Goal: Task Accomplishment & Management: Manage account settings

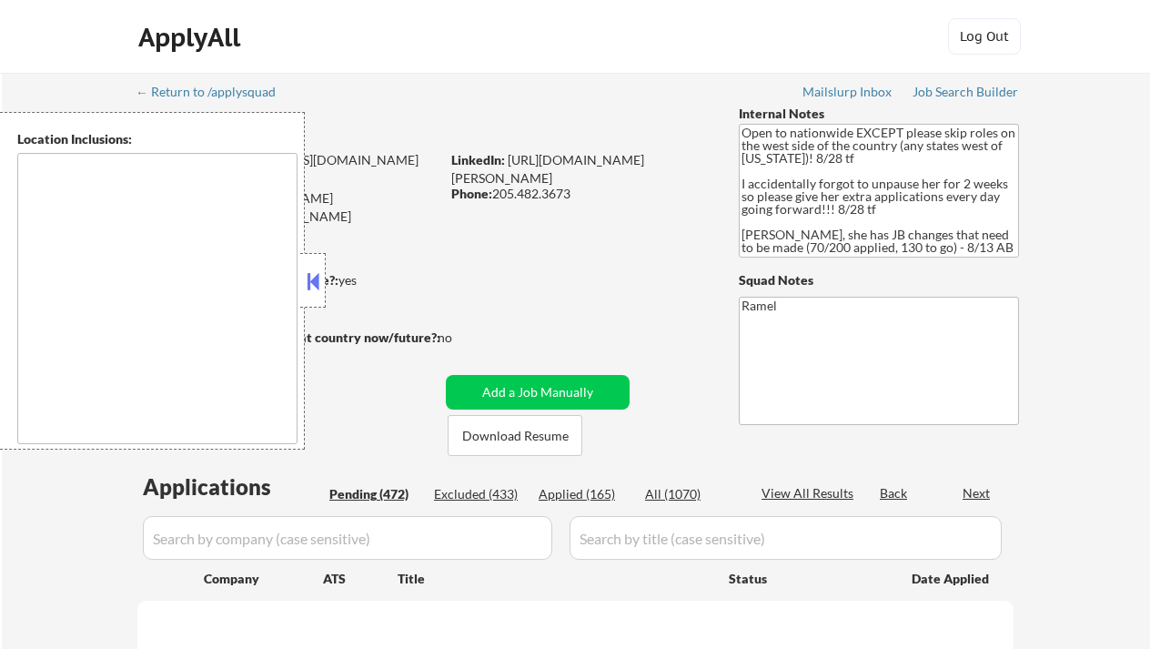
type textarea "country:[GEOGRAPHIC_DATA]"
select select ""pending""
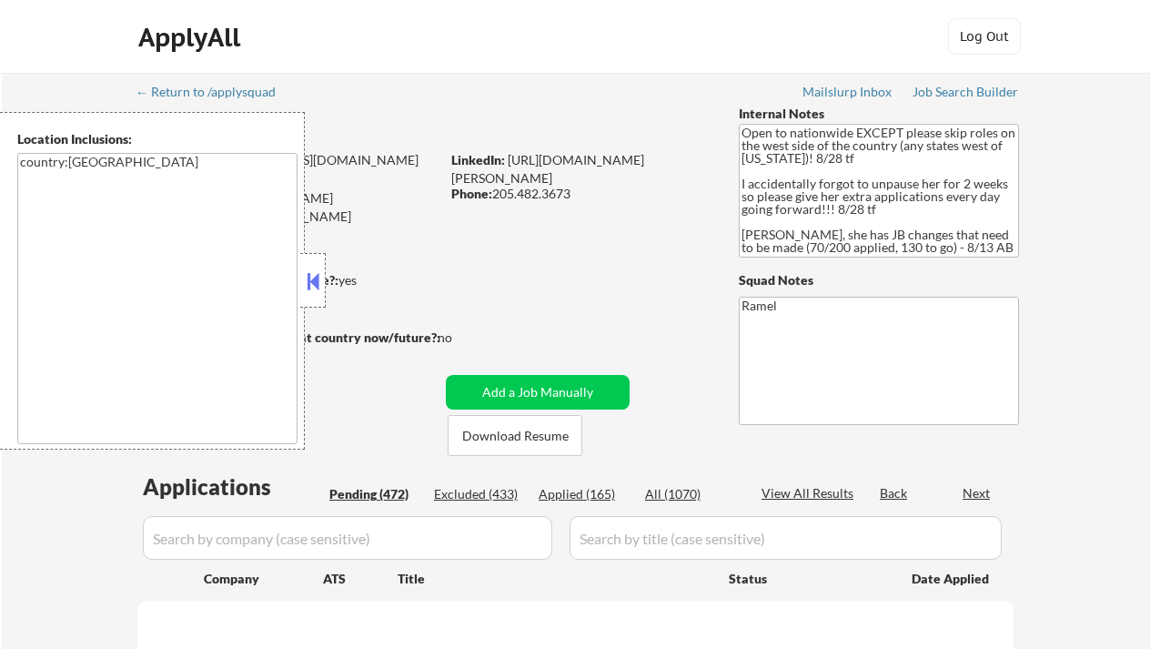
select select ""pending""
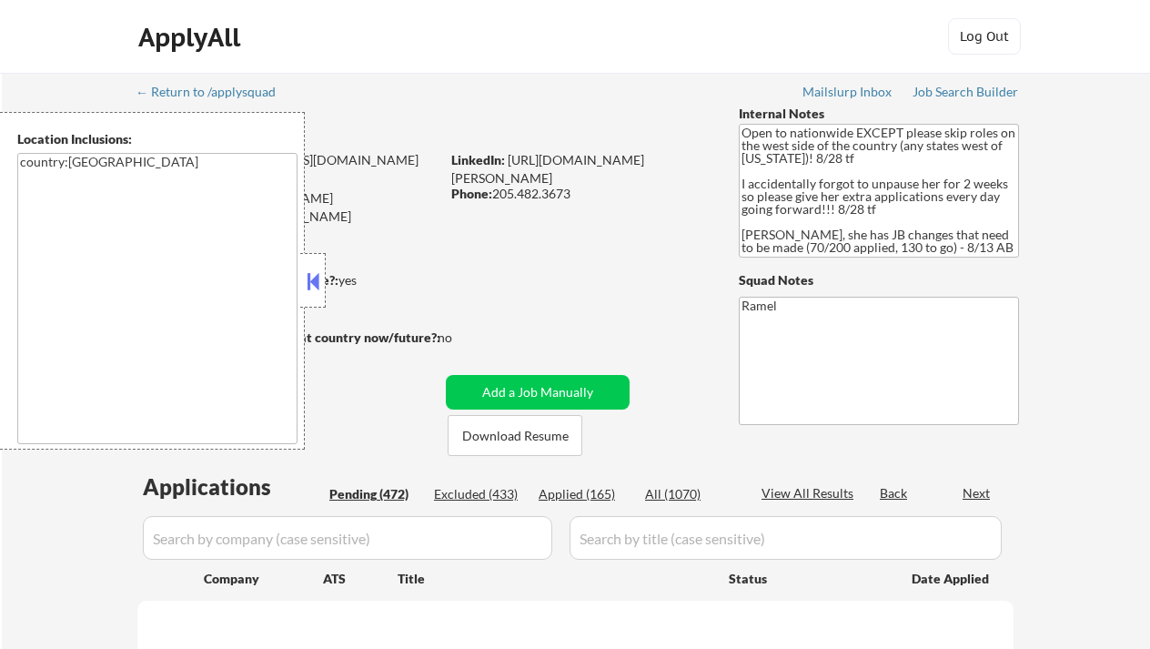
select select ""pending""
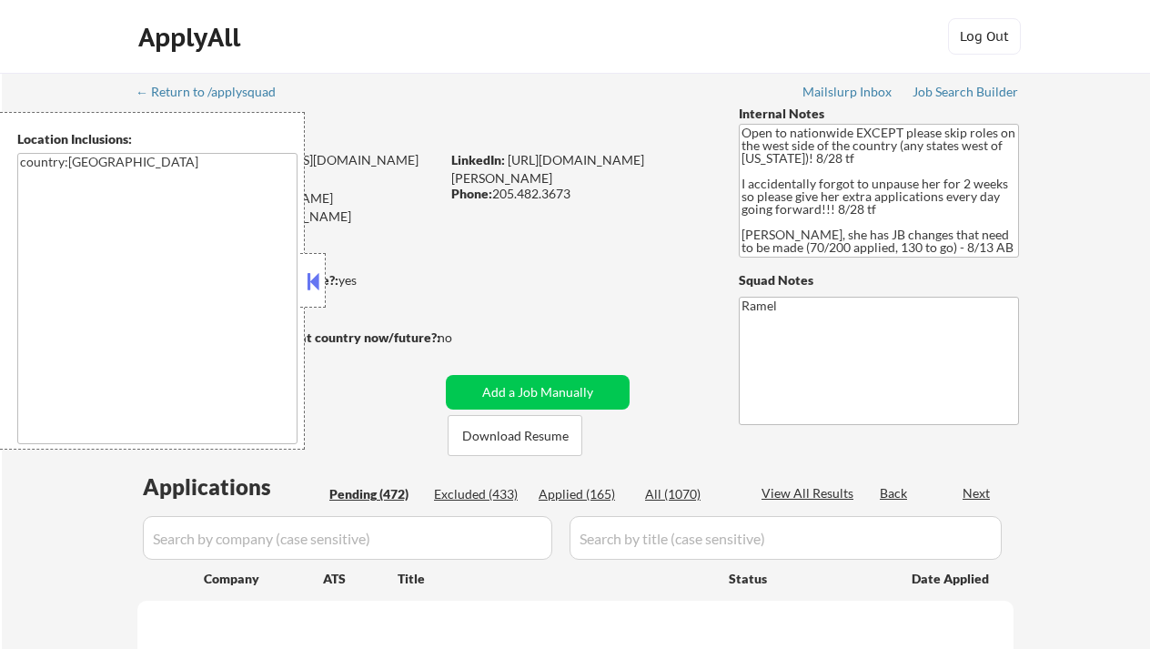
select select ""pending""
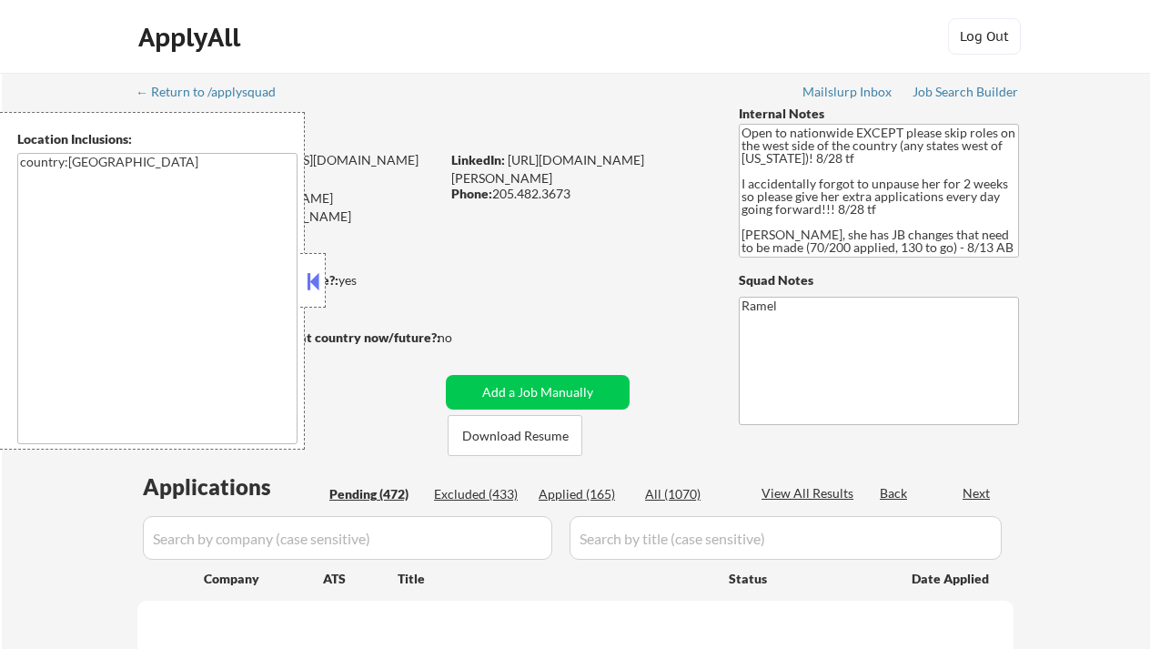
select select ""pending""
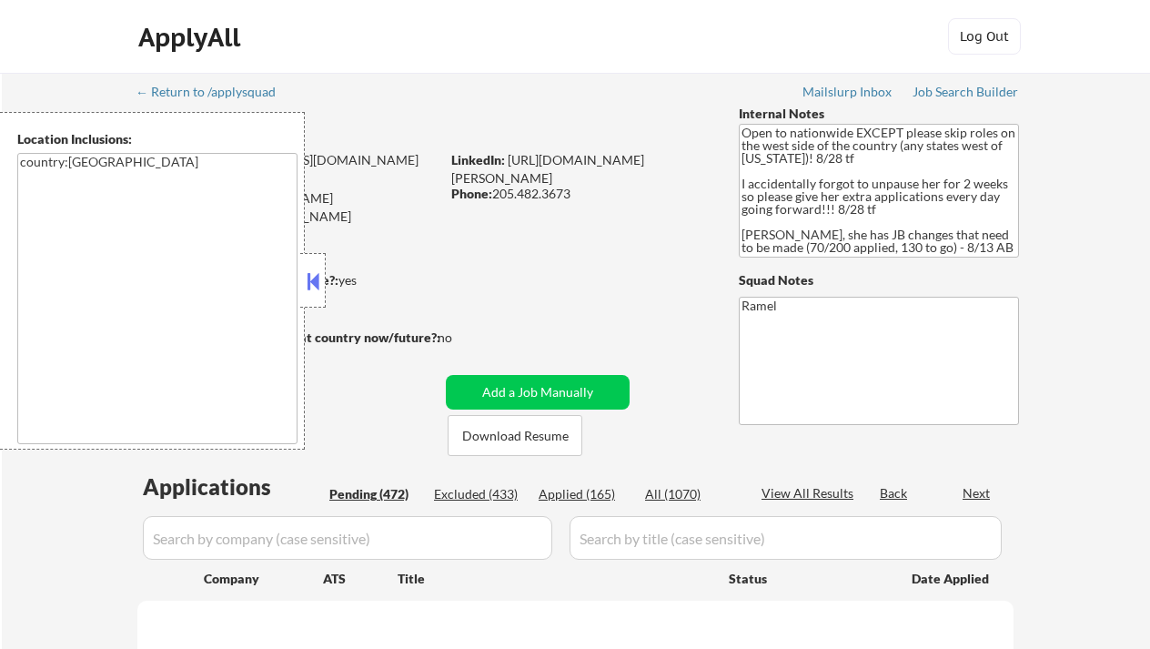
select select ""pending""
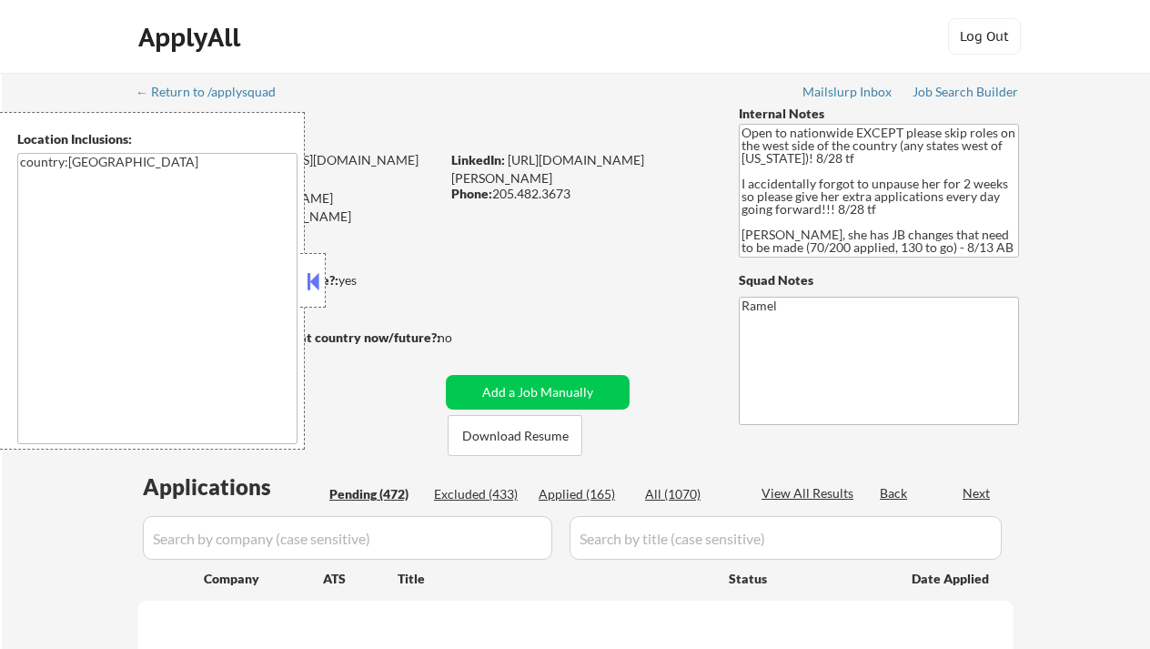
select select ""pending""
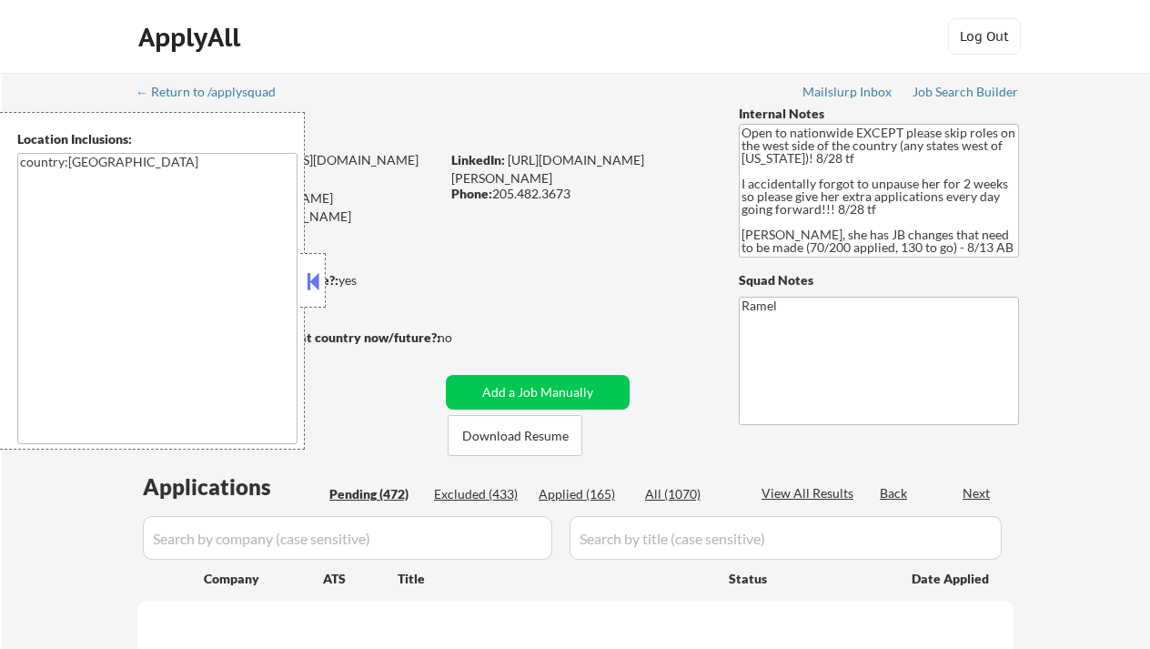
select select ""pending""
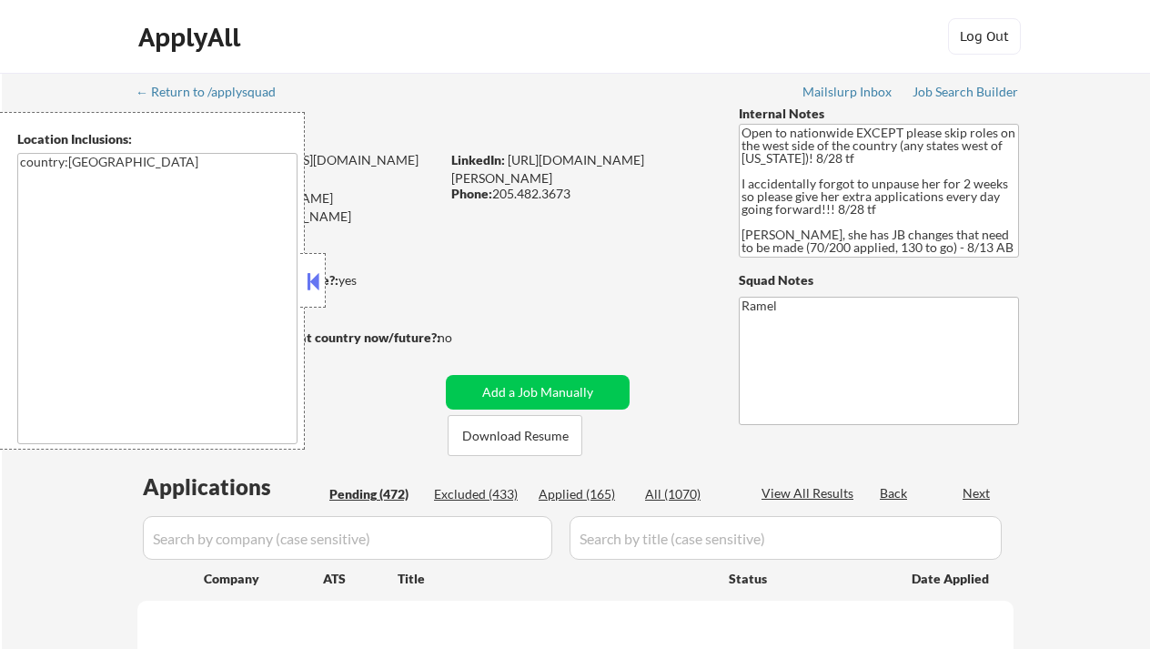
select select ""pending""
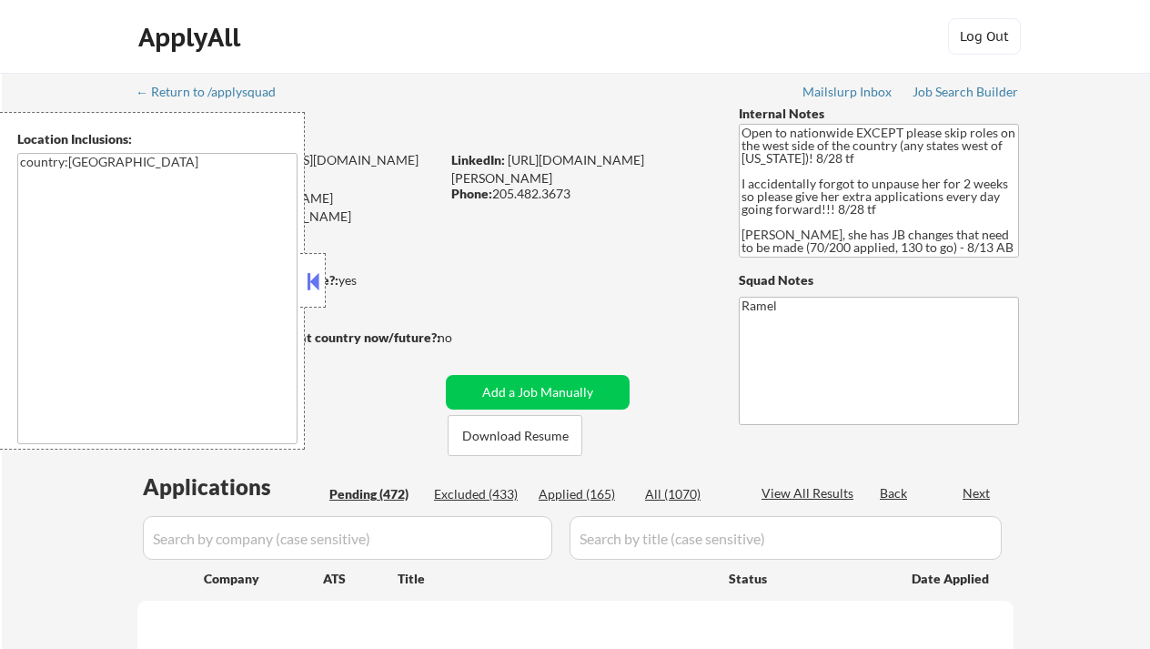
select select ""pending""
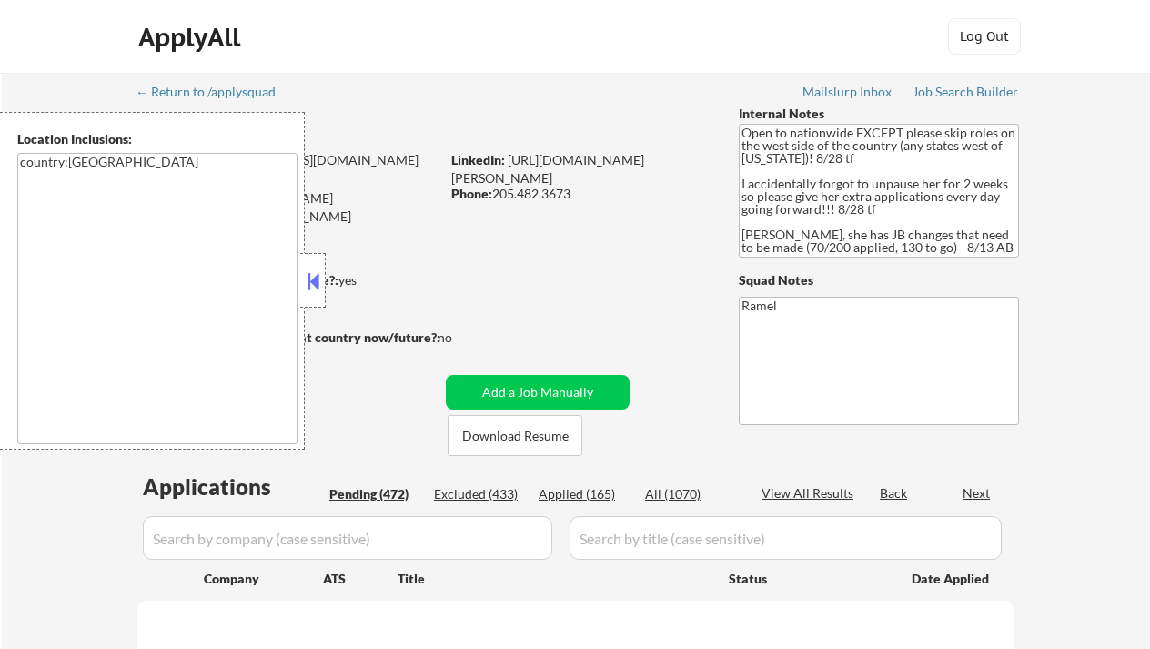
select select ""pending""
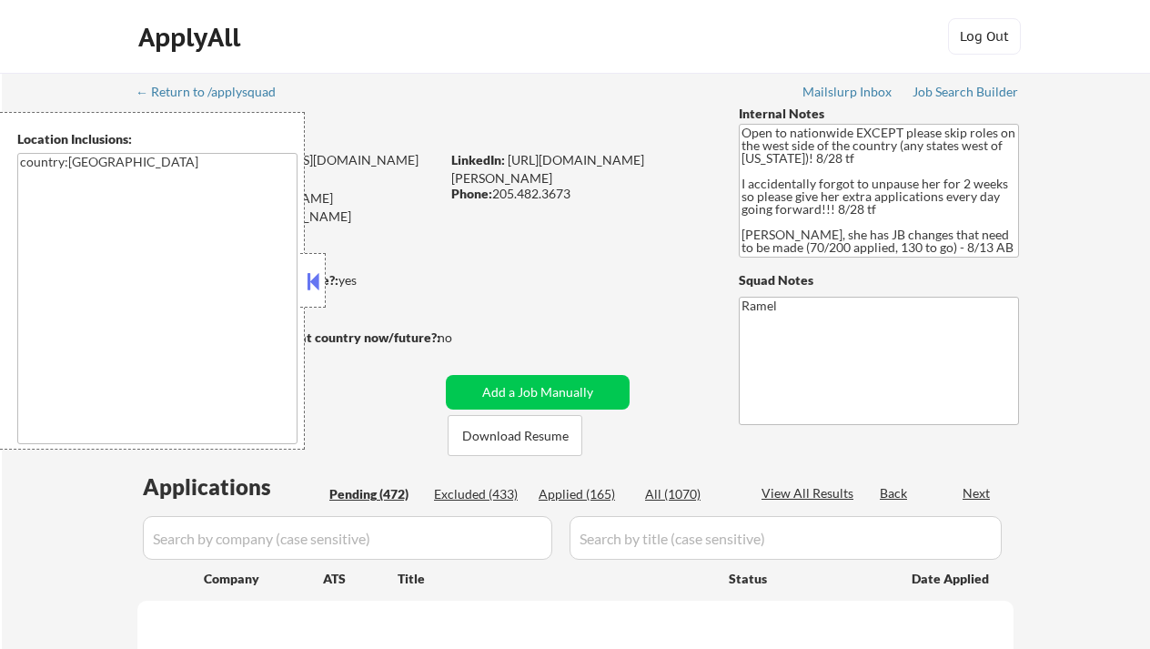
select select ""pending""
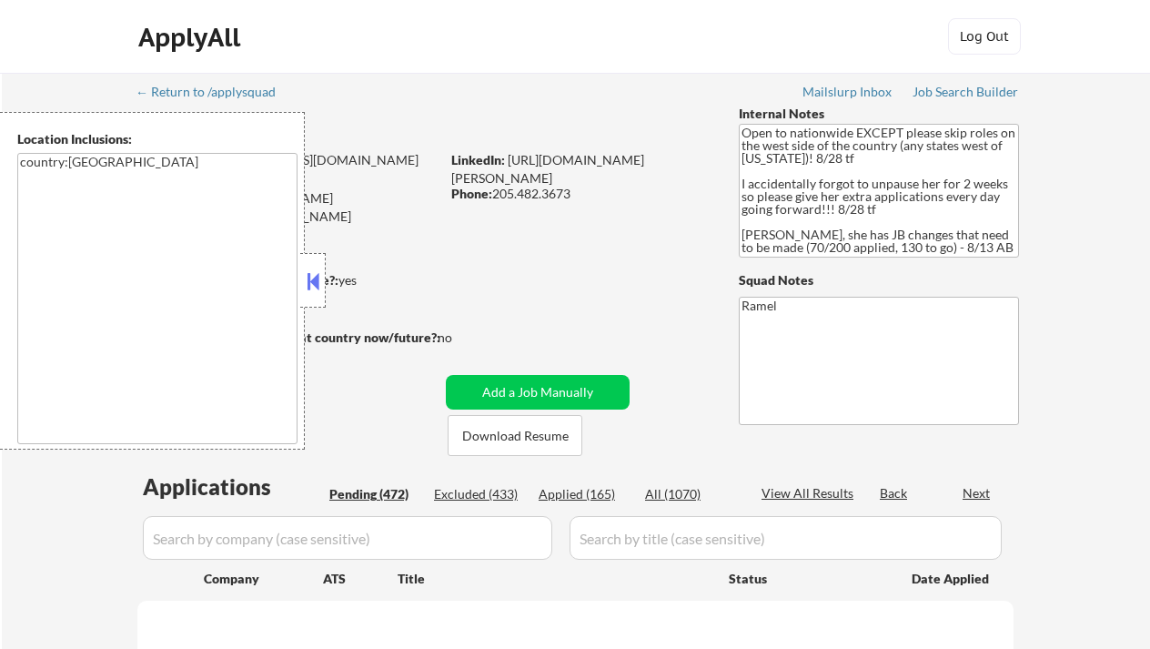
select select ""pending""
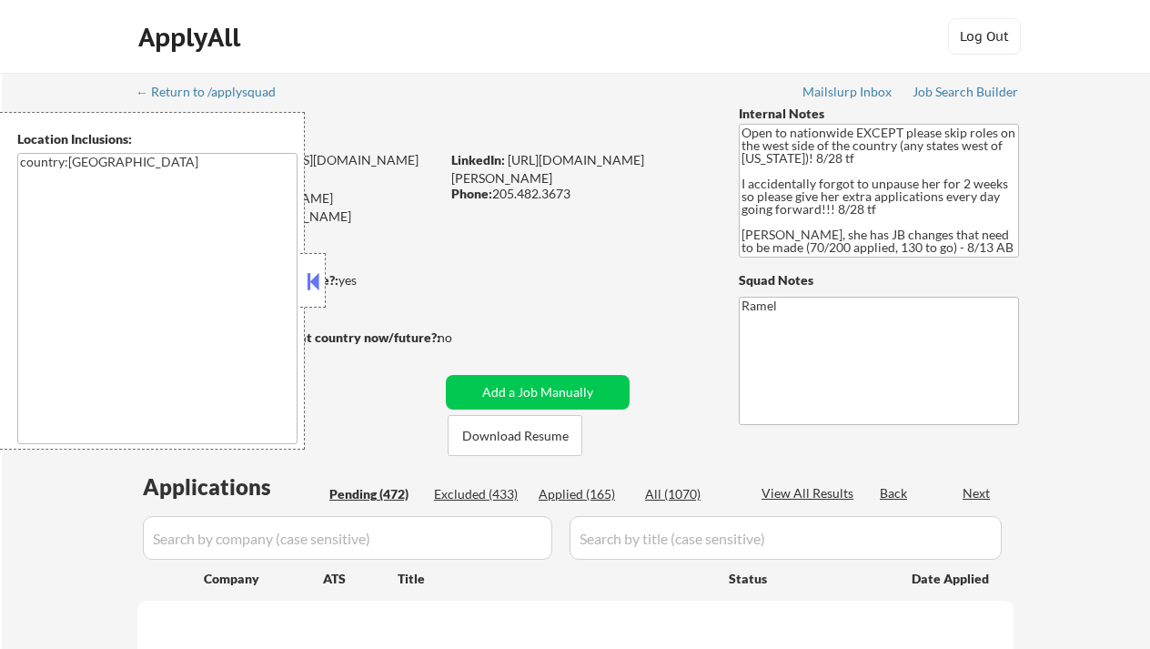
select select ""pending""
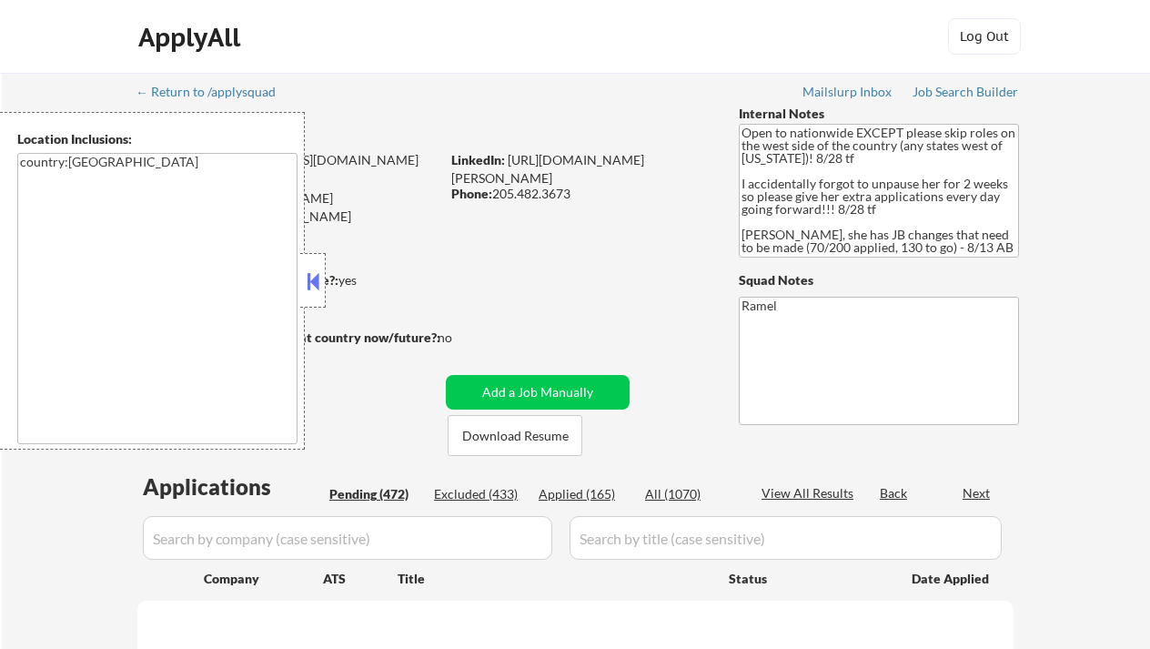
select select ""pending""
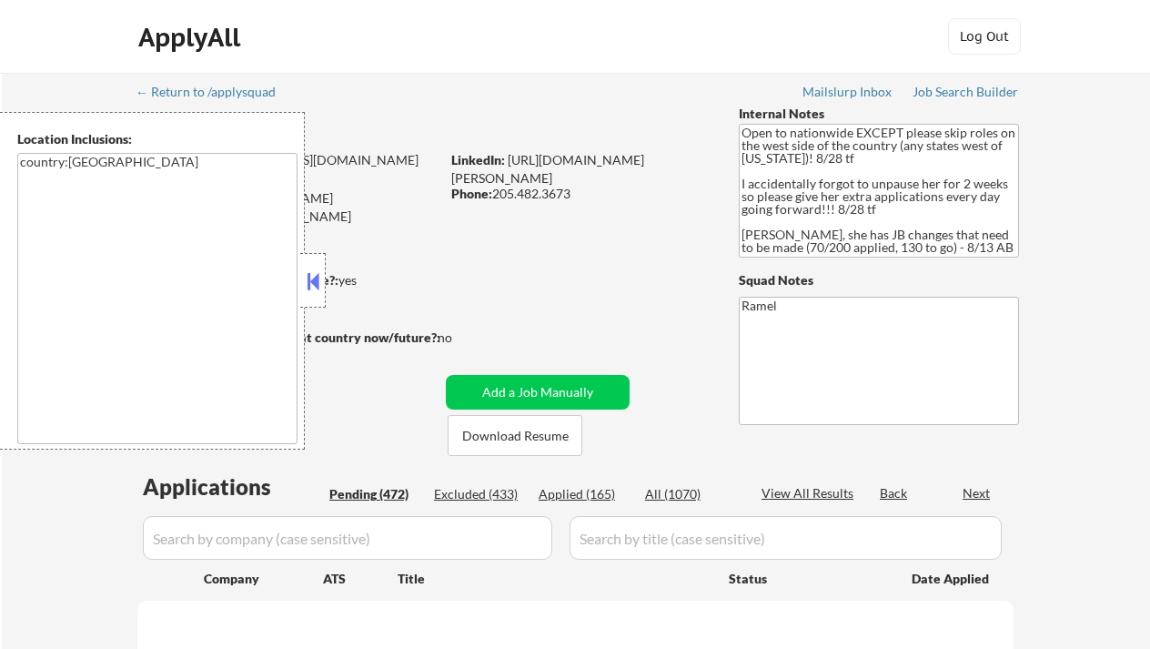
select select ""pending""
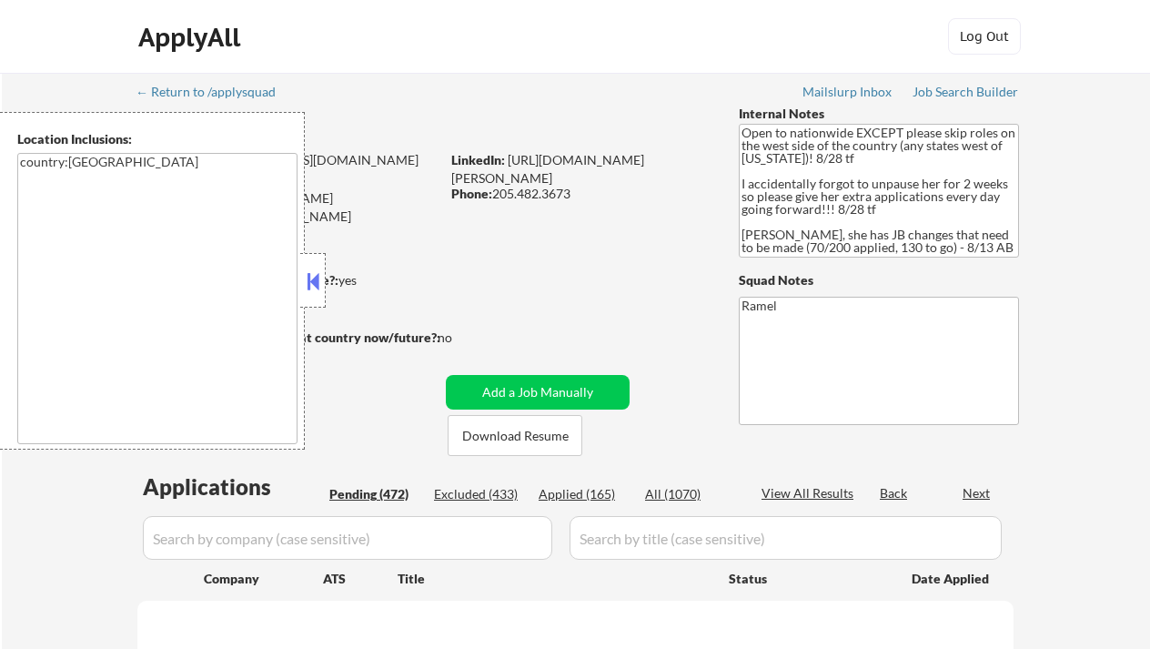
select select ""pending""
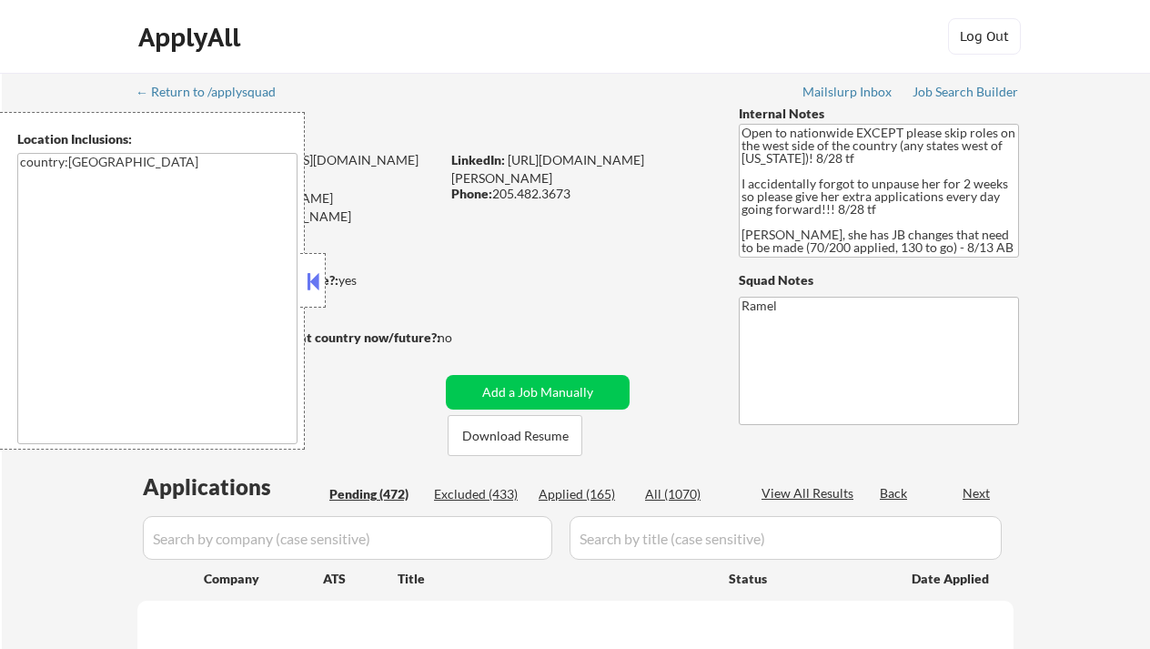
select select ""pending""
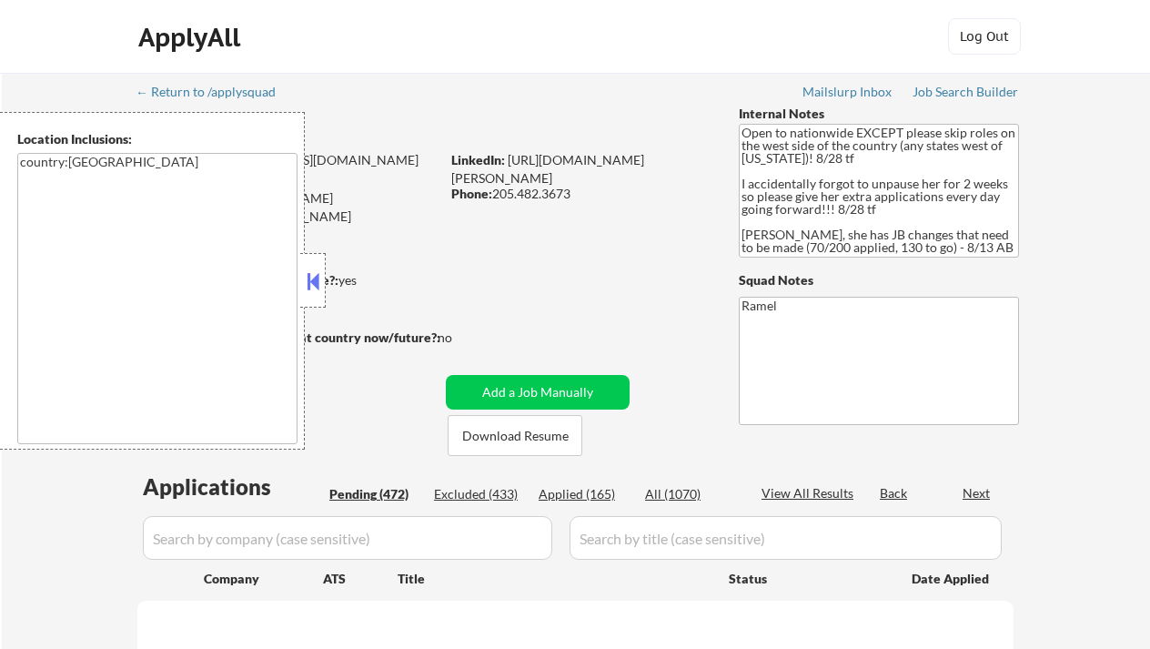
select select ""pending""
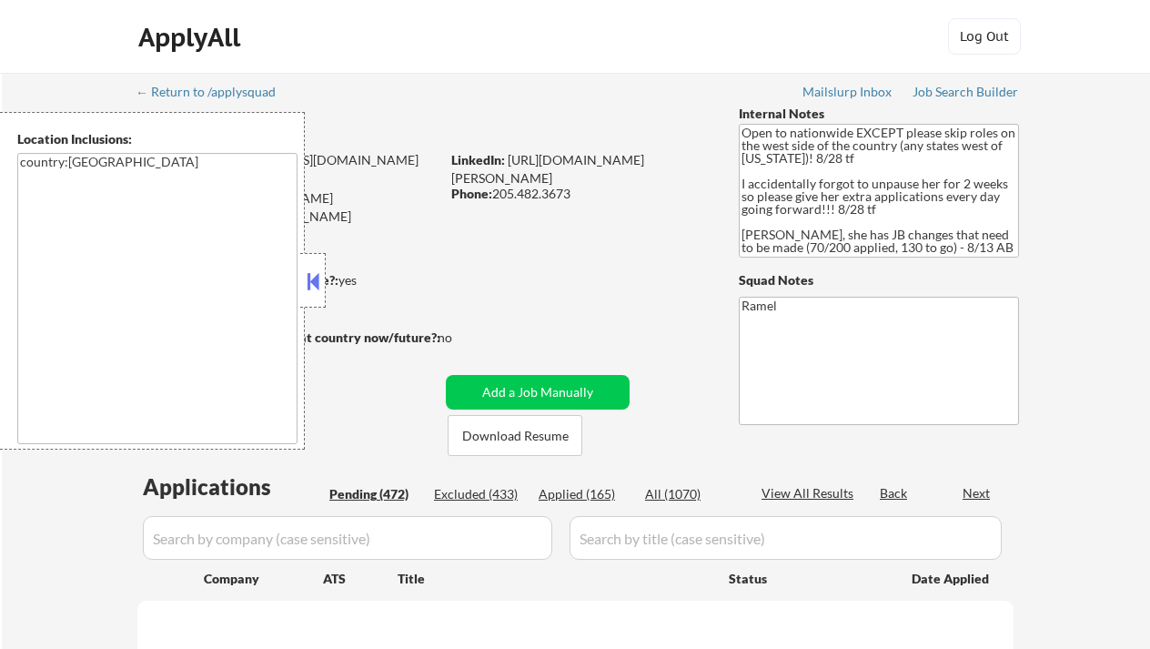
select select ""pending""
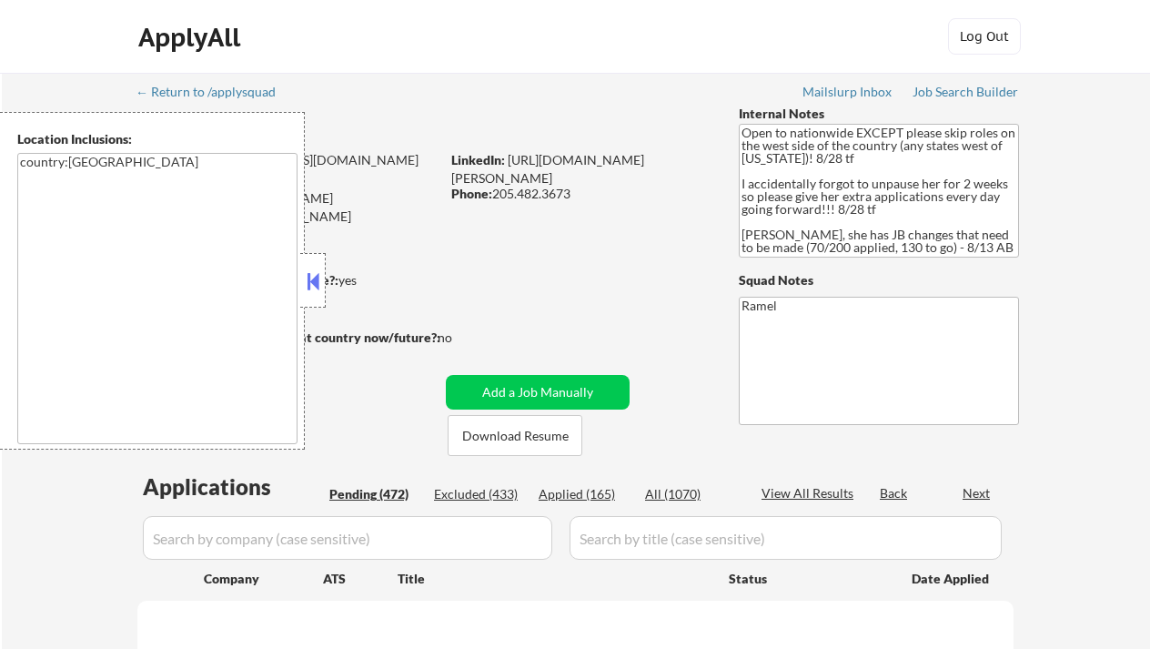
select select ""pending""
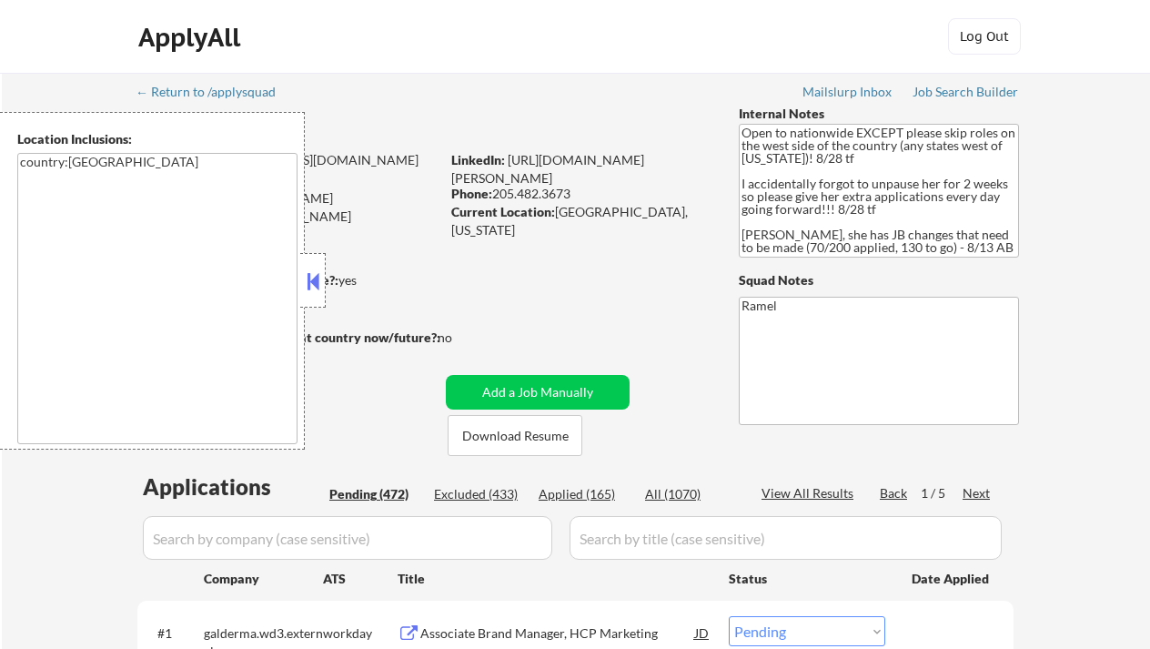
drag, startPoint x: 573, startPoint y: 196, endPoint x: 496, endPoint y: 195, distance: 77.3
click at [496, 195] on div "Phone: [PHONE_NUMBER]" at bounding box center [579, 194] width 257 height 18
copy div "205.482.3673"
click at [314, 285] on button at bounding box center [313, 280] width 20 height 27
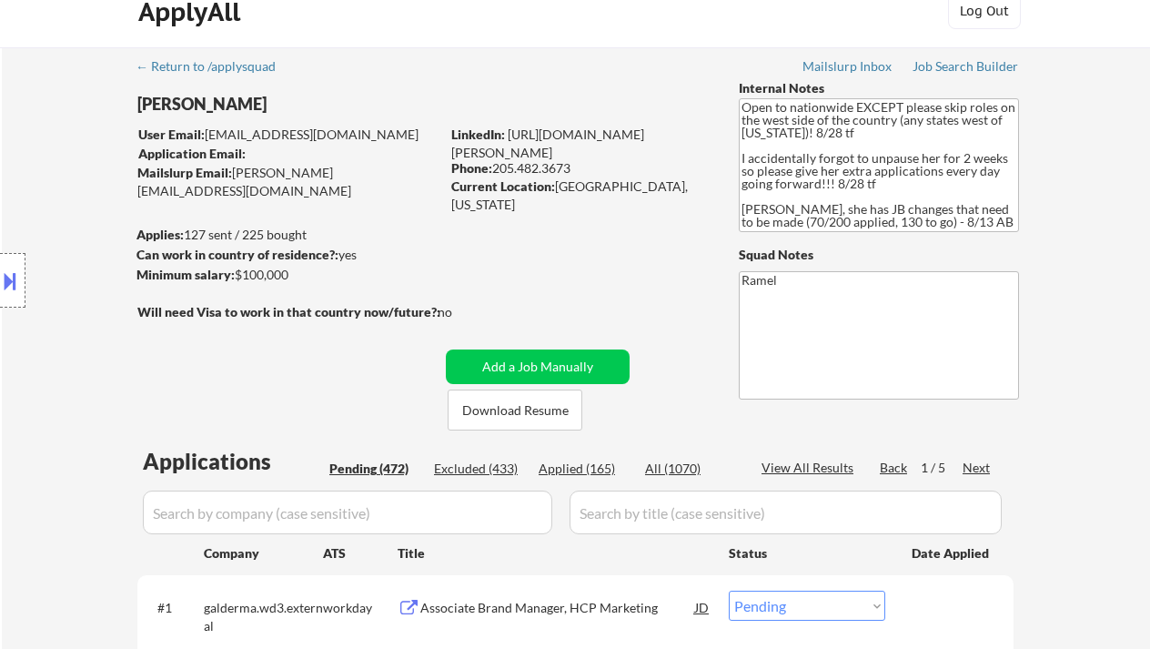
scroll to position [242, 0]
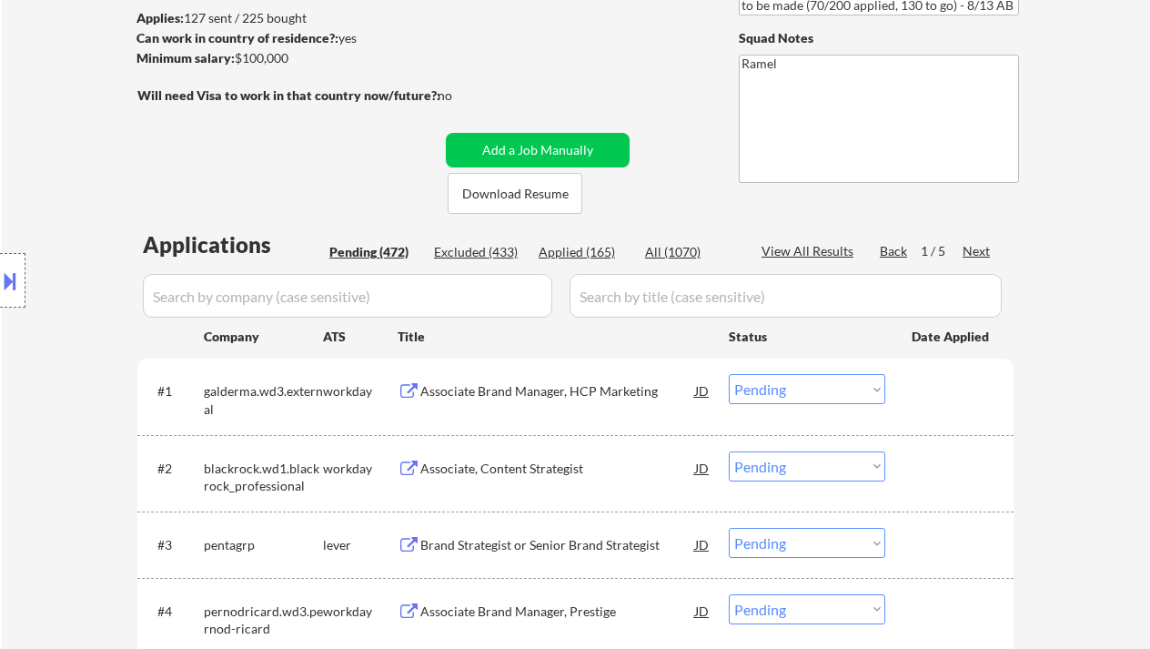
click at [792, 392] on select "Choose an option... Pending Applied Excluded (Questions) Excluded (Expired) Exc…" at bounding box center [807, 389] width 156 height 30
click at [729, 374] on select "Choose an option... Pending Applied Excluded (Questions) Excluded (Expired) Exc…" at bounding box center [807, 389] width 156 height 30
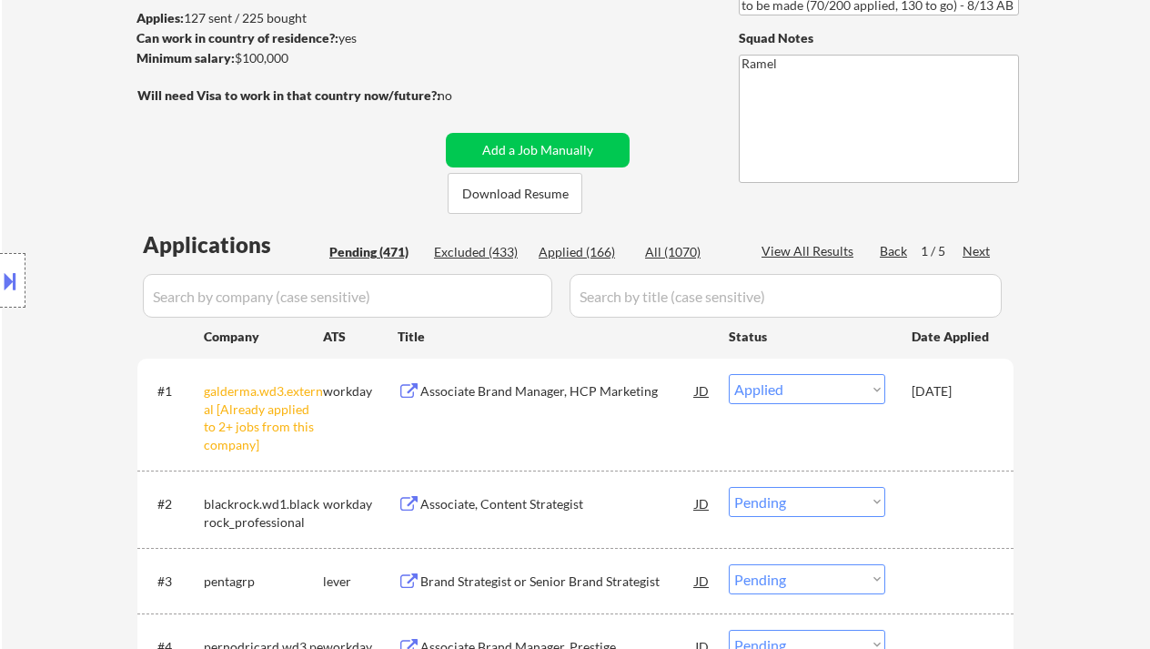
drag, startPoint x: 861, startPoint y: 379, endPoint x: 854, endPoint y: 401, distance: 23.0
click at [861, 379] on select "Choose an option... Pending Applied Excluded (Questions) Excluded (Expired) Exc…" at bounding box center [807, 389] width 156 height 30
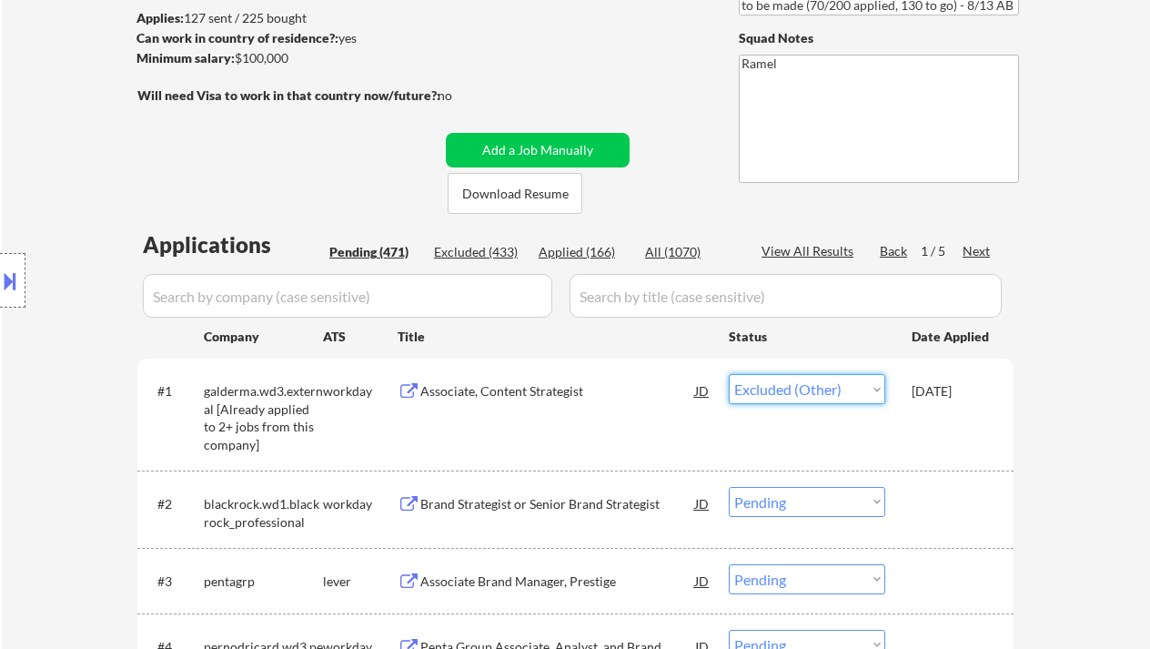
click at [729, 374] on select "Choose an option... Pending Applied Excluded (Questions) Excluded (Expired) Exc…" at bounding box center [807, 389] width 156 height 30
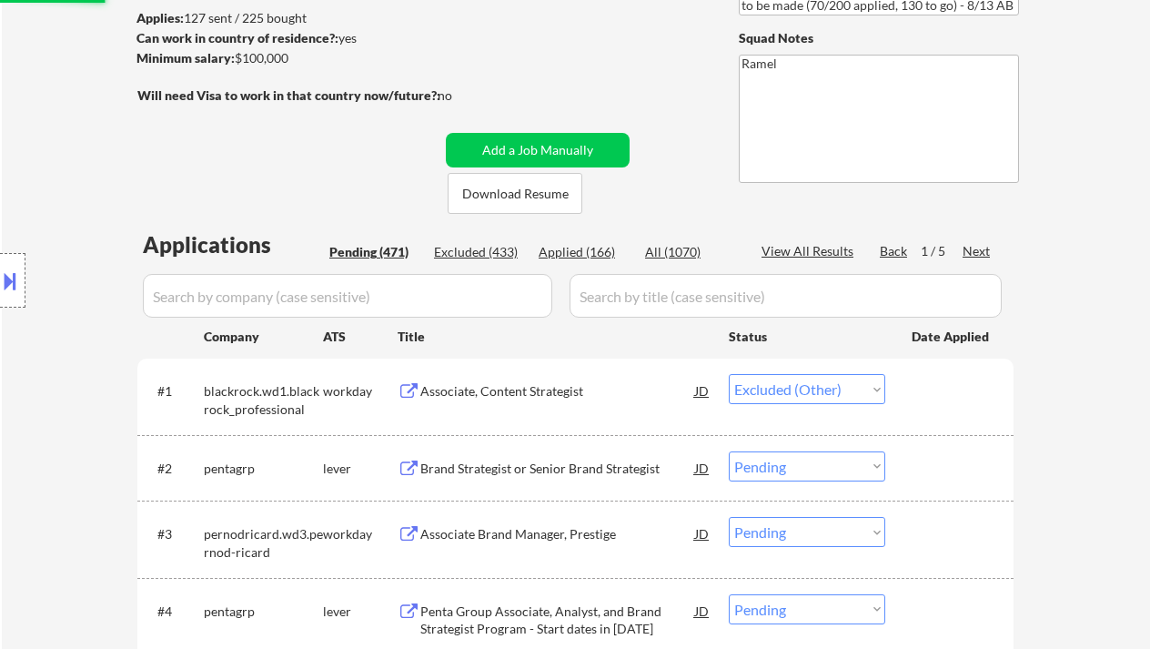
click at [599, 461] on div "Brand Strategist or Senior Brand Strategist" at bounding box center [557, 468] width 275 height 18
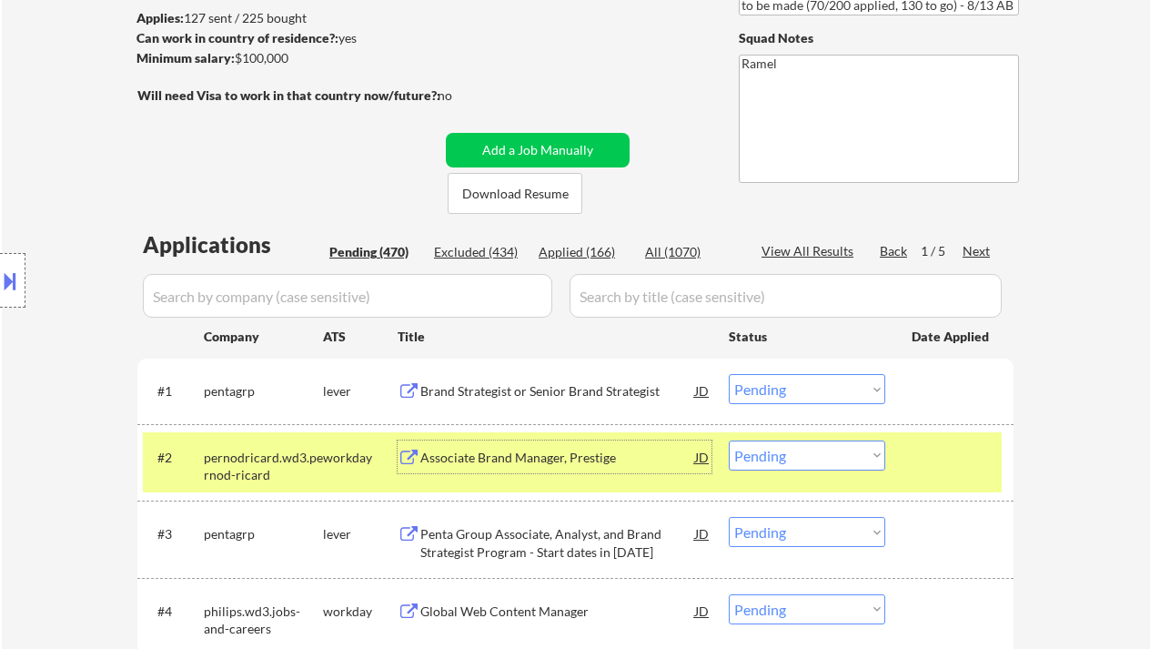
click at [786, 389] on select "Choose an option... Pending Applied Excluded (Questions) Excluded (Expired) Exc…" at bounding box center [807, 389] width 156 height 30
click at [729, 374] on select "Choose an option... Pending Applied Excluded (Questions) Excluded (Expired) Exc…" at bounding box center [807, 389] width 156 height 30
click at [554, 450] on div "Associate Brand Manager, Prestige" at bounding box center [557, 457] width 275 height 18
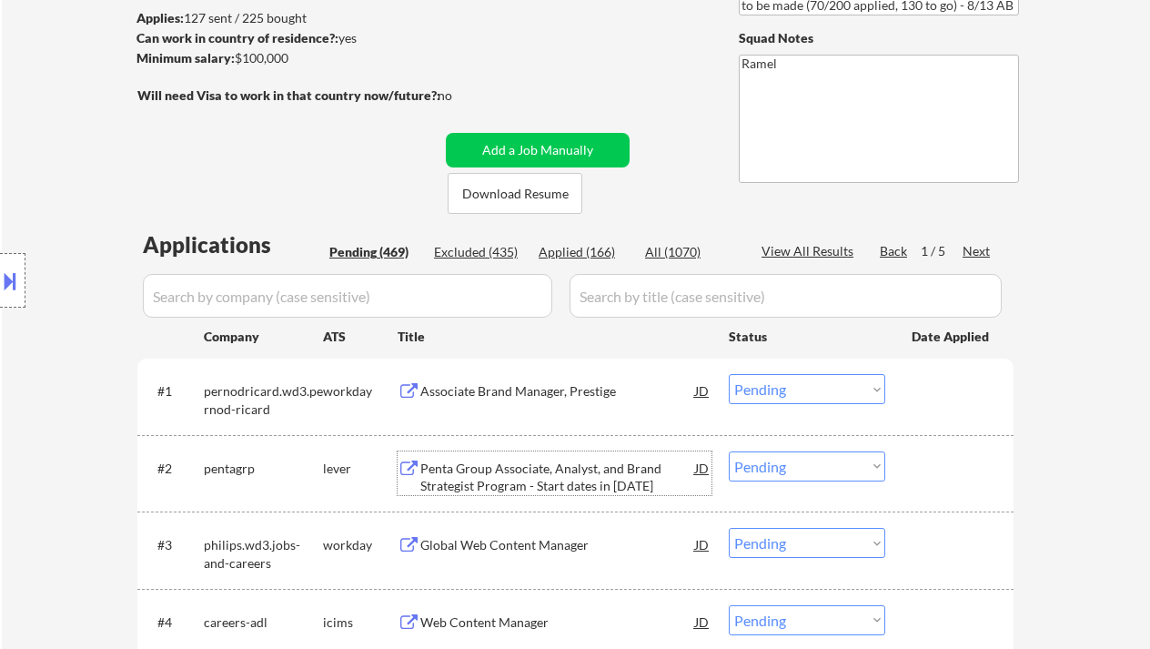
click at [794, 394] on select "Choose an option... Pending Applied Excluded (Questions) Excluded (Expired) Exc…" at bounding box center [807, 389] width 156 height 30
click at [729, 374] on select "Choose an option... Pending Applied Excluded (Questions) Excluded (Expired) Exc…" at bounding box center [807, 389] width 156 height 30
click at [518, 488] on div "Penta Group Associate, Analyst, and Brand Strategist Program - Start dates in […" at bounding box center [557, 476] width 275 height 35
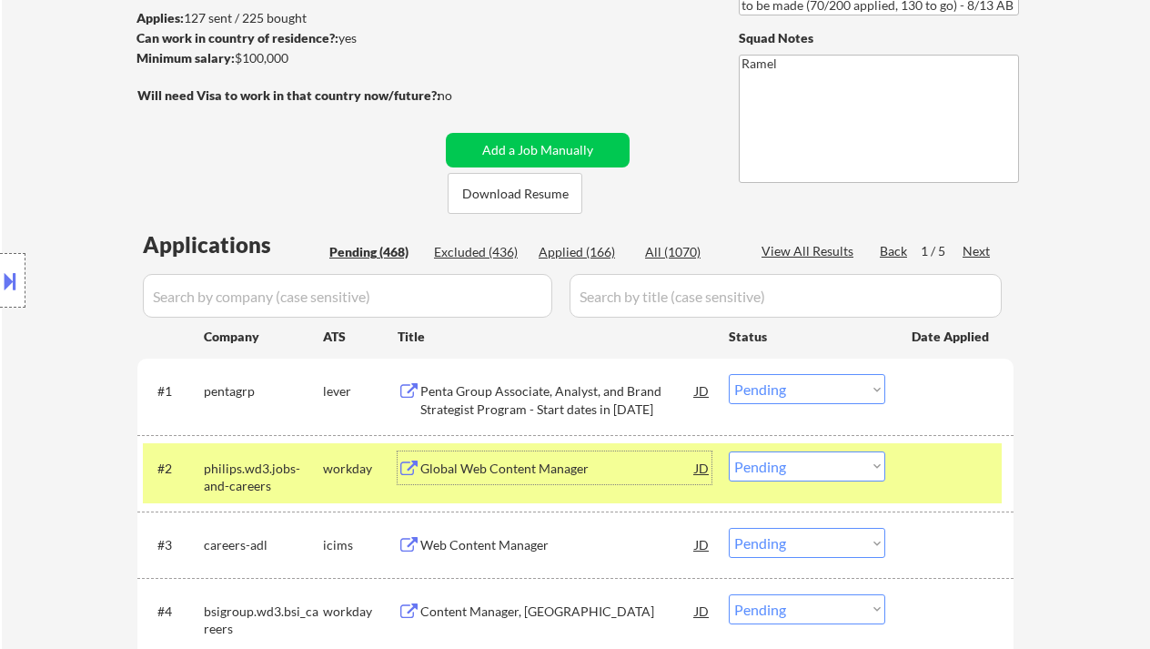
click at [803, 396] on select "Choose an option... Pending Applied Excluded (Questions) Excluded (Expired) Exc…" at bounding box center [807, 389] width 156 height 30
click at [729, 374] on select "Choose an option... Pending Applied Excluded (Questions) Excluded (Expired) Exc…" at bounding box center [807, 389] width 156 height 30
click at [538, 468] on div "Global Web Content Manager" at bounding box center [557, 468] width 275 height 18
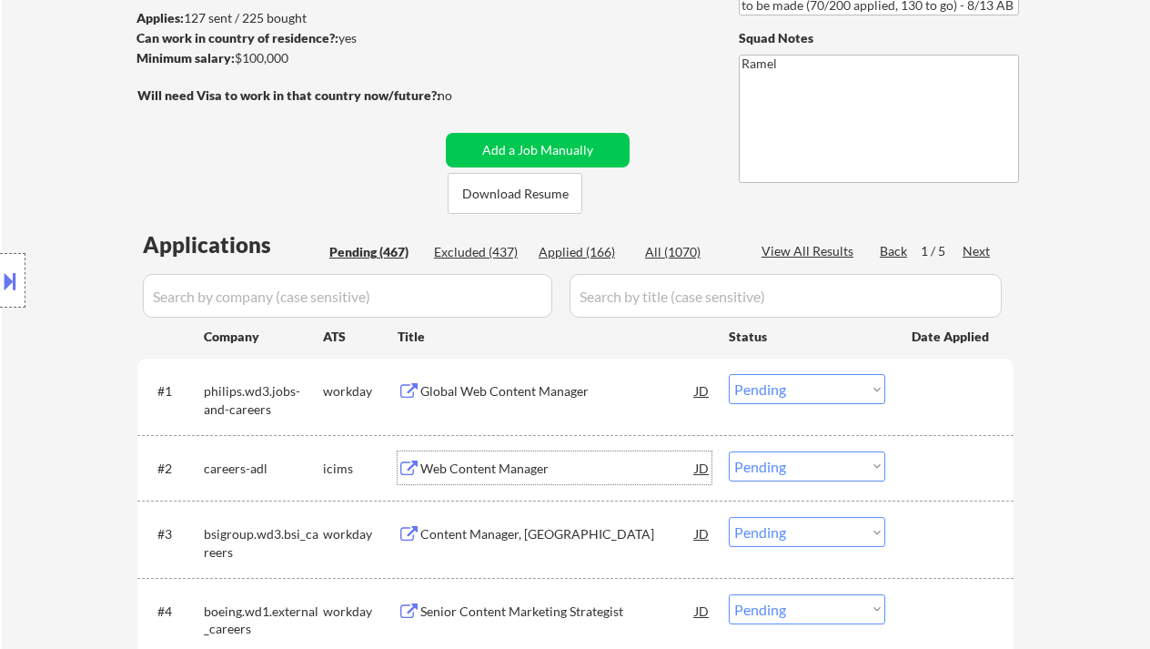
click at [795, 403] on select "Choose an option... Pending Applied Excluded (Questions) Excluded (Expired) Exc…" at bounding box center [807, 389] width 156 height 30
click at [729, 374] on select "Choose an option... Pending Applied Excluded (Questions) Excluded (Expired) Exc…" at bounding box center [807, 389] width 156 height 30
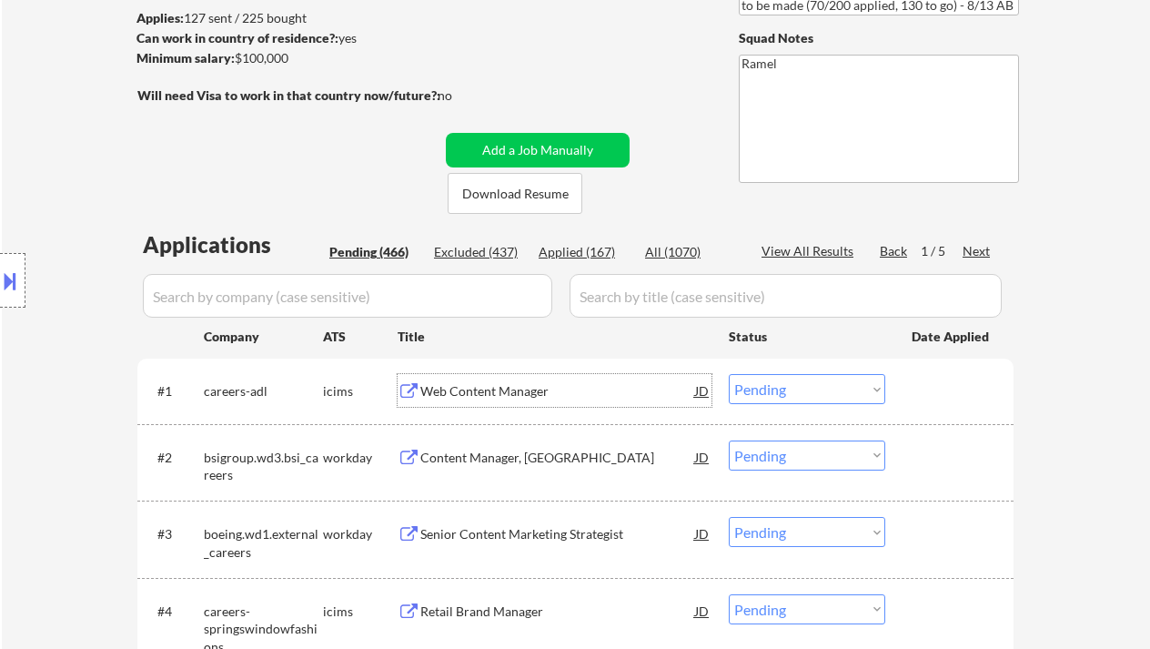
click at [518, 397] on div "Web Content Manager" at bounding box center [557, 391] width 275 height 18
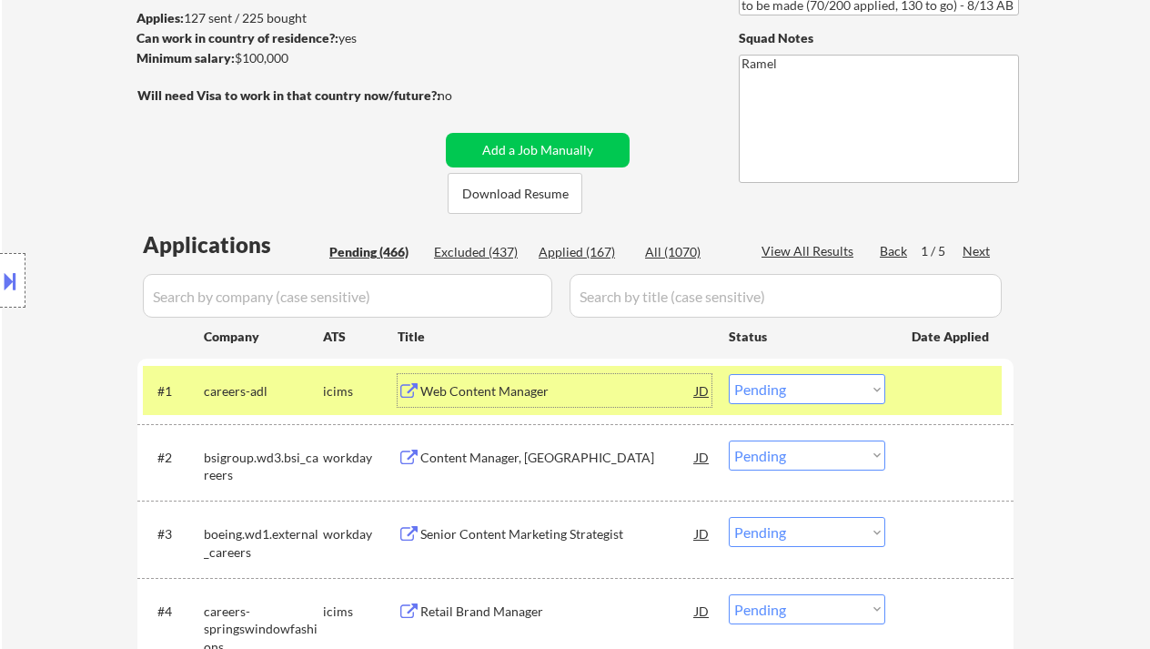
click at [517, 468] on div "Content Manager, [GEOGRAPHIC_DATA]" at bounding box center [557, 456] width 275 height 33
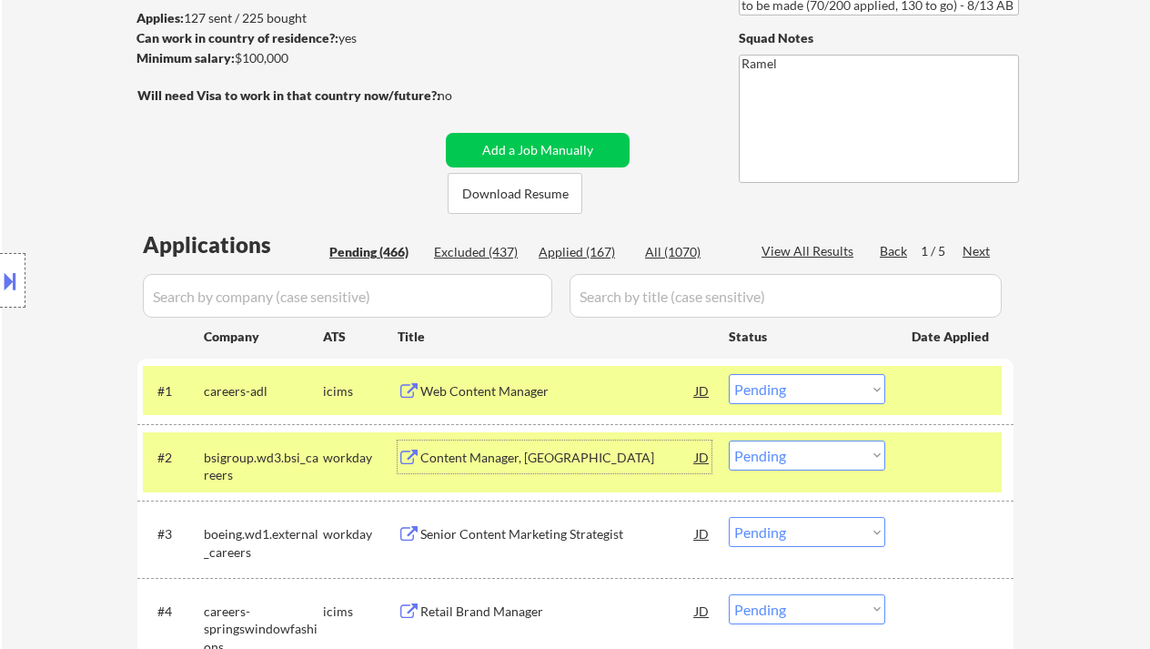
click at [750, 380] on select "Choose an option... Pending Applied Excluded (Questions) Excluded (Expired) Exc…" at bounding box center [807, 389] width 156 height 30
click at [820, 374] on select "Choose an option... Pending Applied Excluded (Questions) Excluded (Expired) Exc…" at bounding box center [807, 389] width 156 height 30
click at [729, 374] on select "Choose an option... Pending Applied Excluded (Questions) Excluded (Expired) Exc…" at bounding box center [807, 389] width 156 height 30
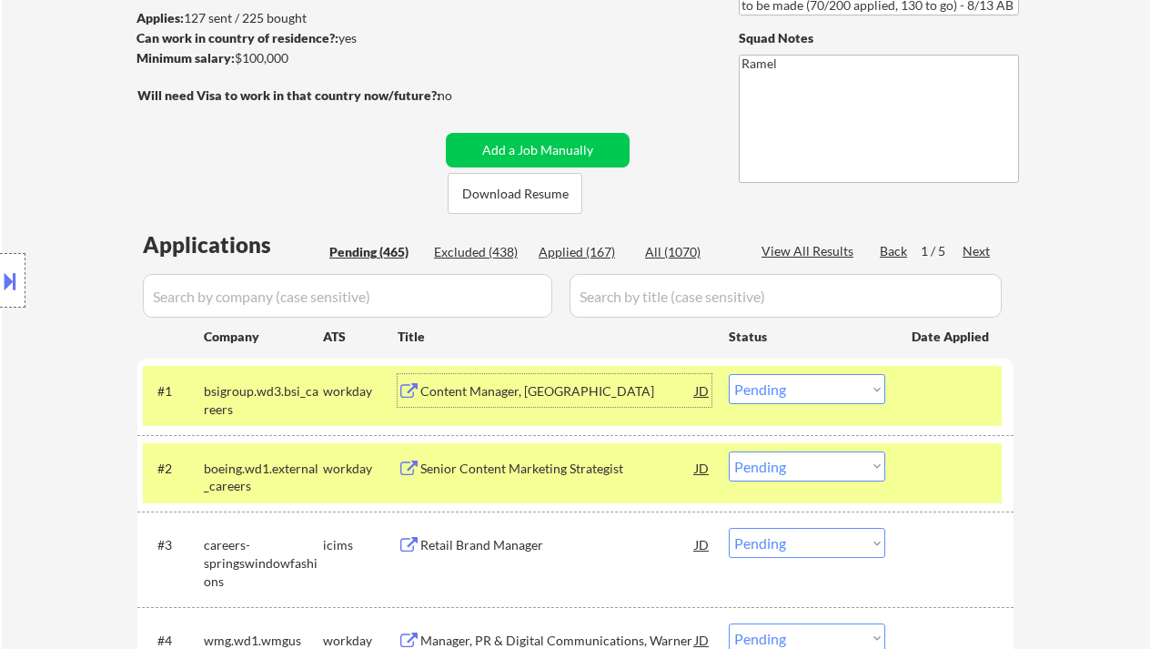
click at [523, 389] on div "Content Manager, [GEOGRAPHIC_DATA]" at bounding box center [557, 391] width 275 height 18
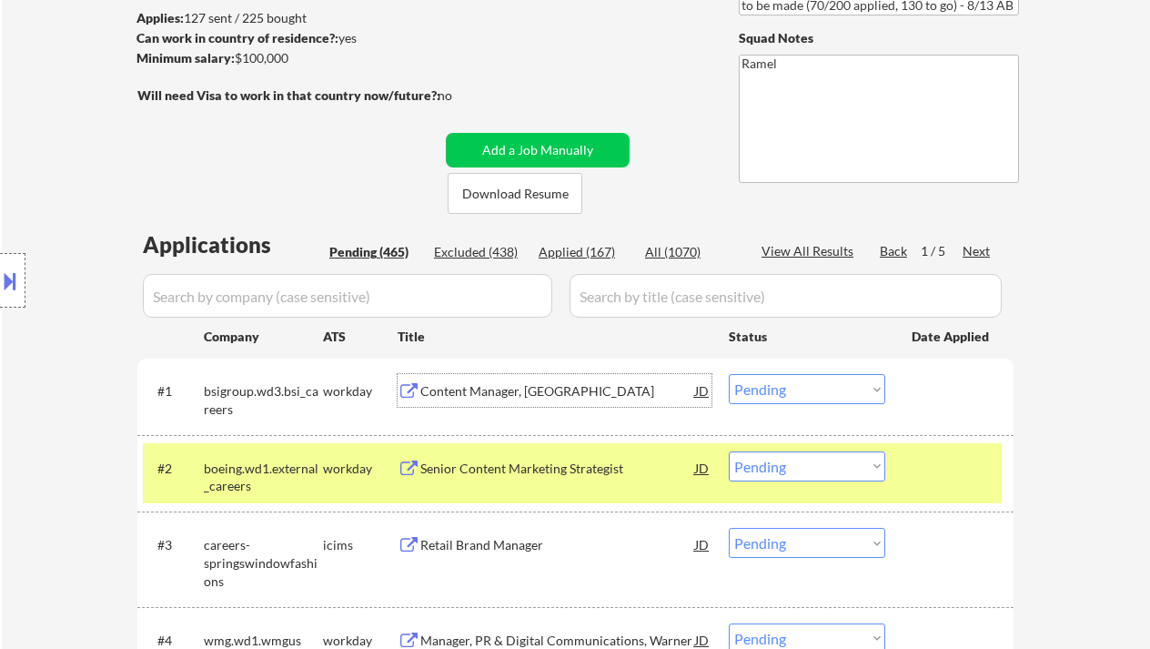
drag, startPoint x: 769, startPoint y: 383, endPoint x: 782, endPoint y: 402, distance: 23.5
click at [769, 383] on select "Choose an option... Pending Applied Excluded (Questions) Excluded (Expired) Exc…" at bounding box center [807, 389] width 156 height 30
click at [729, 374] on select "Choose an option... Pending Applied Excluded (Questions) Excluded (Expired) Exc…" at bounding box center [807, 389] width 156 height 30
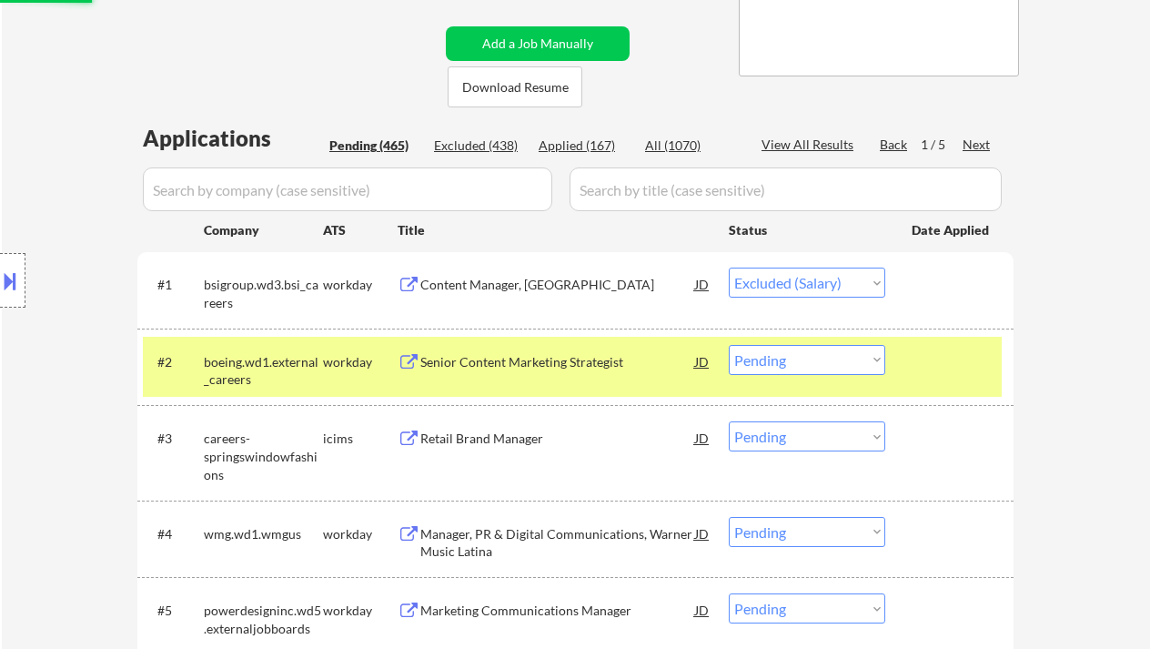
scroll to position [364, 0]
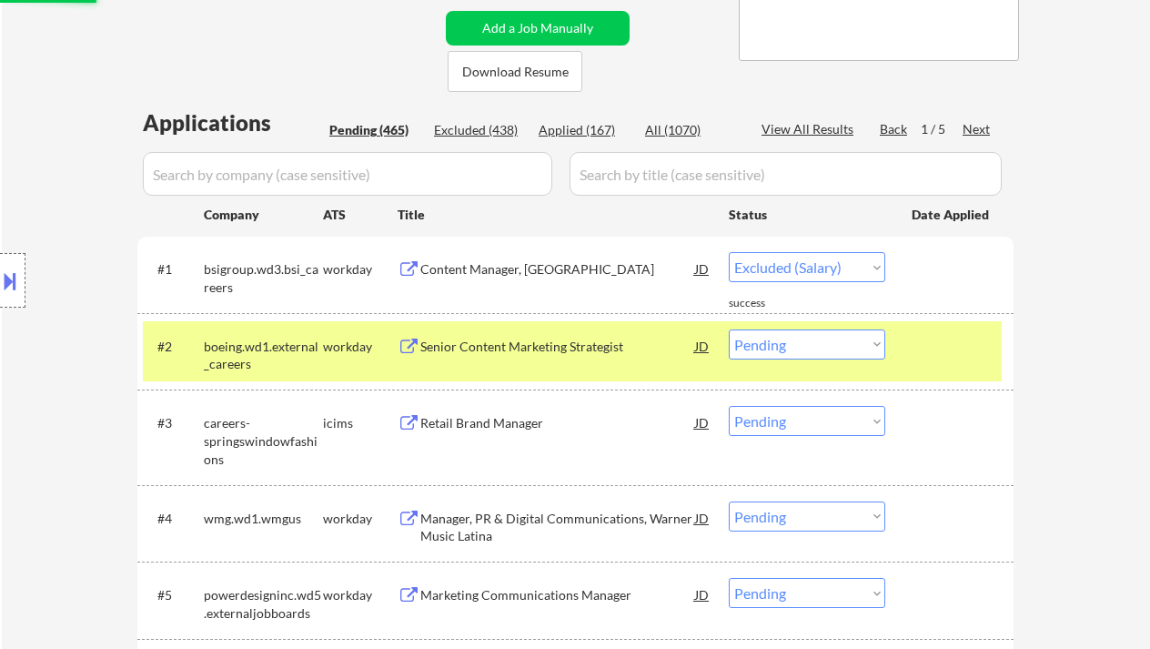
click at [511, 342] on div "Senior Content Marketing Strategist" at bounding box center [557, 346] width 275 height 18
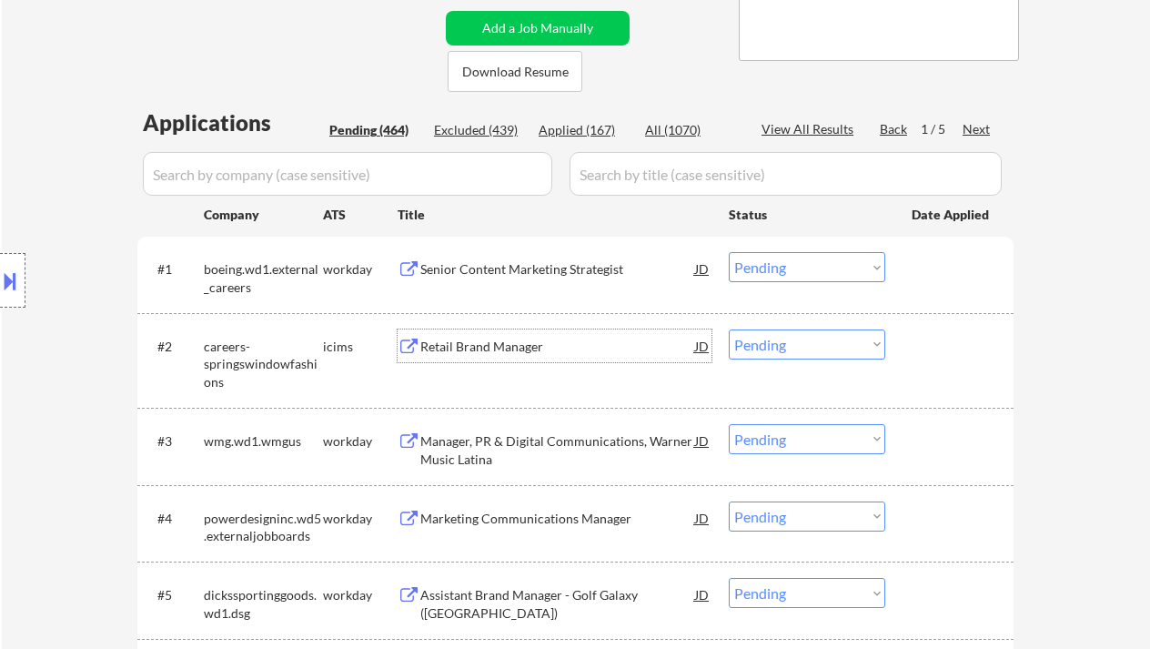
click at [807, 269] on select "Choose an option... Pending Applied Excluded (Questions) Excluded (Expired) Exc…" at bounding box center [807, 267] width 156 height 30
click at [729, 252] on select "Choose an option... Pending Applied Excluded (Questions) Excluded (Expired) Exc…" at bounding box center [807, 267] width 156 height 30
click at [518, 345] on div "Retail Brand Manager" at bounding box center [557, 346] width 275 height 18
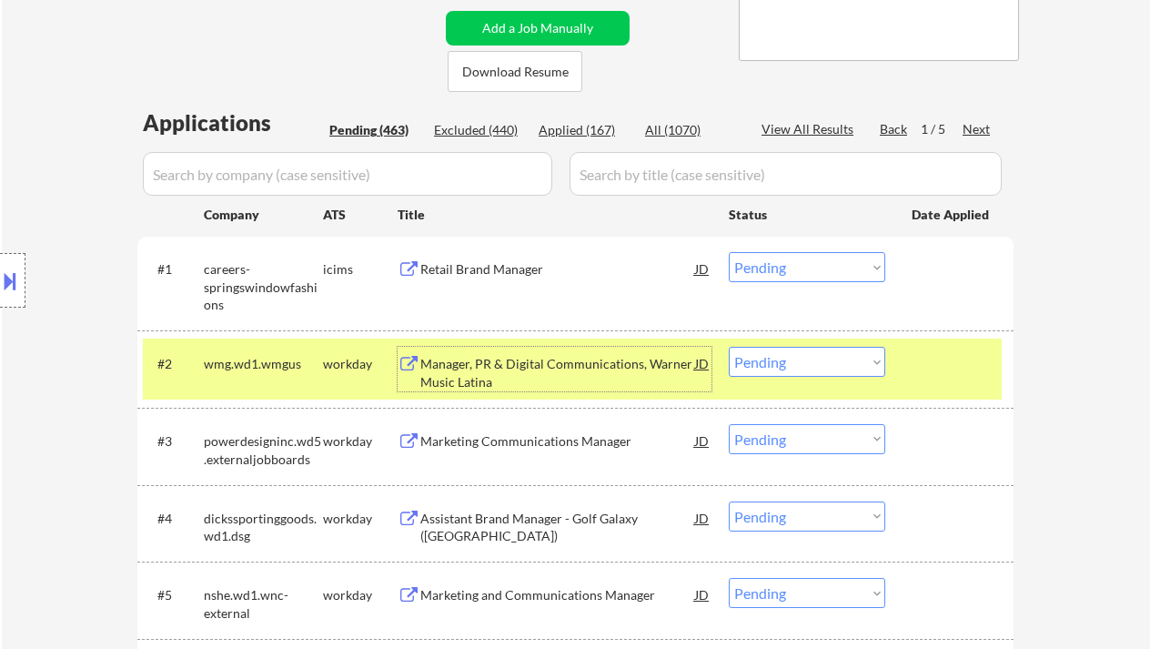
click at [804, 263] on select "Choose an option... Pending Applied Excluded (Questions) Excluded (Expired) Exc…" at bounding box center [807, 267] width 156 height 30
click at [729, 252] on select "Choose an option... Pending Applied Excluded (Questions) Excluded (Expired) Exc…" at bounding box center [807, 267] width 156 height 30
click at [540, 371] on div "Manager, PR & Digital Communications, Warner Music Latina" at bounding box center [557, 372] width 275 height 35
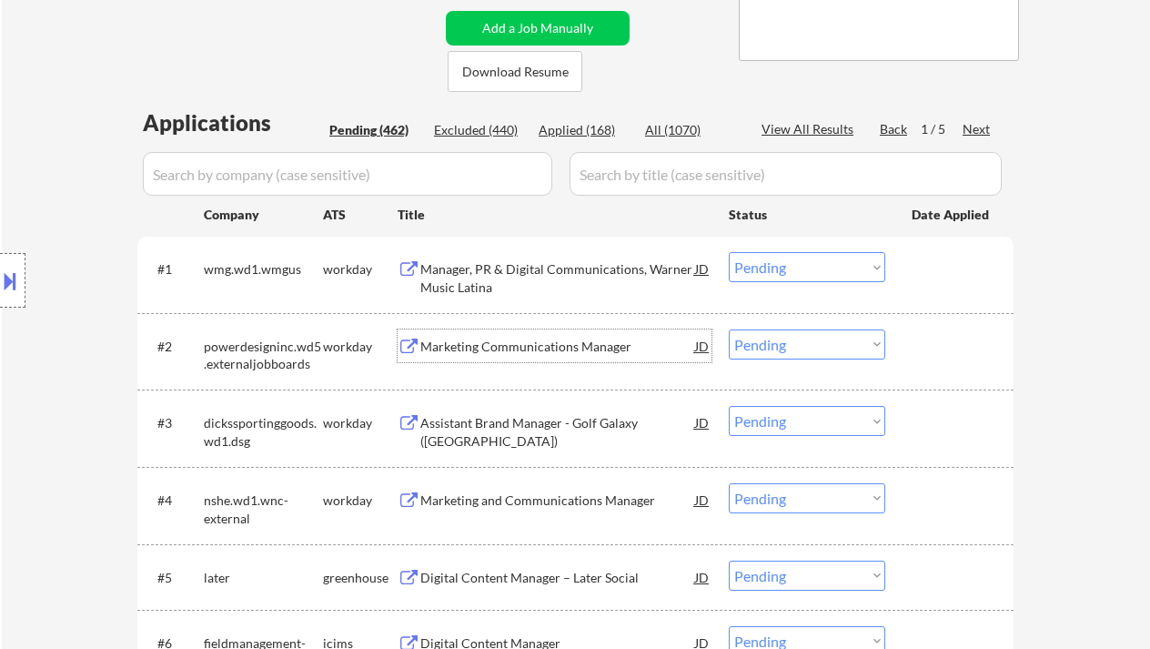
drag, startPoint x: 806, startPoint y: 265, endPoint x: 801, endPoint y: 276, distance: 11.8
click at [806, 265] on select "Choose an option... Pending Applied Excluded (Questions) Excluded (Expired) Exc…" at bounding box center [807, 267] width 156 height 30
click at [729, 252] on select "Choose an option... Pending Applied Excluded (Questions) Excluded (Expired) Exc…" at bounding box center [807, 267] width 156 height 30
click at [532, 348] on div "Marketing Communications Manager" at bounding box center [557, 346] width 275 height 18
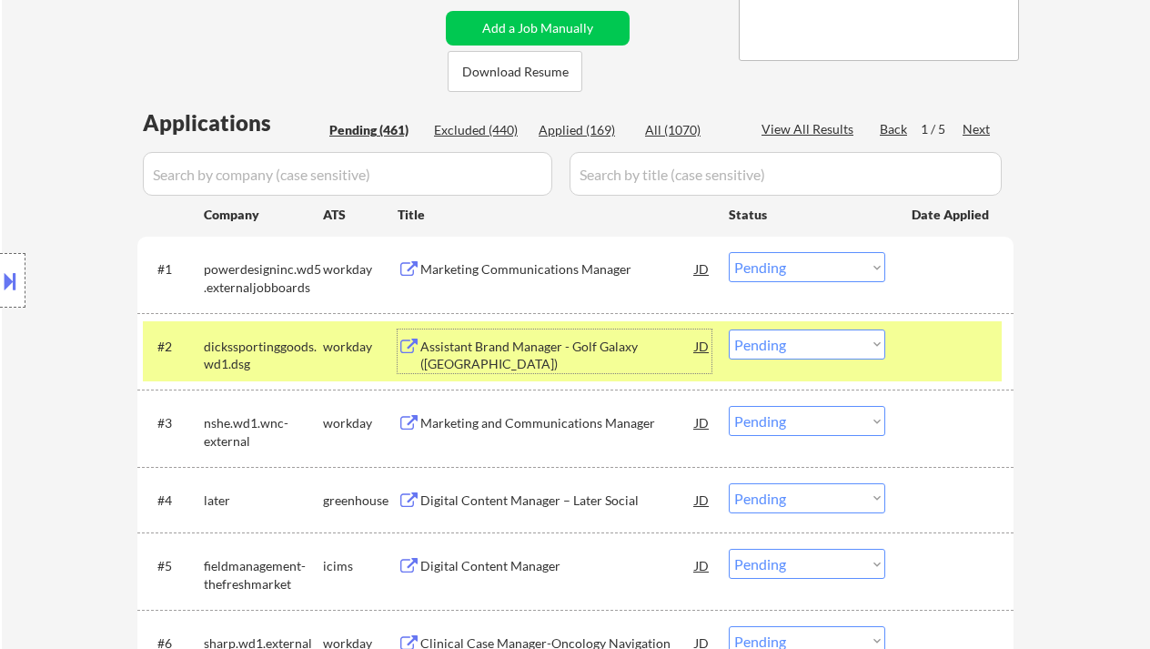
click at [780, 260] on select "Choose an option... Pending Applied Excluded (Questions) Excluded (Expired) Exc…" at bounding box center [807, 267] width 156 height 30
click at [729, 252] on select "Choose an option... Pending Applied Excluded (Questions) Excluded (Expired) Exc…" at bounding box center [807, 267] width 156 height 30
click at [511, 348] on div "Assistant Brand Manager - Golf Galaxy ([GEOGRAPHIC_DATA])" at bounding box center [557, 354] width 275 height 35
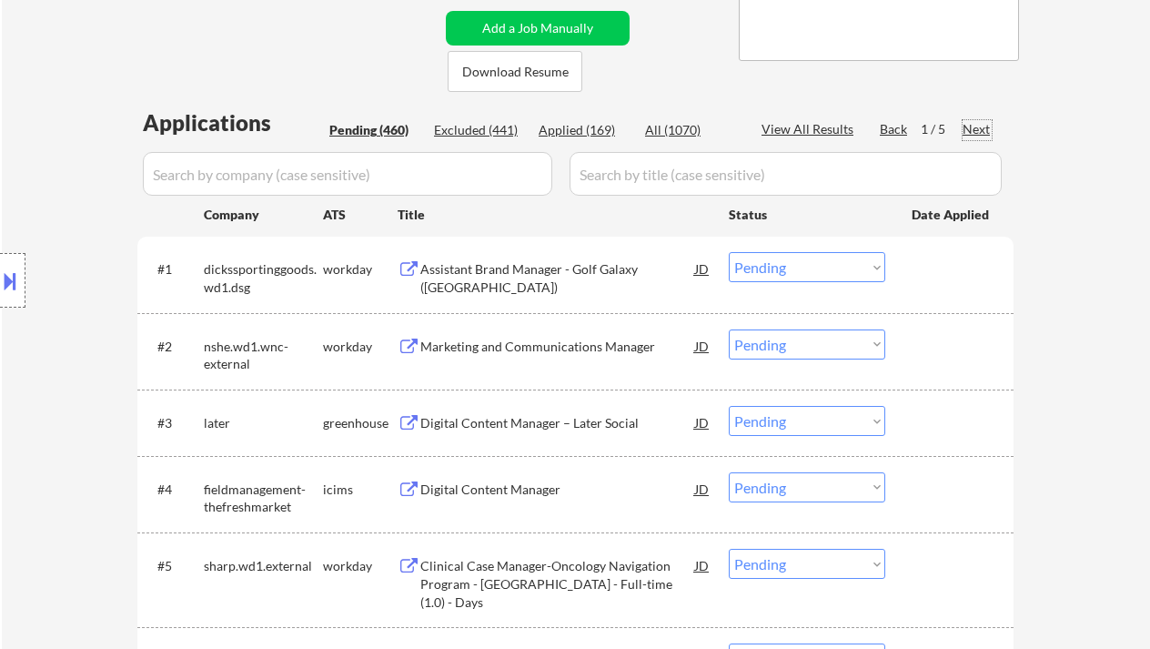
click at [980, 126] on div "Next" at bounding box center [976, 129] width 29 height 18
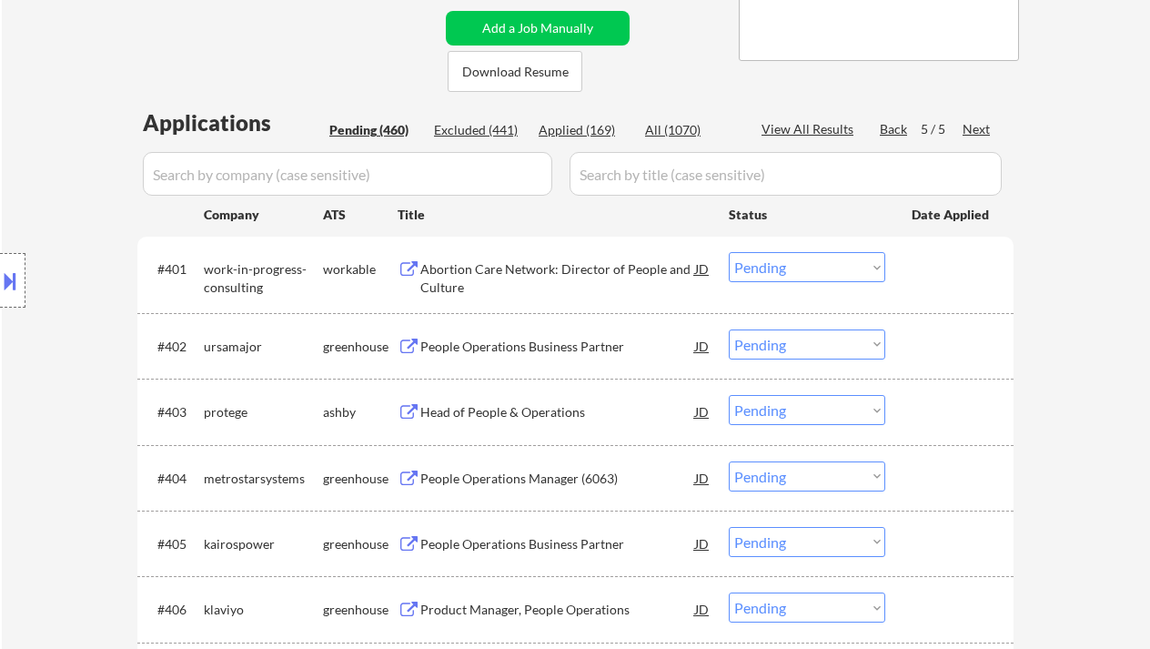
click at [579, 261] on div "Abortion Care Network: Director of People and Culture" at bounding box center [557, 277] width 275 height 35
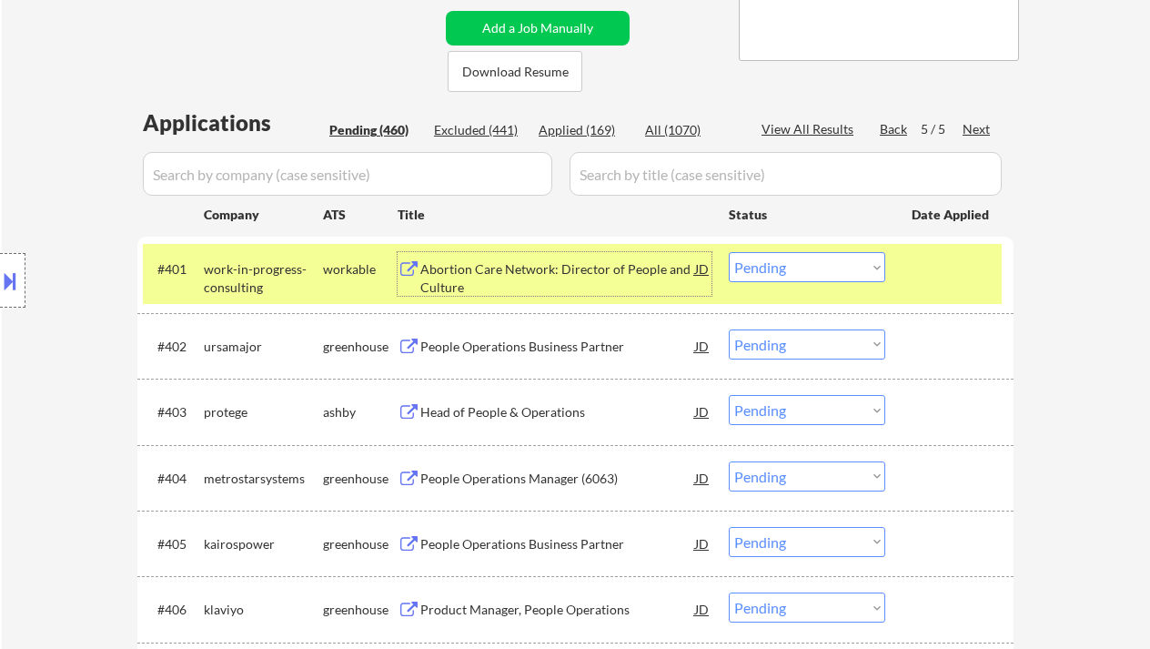
click at [771, 256] on select "Choose an option... Pending Applied Excluded (Questions) Excluded (Expired) Exc…" at bounding box center [807, 267] width 156 height 30
click at [729, 252] on select "Choose an option... Pending Applied Excluded (Questions) Excluded (Expired) Exc…" at bounding box center [807, 267] width 156 height 30
click at [599, 353] on div "People Operations Business Partner" at bounding box center [557, 346] width 275 height 18
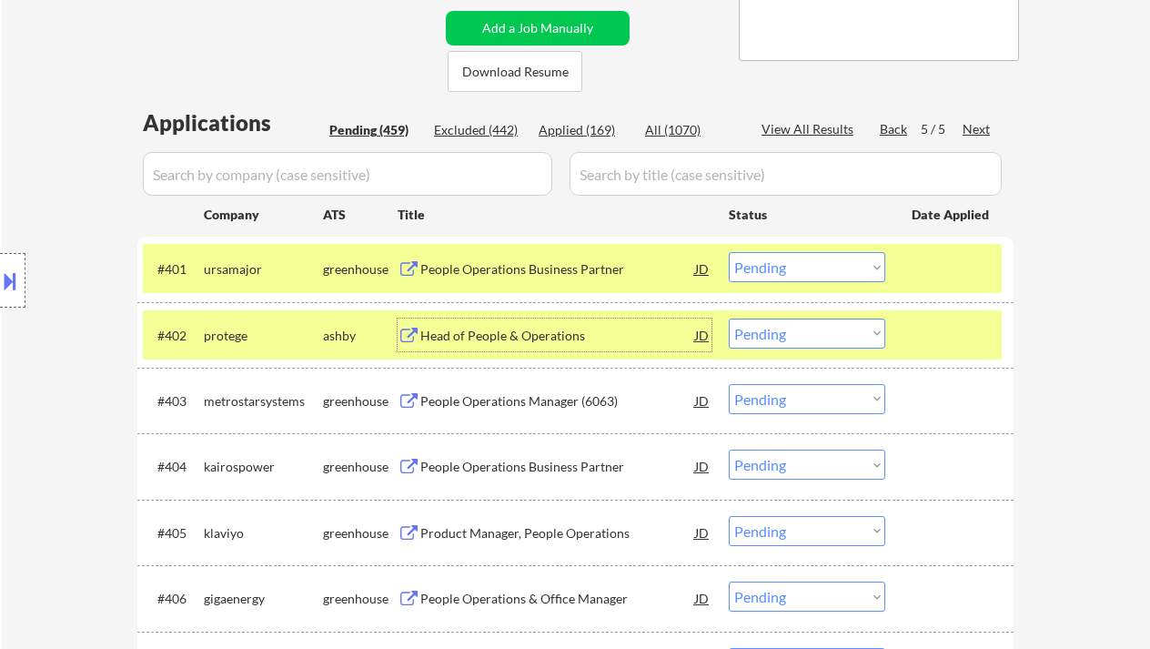
click at [758, 272] on select "Choose an option... Pending Applied Excluded (Questions) Excluded (Expired) Exc…" at bounding box center [807, 267] width 156 height 30
click at [729, 252] on select "Choose an option... Pending Applied Excluded (Questions) Excluded (Expired) Exc…" at bounding box center [807, 267] width 156 height 30
click at [480, 331] on div "Head of People & Operations" at bounding box center [557, 336] width 275 height 18
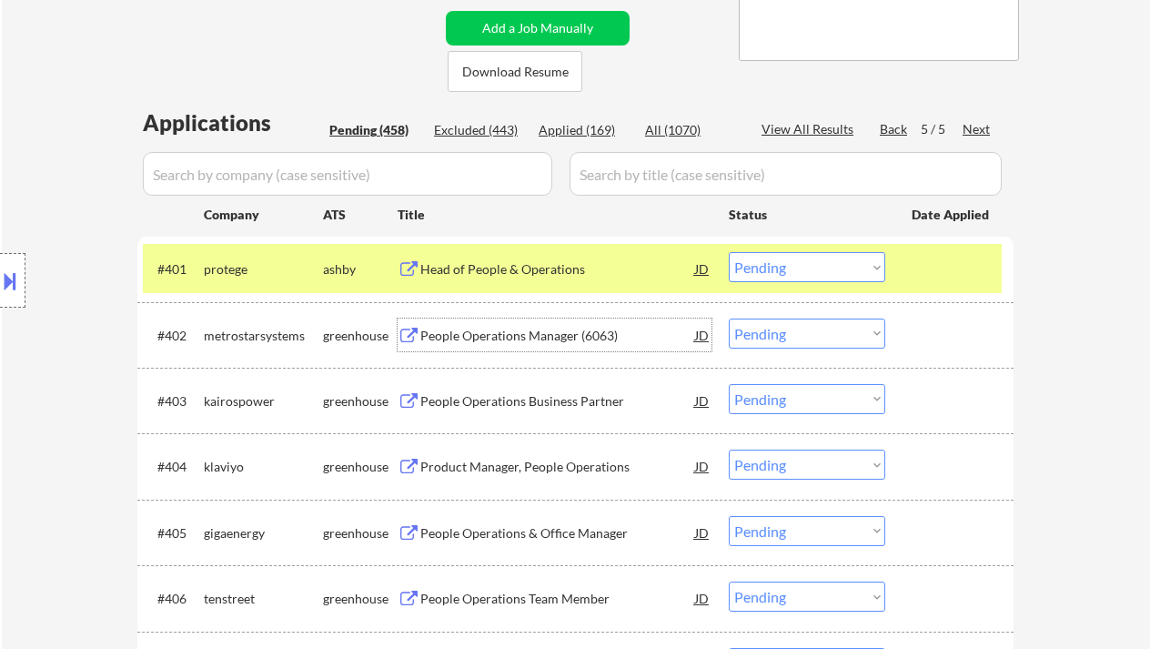
drag, startPoint x: 780, startPoint y: 266, endPoint x: 808, endPoint y: 281, distance: 31.4
click at [780, 266] on select "Choose an option... Pending Applied Excluded (Questions) Excluded (Expired) Exc…" at bounding box center [807, 267] width 156 height 30
click at [729, 252] on select "Choose an option... Pending Applied Excluded (Questions) Excluded (Expired) Exc…" at bounding box center [807, 267] width 156 height 30
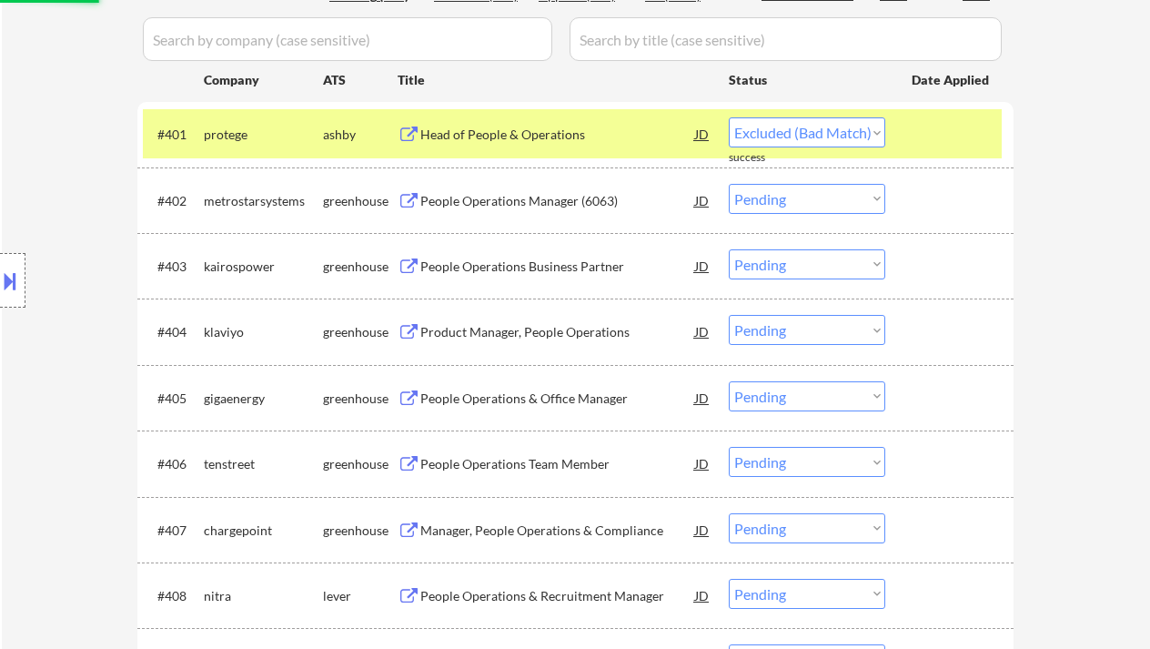
scroll to position [728, 0]
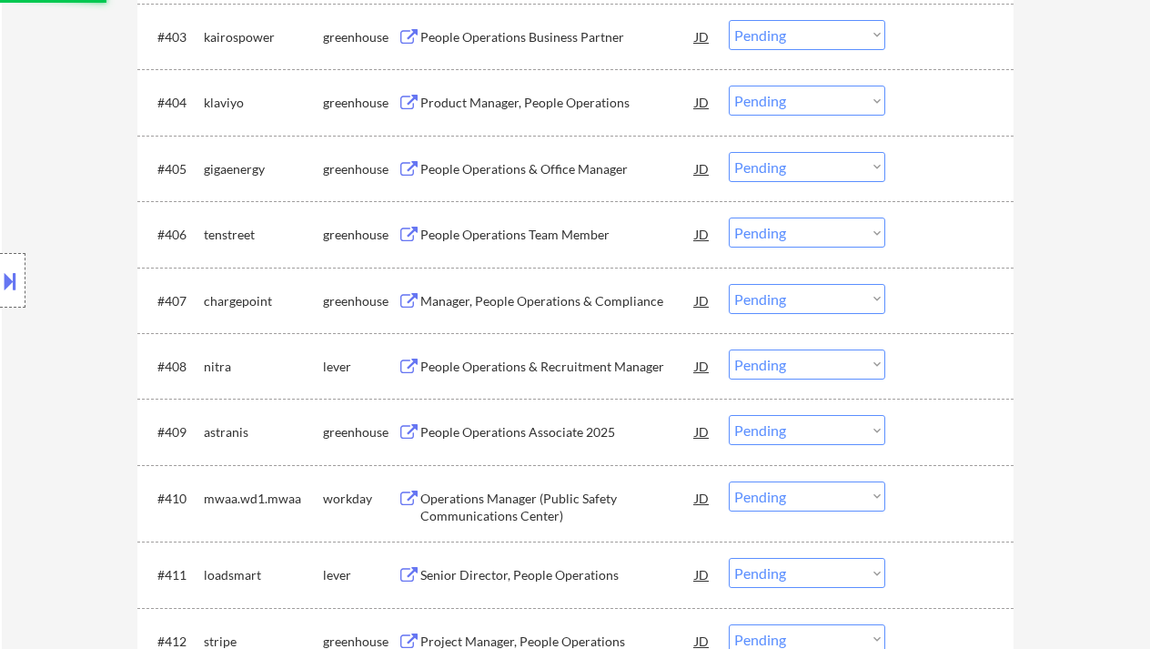
select select ""pending""
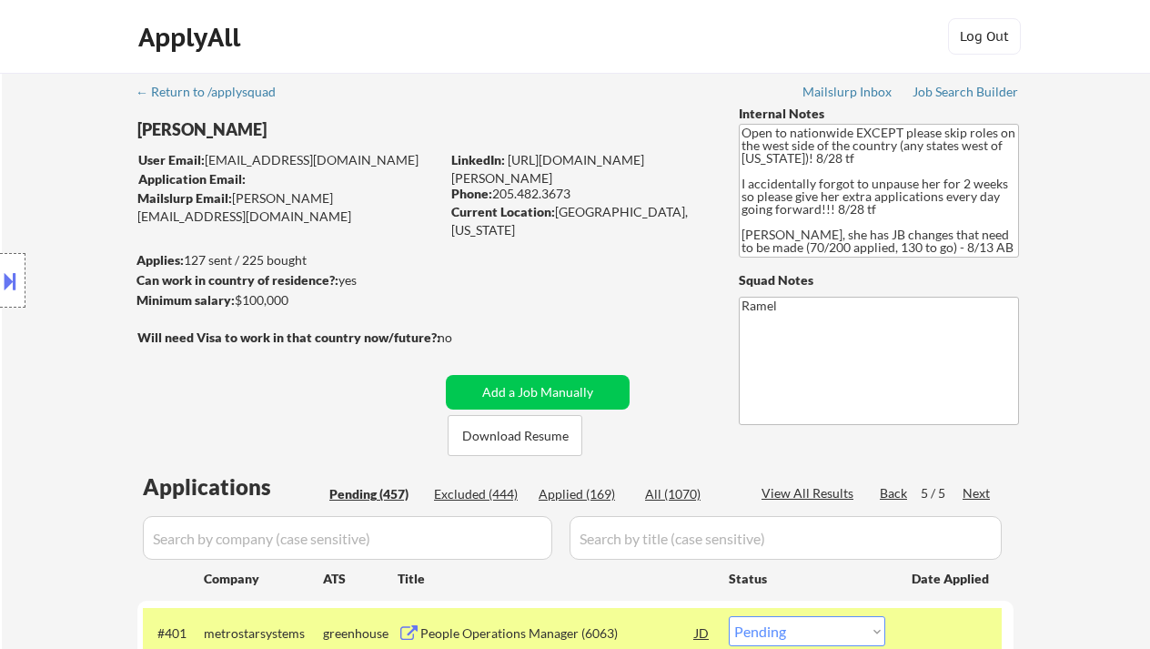
scroll to position [771, 0]
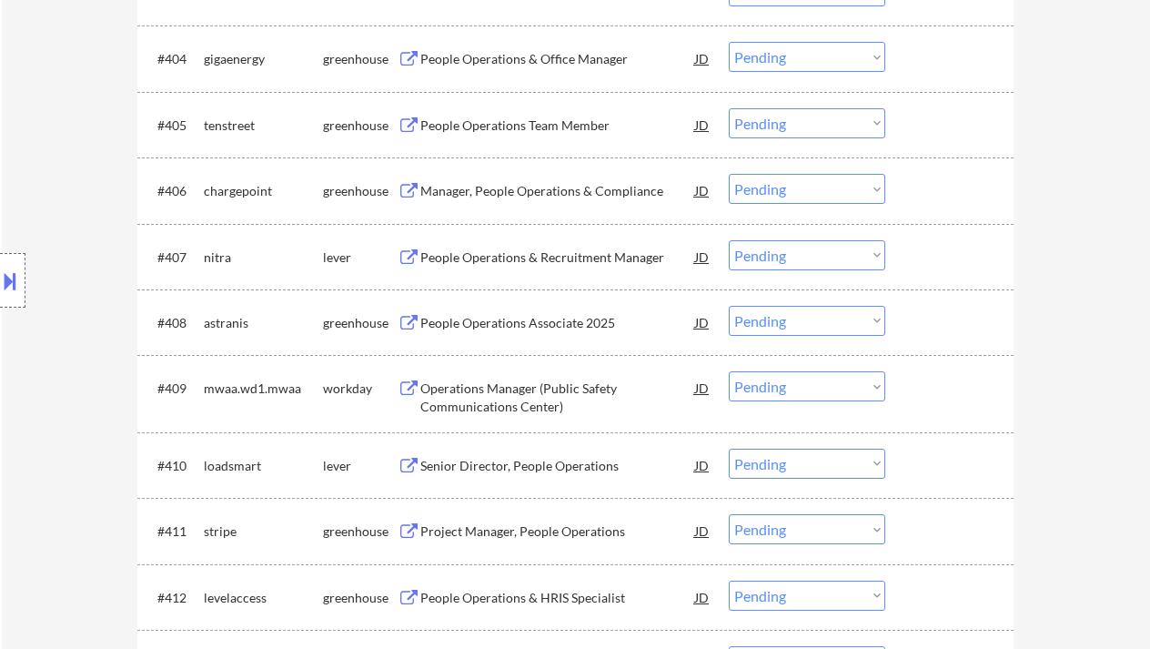
click at [25, 146] on div "Location Inclusions: country:US" at bounding box center [163, 280] width 326 height 337
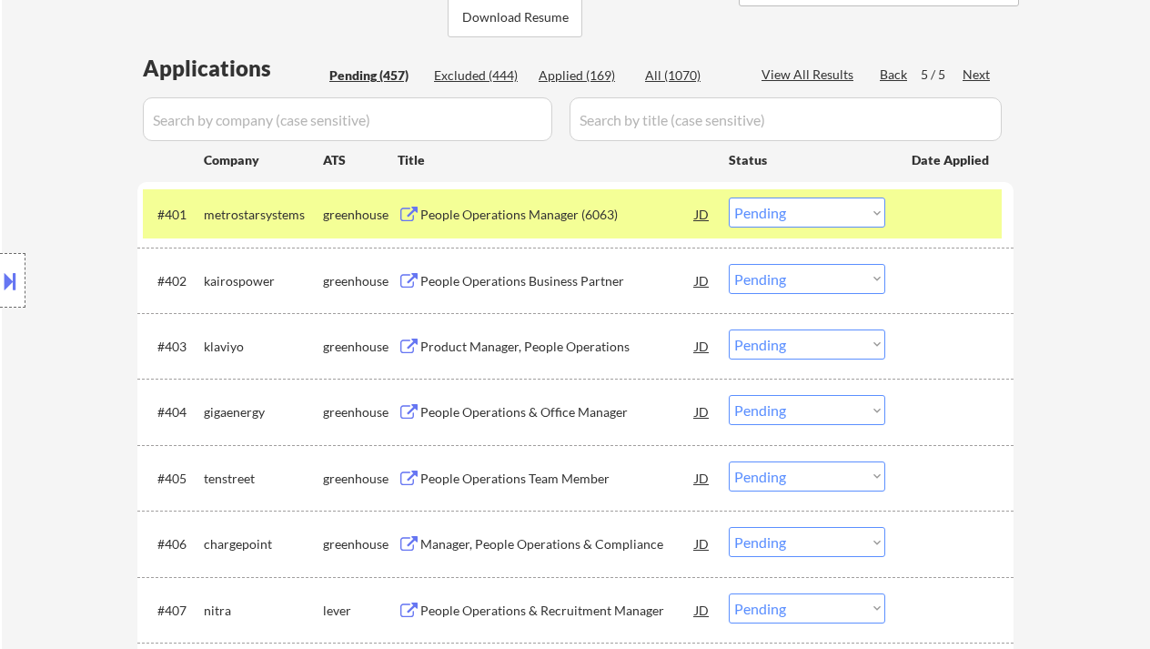
scroll to position [408, 0]
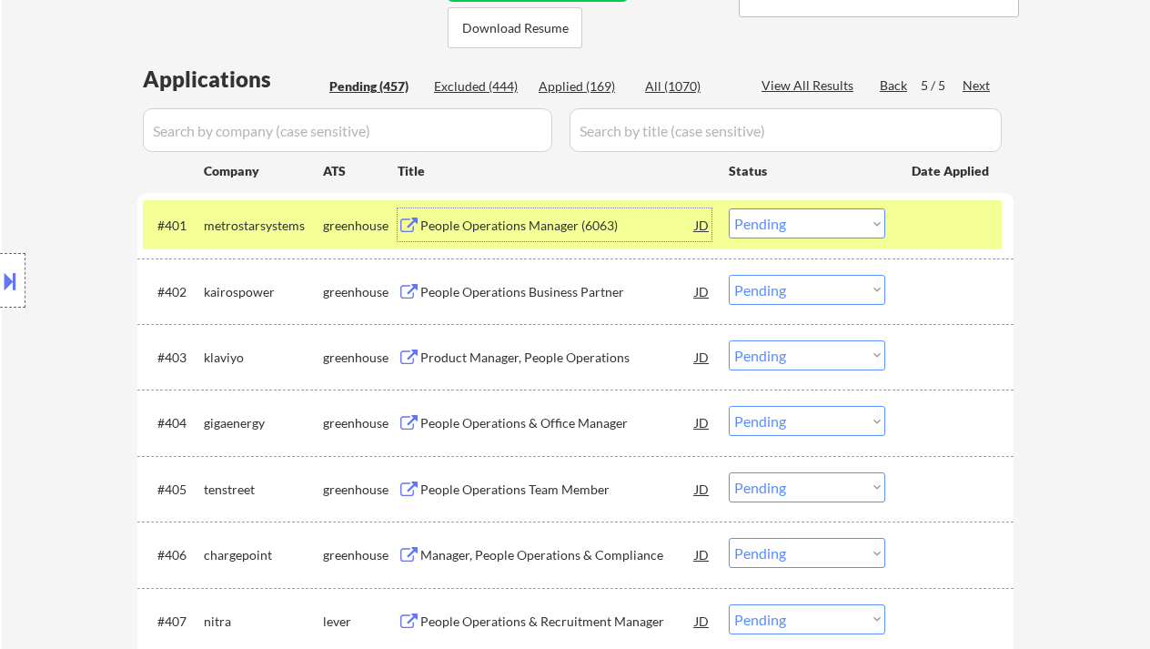
click at [539, 228] on div "People Operations Manager (6063)" at bounding box center [557, 225] width 275 height 18
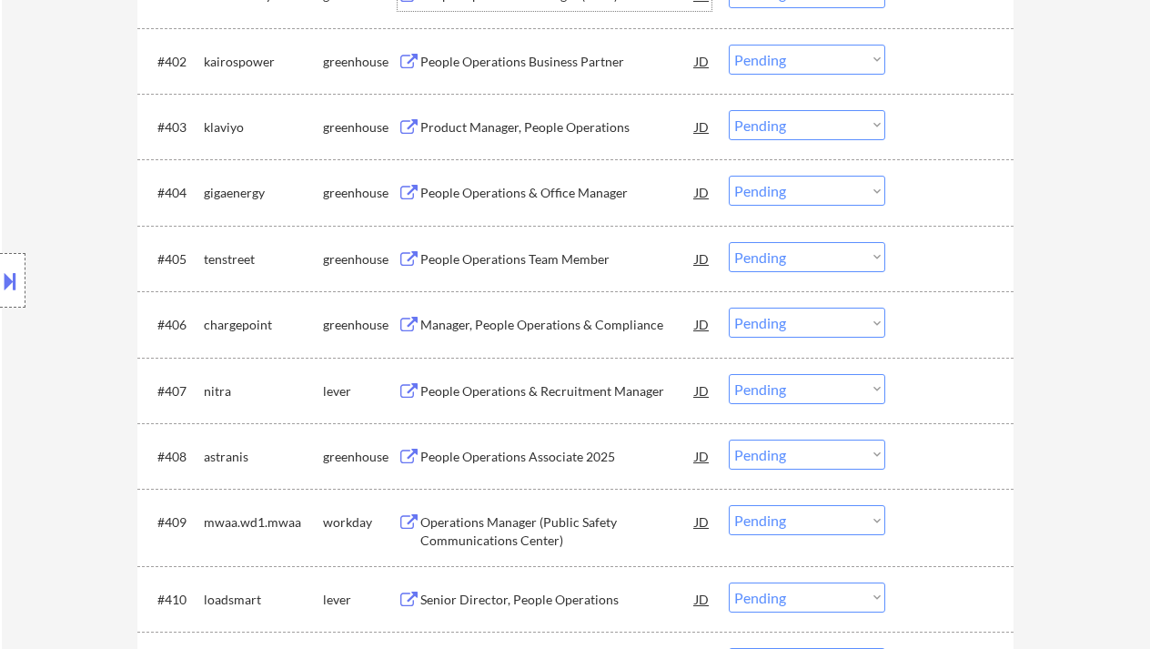
scroll to position [650, 0]
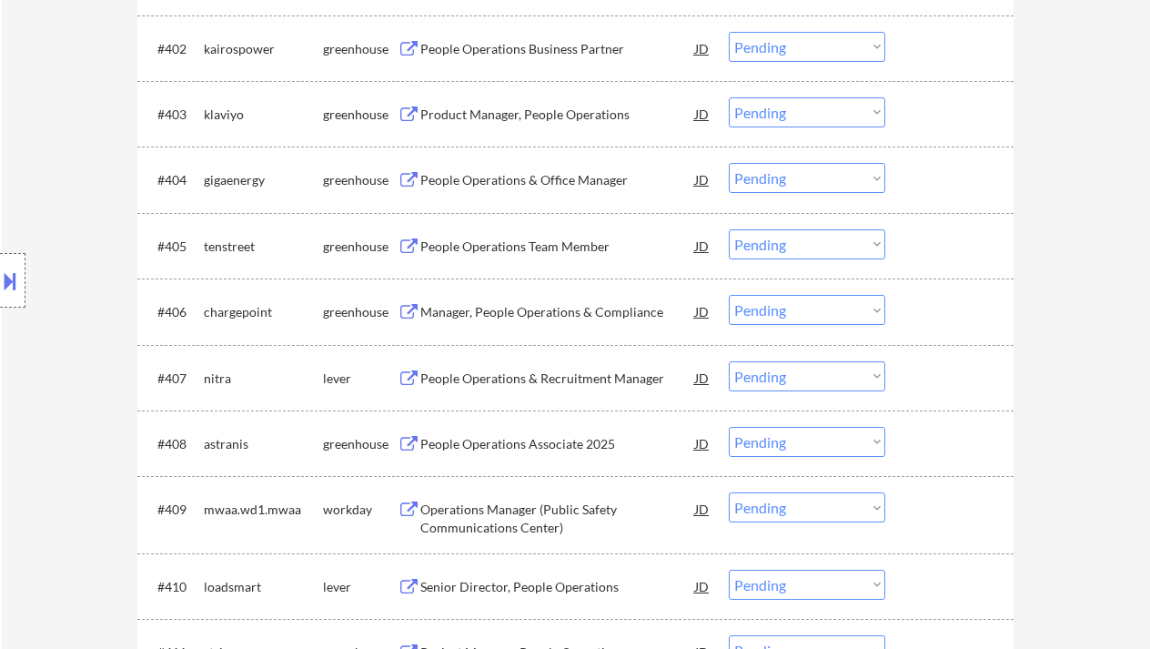
click at [539, 438] on div "People Operations Associate 2025" at bounding box center [557, 444] width 275 height 18
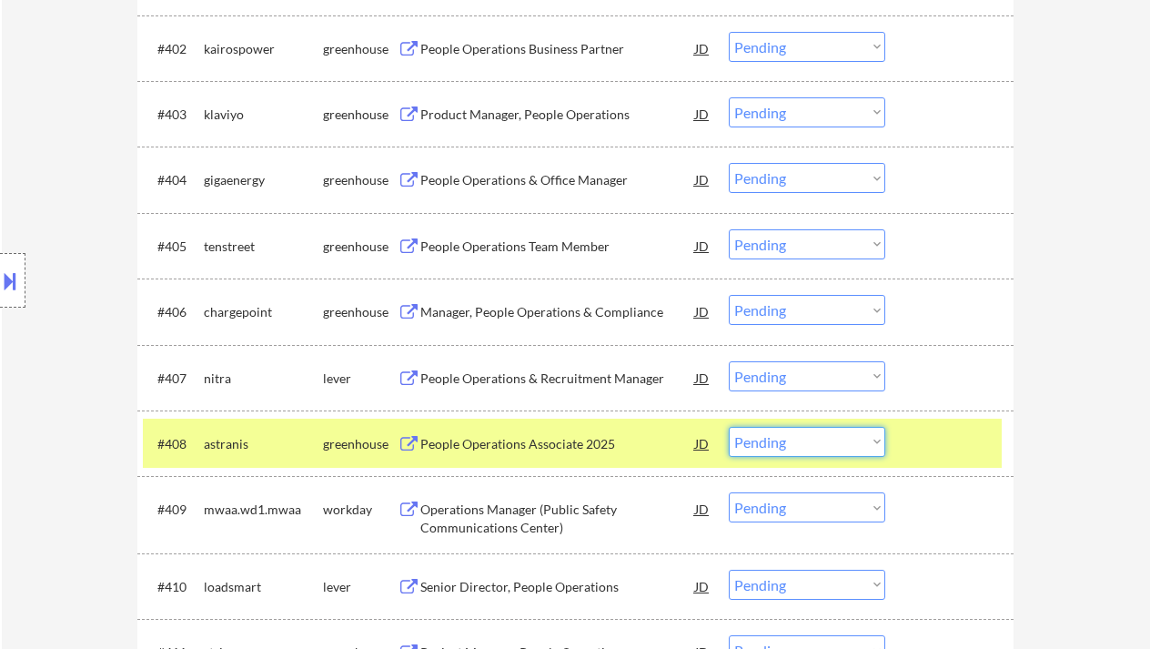
click at [829, 450] on select "Choose an option... Pending Applied Excluded (Questions) Excluded (Expired) Exc…" at bounding box center [807, 442] width 156 height 30
click at [729, 427] on select "Choose an option... Pending Applied Excluded (Questions) Excluded (Expired) Exc…" at bounding box center [807, 442] width 156 height 30
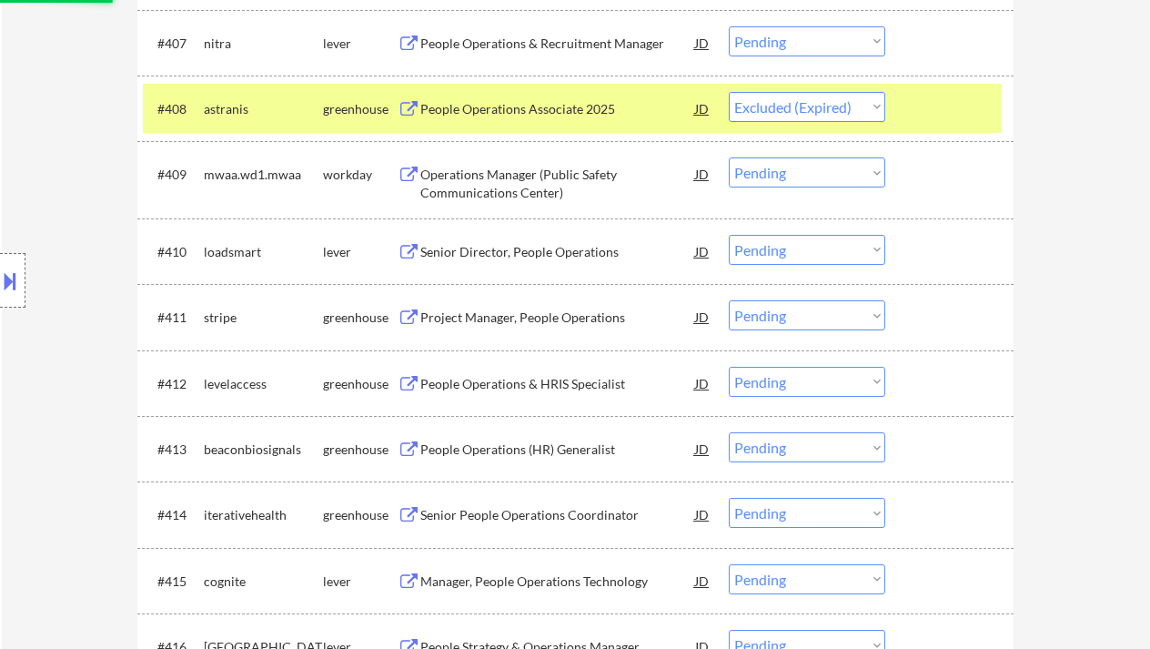
scroll to position [1014, 0]
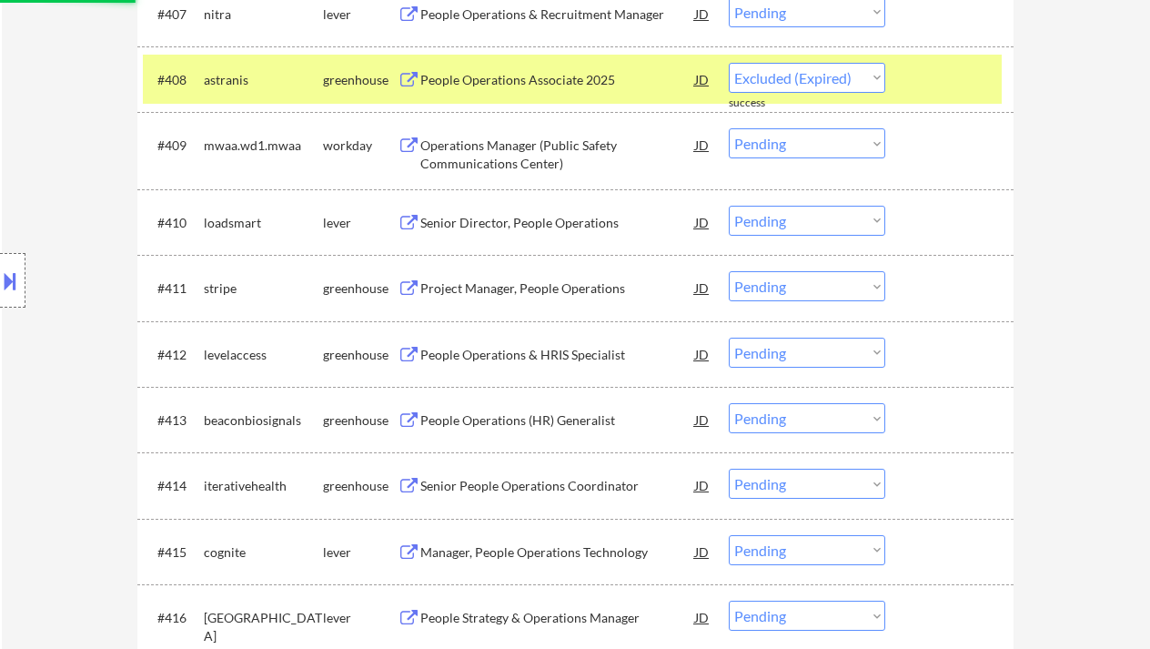
select select ""pending""
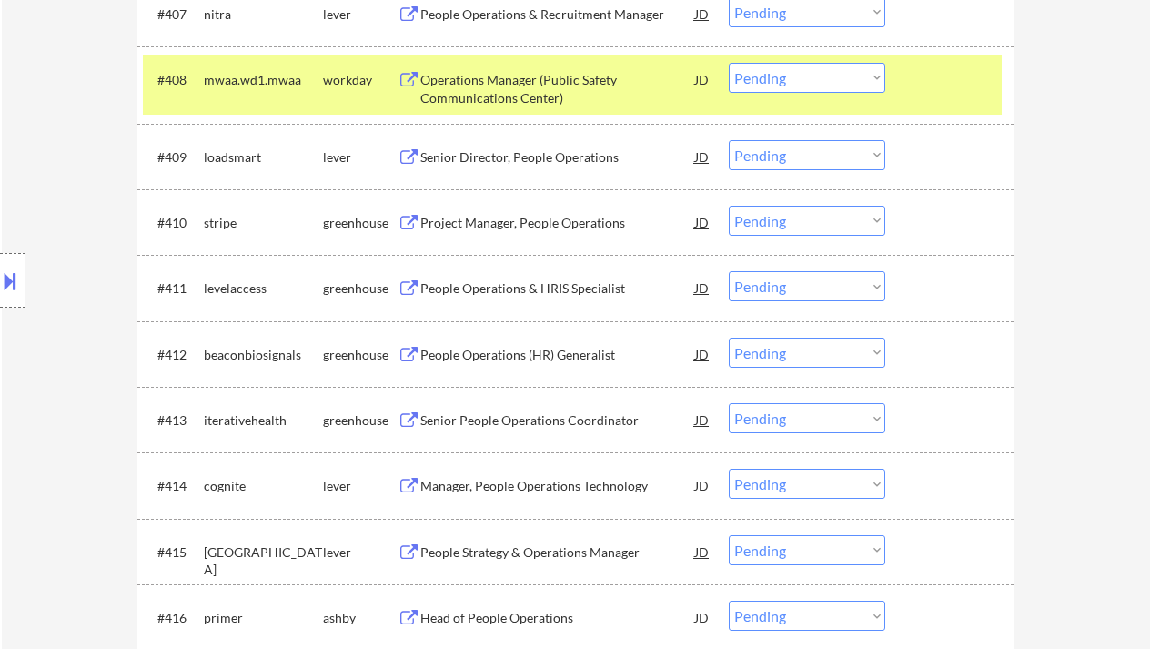
click at [573, 358] on div "People Operations (HR) Generalist" at bounding box center [557, 355] width 275 height 18
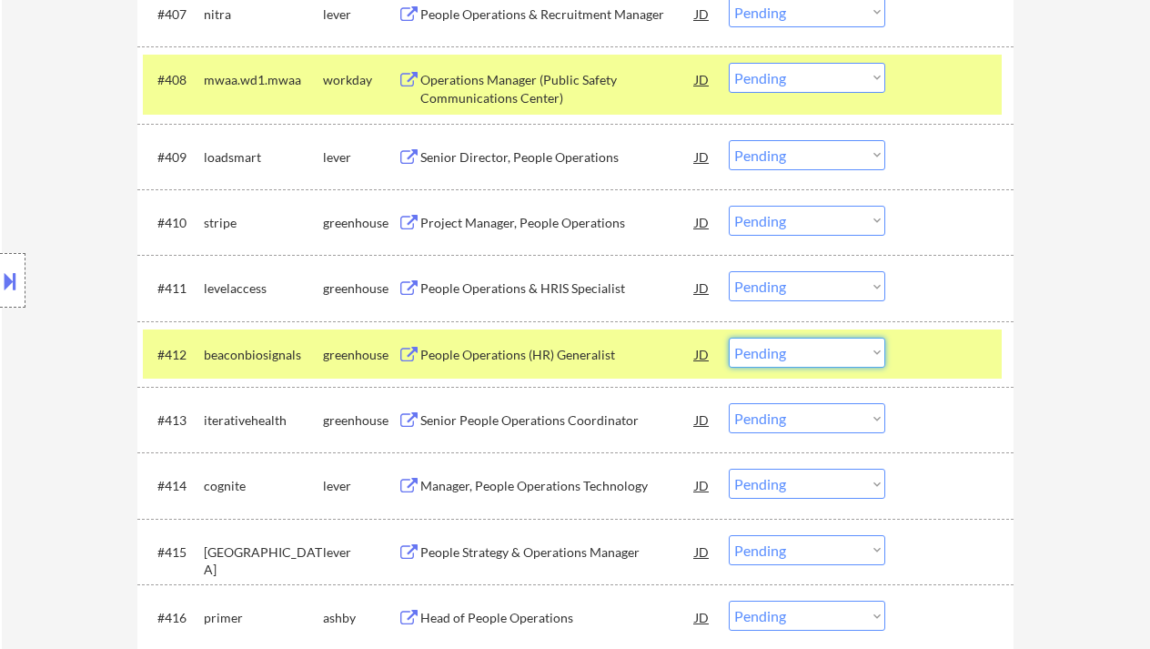
click at [812, 342] on select "Choose an option... Pending Applied Excluded (Questions) Excluded (Expired) Exc…" at bounding box center [807, 352] width 156 height 30
click at [729, 337] on select "Choose an option... Pending Applied Excluded (Questions) Excluded (Expired) Exc…" at bounding box center [807, 352] width 156 height 30
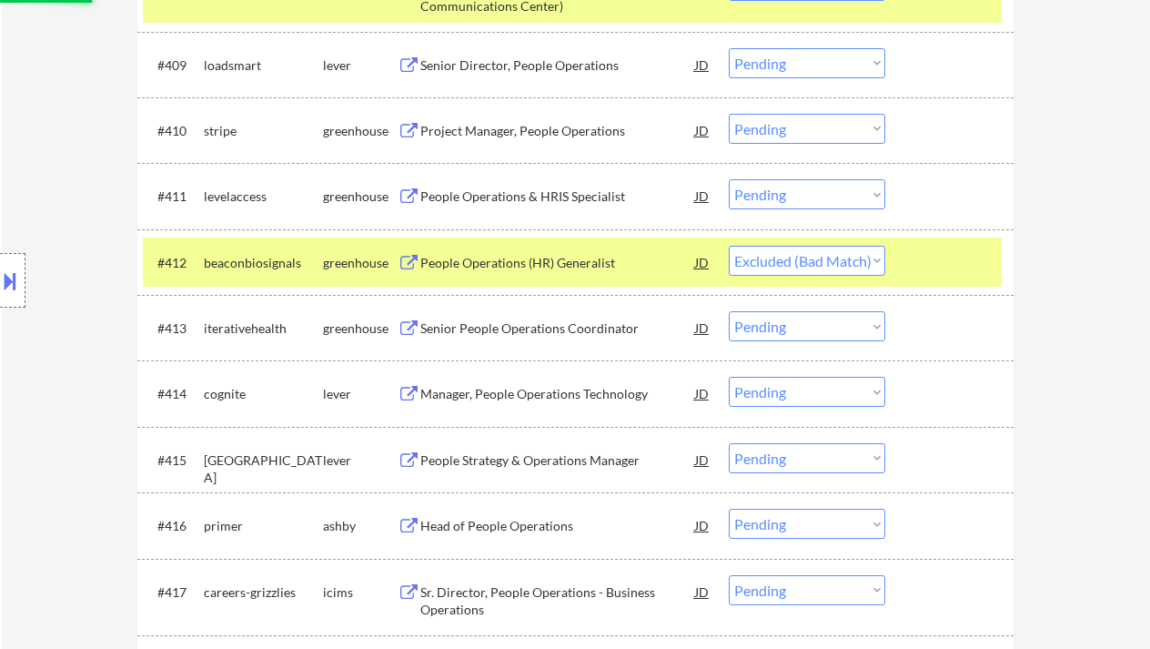
scroll to position [1135, 0]
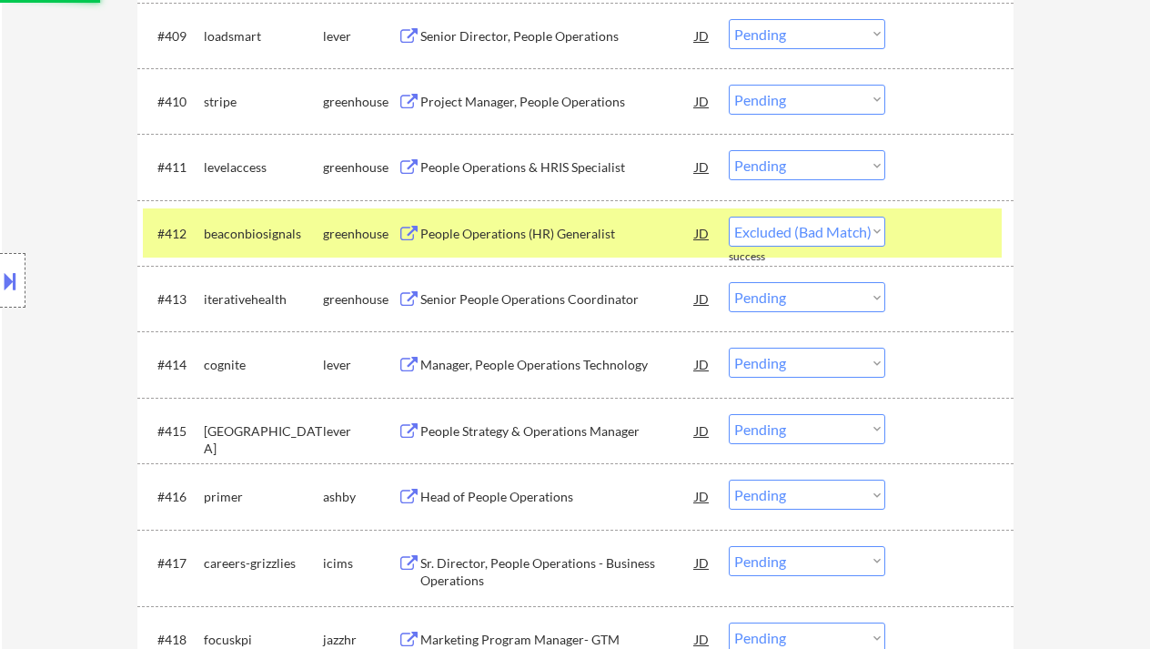
select select ""pending""
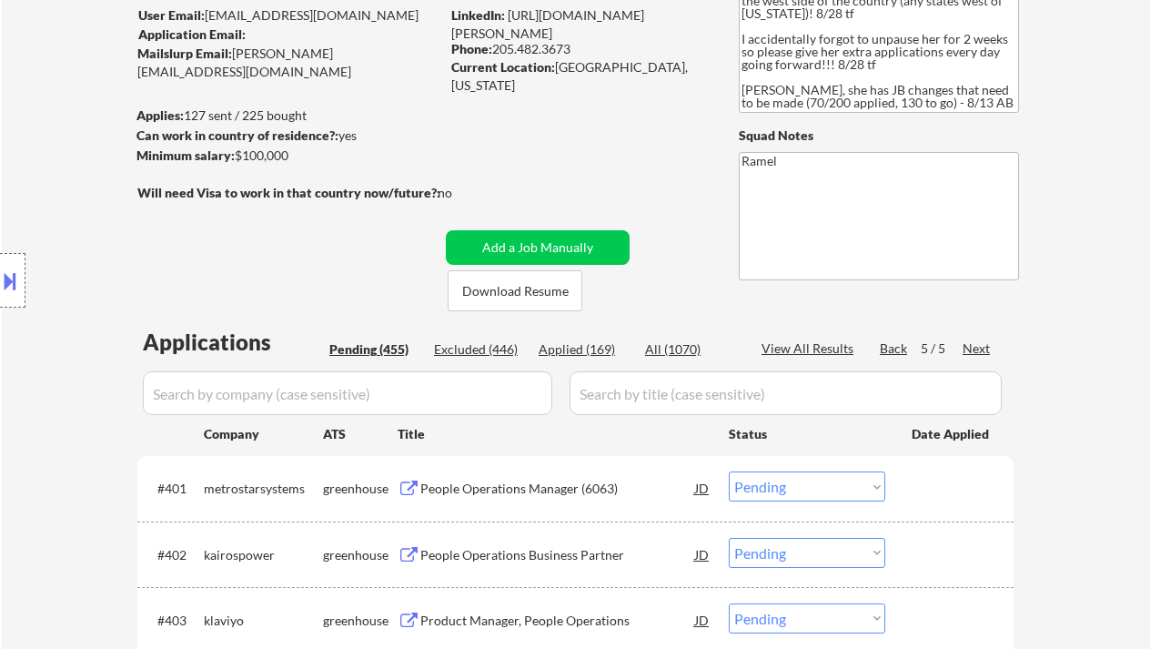
scroll to position [0, 0]
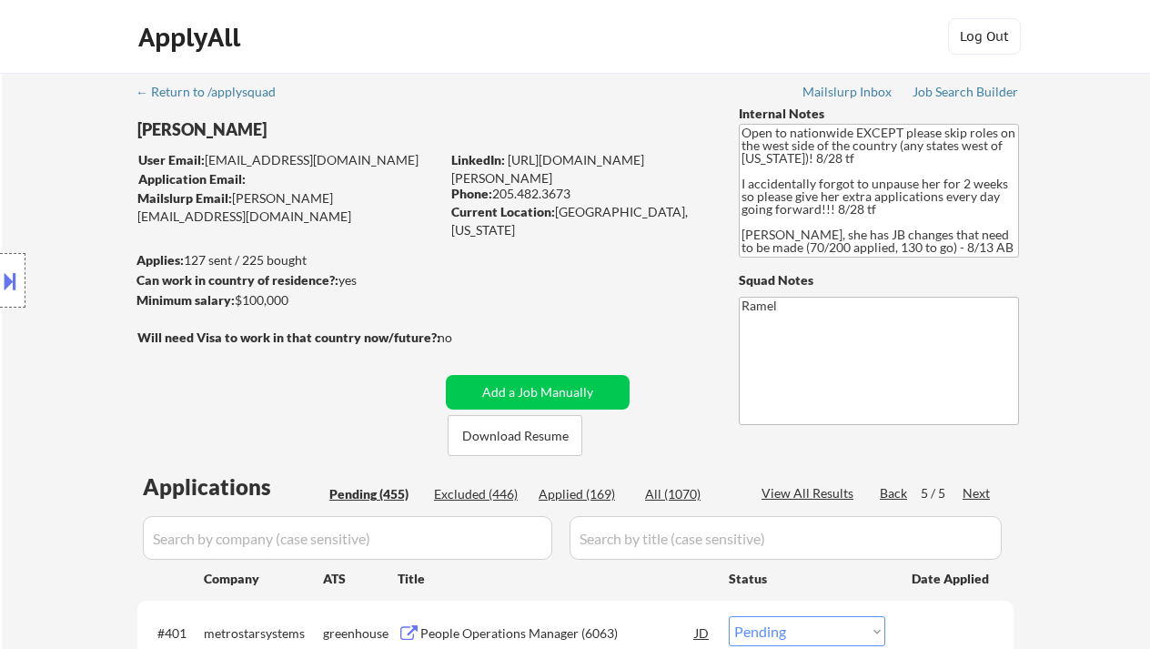
click at [905, 496] on div "Back" at bounding box center [894, 493] width 29 height 18
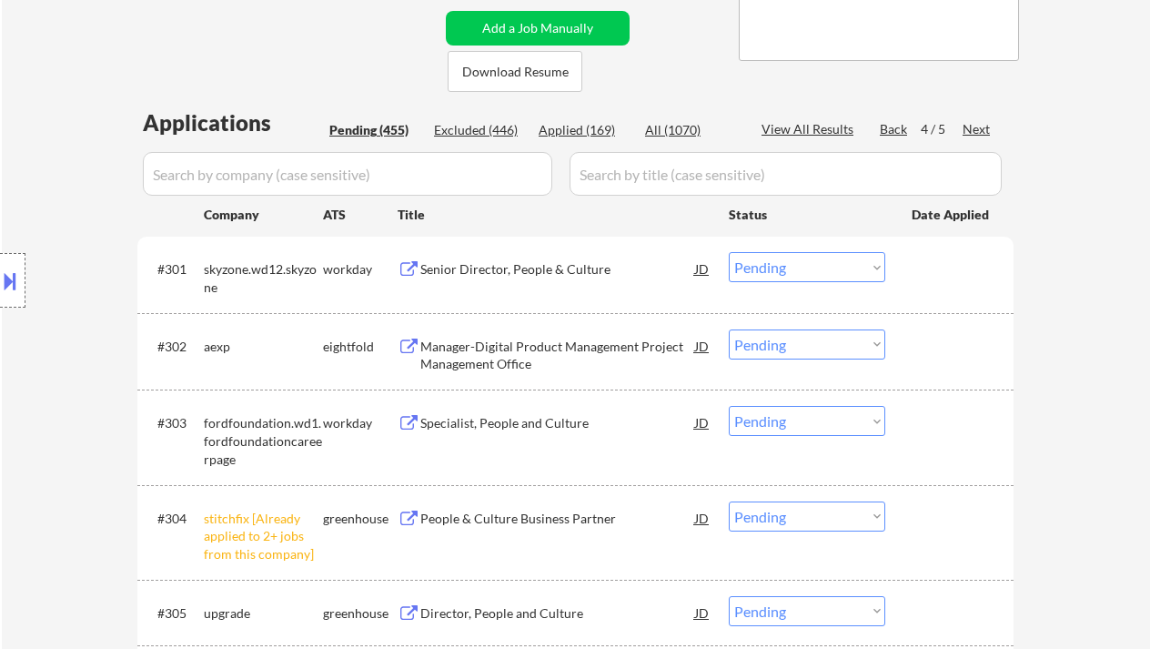
scroll to position [606, 0]
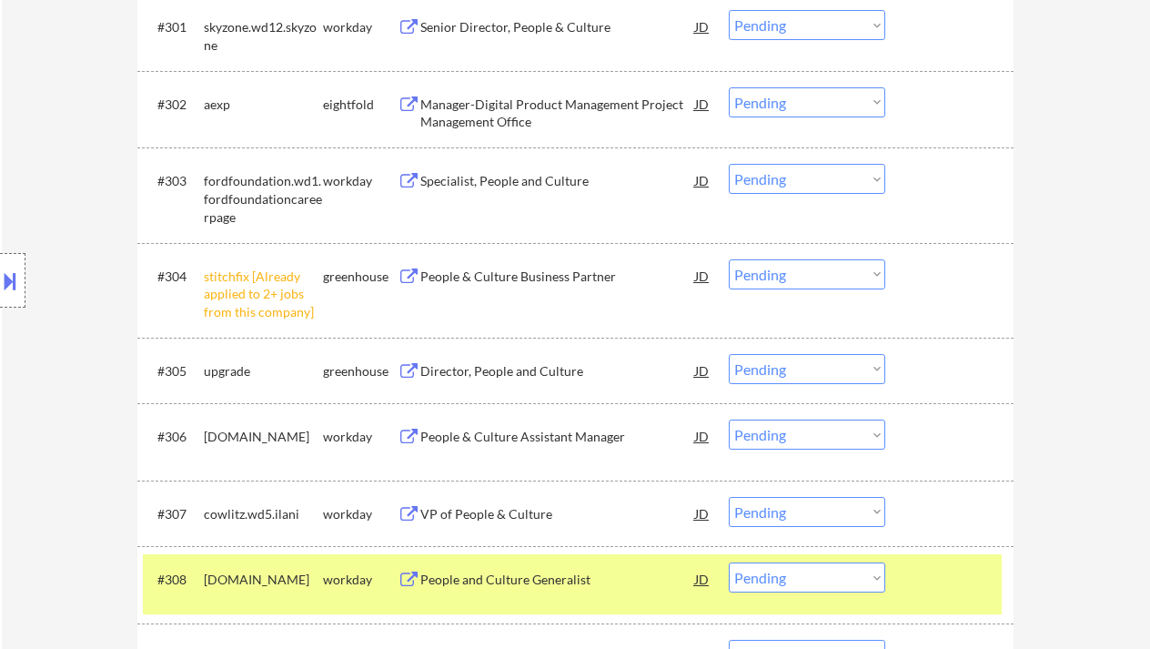
click at [816, 282] on select "Choose an option... Pending Applied Excluded (Questions) Excluded (Expired) Exc…" at bounding box center [807, 274] width 156 height 30
click at [729, 259] on select "Choose an option... Pending Applied Excluded (Questions) Excluded (Expired) Exc…" at bounding box center [807, 274] width 156 height 30
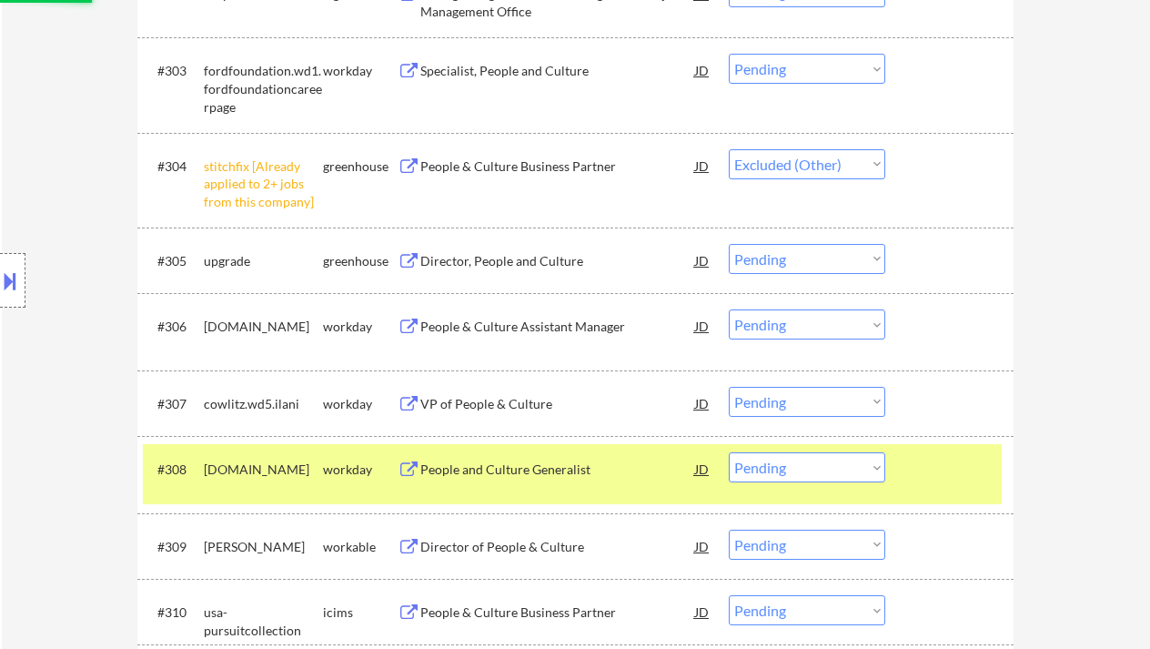
scroll to position [728, 0]
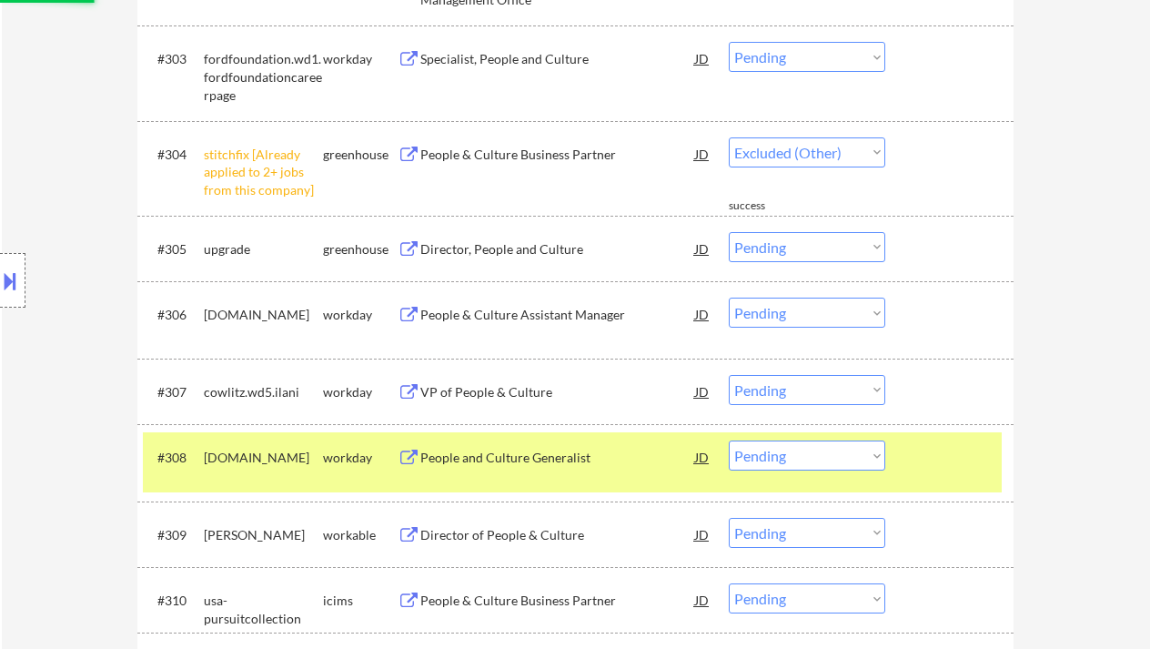
select select ""pending""
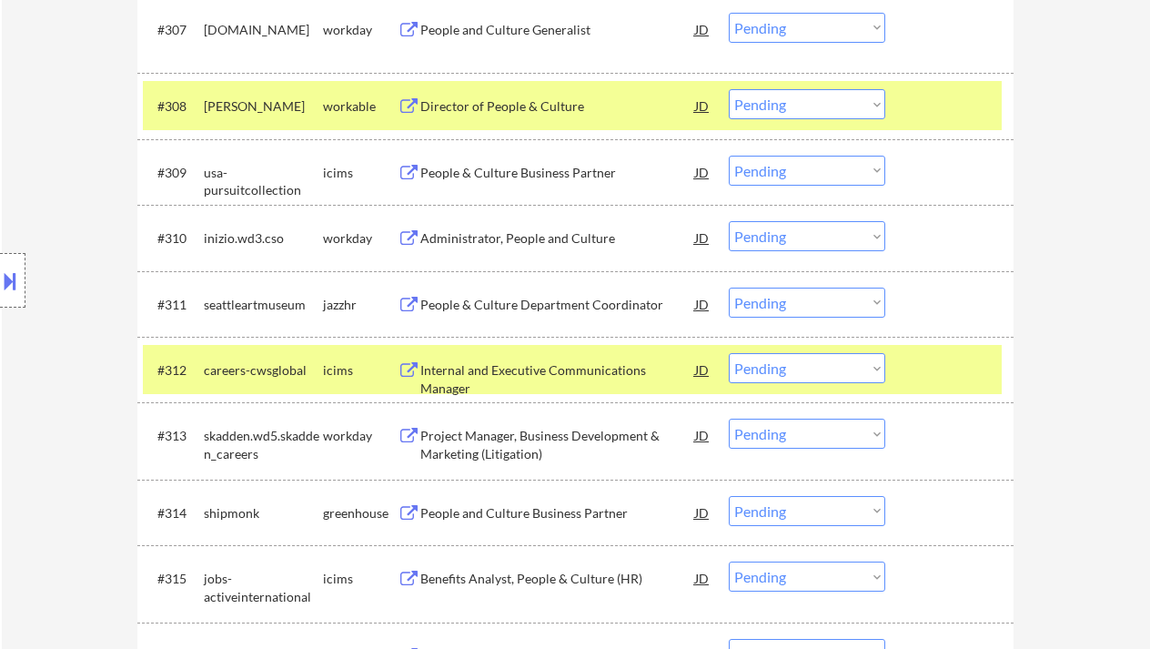
scroll to position [1092, 0]
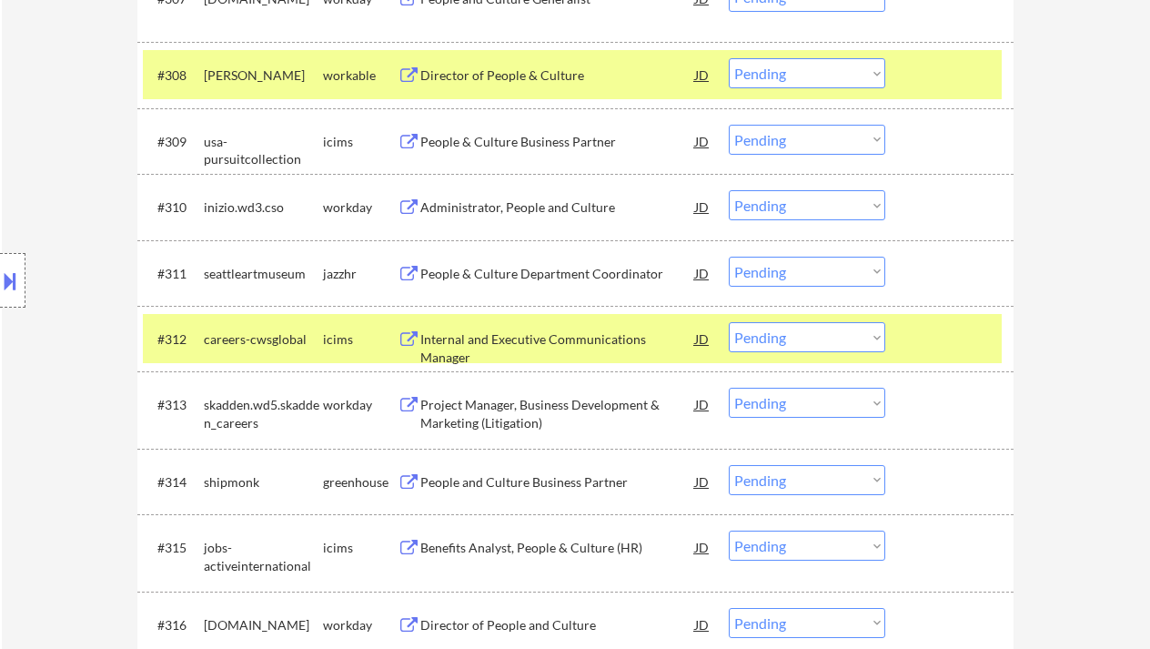
click at [578, 484] on div "People and Culture Business Partner" at bounding box center [557, 482] width 275 height 18
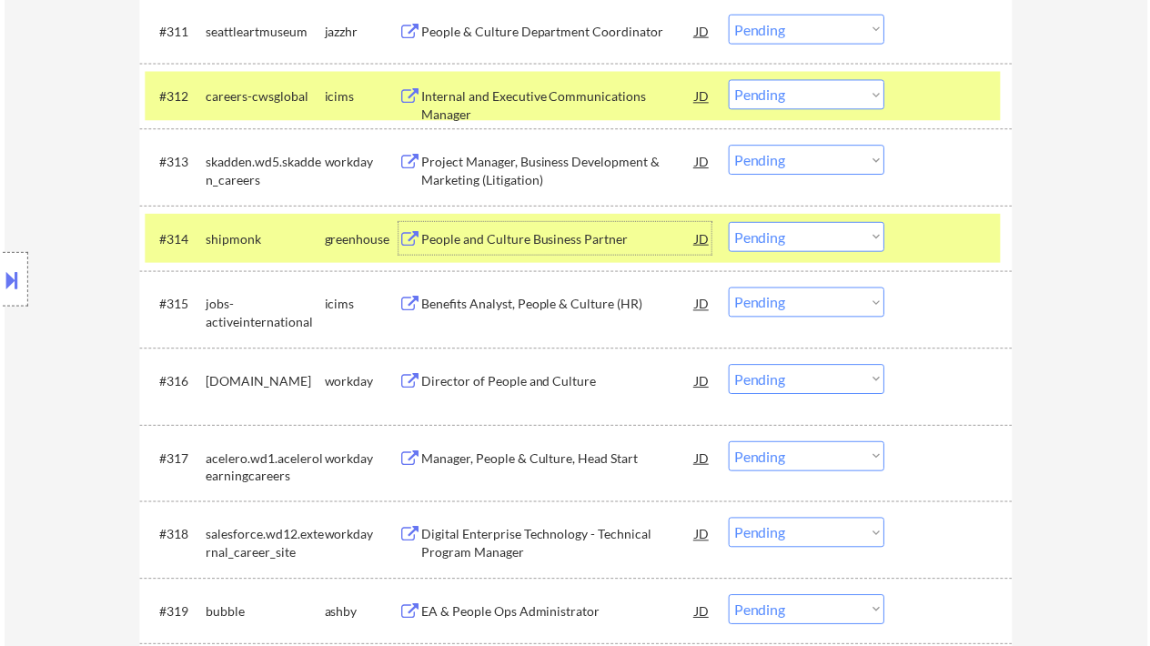
scroll to position [1576, 0]
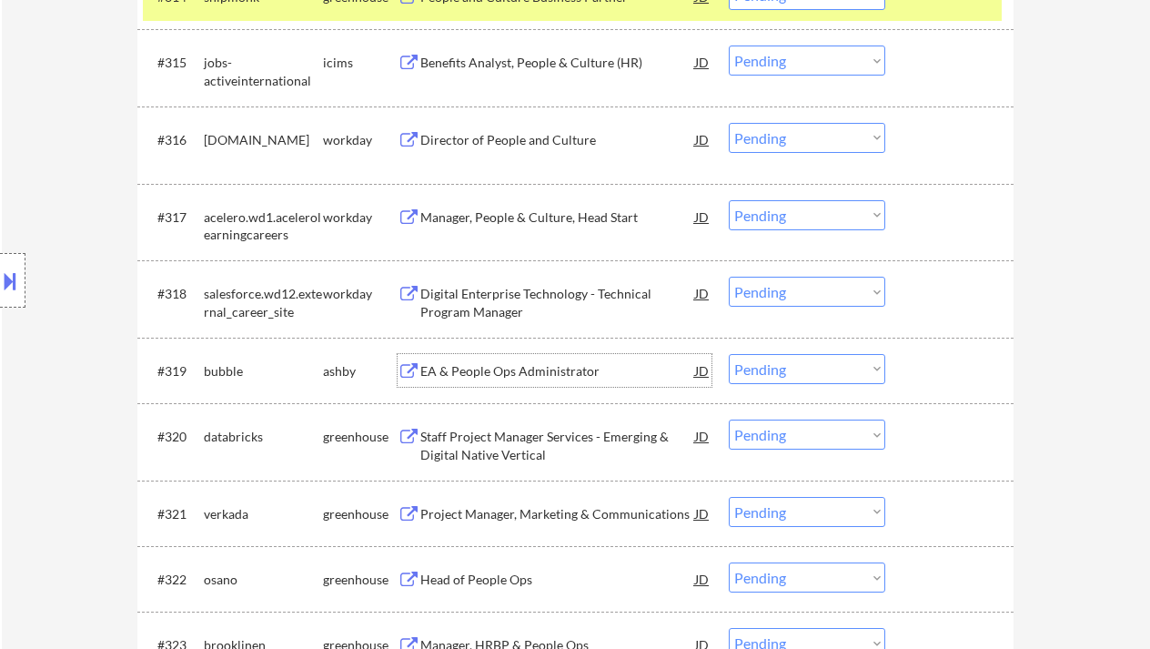
click at [553, 374] on div "EA & People Ops Administrator" at bounding box center [557, 371] width 275 height 18
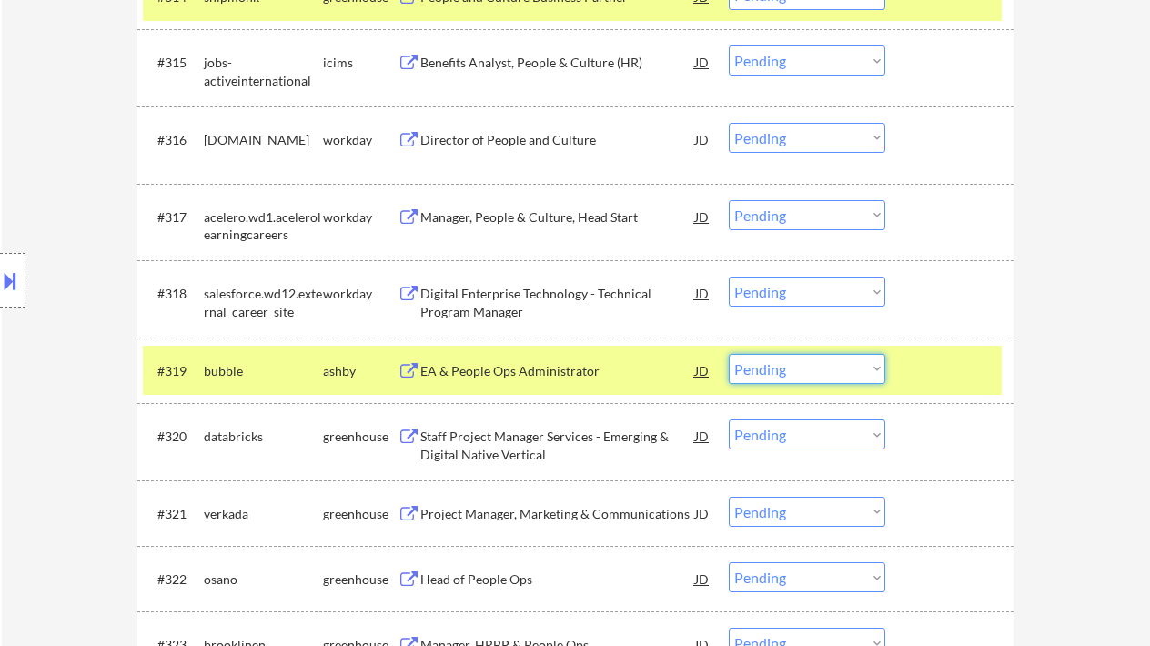
drag, startPoint x: 772, startPoint y: 357, endPoint x: 802, endPoint y: 377, distance: 36.1
click at [774, 358] on select "Choose an option... Pending Applied Excluded (Questions) Excluded (Expired) Exc…" at bounding box center [807, 369] width 156 height 30
click at [729, 354] on select "Choose an option... Pending Applied Excluded (Questions) Excluded (Expired) Exc…" at bounding box center [807, 369] width 156 height 30
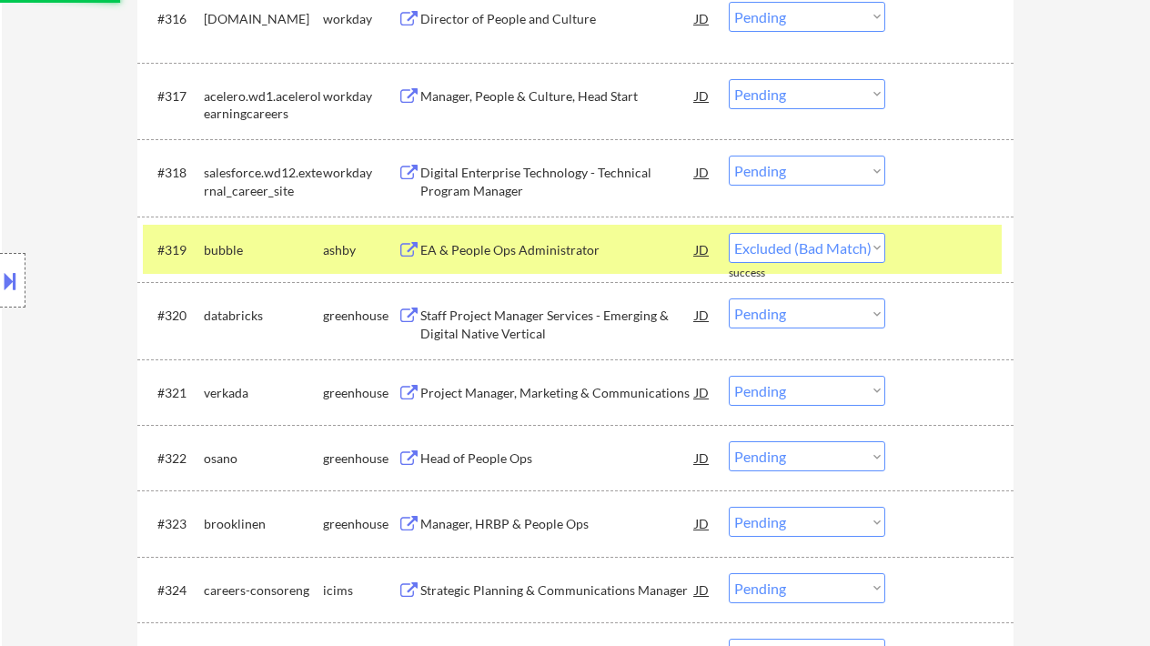
select select ""pending""
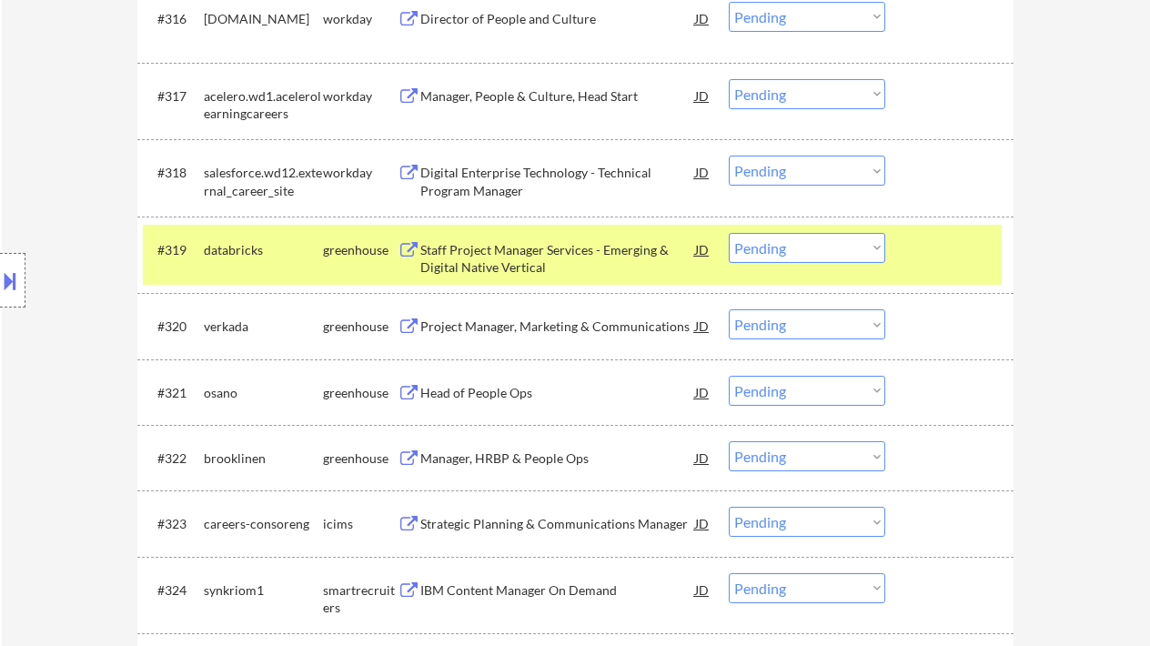
click at [508, 332] on div "Project Manager, Marketing & Communications" at bounding box center [557, 326] width 275 height 18
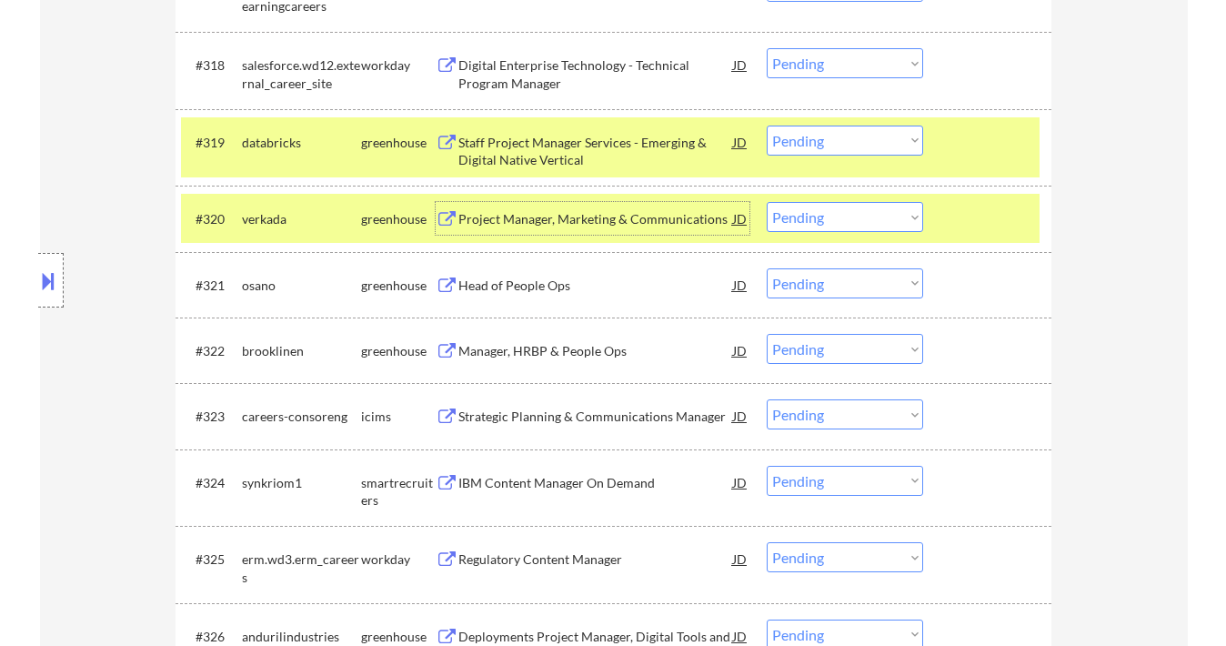
scroll to position [1819, 0]
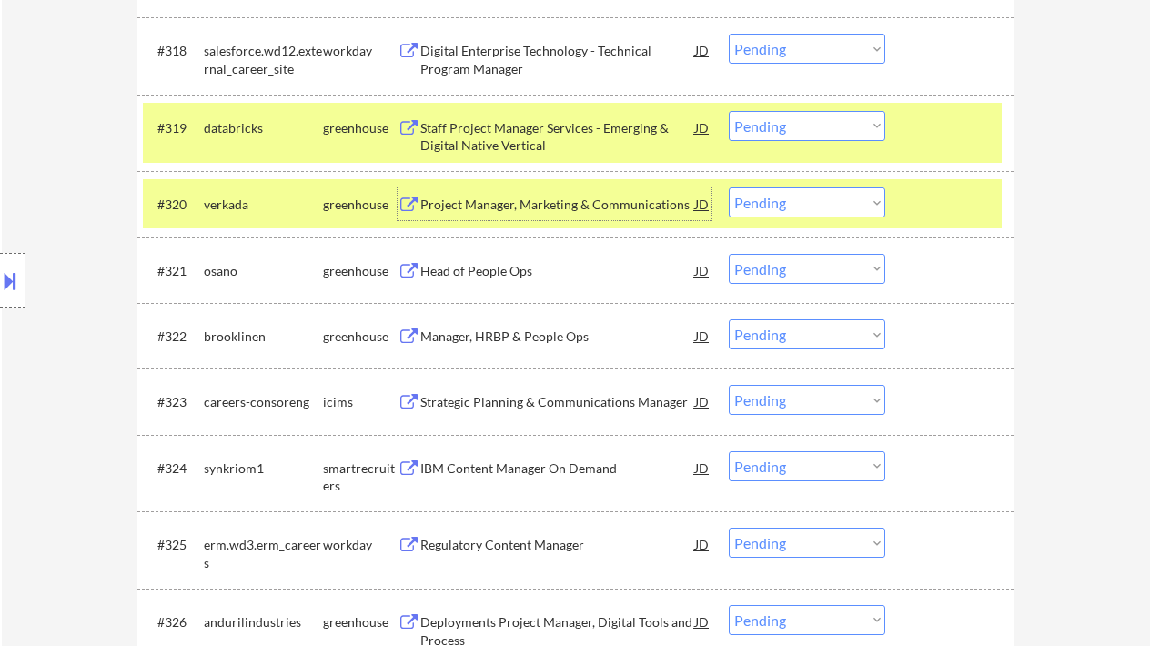
click at [479, 263] on div "Head of People Ops" at bounding box center [557, 271] width 275 height 18
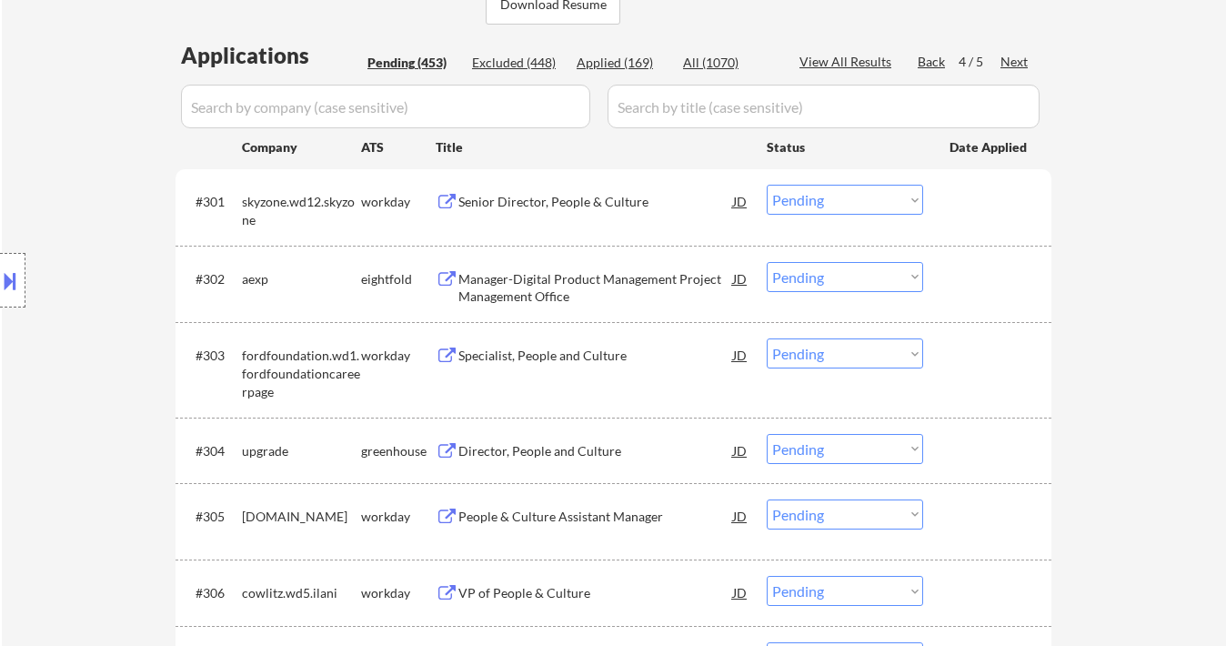
scroll to position [387, 0]
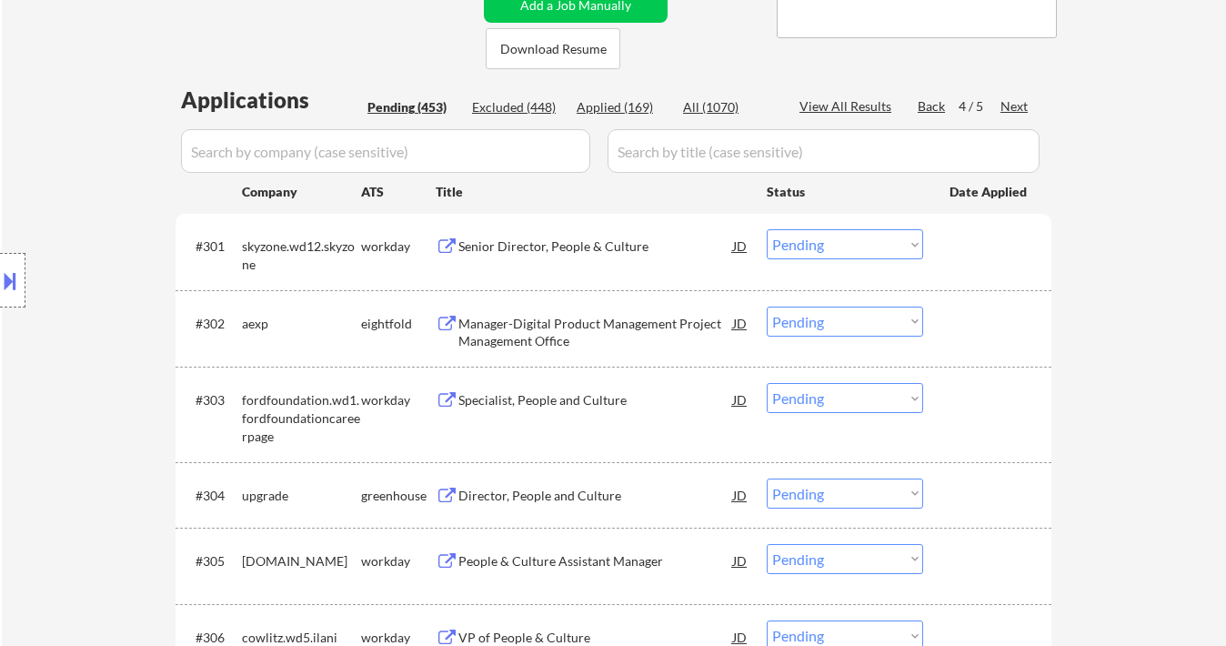
click at [927, 101] on div "Back" at bounding box center [932, 106] width 29 height 18
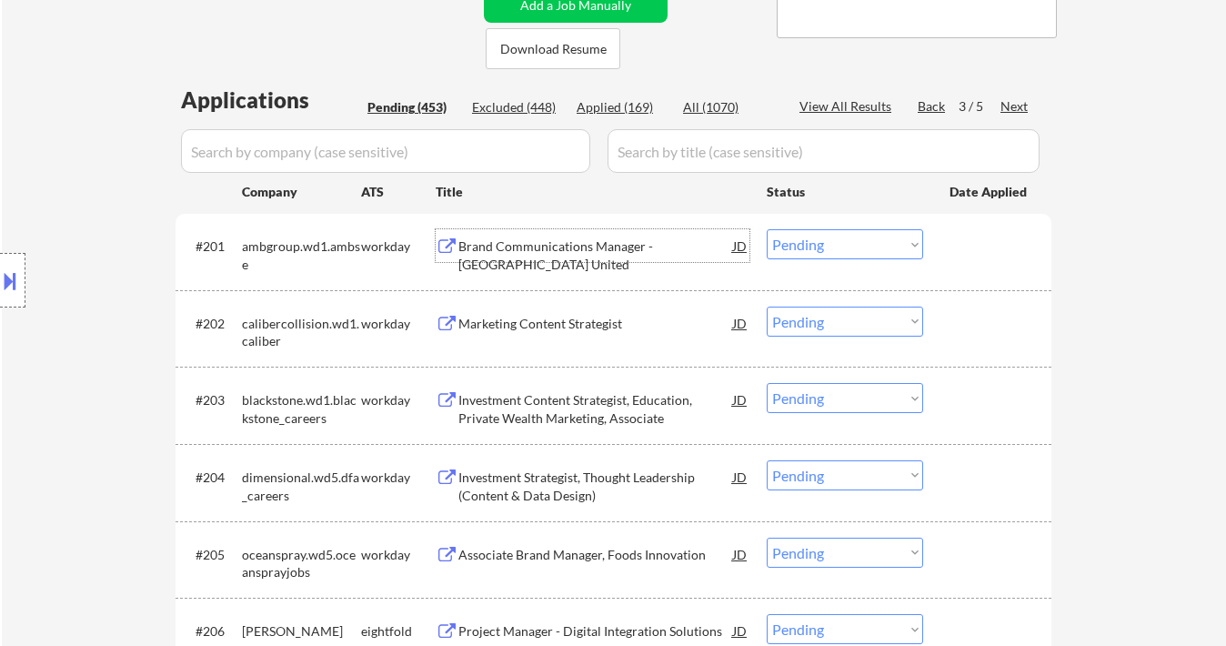
click at [581, 255] on div "Brand Communications Manager - Atlanta United" at bounding box center [595, 254] width 275 height 35
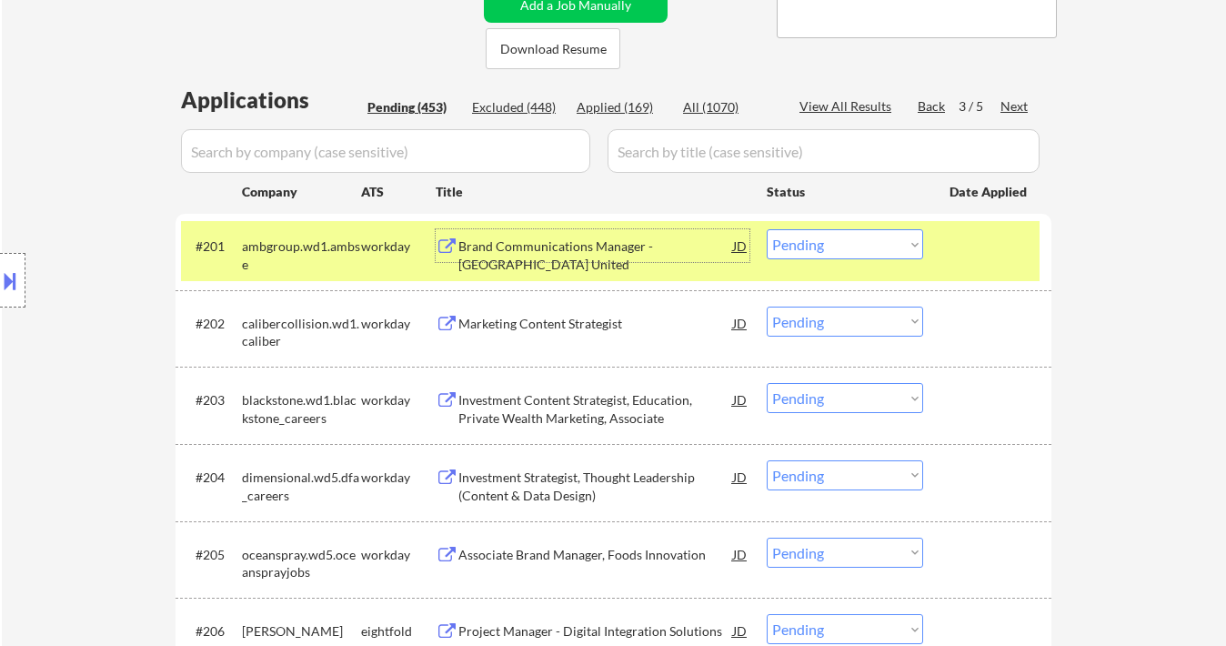
drag, startPoint x: 797, startPoint y: 247, endPoint x: 808, endPoint y: 255, distance: 13.6
click at [797, 247] on select "Choose an option... Pending Applied Excluded (Questions) Excluded (Expired) Exc…" at bounding box center [845, 244] width 156 height 30
click at [767, 229] on select "Choose an option... Pending Applied Excluded (Questions) Excluded (Expired) Exc…" at bounding box center [845, 244] width 156 height 30
click at [580, 334] on div "Marketing Content Strategist" at bounding box center [595, 323] width 275 height 33
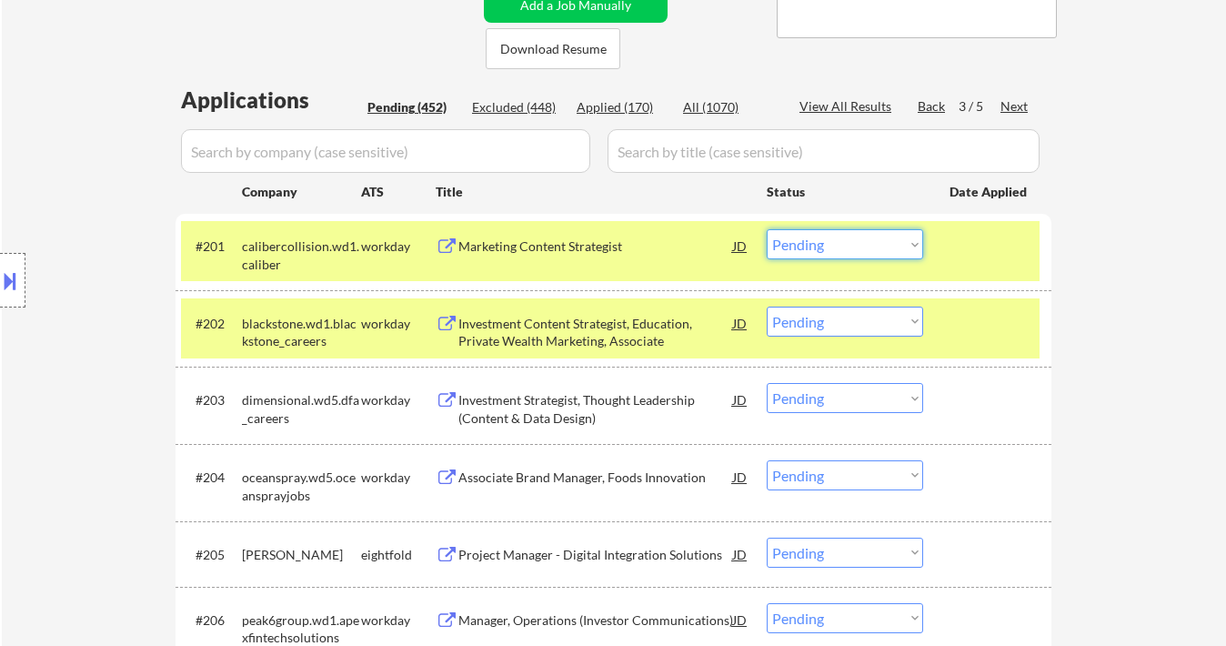
click at [863, 246] on select "Choose an option... Pending Applied Excluded (Questions) Excluded (Expired) Exc…" at bounding box center [845, 244] width 156 height 30
click at [767, 229] on select "Choose an option... Pending Applied Excluded (Questions) Excluded (Expired) Exc…" at bounding box center [845, 244] width 156 height 30
click at [540, 327] on div "Investment Content Strategist, Education, Private Wealth Marketing, Associate" at bounding box center [595, 332] width 275 height 35
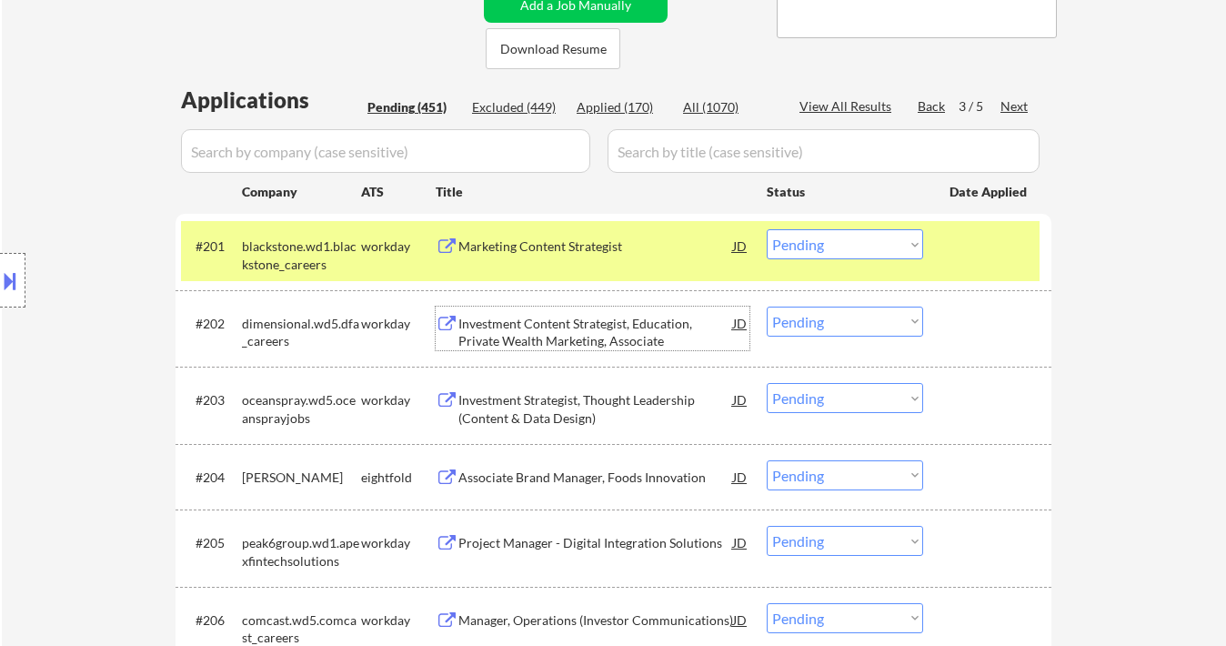
drag, startPoint x: 801, startPoint y: 239, endPoint x: 818, endPoint y: 258, distance: 25.2
click at [801, 239] on select "Choose an option... Pending Applied Excluded (Questions) Excluded (Expired) Exc…" at bounding box center [845, 244] width 156 height 30
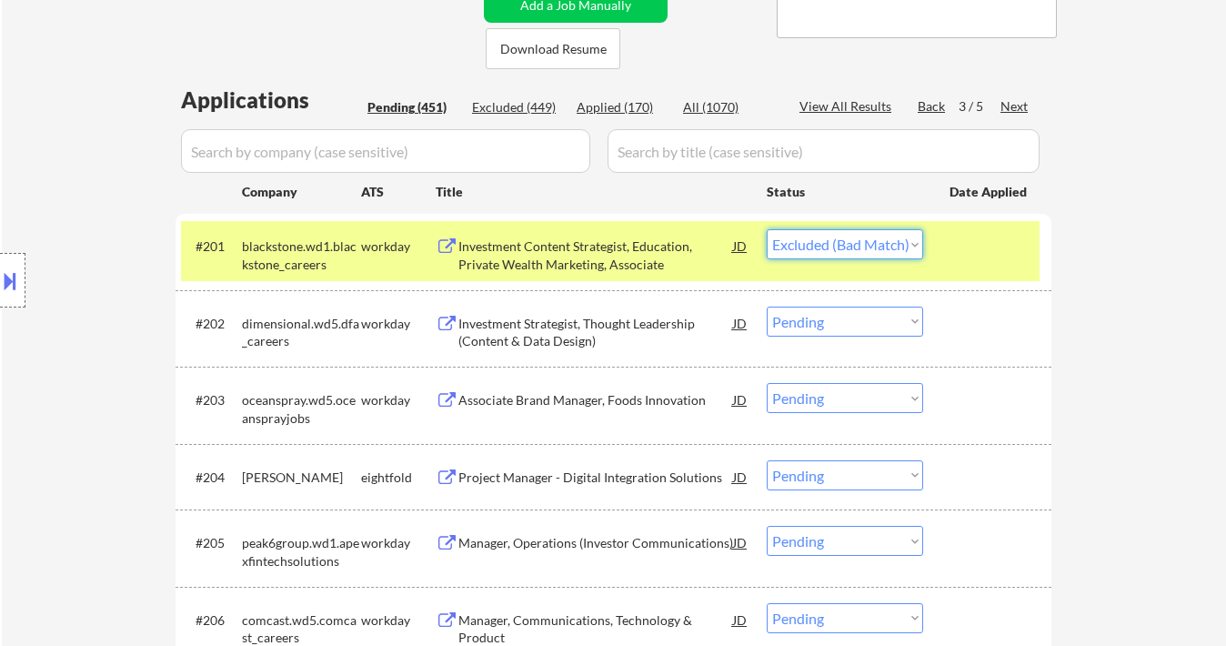
click at [767, 229] on select "Choose an option... Pending Applied Excluded (Questions) Excluded (Expired) Exc…" at bounding box center [845, 244] width 156 height 30
click at [616, 332] on div "Investment Strategist, Thought Leadership (Content & Data Design)" at bounding box center [595, 332] width 275 height 35
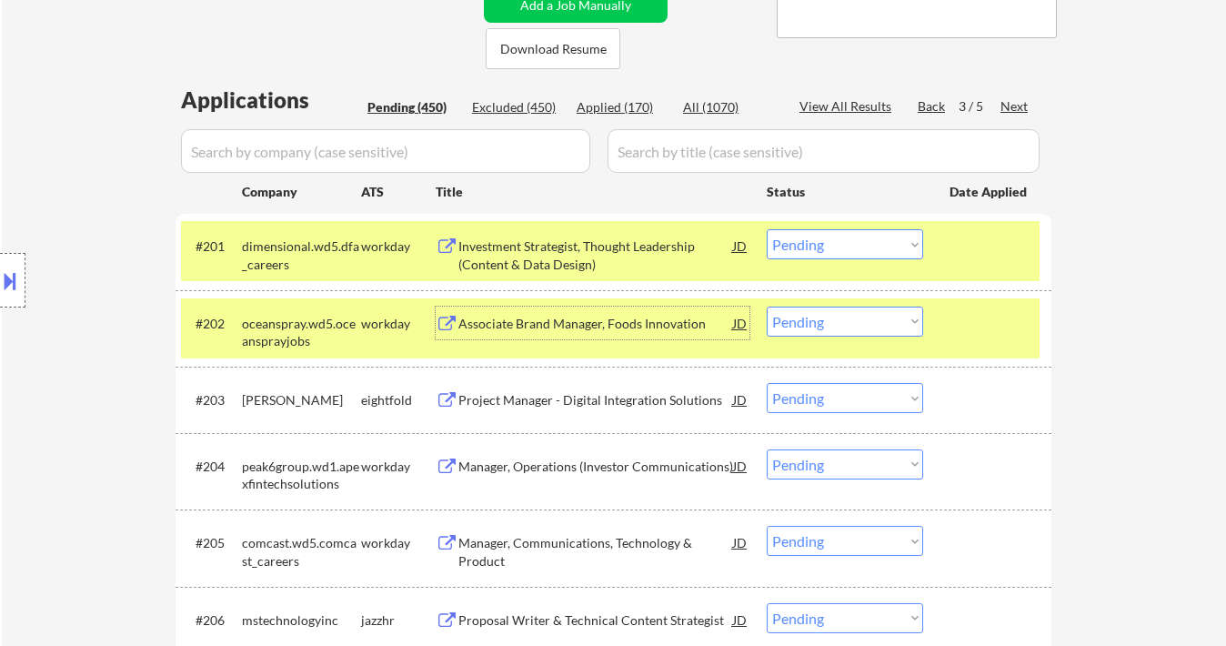
click at [866, 239] on select "Choose an option... Pending Applied Excluded (Questions) Excluded (Expired) Exc…" at bounding box center [845, 244] width 156 height 30
click at [767, 229] on select "Choose an option... Pending Applied Excluded (Questions) Excluded (Expired) Exc…" at bounding box center [845, 244] width 156 height 30
click at [548, 330] on div "Associate Brand Manager, Foods Innovation" at bounding box center [595, 324] width 275 height 18
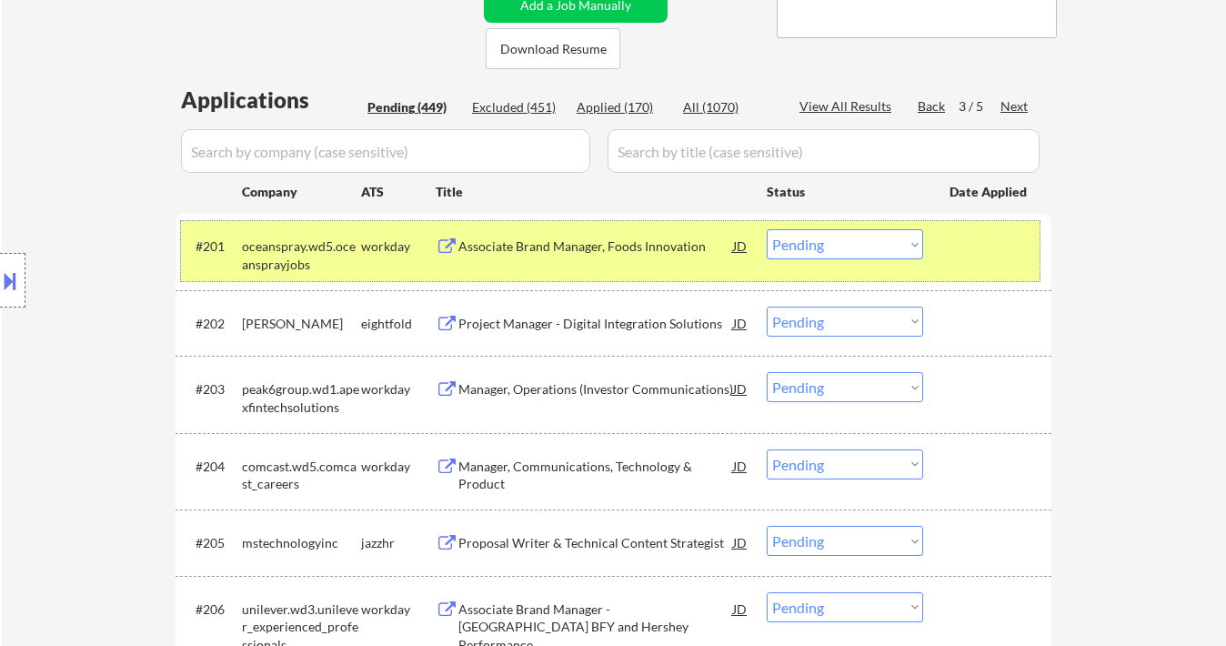
click at [954, 249] on div at bounding box center [990, 245] width 80 height 33
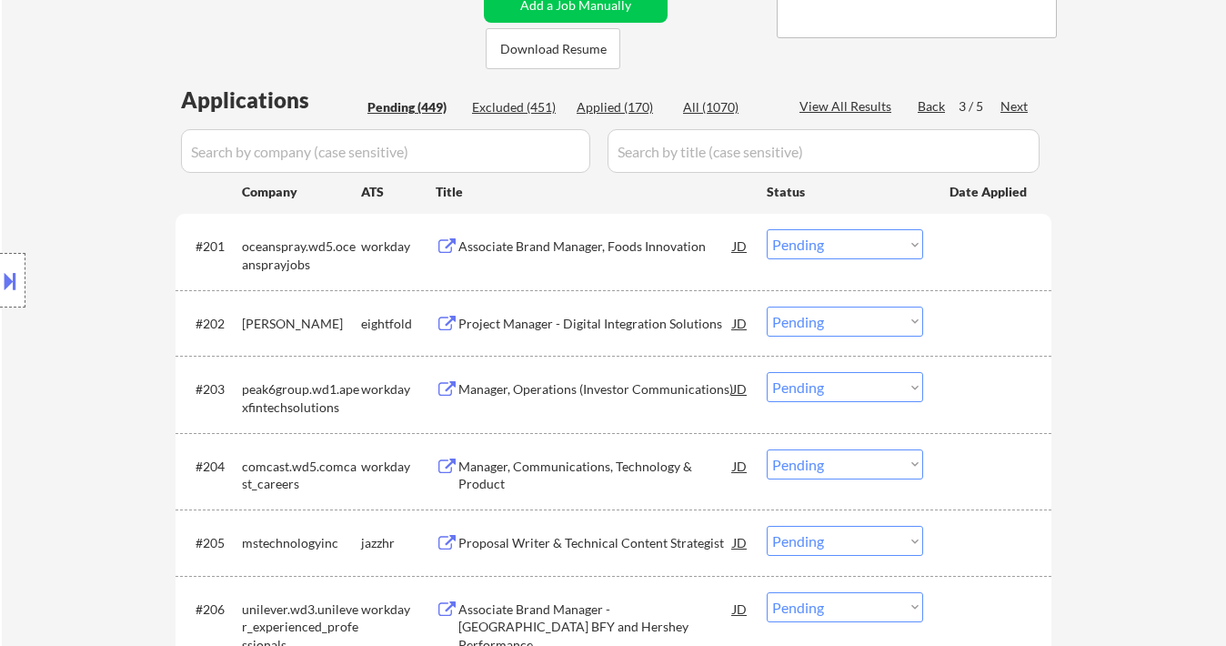
click at [894, 243] on select "Choose an option... Pending Applied Excluded (Questions) Excluded (Expired) Exc…" at bounding box center [845, 244] width 156 height 30
click at [767, 229] on select "Choose an option... Pending Applied Excluded (Questions) Excluded (Expired) Exc…" at bounding box center [845, 244] width 156 height 30
click at [627, 326] on div "Project Manager - Digital Integration Solutions" at bounding box center [595, 324] width 275 height 18
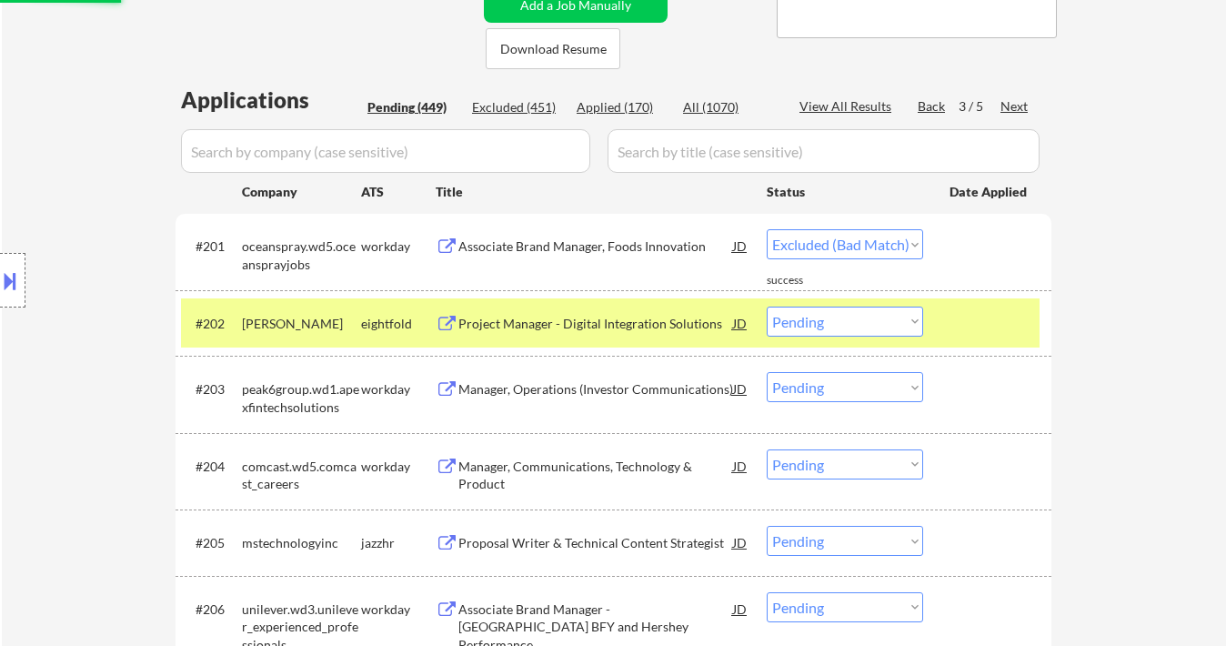
select select ""pending""
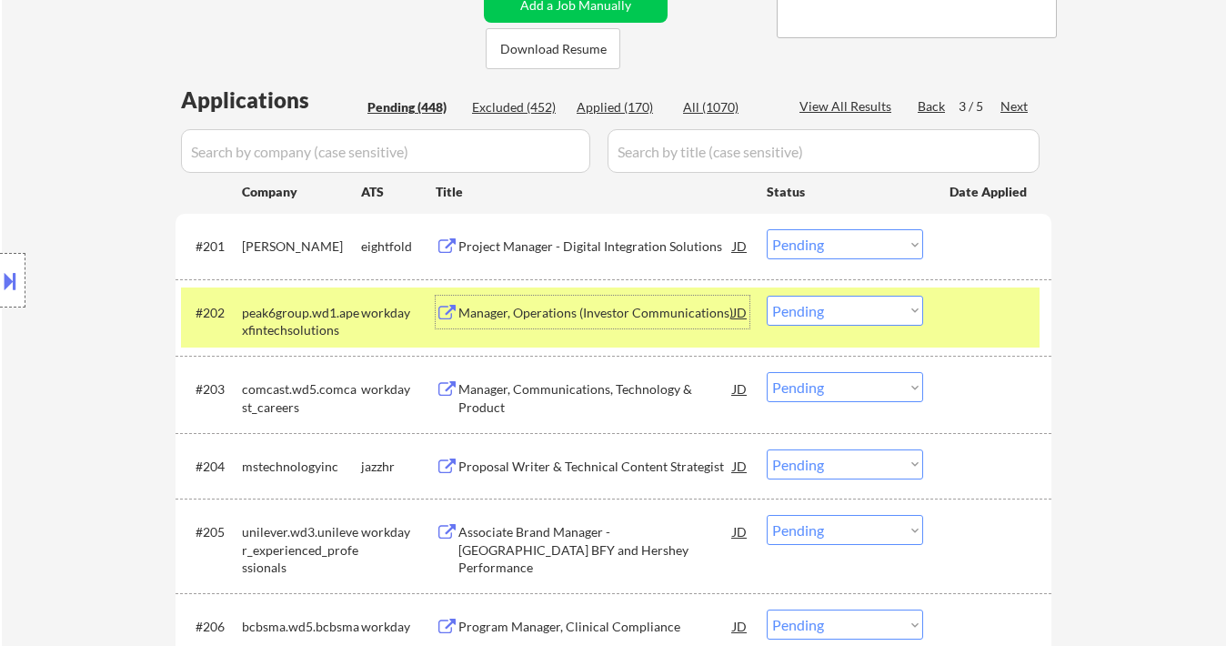
click at [595, 302] on div "Manager, Operations (Investor Communications)" at bounding box center [595, 312] width 275 height 33
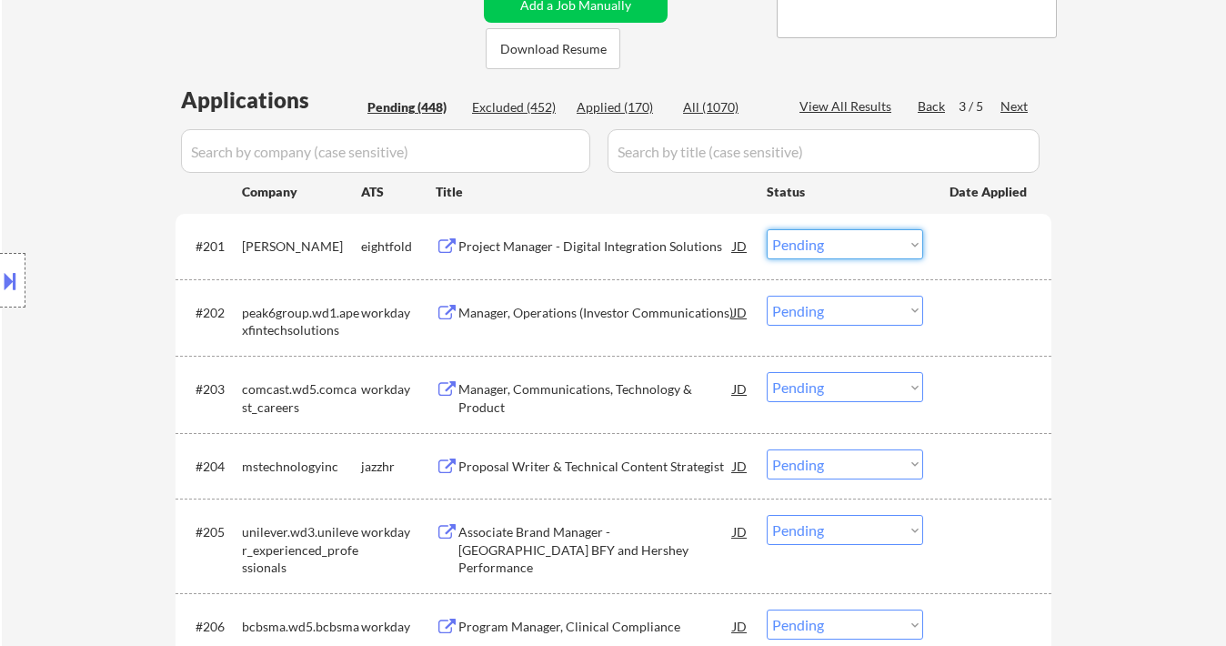
click at [801, 230] on select "Choose an option... Pending Applied Excluded (Questions) Excluded (Expired) Exc…" at bounding box center [845, 244] width 156 height 30
drag, startPoint x: 877, startPoint y: 310, endPoint x: 876, endPoint y: 324, distance: 13.7
click at [877, 310] on select "Choose an option... Pending Applied Excluded (Questions) Excluded (Expired) Exc…" at bounding box center [845, 311] width 156 height 30
click at [767, 296] on select "Choose an option... Pending Applied Excluded (Questions) Excluded (Expired) Exc…" at bounding box center [845, 311] width 156 height 30
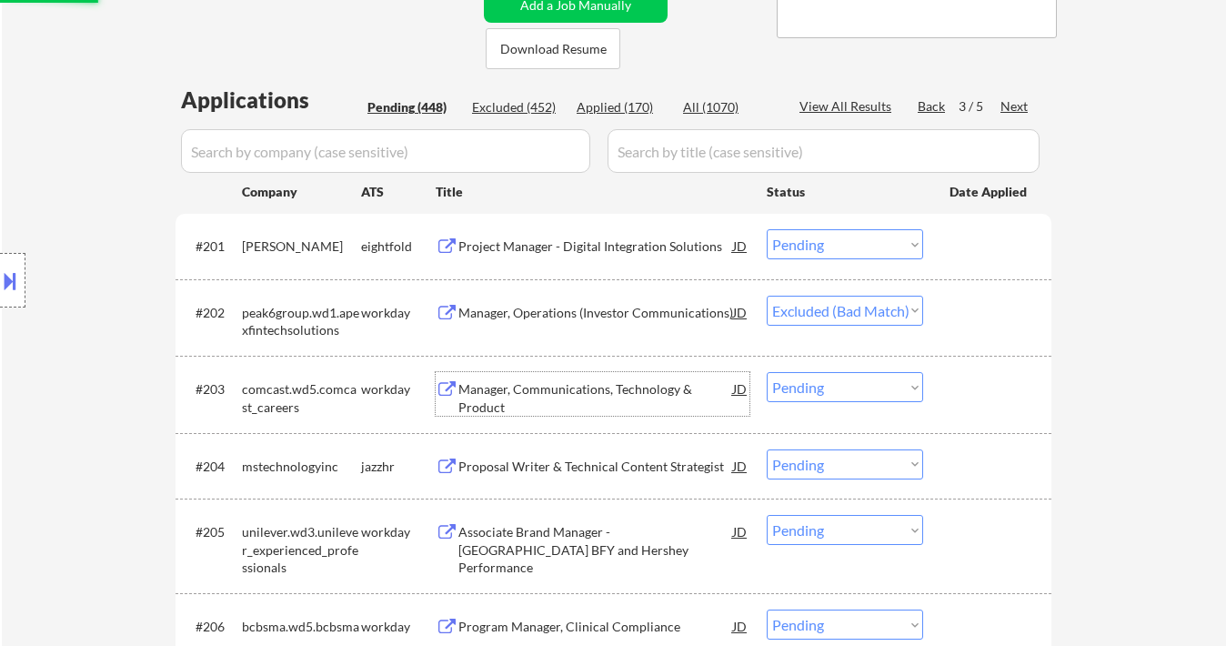
click at [571, 390] on div "Manager, Communications, Technology & Product" at bounding box center [595, 397] width 275 height 35
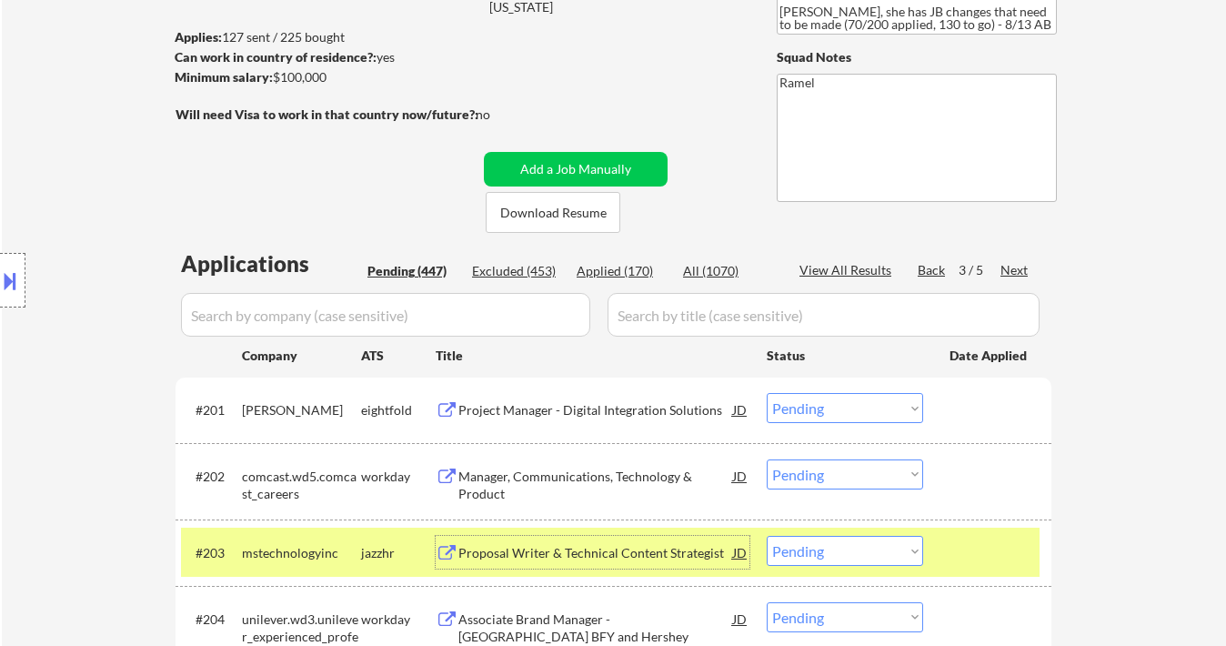
scroll to position [265, 0]
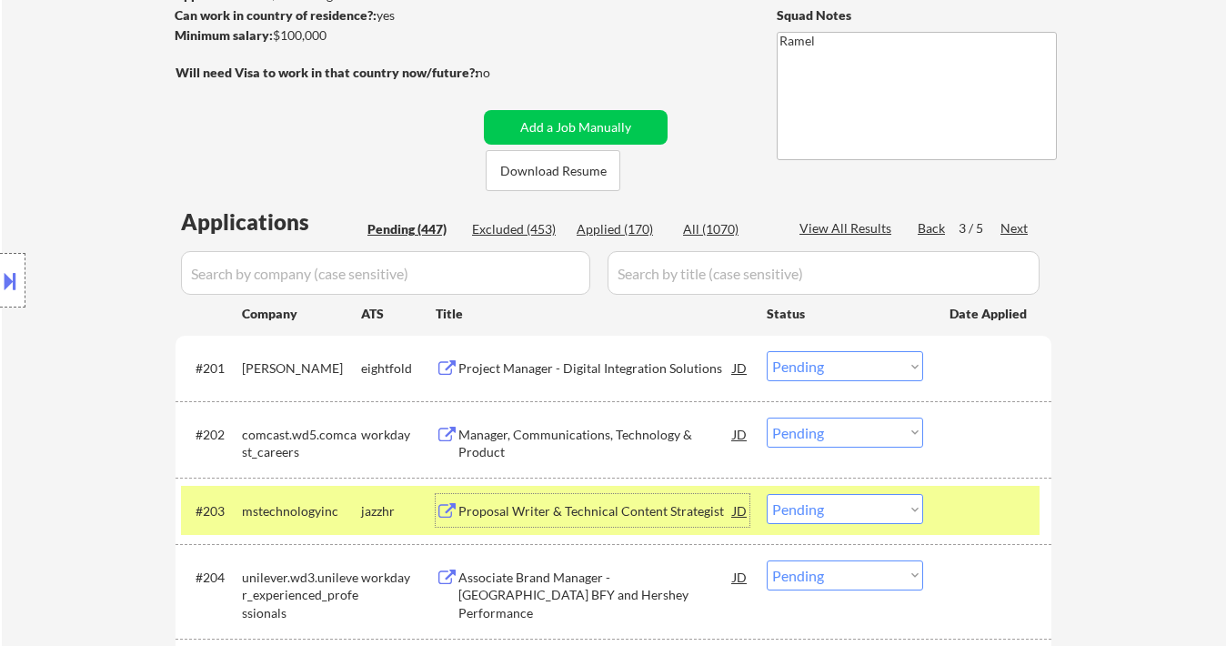
drag, startPoint x: 800, startPoint y: 433, endPoint x: 808, endPoint y: 439, distance: 9.7
click at [800, 433] on select "Choose an option... Pending Applied Excluded (Questions) Excluded (Expired) Exc…" at bounding box center [845, 433] width 156 height 30
click at [767, 418] on select "Choose an option... Pending Applied Excluded (Questions) Excluded (Expired) Exc…" at bounding box center [845, 433] width 156 height 30
click at [674, 517] on div "Proposal Writer & Technical Content Strategist" at bounding box center [595, 511] width 275 height 18
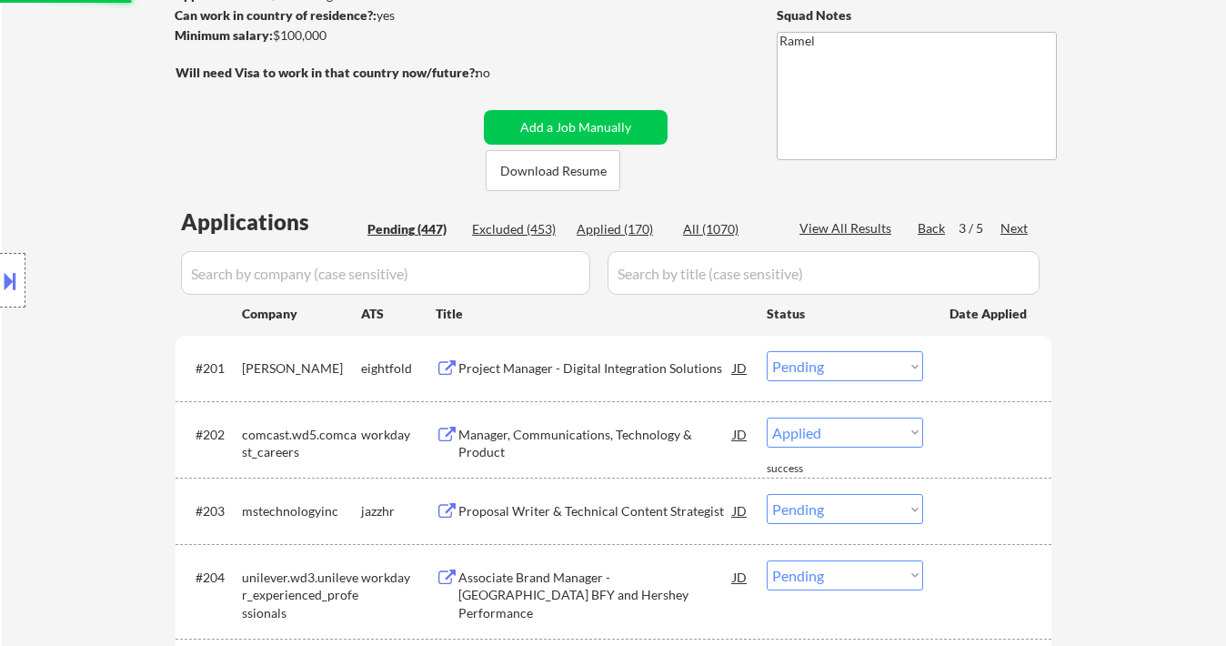
select select ""pending""
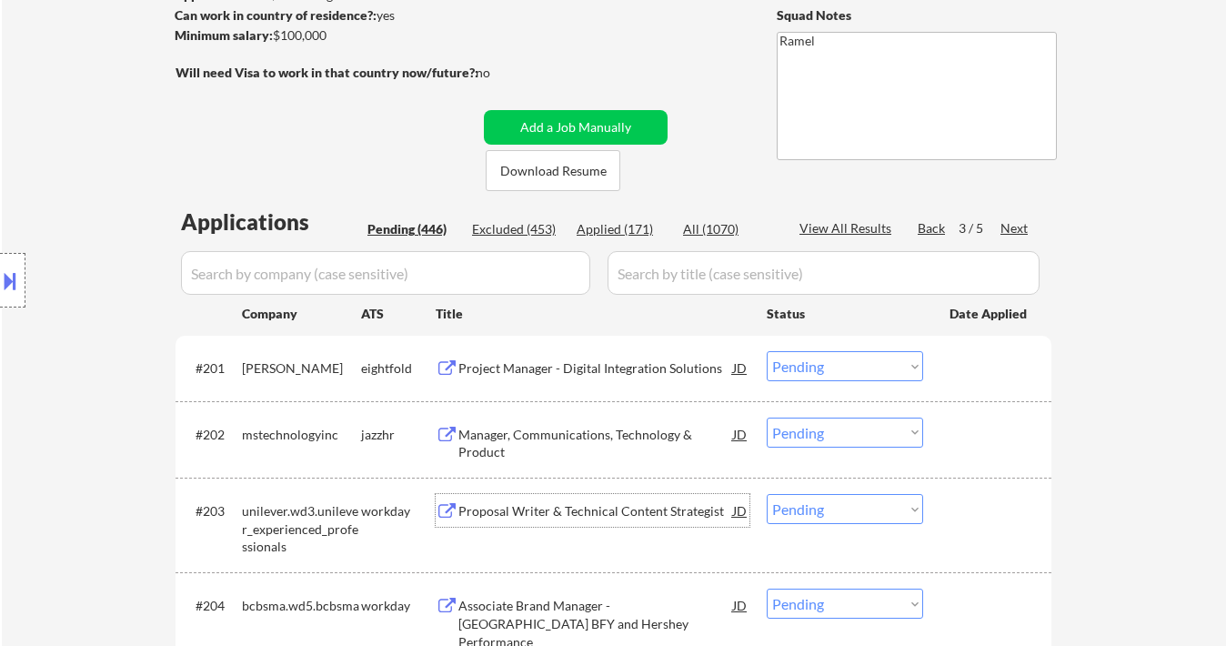
click at [843, 369] on select "Choose an option... Pending Applied Excluded (Questions) Excluded (Expired) Exc…" at bounding box center [845, 366] width 156 height 30
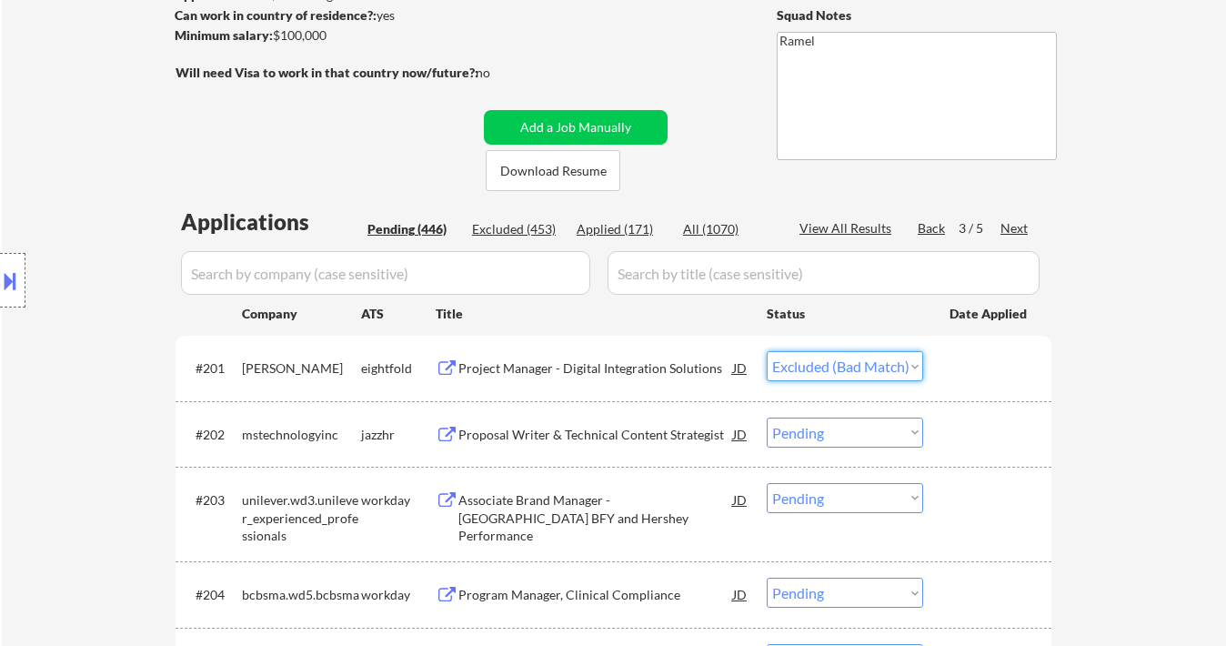
click at [767, 351] on select "Choose an option... Pending Applied Excluded (Questions) Excluded (Expired) Exc…" at bounding box center [845, 366] width 156 height 30
drag, startPoint x: 820, startPoint y: 434, endPoint x: 831, endPoint y: 446, distance: 16.7
click at [820, 434] on select "Choose an option... Pending Applied Excluded (Questions) Excluded (Expired) Exc…" at bounding box center [845, 433] width 156 height 30
select select ""pending""
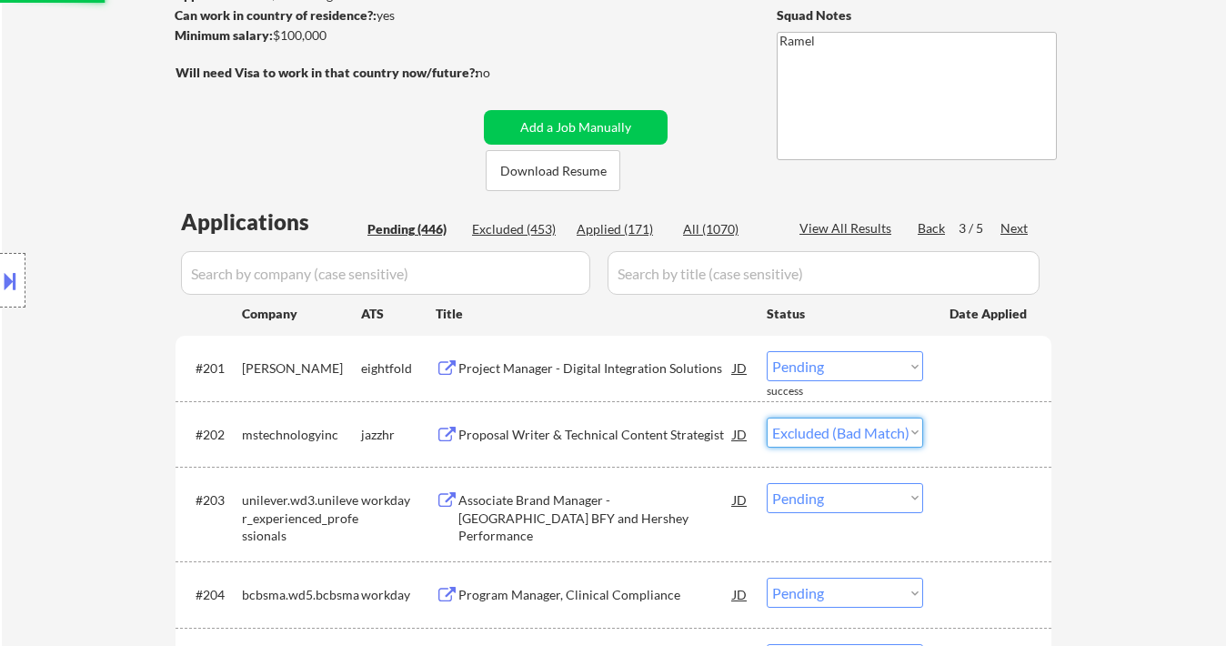
click at [767, 418] on select "Choose an option... Pending Applied Excluded (Questions) Excluded (Expired) Exc…" at bounding box center [845, 433] width 156 height 30
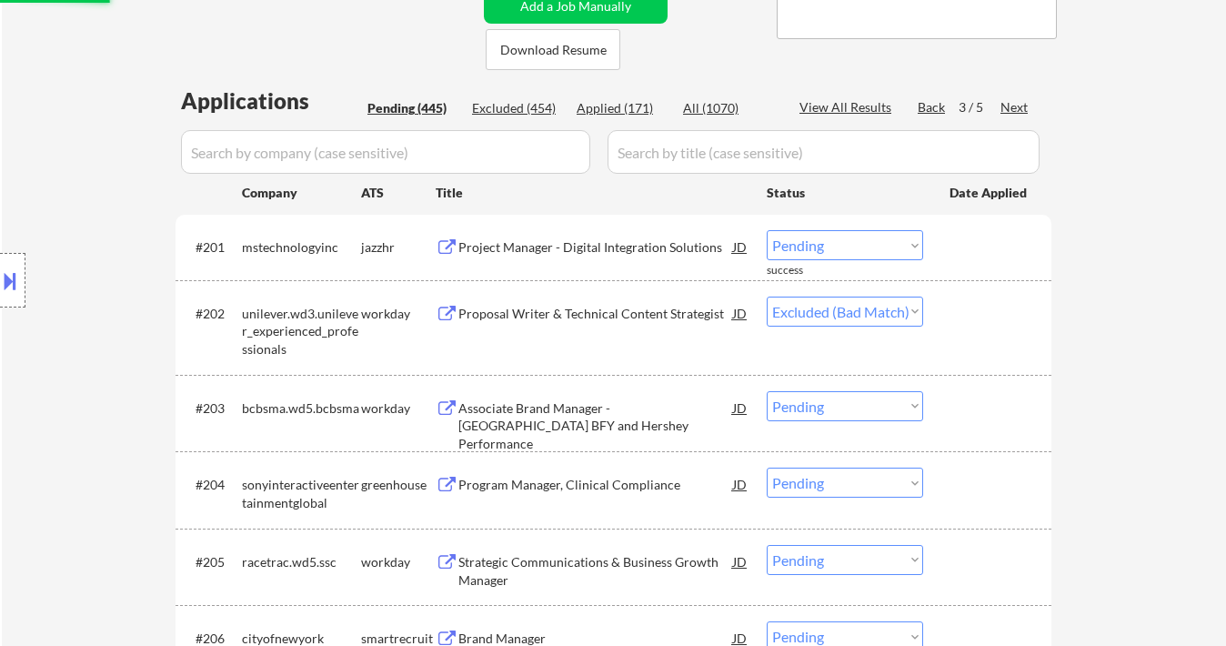
scroll to position [387, 0]
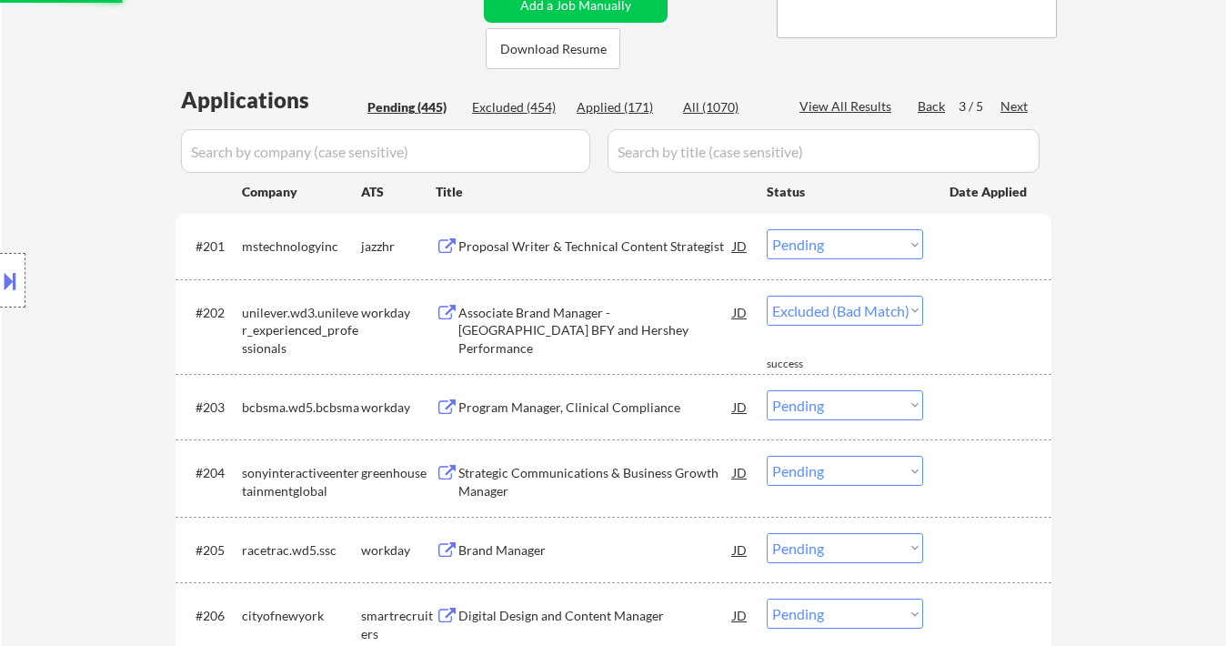
click at [548, 325] on div "Associate Brand Manager - Breyers BFY and Hershey Performance" at bounding box center [595, 331] width 275 height 54
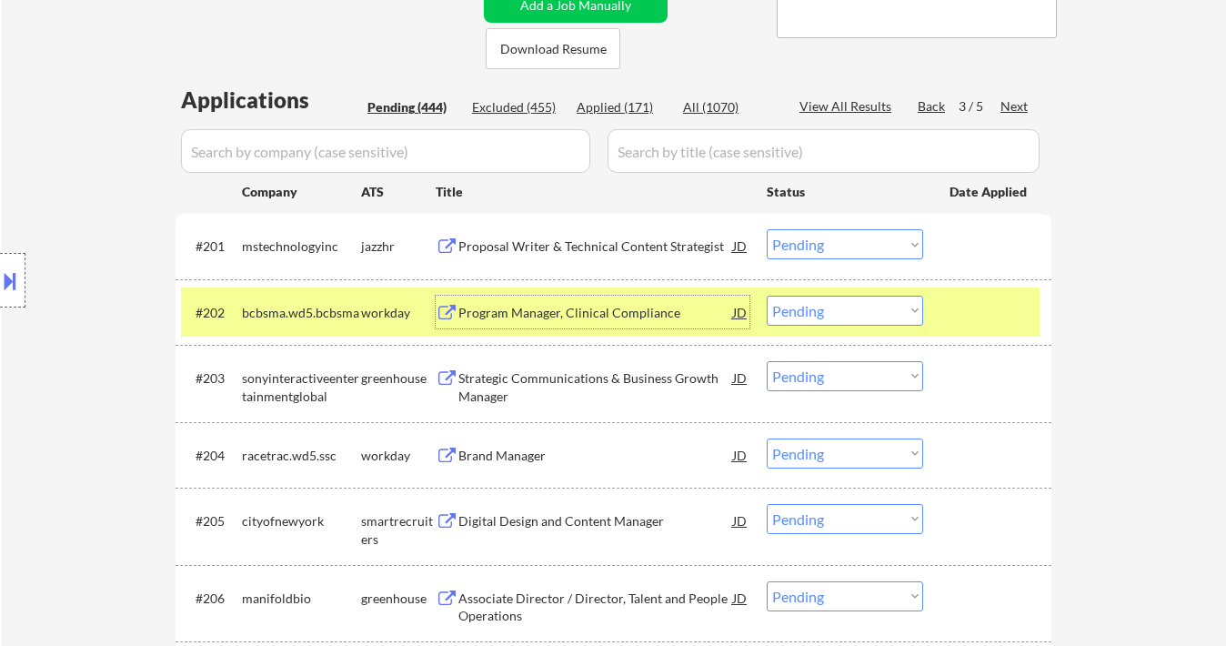
drag, startPoint x: 838, startPoint y: 309, endPoint x: 840, endPoint y: 324, distance: 14.7
click at [838, 309] on select "Choose an option... Pending Applied Excluded (Questions) Excluded (Expired) Exc…" at bounding box center [845, 311] width 156 height 30
click at [767, 296] on select "Choose an option... Pending Applied Excluded (Questions) Excluded (Expired) Exc…" at bounding box center [845, 311] width 156 height 30
click at [598, 381] on div "Strategic Communications & Business Growth Manager" at bounding box center [595, 386] width 275 height 35
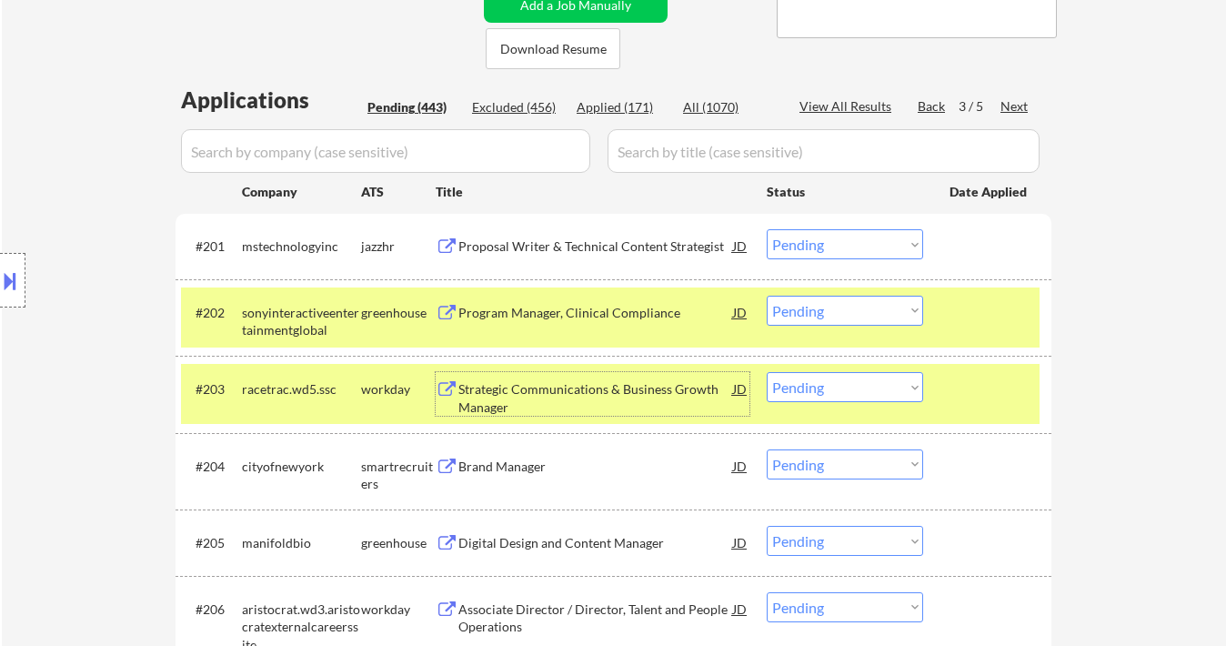
click at [845, 319] on select "Choose an option... Pending Applied Excluded (Questions) Excluded (Expired) Exc…" at bounding box center [845, 311] width 156 height 30
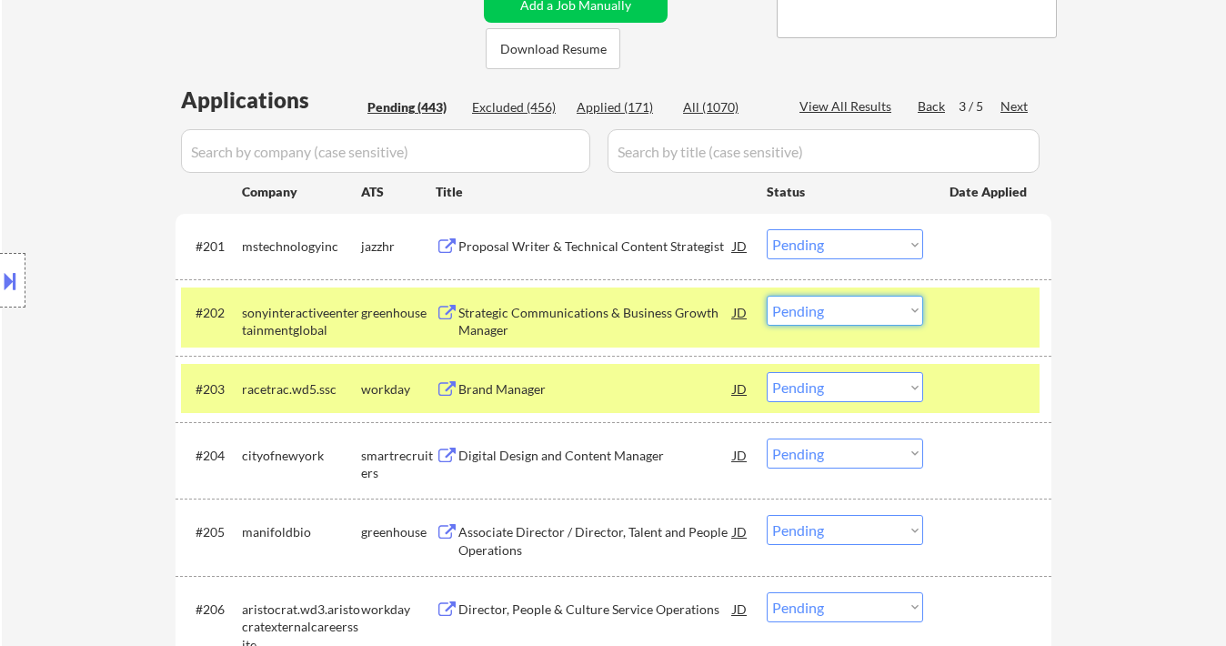
drag, startPoint x: 867, startPoint y: 311, endPoint x: 869, endPoint y: 322, distance: 11.1
click at [867, 311] on select "Choose an option... Pending Applied Excluded (Questions) Excluded (Expired) Exc…" at bounding box center [845, 311] width 156 height 30
click at [767, 296] on select "Choose an option... Pending Applied Excluded (Questions) Excluded (Expired) Exc…" at bounding box center [845, 311] width 156 height 30
click at [511, 389] on div "Brand Manager" at bounding box center [595, 389] width 275 height 18
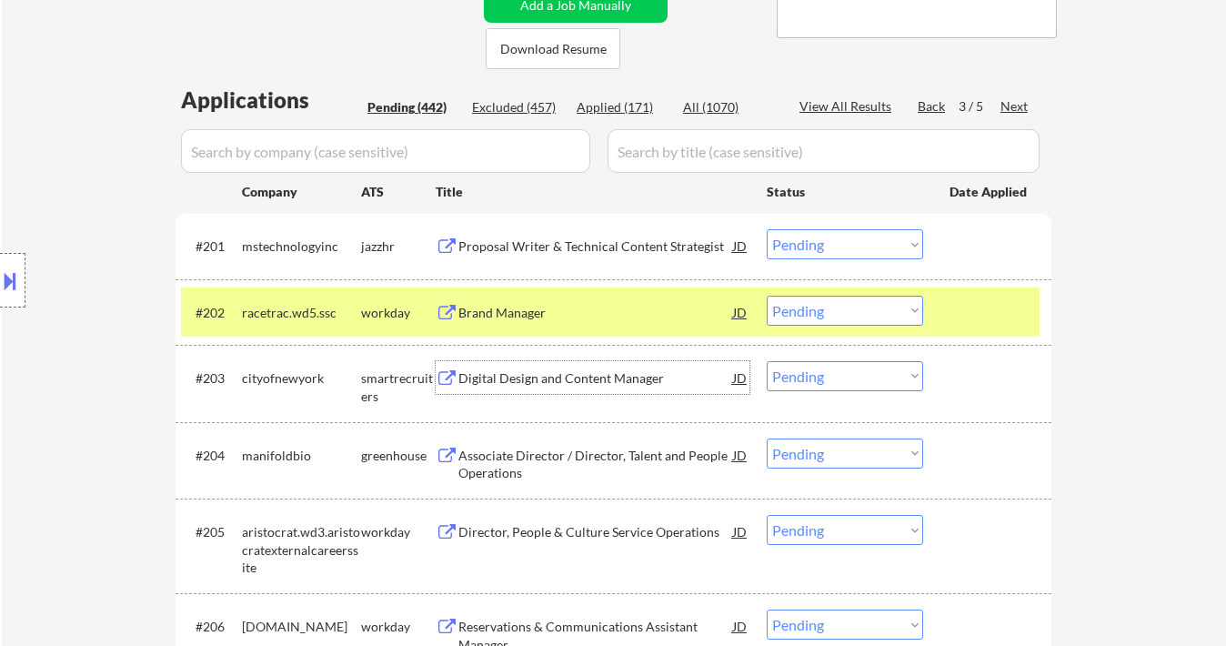
click at [846, 314] on select "Choose an option... Pending Applied Excluded (Questions) Excluded (Expired) Exc…" at bounding box center [845, 311] width 156 height 30
click at [767, 296] on select "Choose an option... Pending Applied Excluded (Questions) Excluded (Expired) Exc…" at bounding box center [845, 311] width 156 height 30
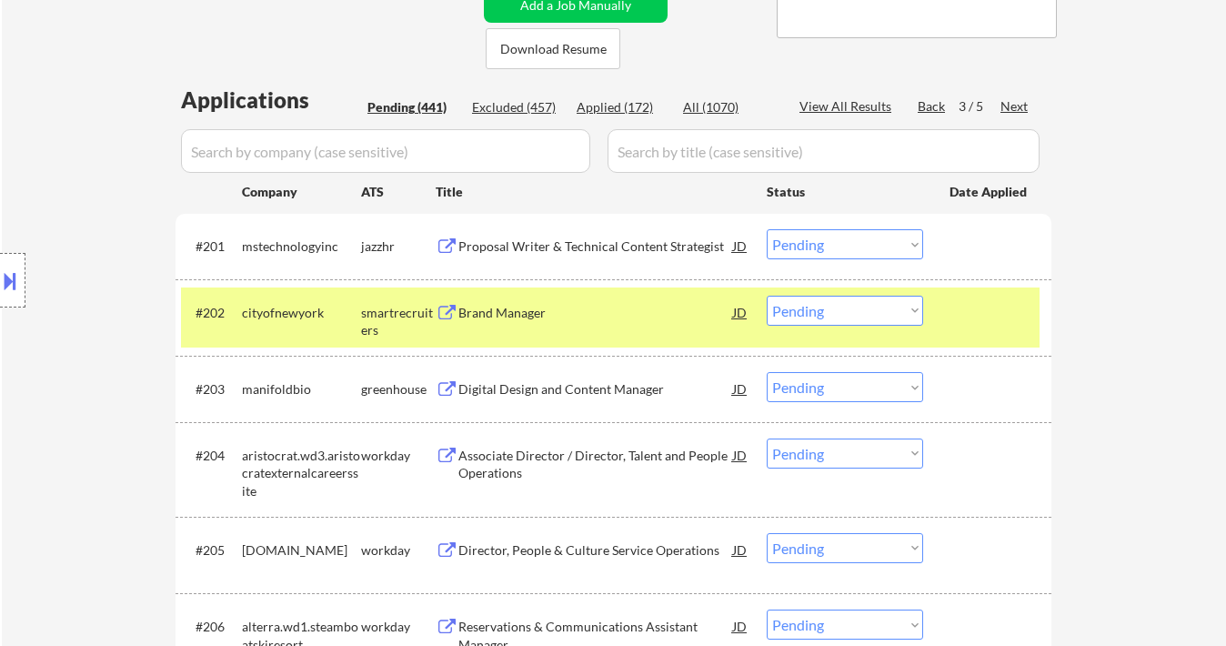
click at [504, 324] on div "Brand Manager" at bounding box center [595, 312] width 275 height 33
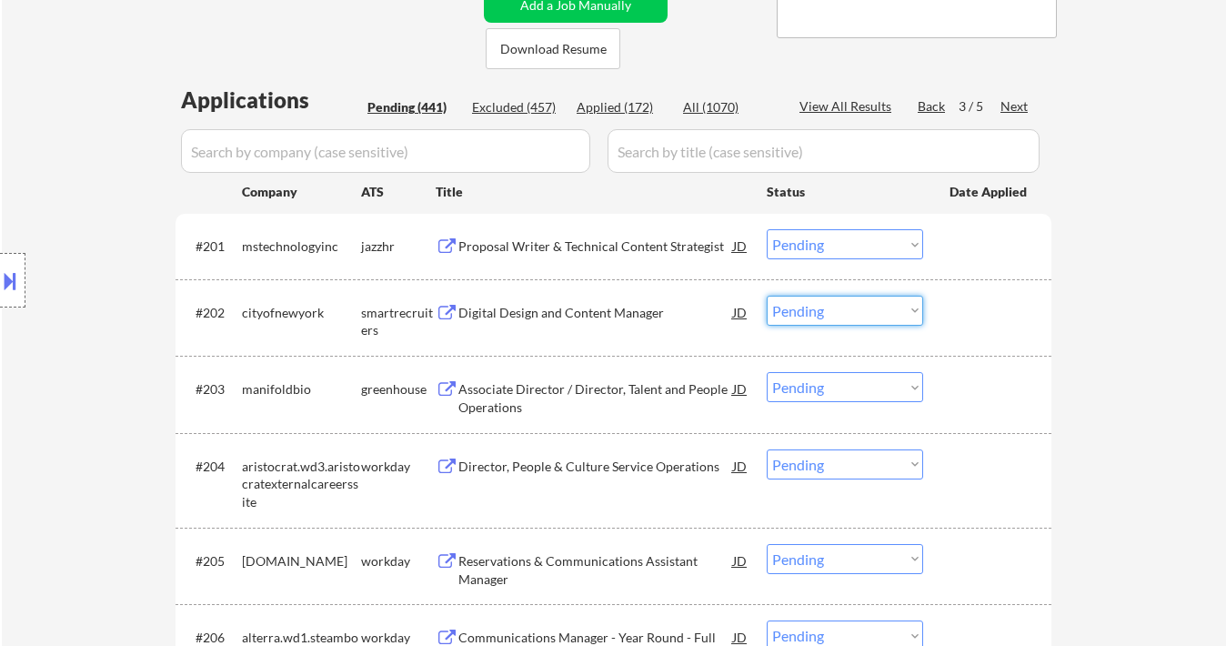
click at [854, 317] on select "Choose an option... Pending Applied Excluded (Questions) Excluded (Expired) Exc…" at bounding box center [845, 311] width 156 height 30
click at [767, 296] on select "Choose an option... Pending Applied Excluded (Questions) Excluded (Expired) Exc…" at bounding box center [845, 311] width 156 height 30
click at [558, 408] on div "Associate Director / Director, Talent and People Operations" at bounding box center [595, 397] width 275 height 35
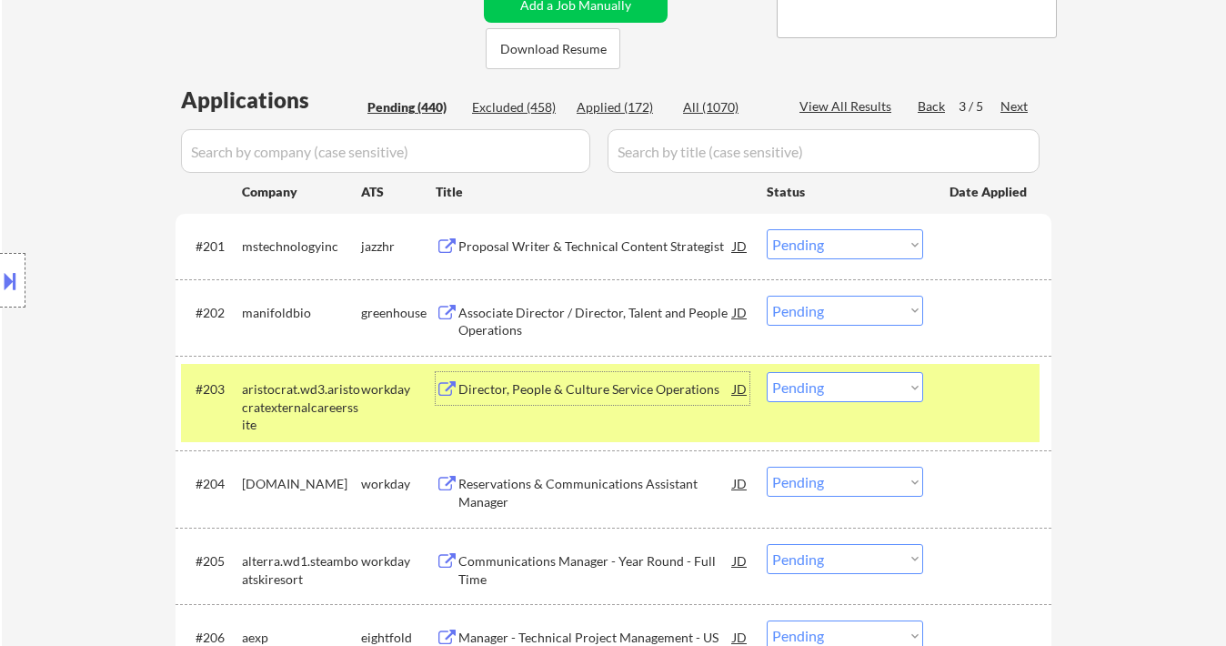
click at [820, 308] on select "Choose an option... Pending Applied Excluded (Questions) Excluded (Expired) Exc…" at bounding box center [845, 311] width 156 height 30
click at [767, 296] on select "Choose an option... Pending Applied Excluded (Questions) Excluded (Expired) Exc…" at bounding box center [845, 311] width 156 height 30
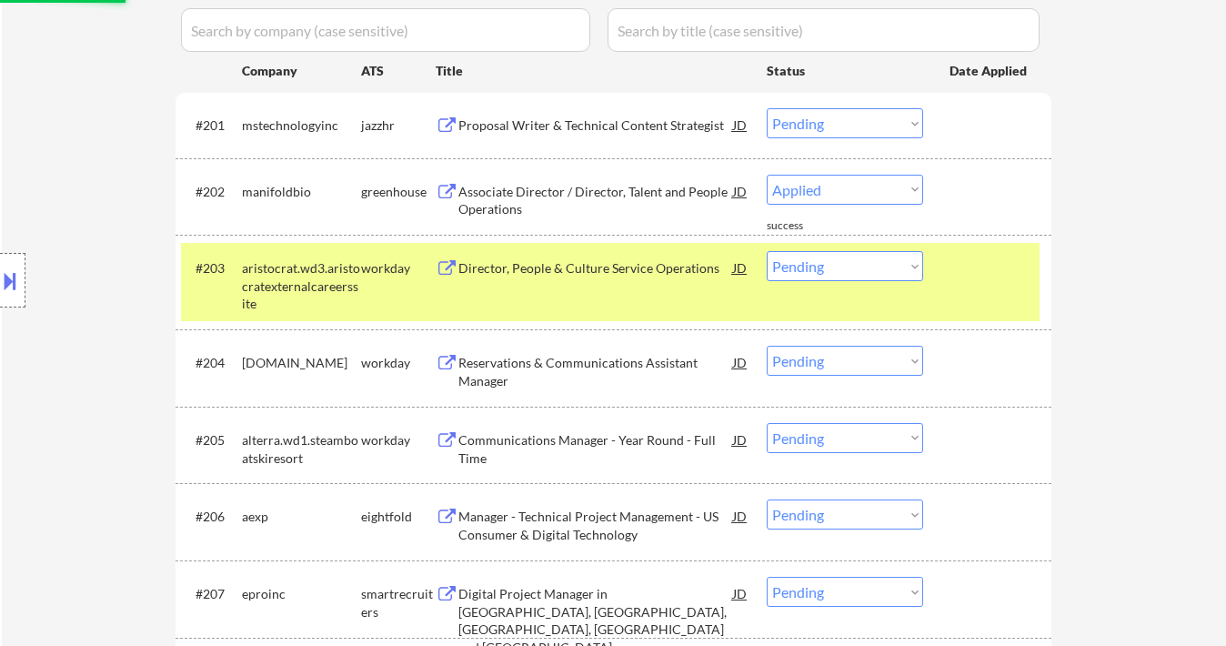
select select ""pending""
click at [581, 358] on div "#204 fourseasons.wd3.search workday Reservations & Communications Assistant Man…" at bounding box center [610, 367] width 859 height 60
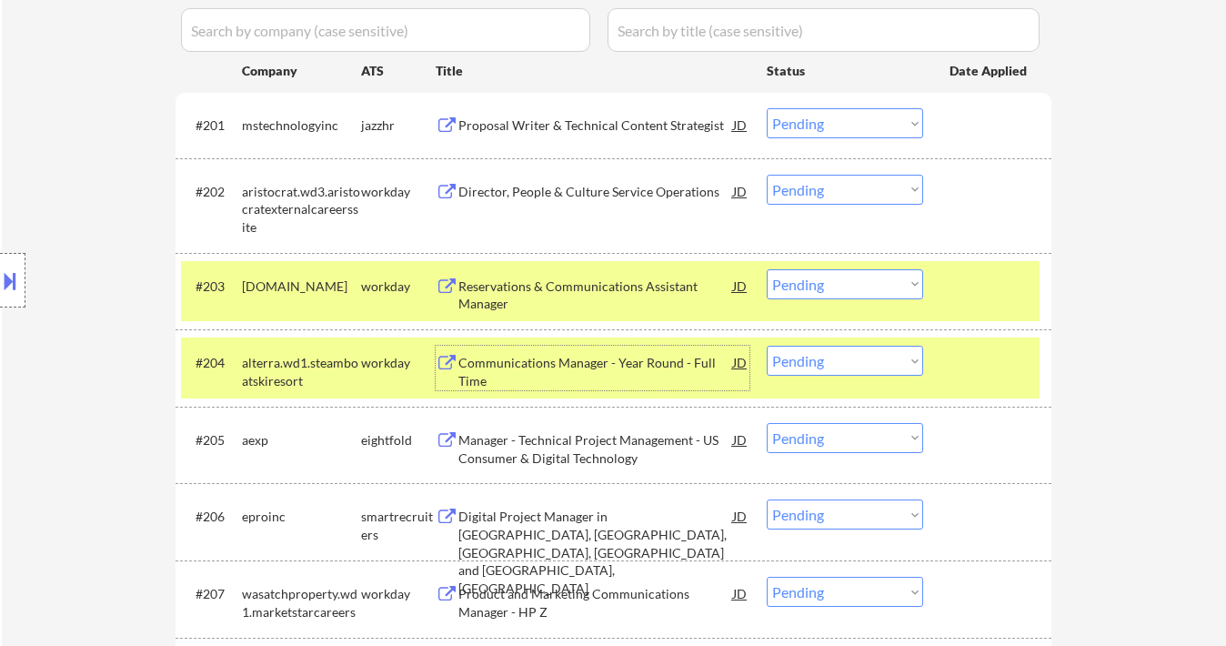
click at [574, 300] on div "Reservations & Communications Assistant Manager" at bounding box center [595, 294] width 275 height 35
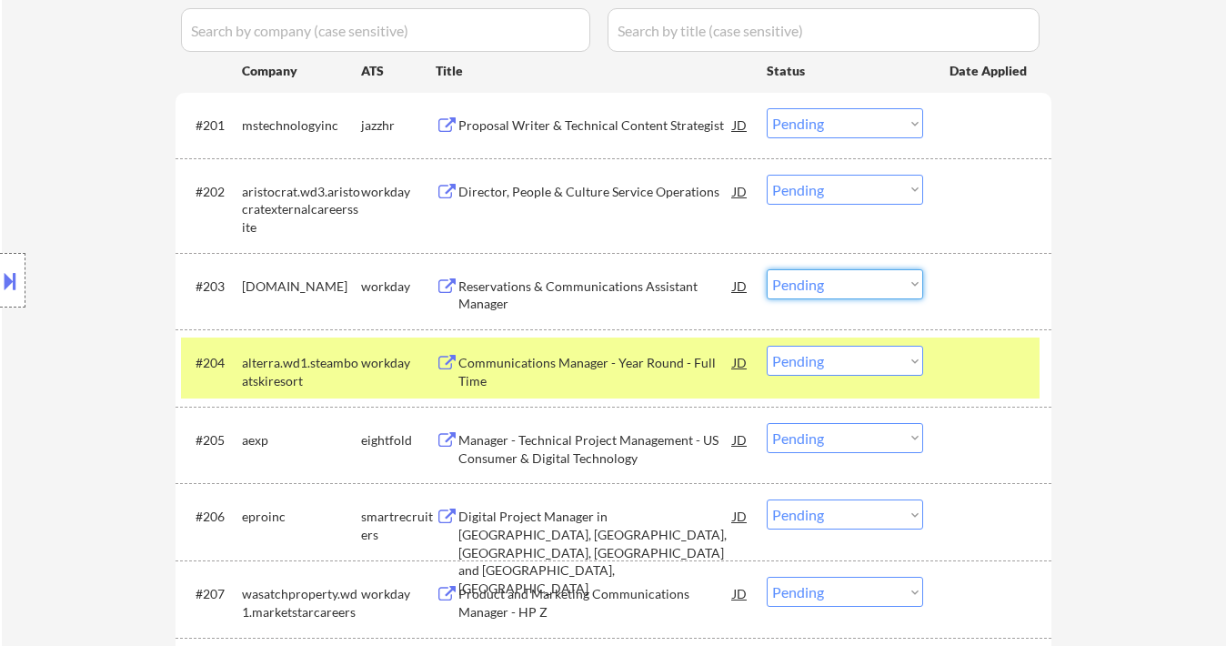
click at [816, 284] on select "Choose an option... Pending Applied Excluded (Questions) Excluded (Expired) Exc…" at bounding box center [845, 284] width 156 height 30
click at [767, 269] on select "Choose an option... Pending Applied Excluded (Questions) Excluded (Expired) Exc…" at bounding box center [845, 284] width 156 height 30
click at [564, 369] on div "Communications Manager - Year Round - Full Time" at bounding box center [595, 371] width 275 height 35
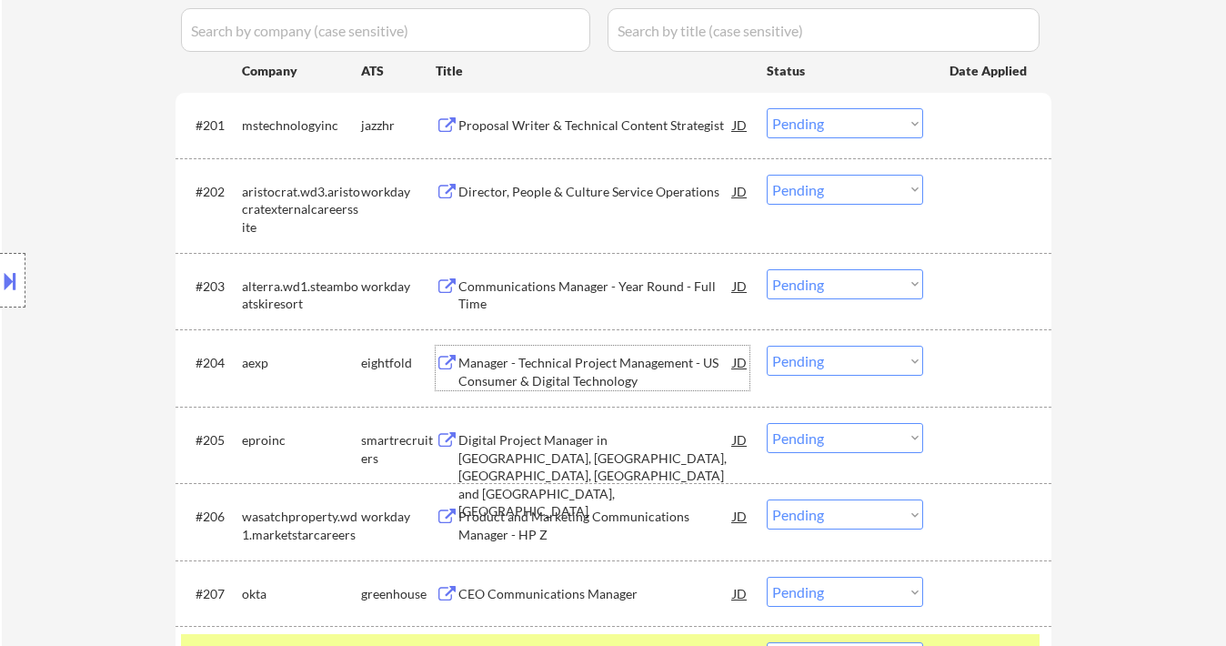
click at [543, 289] on div "Communications Manager - Year Round - Full Time" at bounding box center [595, 294] width 275 height 35
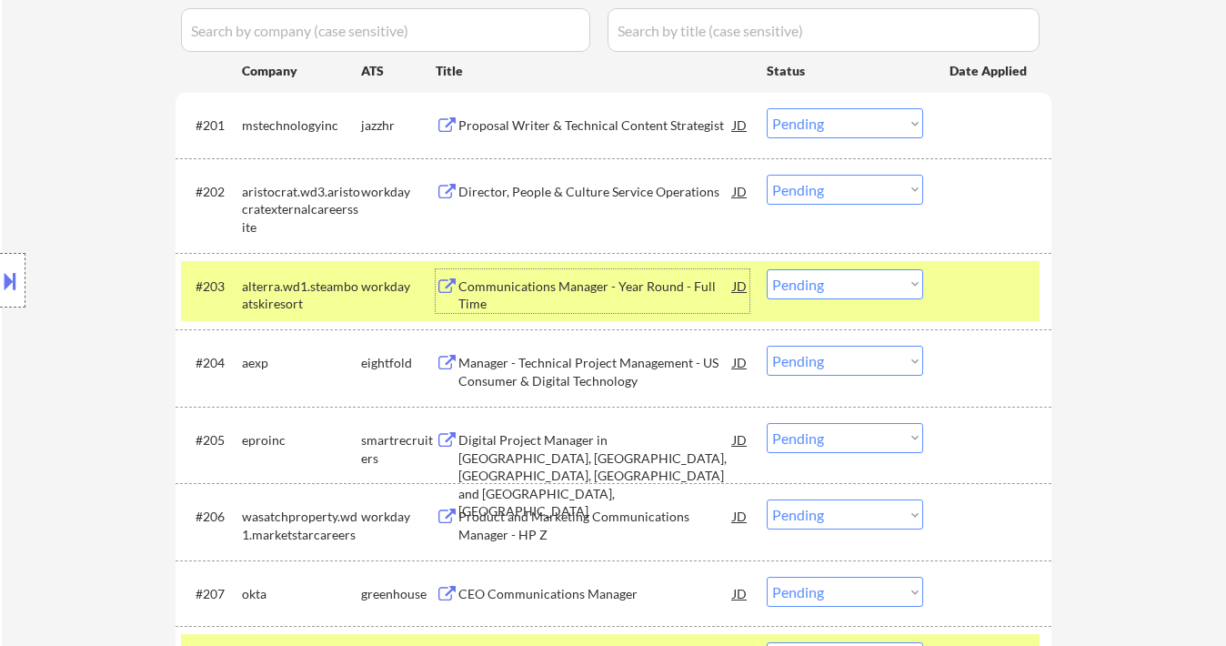
click at [814, 278] on select "Choose an option... Pending Applied Excluded (Questions) Excluded (Expired) Exc…" at bounding box center [845, 284] width 156 height 30
click at [767, 269] on select "Choose an option... Pending Applied Excluded (Questions) Excluded (Expired) Exc…" at bounding box center [845, 284] width 156 height 30
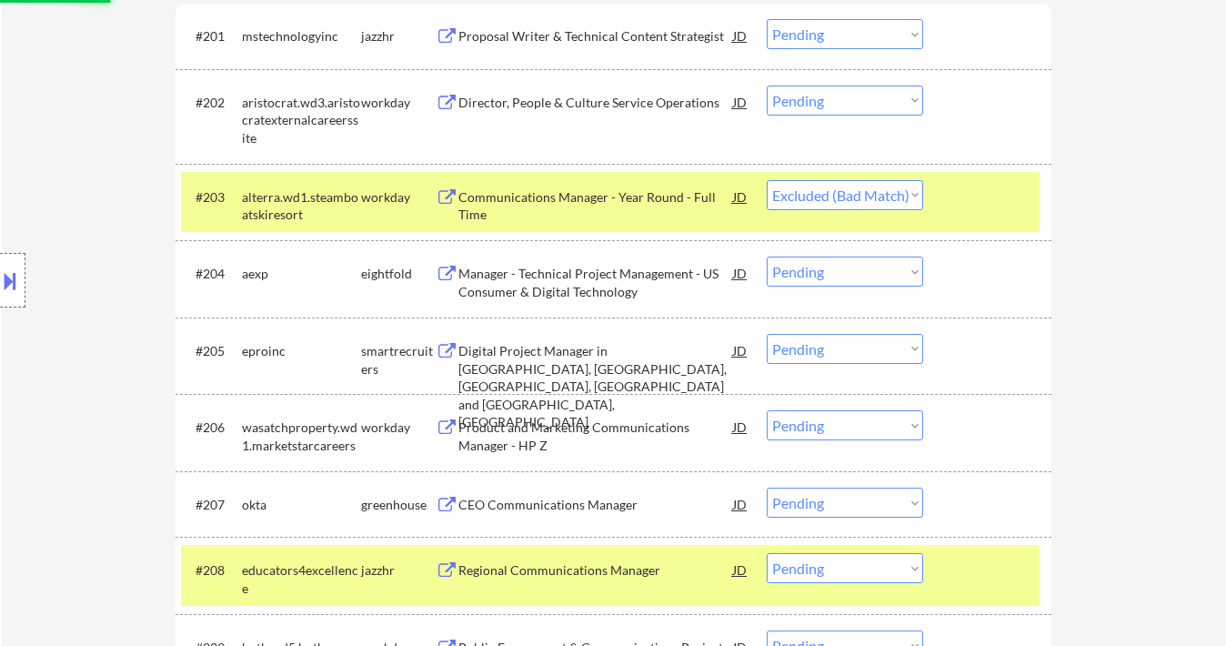
scroll to position [629, 0]
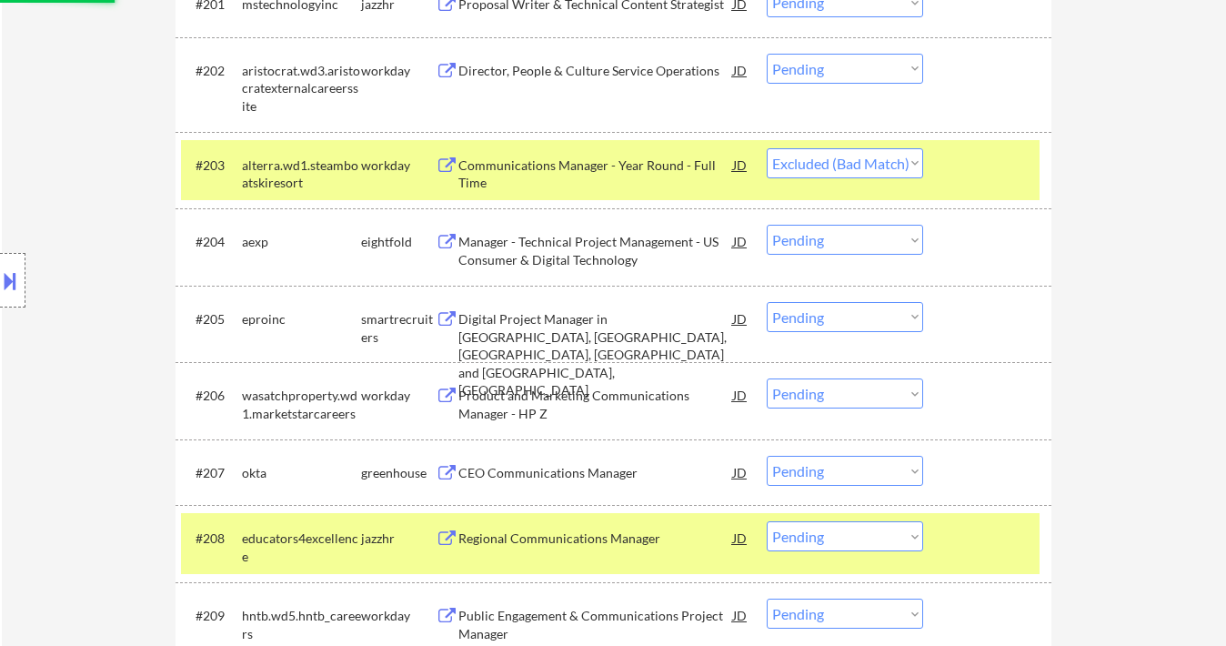
click at [614, 332] on div "Digital Project Manager in Raleigh, NC, Charlotte, NC and San Francisco, CA" at bounding box center [595, 354] width 275 height 89
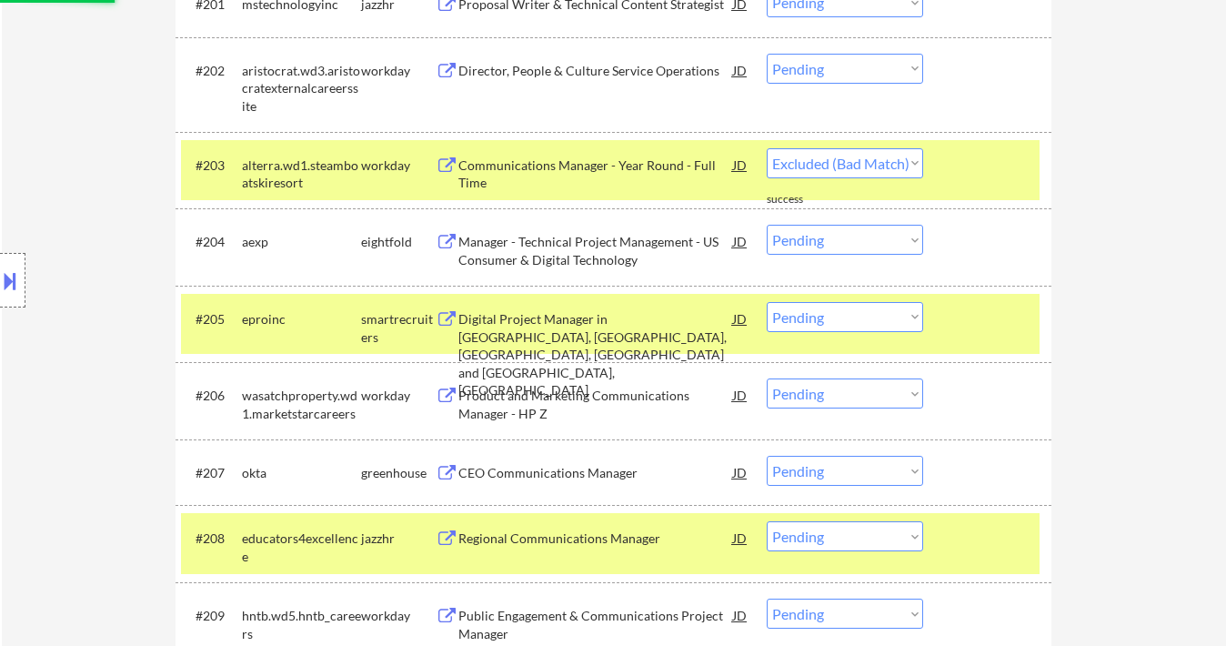
select select ""pending""
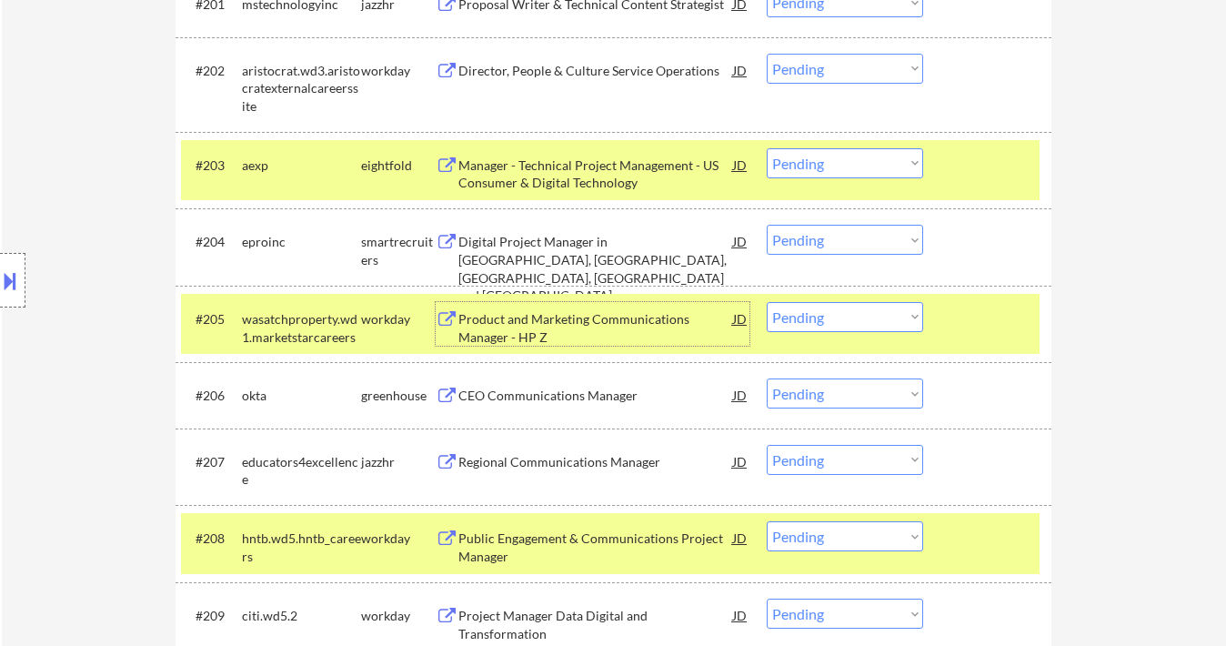
click at [848, 238] on select "Choose an option... Pending Applied Excluded (Questions) Excluded (Expired) Exc…" at bounding box center [845, 240] width 156 height 30
click at [767, 225] on select "Choose an option... Pending Applied Excluded (Questions) Excluded (Expired) Exc…" at bounding box center [845, 240] width 156 height 30
click at [571, 319] on div "Product and Marketing Communications Manager - HP Z" at bounding box center [595, 327] width 275 height 35
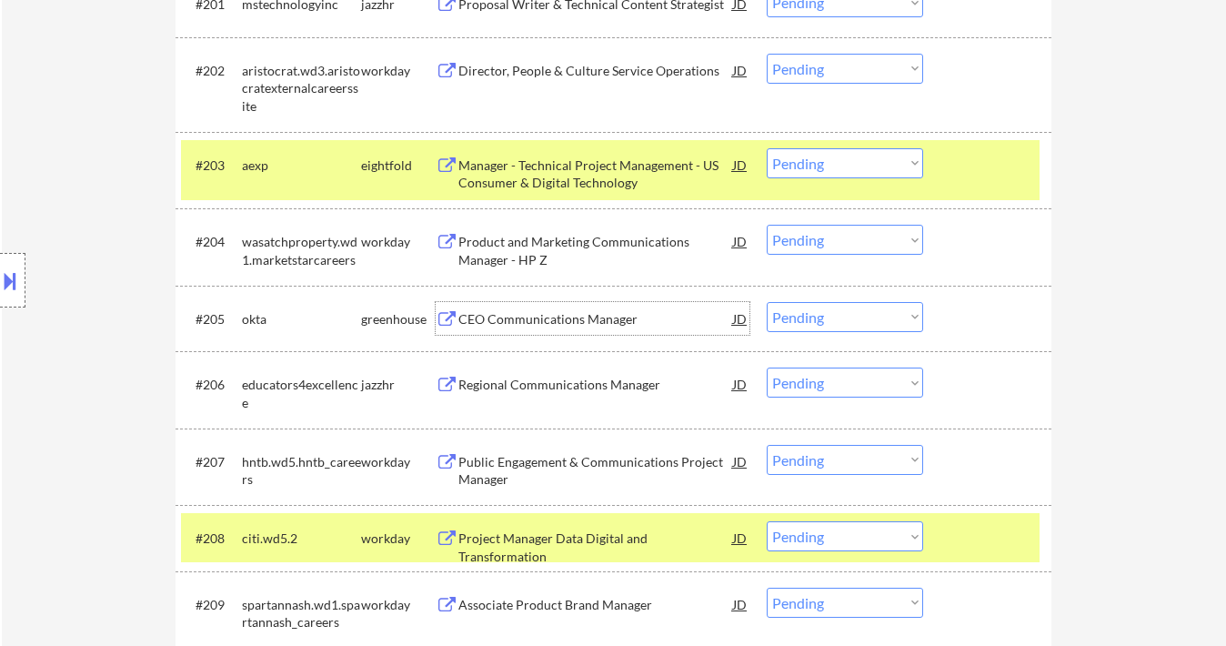
click at [822, 239] on select "Choose an option... Pending Applied Excluded (Questions) Excluded (Expired) Exc…" at bounding box center [845, 240] width 156 height 30
click at [767, 225] on select "Choose an option... Pending Applied Excluded (Questions) Excluded (Expired) Exc…" at bounding box center [845, 240] width 156 height 30
click at [588, 319] on div "CEO Communications Manager" at bounding box center [595, 319] width 275 height 18
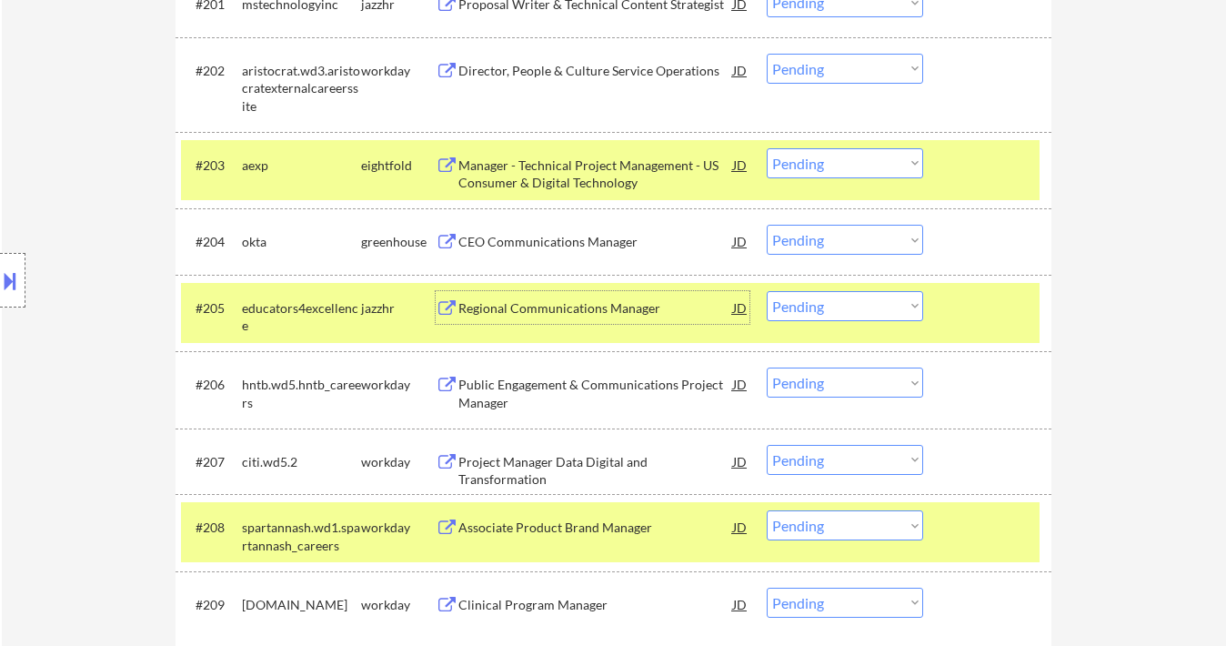
click at [861, 243] on select "Choose an option... Pending Applied Excluded (Questions) Excluded (Expired) Exc…" at bounding box center [845, 240] width 156 height 30
click at [767, 225] on select "Choose an option... Pending Applied Excluded (Questions) Excluded (Expired) Exc…" at bounding box center [845, 240] width 156 height 30
click at [632, 313] on div "Regional Communications Manager" at bounding box center [595, 308] width 275 height 18
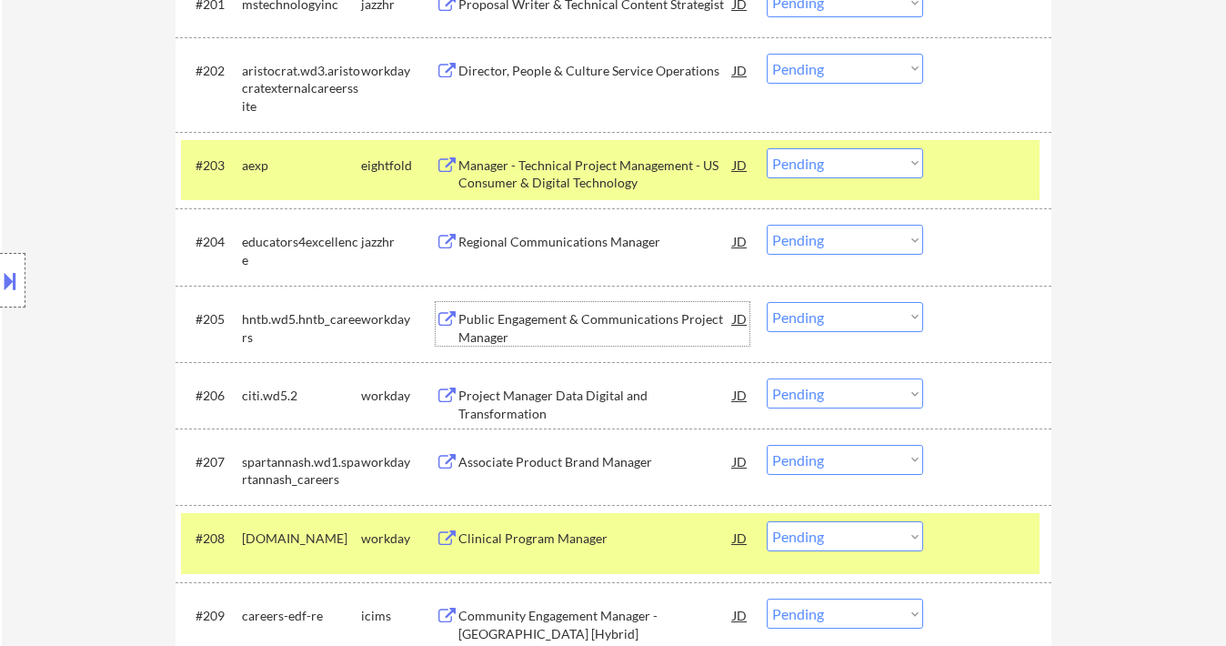
click at [792, 233] on select "Choose an option... Pending Applied Excluded (Questions) Excluded (Expired) Exc…" at bounding box center [845, 240] width 156 height 30
click at [767, 225] on select "Choose an option... Pending Applied Excluded (Questions) Excluded (Expired) Exc…" at bounding box center [845, 240] width 156 height 30
click at [571, 322] on div "Public Engagement & Communications Project Manager" at bounding box center [595, 327] width 275 height 35
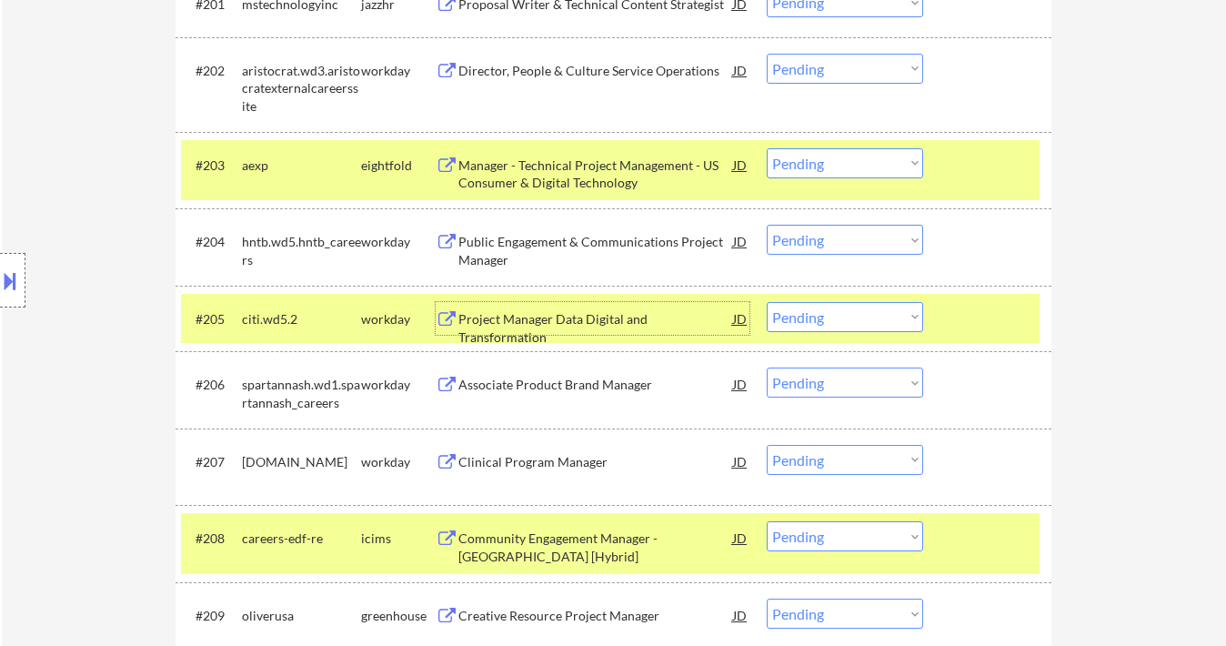
click at [837, 240] on select "Choose an option... Pending Applied Excluded (Questions) Excluded (Expired) Exc…" at bounding box center [845, 240] width 156 height 30
click at [767, 225] on select "Choose an option... Pending Applied Excluded (Questions) Excluded (Expired) Exc…" at bounding box center [845, 240] width 156 height 30
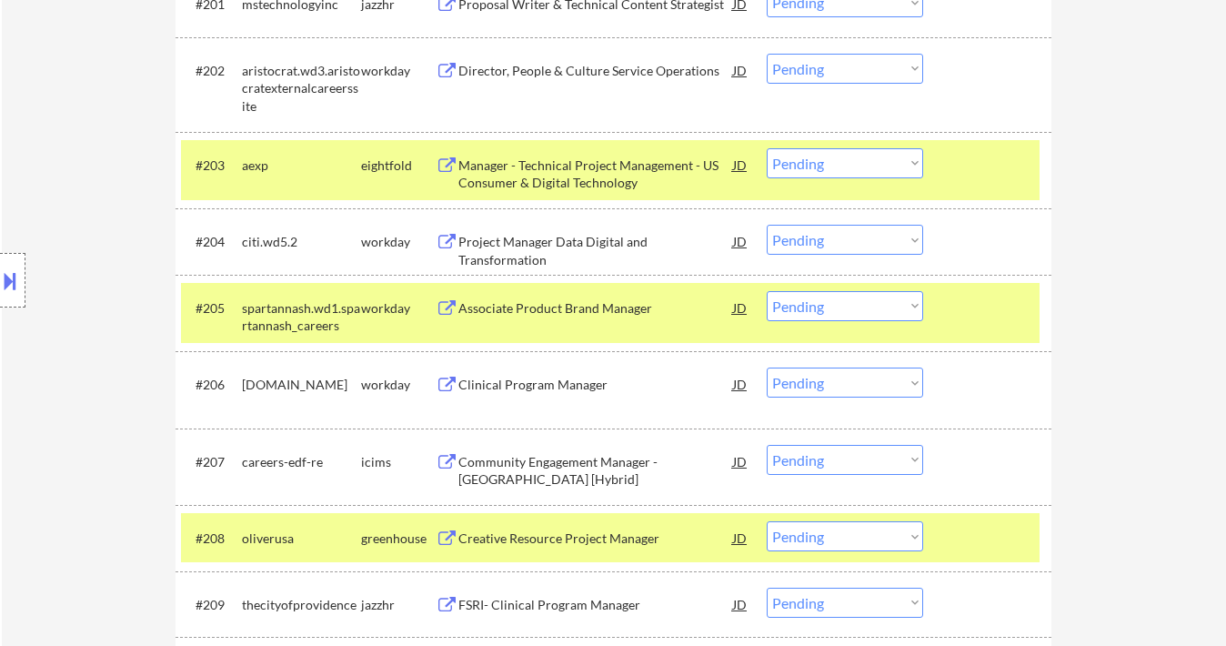
click at [501, 238] on div "Project Manager Data Digital and Transformation" at bounding box center [595, 250] width 275 height 35
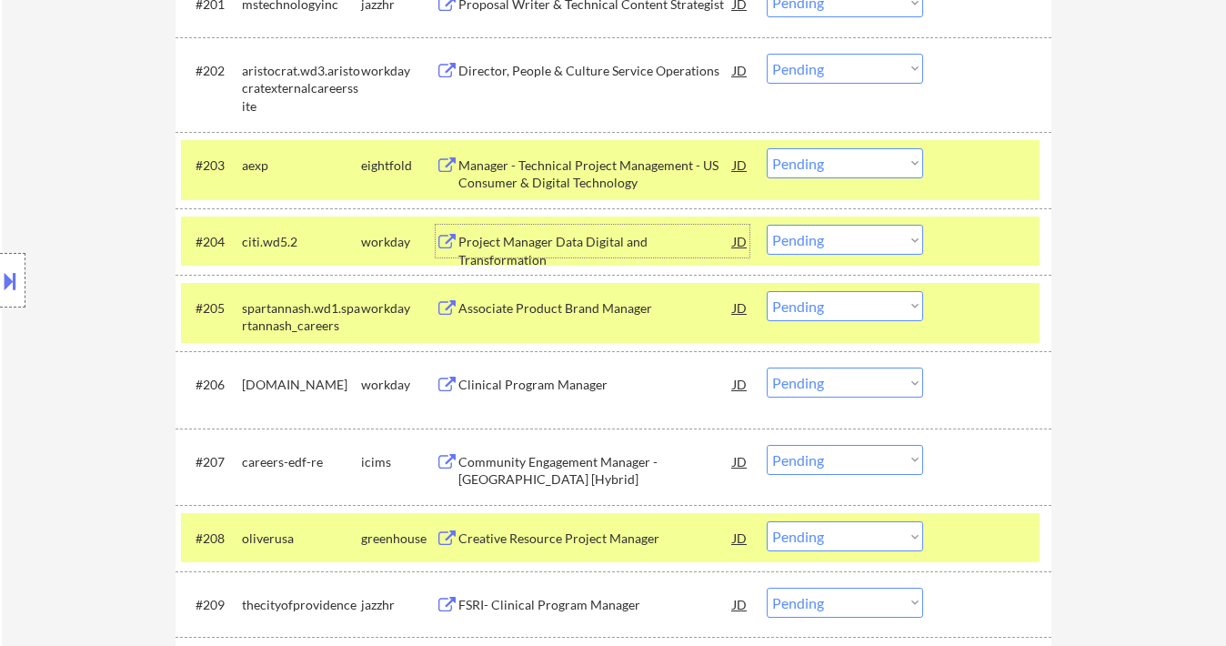
click at [846, 246] on select "Choose an option... Pending Applied Excluded (Questions) Excluded (Expired) Exc…" at bounding box center [845, 240] width 156 height 30
click at [767, 225] on select "Choose an option... Pending Applied Excluded (Questions) Excluded (Expired) Exc…" at bounding box center [845, 240] width 156 height 30
click at [578, 310] on div "Associate Product Brand Manager" at bounding box center [595, 308] width 275 height 18
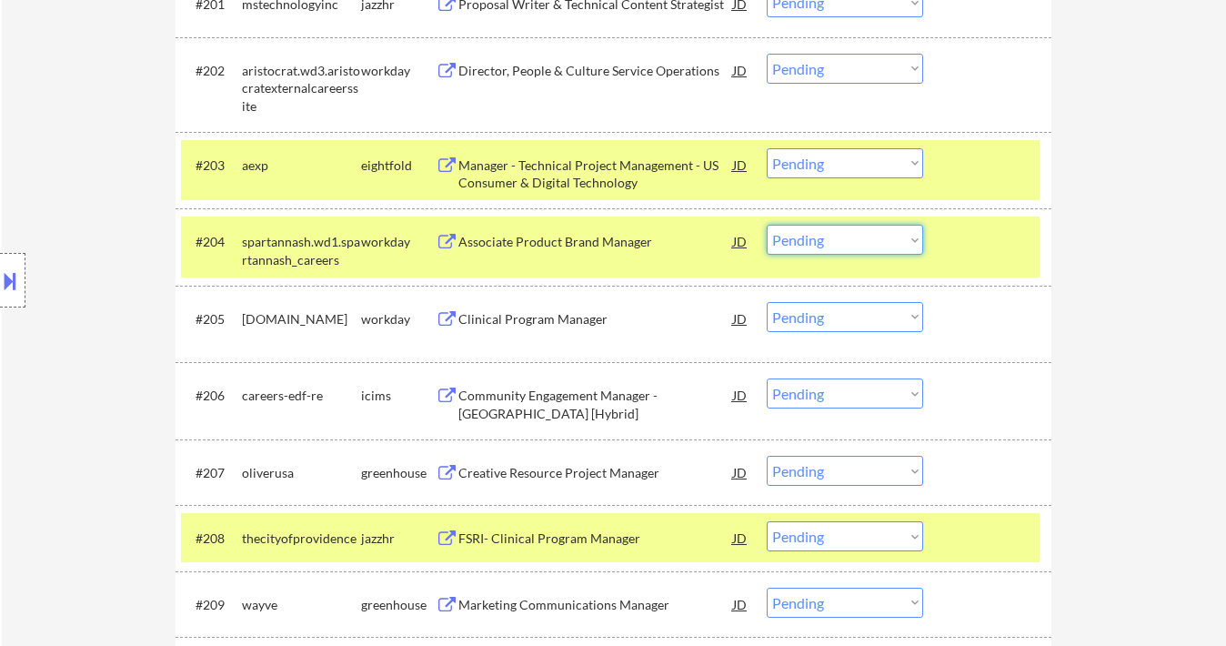
click at [837, 236] on select "Choose an option... Pending Applied Excluded (Questions) Excluded (Expired) Exc…" at bounding box center [845, 240] width 156 height 30
click at [767, 225] on select "Choose an option... Pending Applied Excluded (Questions) Excluded (Expired) Exc…" at bounding box center [845, 240] width 156 height 30
select select ""pending""
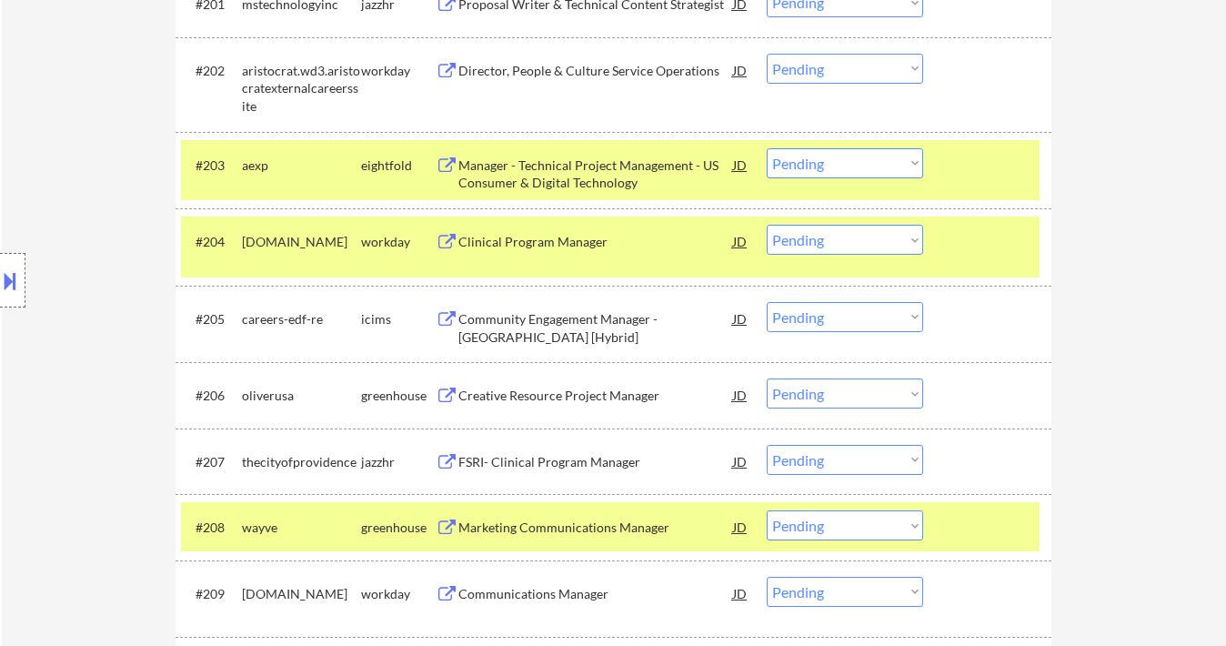
click at [498, 388] on div "Creative Resource Project Manager" at bounding box center [595, 396] width 275 height 18
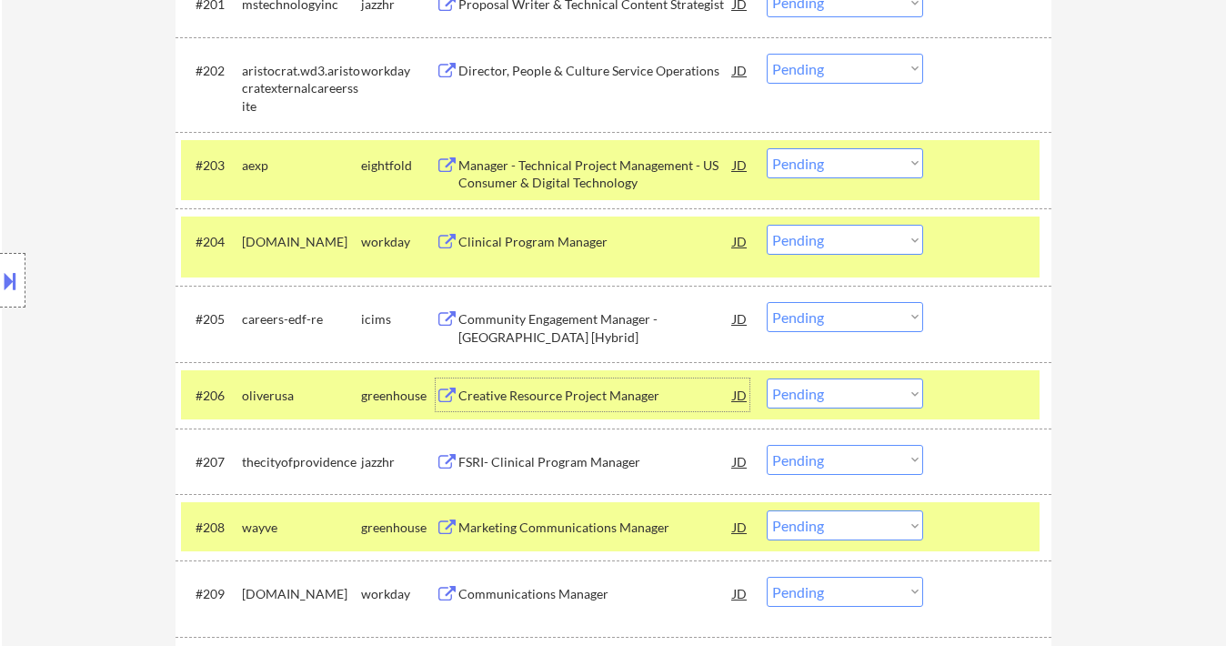
click at [837, 397] on select "Choose an option... Pending Applied Excluded (Questions) Excluded (Expired) Exc…" at bounding box center [845, 393] width 156 height 30
click at [767, 378] on select "Choose an option... Pending Applied Excluded (Questions) Excluded (Expired) Exc…" at bounding box center [845, 393] width 156 height 30
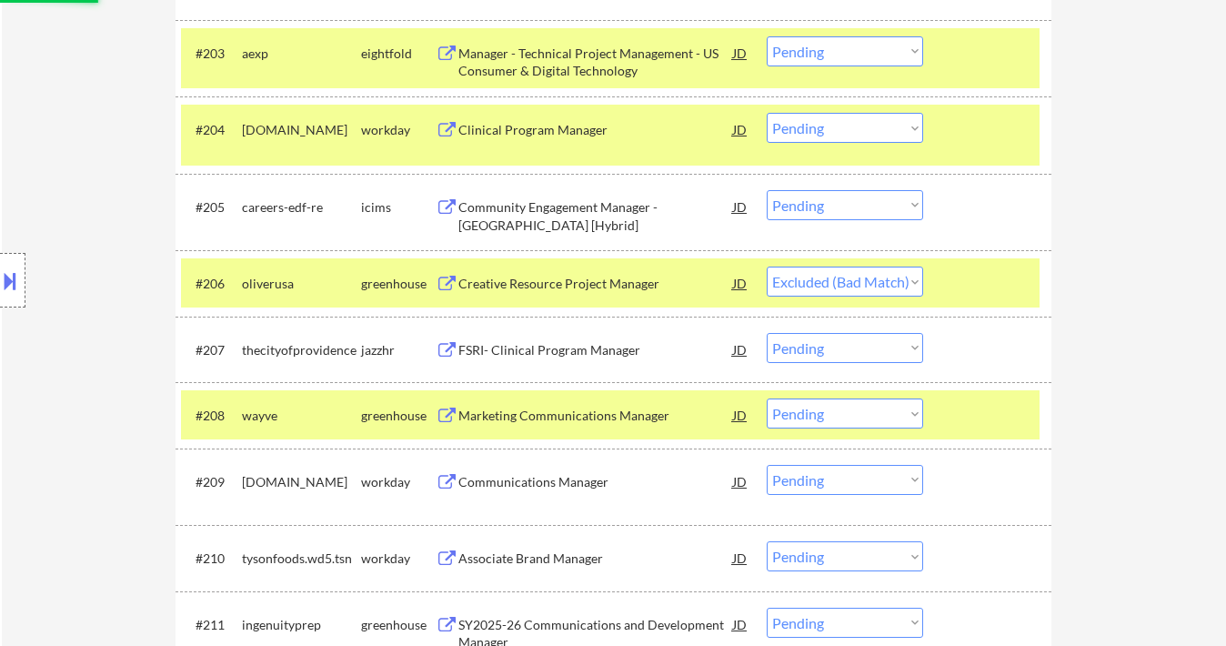
scroll to position [750, 0]
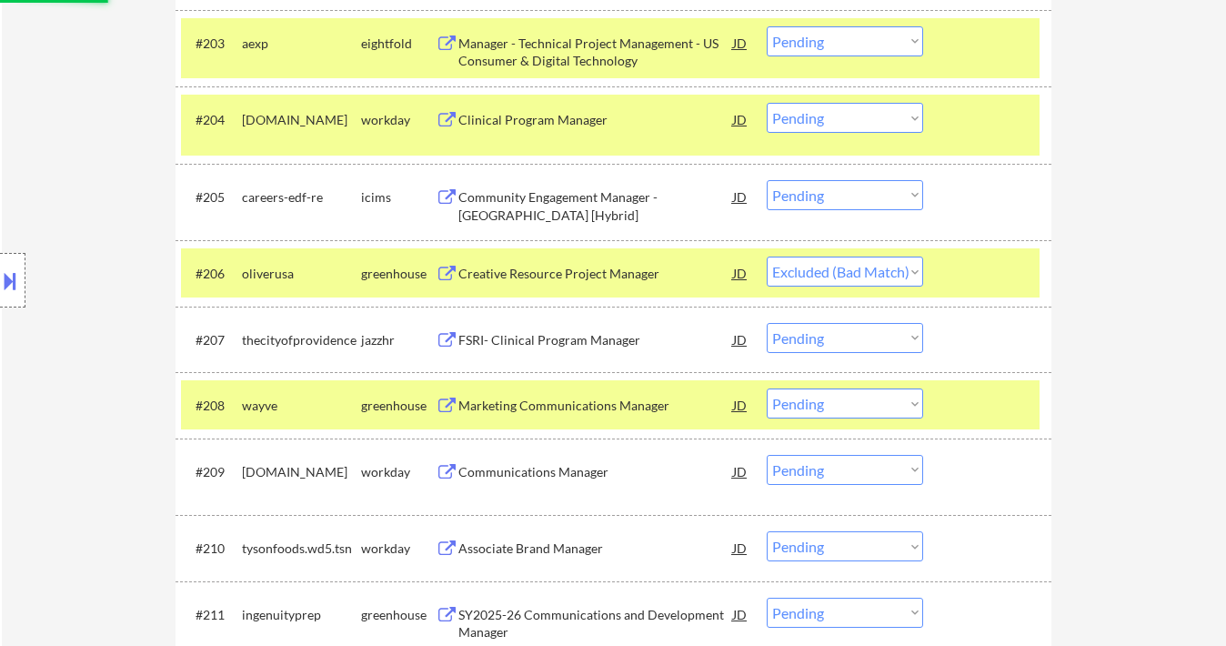
click at [524, 405] on div "Marketing Communications Manager" at bounding box center [595, 406] width 275 height 18
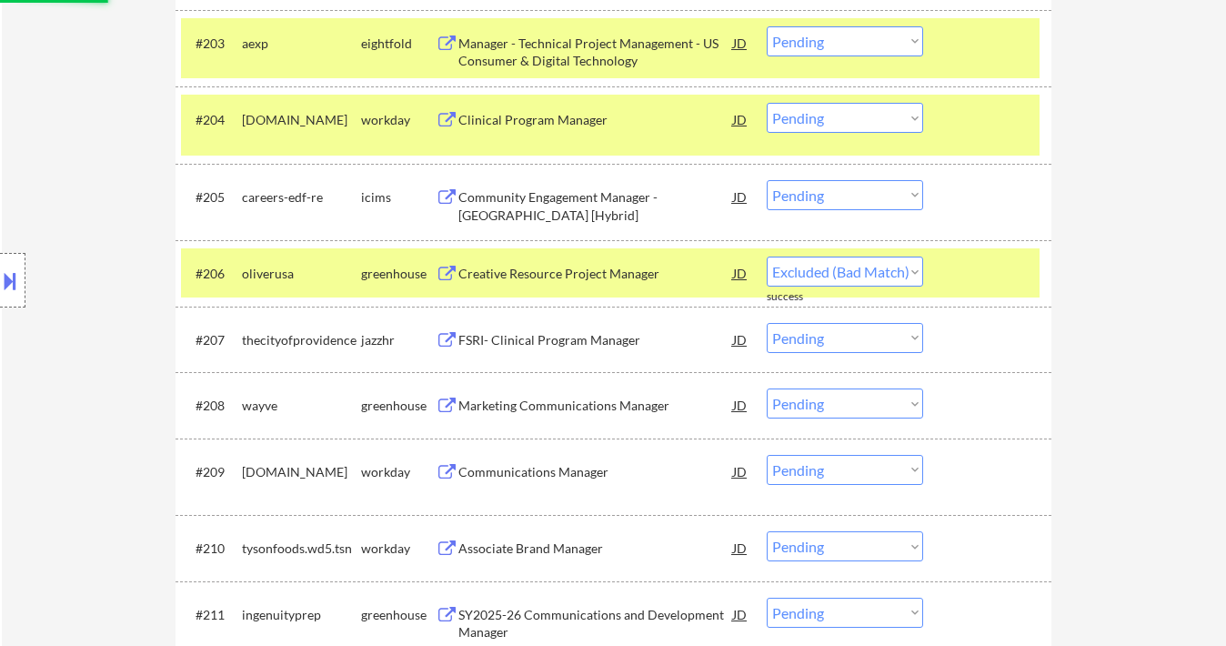
select select ""pending""
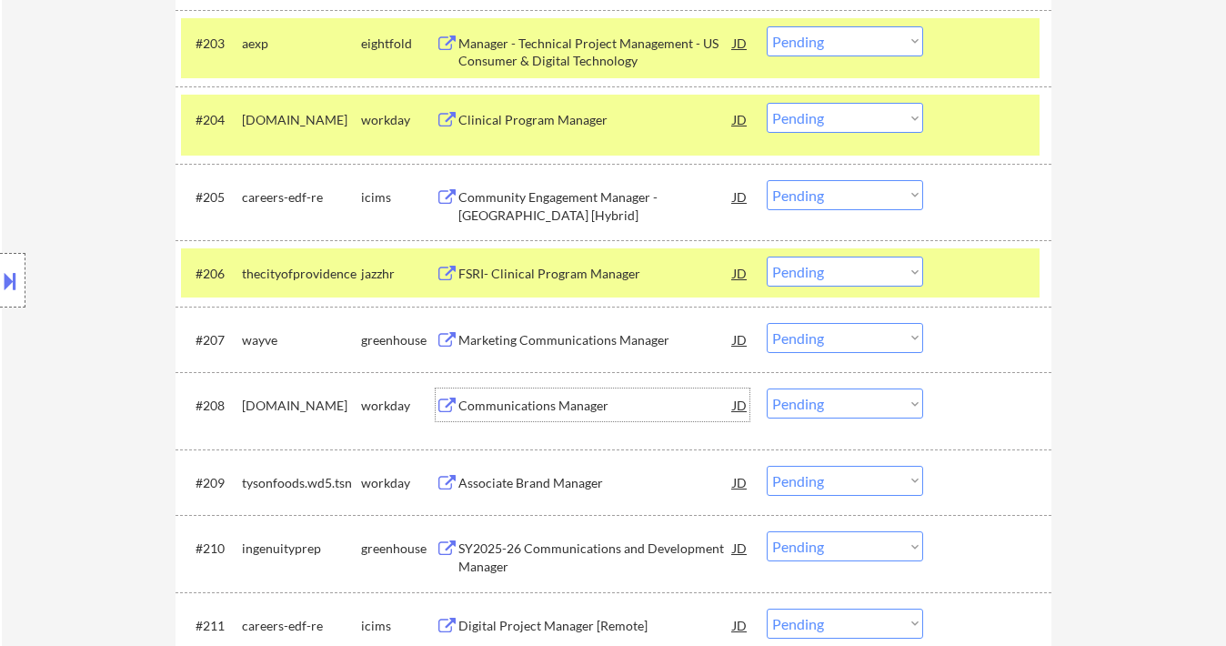
click at [575, 407] on div "Communications Manager" at bounding box center [595, 406] width 275 height 18
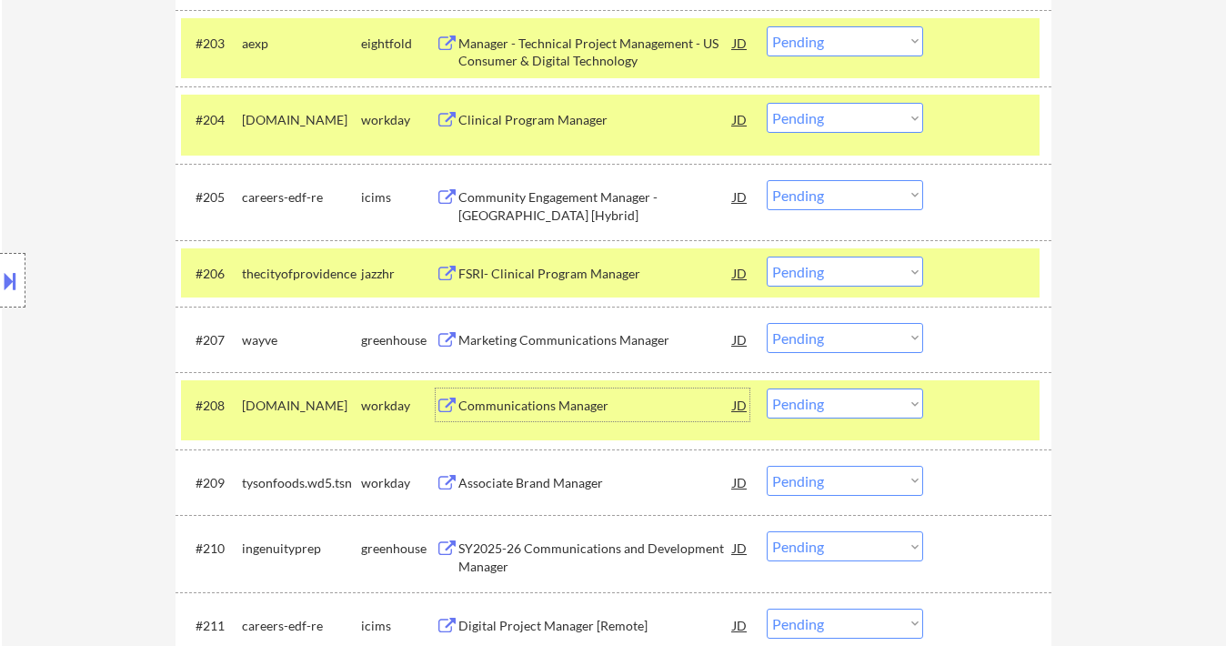
drag, startPoint x: 850, startPoint y: 408, endPoint x: 845, endPoint y: 417, distance: 9.8
click at [850, 408] on select "Choose an option... Pending Applied Excluded (Questions) Excluded (Expired) Exc…" at bounding box center [845, 403] width 156 height 30
click at [767, 388] on select "Choose an option... Pending Applied Excluded (Questions) Excluded (Expired) Exc…" at bounding box center [845, 403] width 156 height 30
click at [557, 487] on div "Associate Brand Manager" at bounding box center [595, 483] width 275 height 18
select select ""pending""
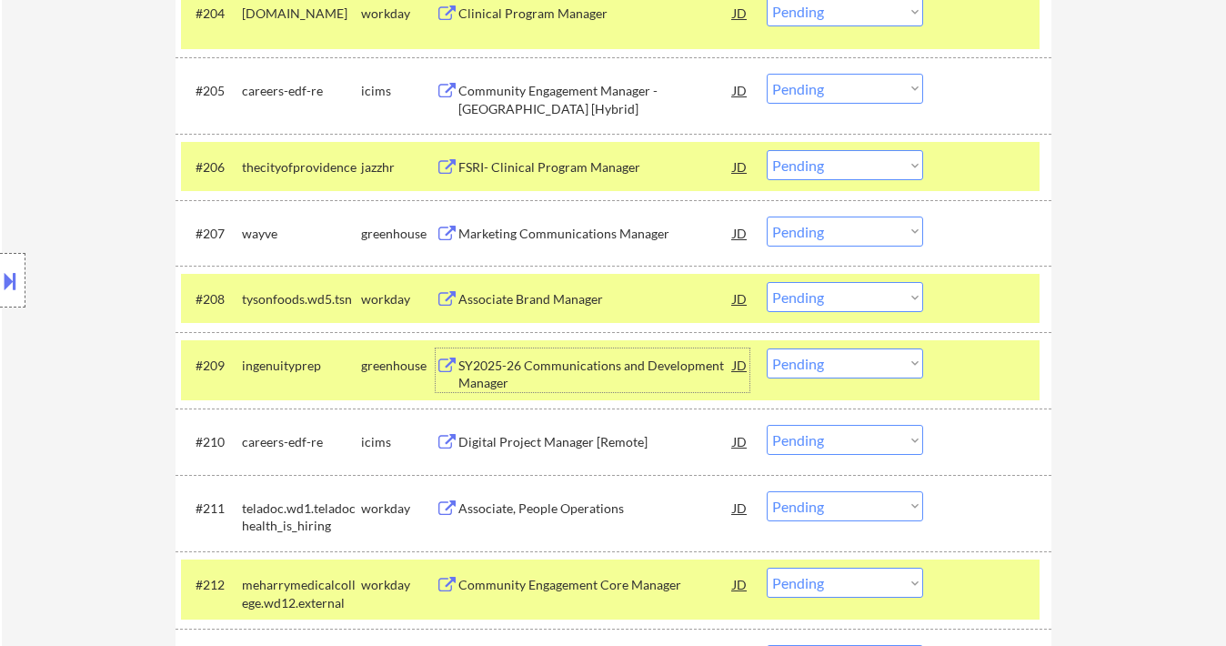
scroll to position [871, 0]
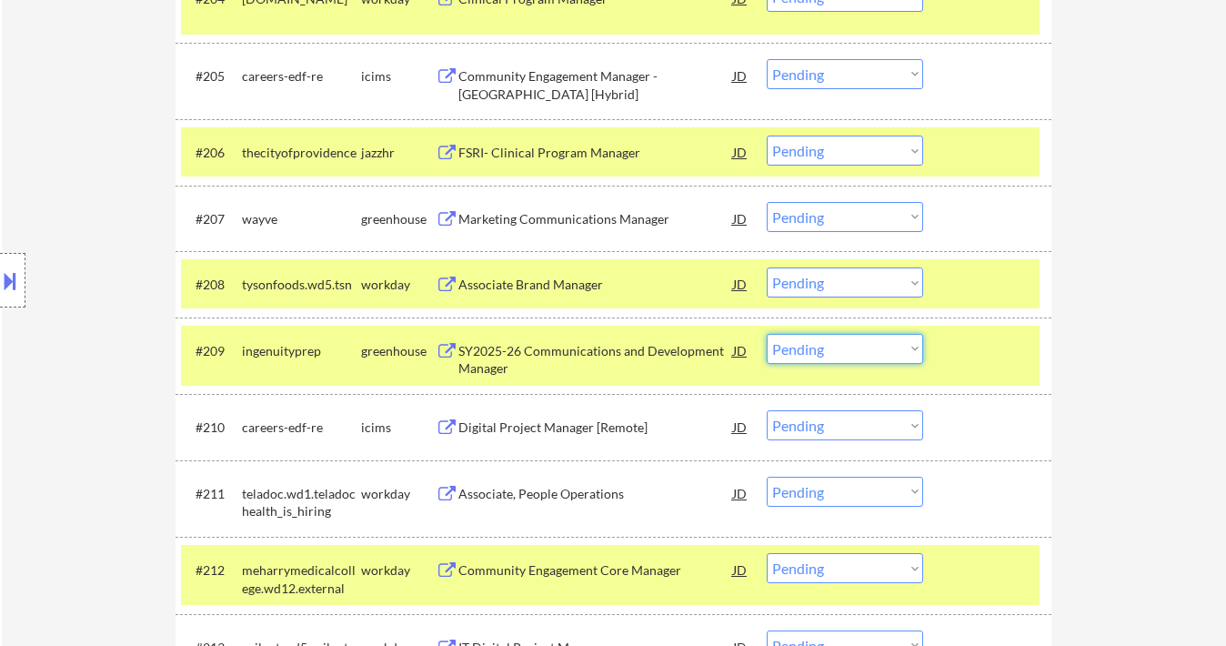
drag, startPoint x: 821, startPoint y: 338, endPoint x: 830, endPoint y: 362, distance: 25.0
click at [821, 338] on select "Choose an option... Pending Applied Excluded (Questions) Excluded (Expired) Exc…" at bounding box center [845, 349] width 156 height 30
click at [767, 334] on select "Choose an option... Pending Applied Excluded (Questions) Excluded (Expired) Exc…" at bounding box center [845, 349] width 156 height 30
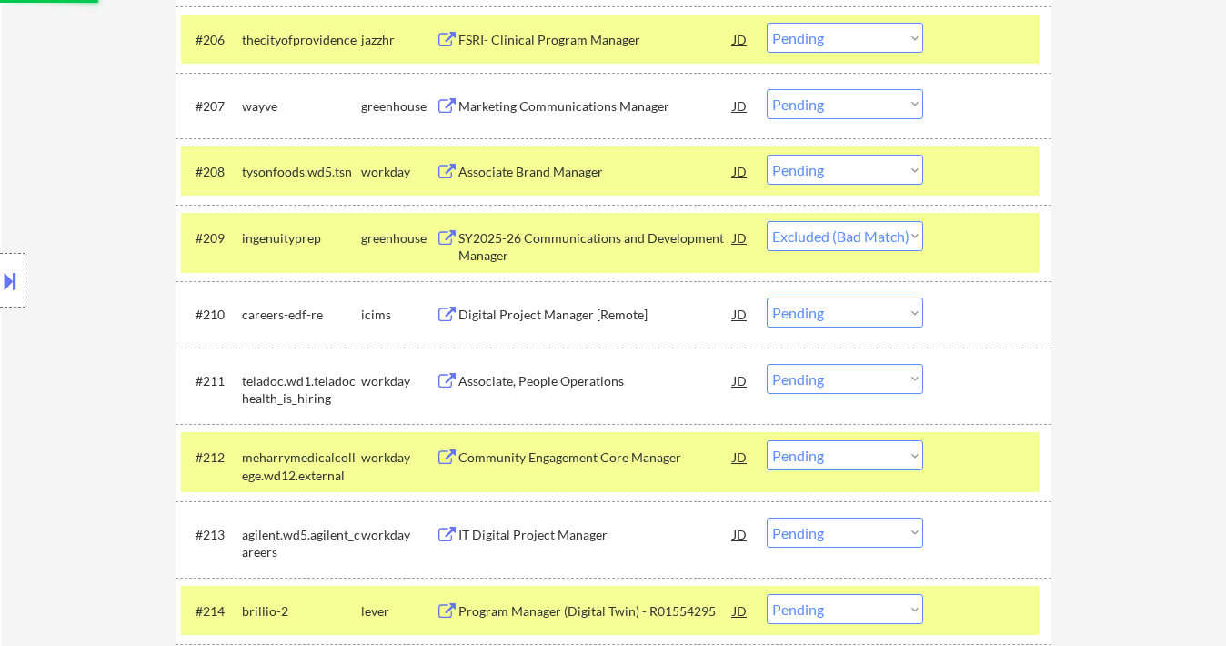
scroll to position [992, 0]
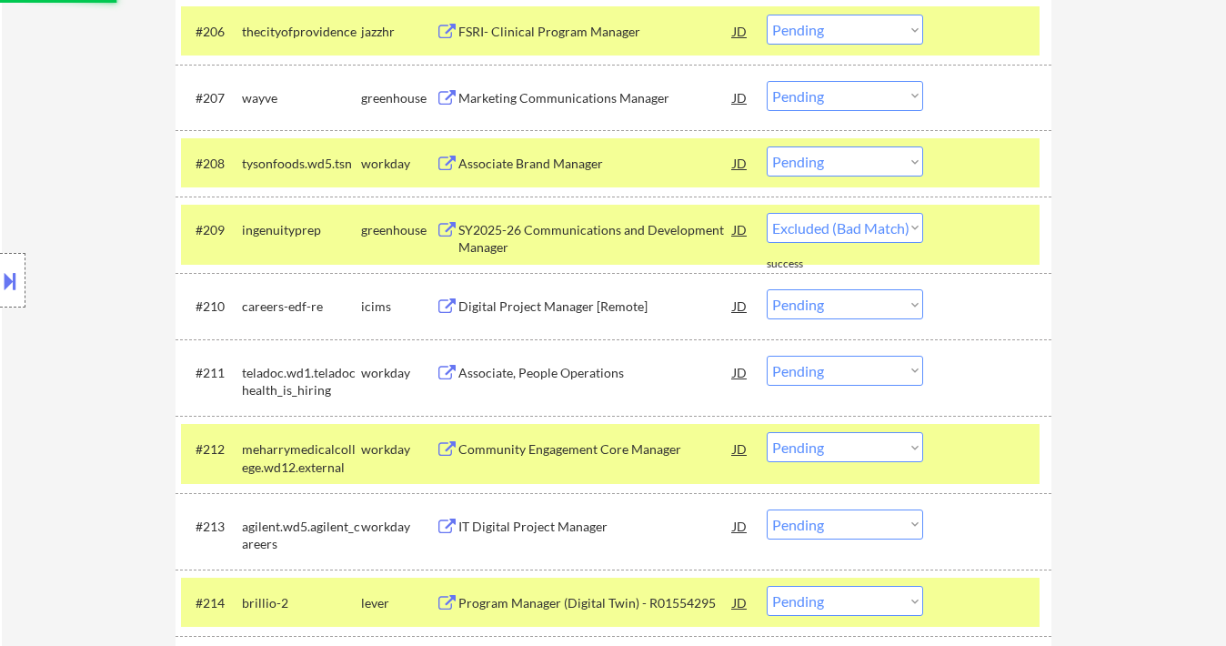
select select ""pending""
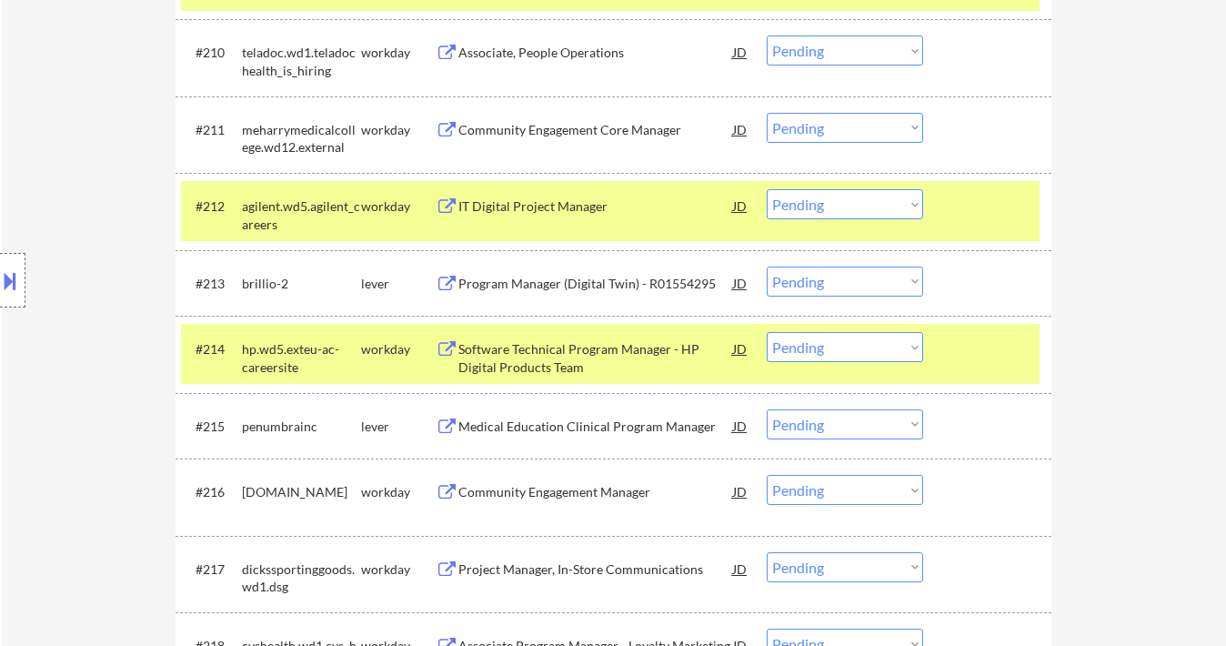
scroll to position [1356, 0]
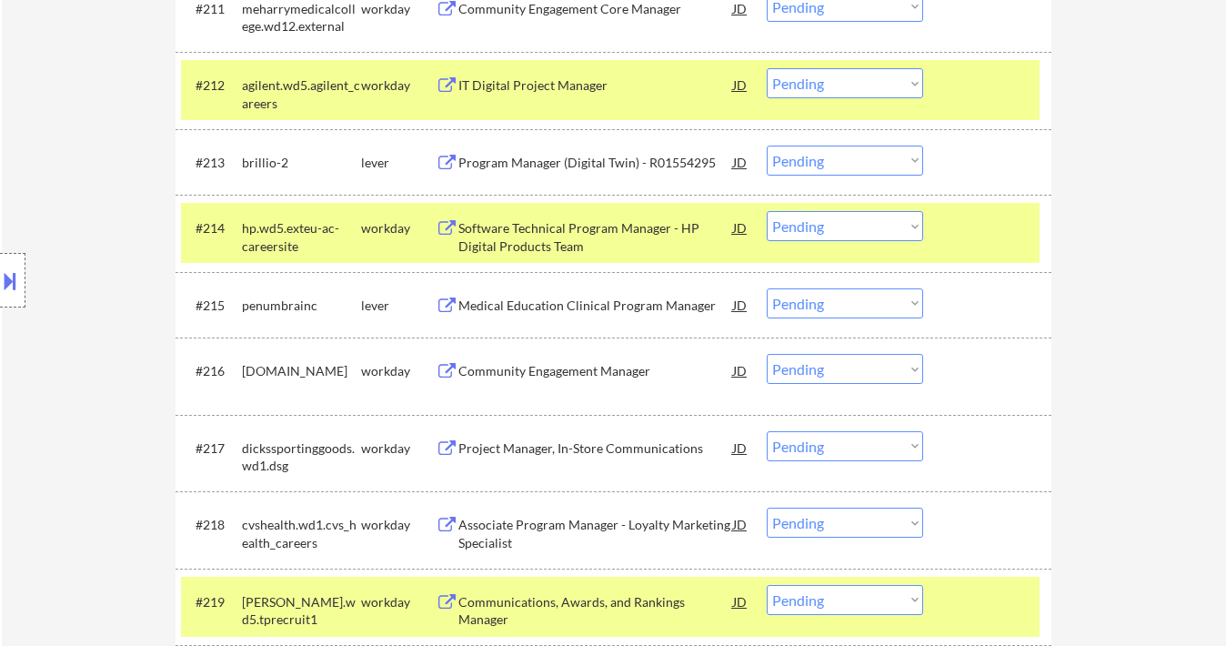
click at [542, 373] on div "Community Engagement Manager" at bounding box center [595, 371] width 275 height 18
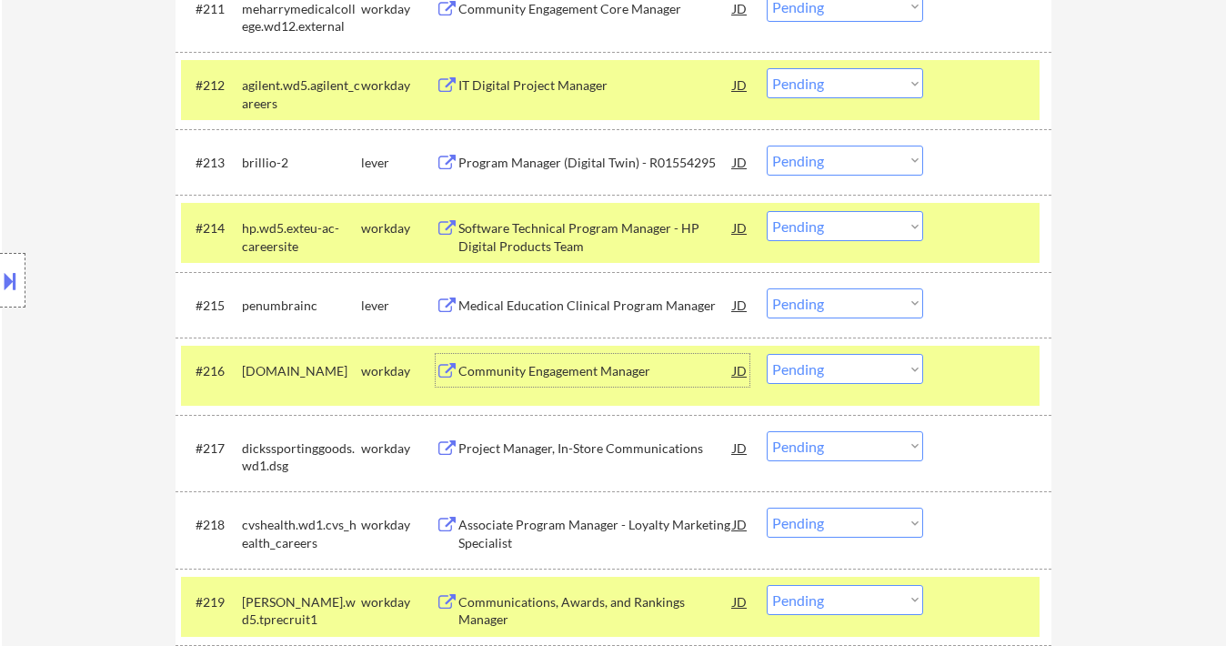
click at [847, 369] on select "Choose an option... Pending Applied Excluded (Questions) Excluded (Expired) Exc…" at bounding box center [845, 369] width 156 height 30
drag, startPoint x: 870, startPoint y: 367, endPoint x: 880, endPoint y: 383, distance: 19.7
click at [870, 367] on select "Choose an option... Pending Applied Excluded (Questions) Excluded (Expired) Exc…" at bounding box center [845, 369] width 156 height 30
click at [767, 354] on select "Choose an option... Pending Applied Excluded (Questions) Excluded (Expired) Exc…" at bounding box center [845, 369] width 156 height 30
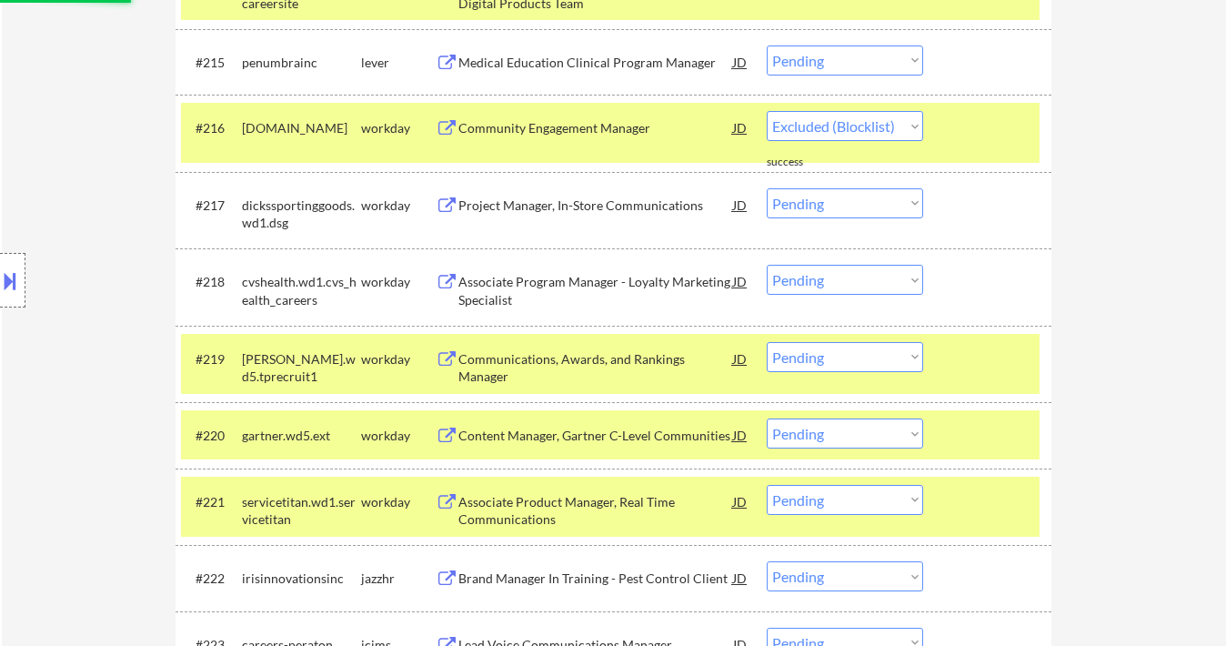
select select ""pending""
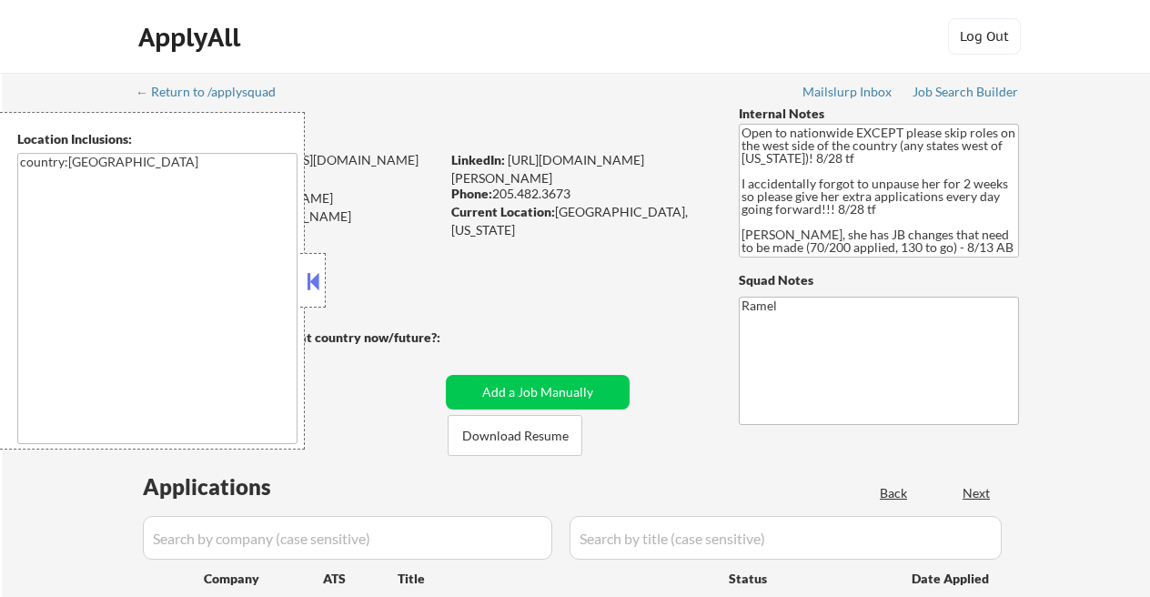
select select ""pending""
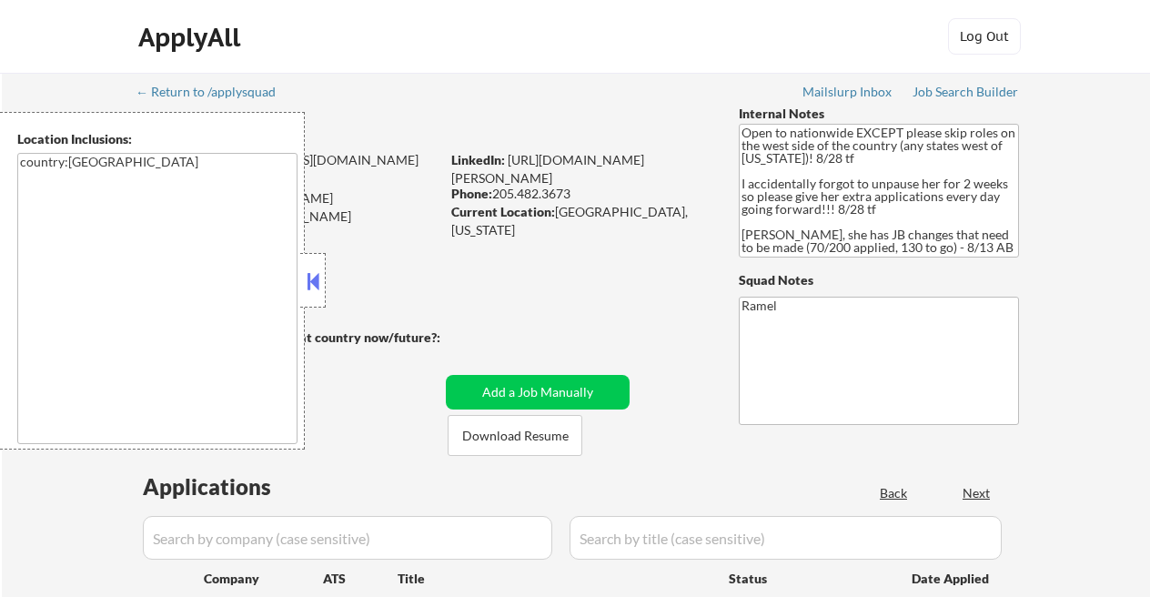
select select ""pending""
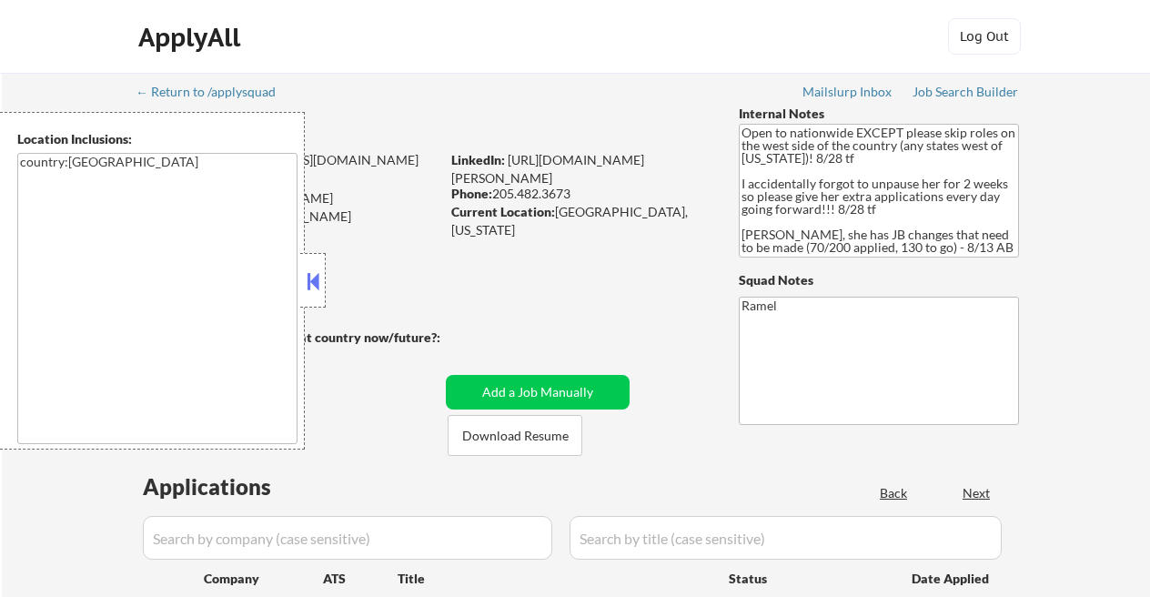
select select ""pending""
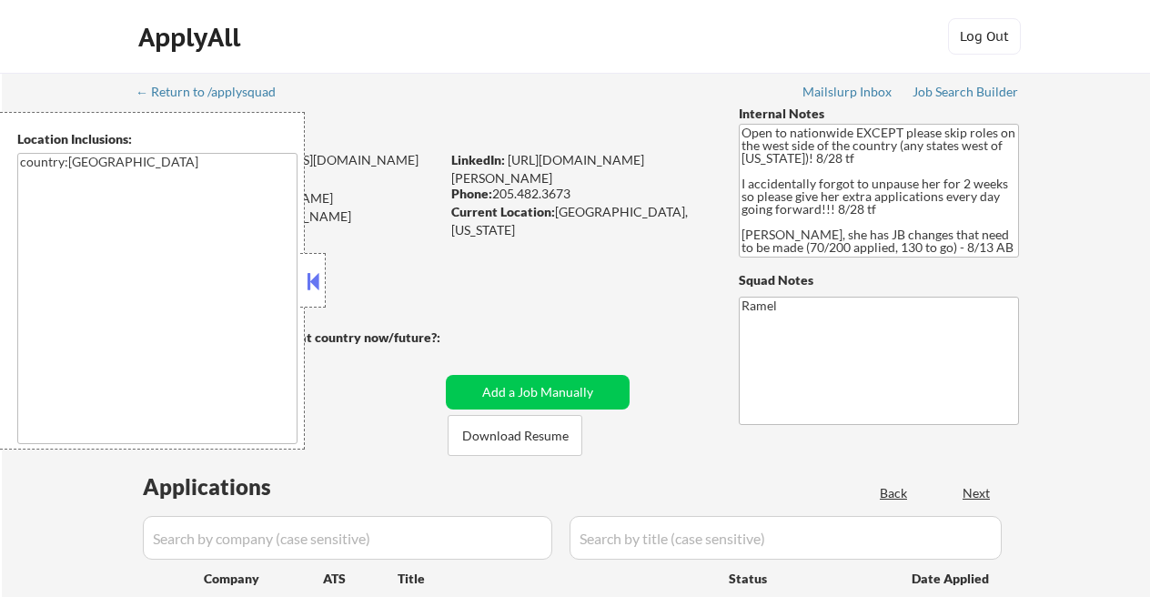
select select ""pending""
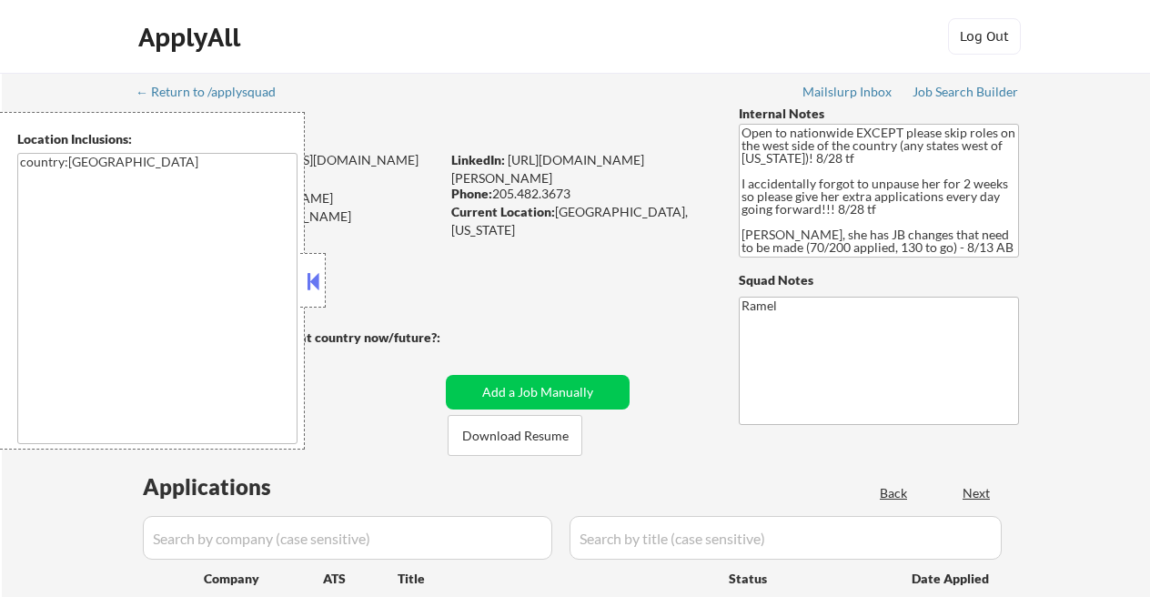
select select ""pending""
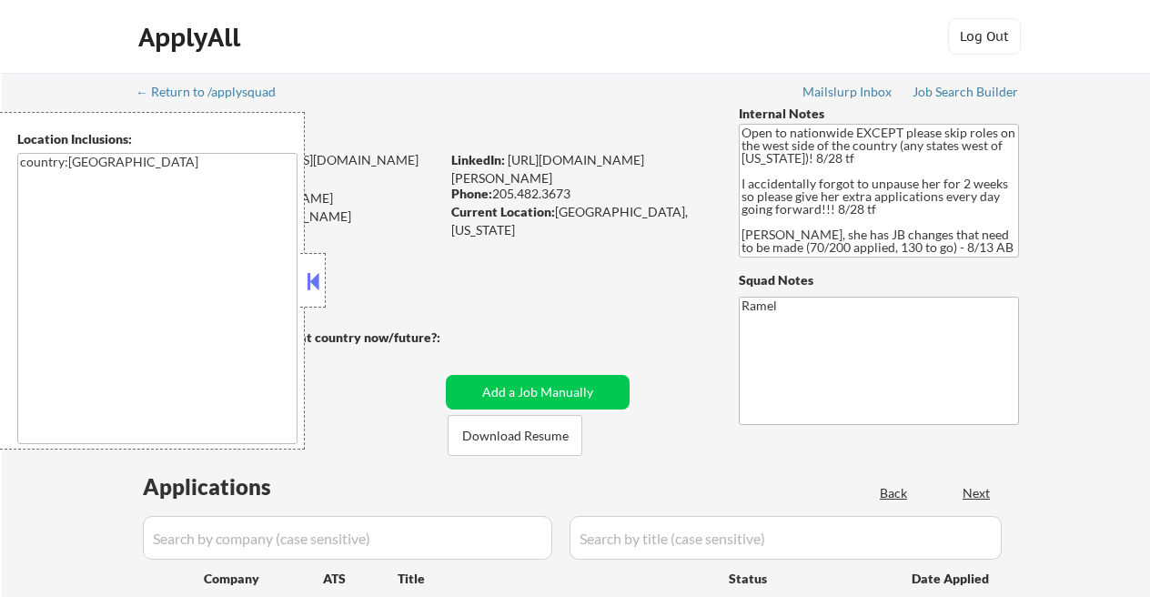
select select ""pending""
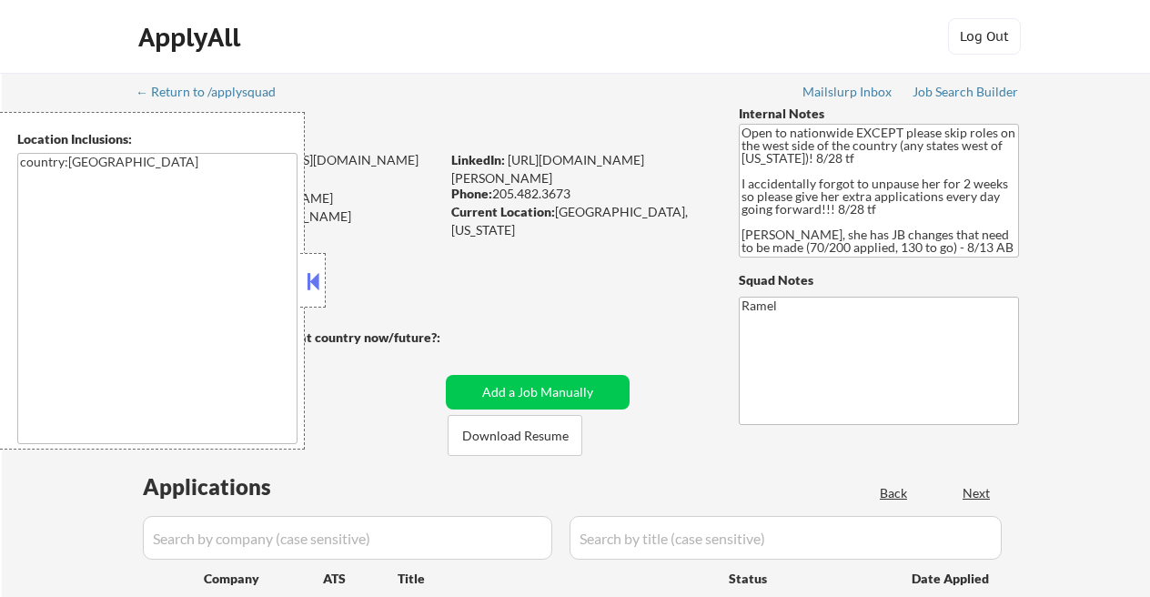
select select ""pending""
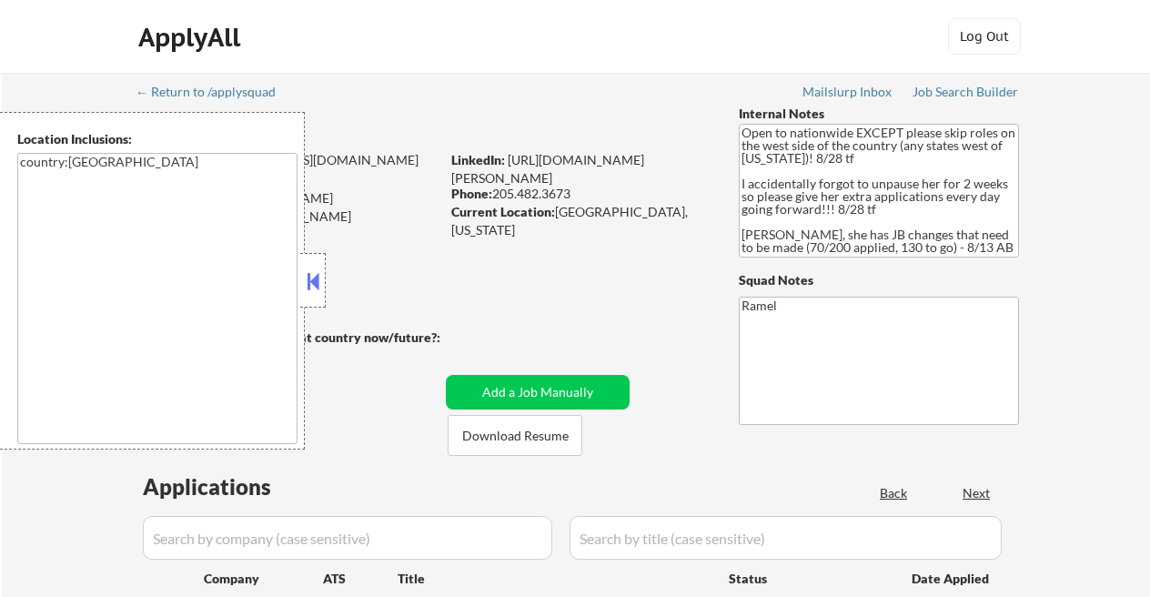
select select ""pending""
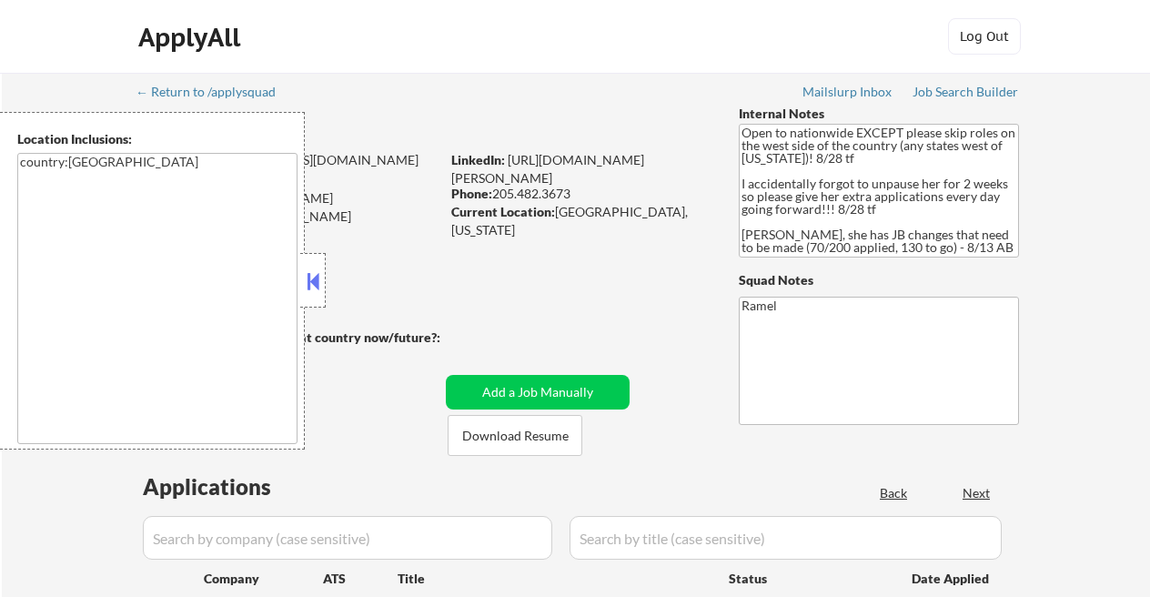
select select ""pending""
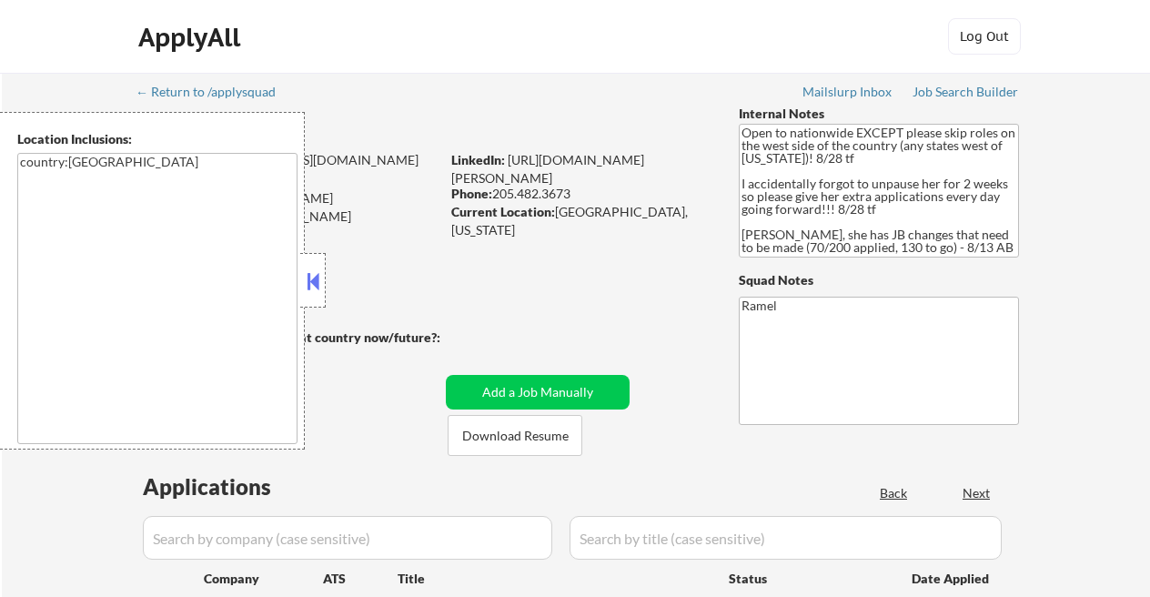
select select ""pending""
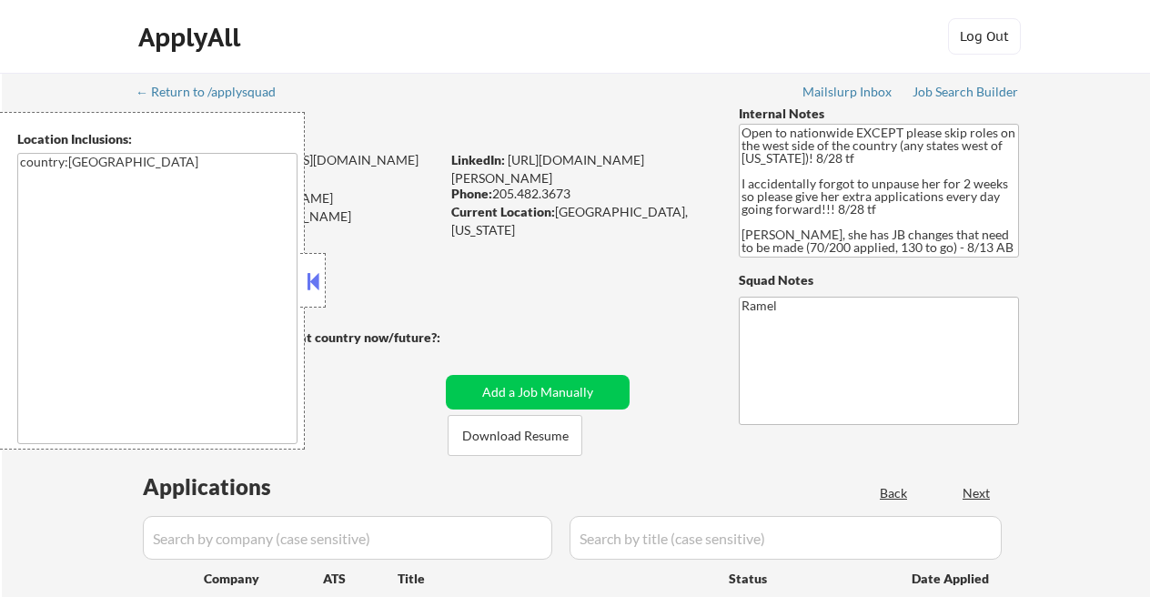
select select ""pending""
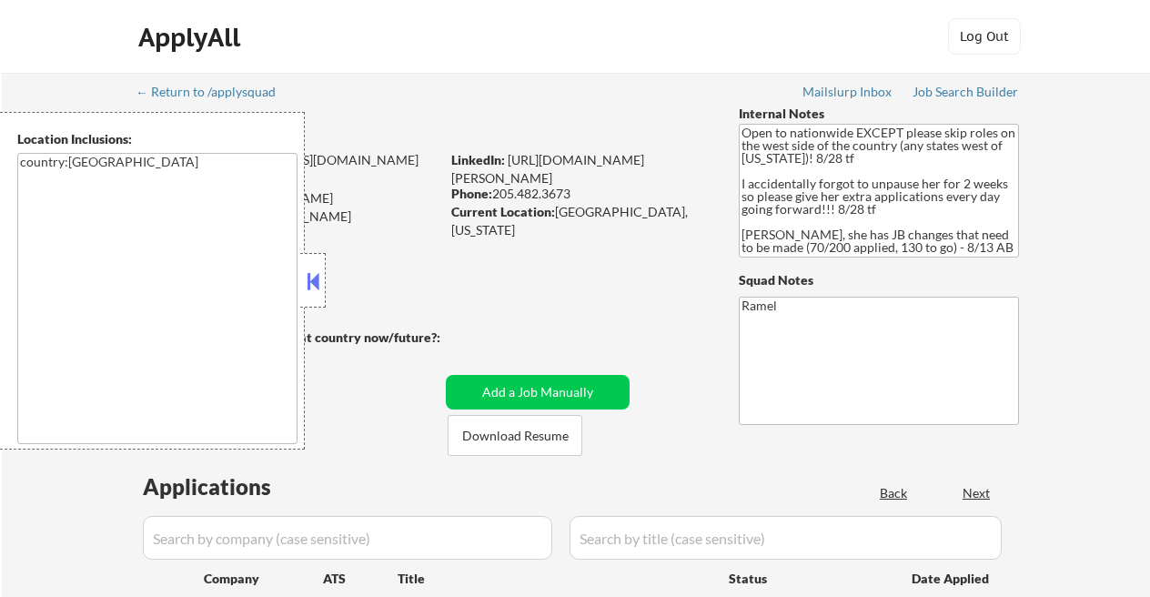
select select ""pending""
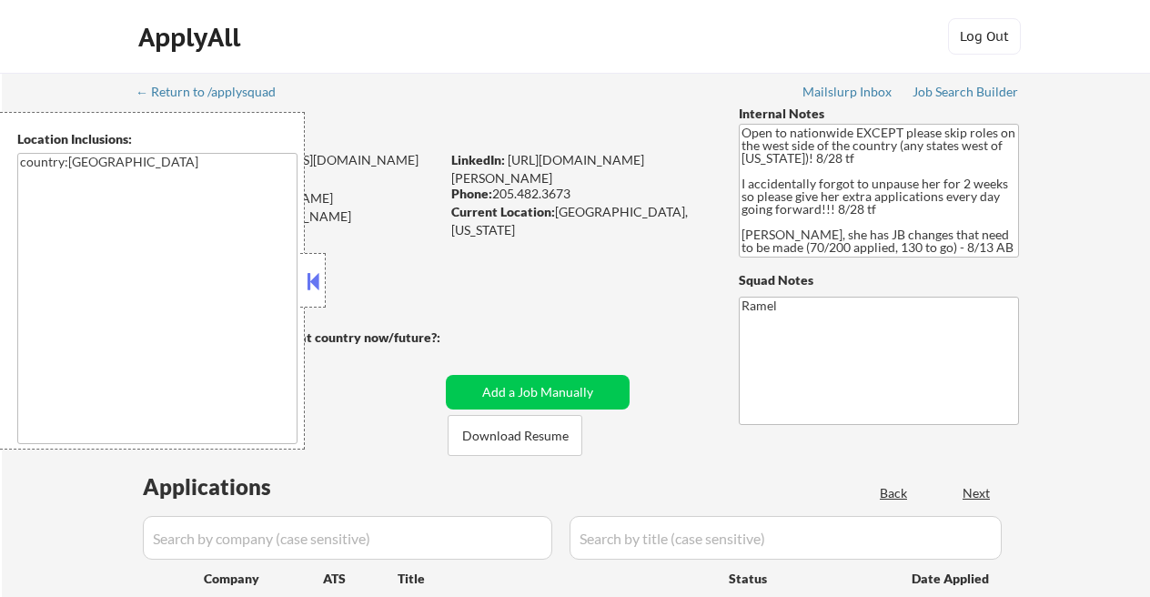
select select ""pending""
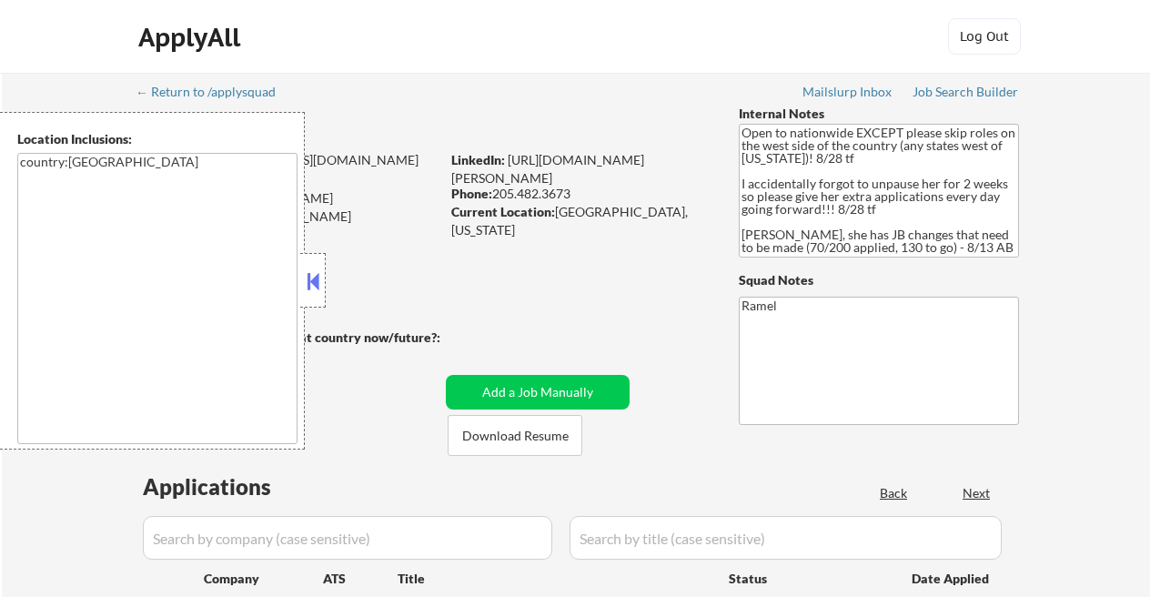
select select ""pending""
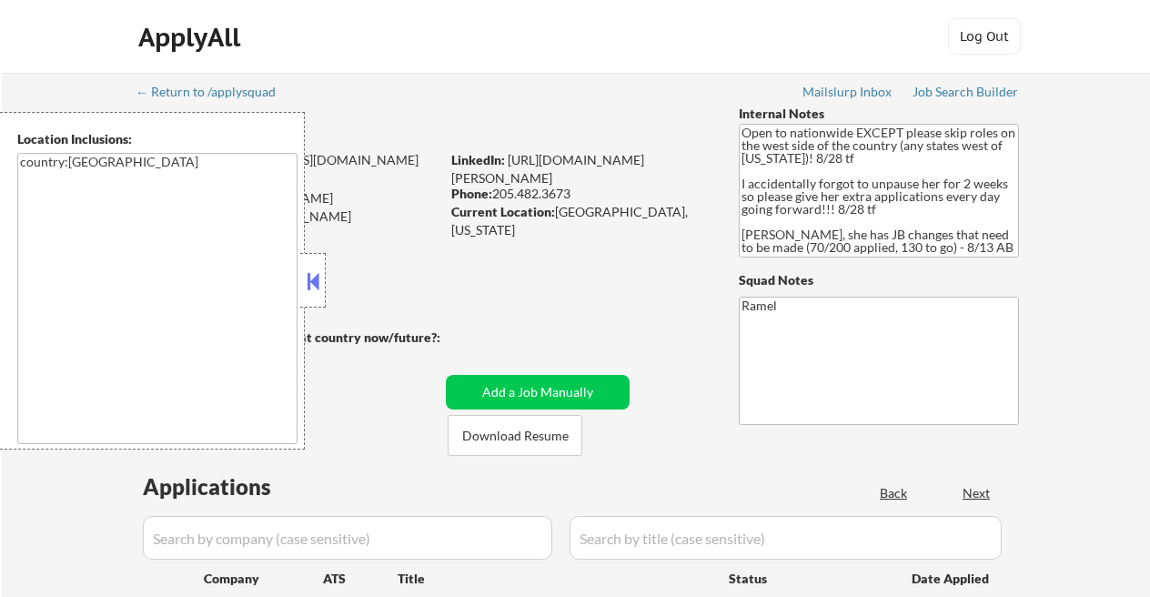
select select ""pending""
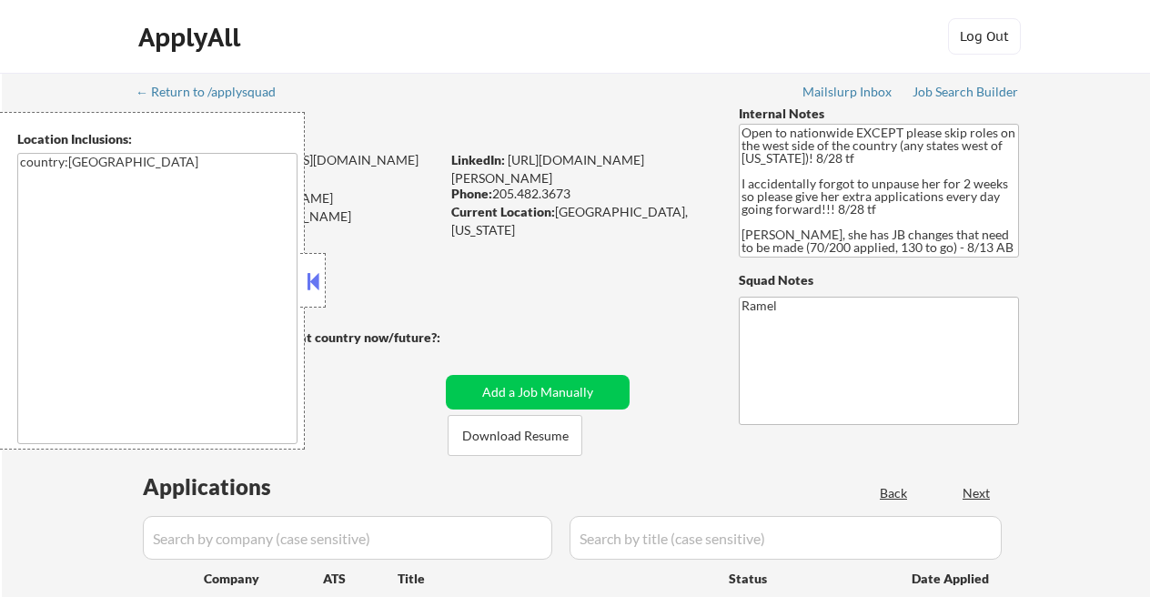
select select ""pending""
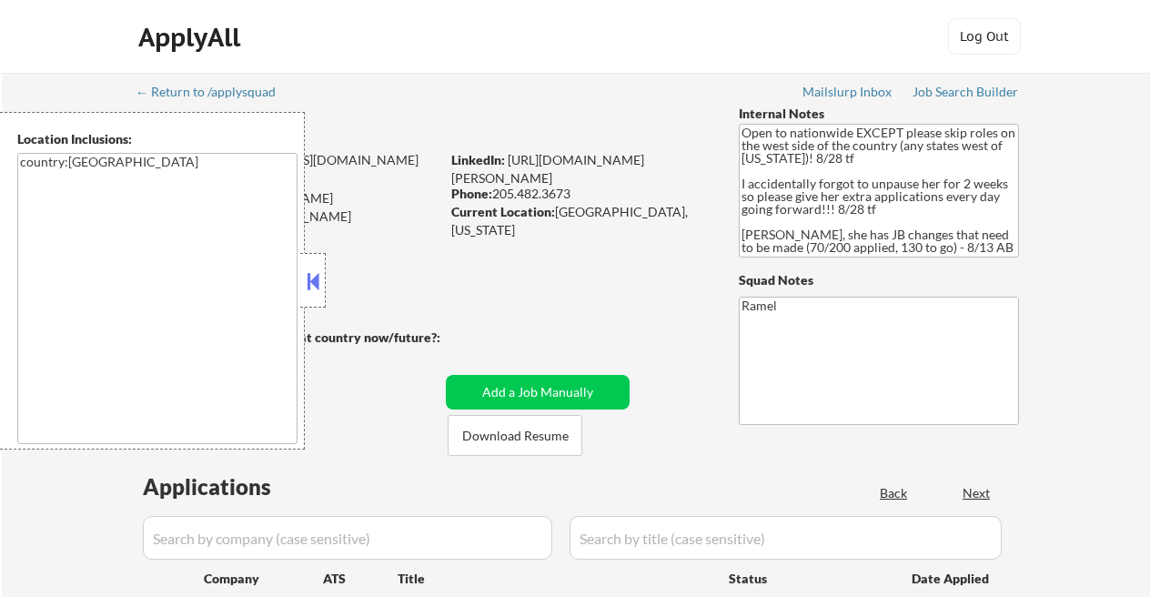
select select ""pending""
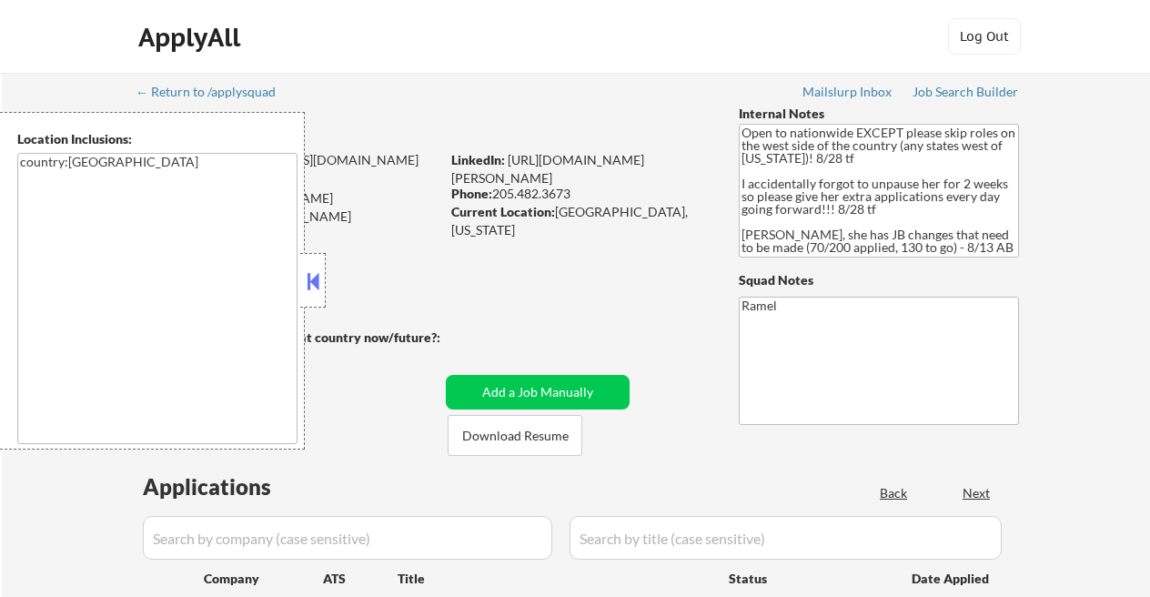
select select ""pending""
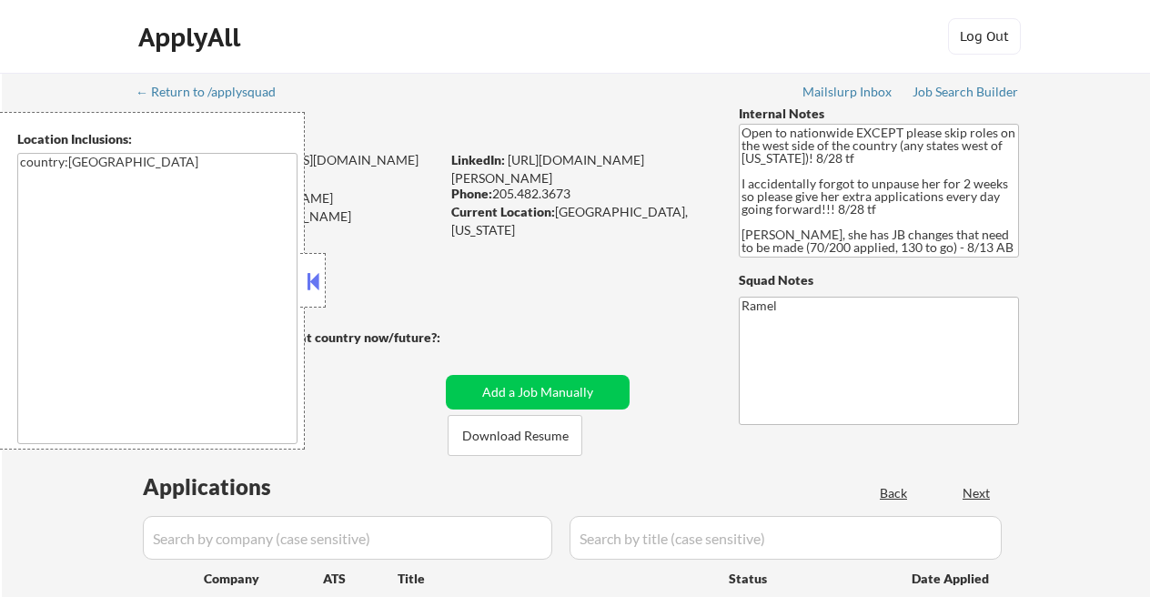
select select ""pending""
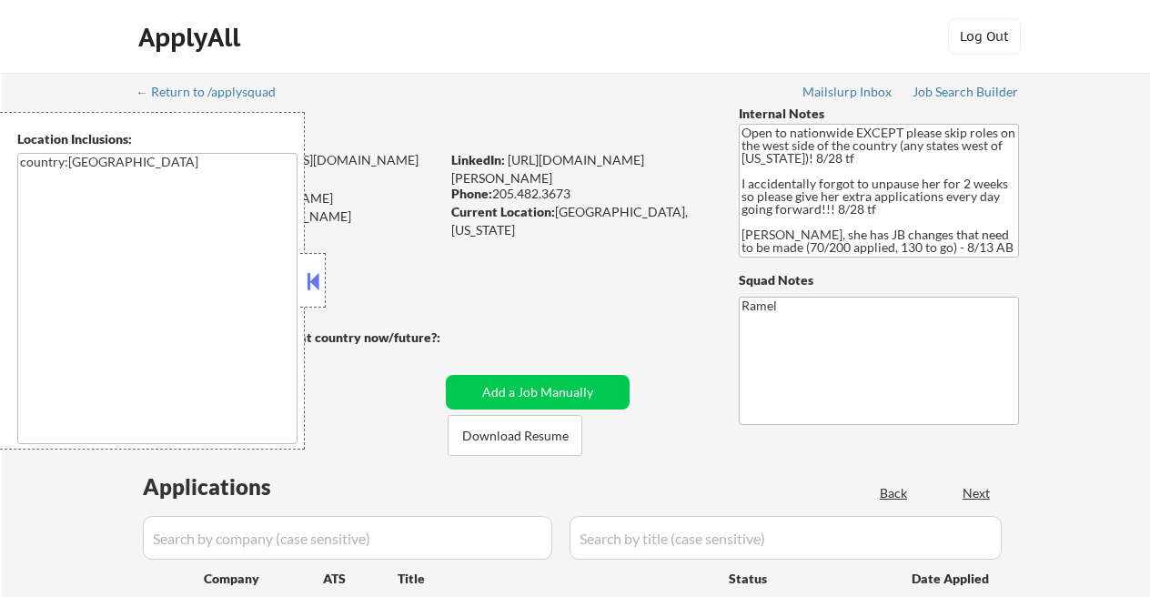
select select ""pending""
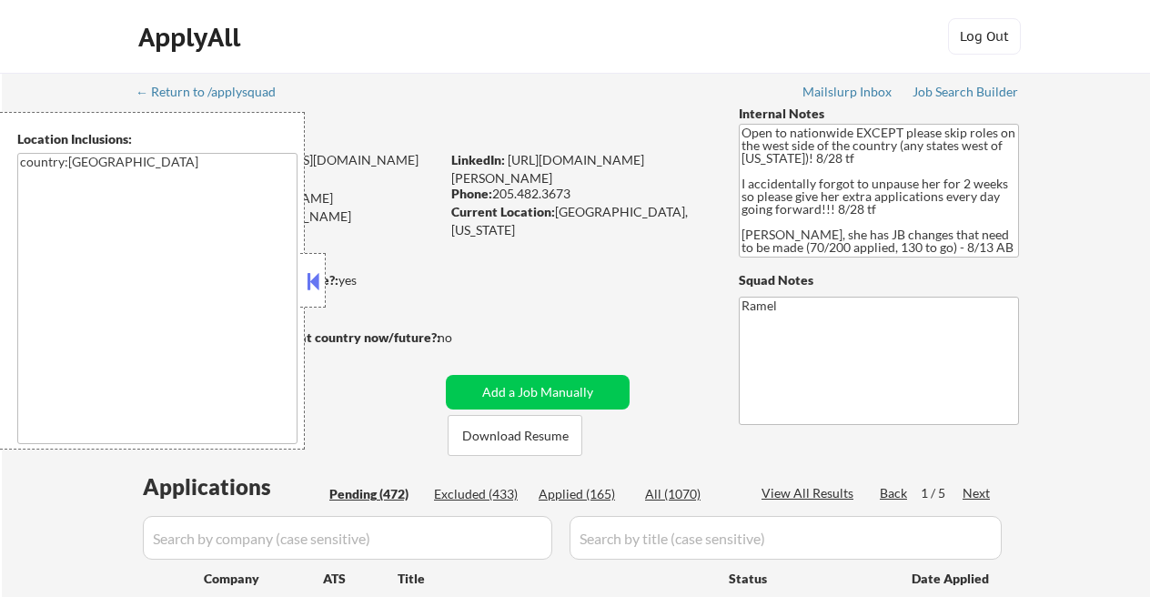
select select ""applied""
select select ""excluded__other_""
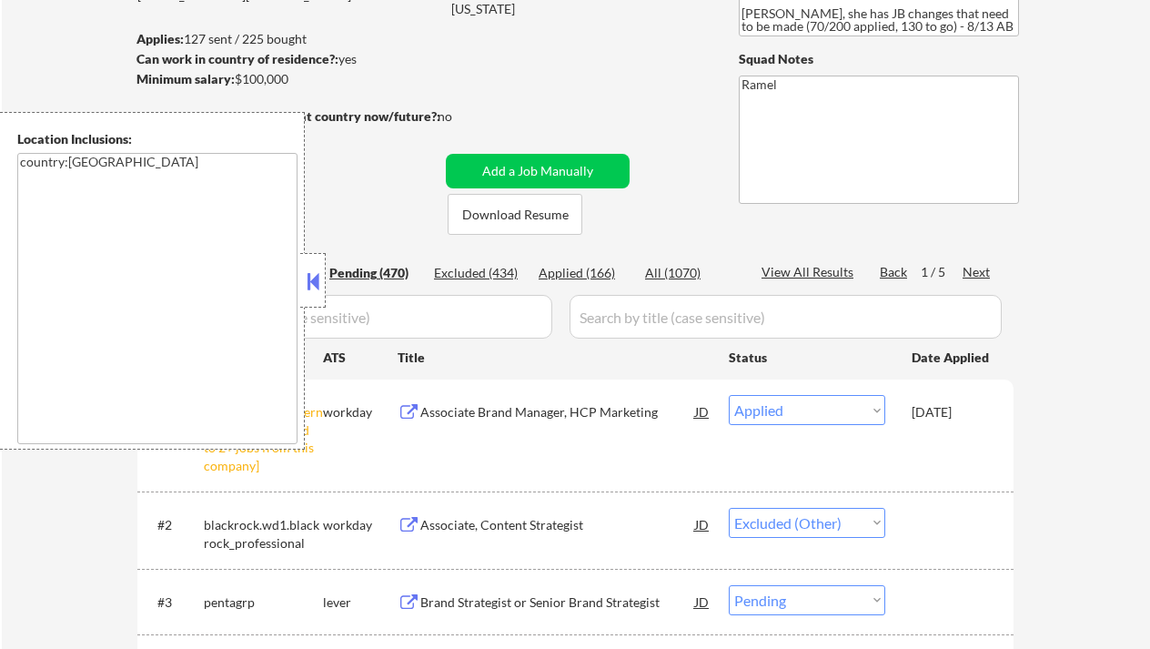
scroll to position [242, 0]
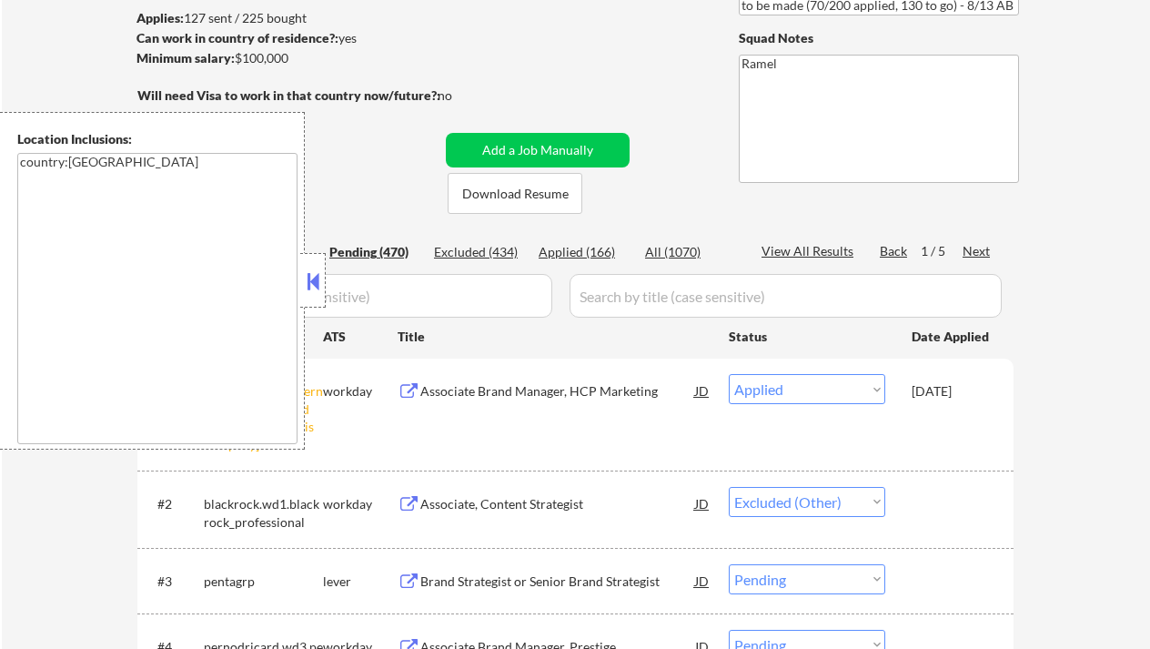
click at [595, 247] on div "Applied (166)" at bounding box center [583, 252] width 91 height 18
select select ""pending""
click at [316, 284] on button at bounding box center [313, 280] width 20 height 27
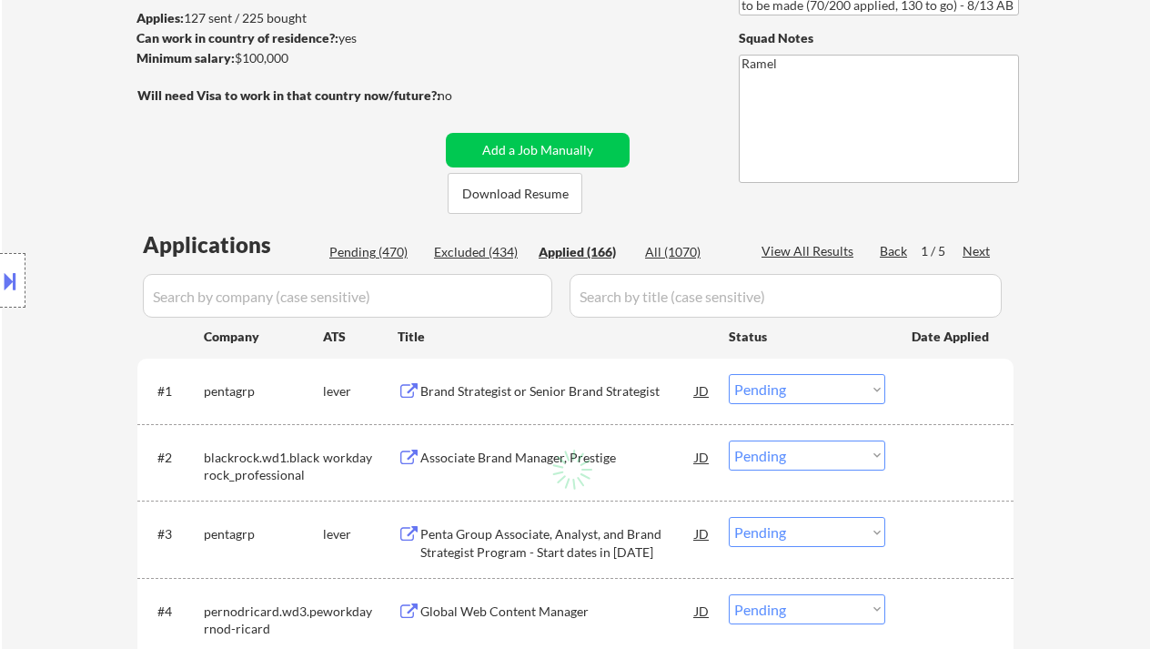
select select ""applied""
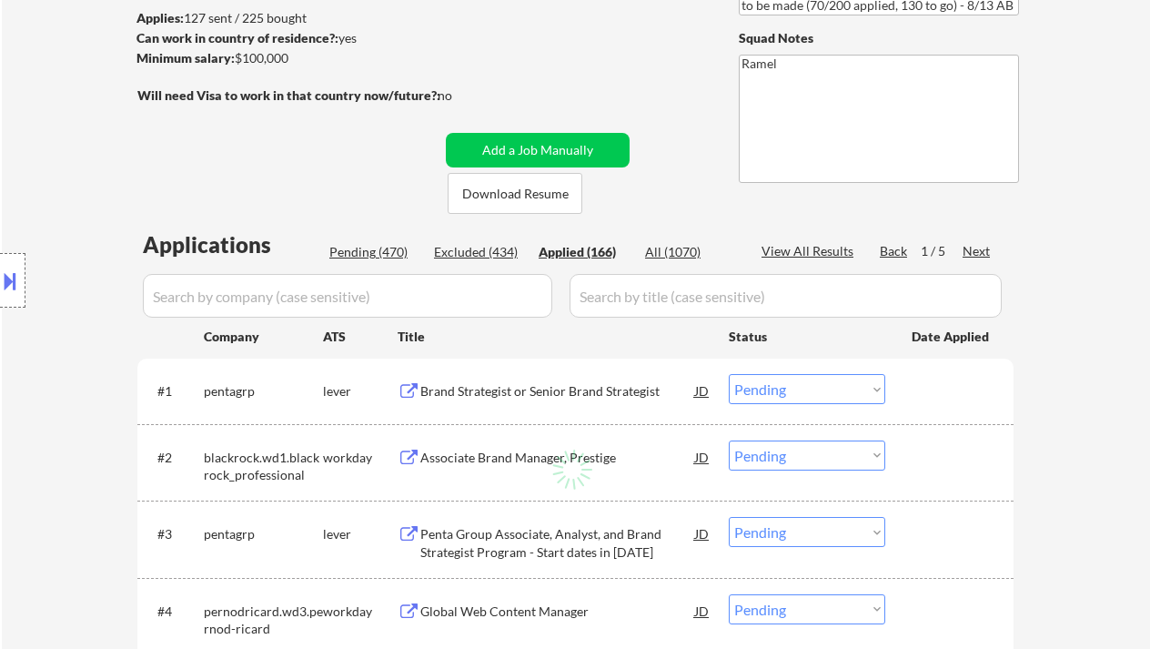
select select ""applied""
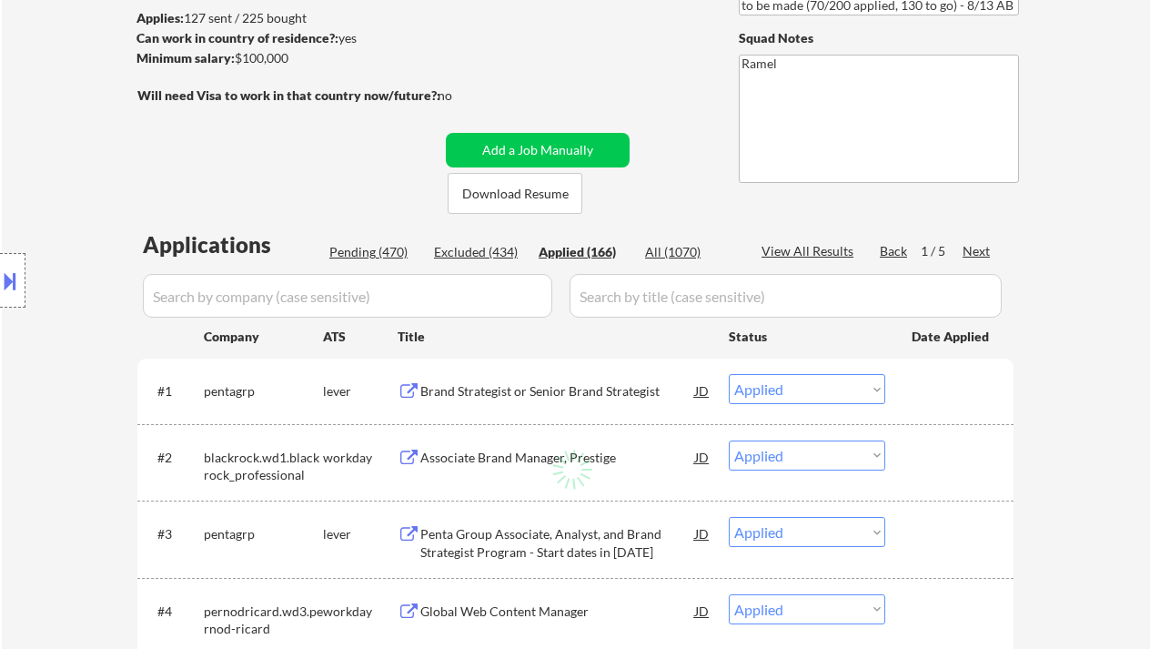
select select ""applied""
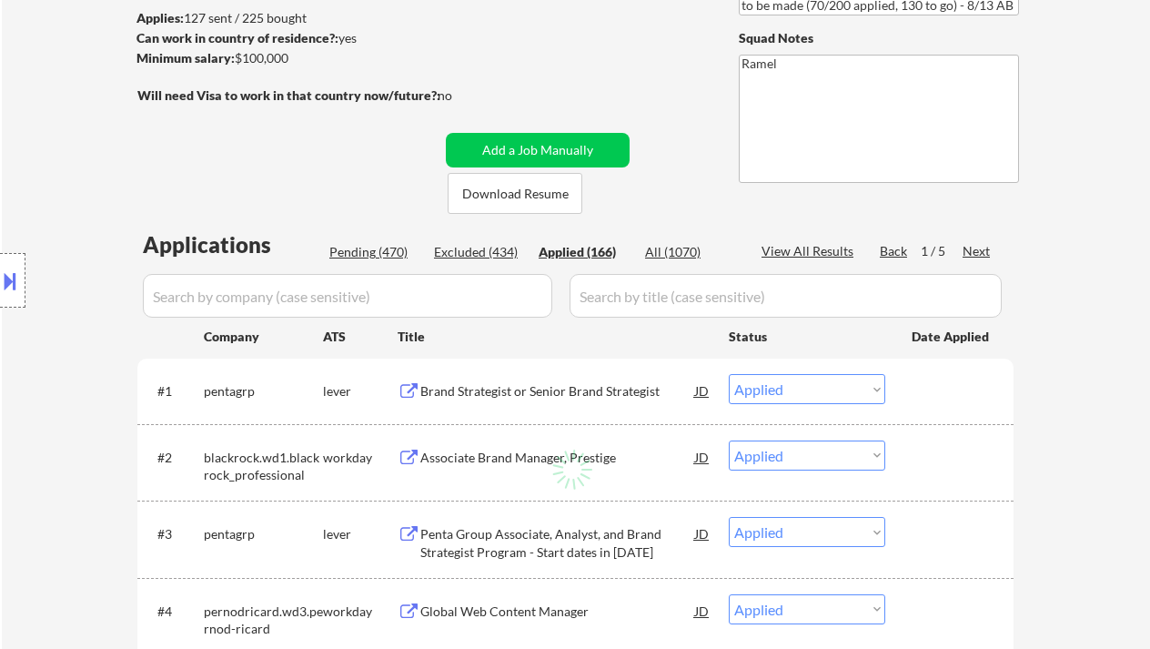
select select ""applied""
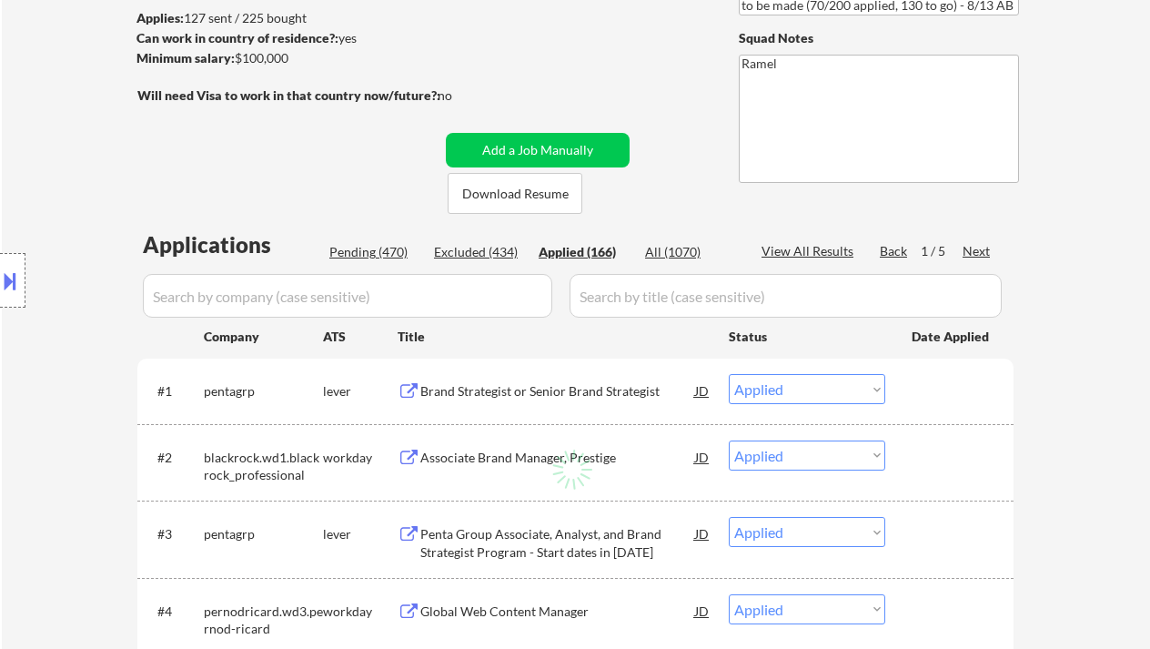
select select ""applied""
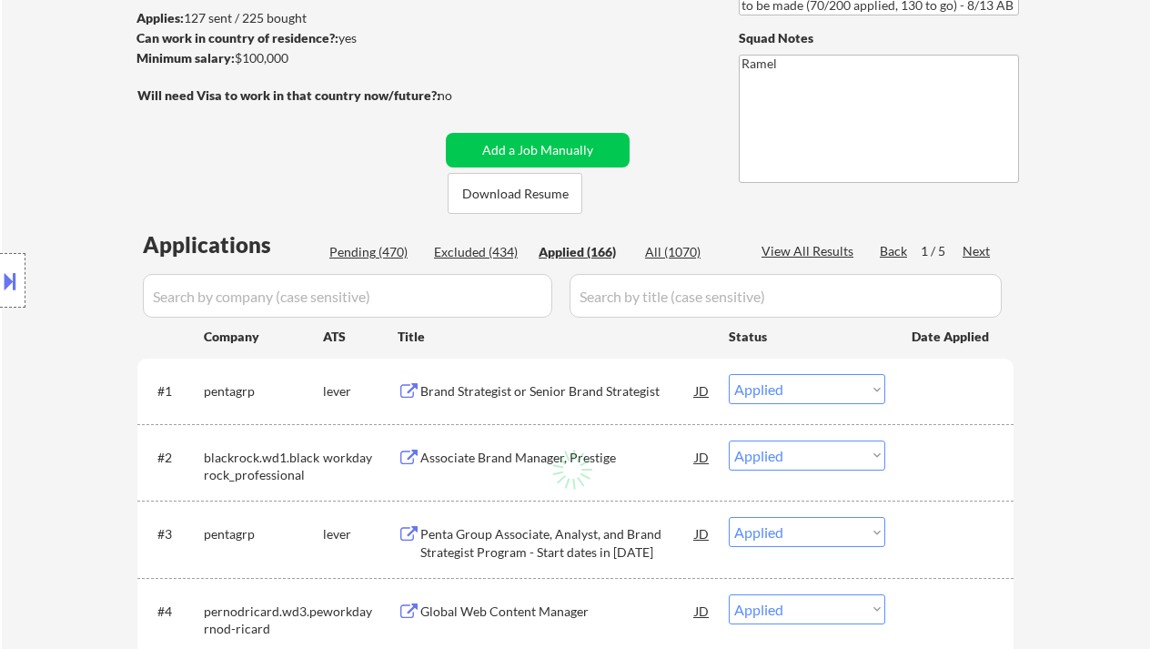
select select ""applied""
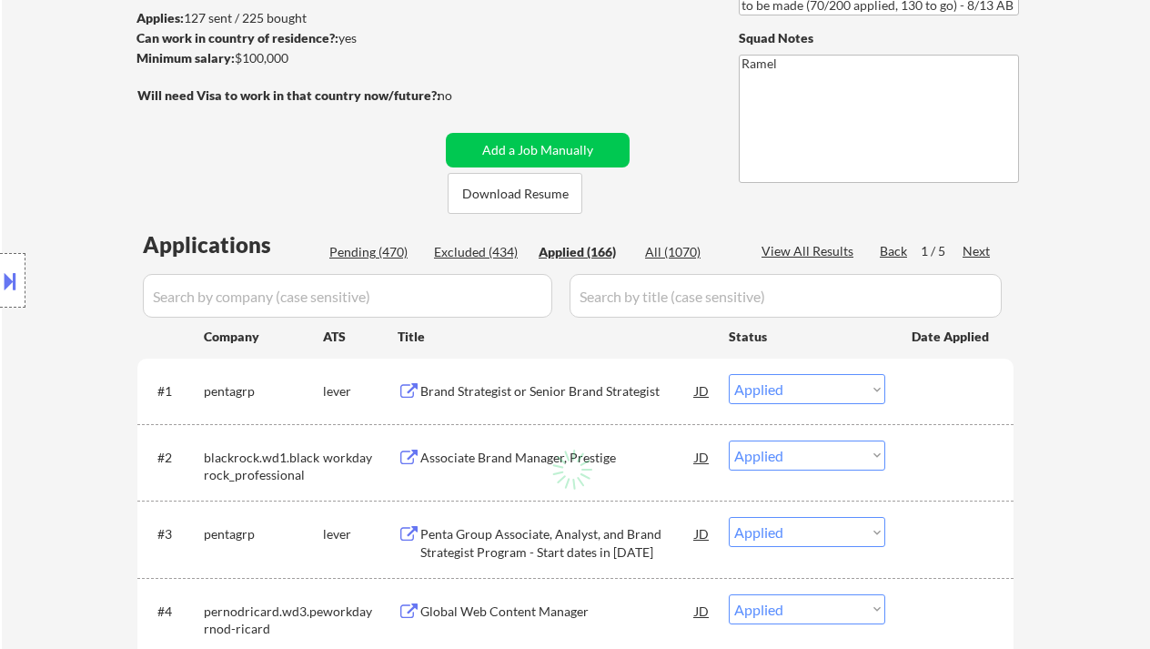
select select ""applied""
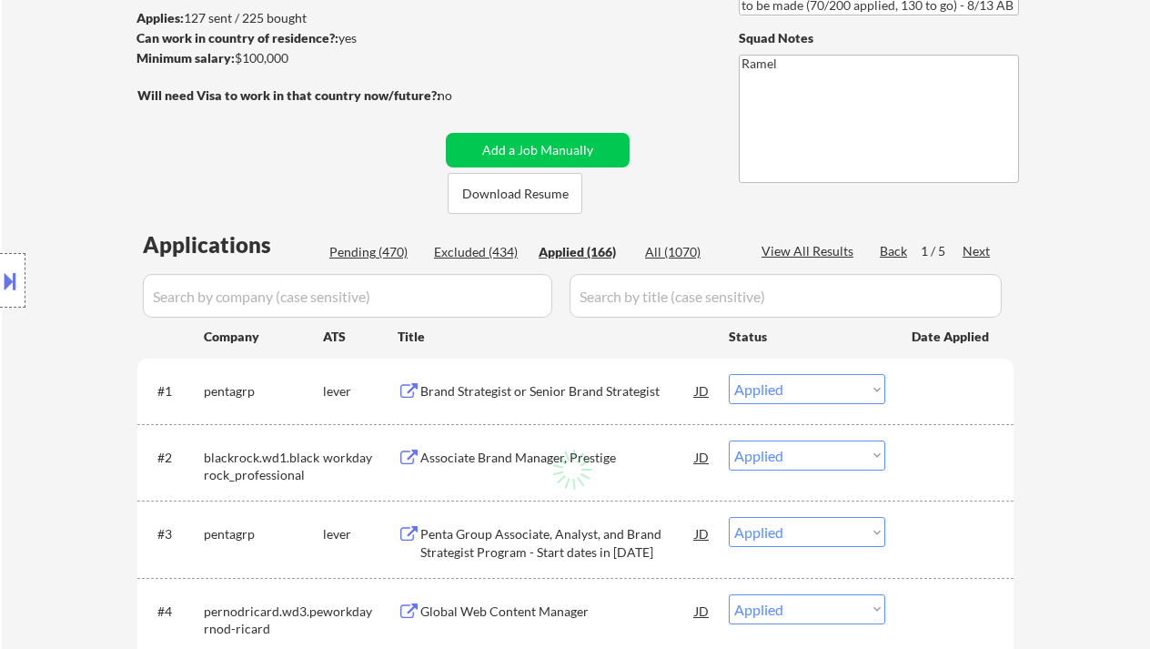
select select ""applied""
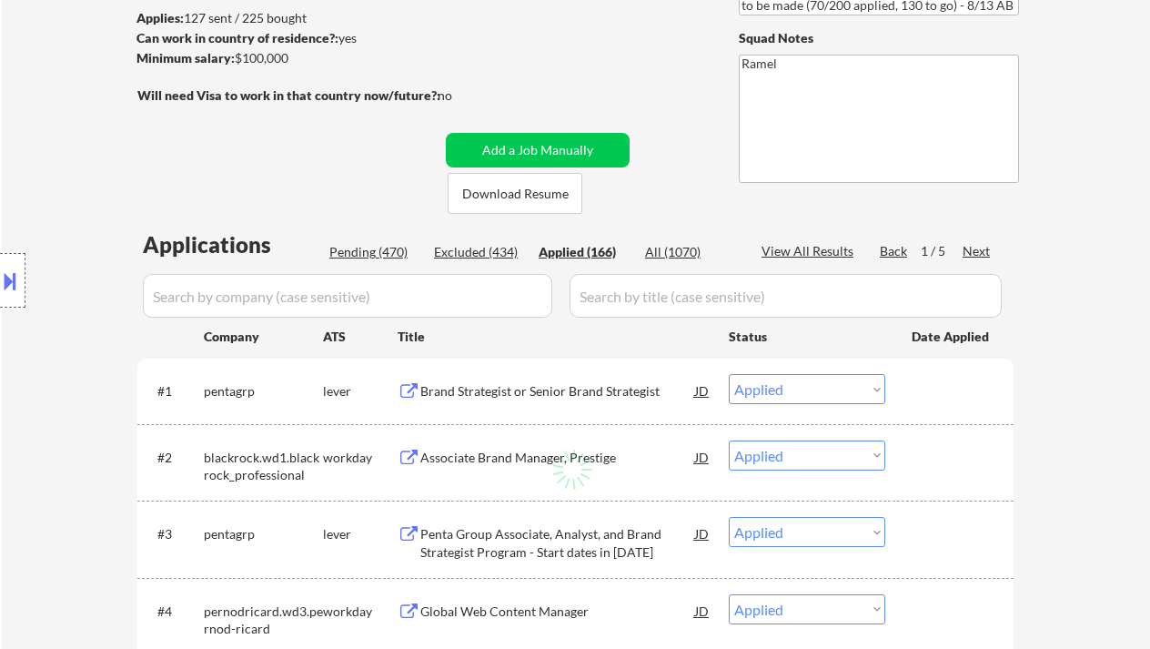
select select ""applied""
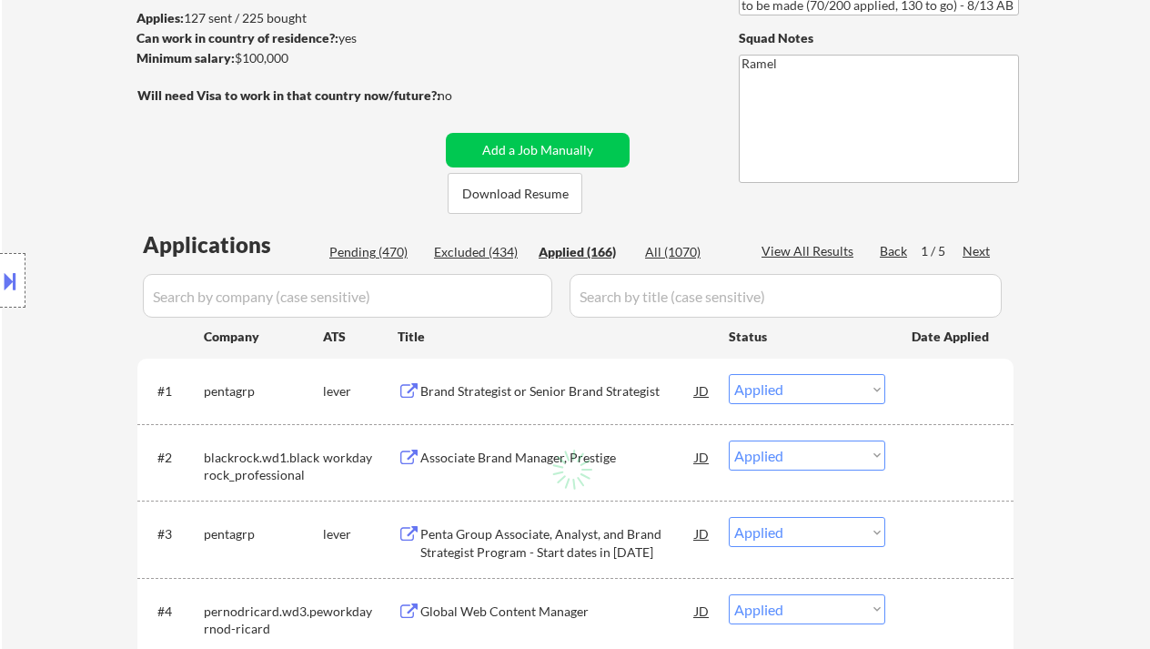
select select ""applied""
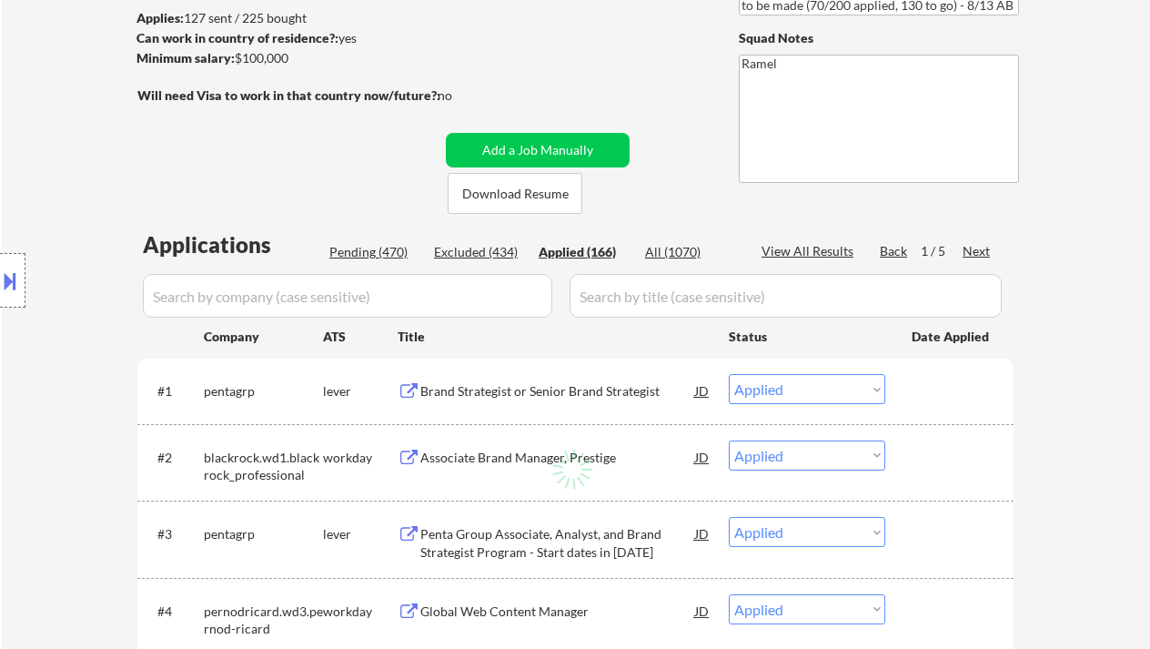
select select ""applied""
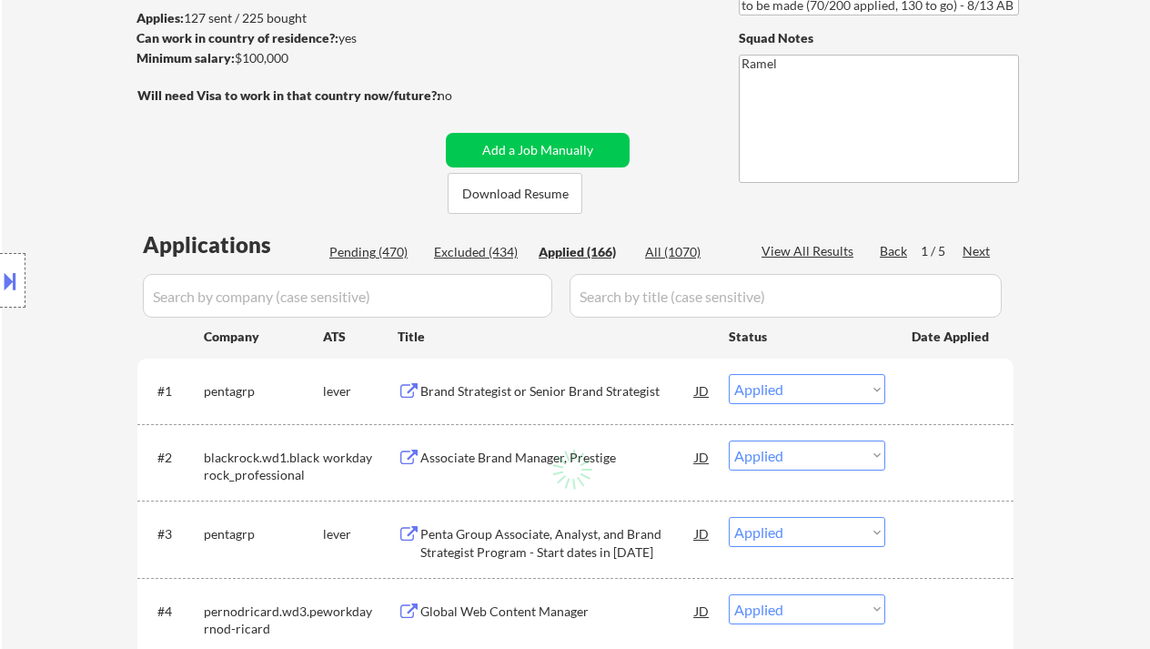
select select ""applied""
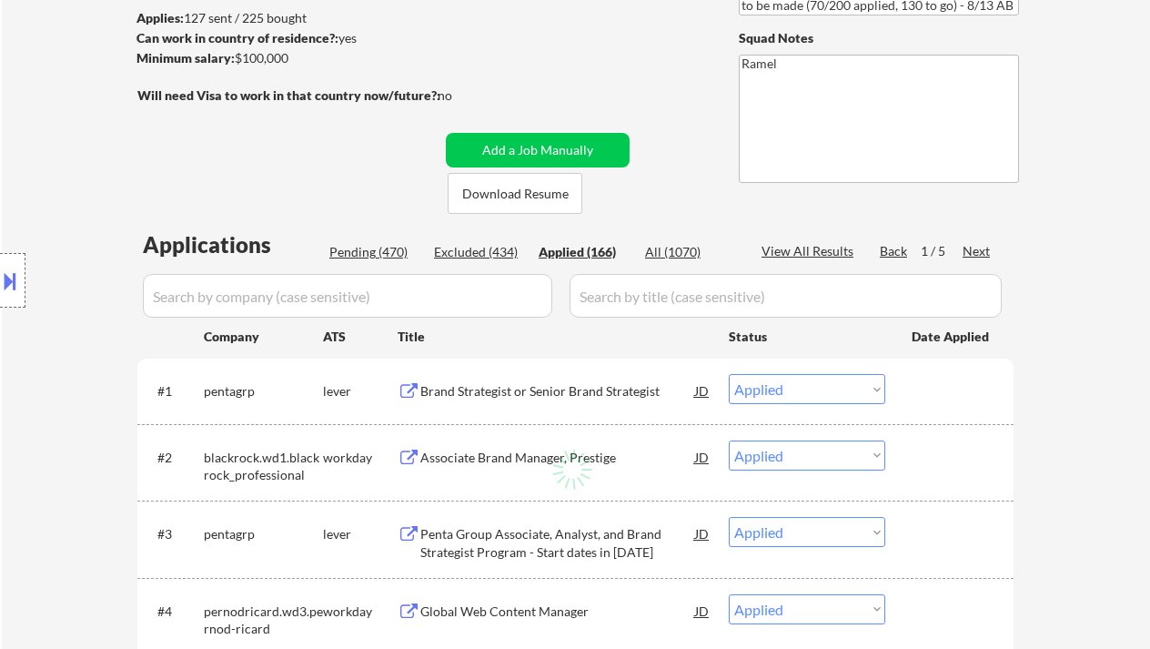
select select ""applied""
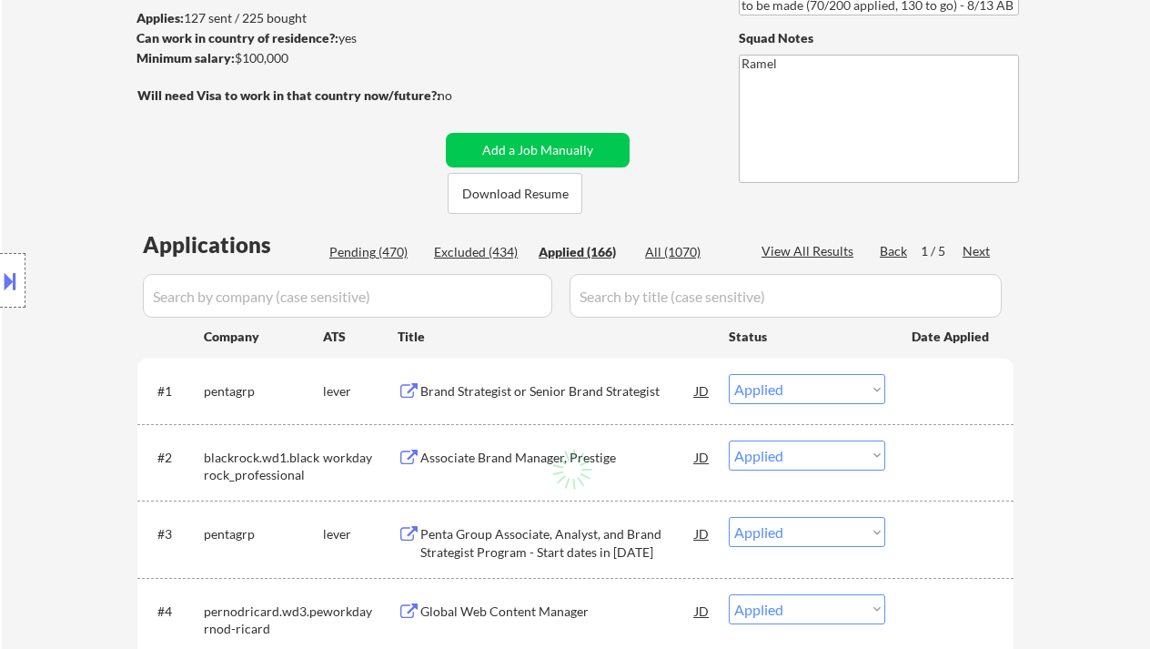
select select ""applied""
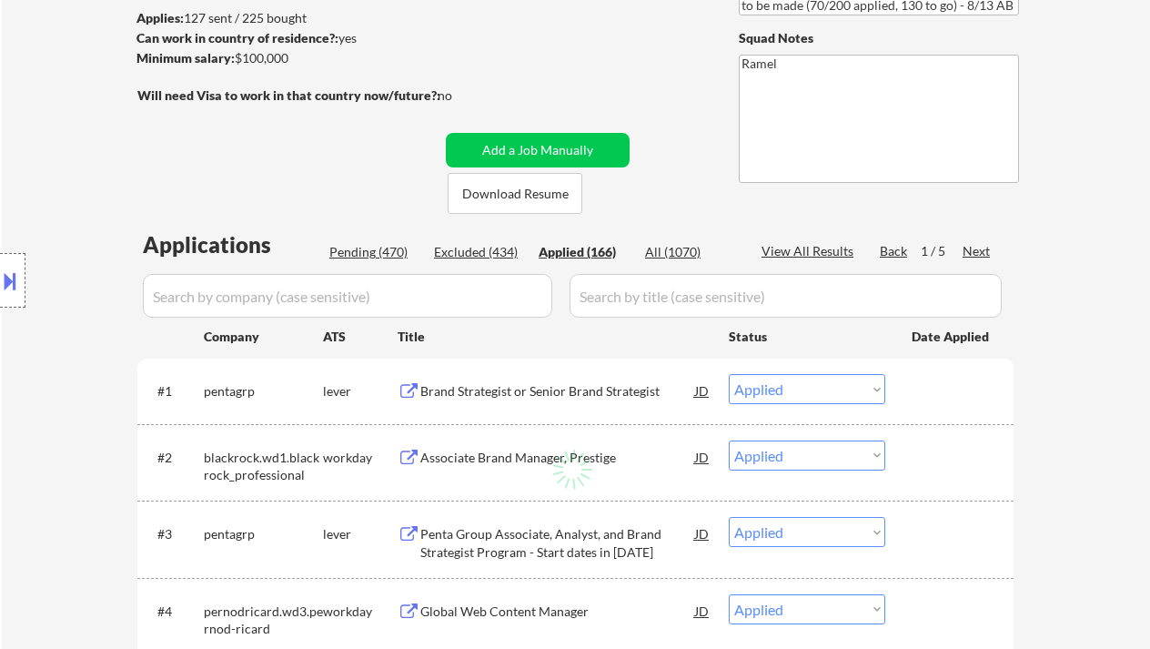
select select ""applied""
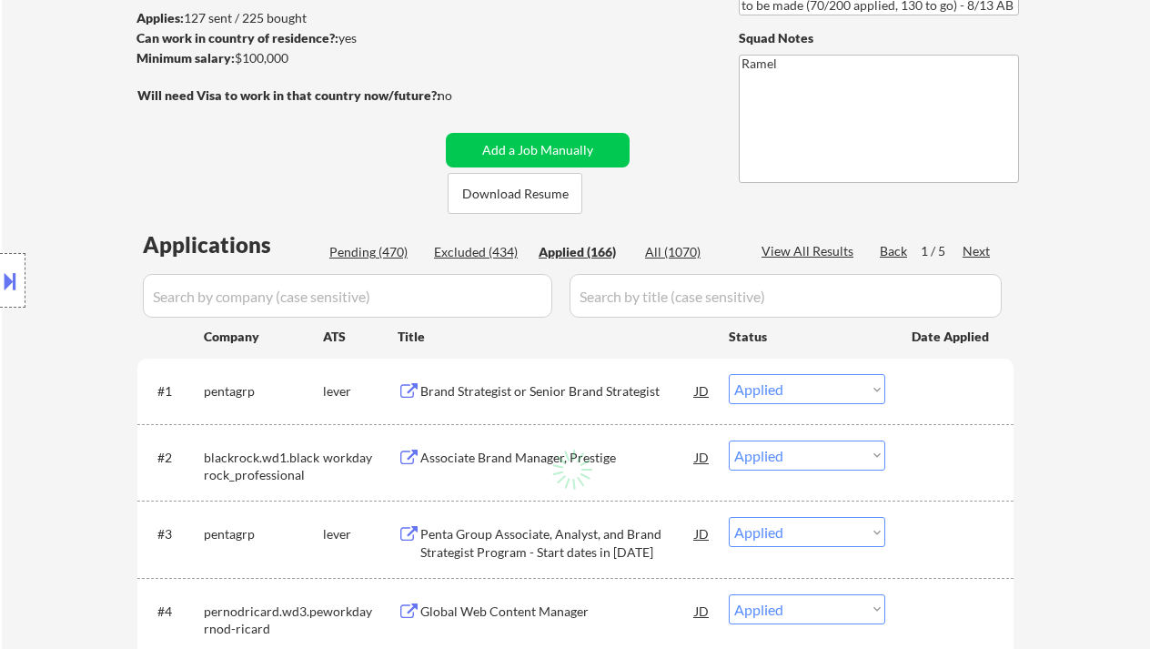
select select ""applied""
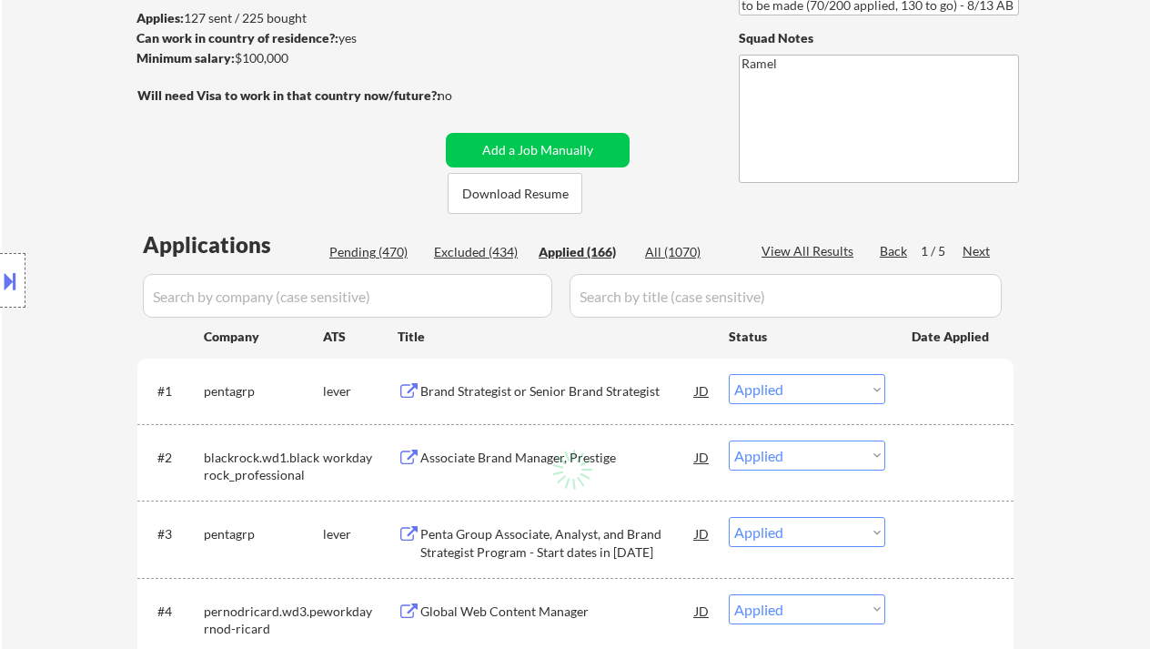
select select ""applied""
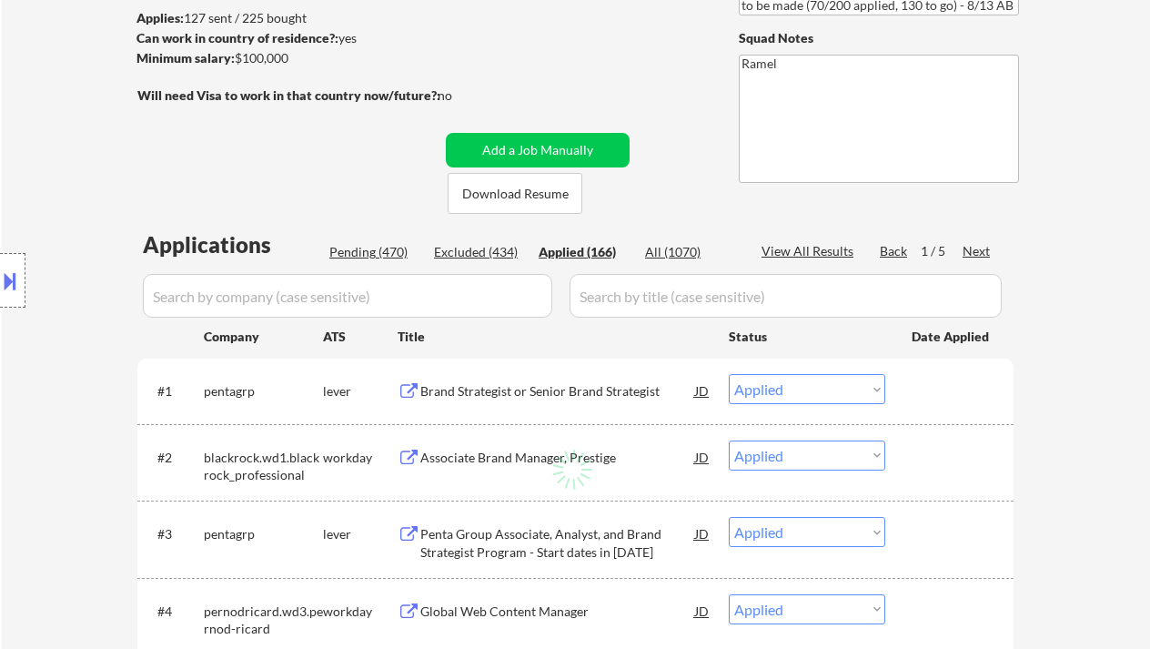
select select ""applied""
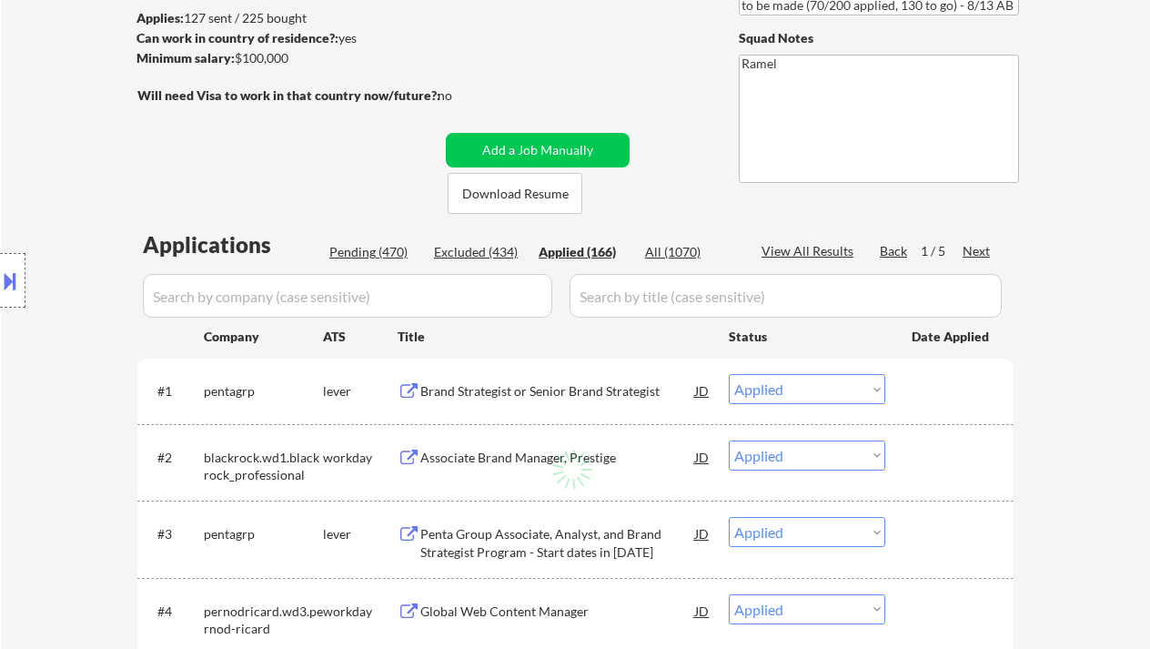
select select ""applied""
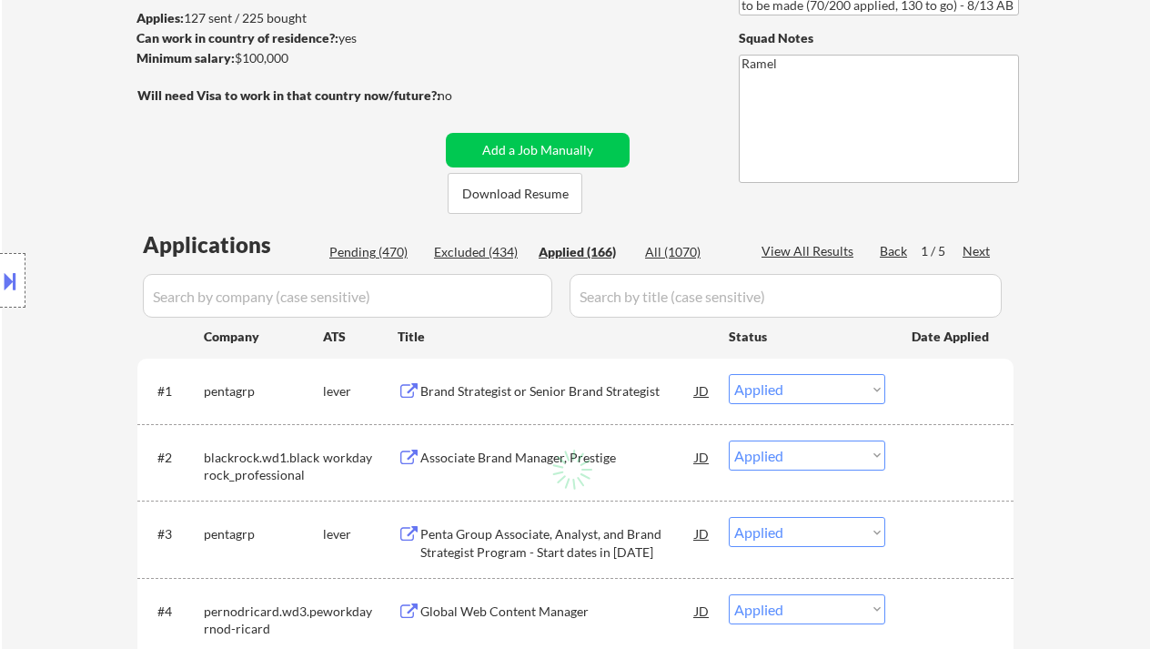
select select ""applied""
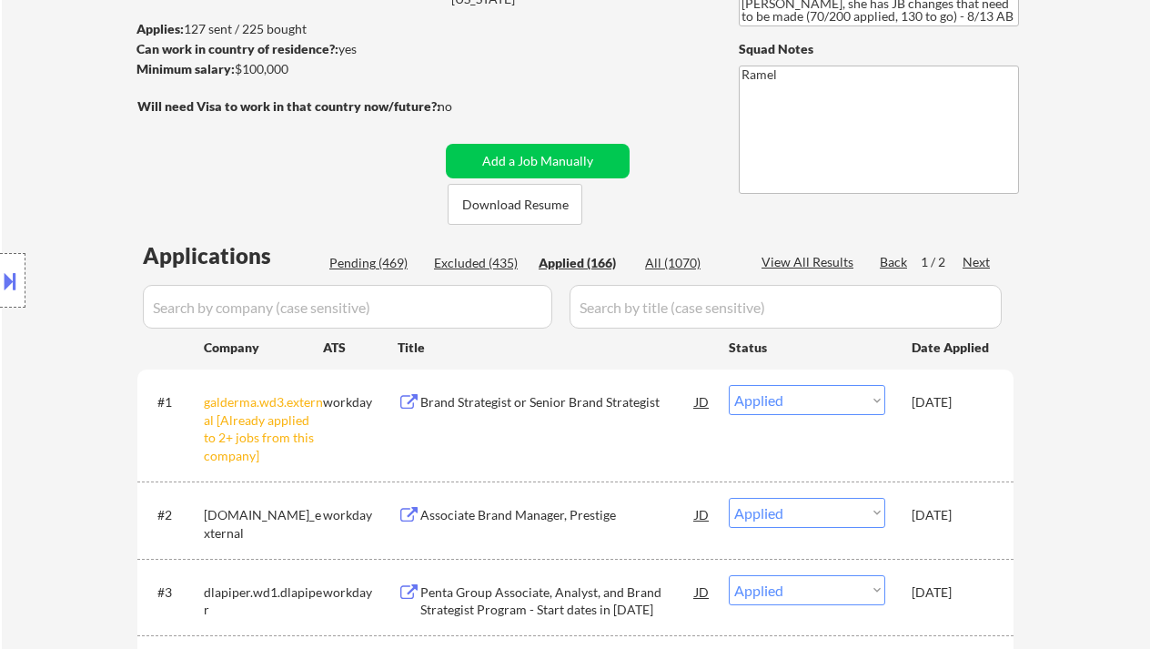
scroll to position [121, 0]
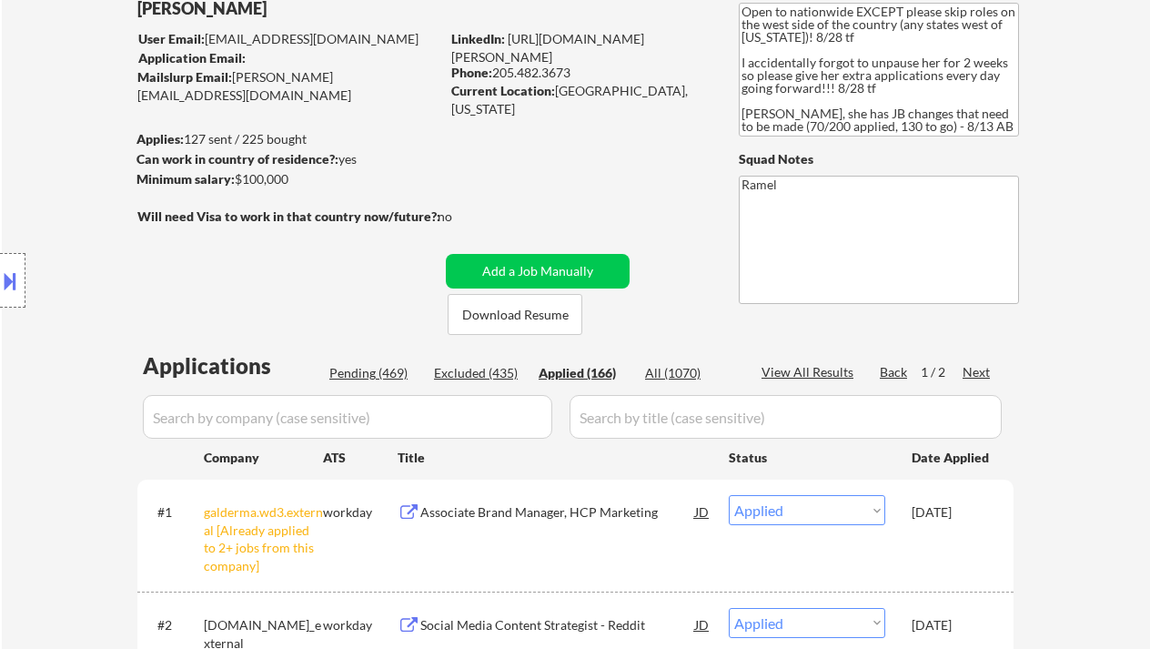
drag, startPoint x: 575, startPoint y: 69, endPoint x: 491, endPoint y: 73, distance: 83.8
click at [491, 73] on div "Phone: 205.482.3673" at bounding box center [579, 73] width 257 height 18
copy div "205.482.3673"
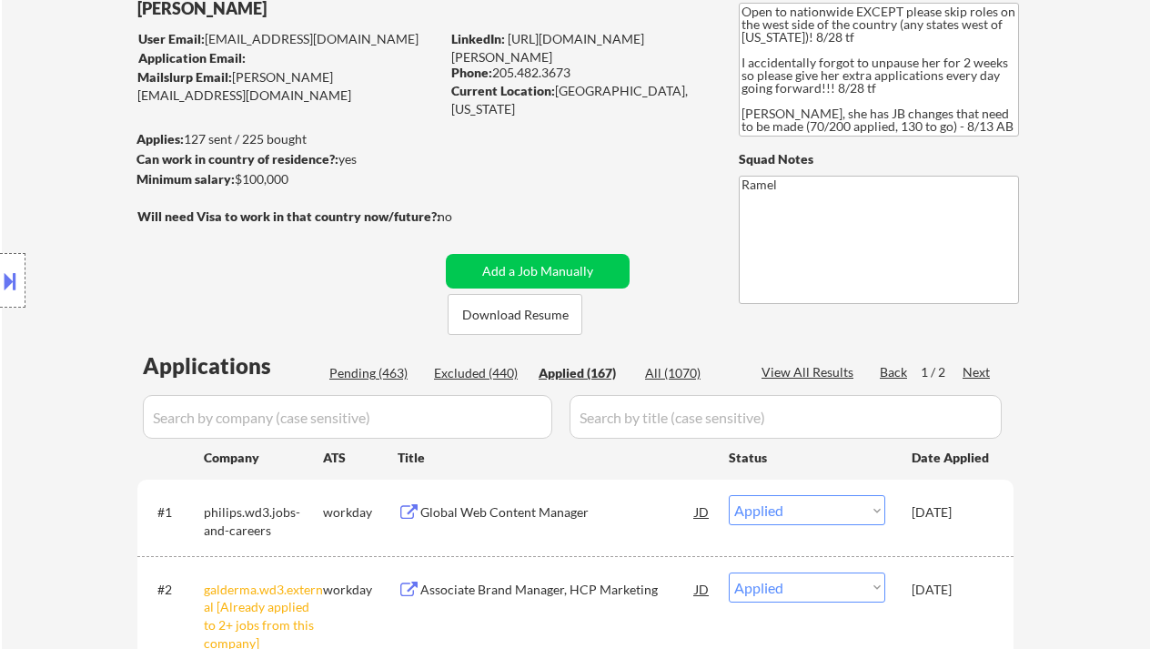
copy div "205.482.3673"
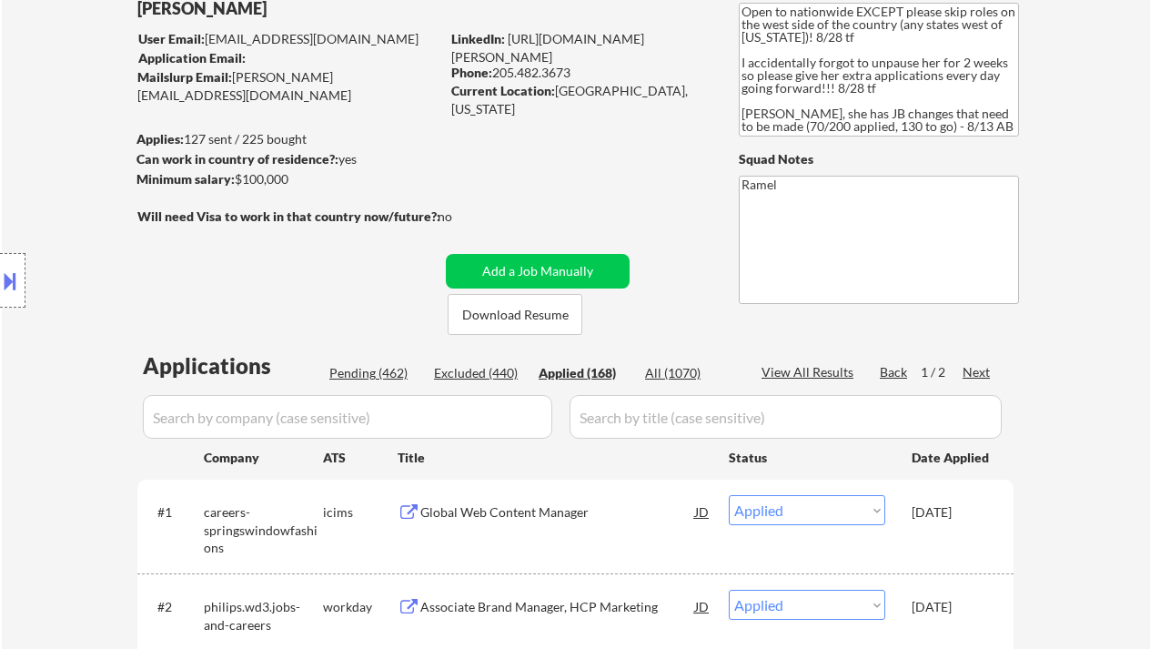
copy div "205.482.3673"
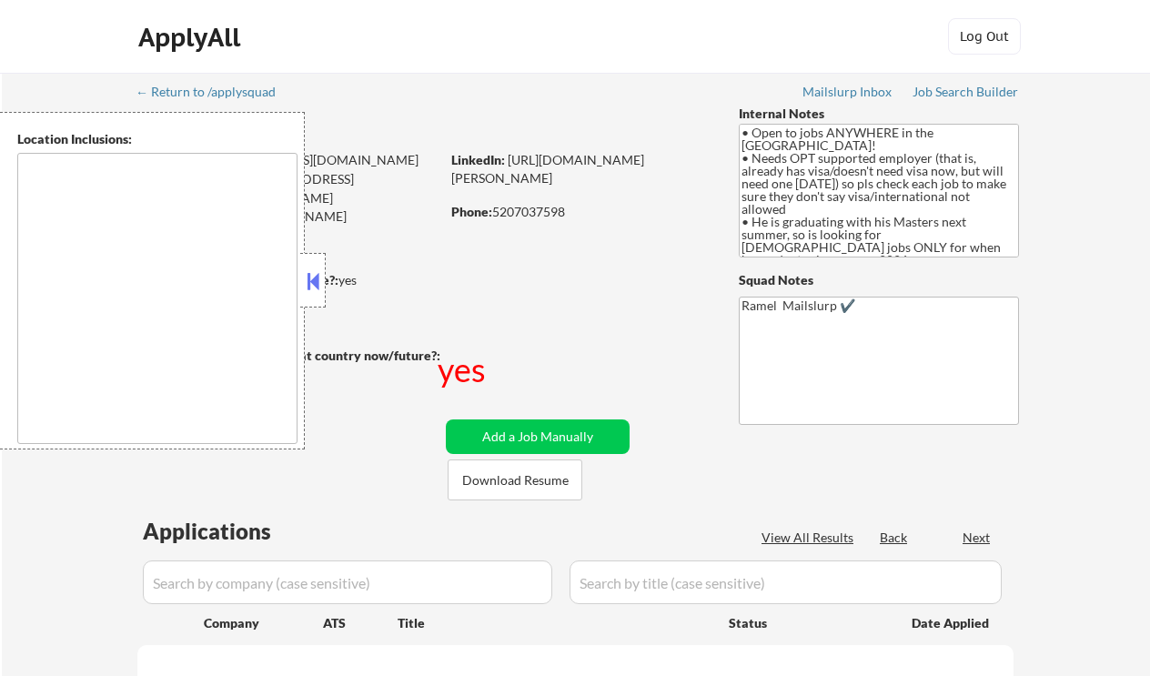
type textarea "country:[GEOGRAPHIC_DATA]"
select select ""pending""
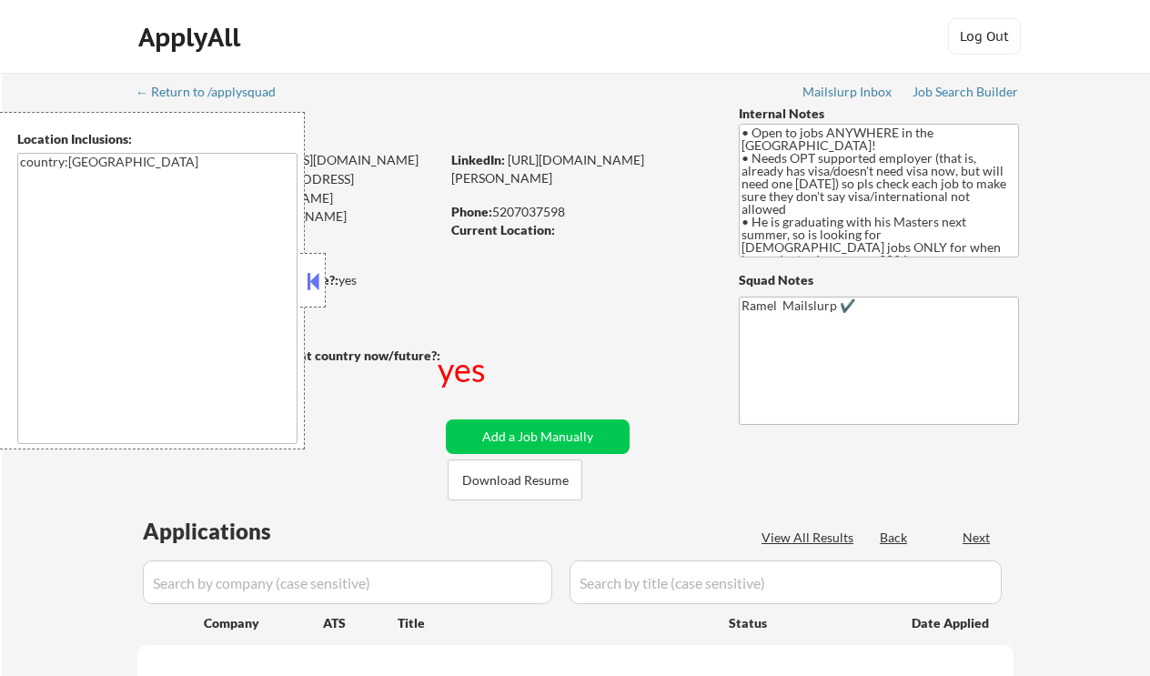
select select ""pending""
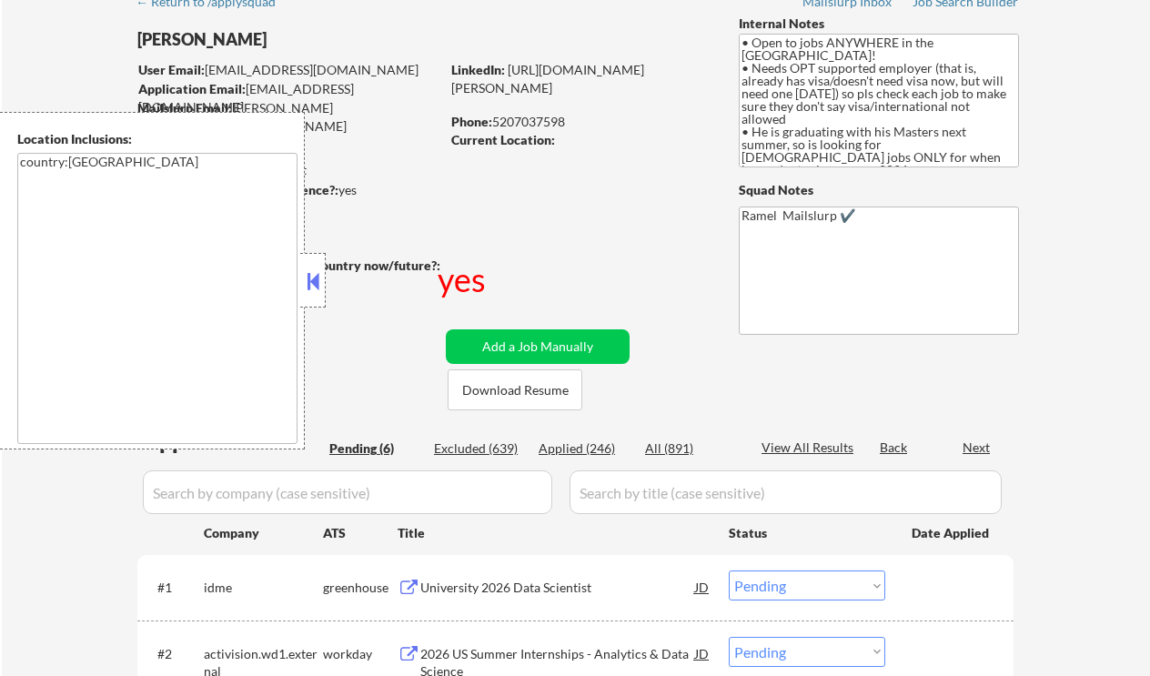
scroll to position [121, 0]
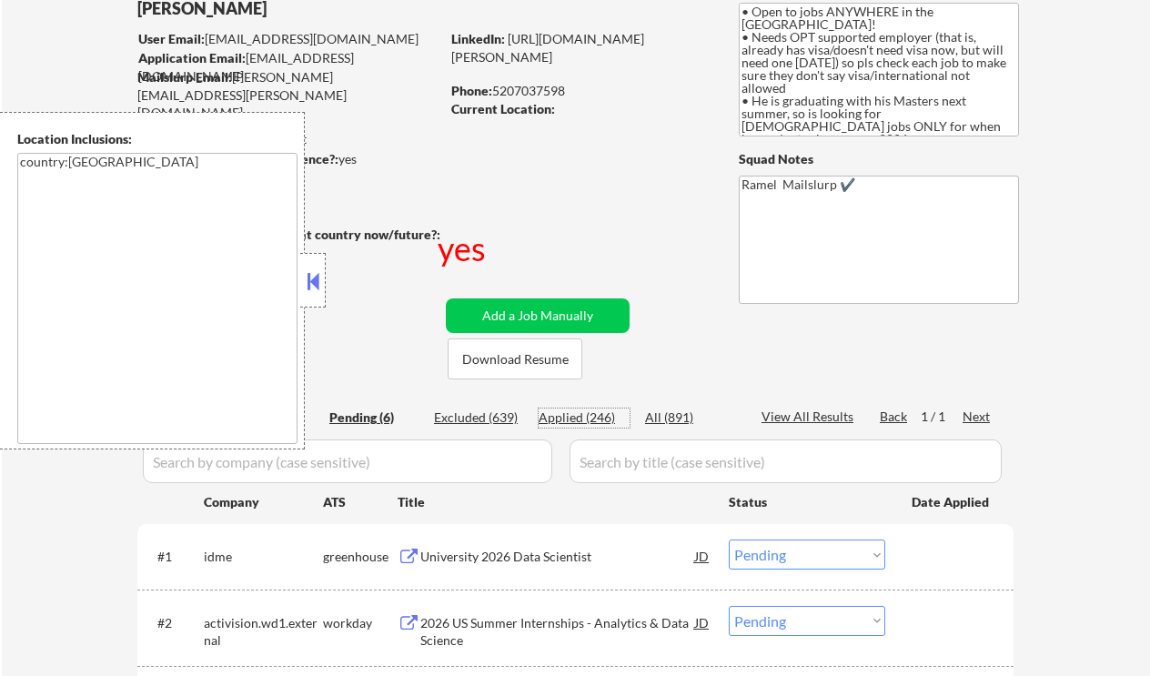
drag, startPoint x: 604, startPoint y: 416, endPoint x: 524, endPoint y: 395, distance: 82.7
click at [605, 416] on div "Applied (246)" at bounding box center [583, 417] width 91 height 18
click at [309, 280] on button at bounding box center [313, 280] width 20 height 27
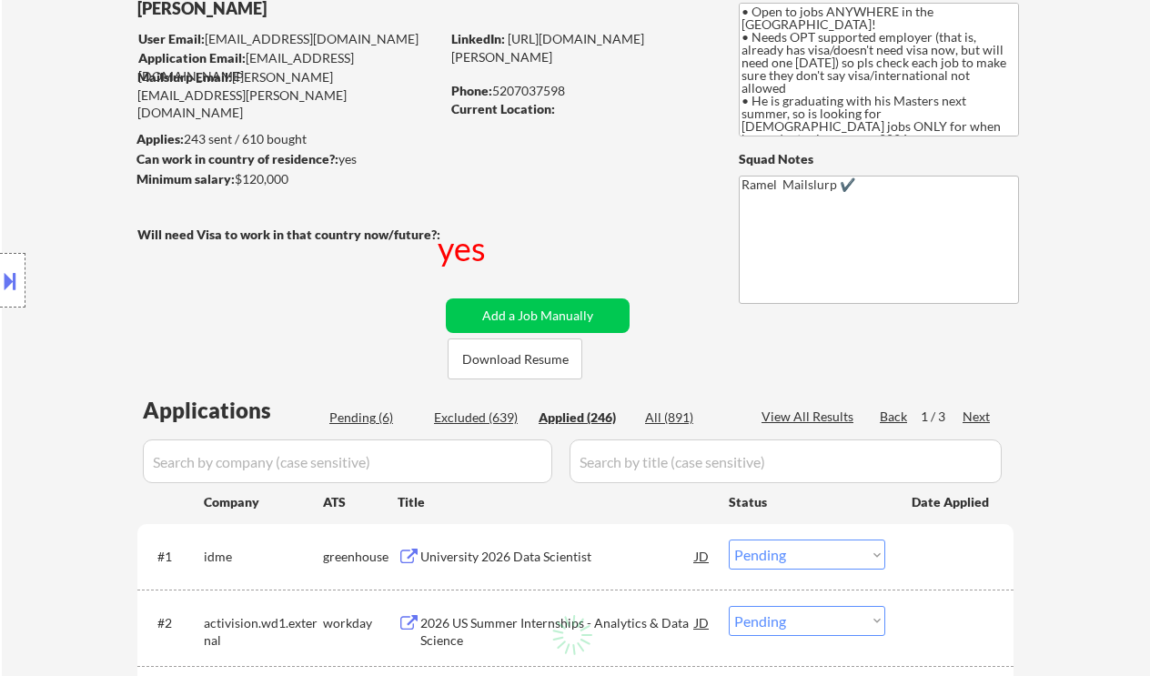
select select ""applied""
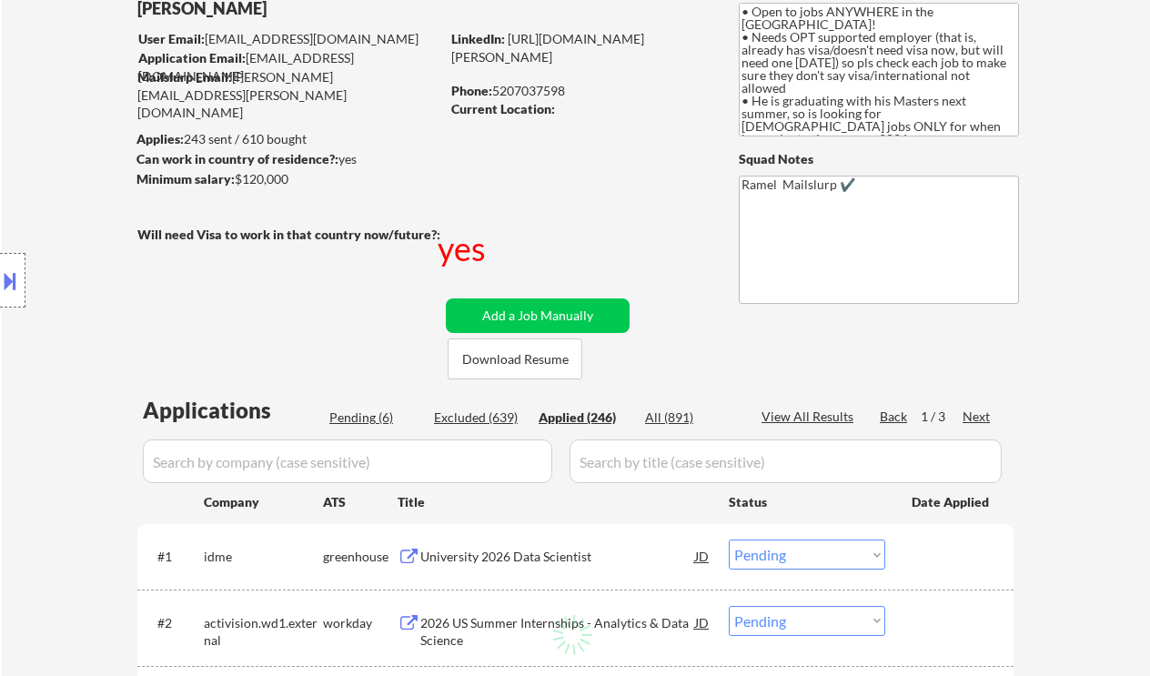
select select ""applied""
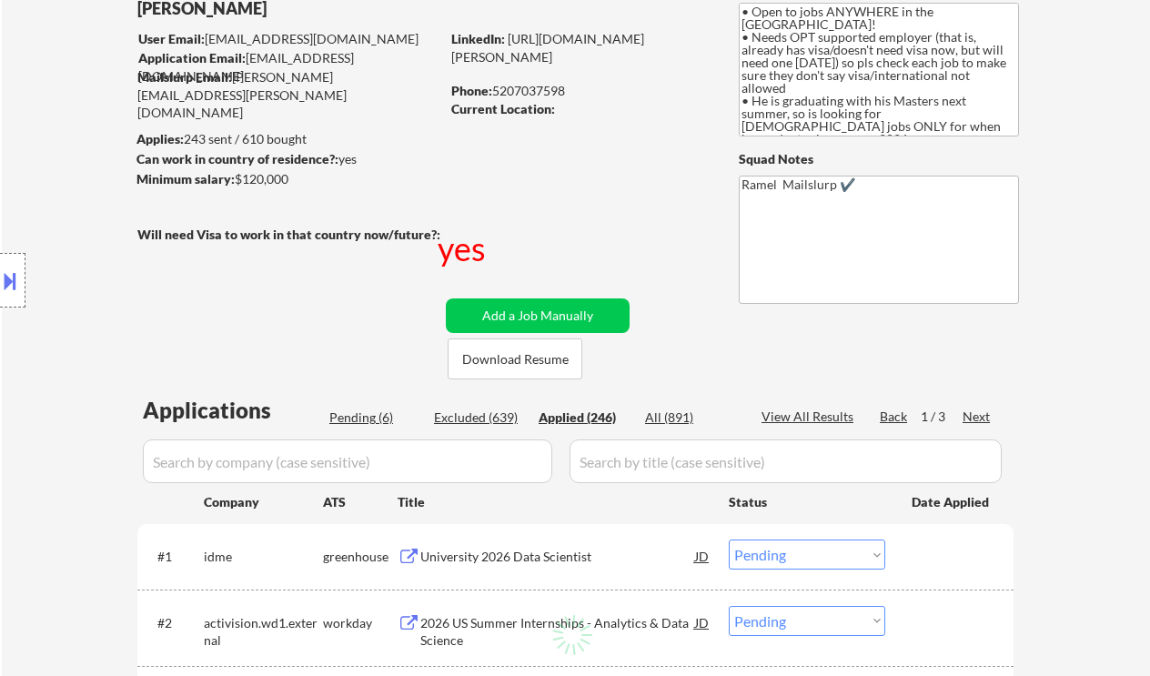
select select ""applied""
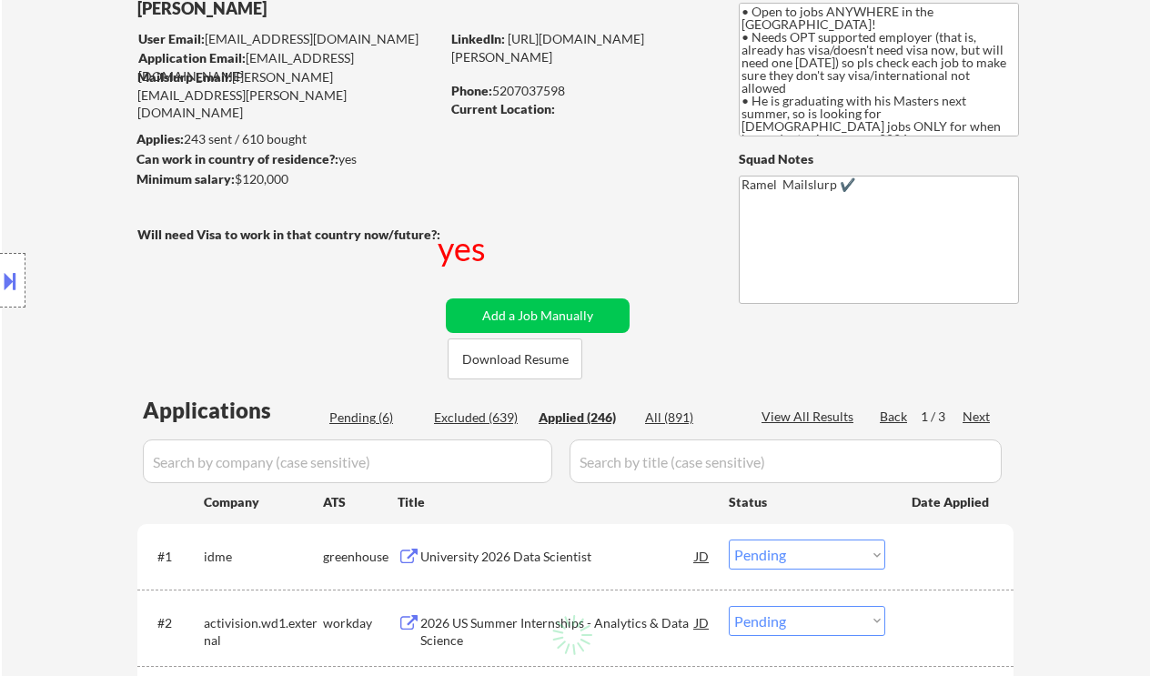
select select ""applied""
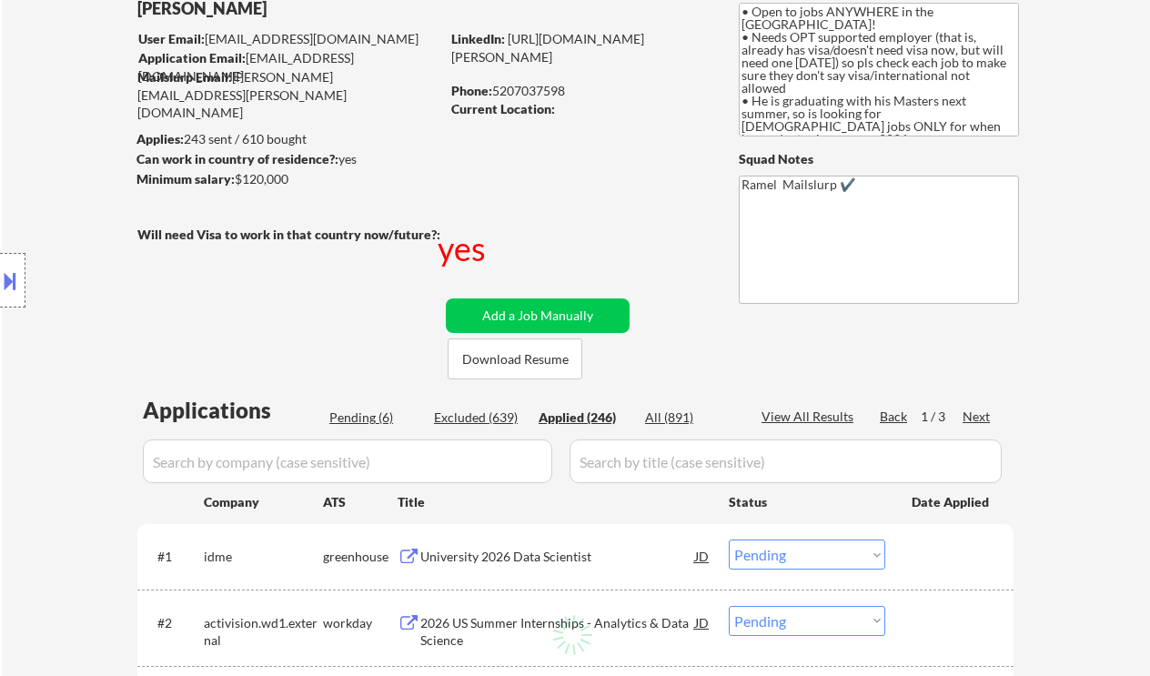
select select ""applied""
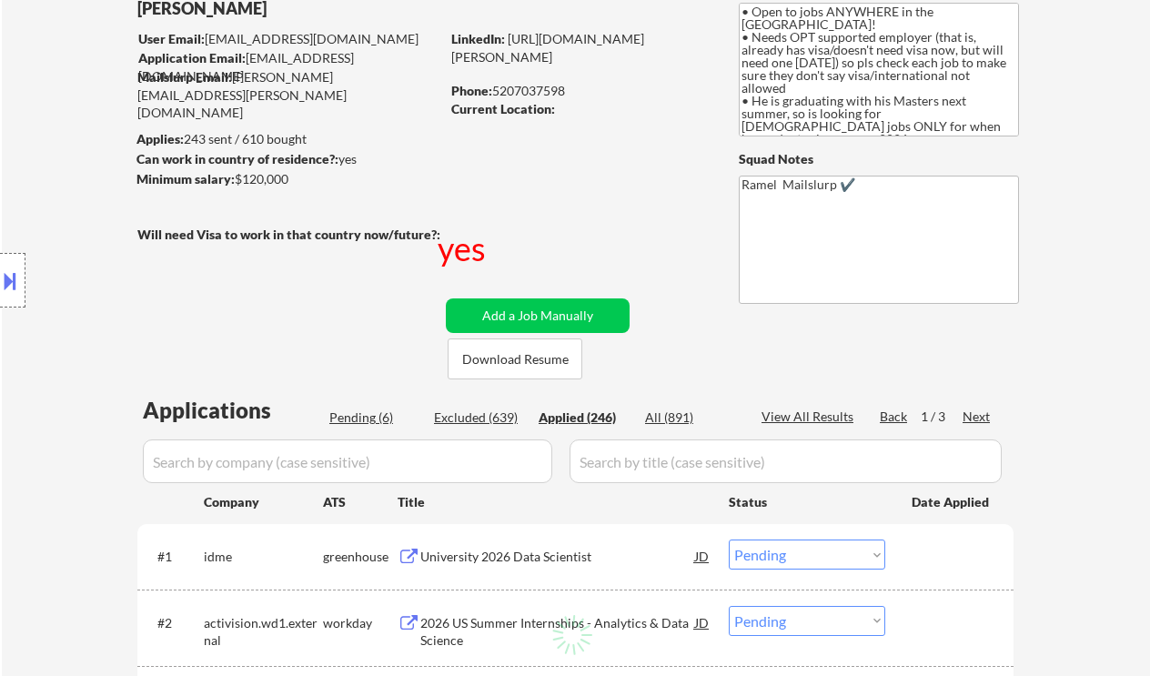
select select ""applied""
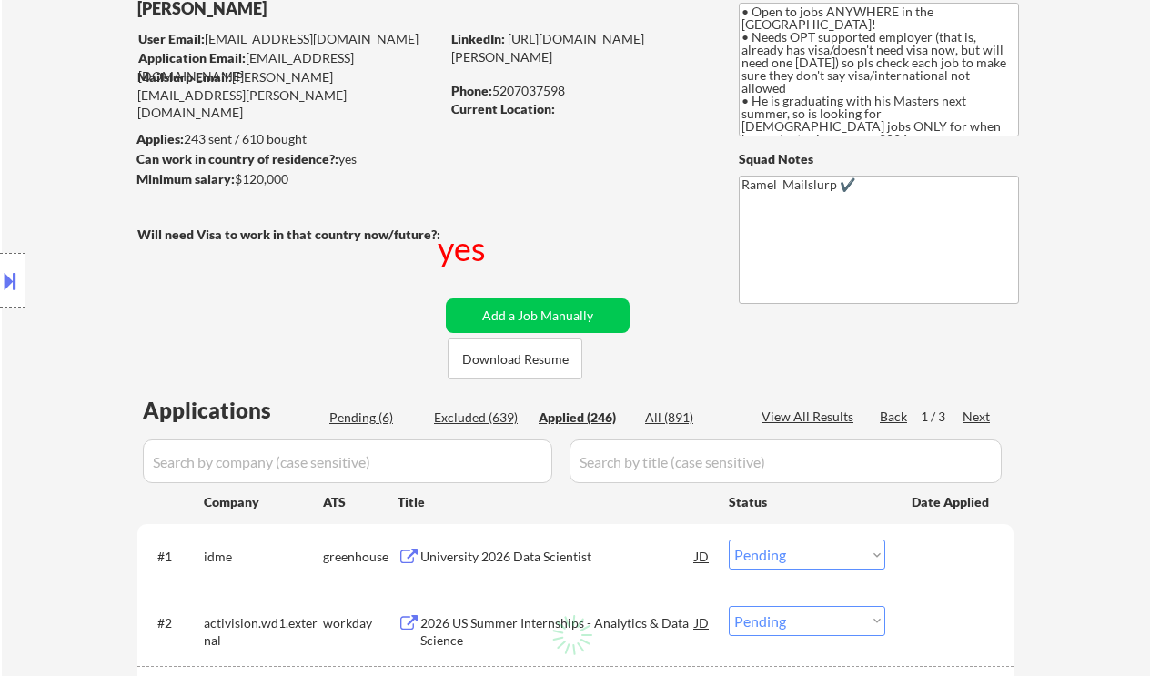
select select ""applied""
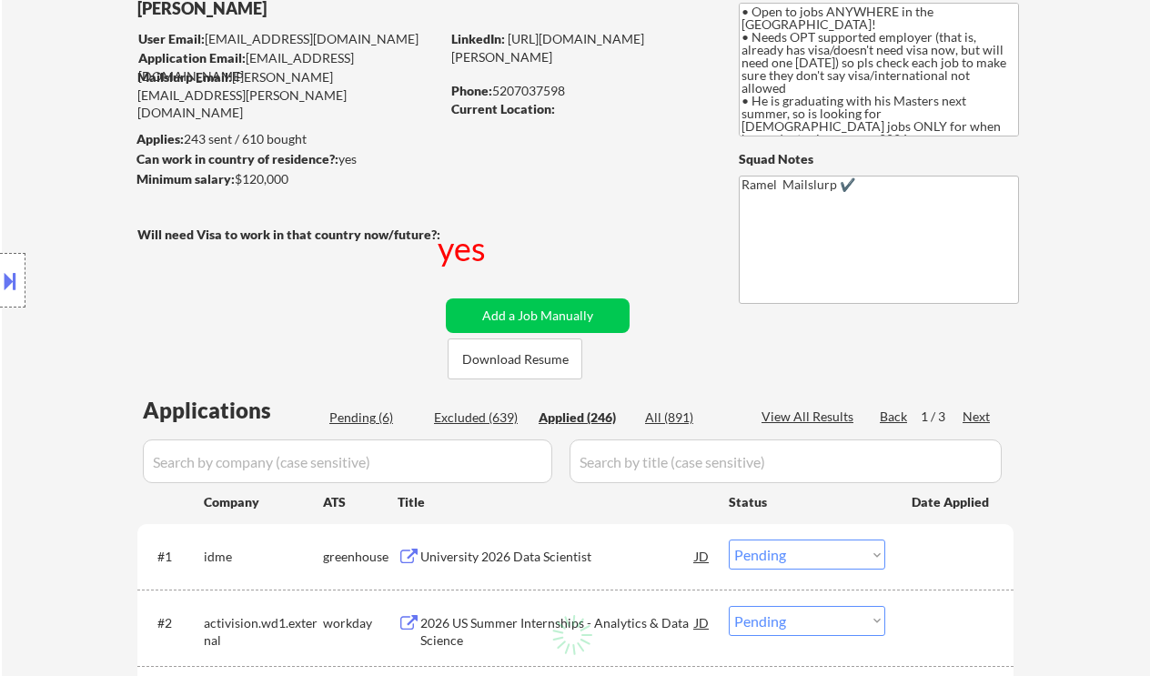
select select ""applied""
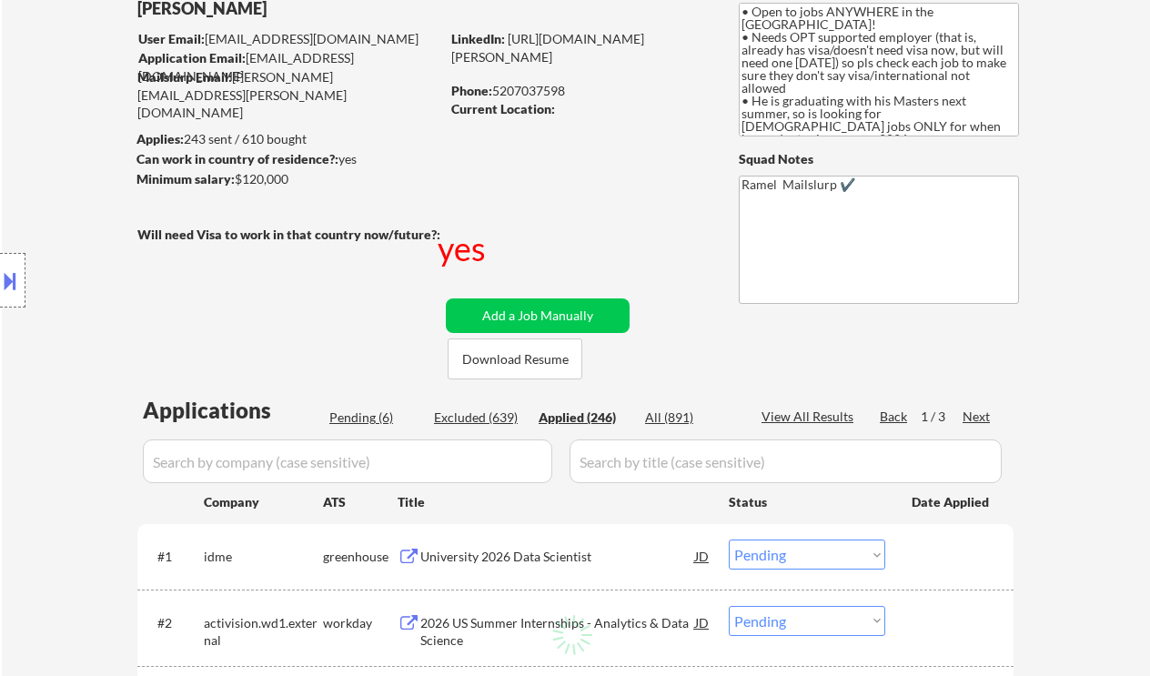
select select ""applied""
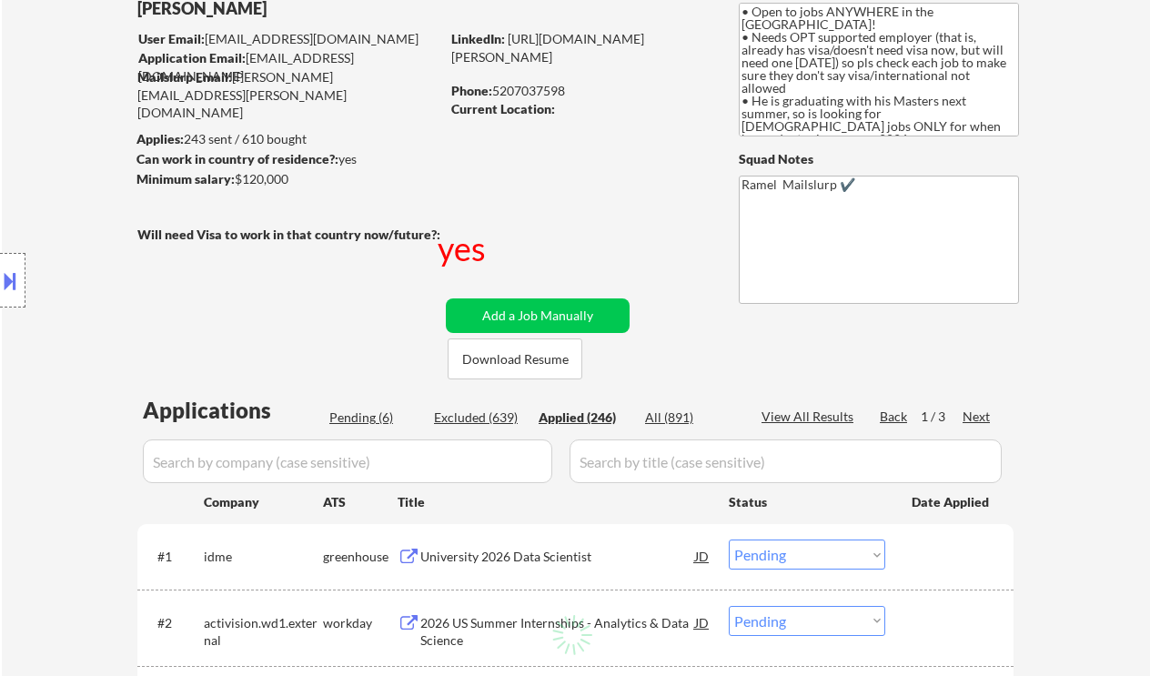
select select ""applied""
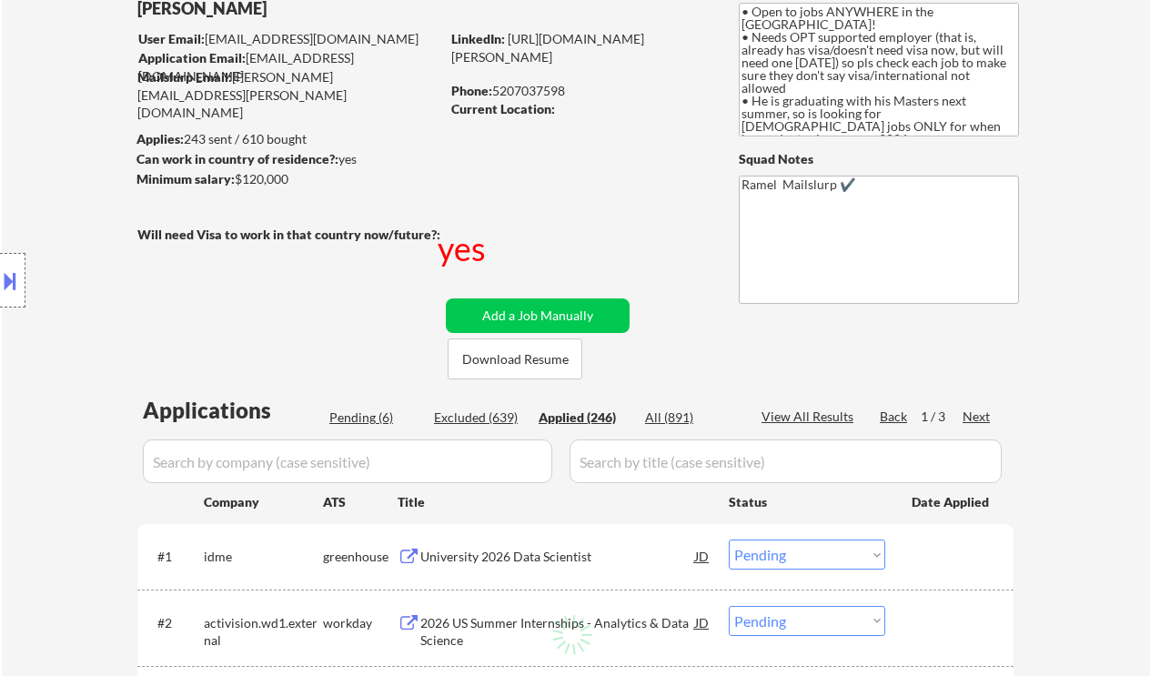
select select ""applied""
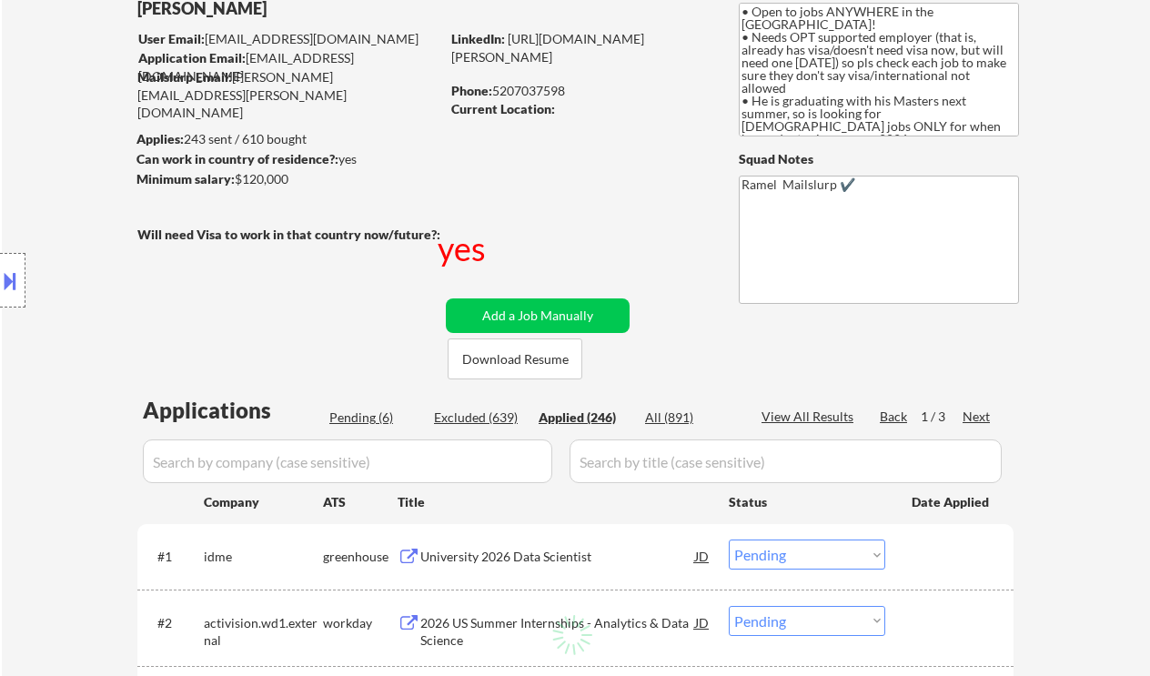
select select ""applied""
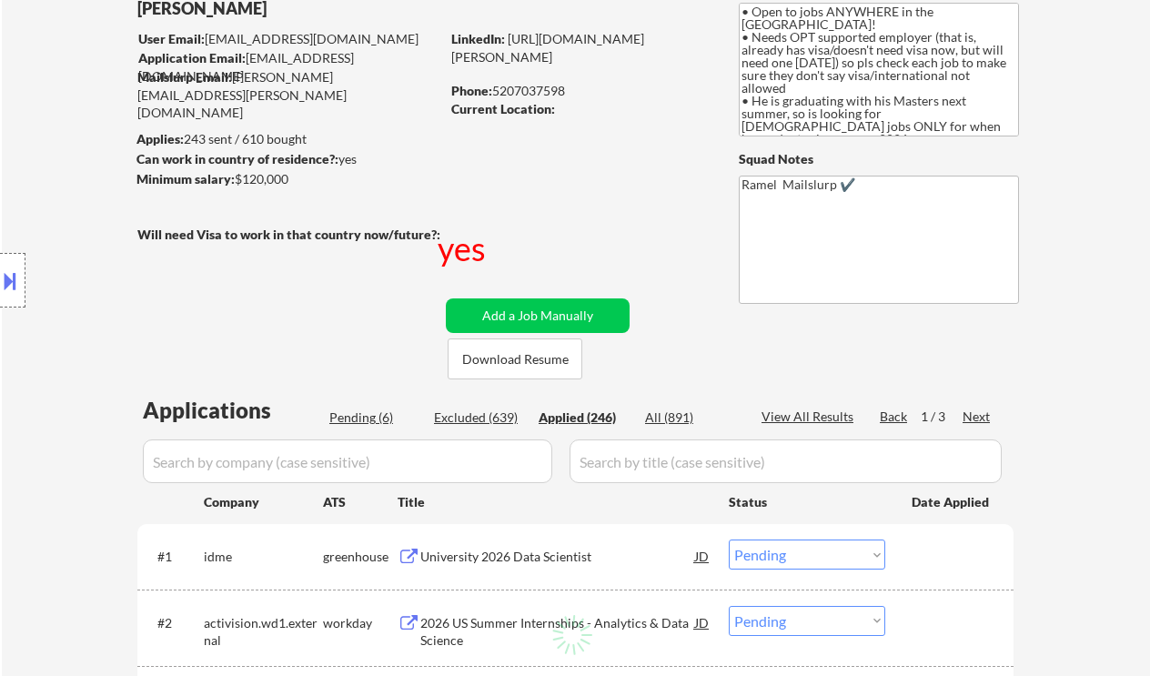
select select ""applied""
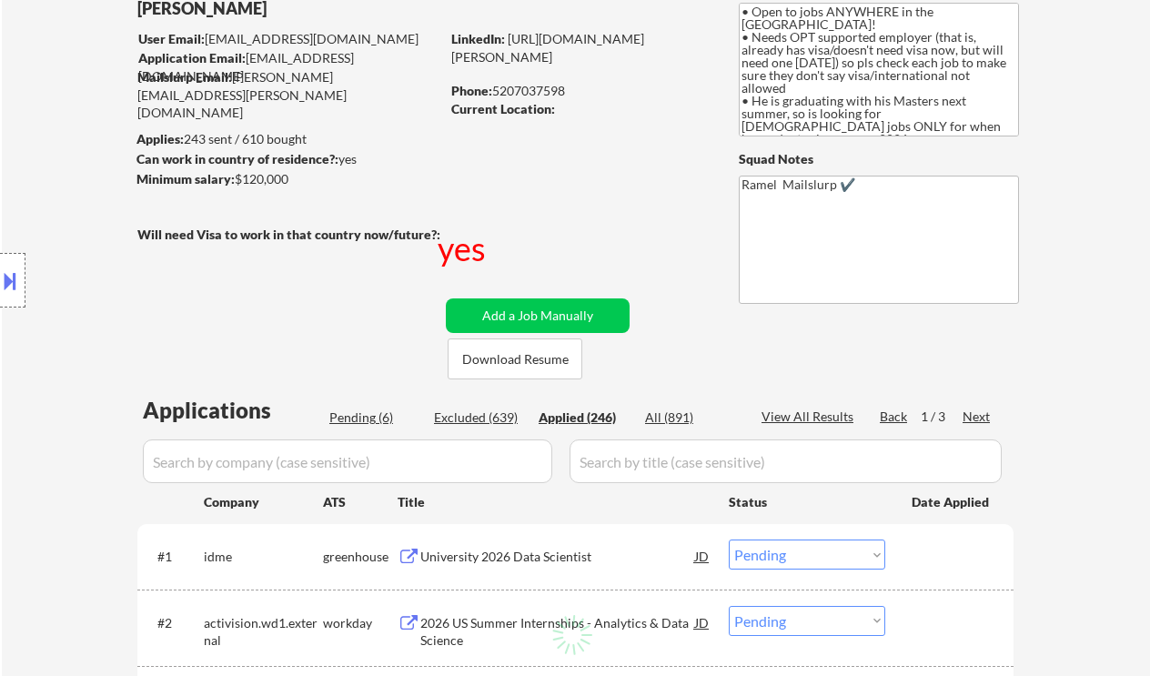
select select ""applied""
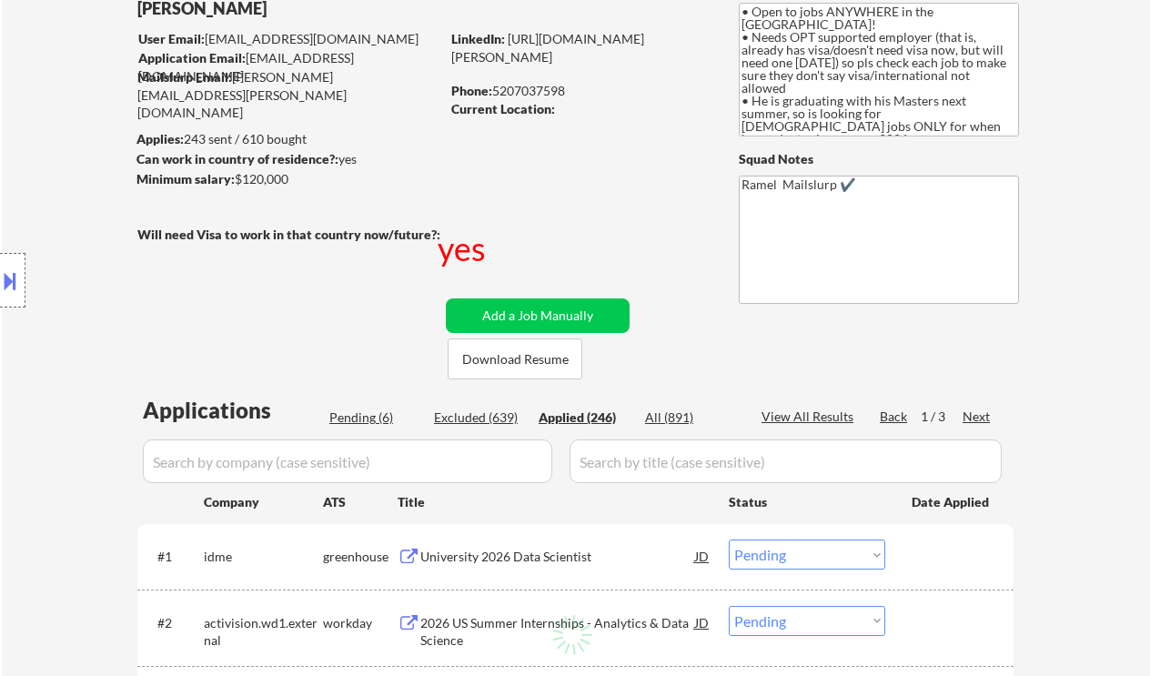
select select ""applied""
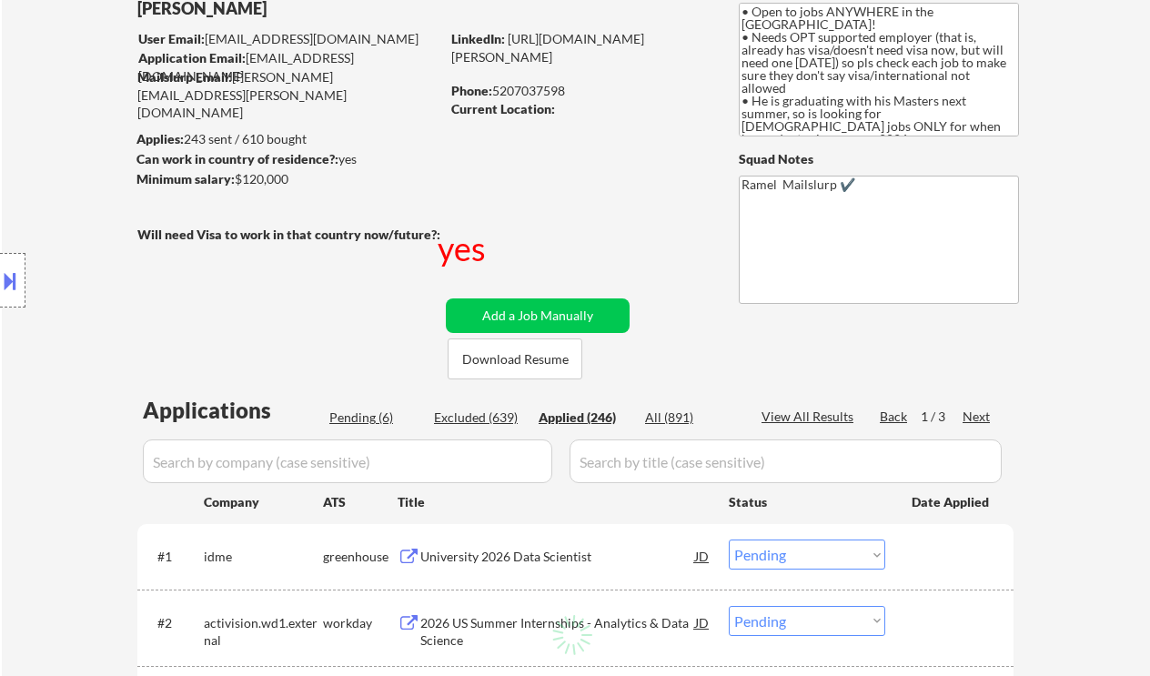
select select ""applied""
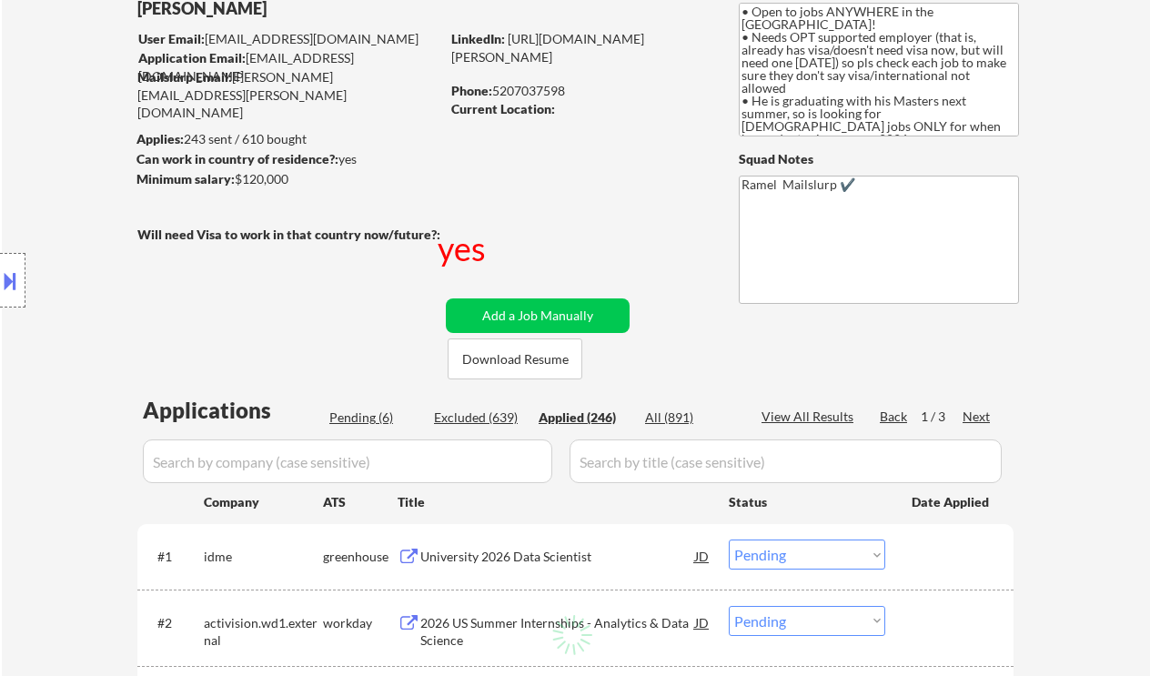
select select ""applied""
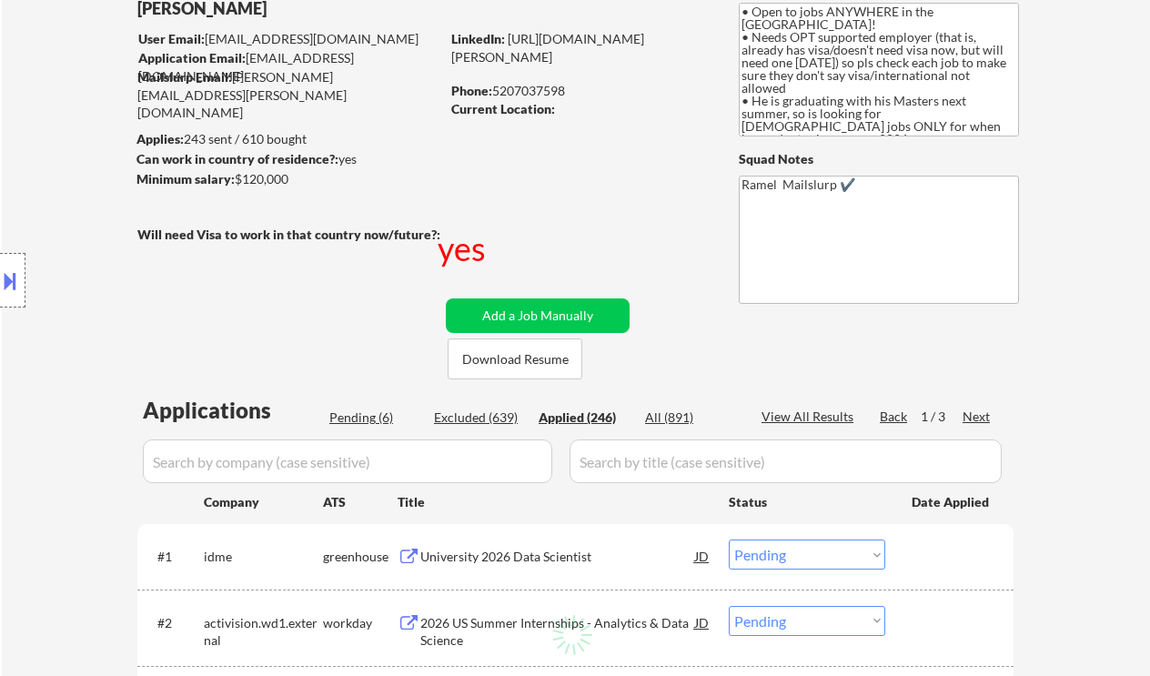
select select ""applied""
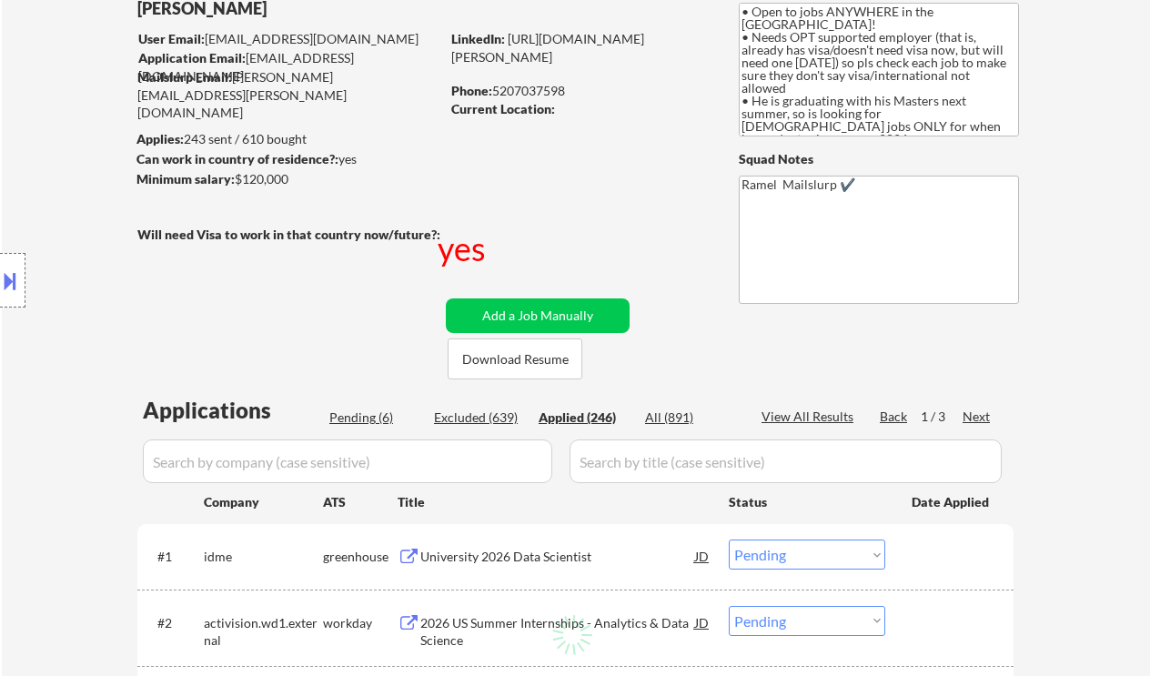
select select ""applied""
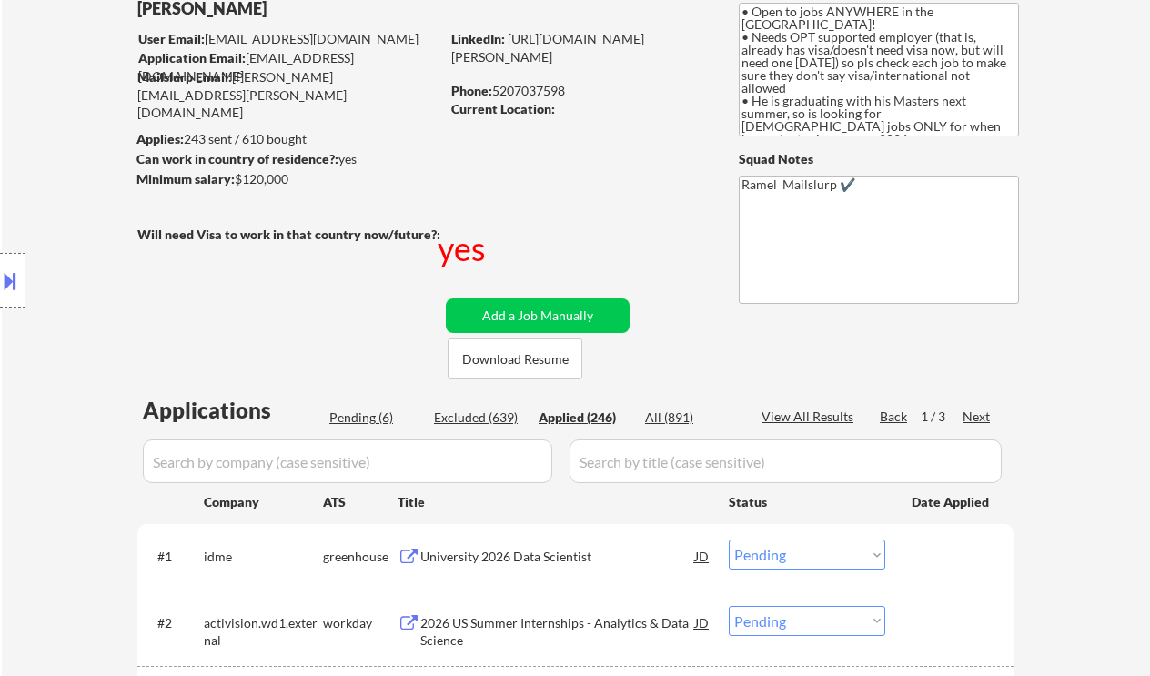
select select ""applied""
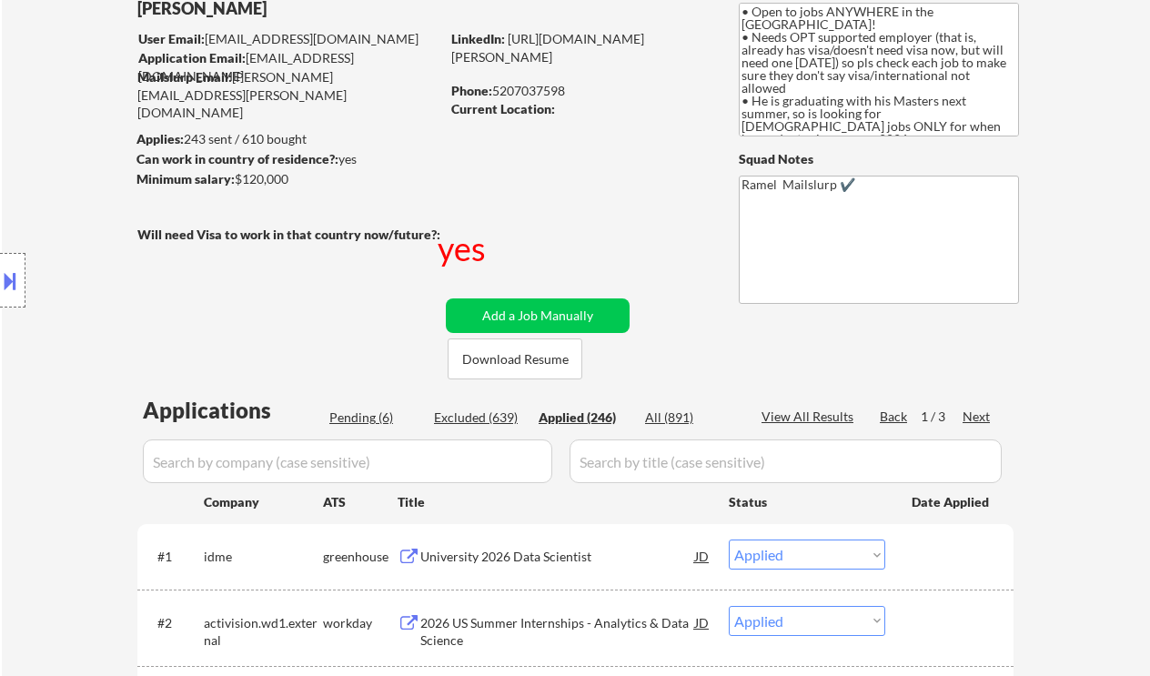
click at [828, 419] on div "View All Results" at bounding box center [809, 417] width 97 height 18
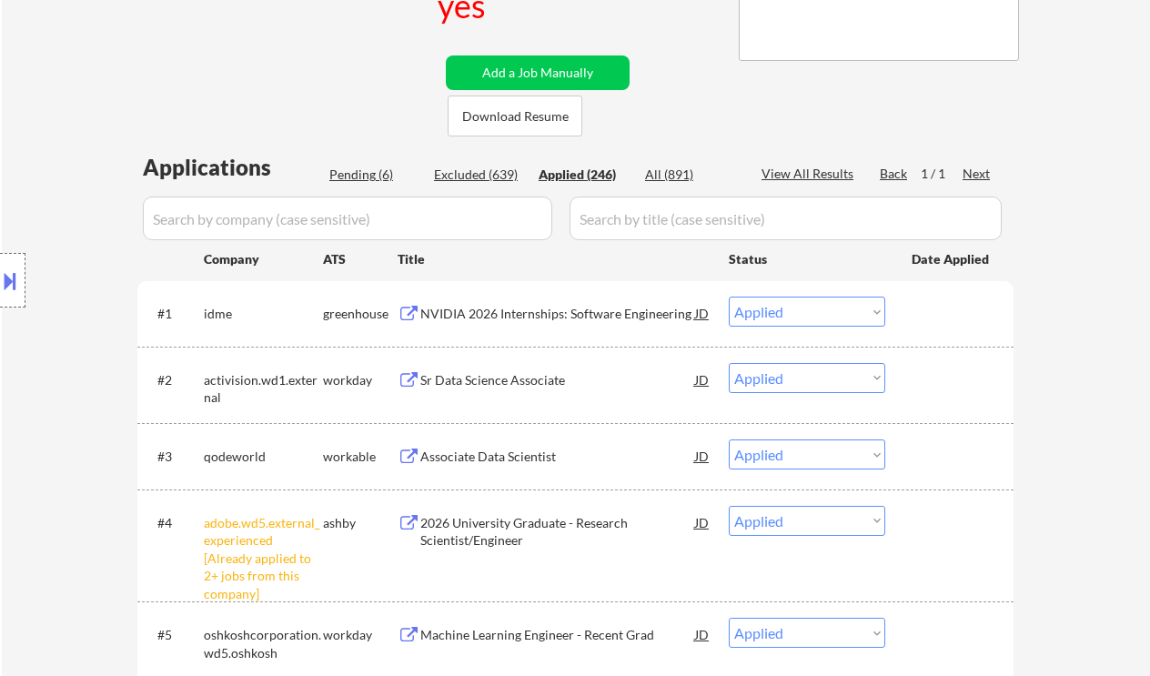
select select ""applied""
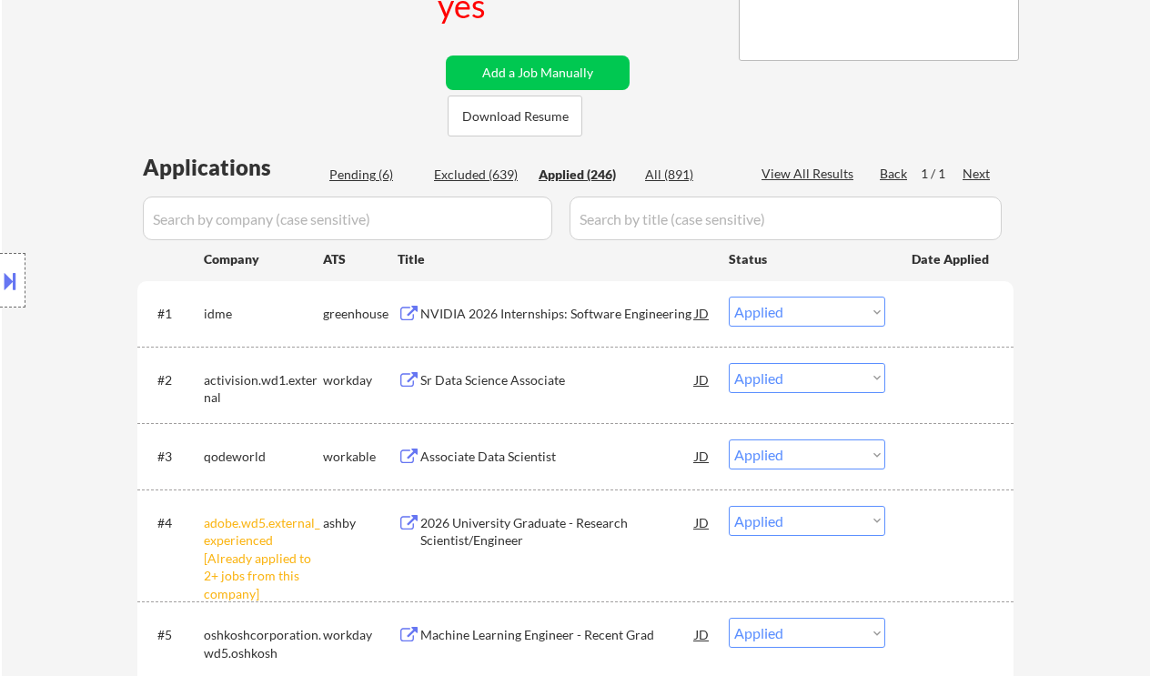
select select ""applied""
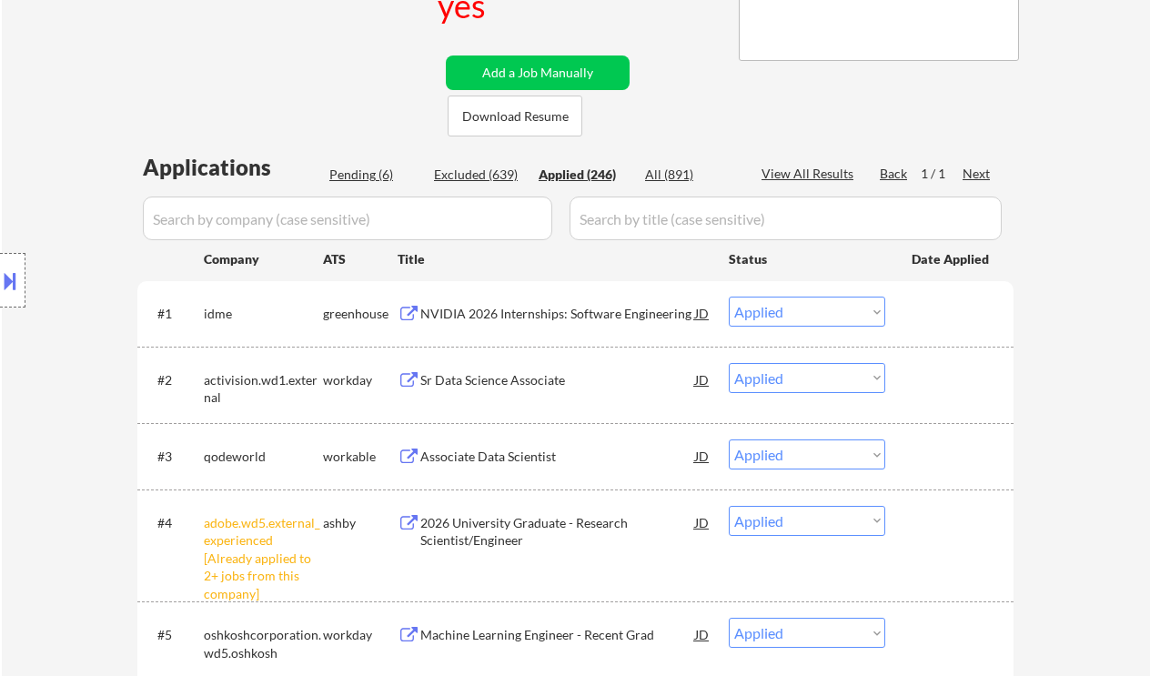
select select ""applied""
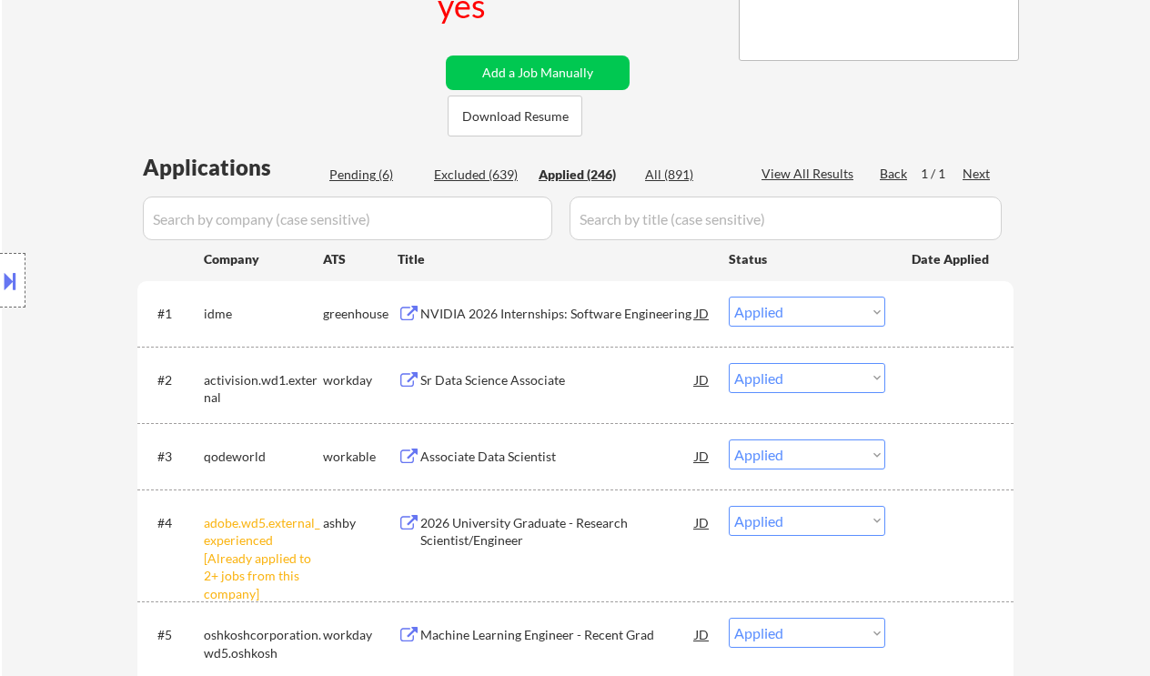
select select ""applied""
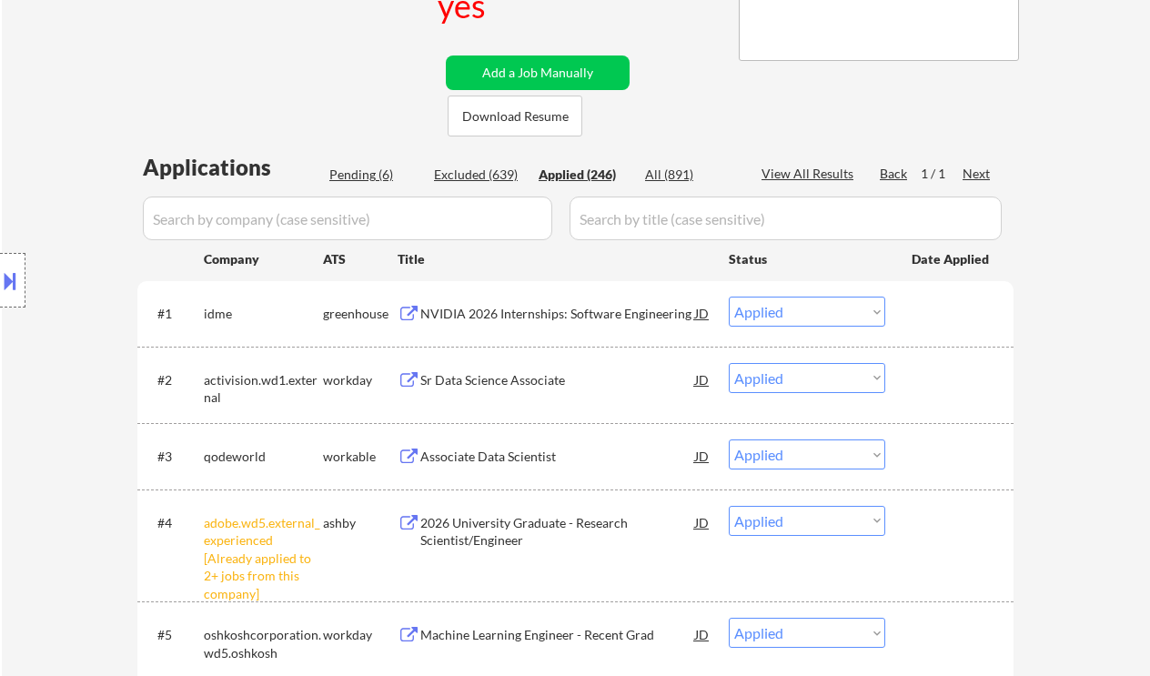
select select ""applied""
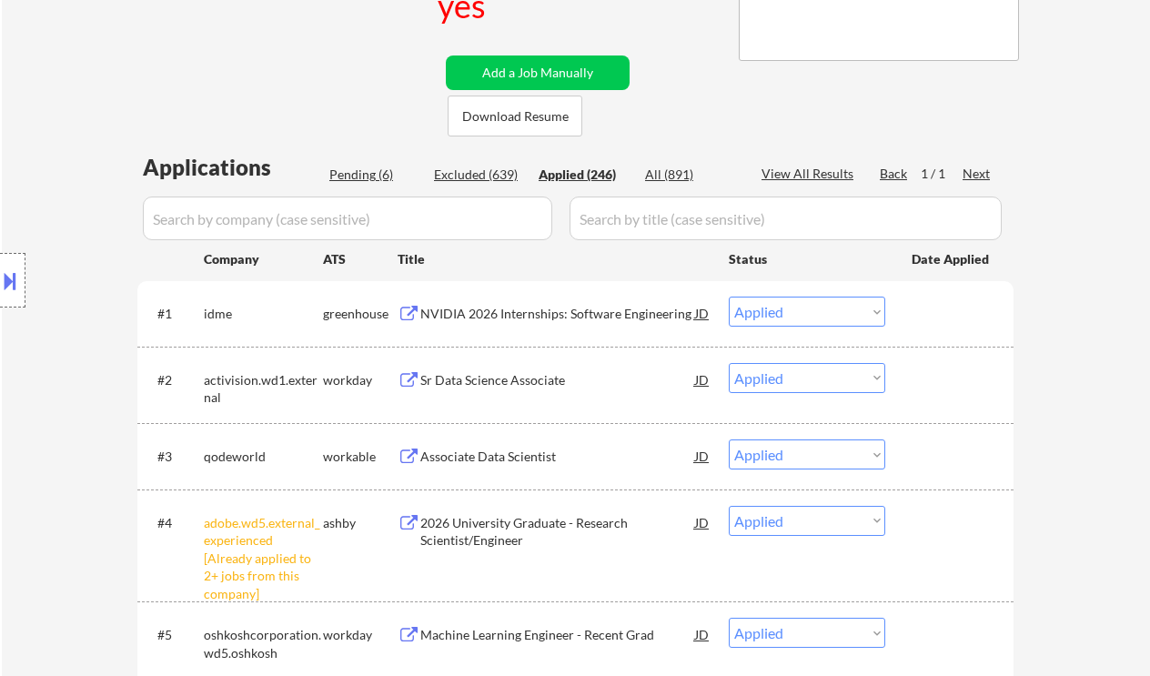
select select ""applied""
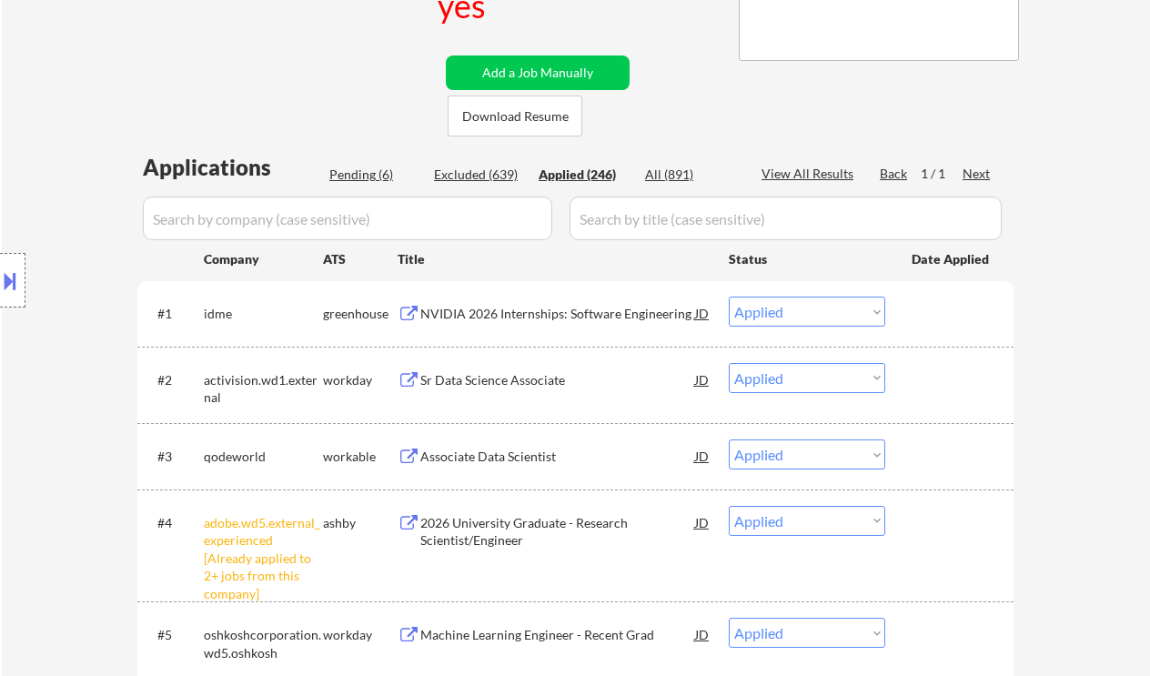
select select ""applied""
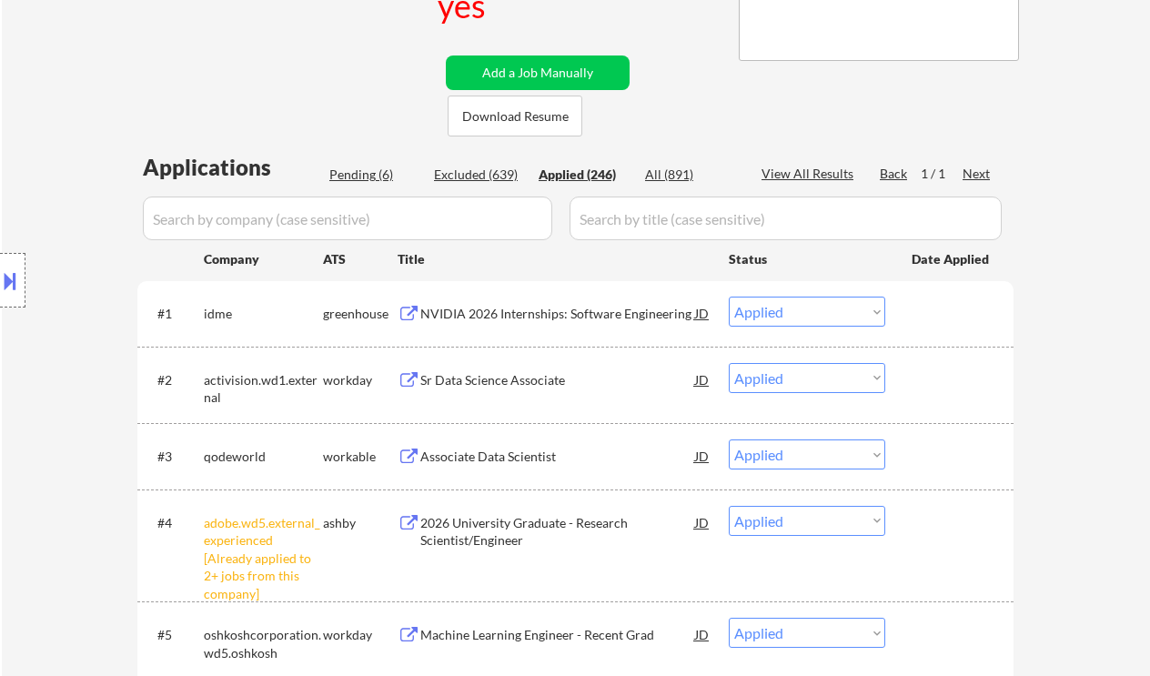
select select ""applied""
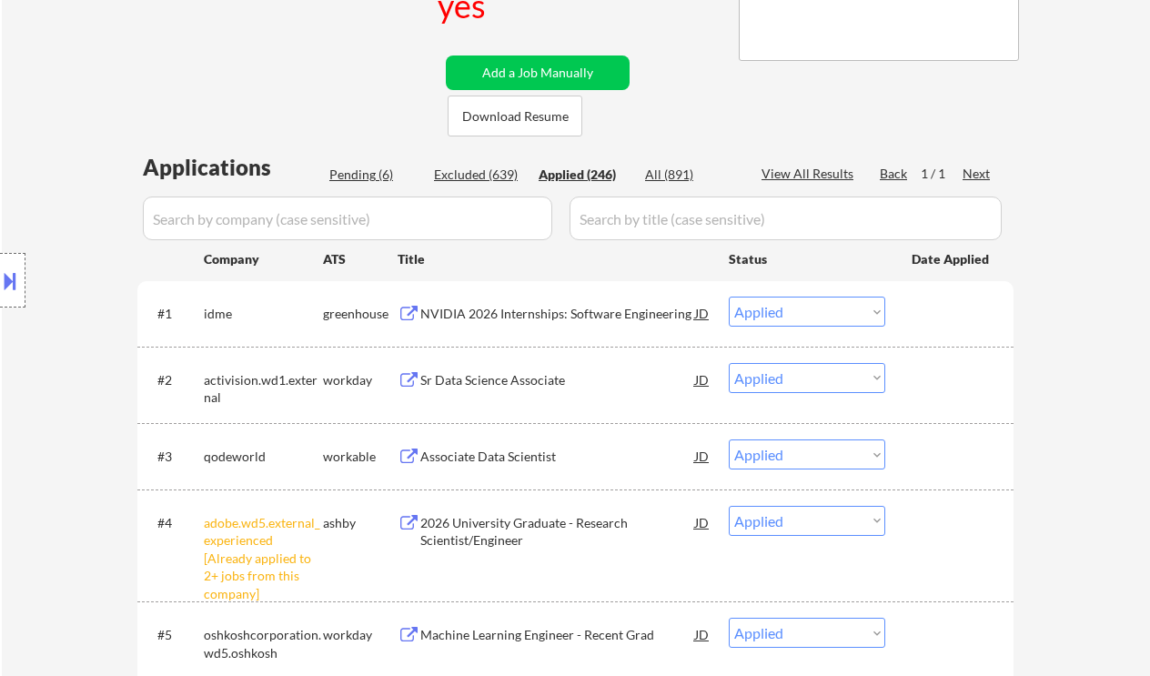
select select ""applied""
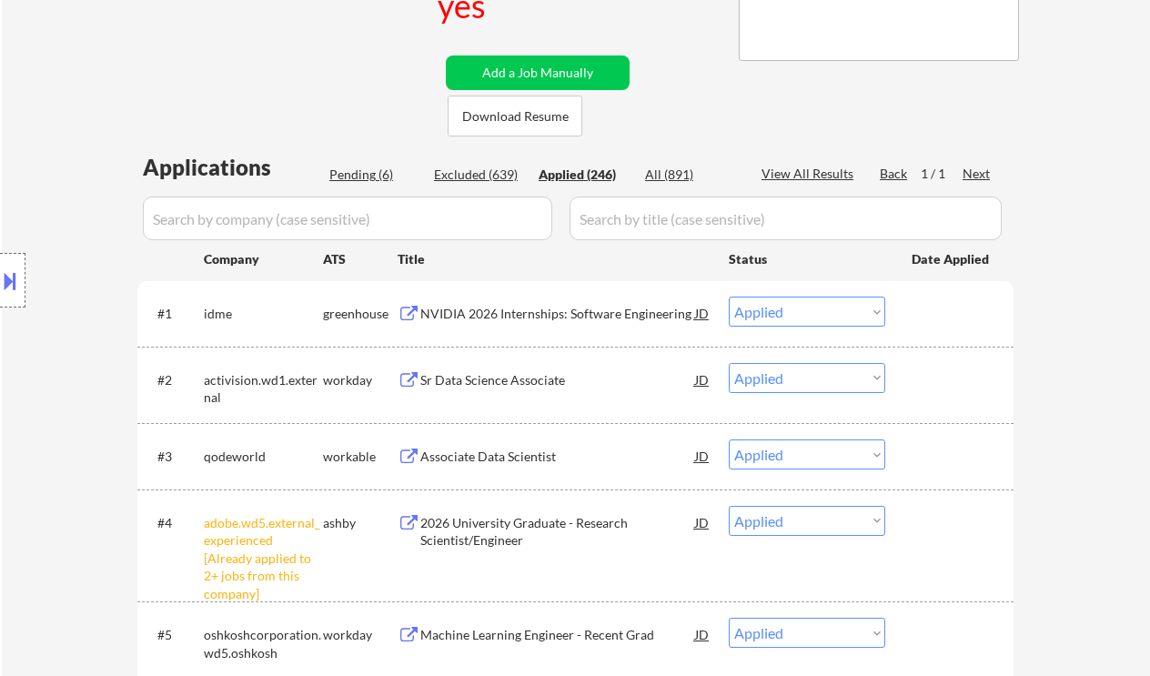
select select ""applied""
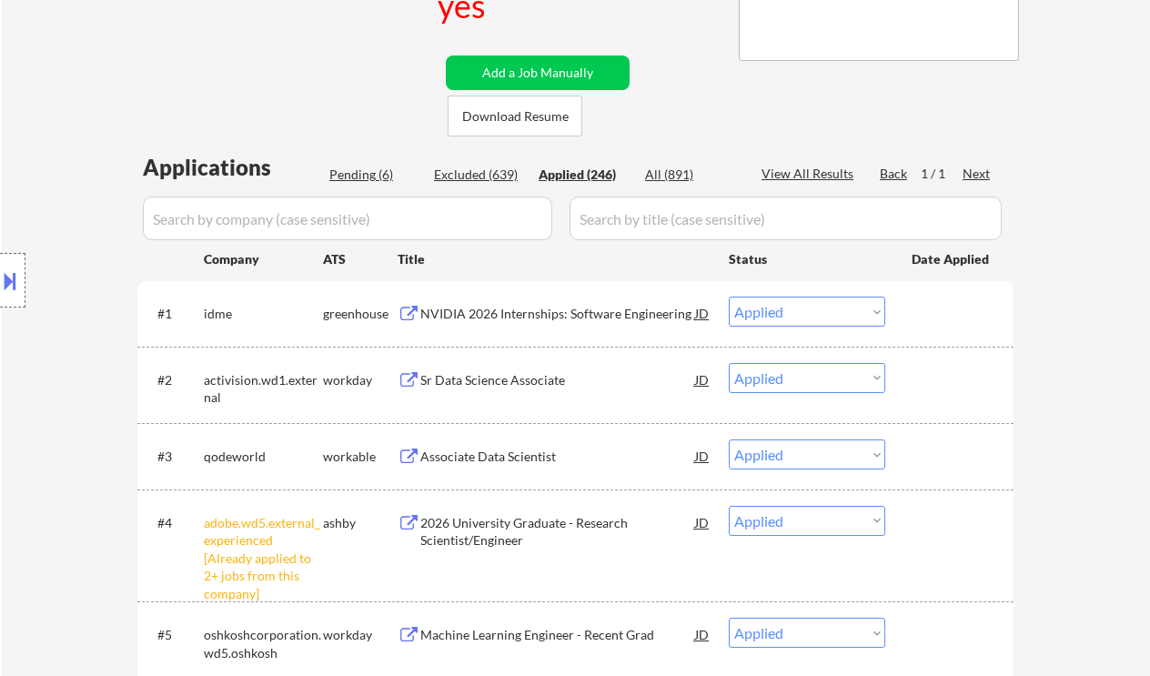
select select ""applied""
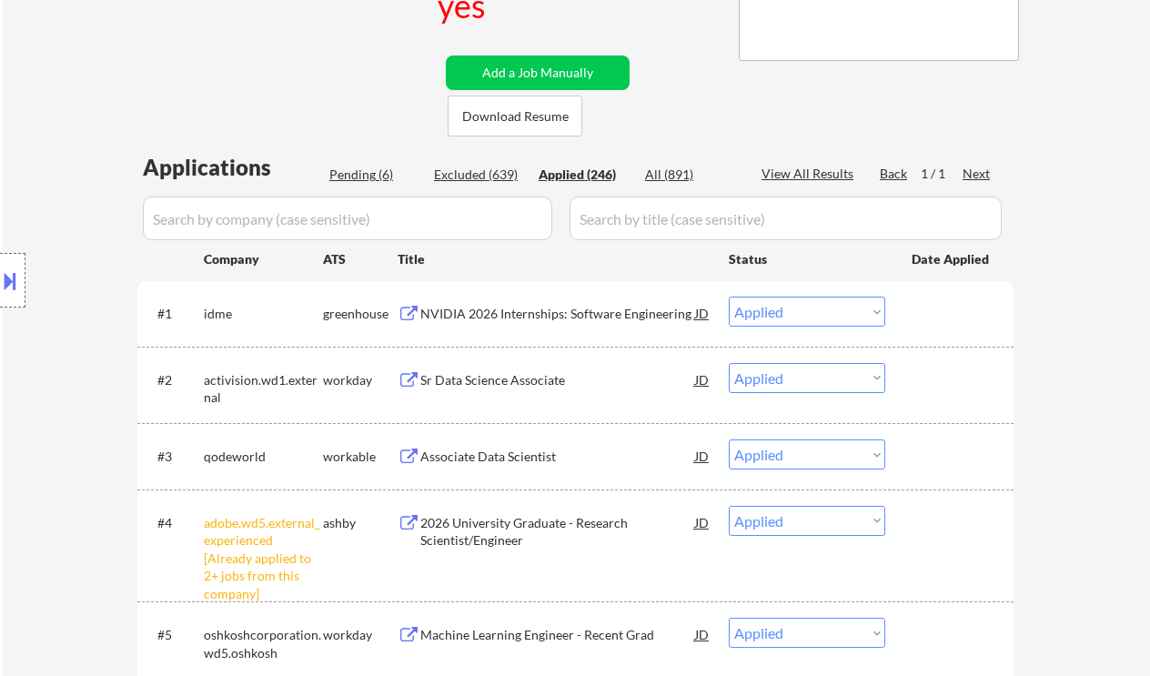
select select ""applied""
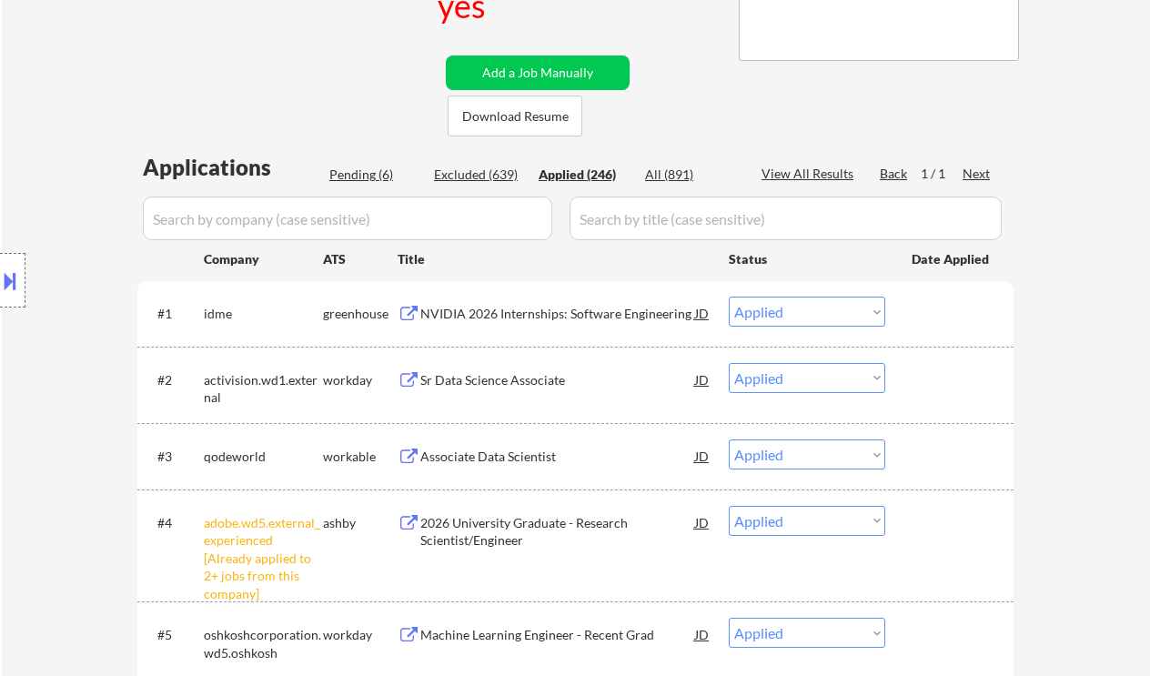
select select ""applied""
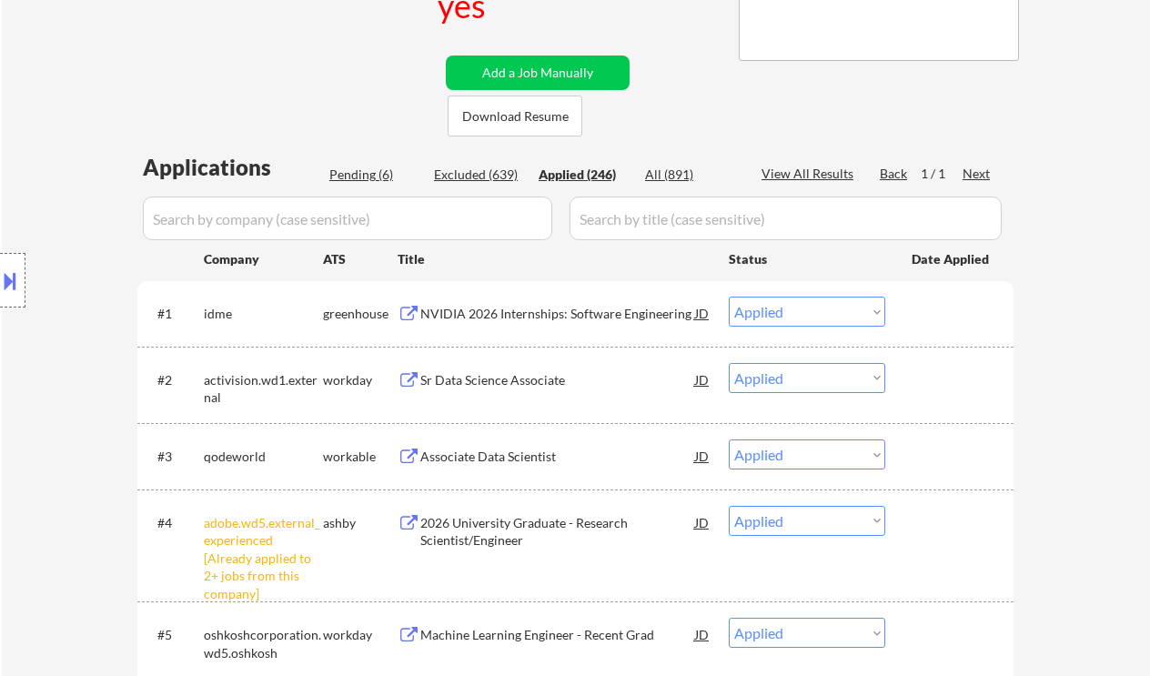
select select ""applied""
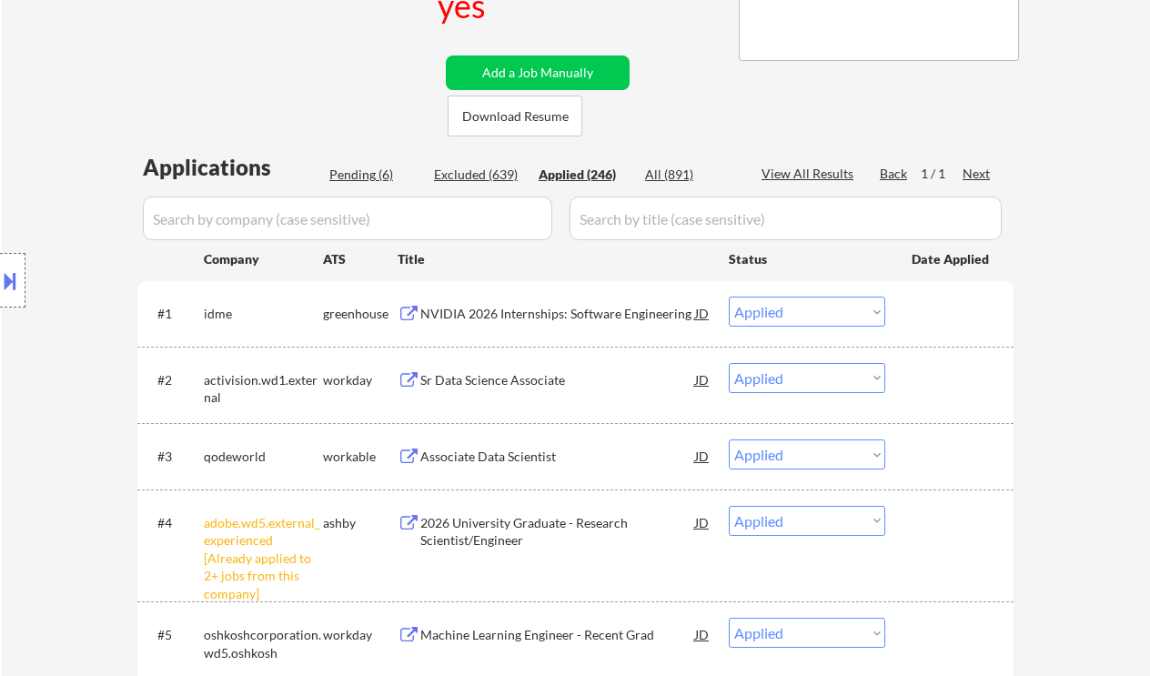
select select ""applied""
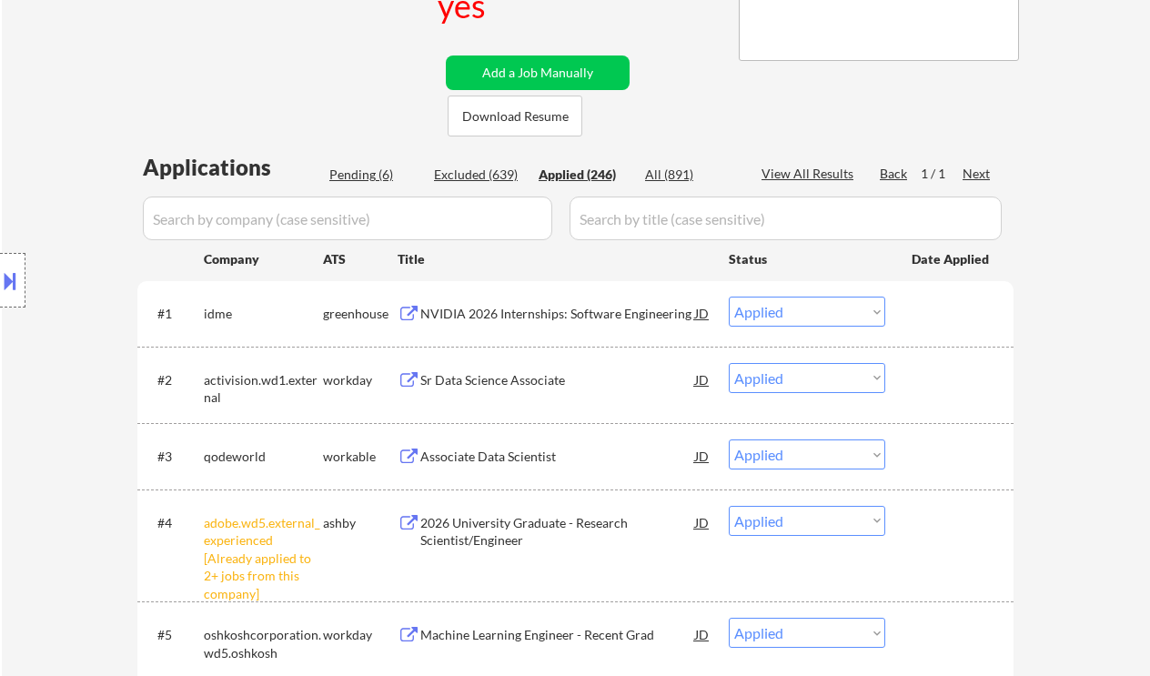
select select ""applied""
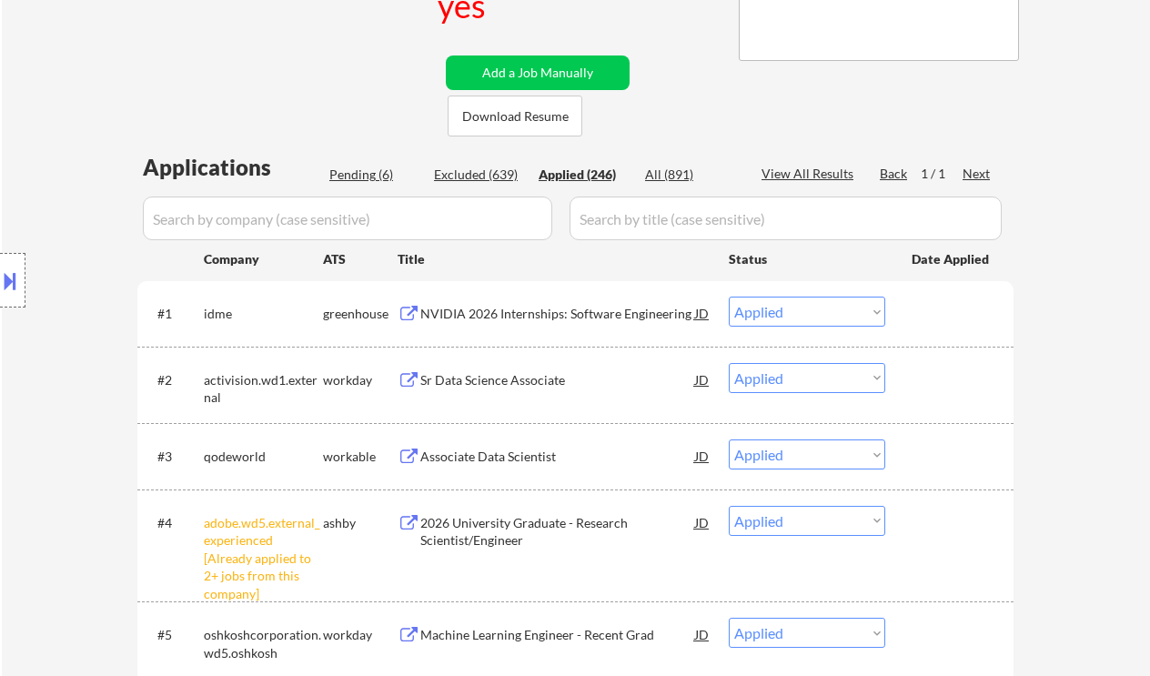
select select ""applied""
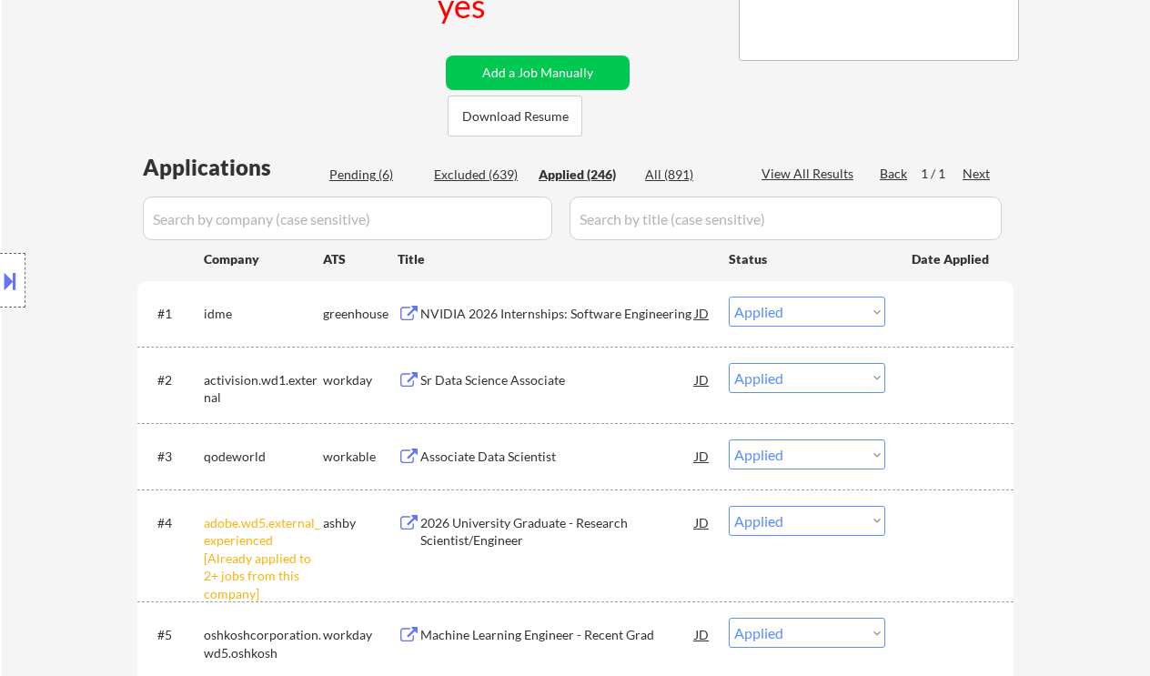
select select ""applied""
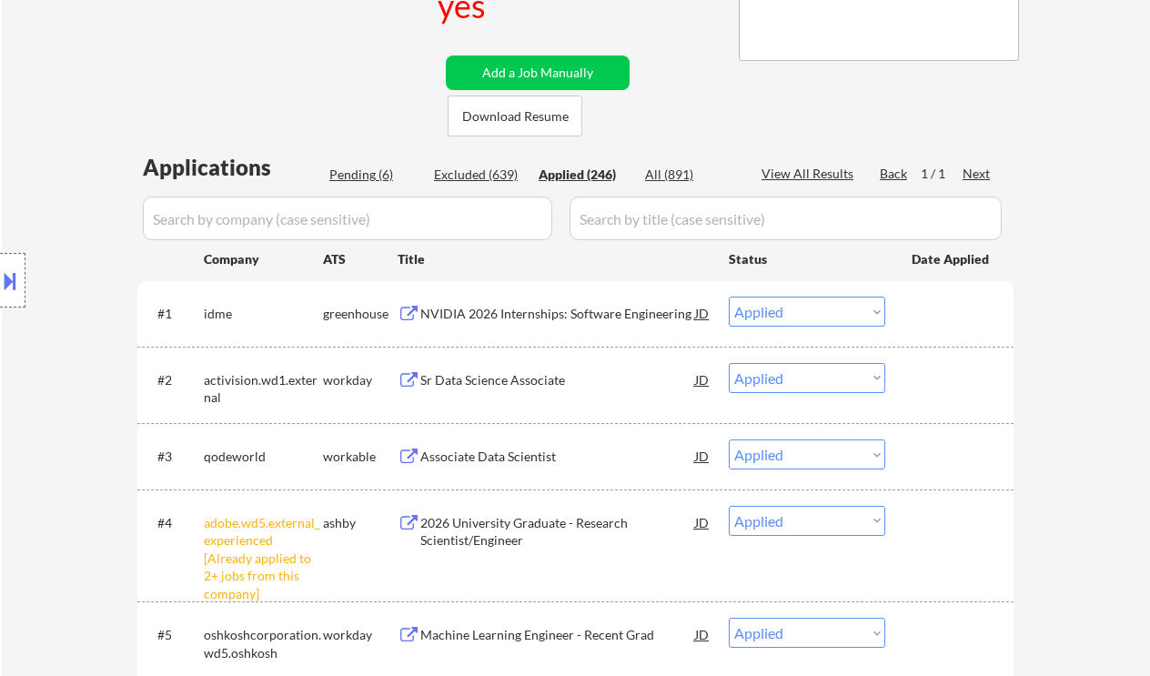
select select ""applied""
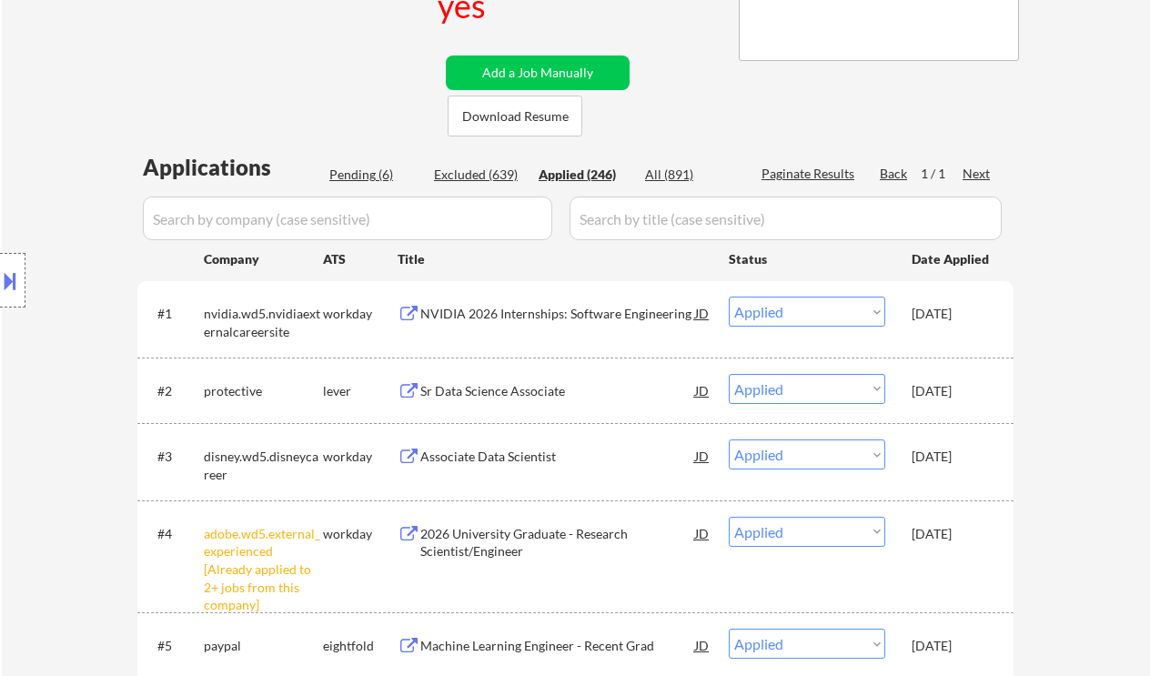
click at [33, 368] on div "Location Inclusions: country:[GEOGRAPHIC_DATA]" at bounding box center [163, 280] width 326 height 337
click at [11, 365] on div "Location Inclusions: country:[GEOGRAPHIC_DATA]" at bounding box center [163, 280] width 326 height 337
click at [19, 445] on div "Location Inclusions: country:[GEOGRAPHIC_DATA]" at bounding box center [163, 280] width 326 height 337
drag, startPoint x: 29, startPoint y: 367, endPoint x: 42, endPoint y: 366, distance: 12.9
click at [29, 367] on div "Location Inclusions: country:[GEOGRAPHIC_DATA]" at bounding box center [163, 280] width 326 height 337
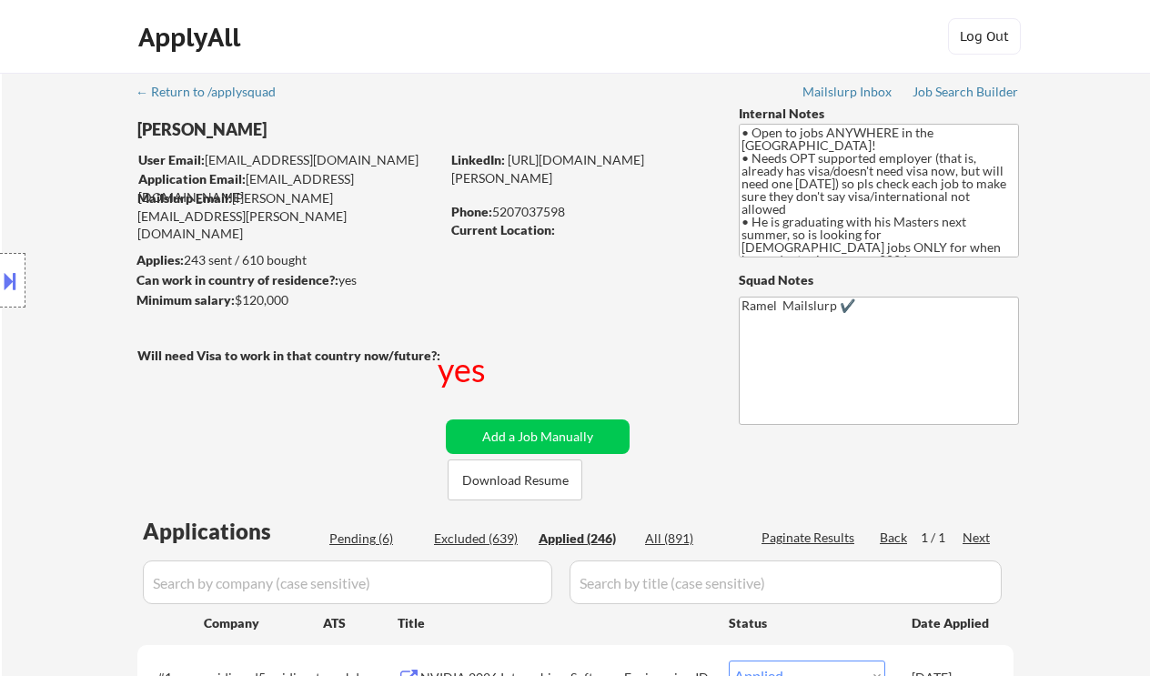
scroll to position [957, 0]
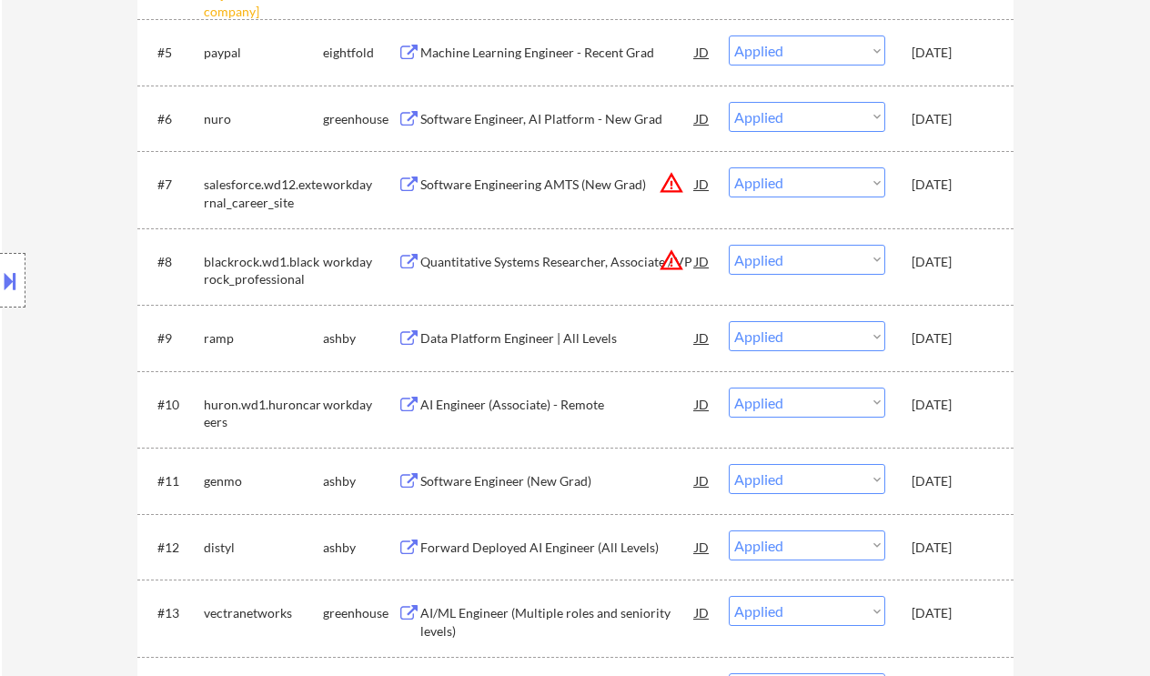
click at [581, 346] on div "Data Platform Engineer | All Levels" at bounding box center [557, 338] width 275 height 18
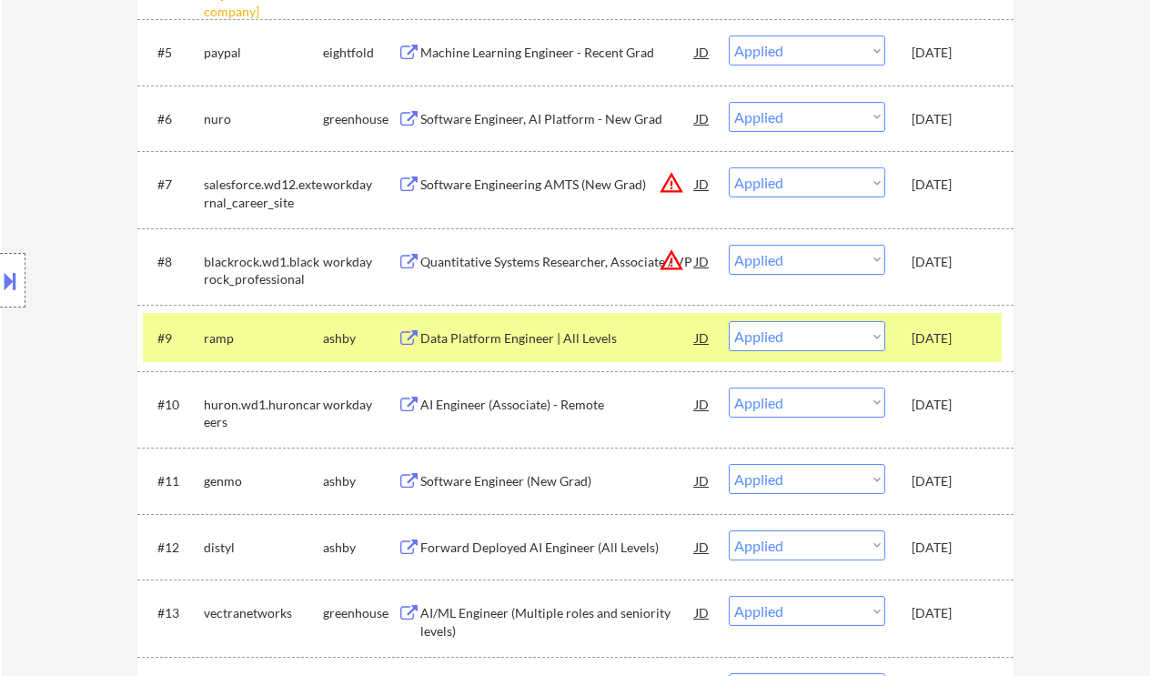
click at [16, 335] on div "Location Inclusions: country:US" at bounding box center [163, 280] width 326 height 337
click at [7, 387] on div "Location Inclusions: country:US" at bounding box center [163, 280] width 326 height 337
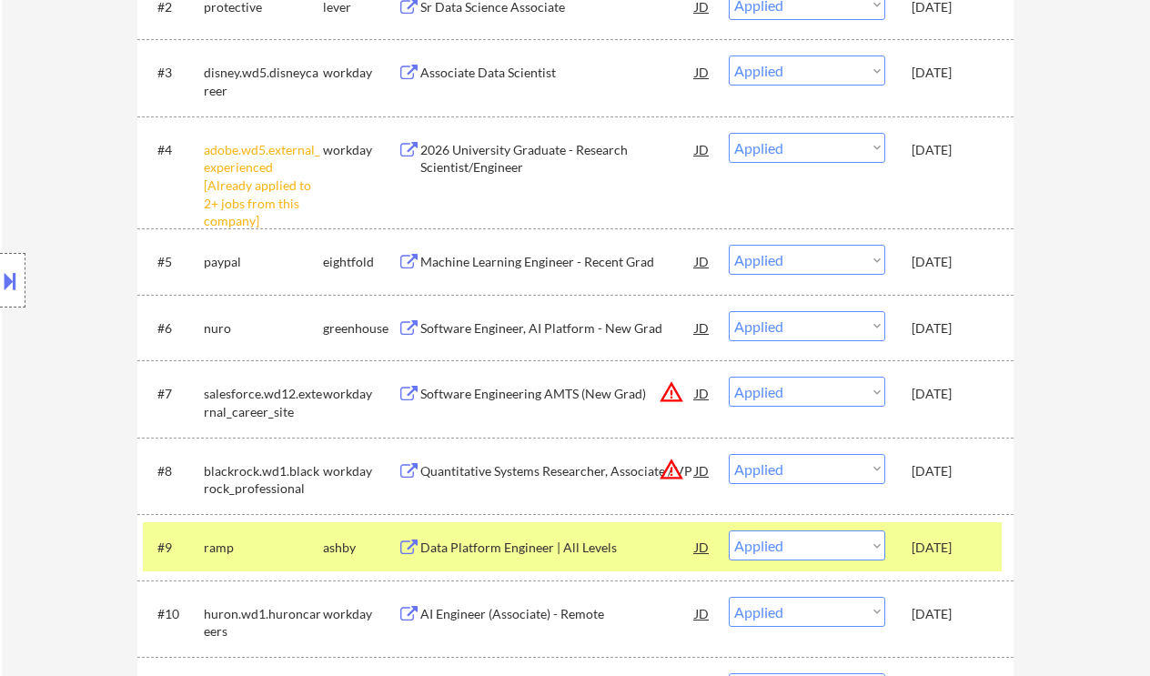
scroll to position [715, 0]
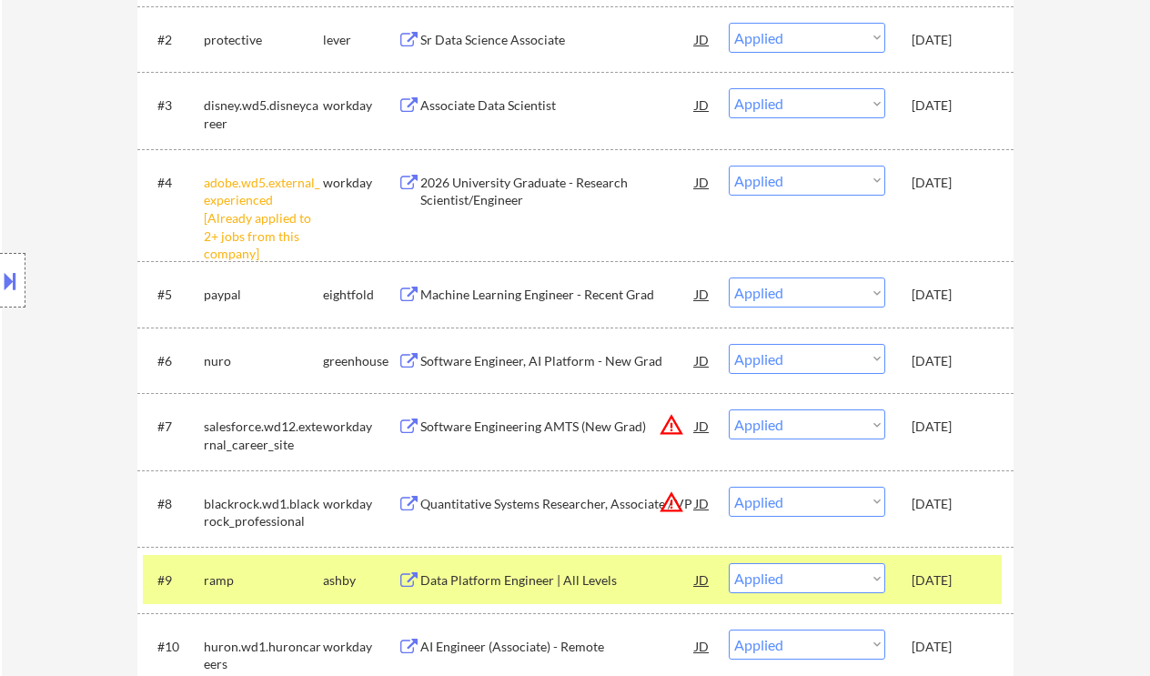
click at [35, 194] on div "Location Inclusions: country:US" at bounding box center [163, 280] width 326 height 337
drag, startPoint x: 17, startPoint y: 367, endPoint x: 128, endPoint y: 341, distance: 113.9
click at [17, 367] on div "Location Inclusions: country:US" at bounding box center [163, 280] width 326 height 337
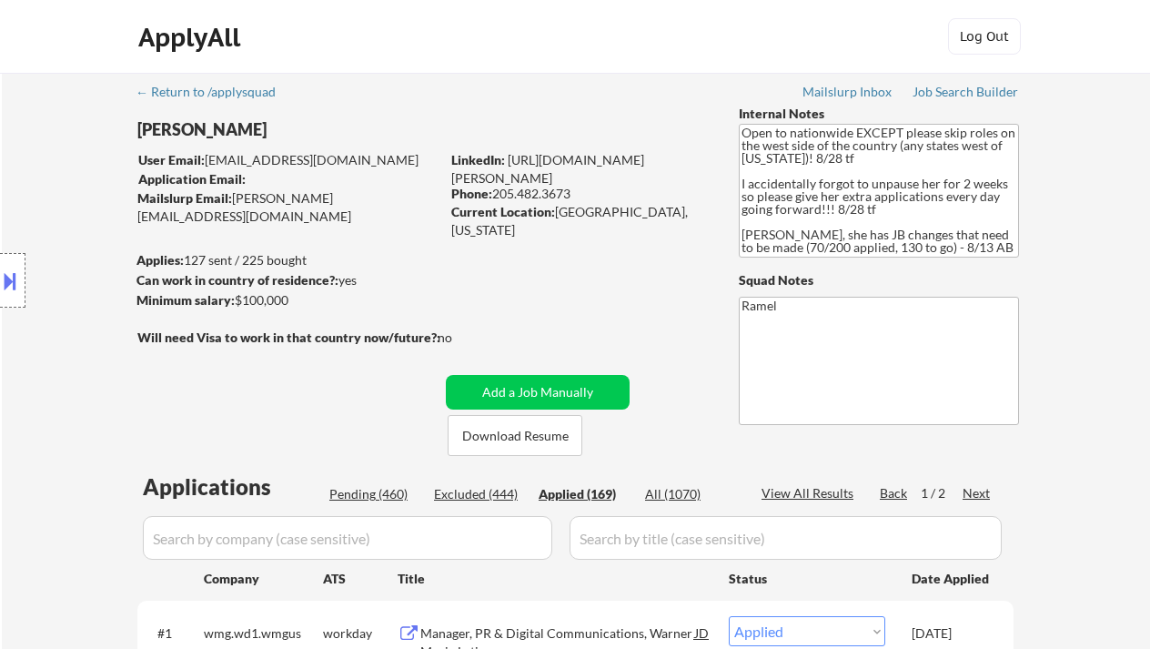
select select ""applied""
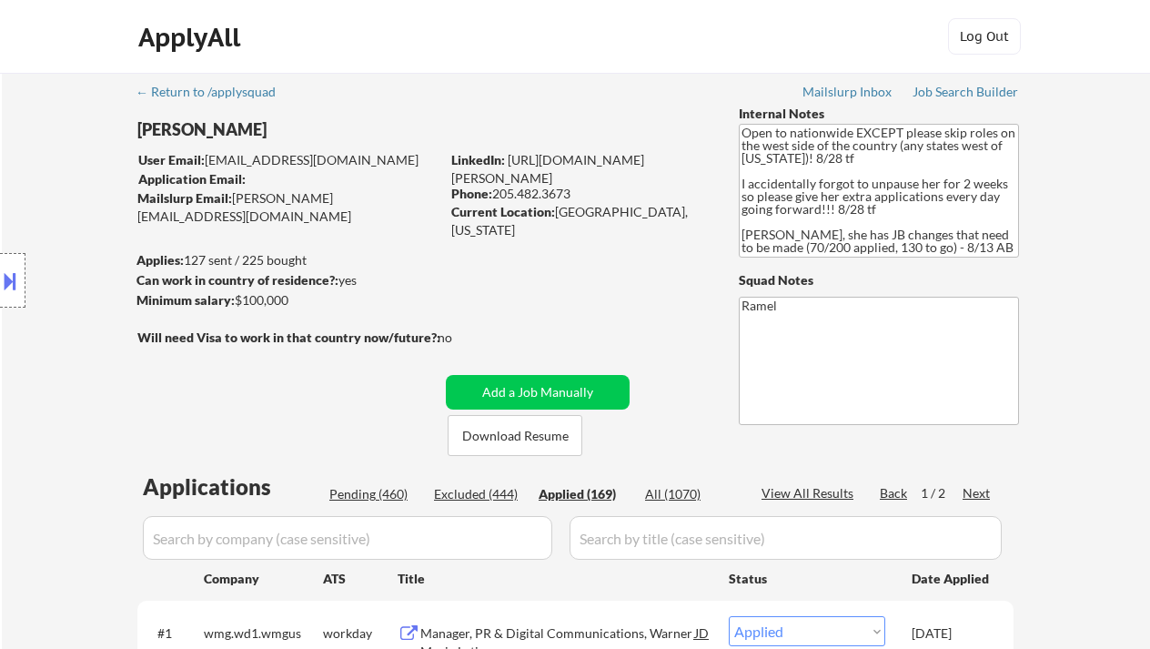
select select ""applied""
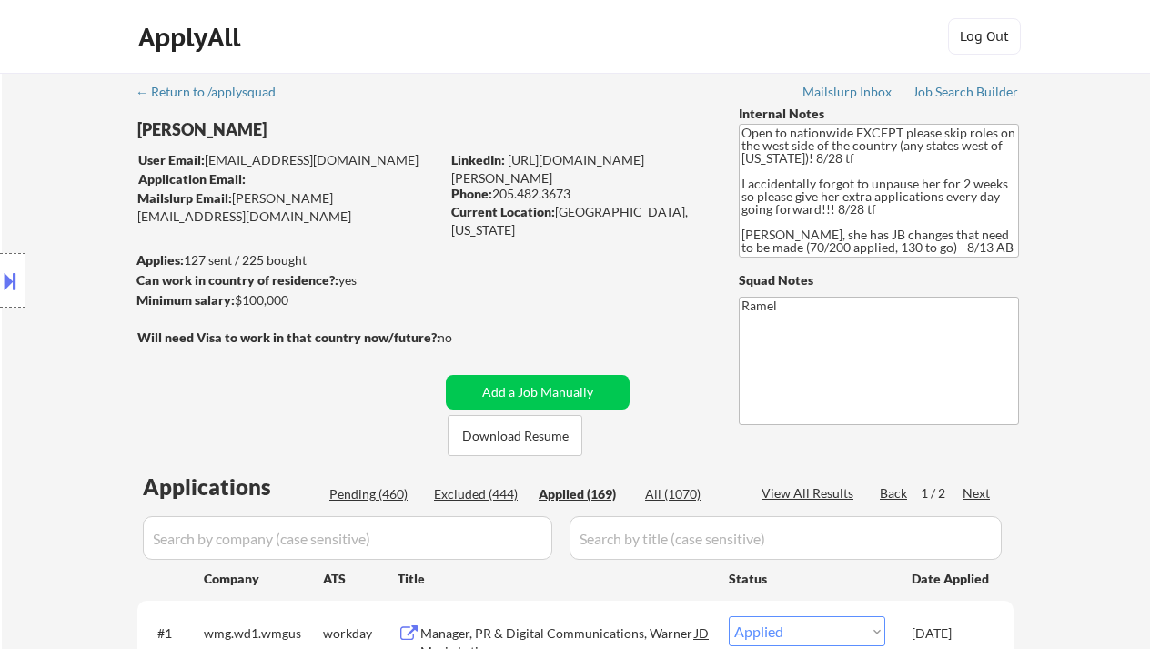
select select ""applied""
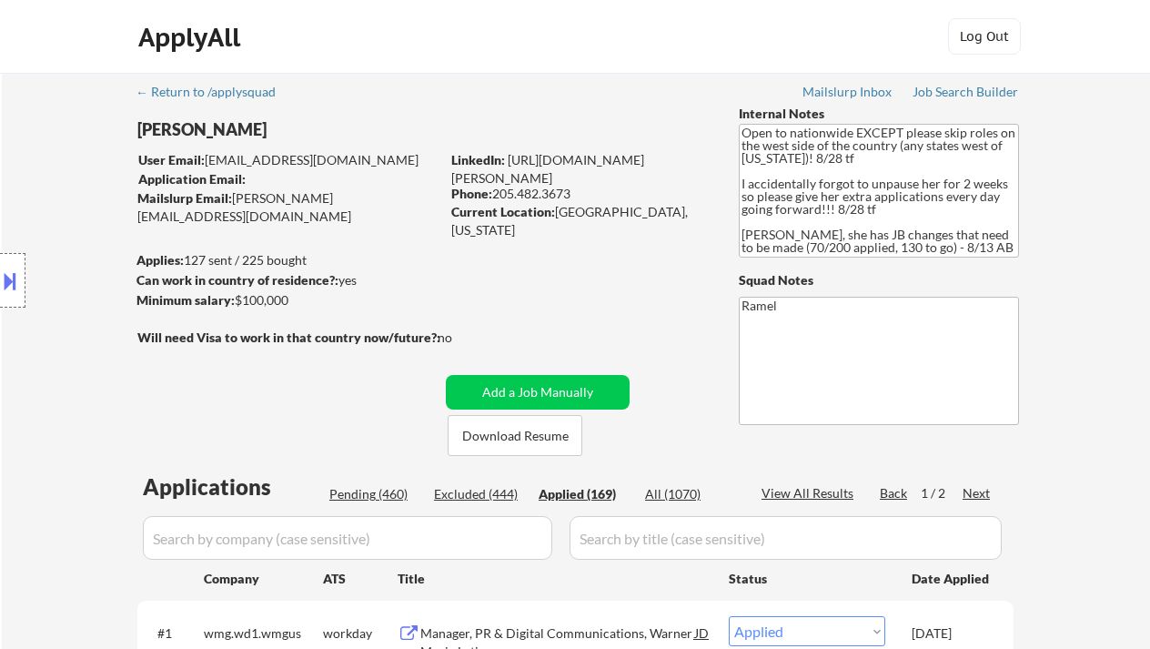
select select ""applied""
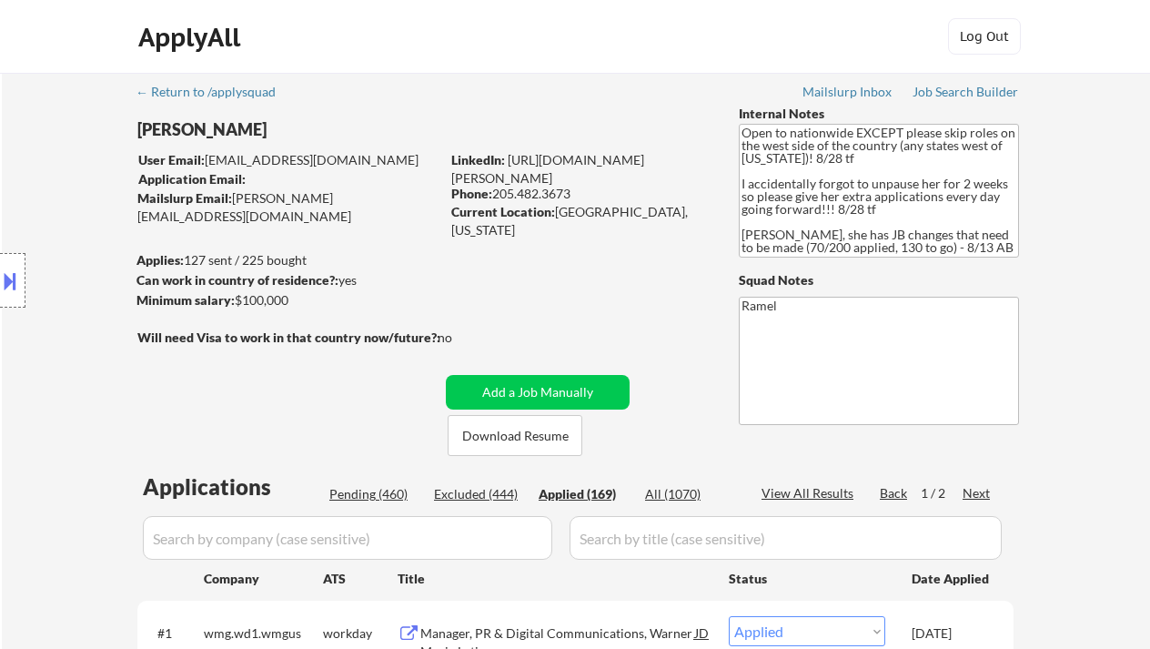
select select ""applied""
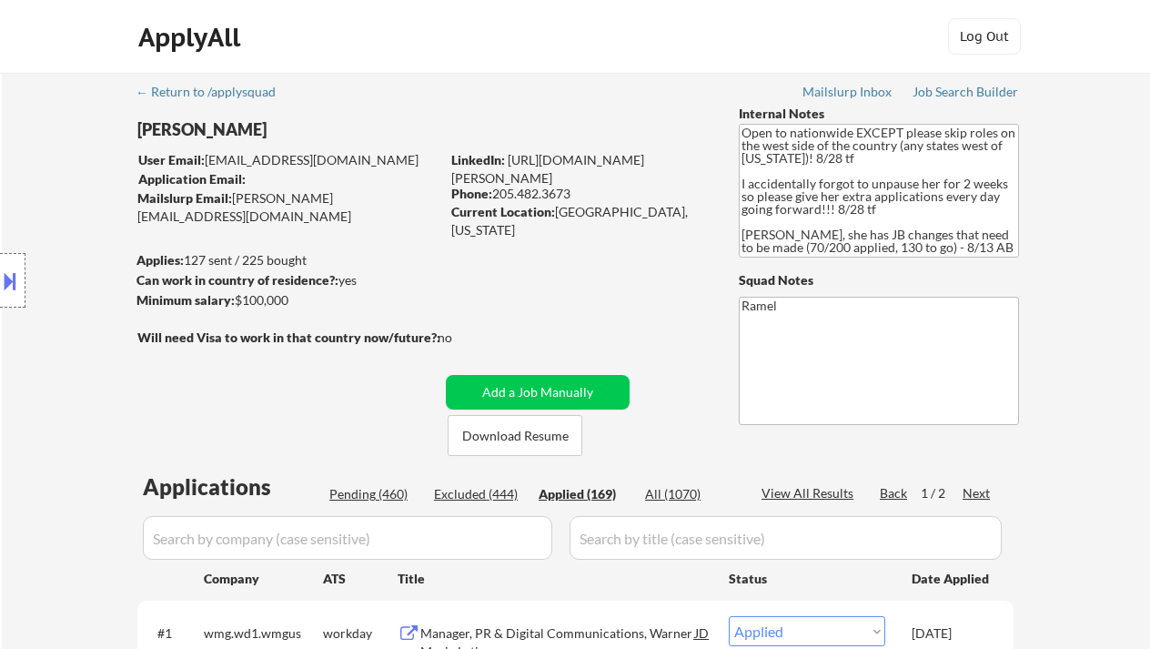
select select ""applied""
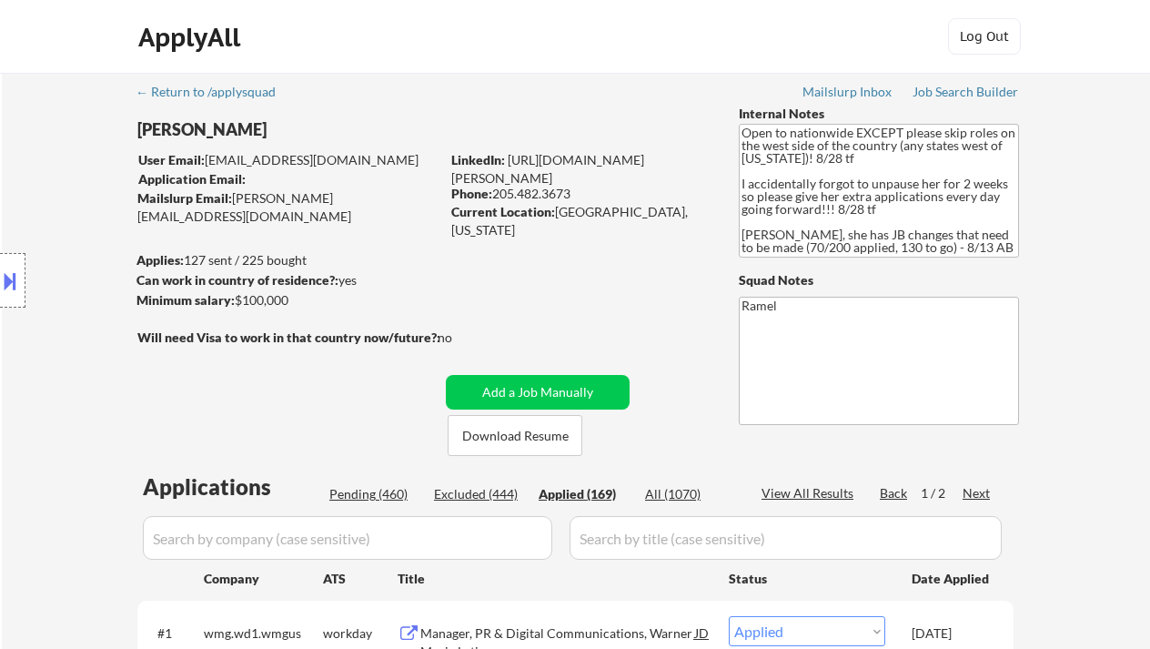
select select ""applied""
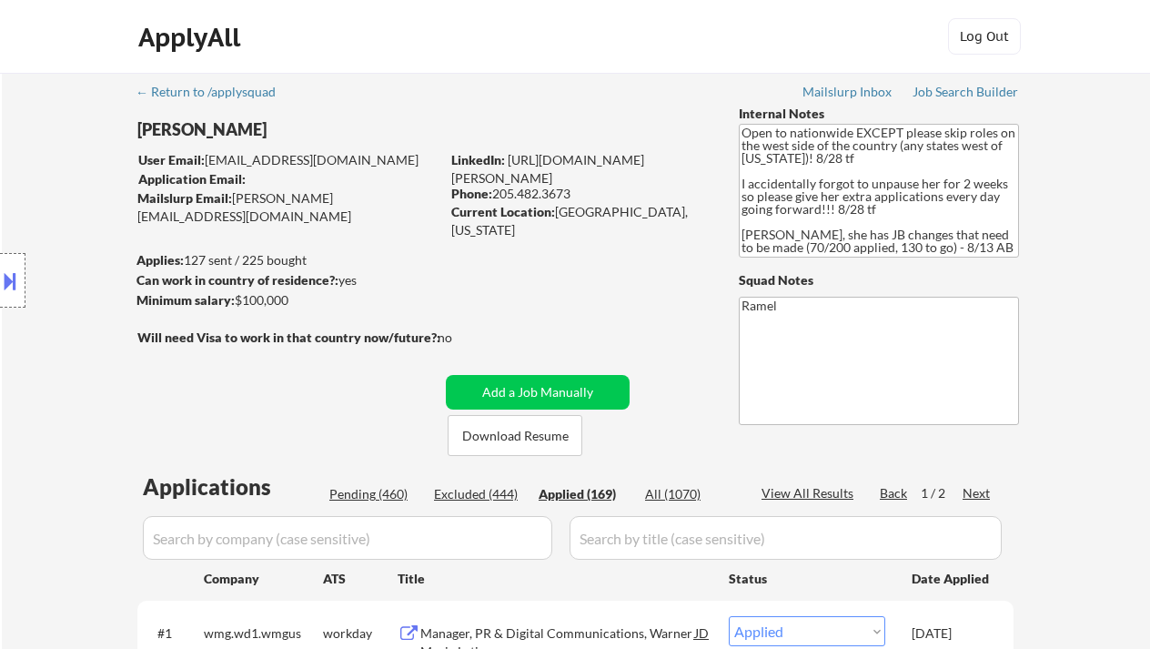
select select ""applied""
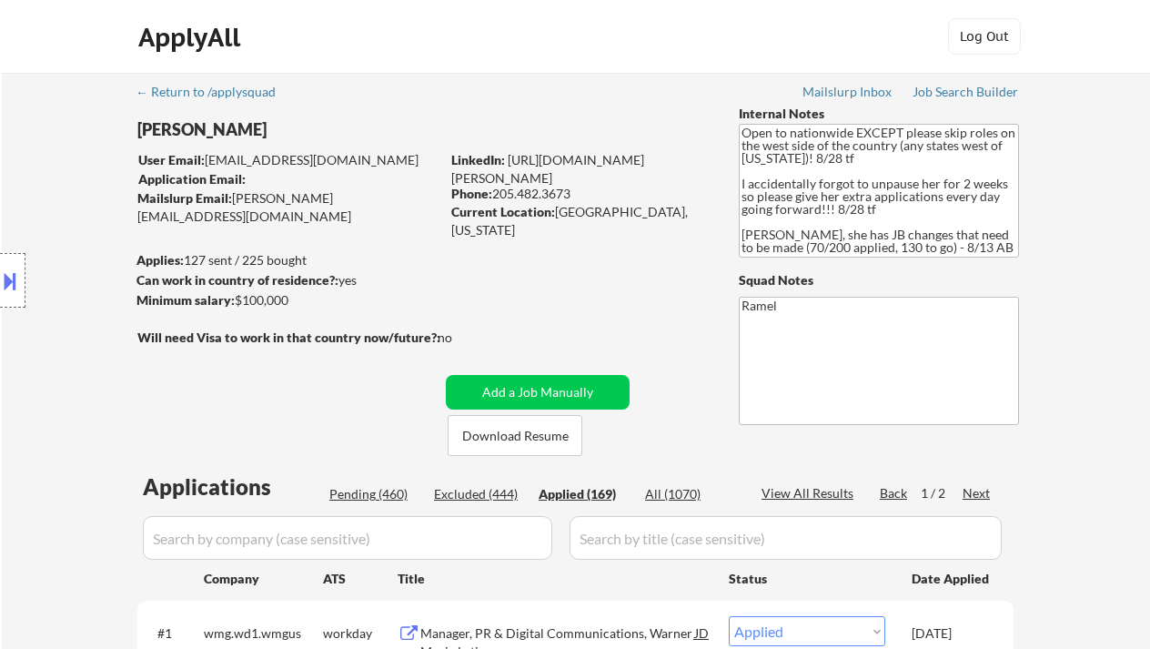
select select ""applied""
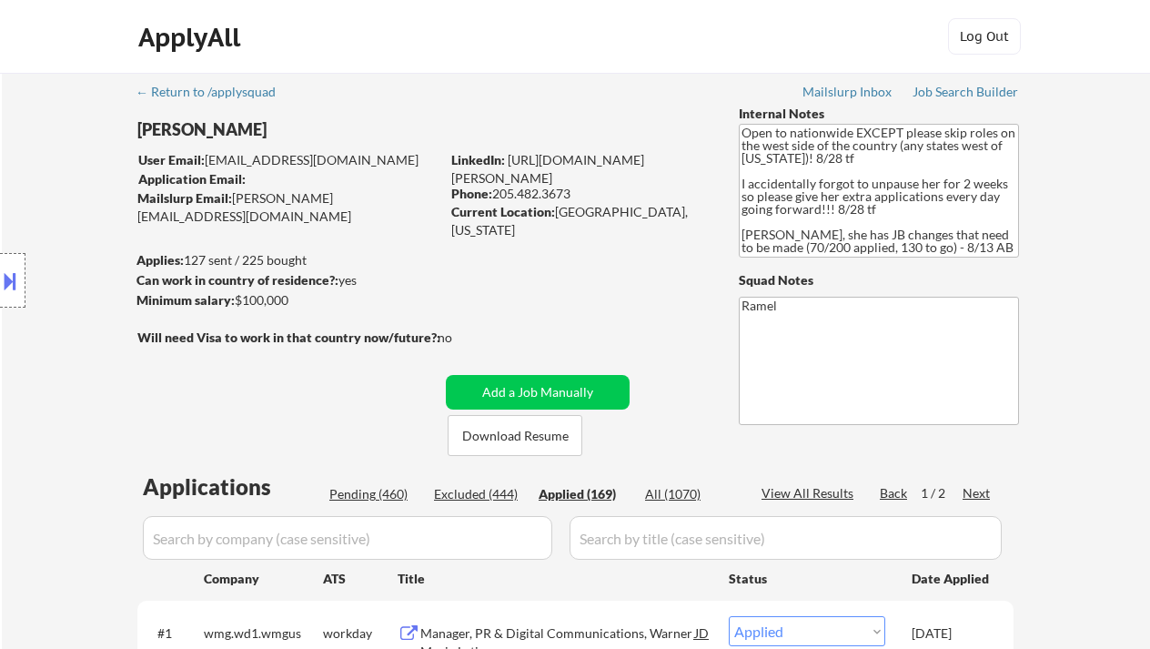
select select ""applied""
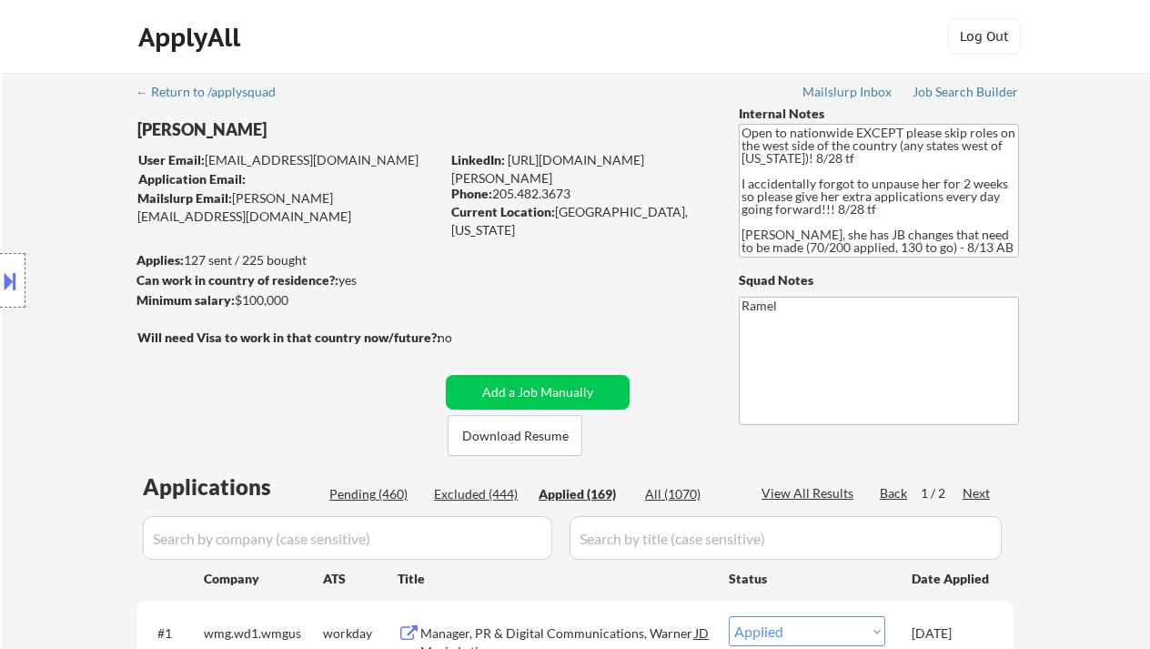
select select ""applied""
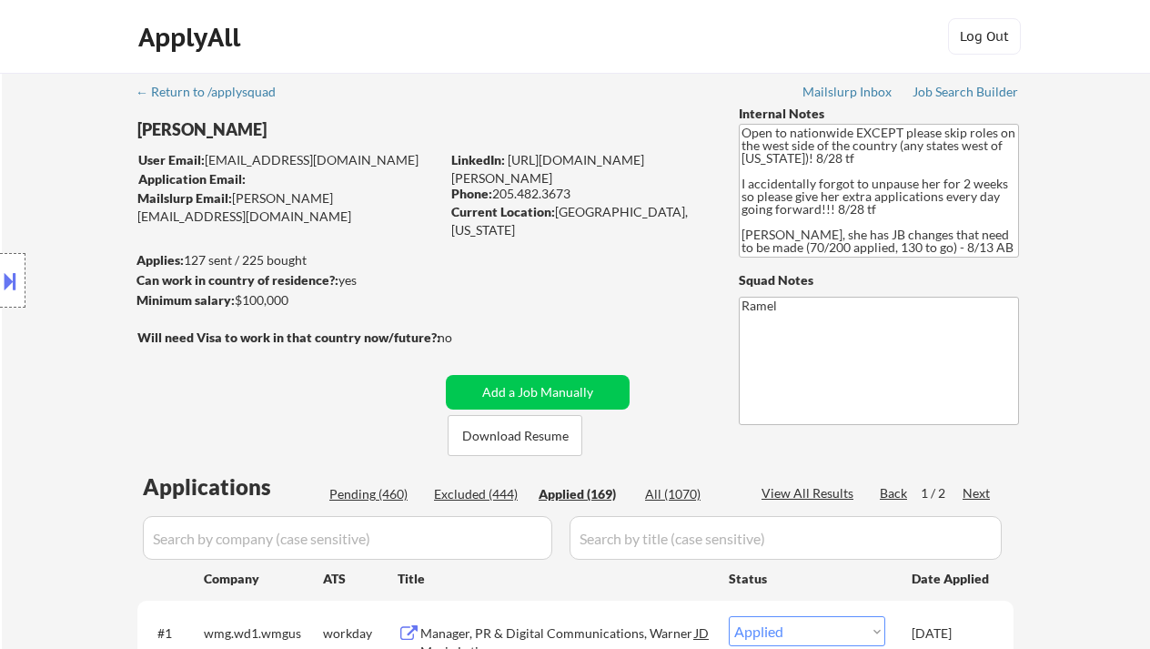
select select ""applied""
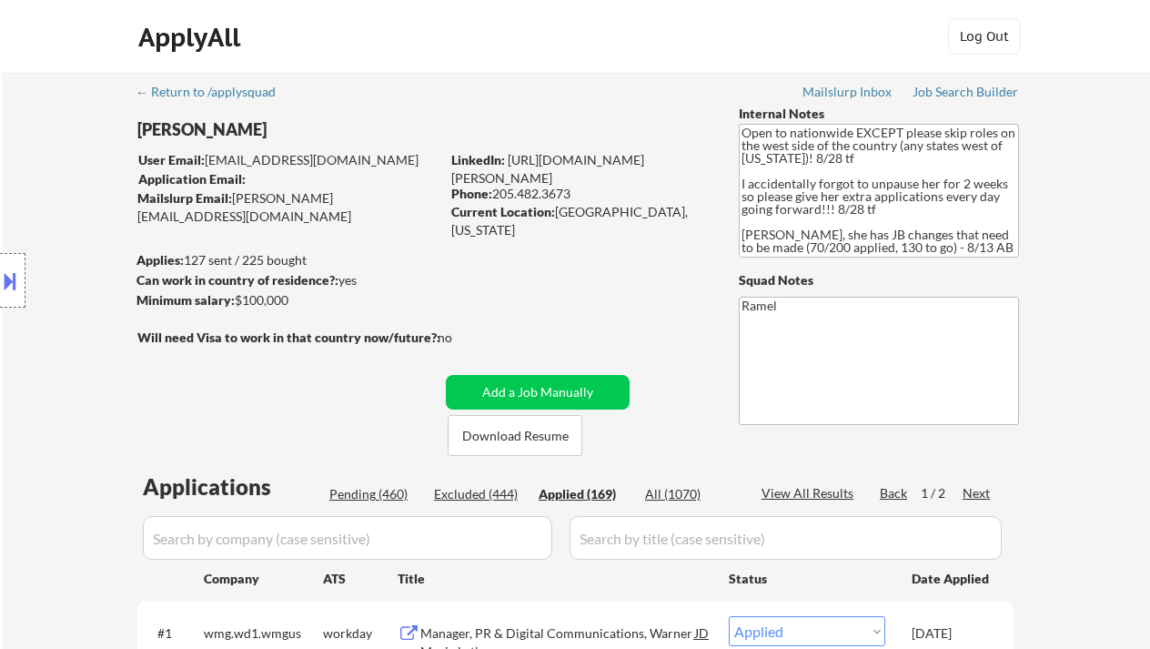
select select ""applied""
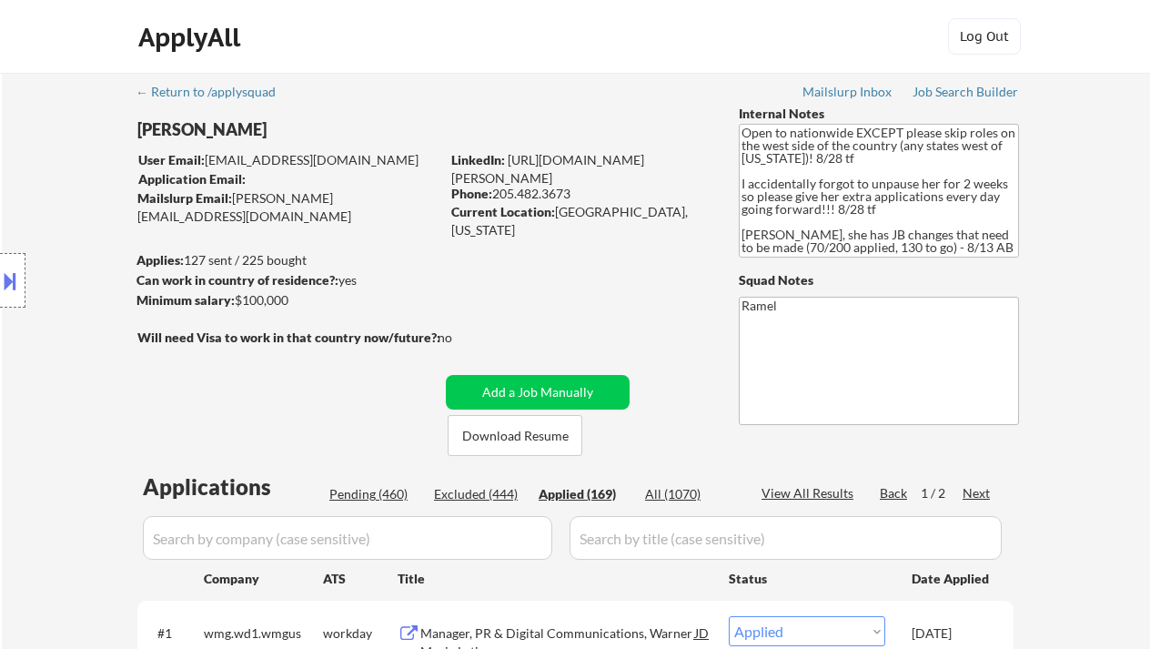
select select ""applied""
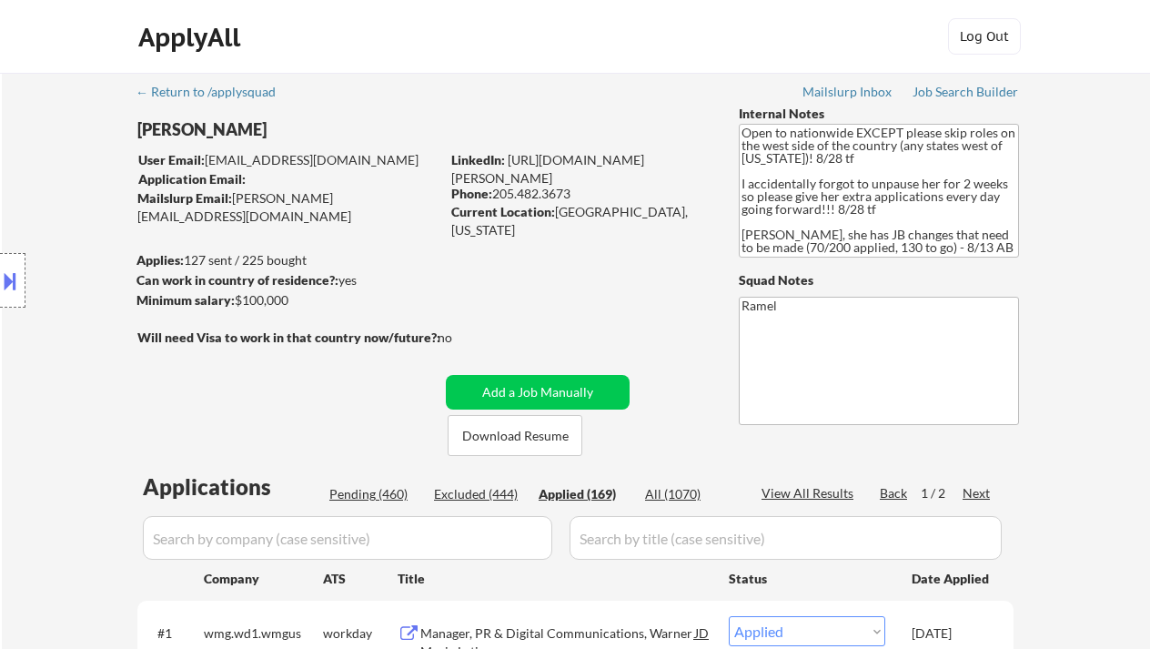
select select ""applied""
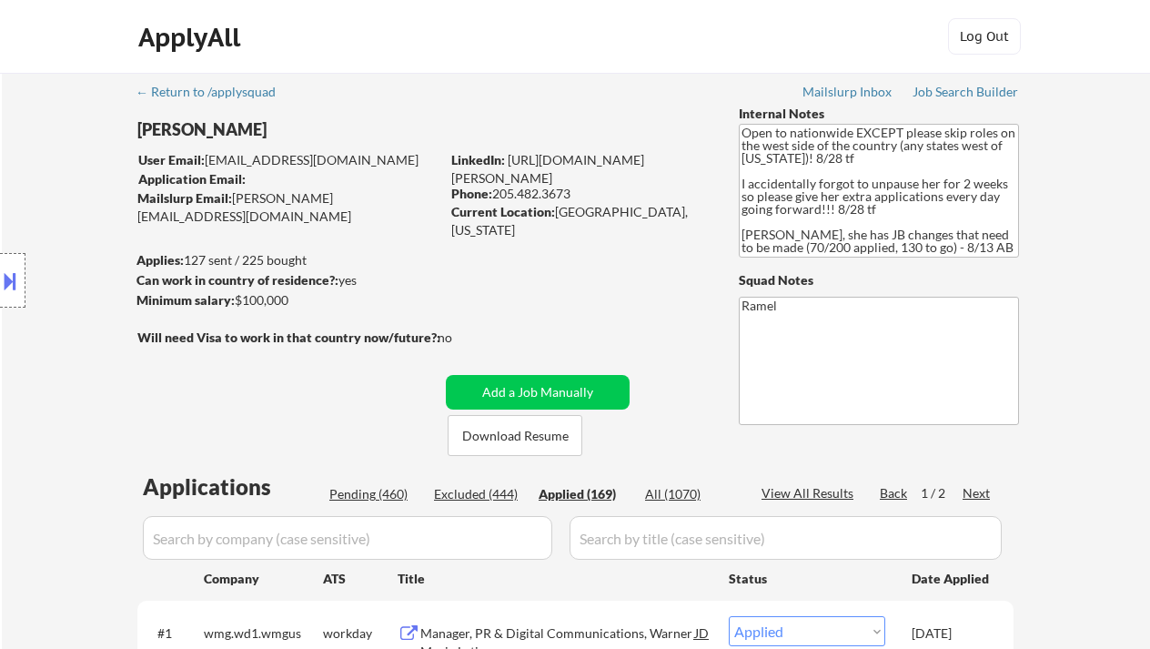
select select ""applied""
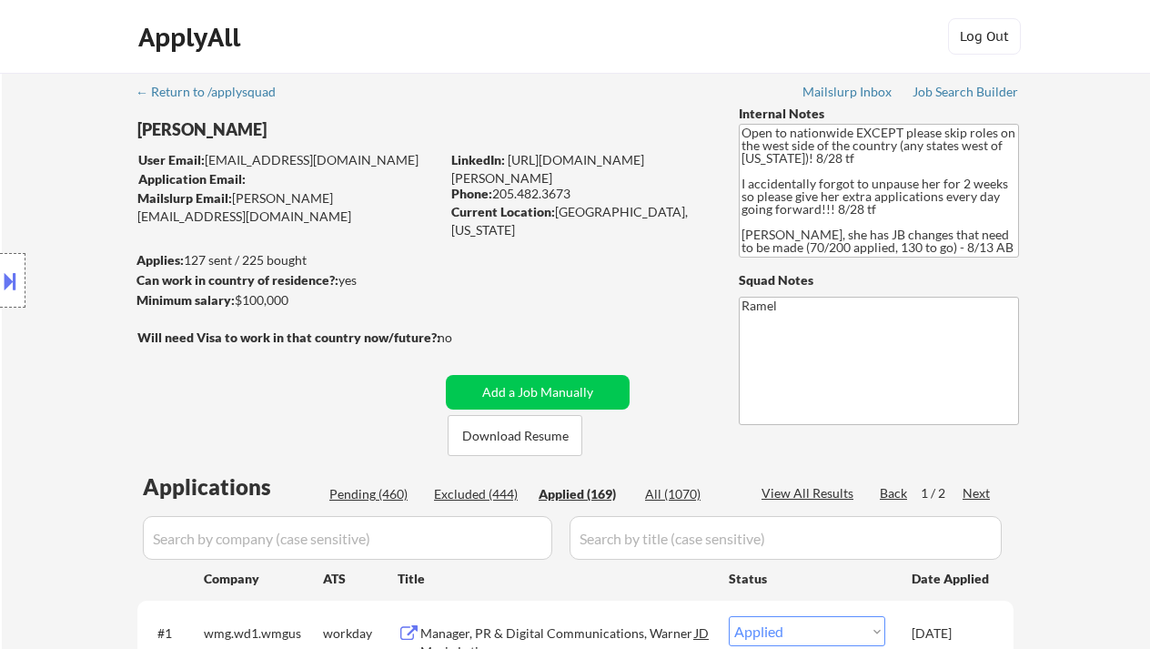
select select ""applied""
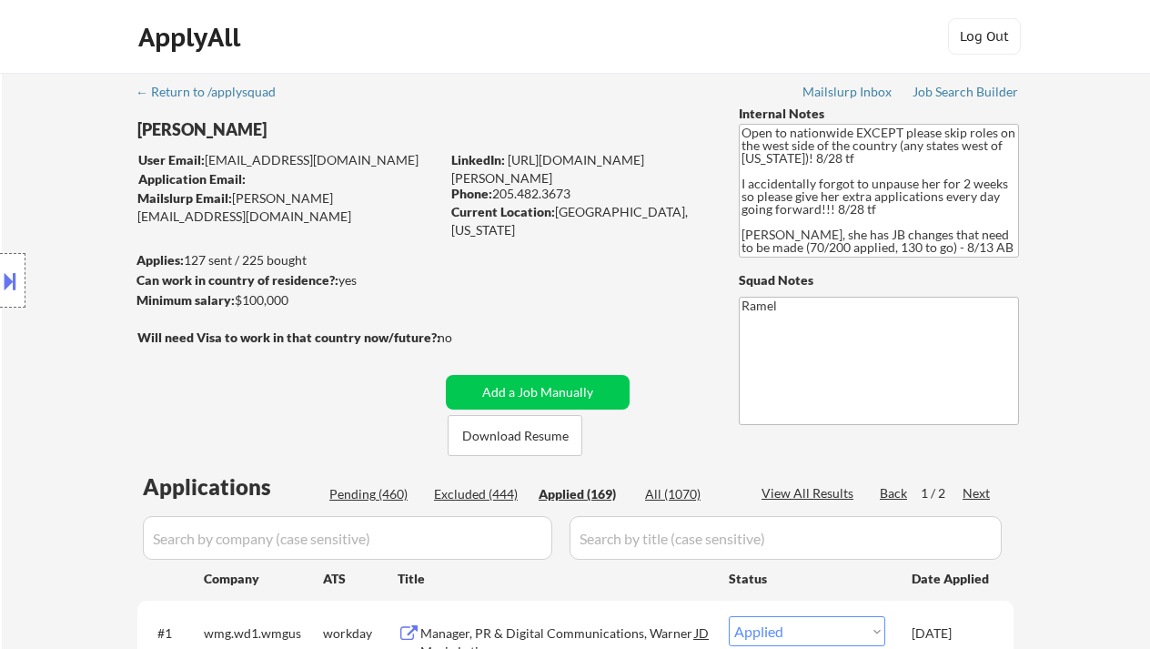
select select ""applied""
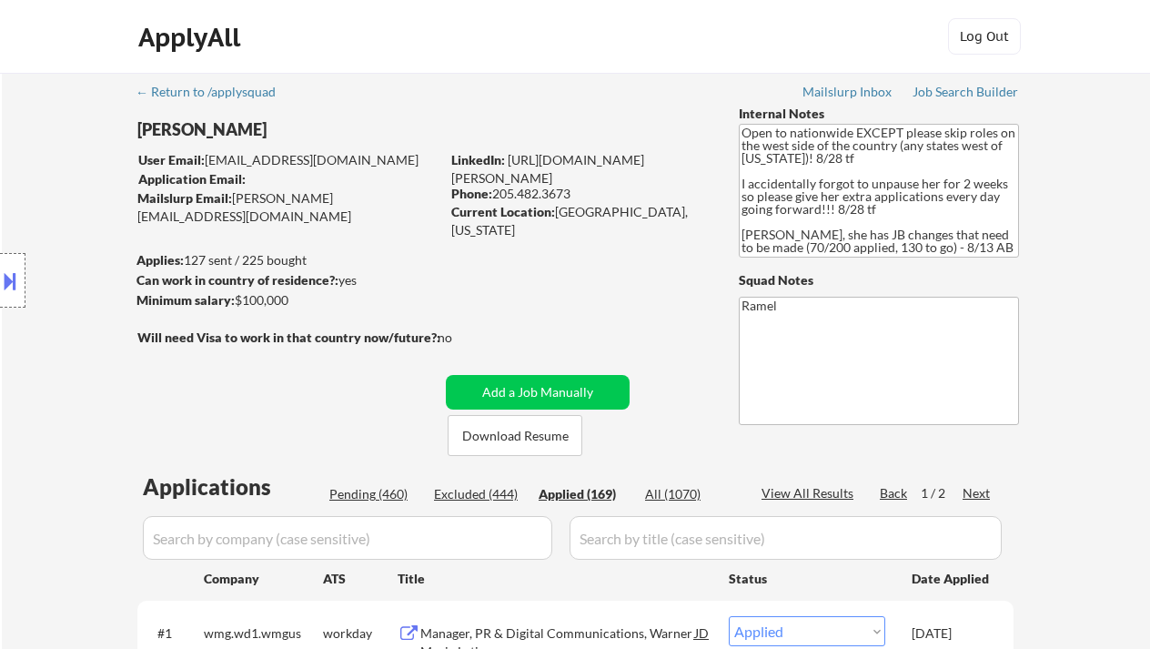
select select ""applied""
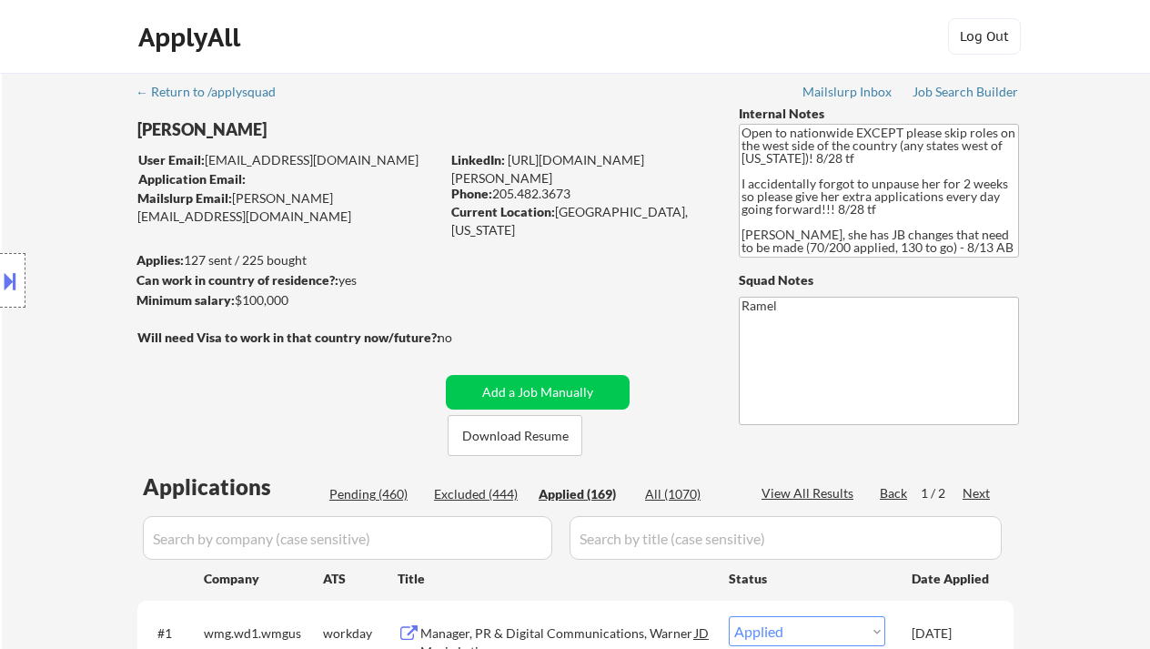
select select ""applied""
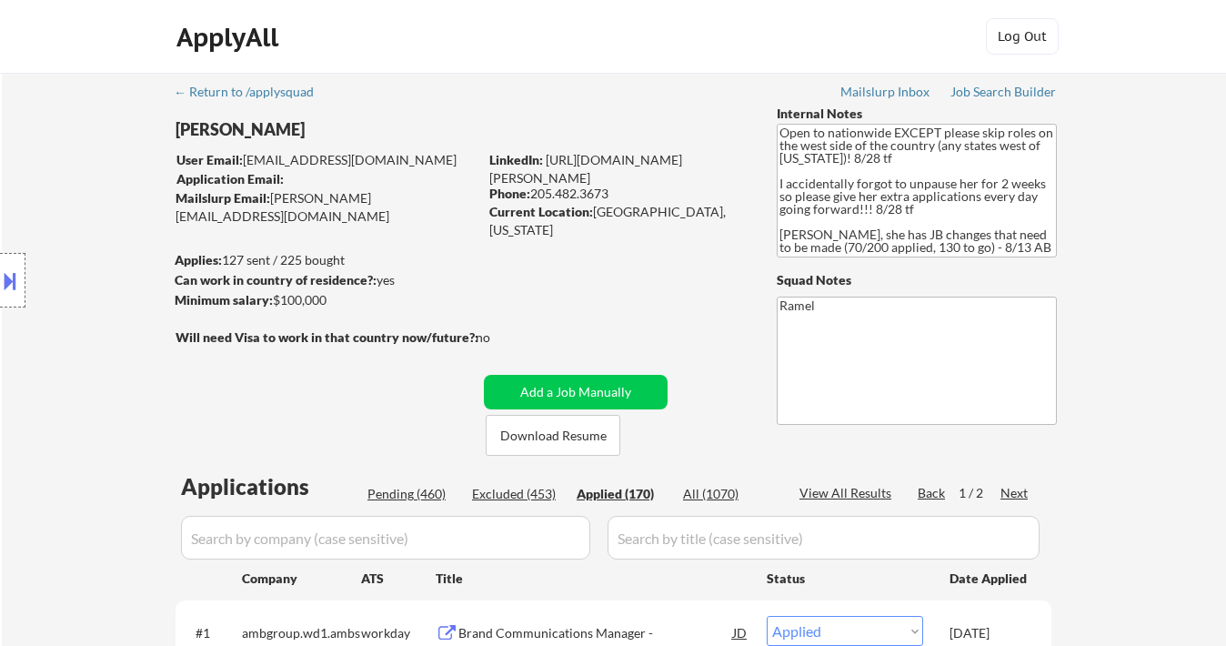
click at [635, 490] on div "Applied (170)" at bounding box center [622, 494] width 91 height 18
click at [845, 492] on div "View All Results" at bounding box center [848, 493] width 97 height 18
select select ""applied""
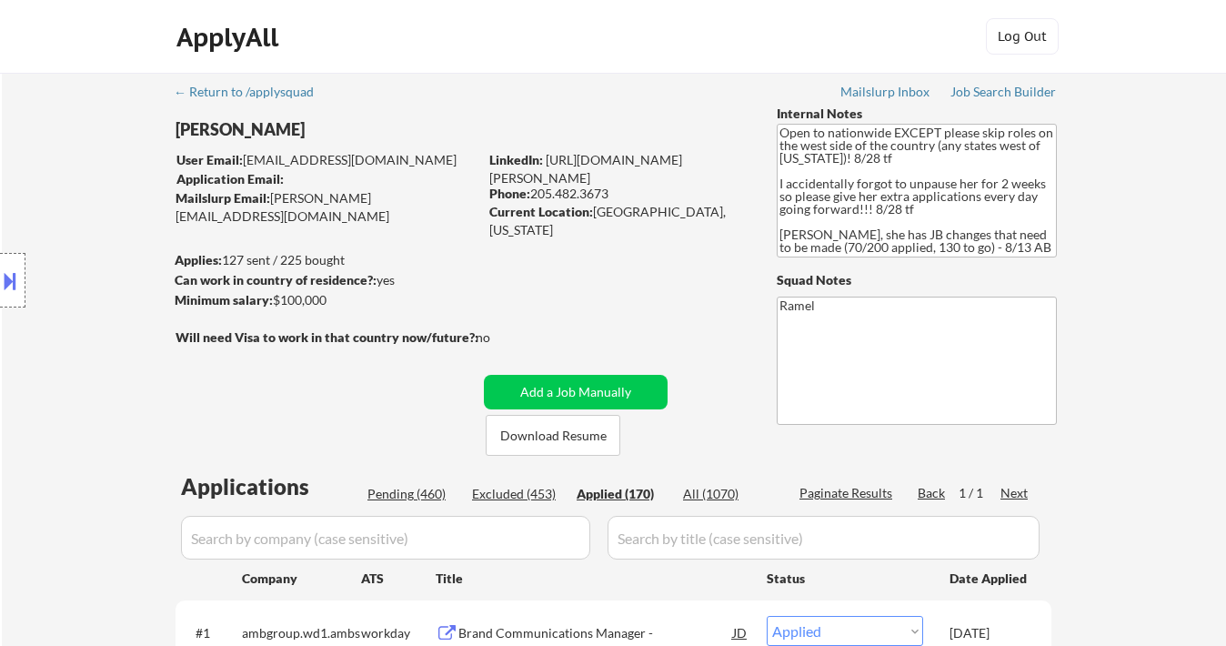
select select ""applied""
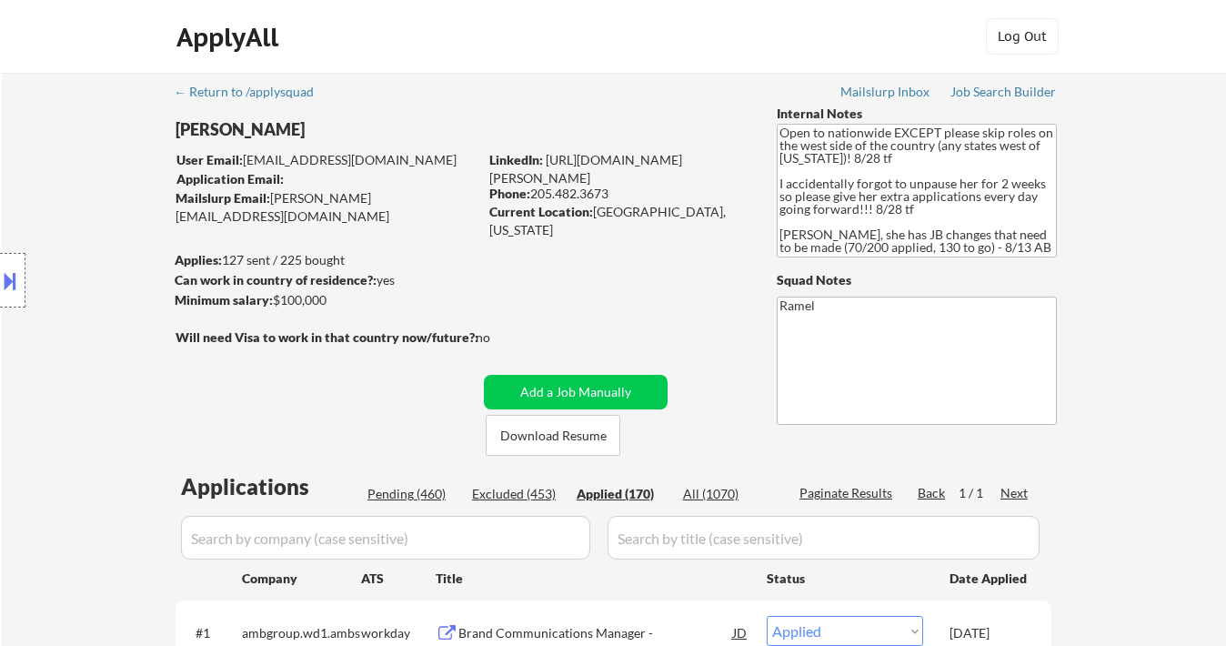
select select ""applied""
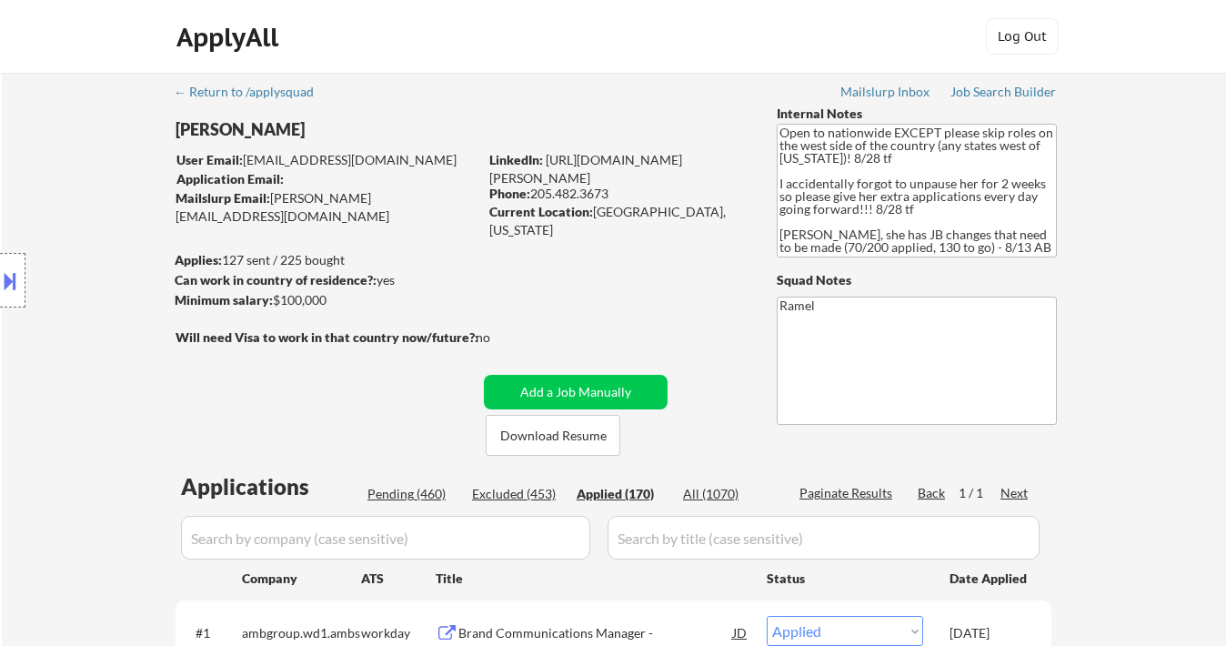
select select ""applied""
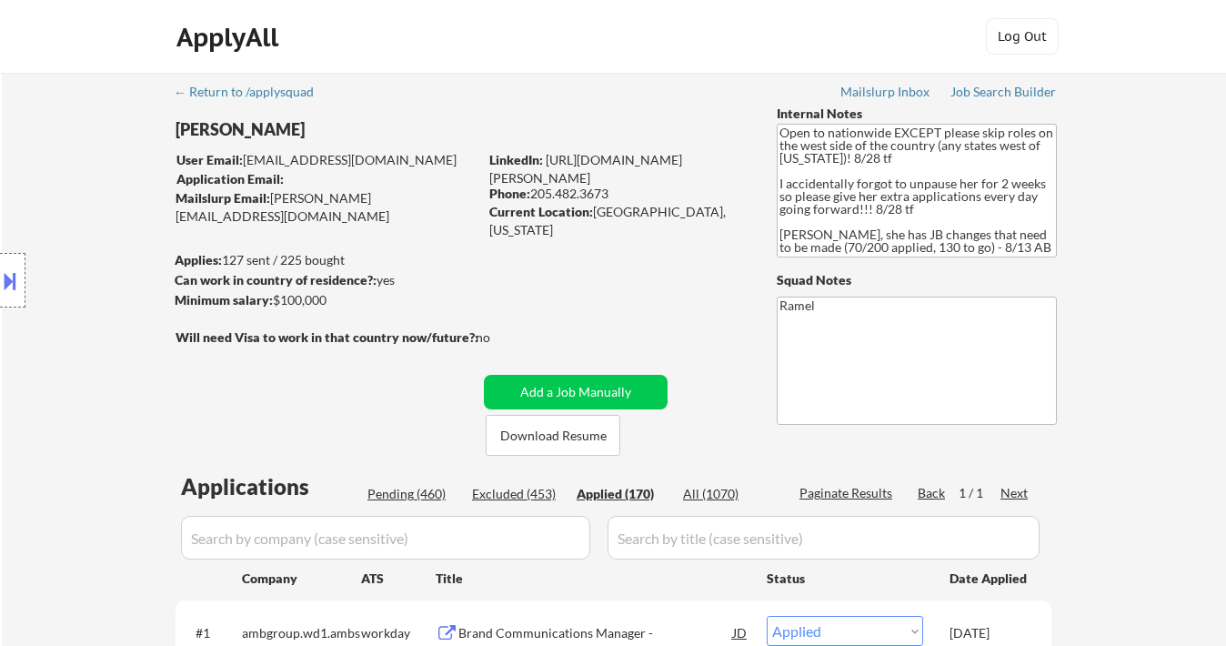
select select ""applied""
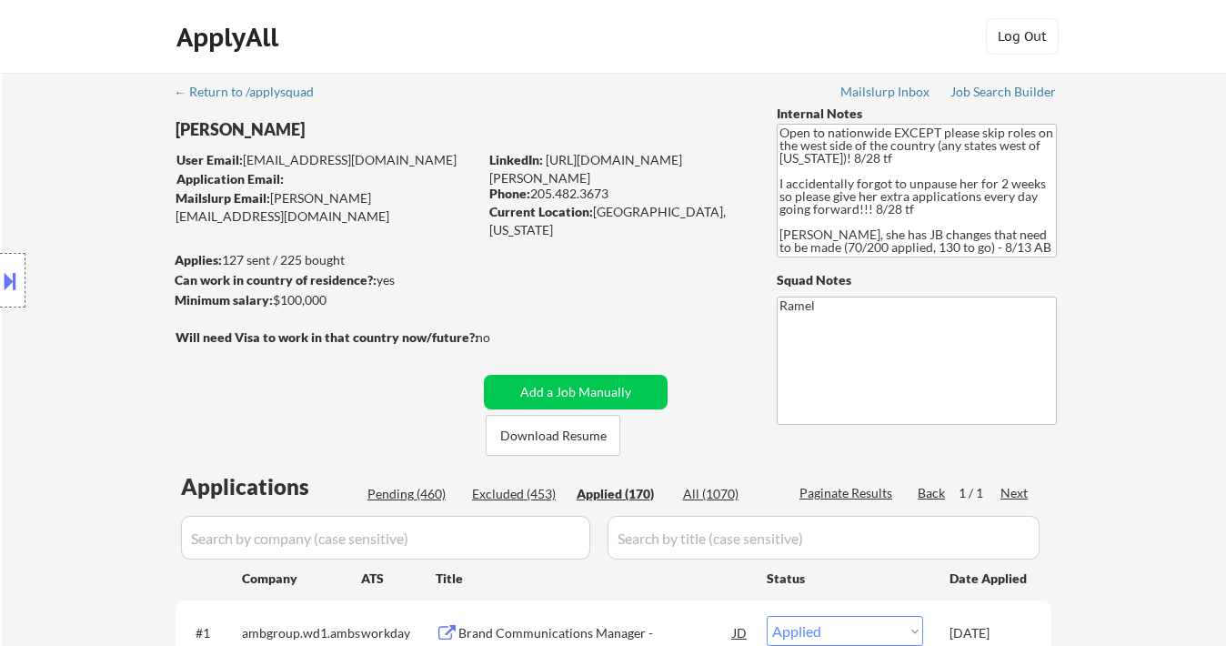
select select ""applied""
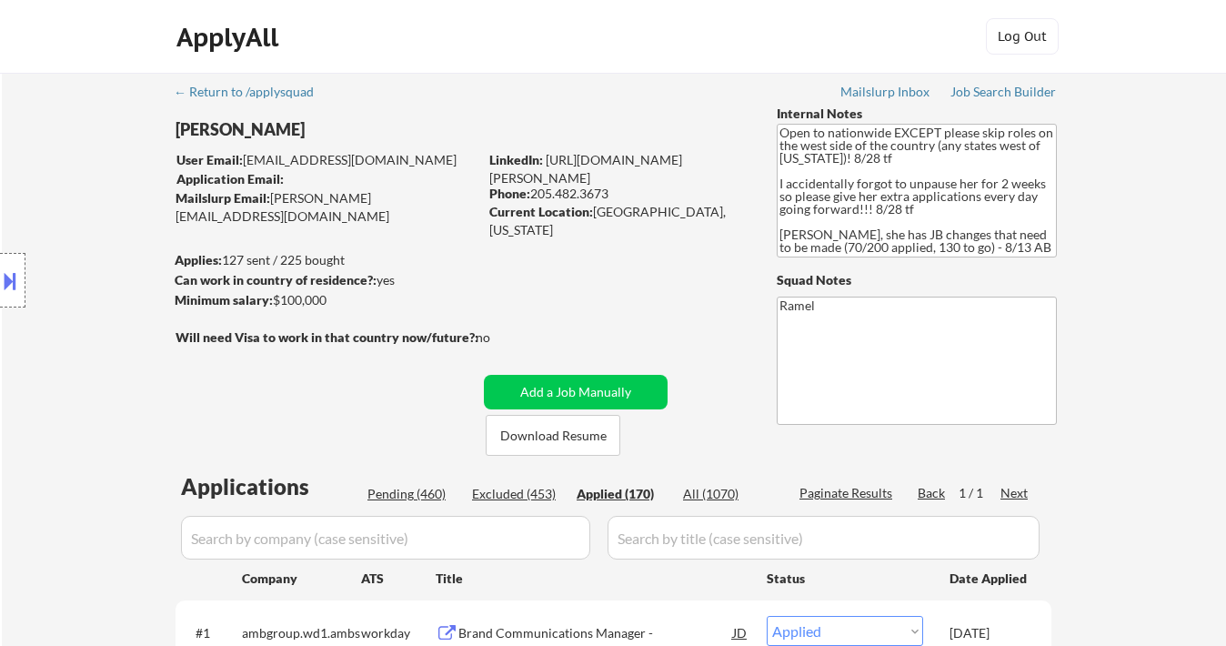
select select ""applied""
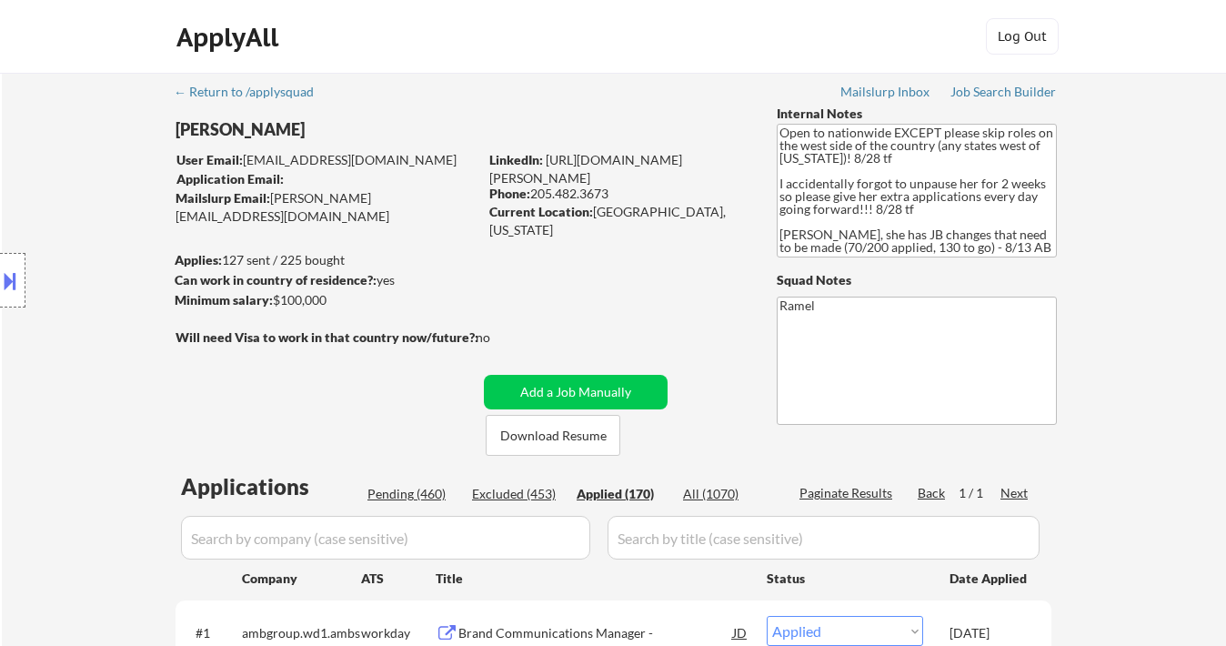
select select ""applied""
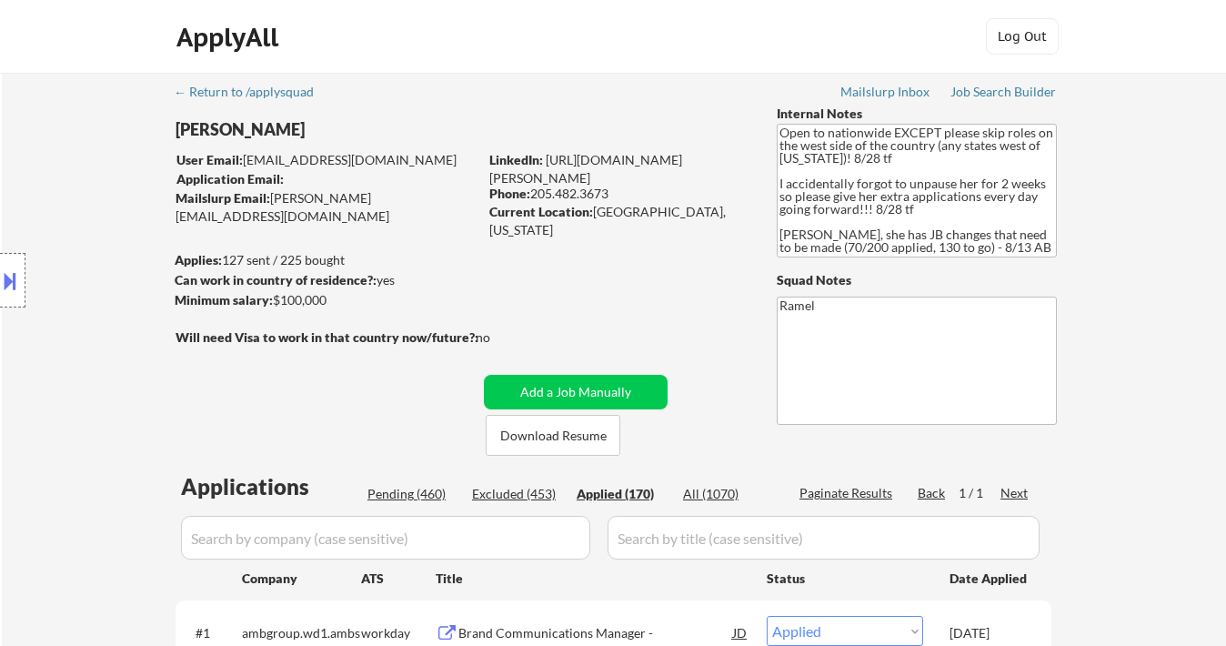
select select ""applied""
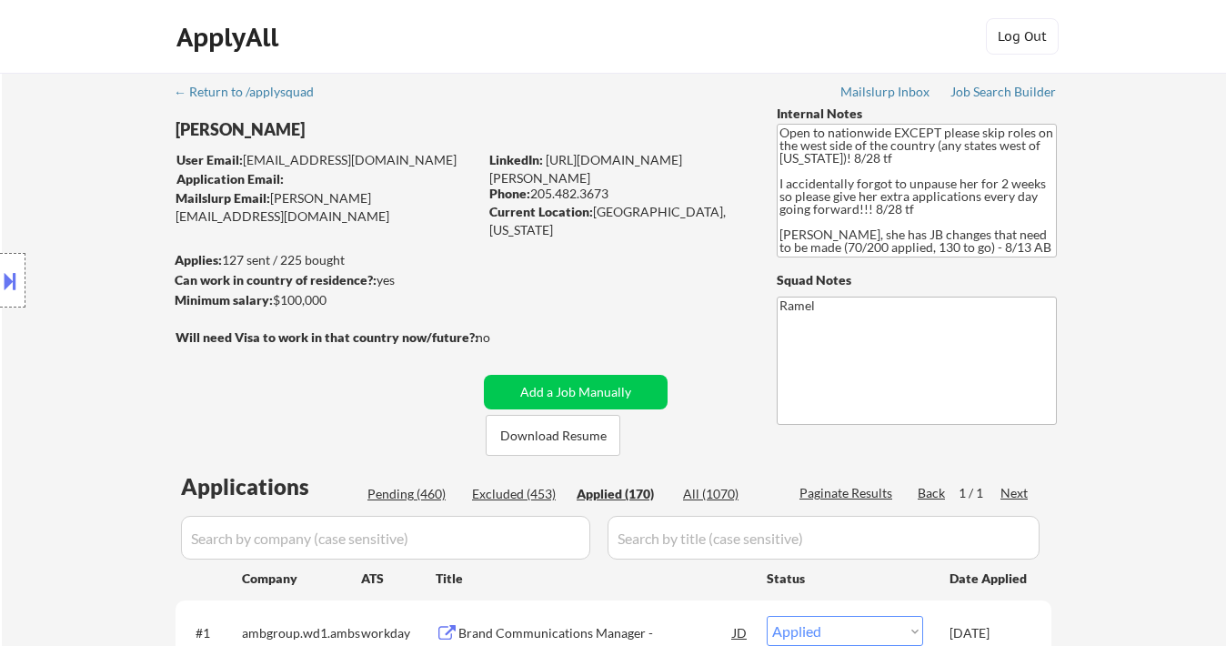
select select ""applied""
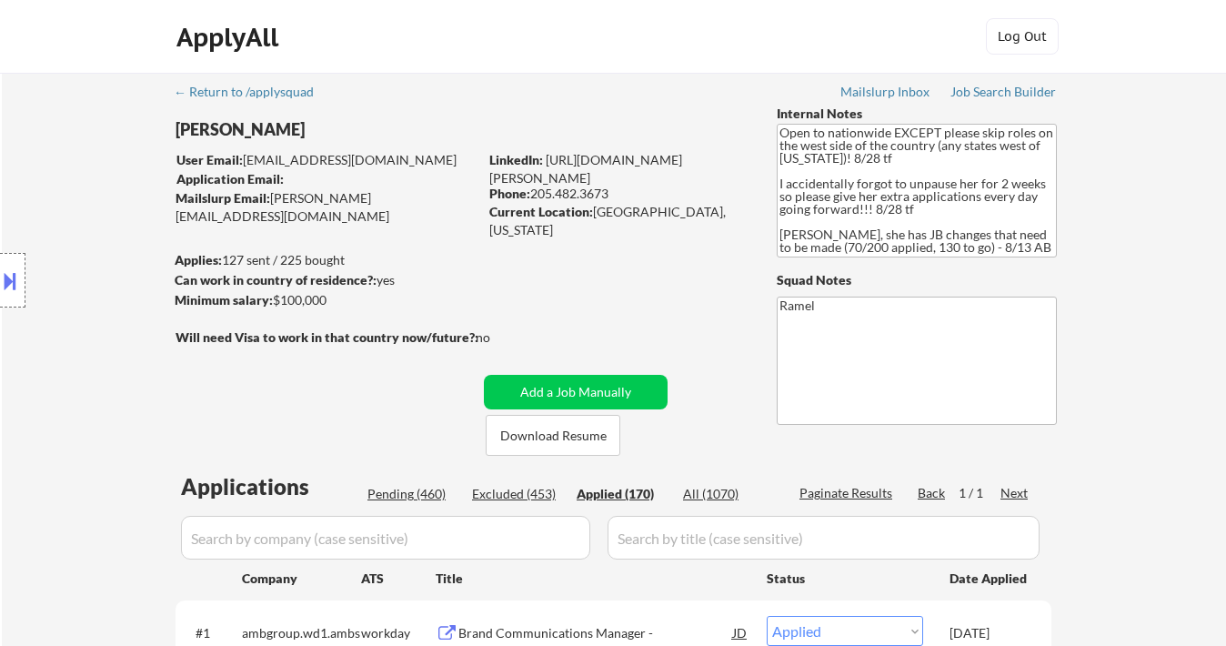
select select ""applied""
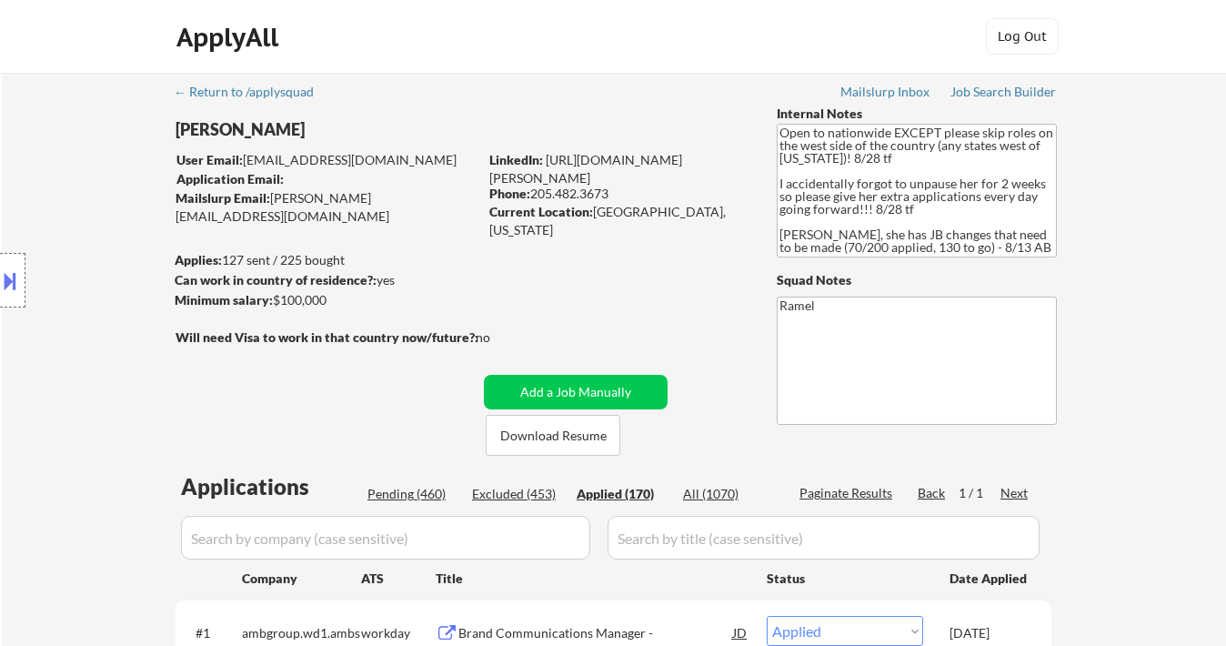
select select ""applied""
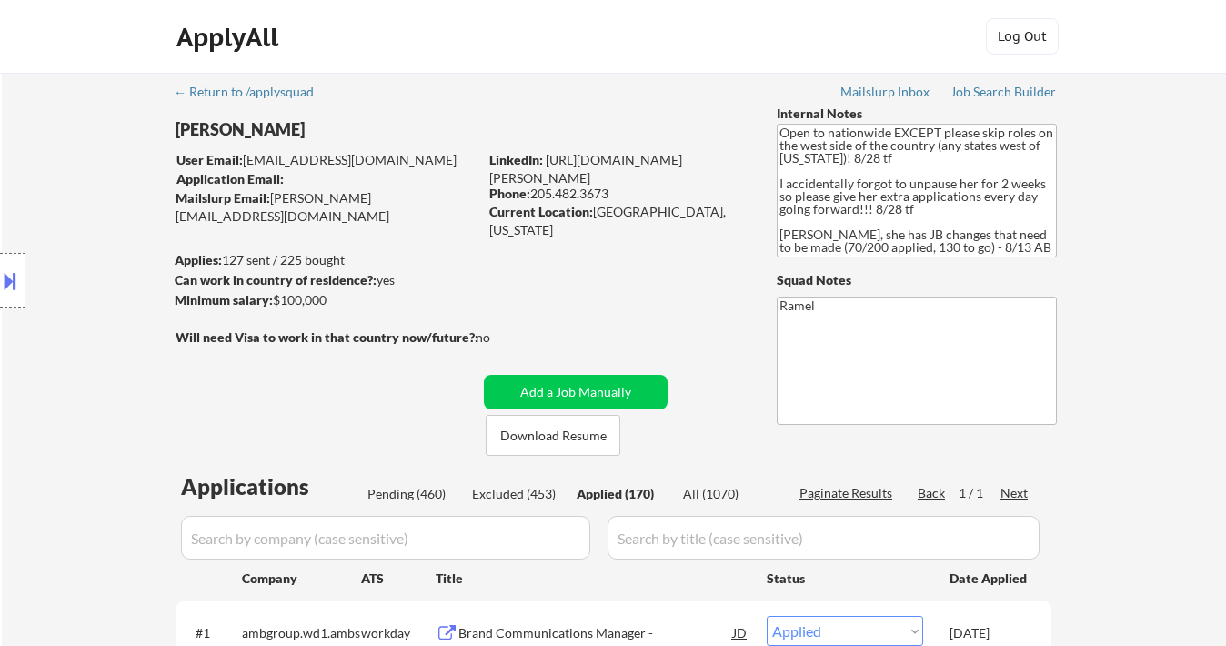
select select ""applied""
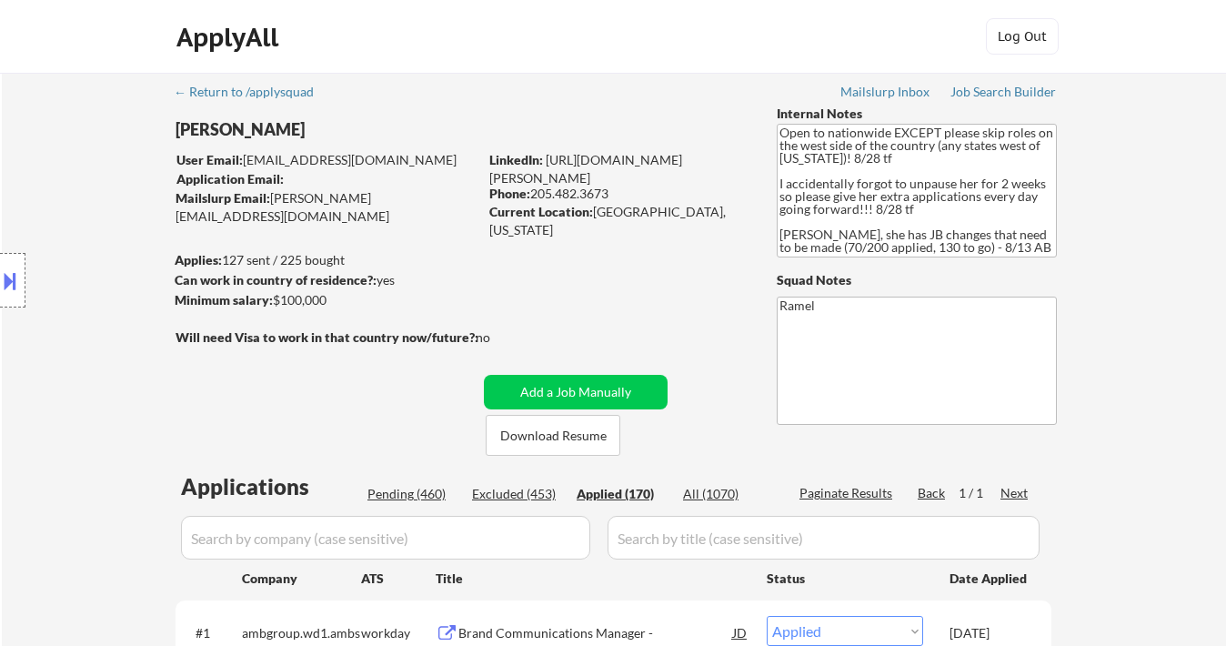
select select ""applied""
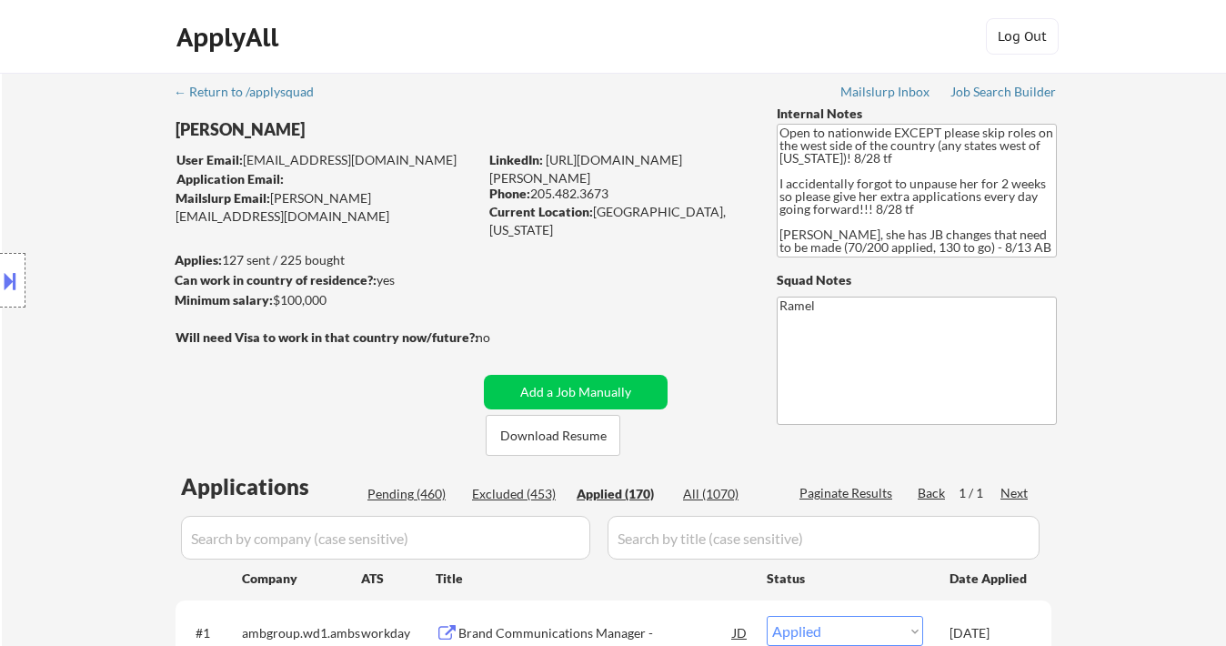
select select ""applied""
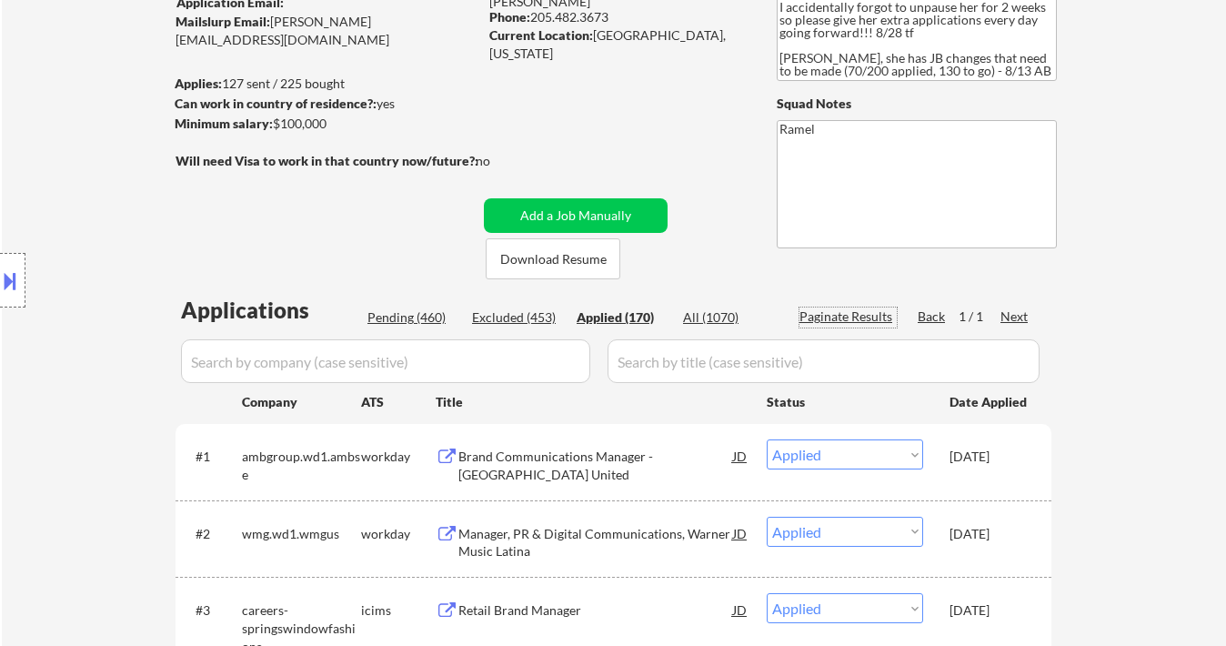
scroll to position [121, 0]
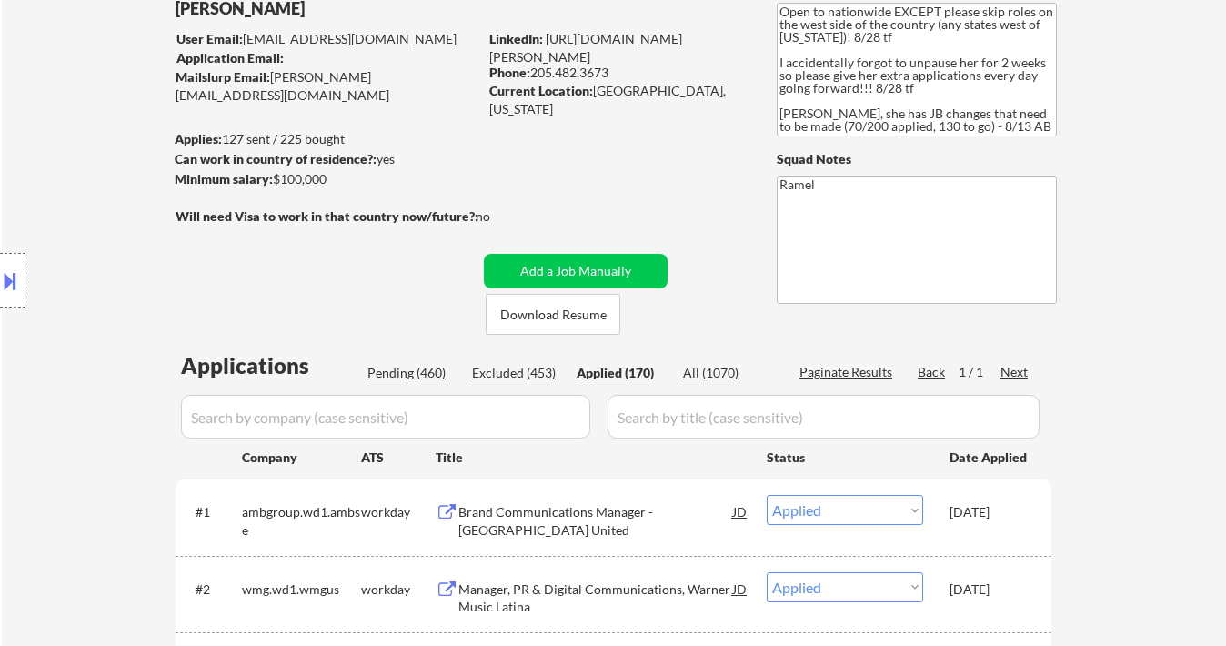
drag, startPoint x: 616, startPoint y: 66, endPoint x: 531, endPoint y: 68, distance: 84.6
click at [531, 68] on div "Phone: [PHONE_NUMBER]" at bounding box center [617, 73] width 257 height 18
drag, startPoint x: 573, startPoint y: 56, endPoint x: 470, endPoint y: 167, distance: 151.3
click at [470, 167] on div "Can work in country of residence?: yes" at bounding box center [323, 159] width 297 height 19
drag, startPoint x: 534, startPoint y: 67, endPoint x: 612, endPoint y: 69, distance: 78.2
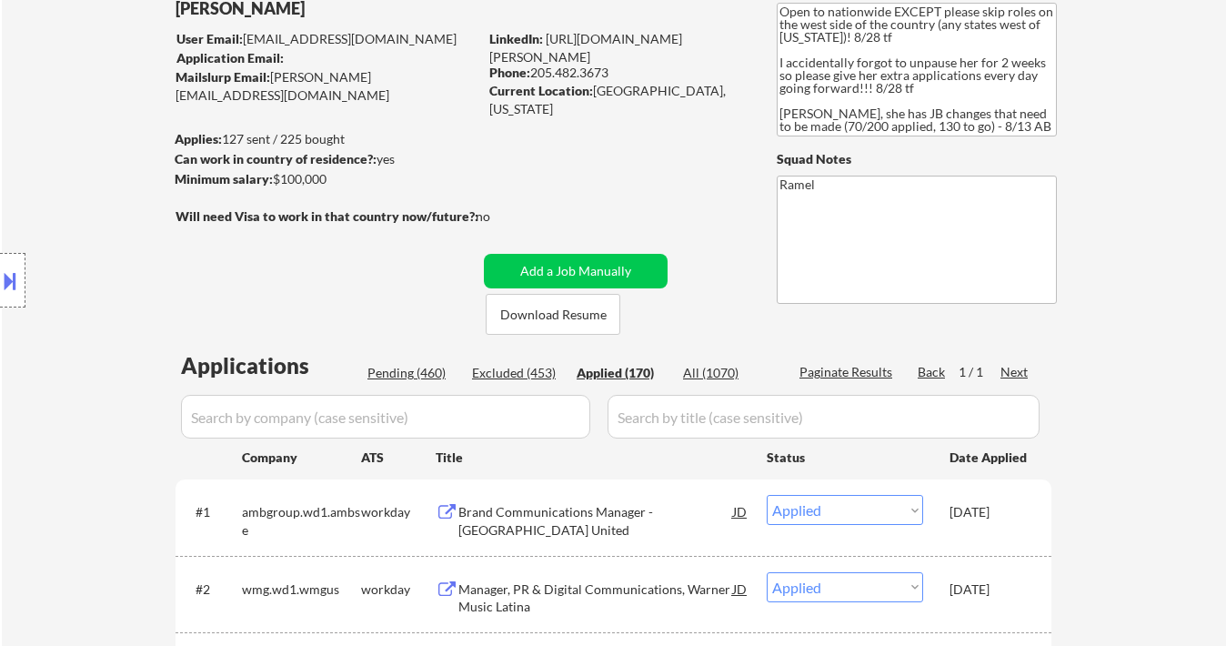
click at [612, 69] on div "Phone: [PHONE_NUMBER]" at bounding box center [617, 73] width 257 height 18
copy div "205.482.3673"
select select ""applied""
copy div "205.482.3673"
select select ""applied""
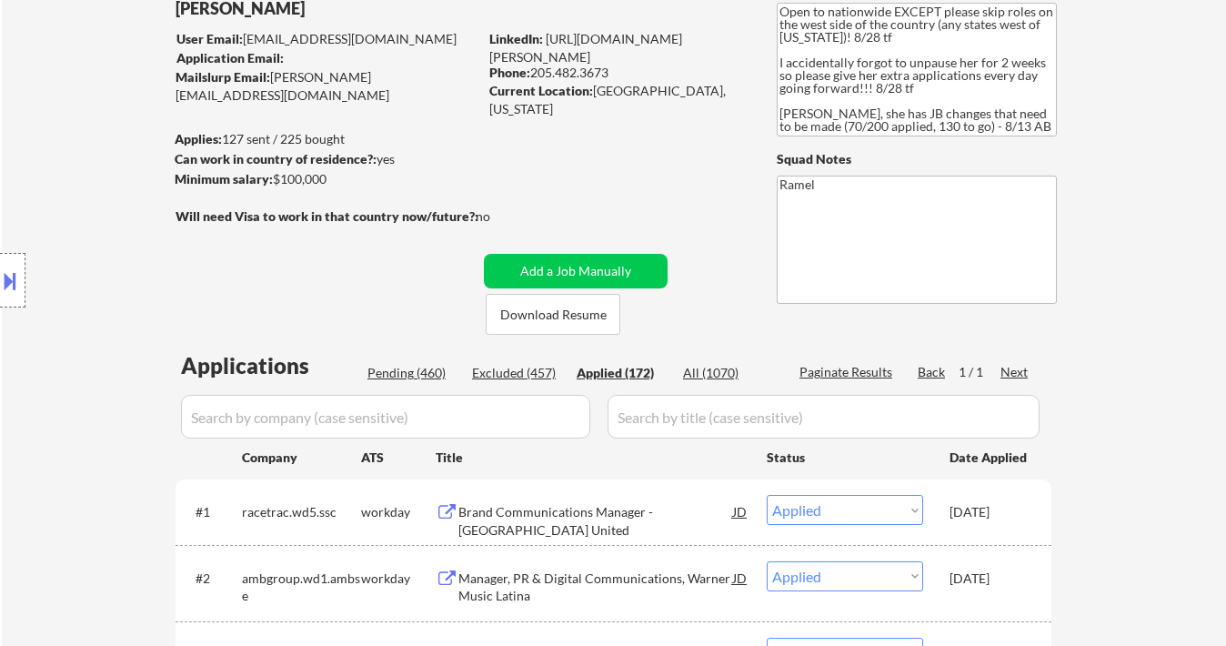
select select ""applied""
copy div "205.482.3673"
select select ""applied""
copy div "205.482.3673"
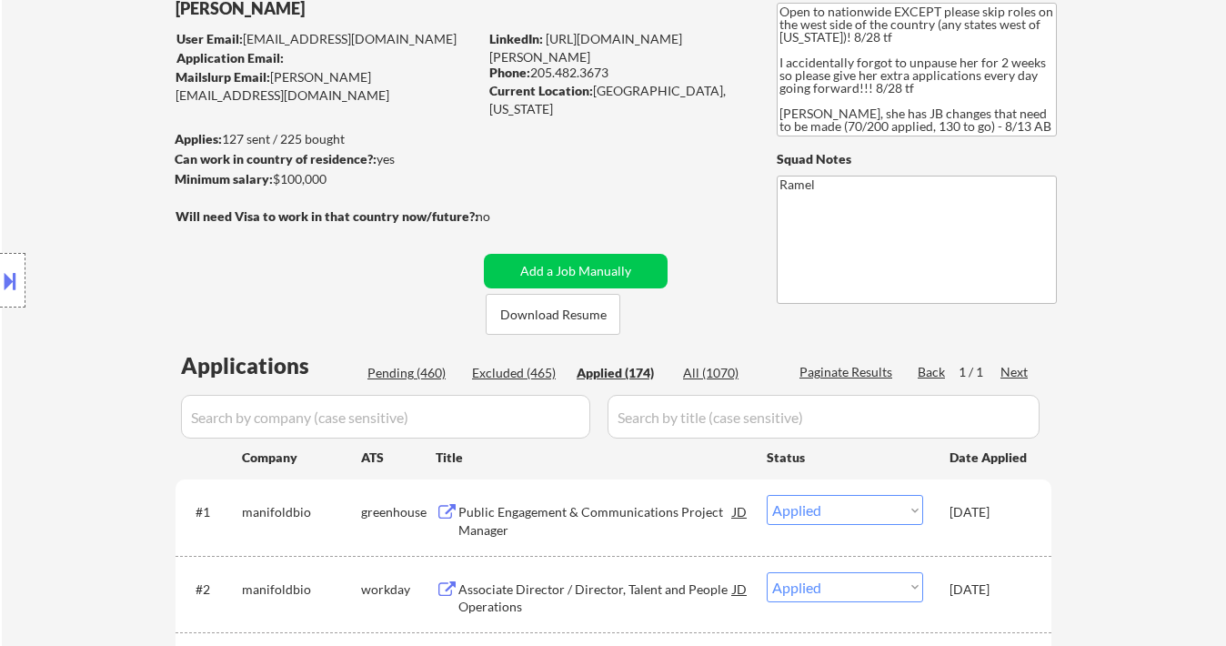
select select ""applied""
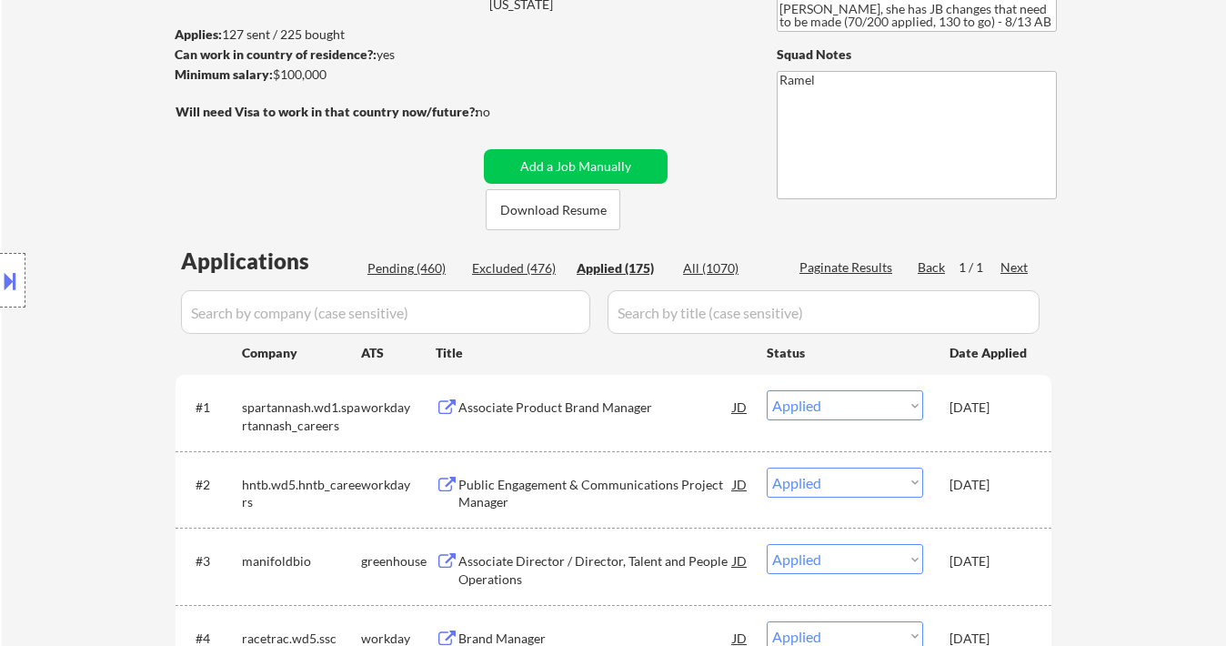
scroll to position [242, 0]
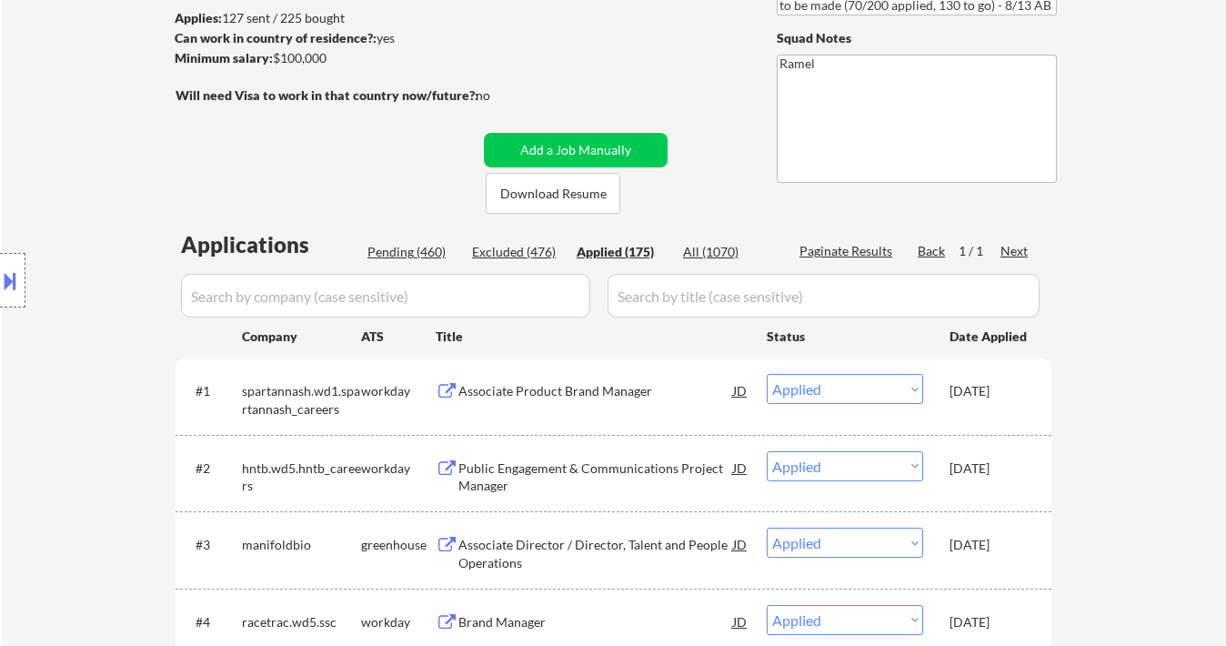
select select ""applied""
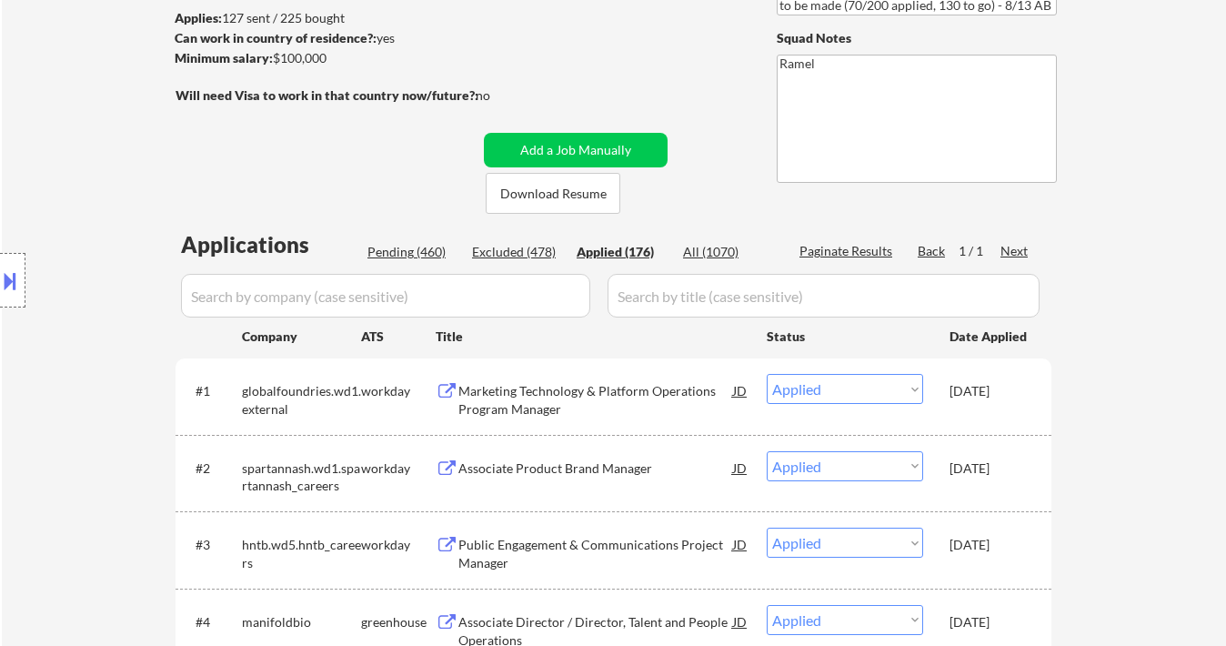
scroll to position [0, 0]
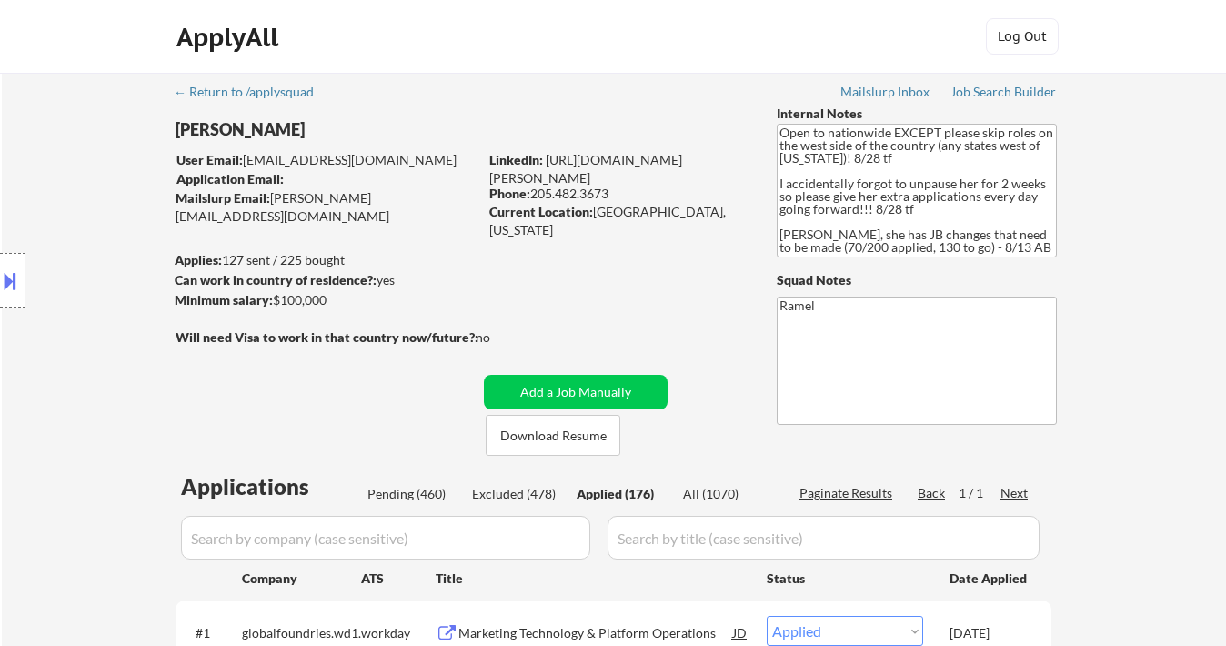
select select ""applied""
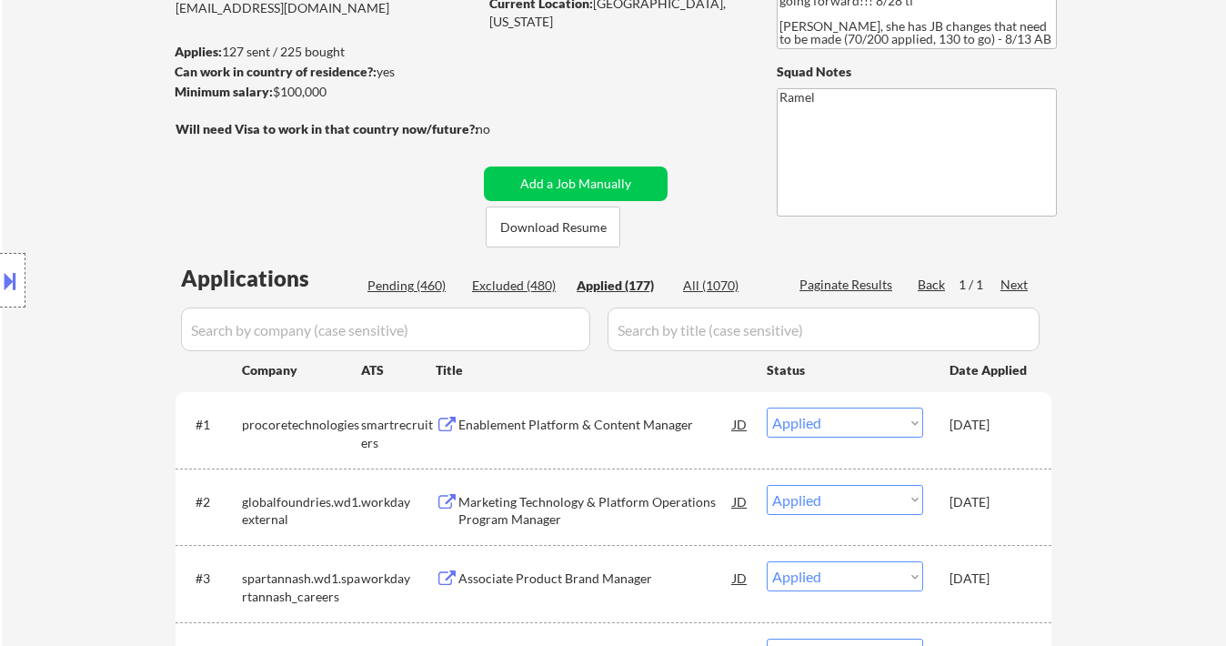
scroll to position [121, 0]
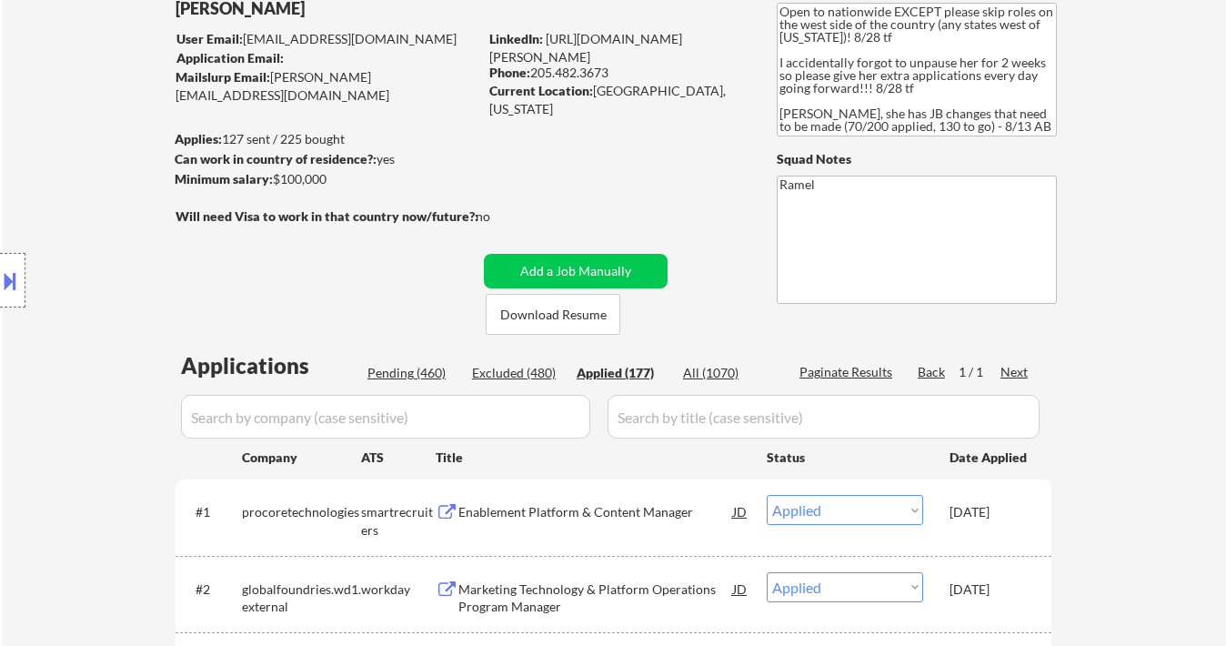
drag, startPoint x: 611, startPoint y: 65, endPoint x: 535, endPoint y: 71, distance: 76.6
click at [535, 71] on div "Phone: [PHONE_NUMBER]" at bounding box center [617, 73] width 257 height 18
select select ""applied""
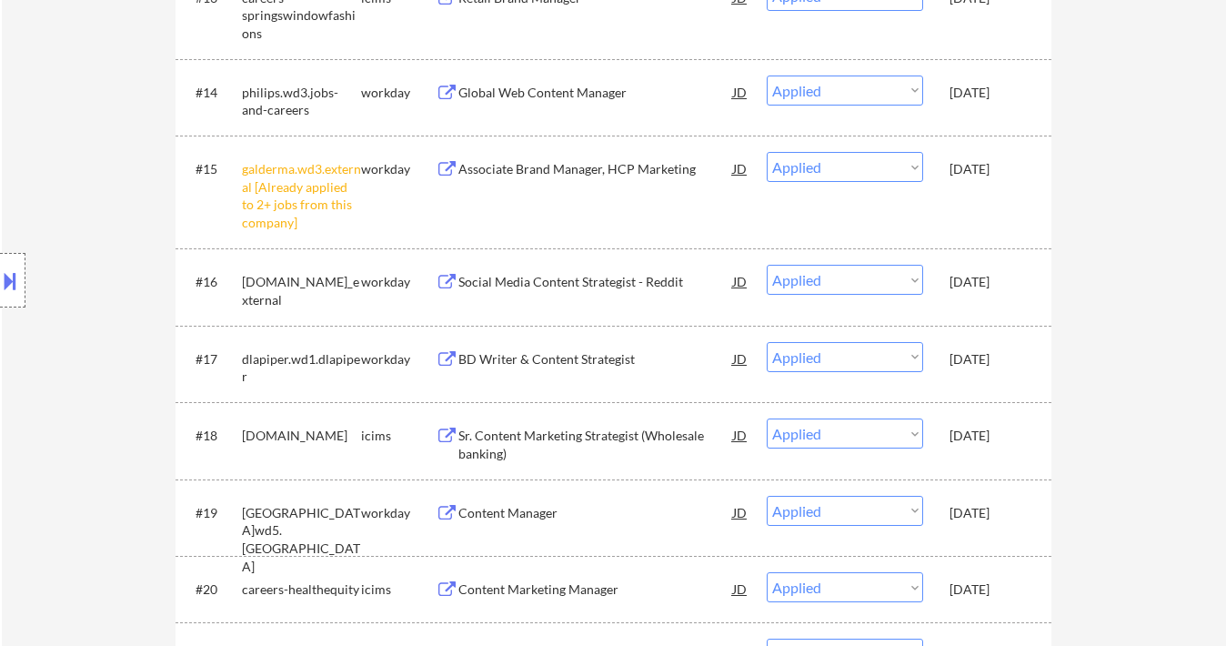
scroll to position [1455, 0]
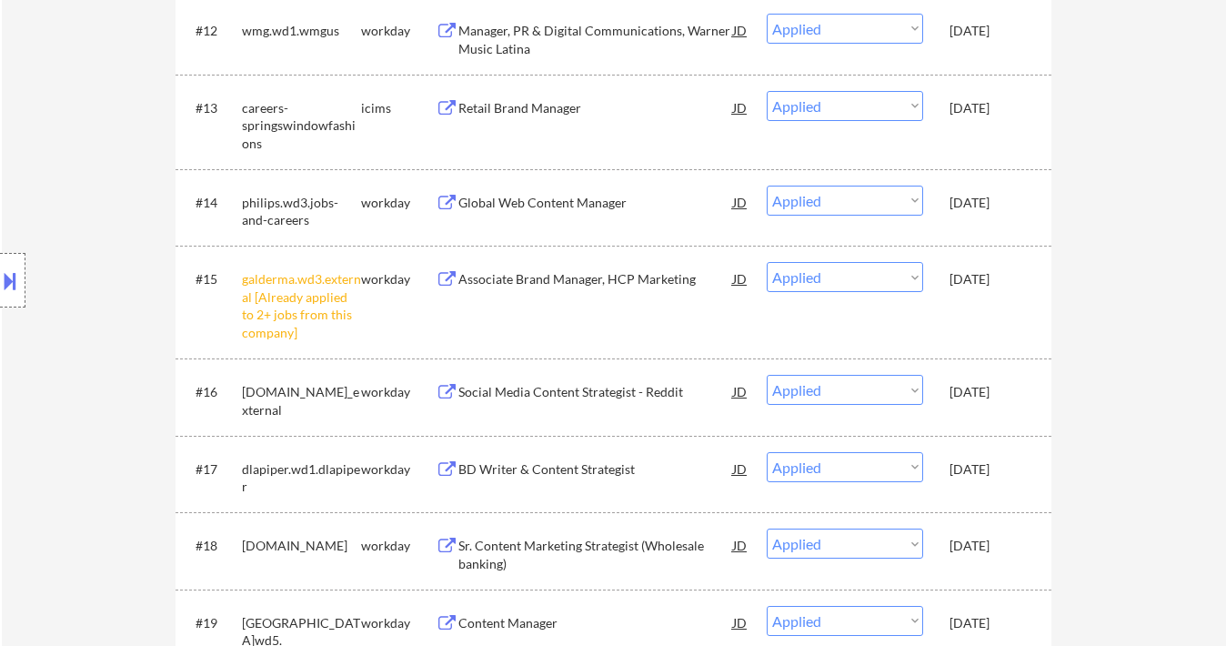
select select ""applied""
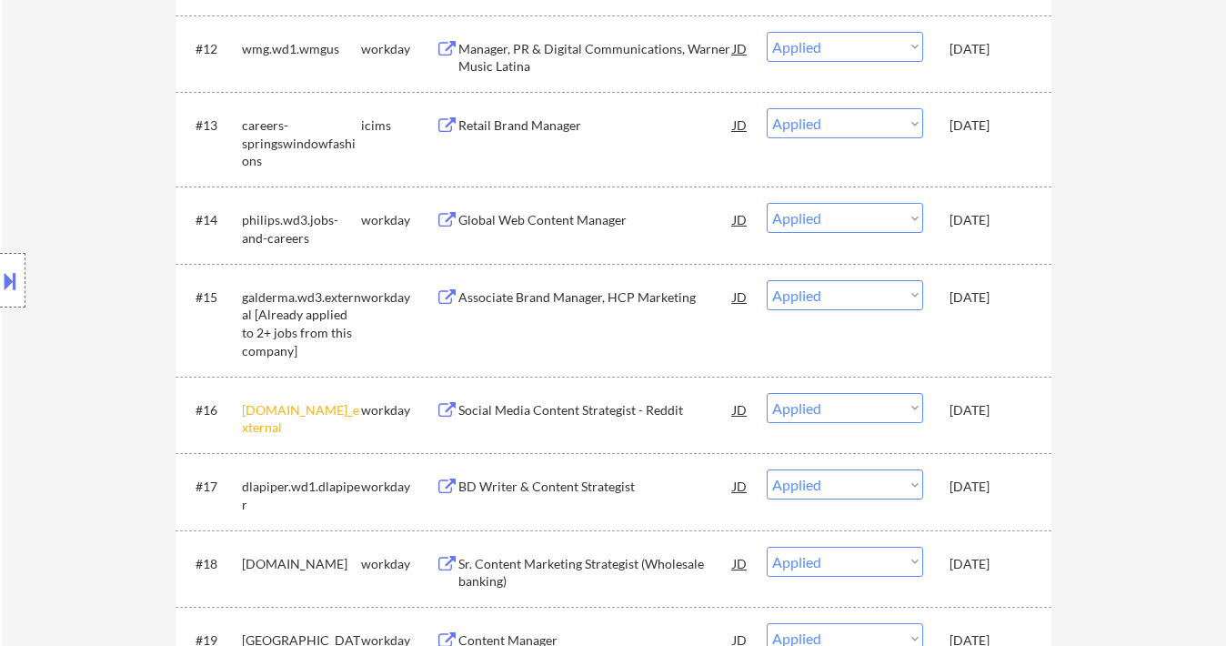
select select ""applied""
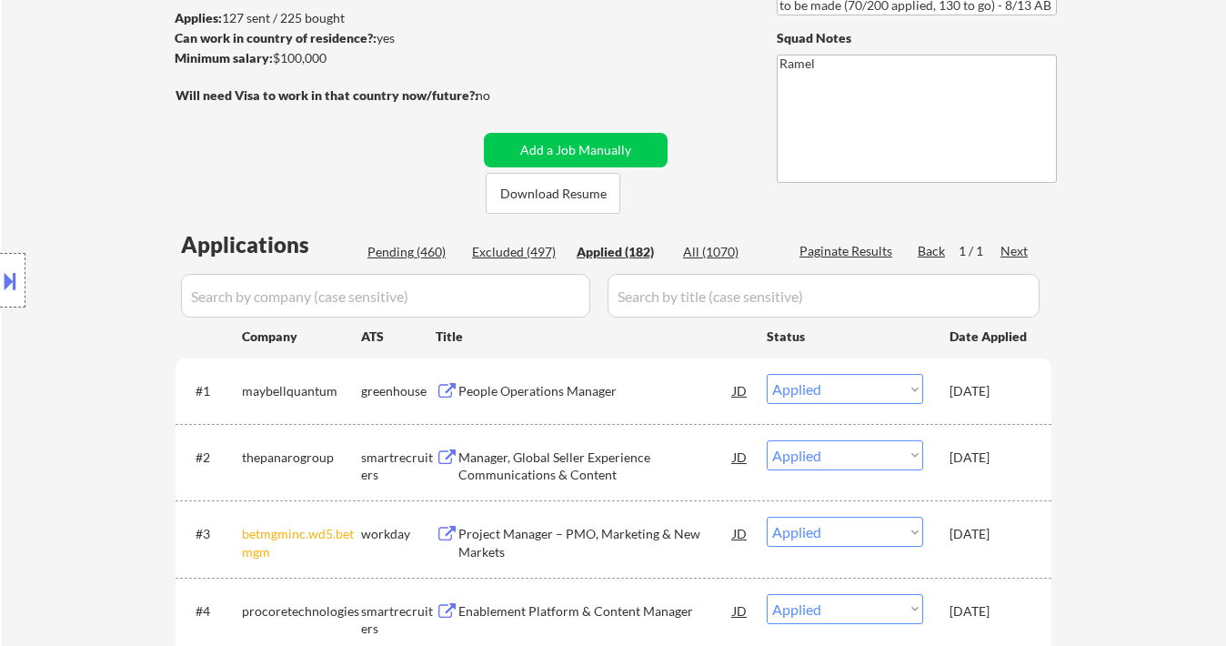
scroll to position [0, 0]
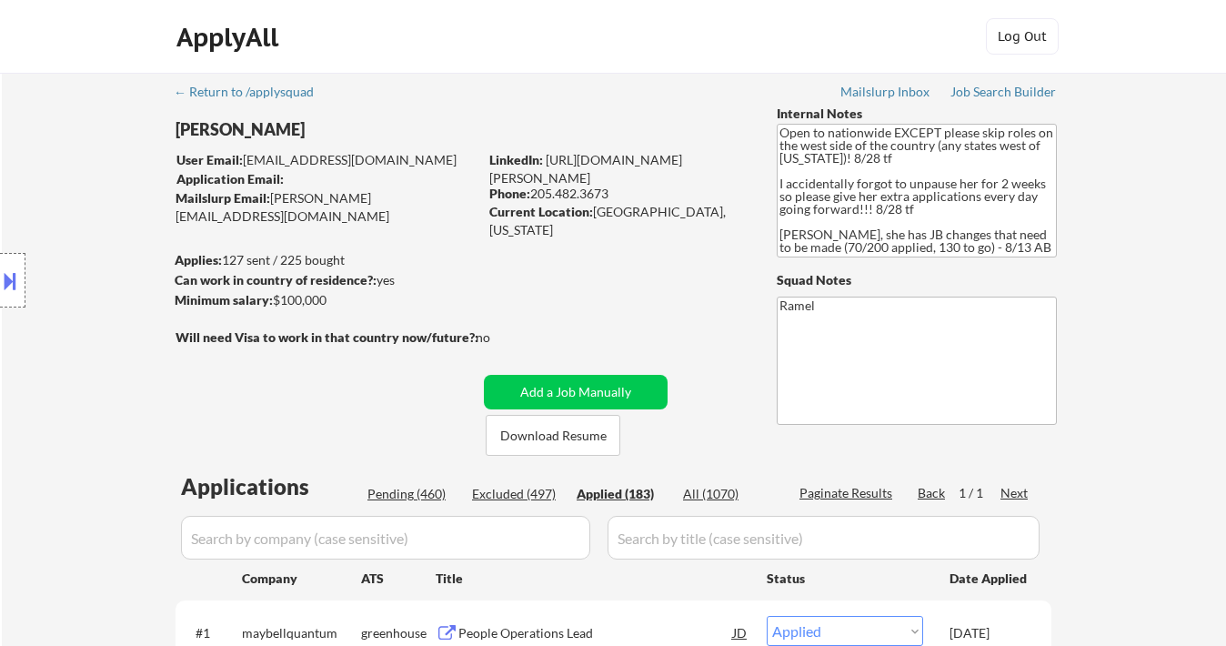
select select ""applied""
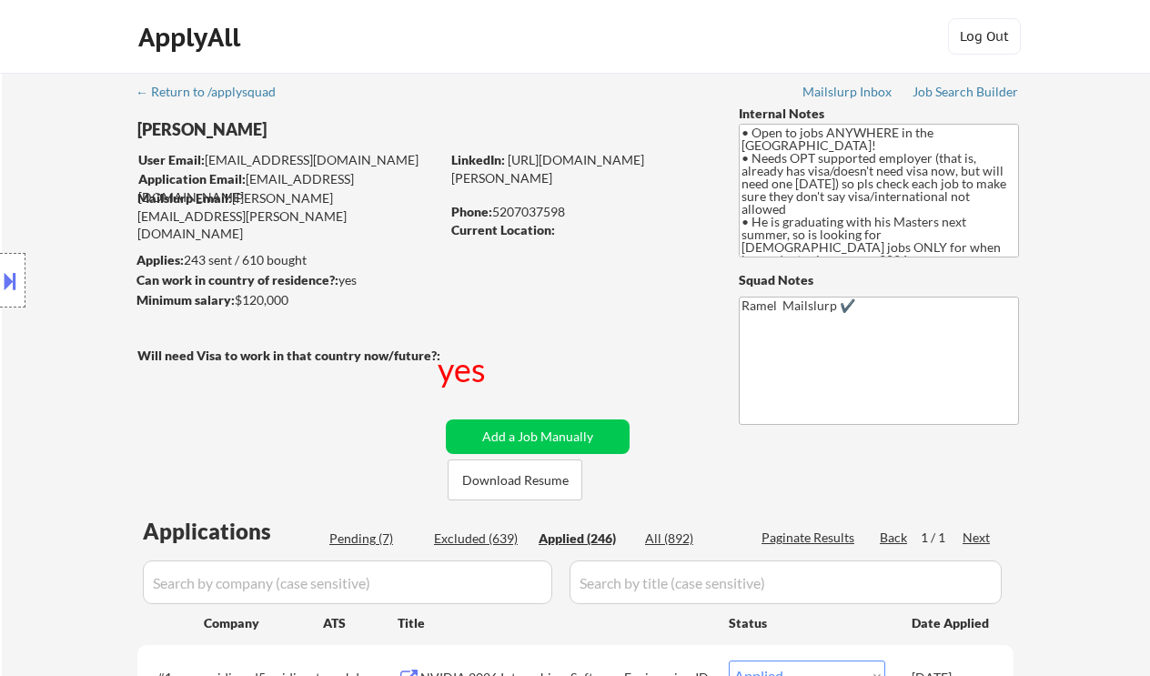
select select ""applied""
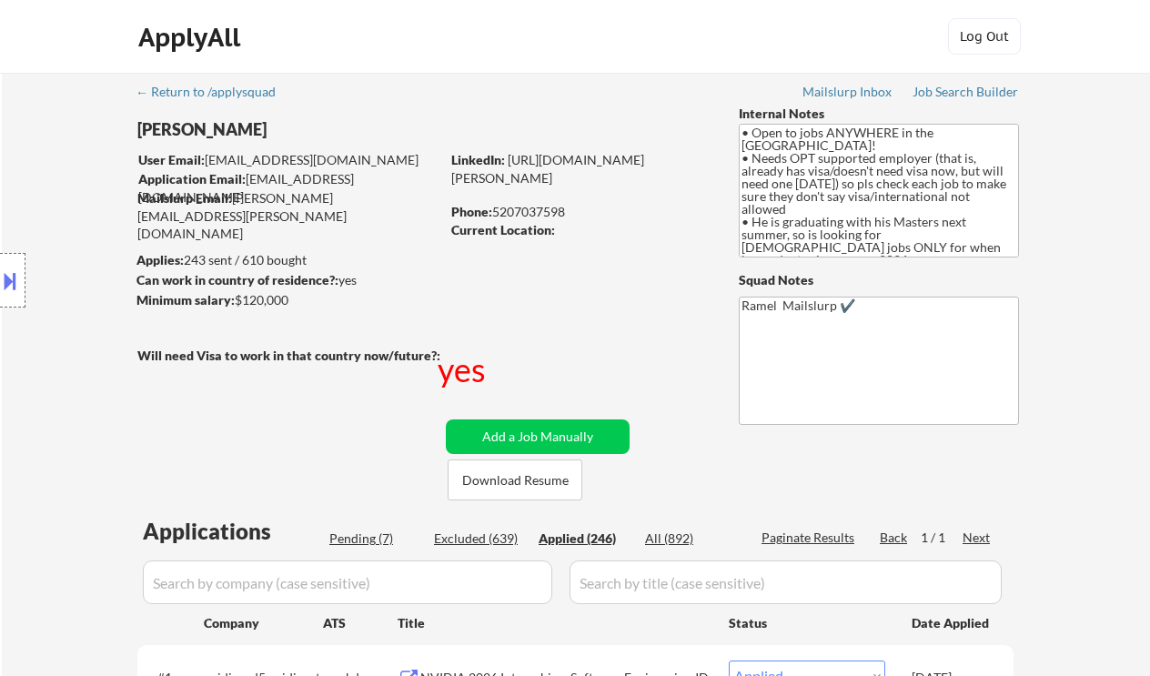
select select ""applied""
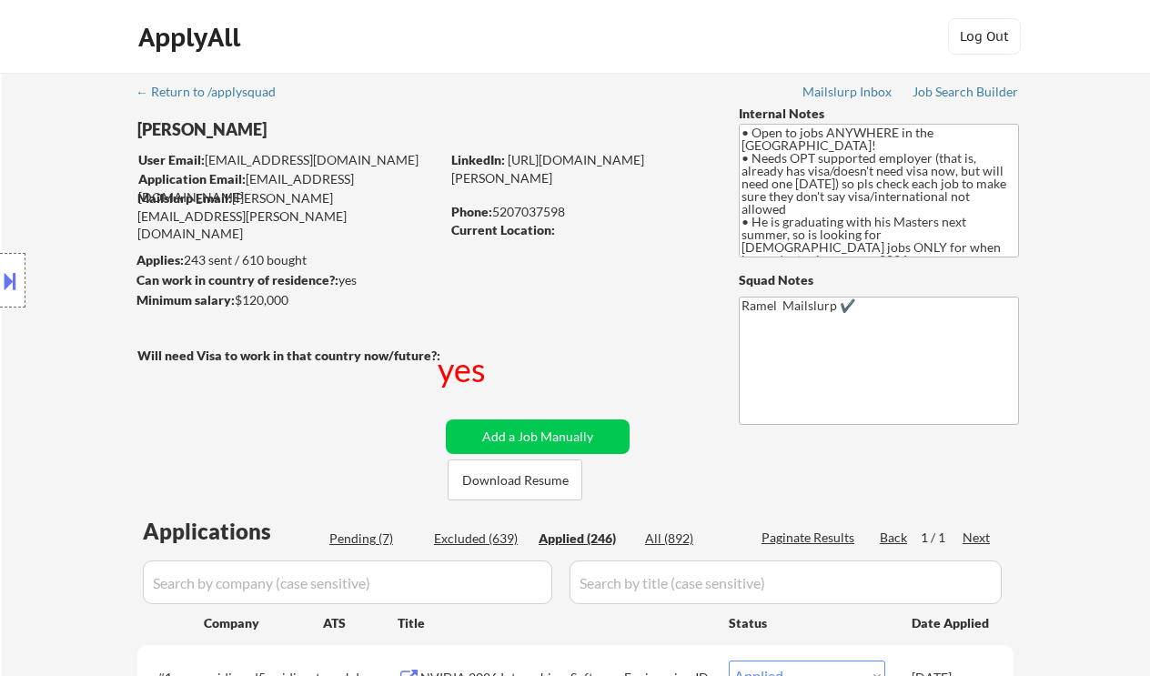
select select ""applied""
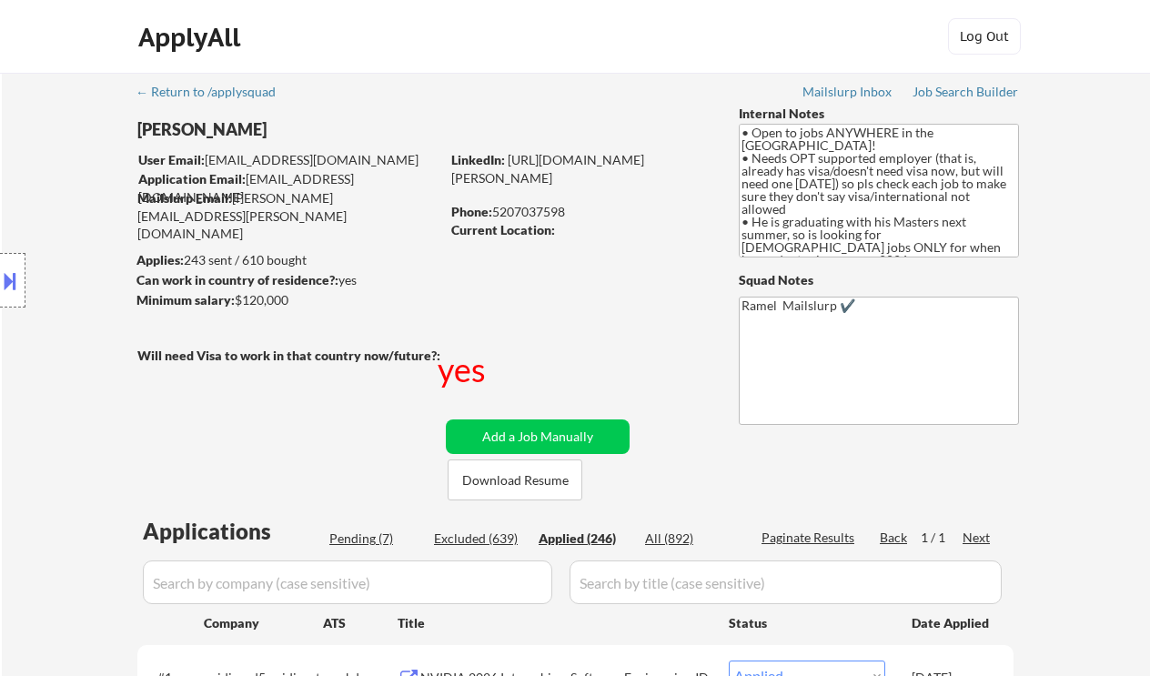
select select ""applied""
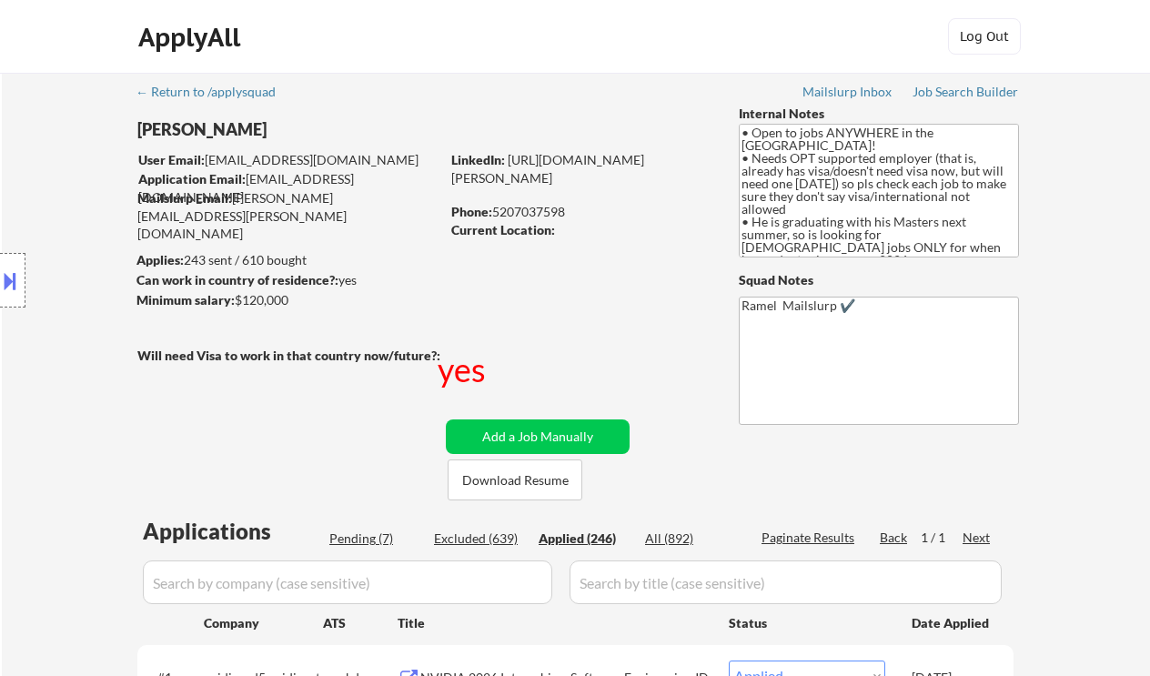
select select ""applied""
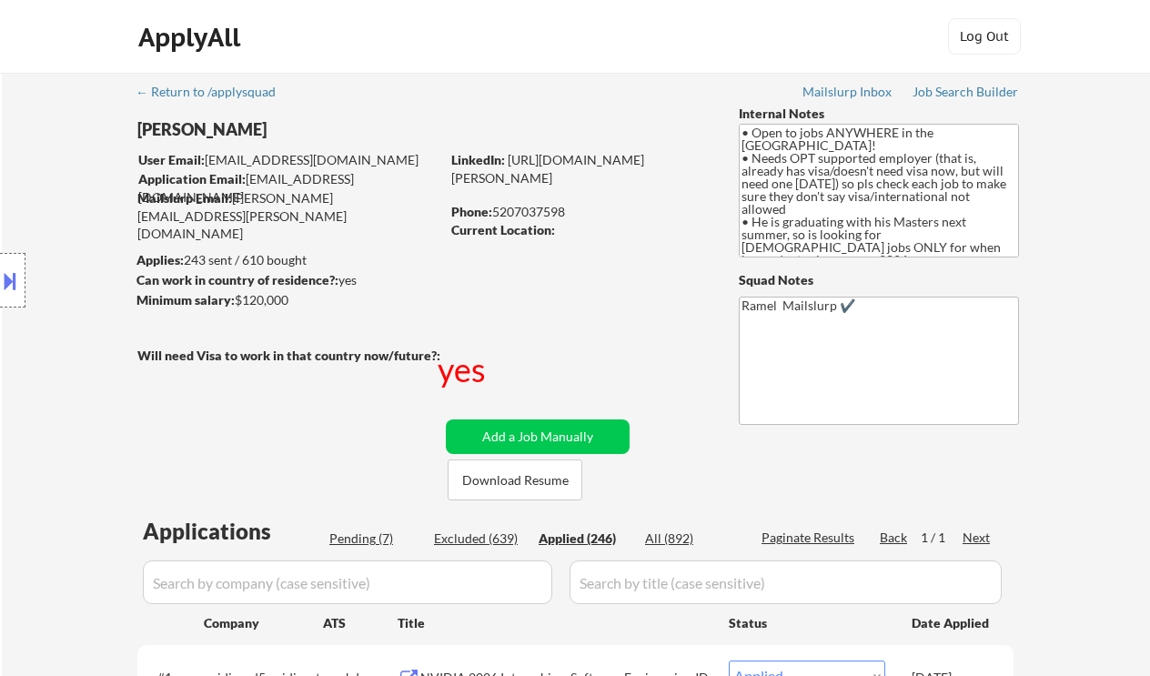
select select ""applied""
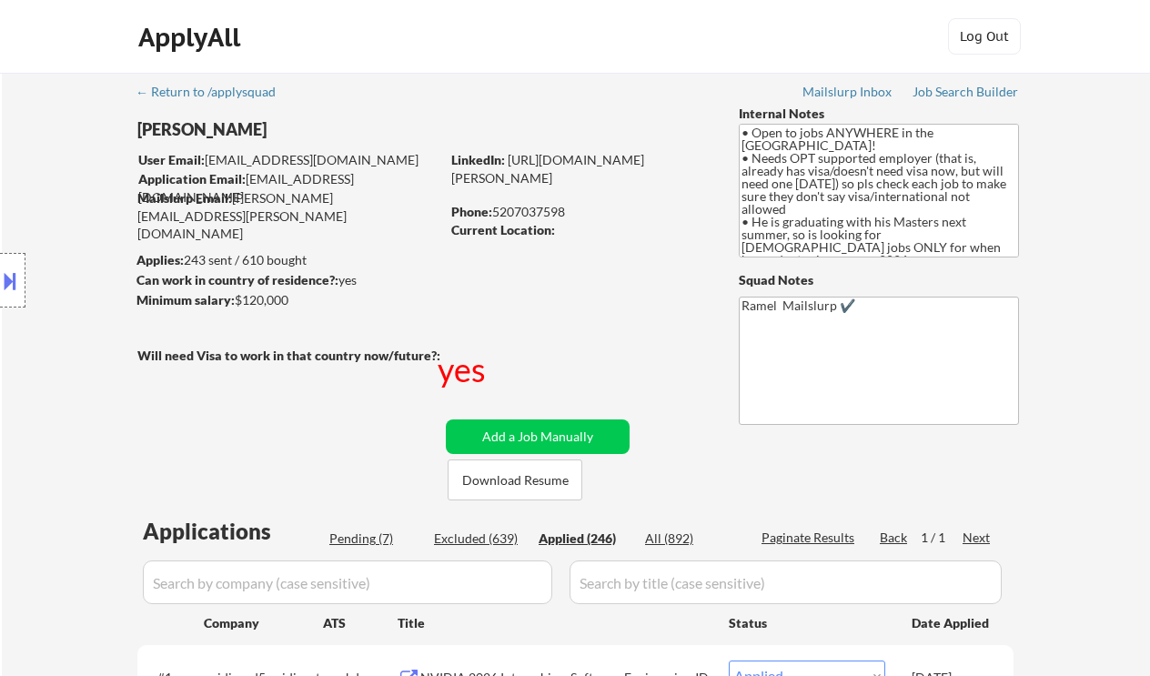
select select ""applied""
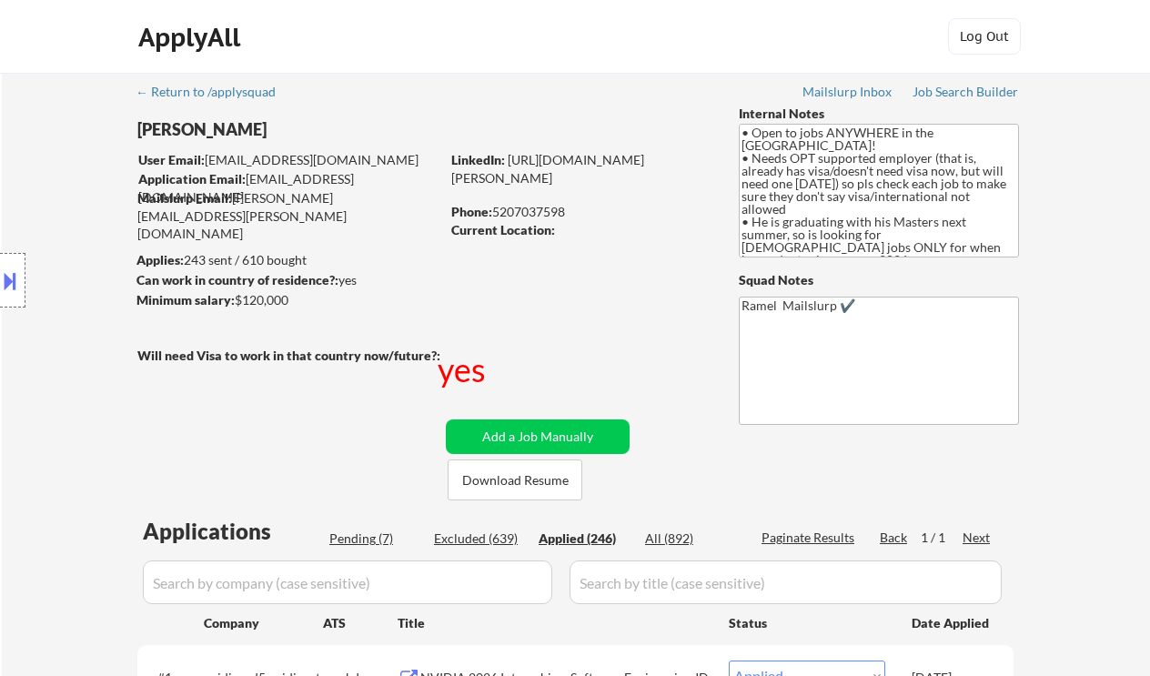
select select ""applied""
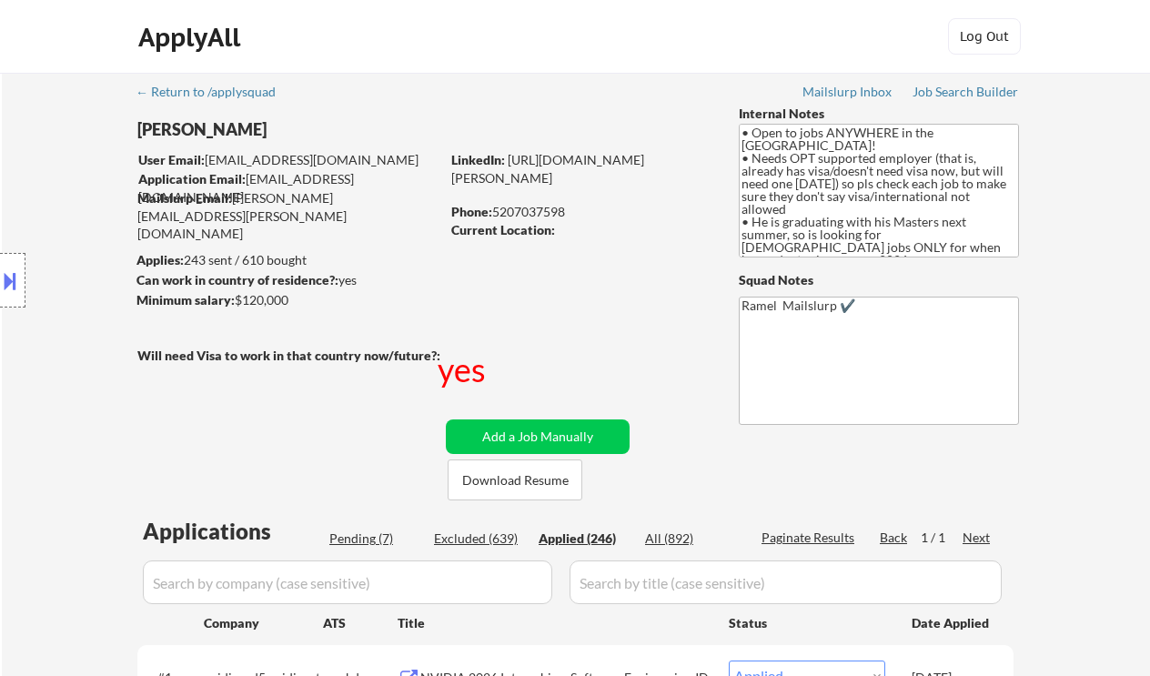
select select ""applied""
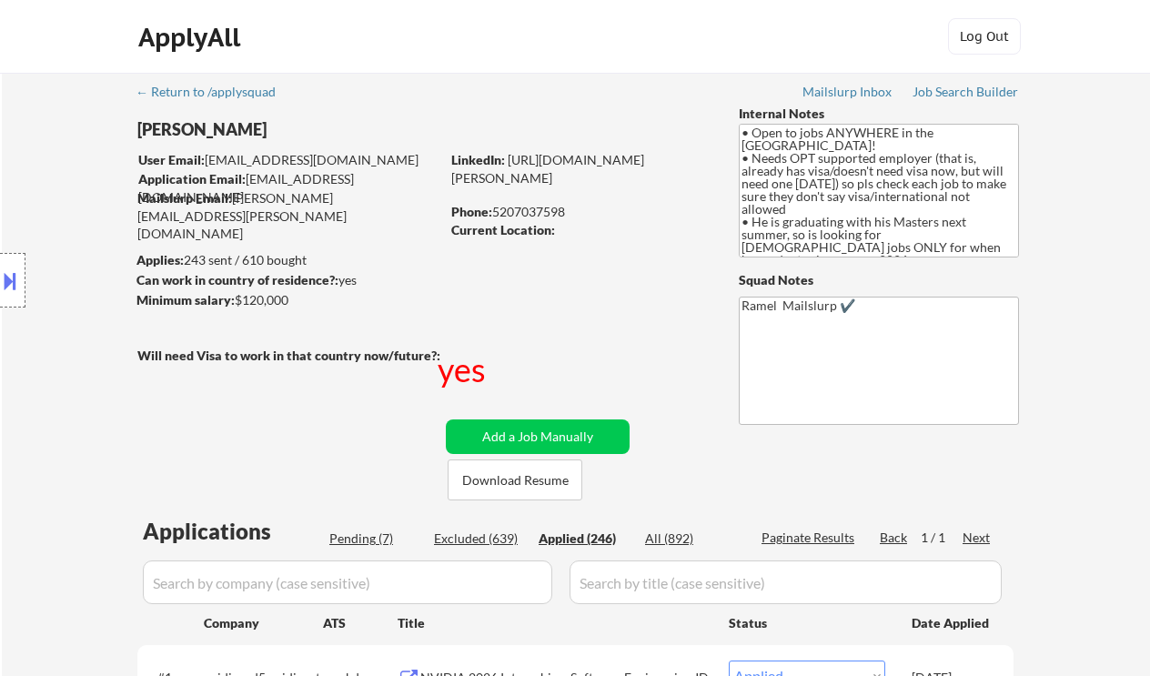
select select ""applied""
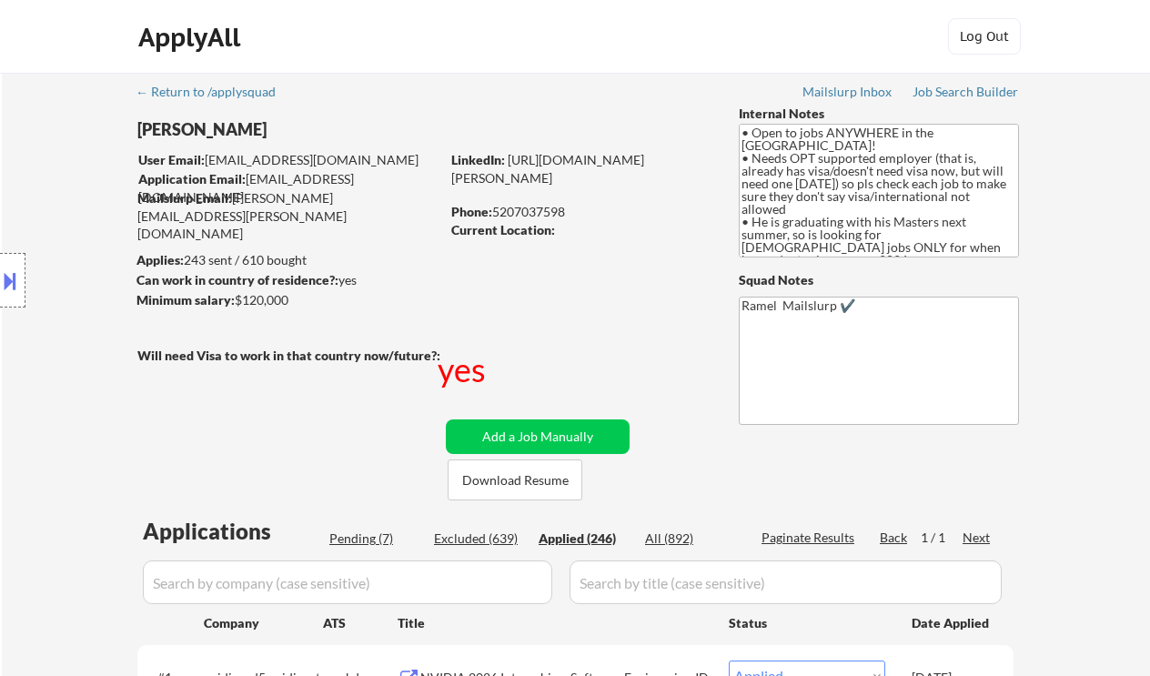
select select ""applied""
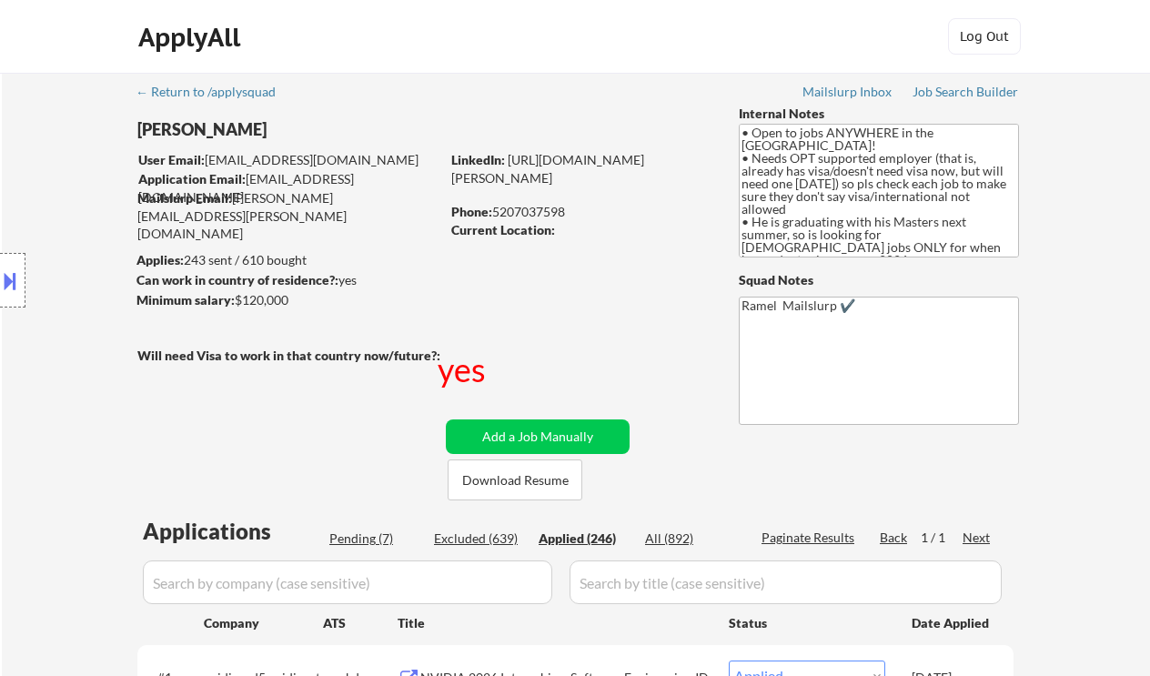
select select ""applied""
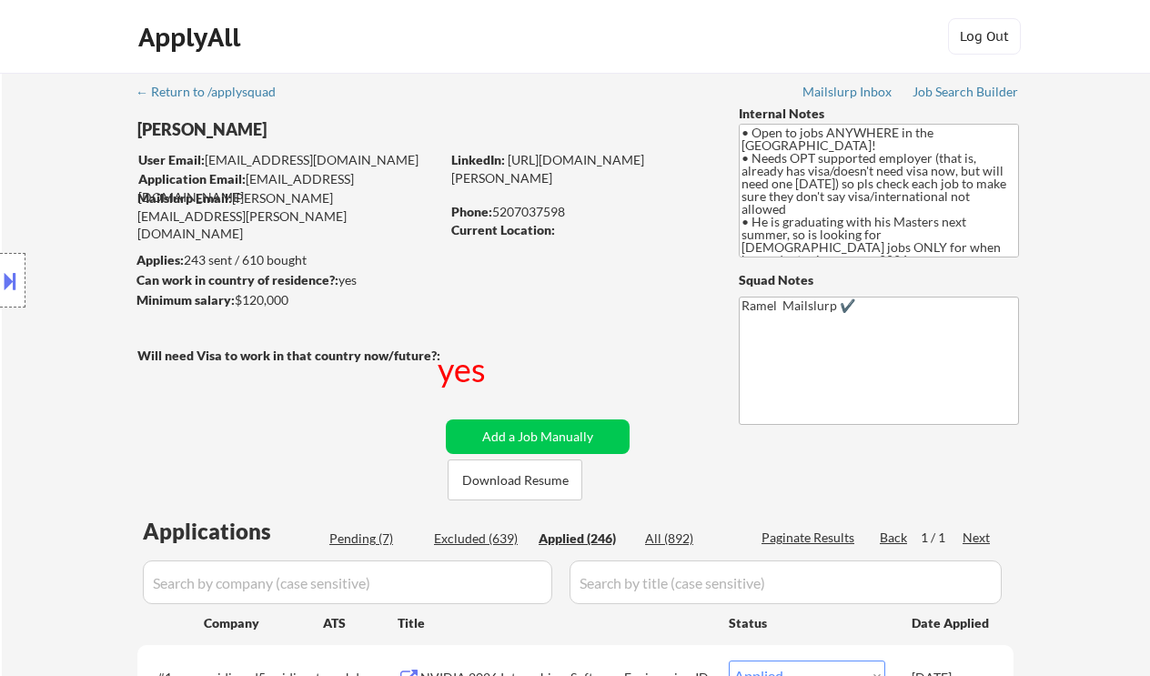
select select ""applied""
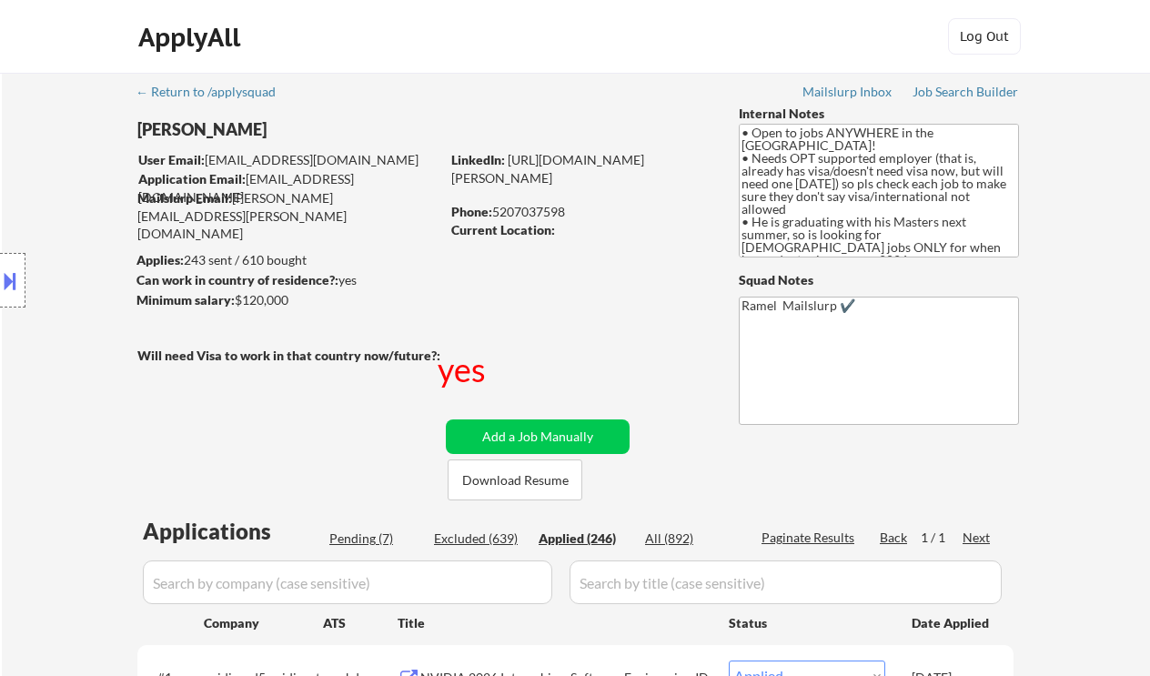
select select ""applied""
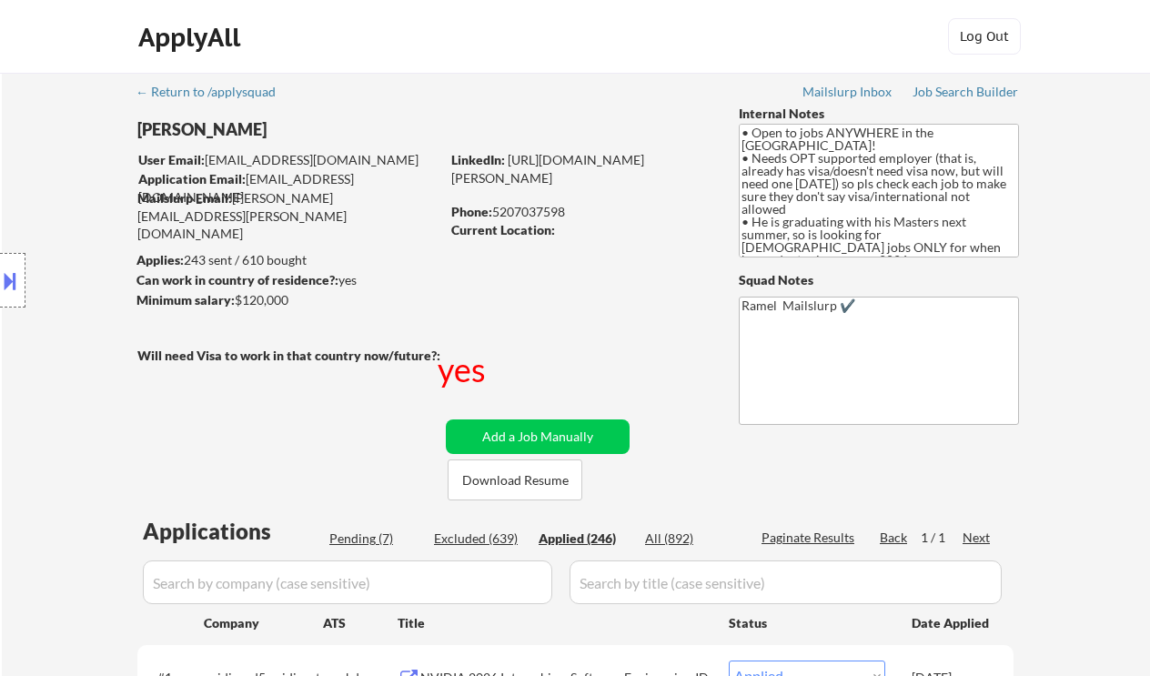
select select ""applied""
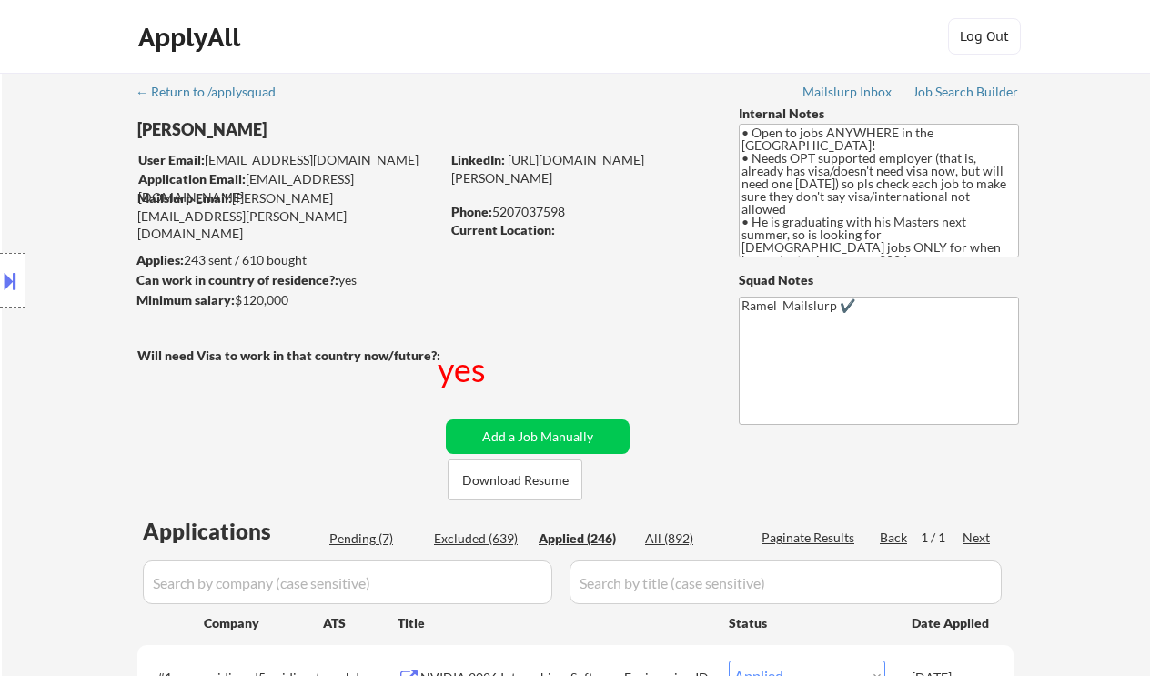
select select ""applied""
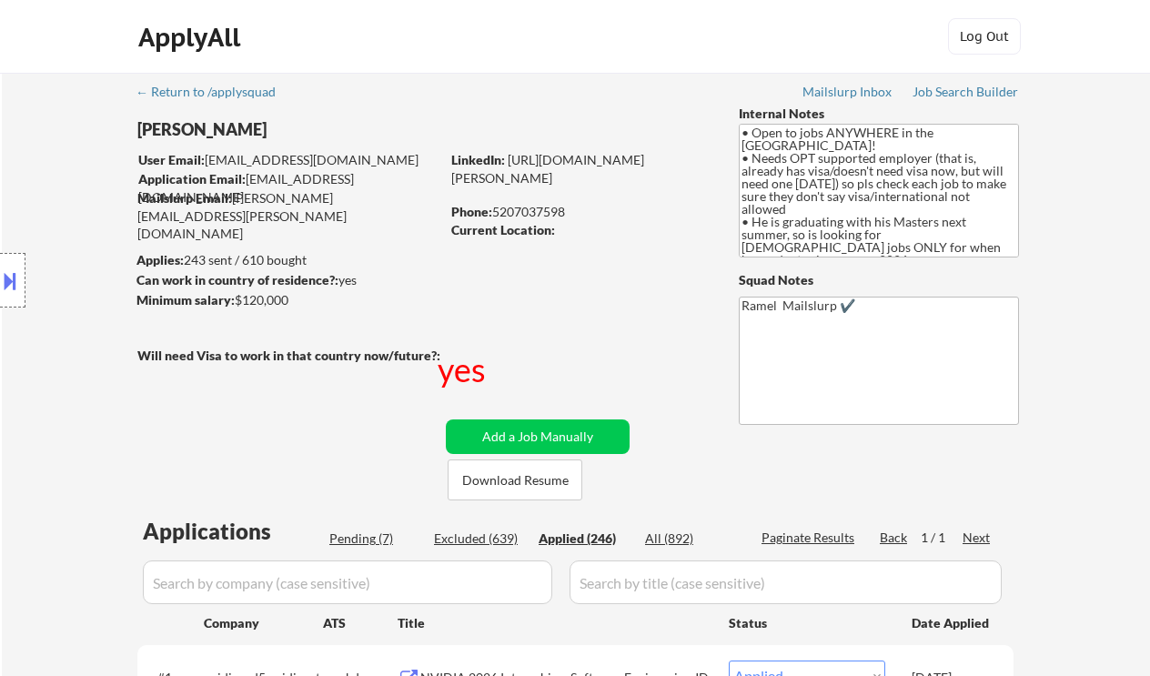
select select ""applied""
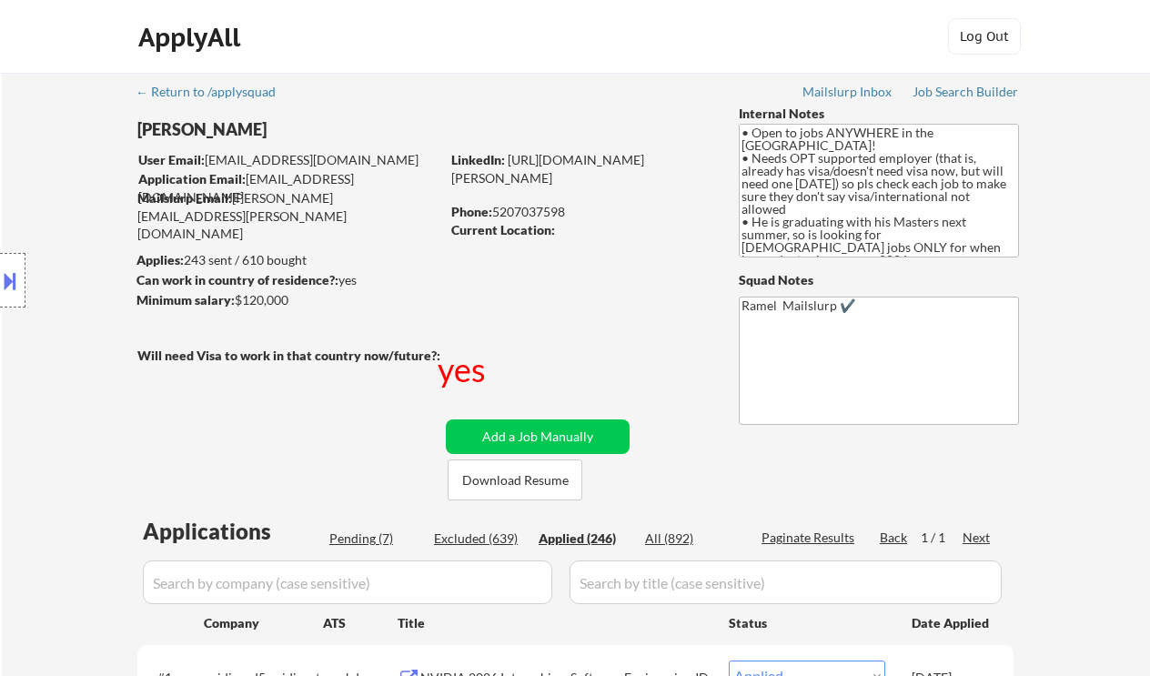
select select ""applied""
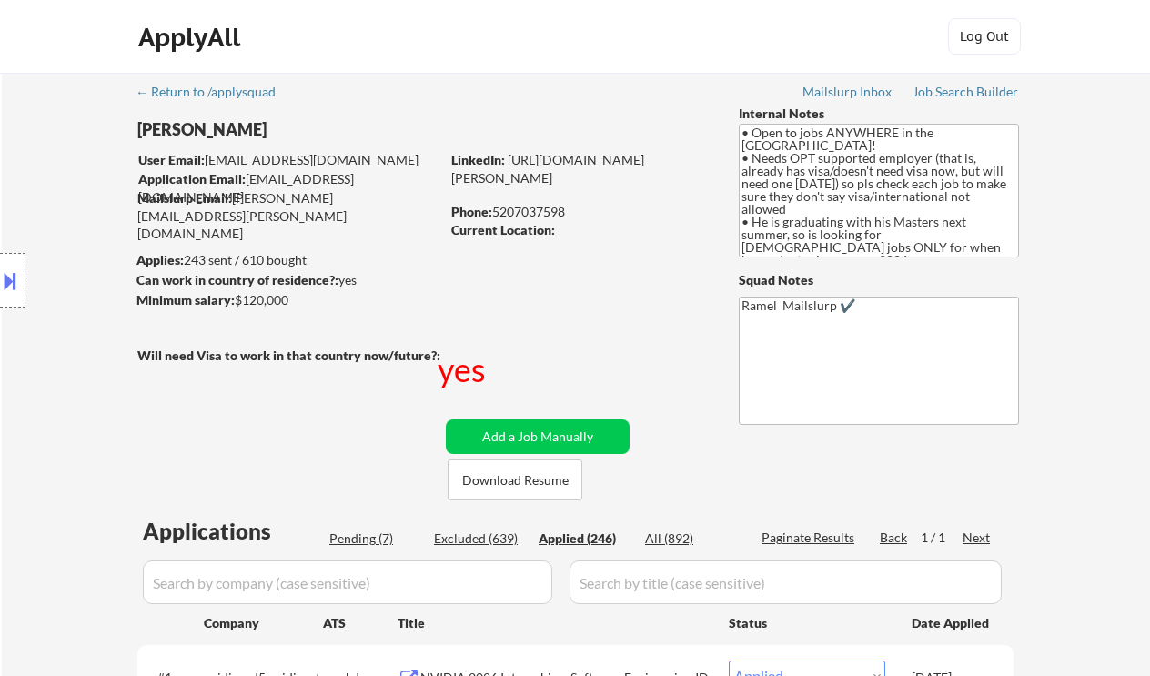
select select ""applied""
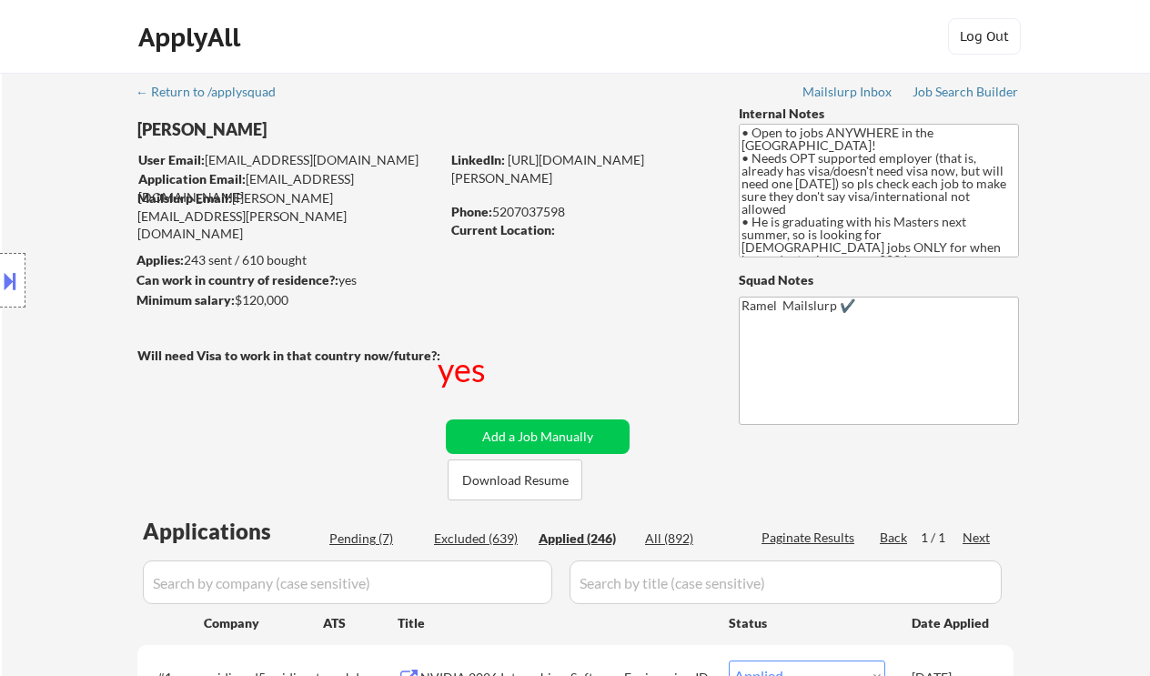
select select ""applied""
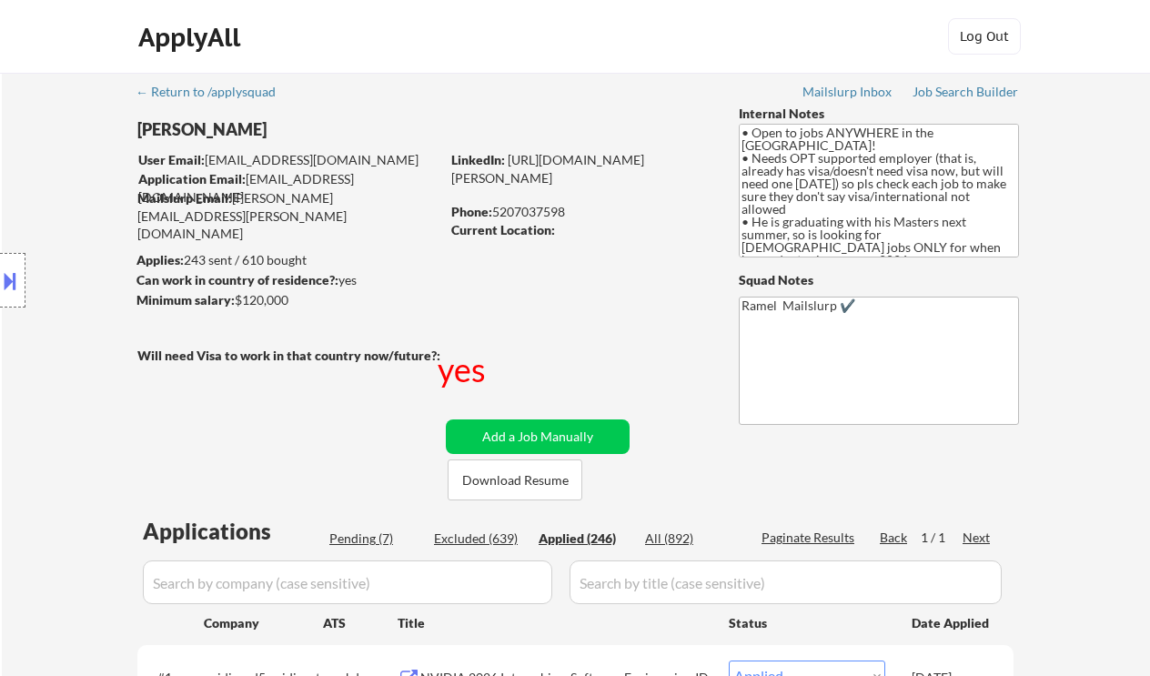
select select ""applied""
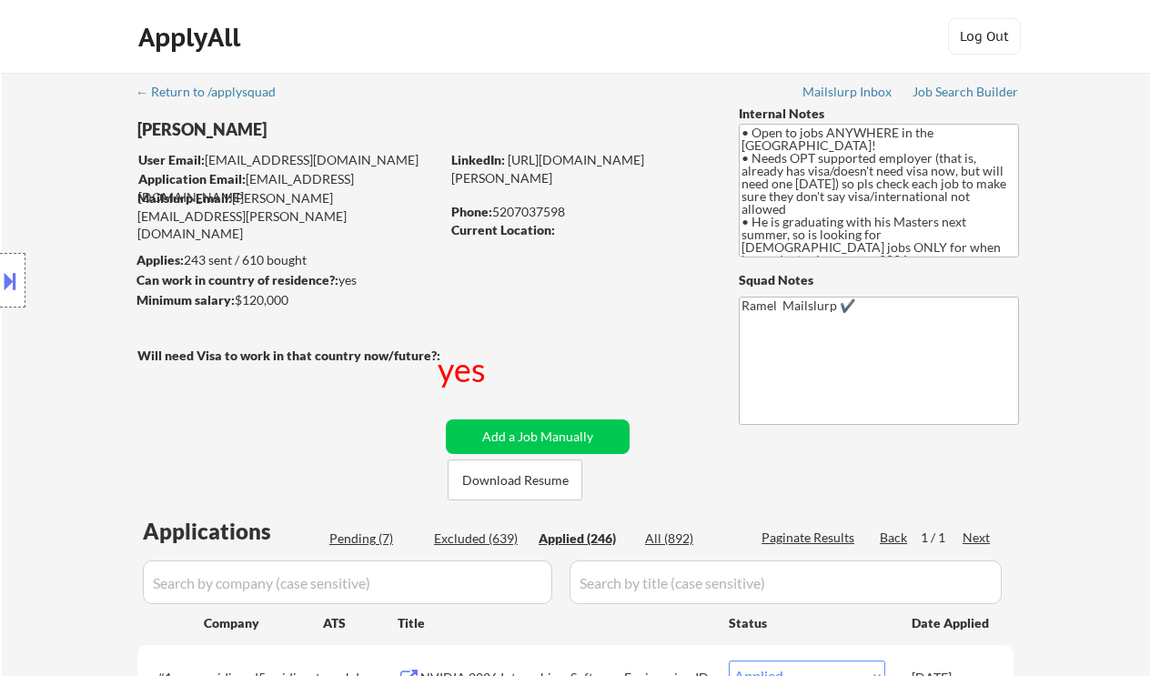
select select ""applied""
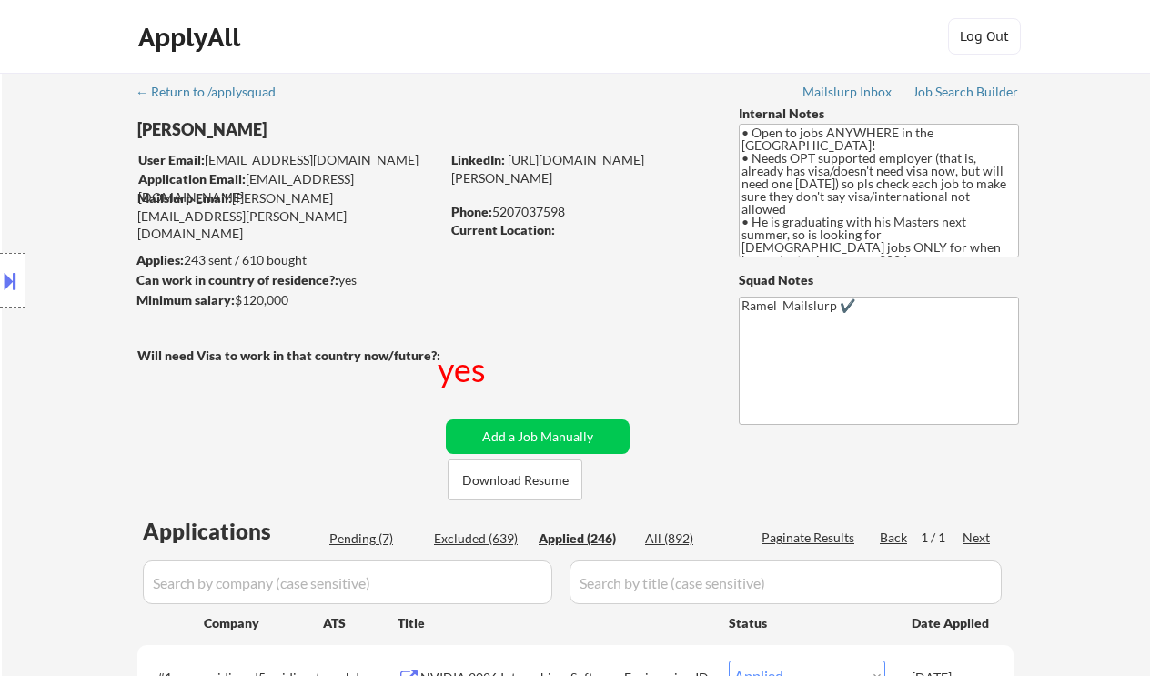
select select ""applied""
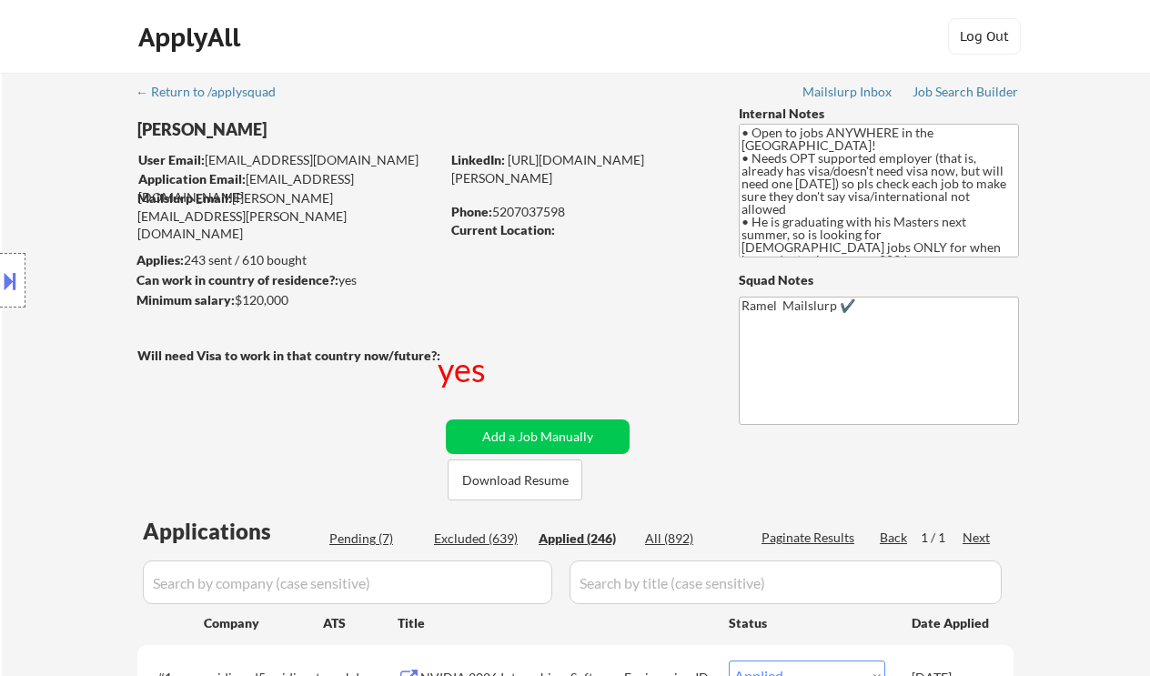
select select ""applied""
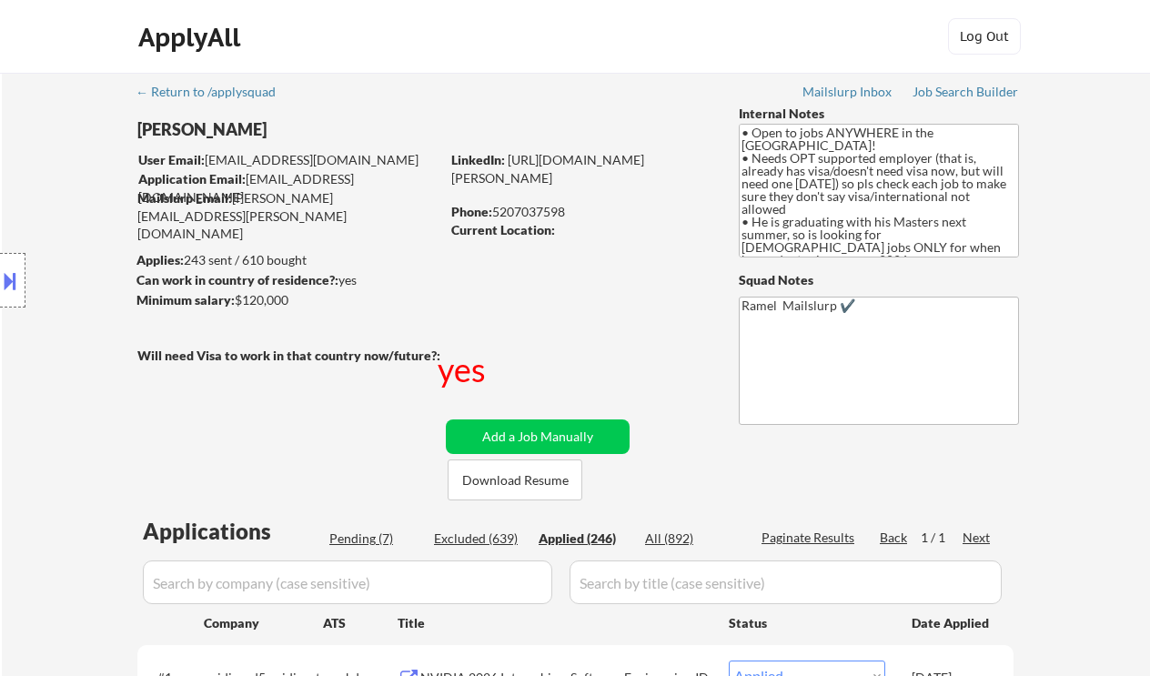
select select ""applied""
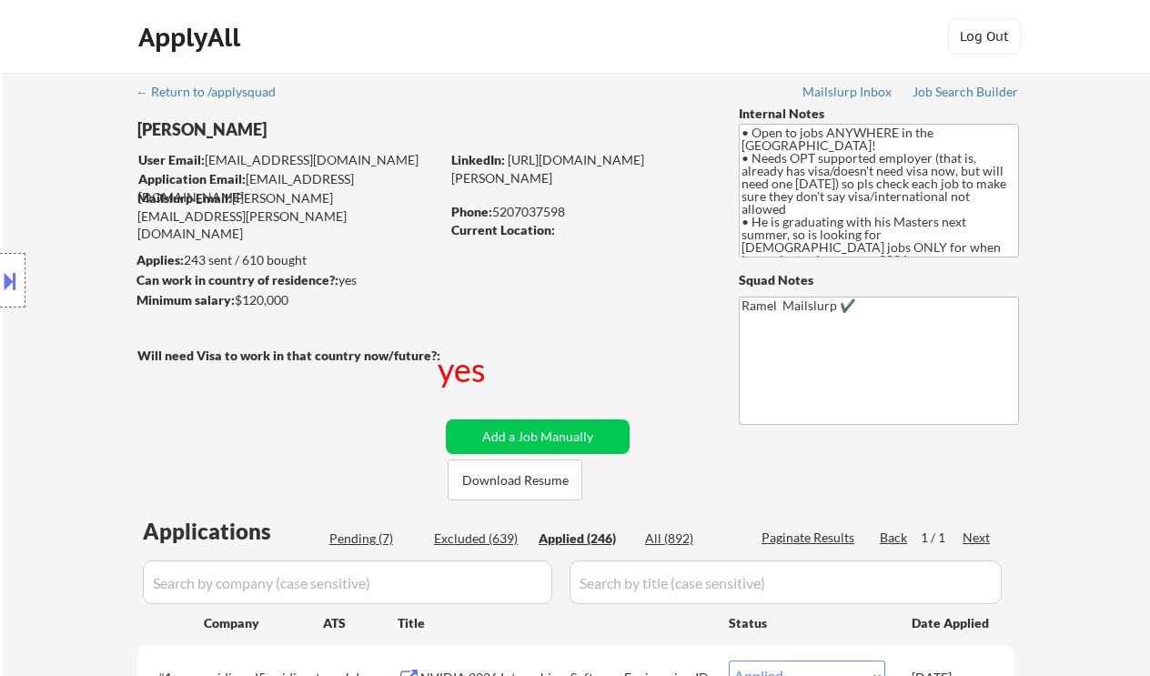
select select ""applied""
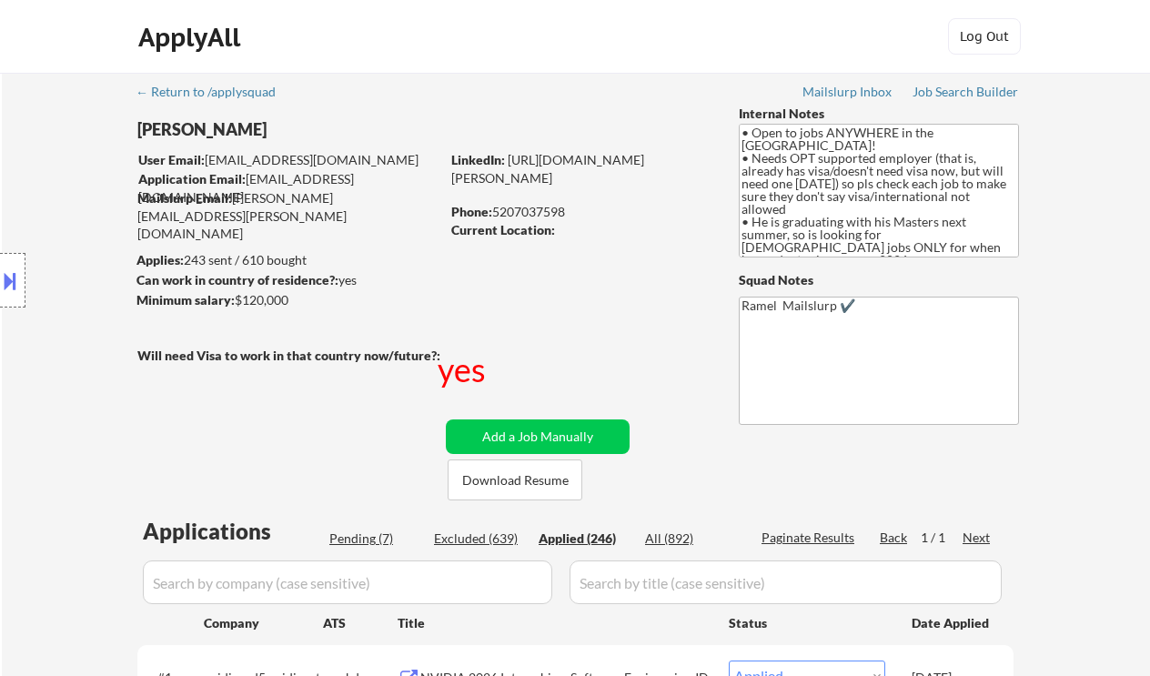
select select ""applied""
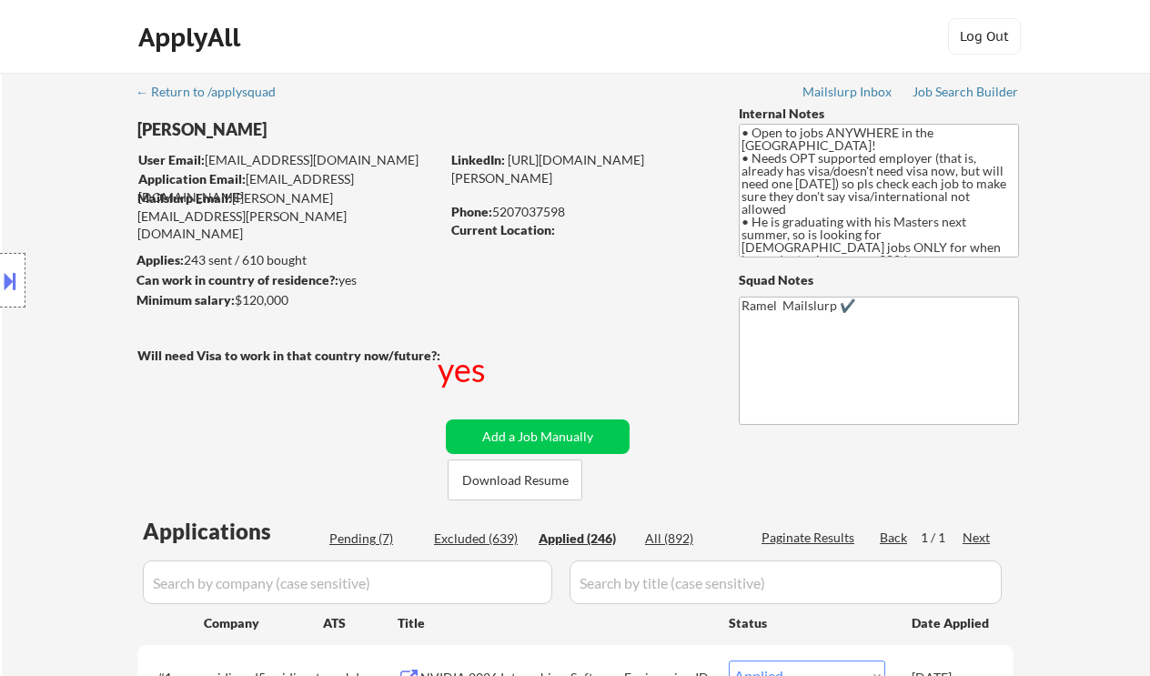
select select ""applied""
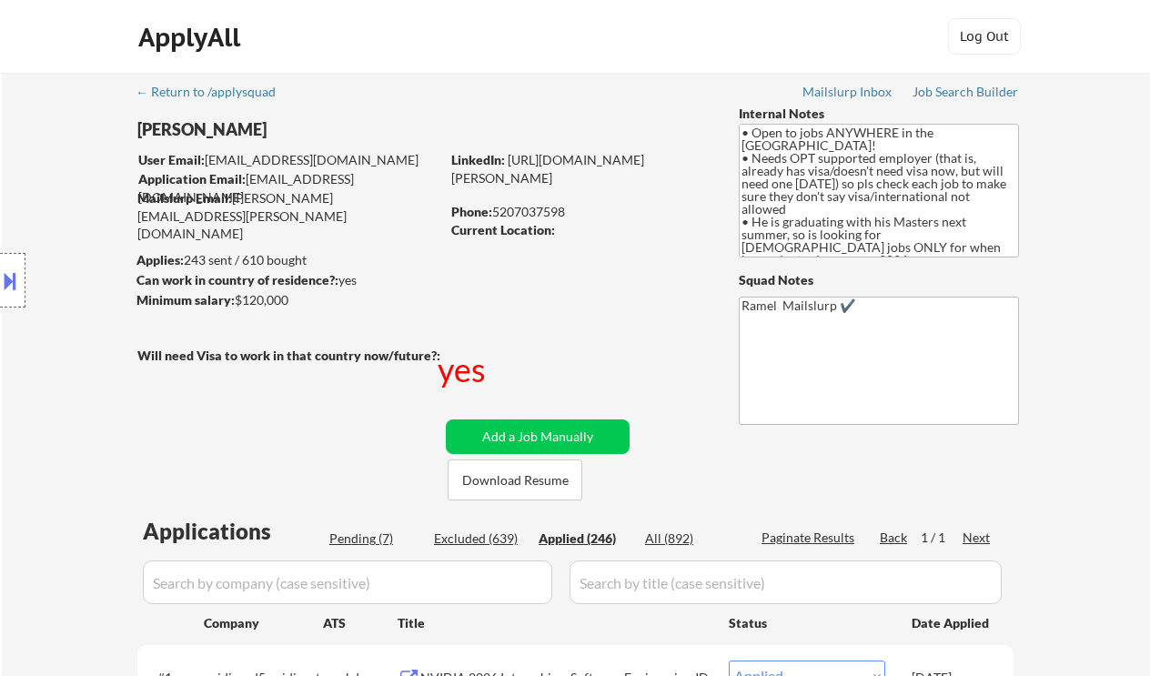
select select ""applied""
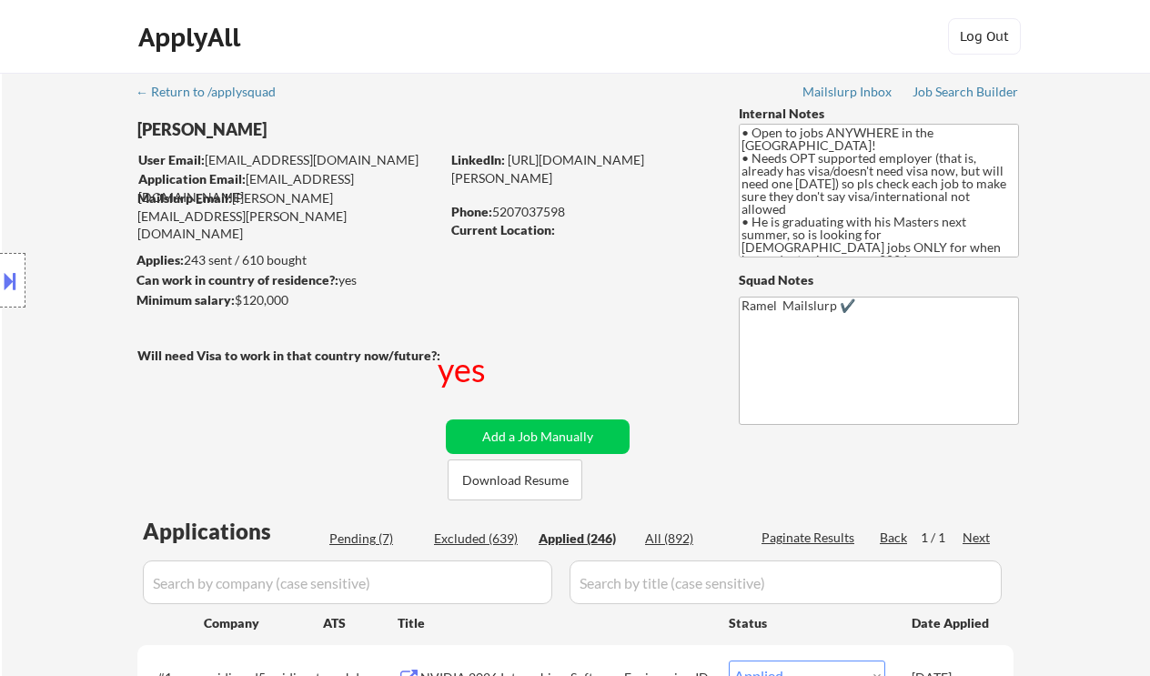
select select ""applied""
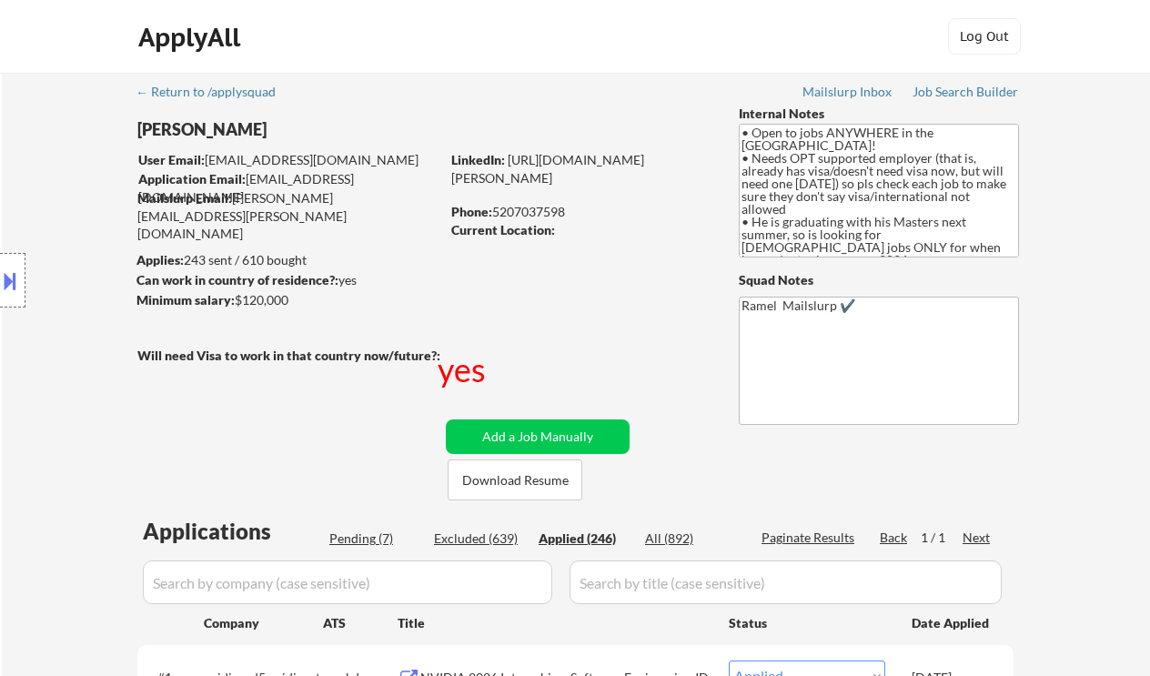
select select ""applied""
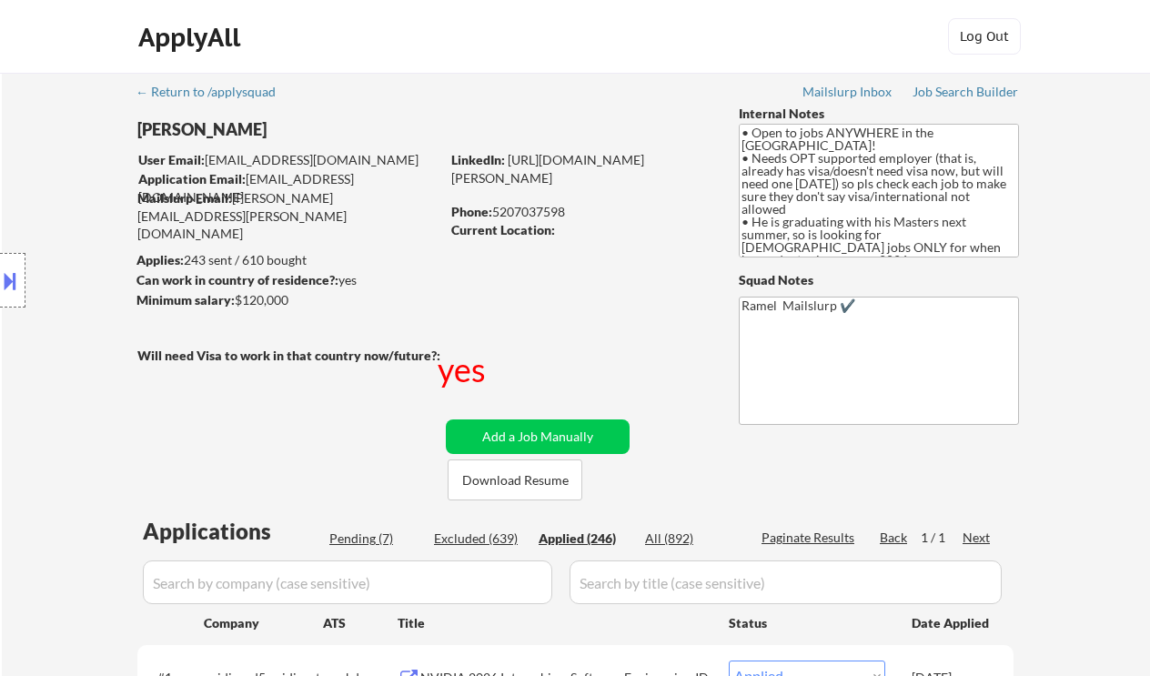
select select ""applied""
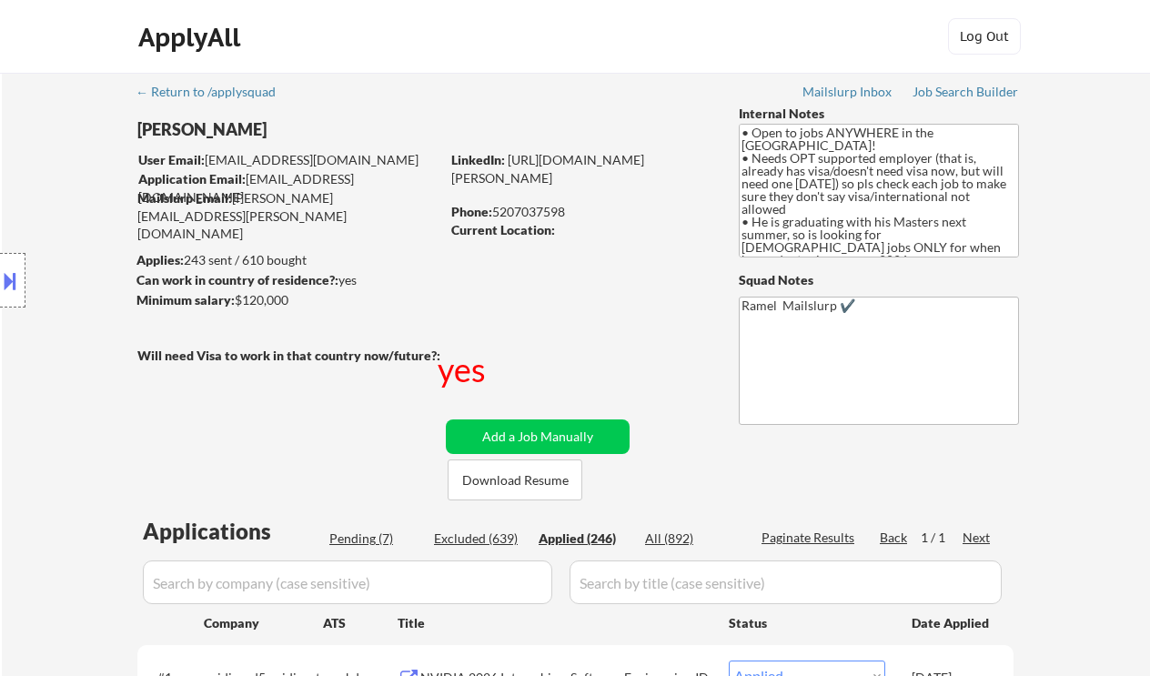
select select ""applied""
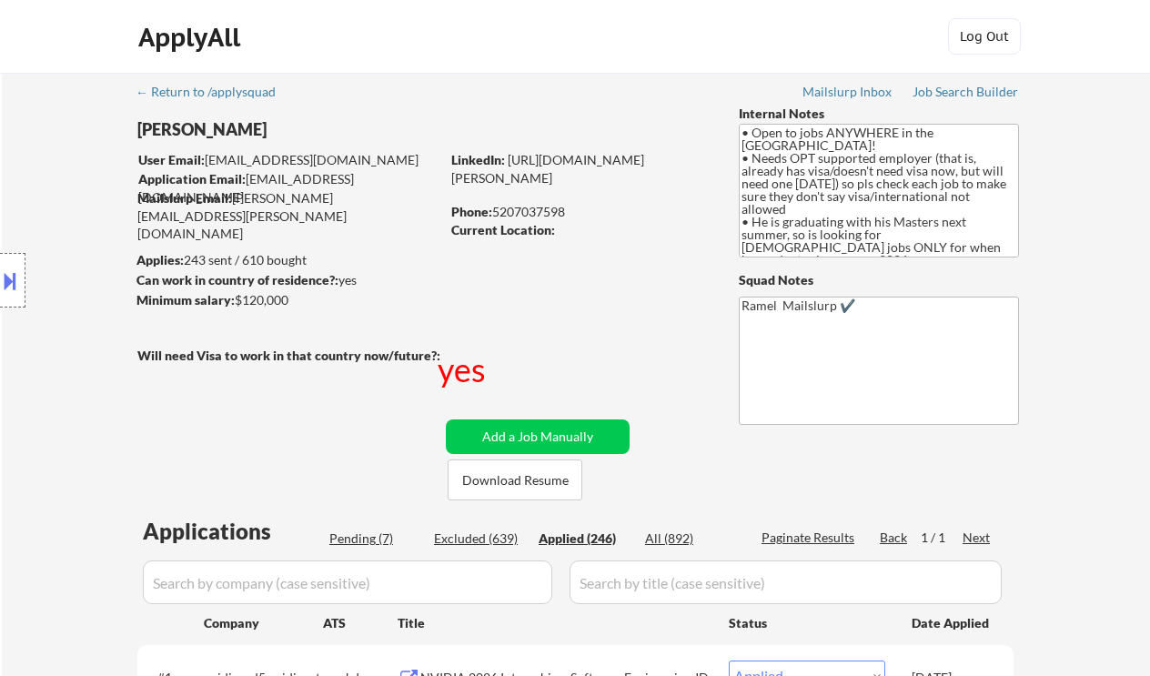
select select ""applied""
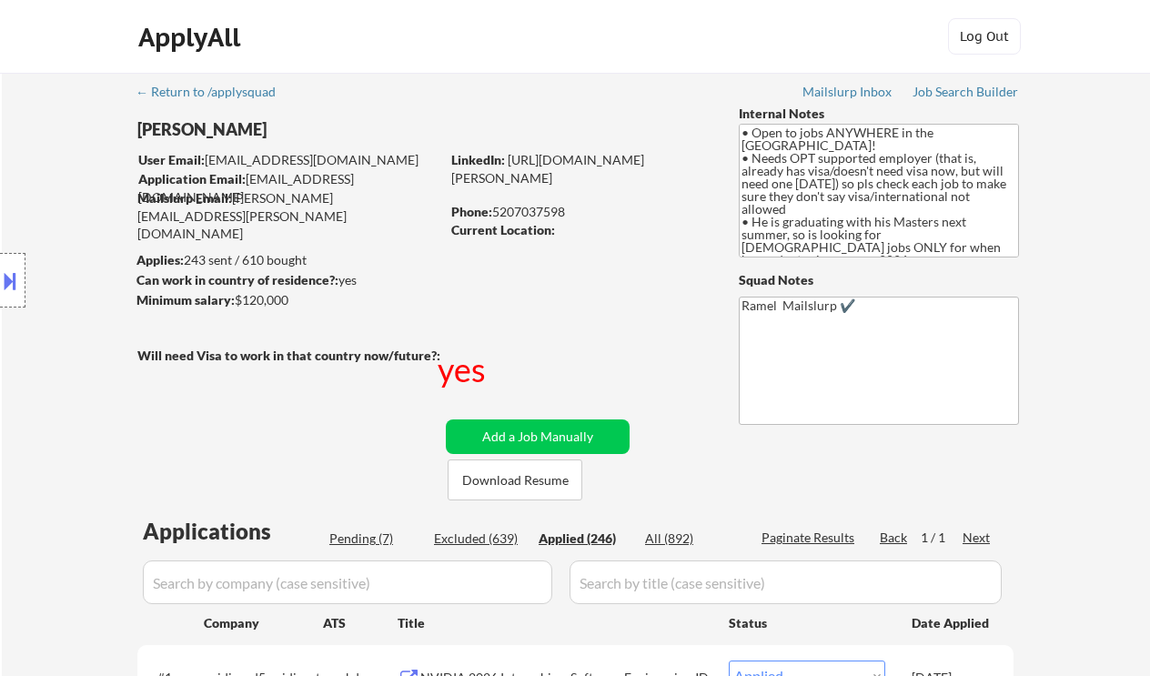
select select ""applied""
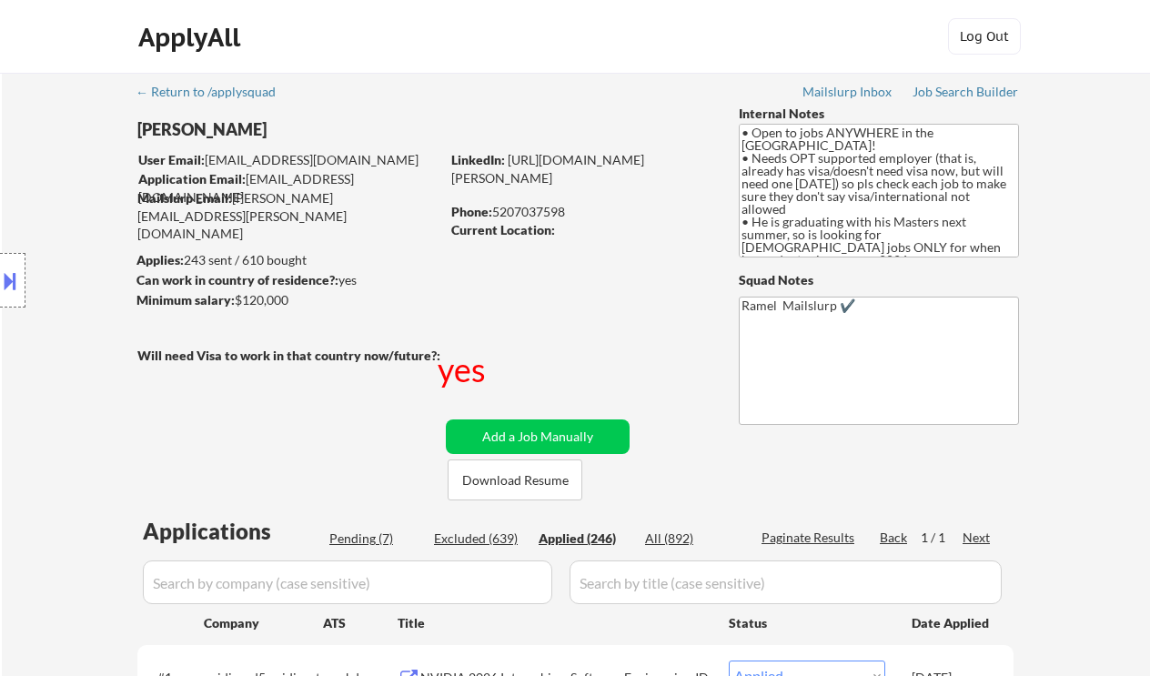
select select ""applied""
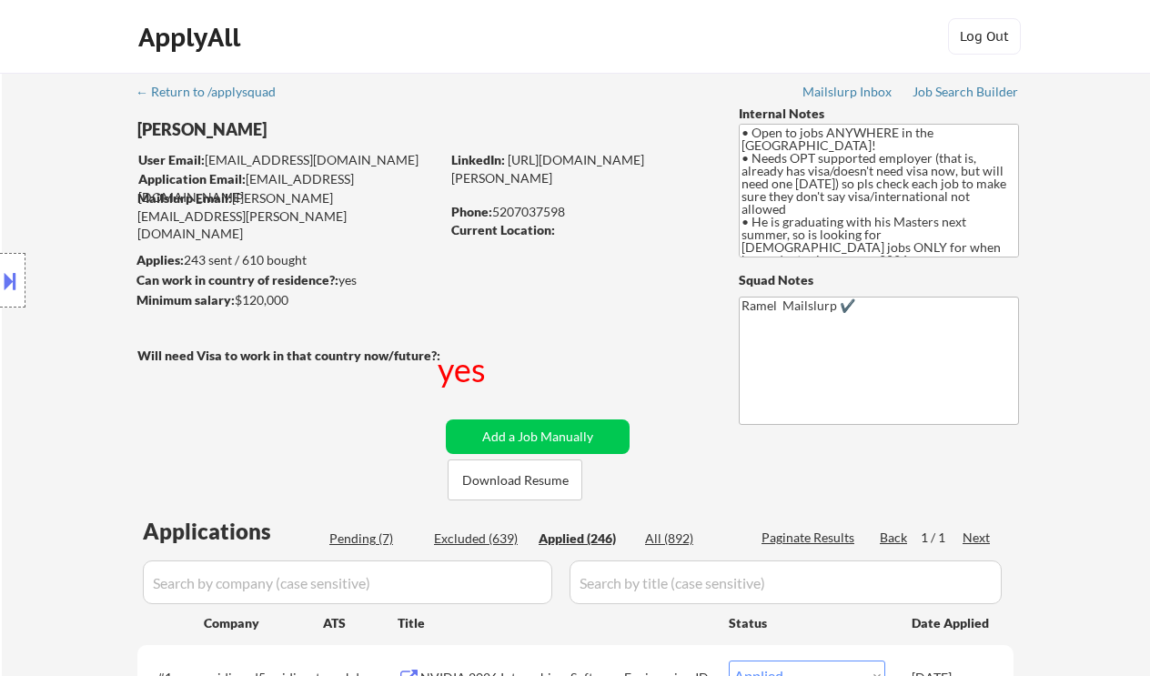
select select ""applied""
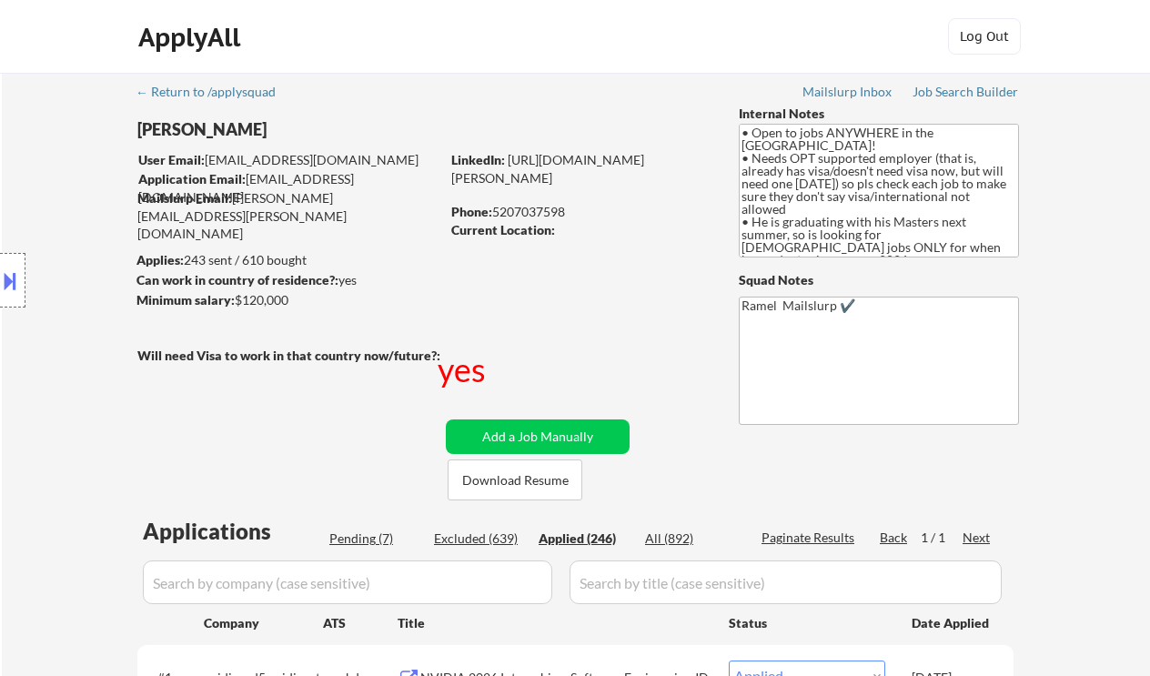
select select ""applied""
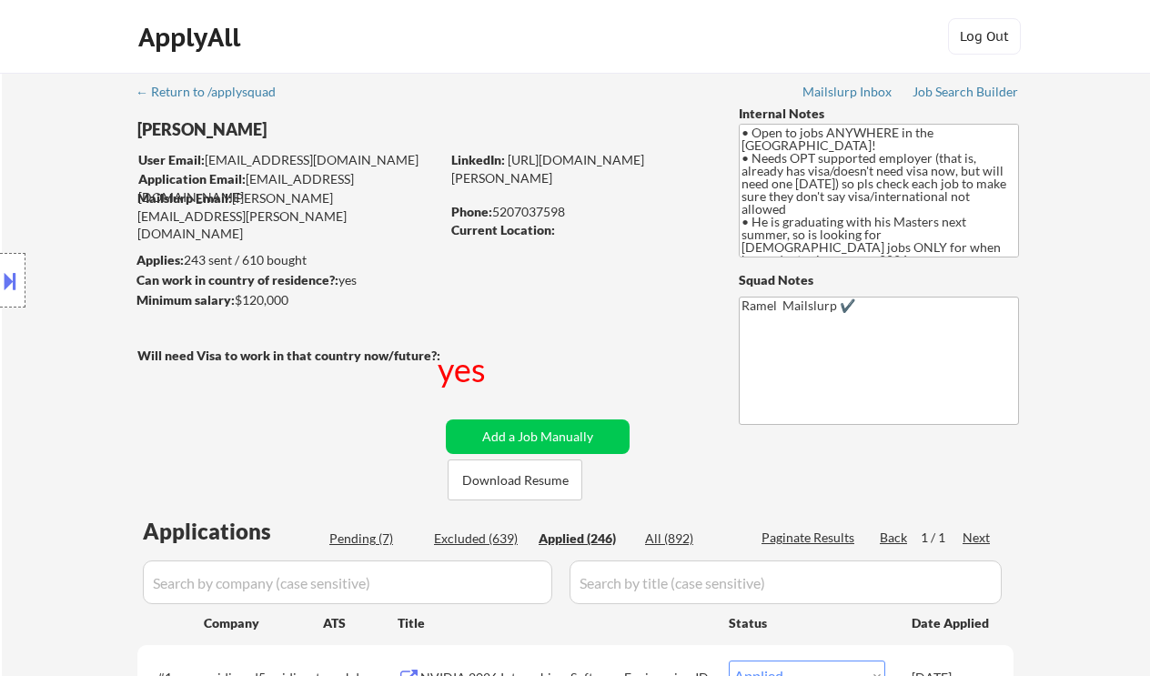
select select ""applied""
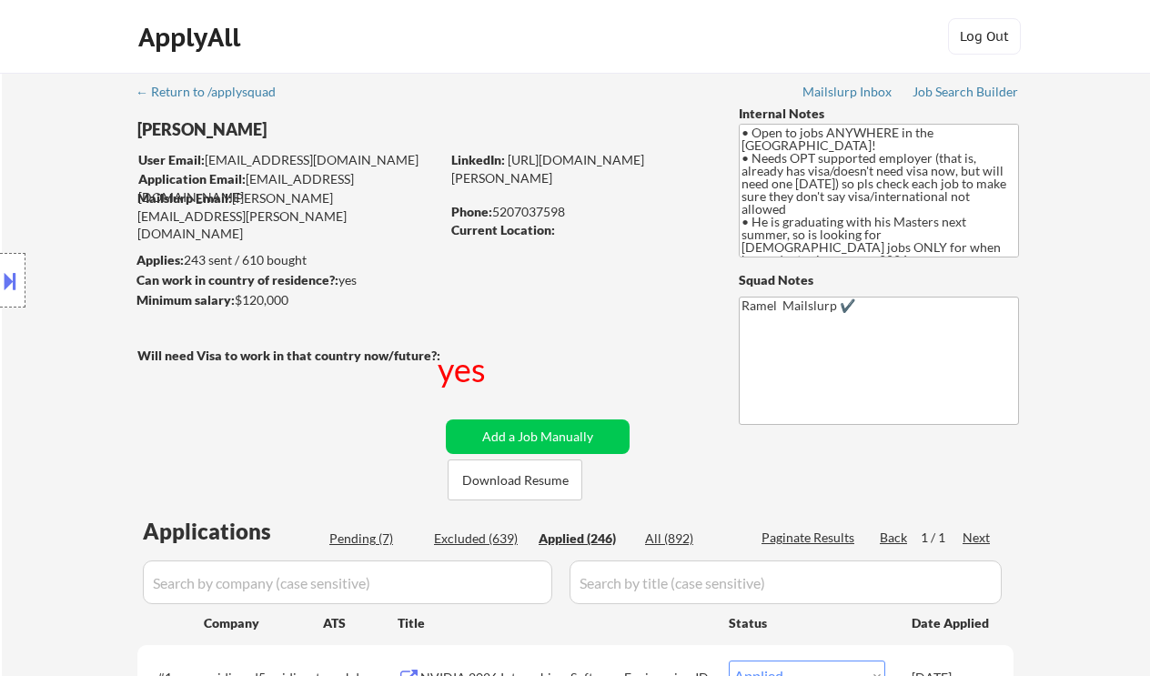
select select ""applied""
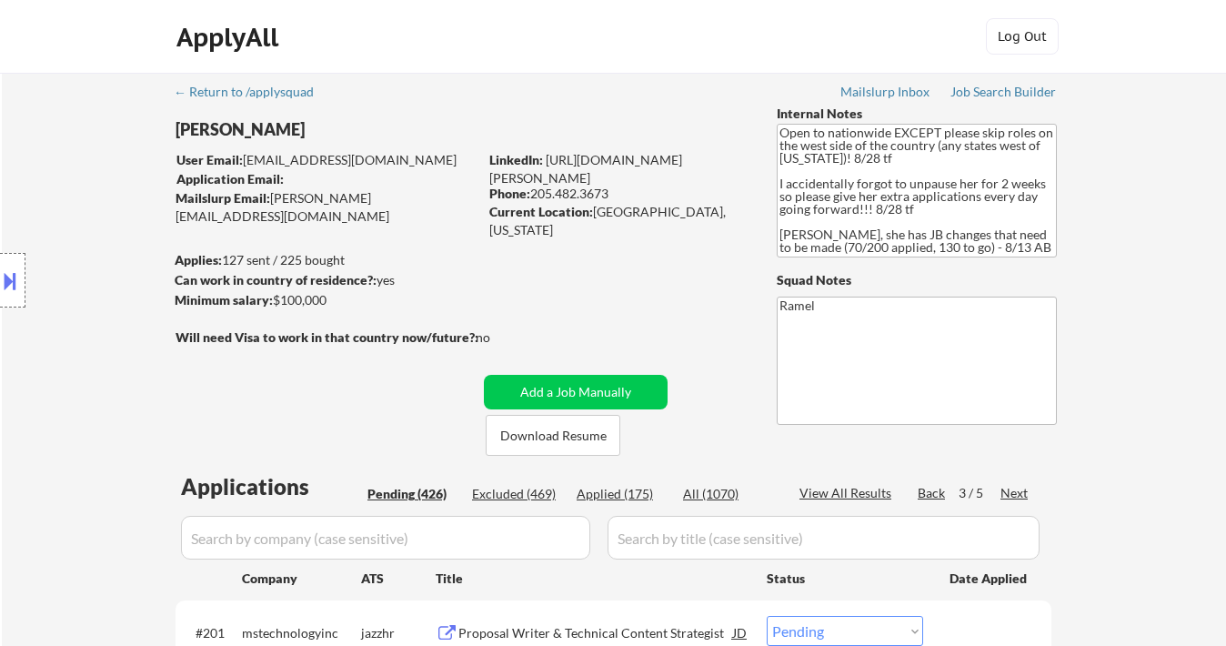
select select ""pending""
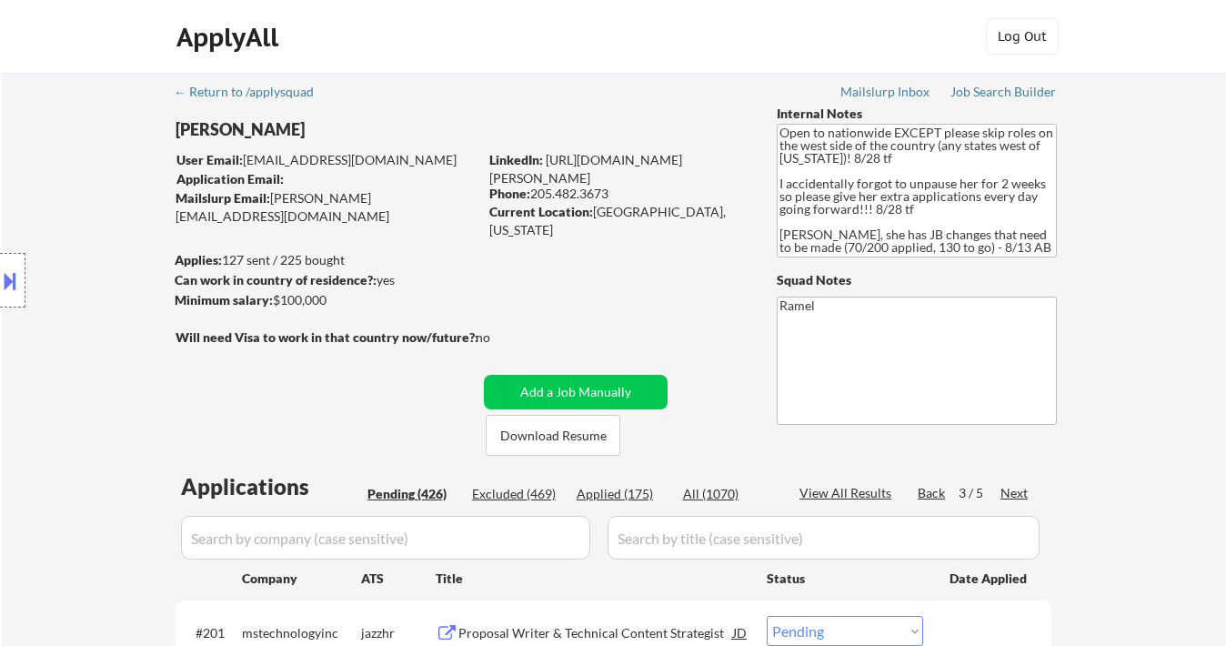
select select ""pending""
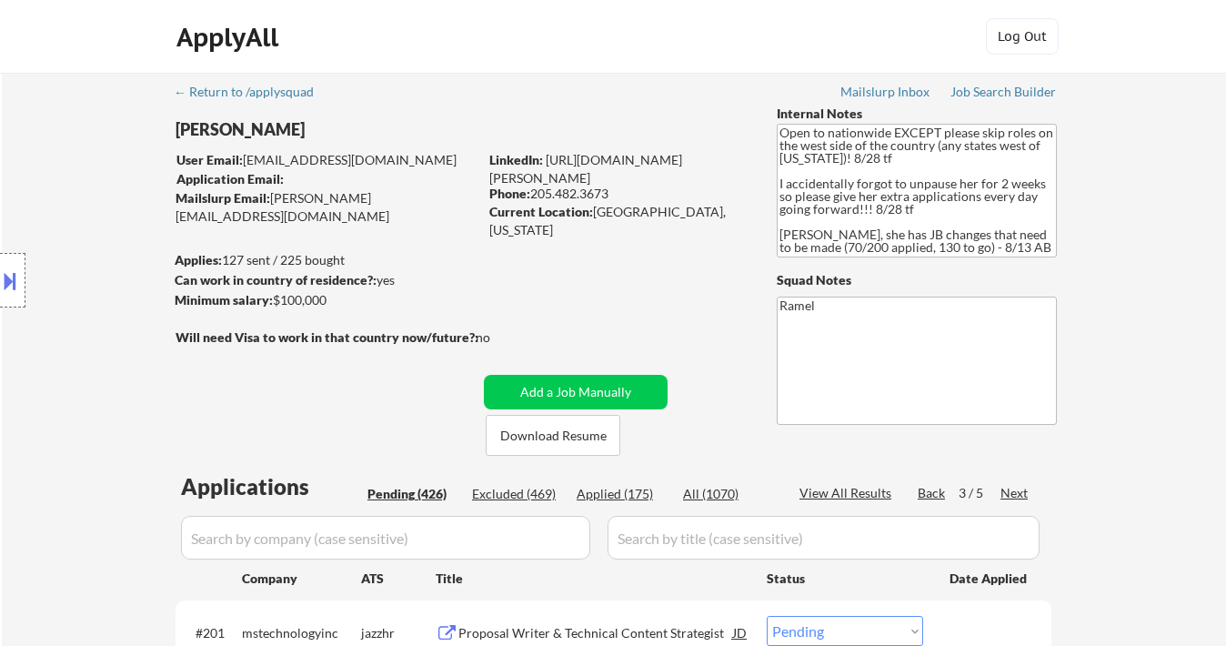
select select ""pending""
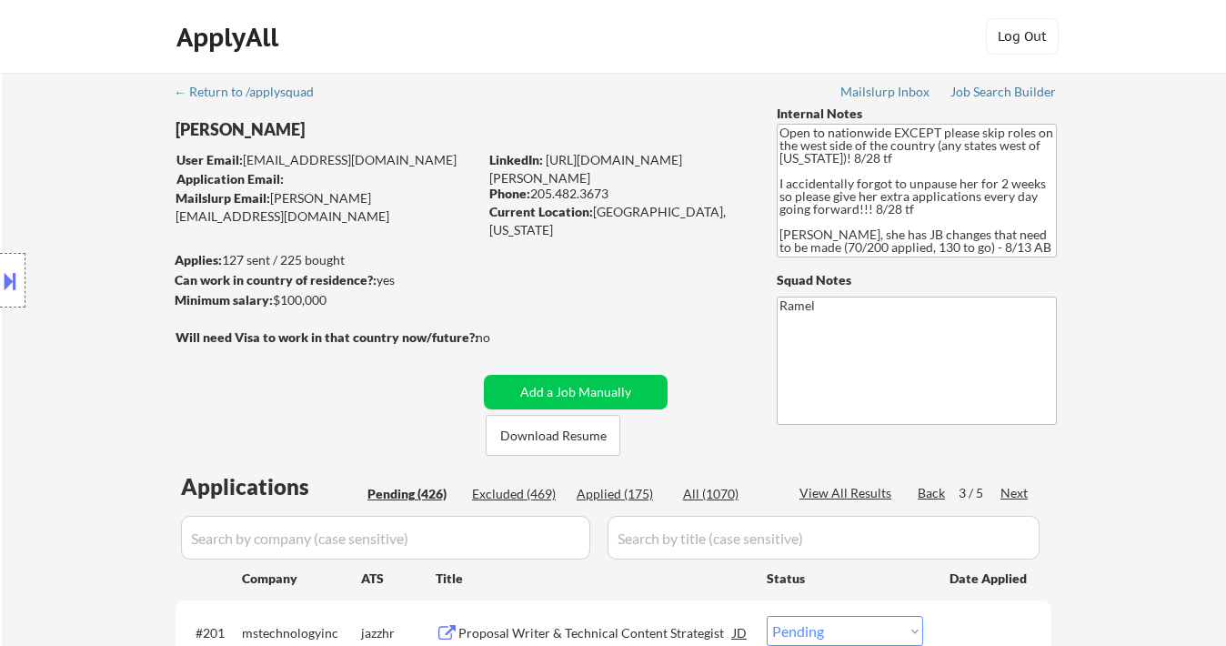
select select ""pending""
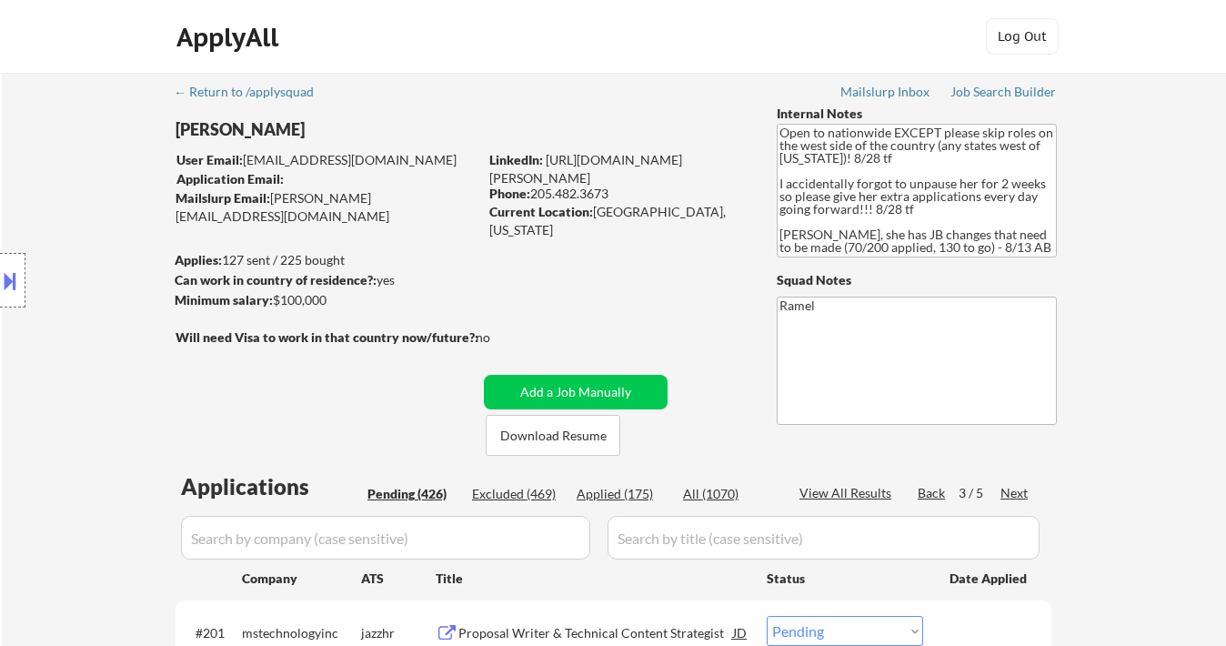
select select ""pending""
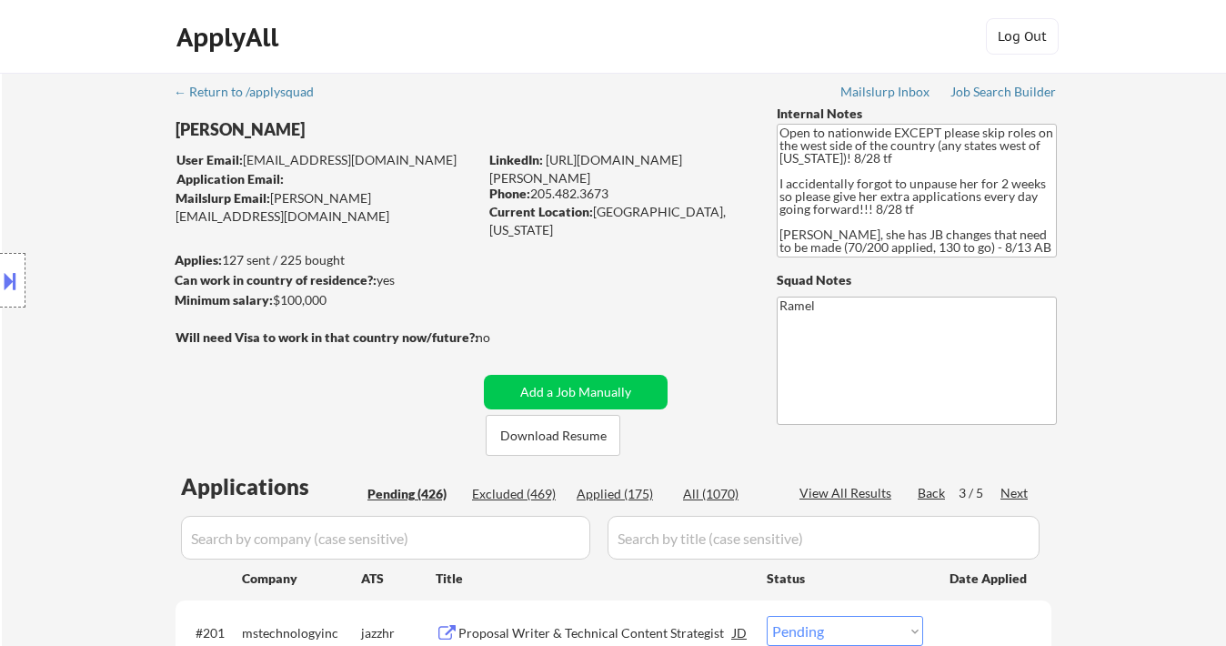
select select ""pending""
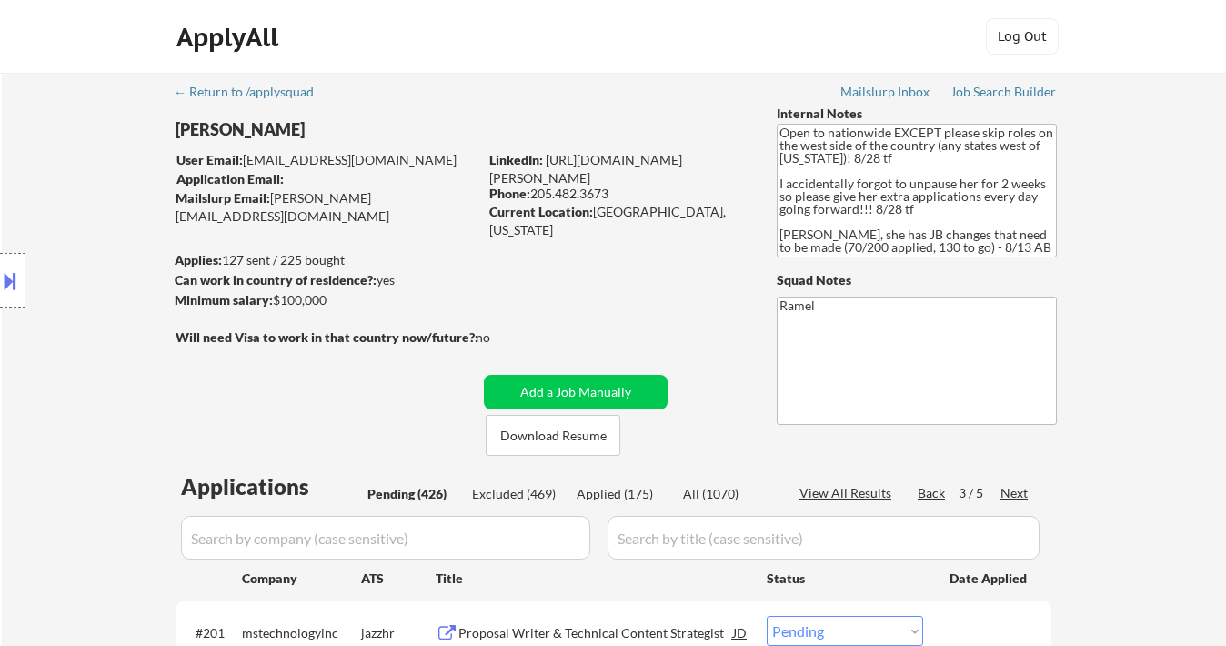
select select ""pending""
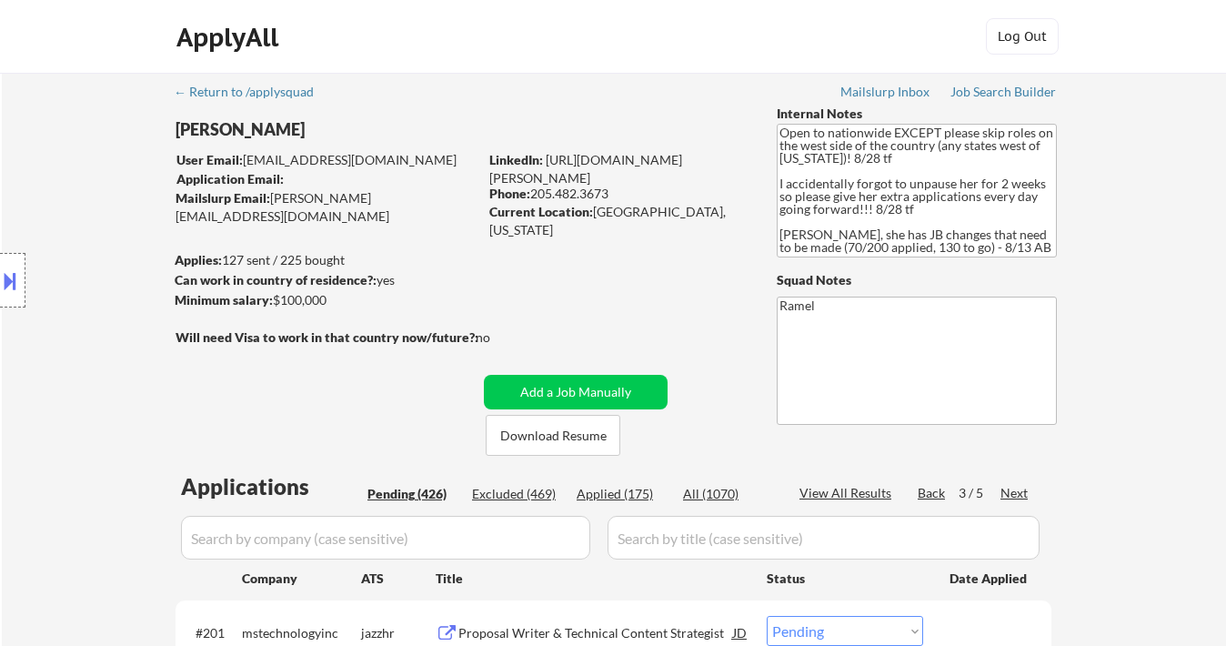
select select ""pending""
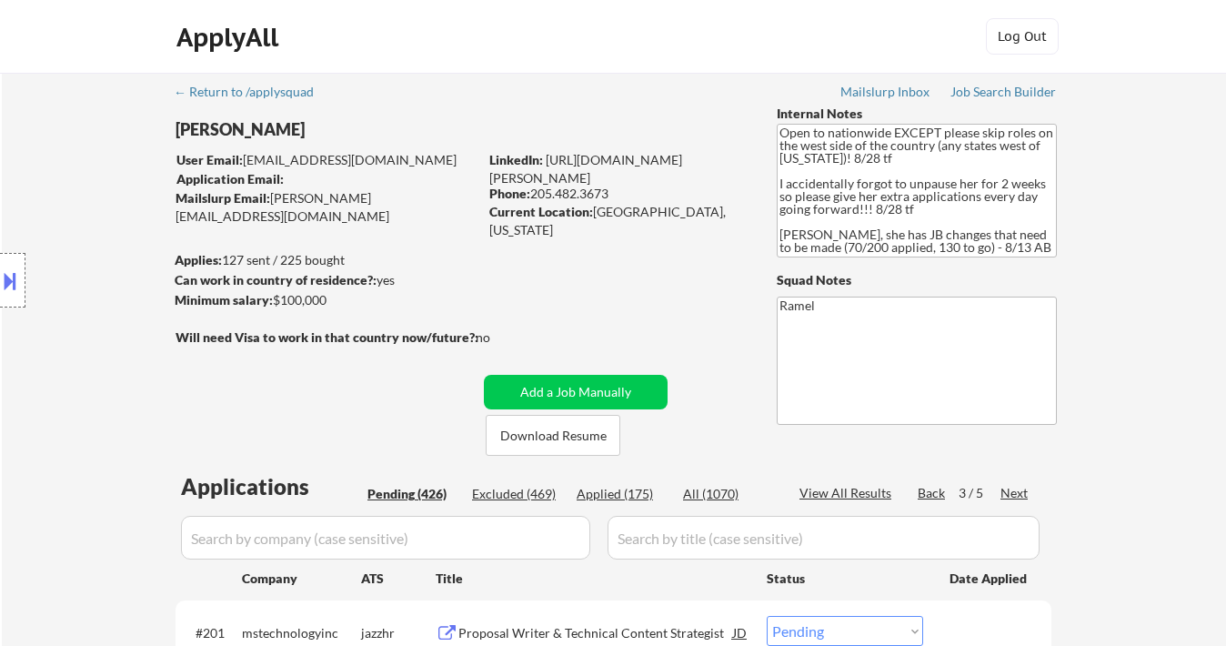
select select ""pending""
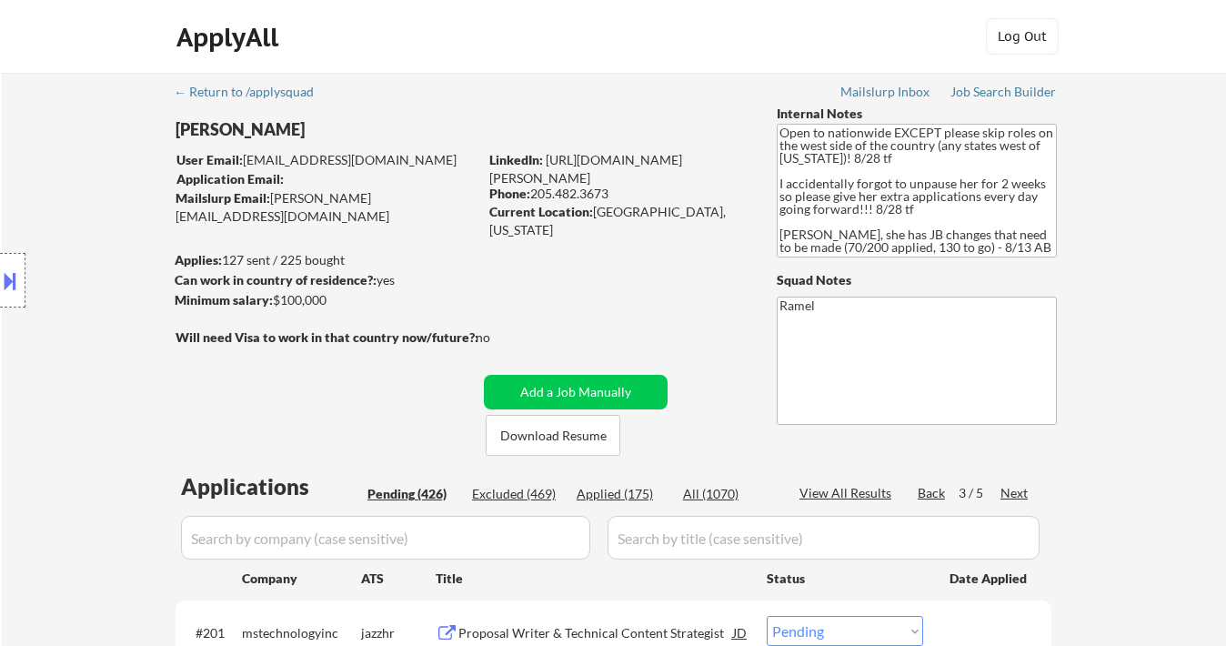
select select ""pending""
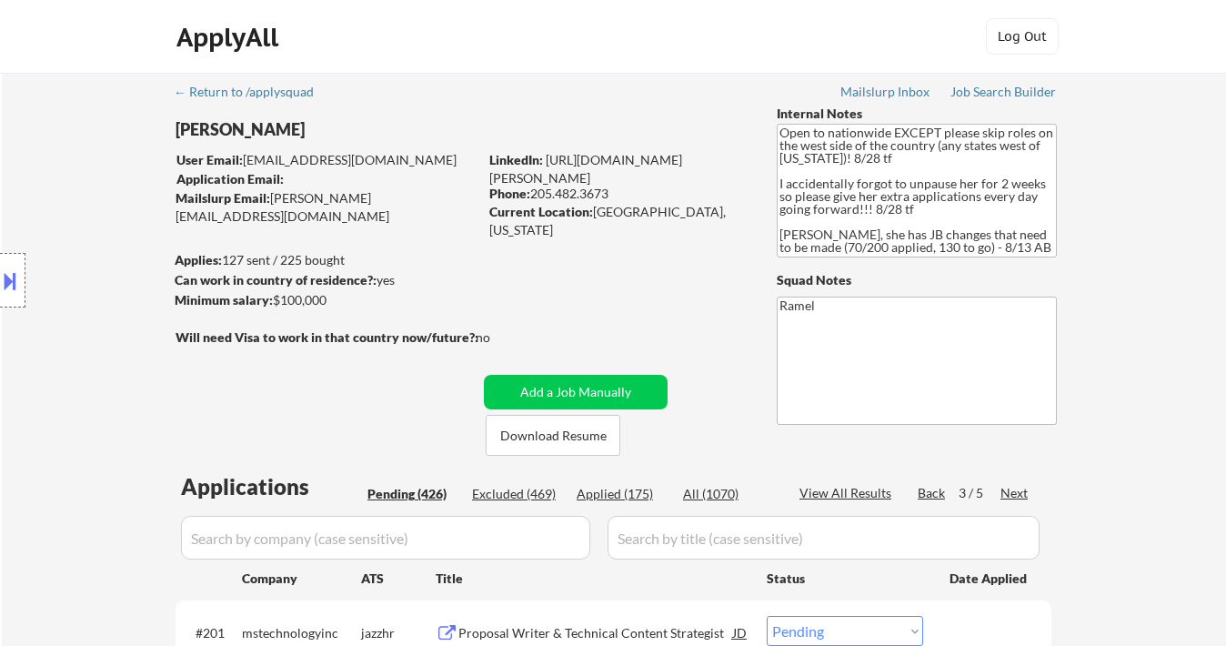
select select ""pending""
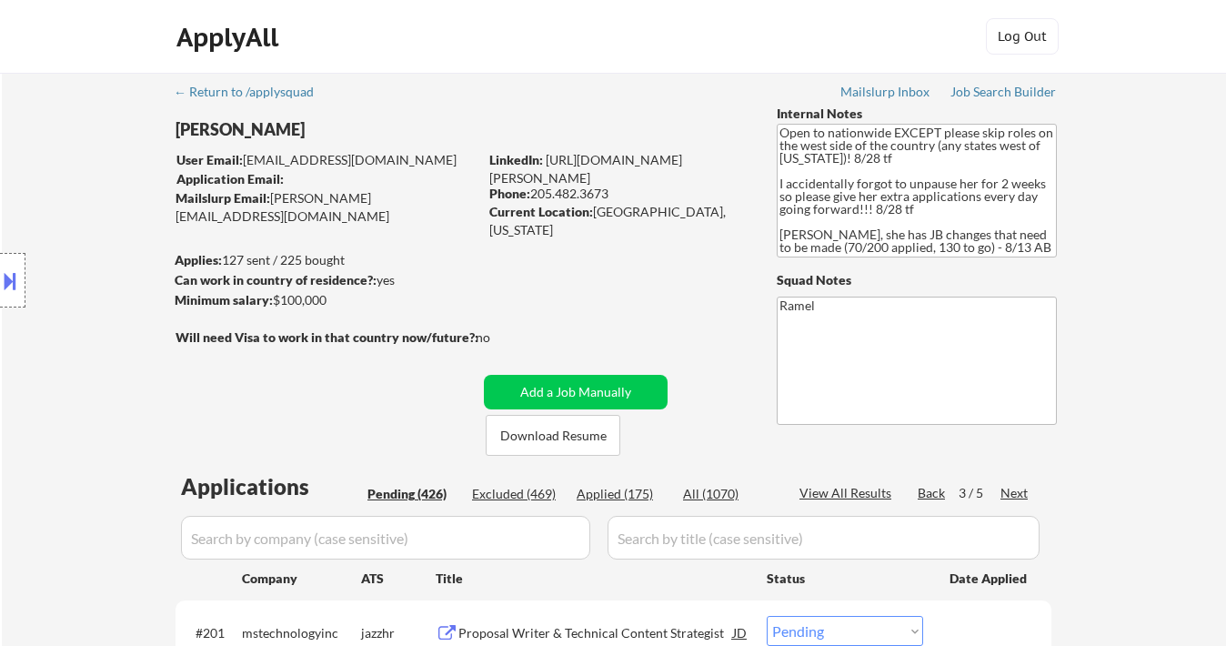
select select ""pending""
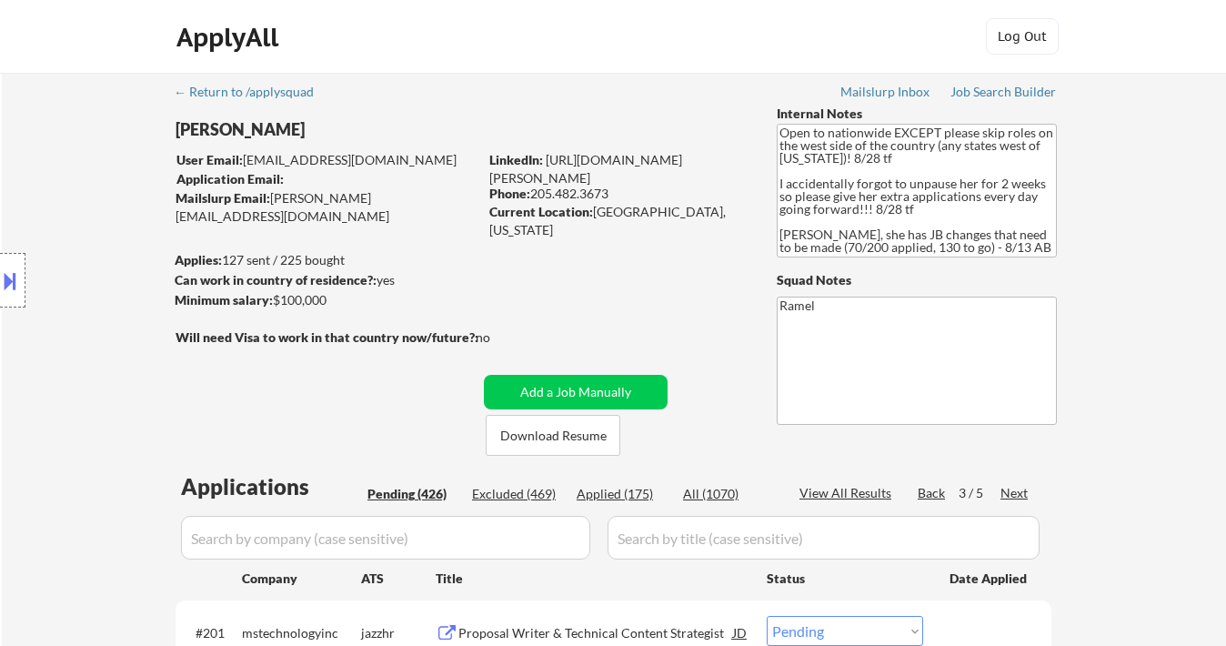
select select ""pending""
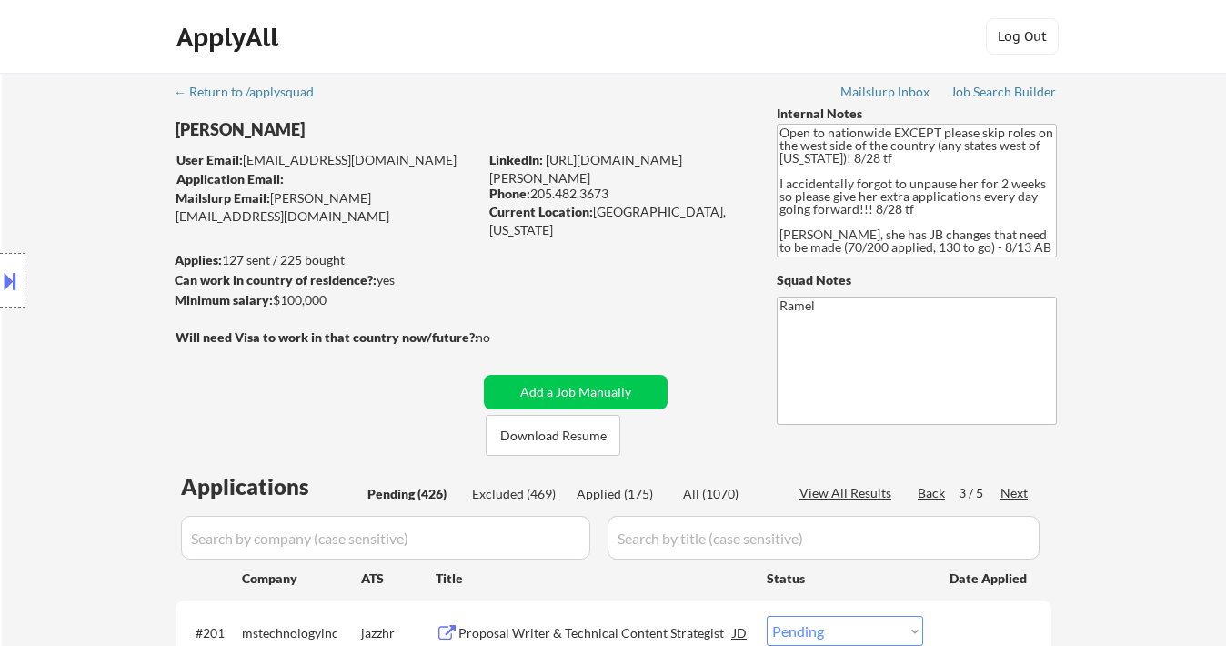
select select ""pending""
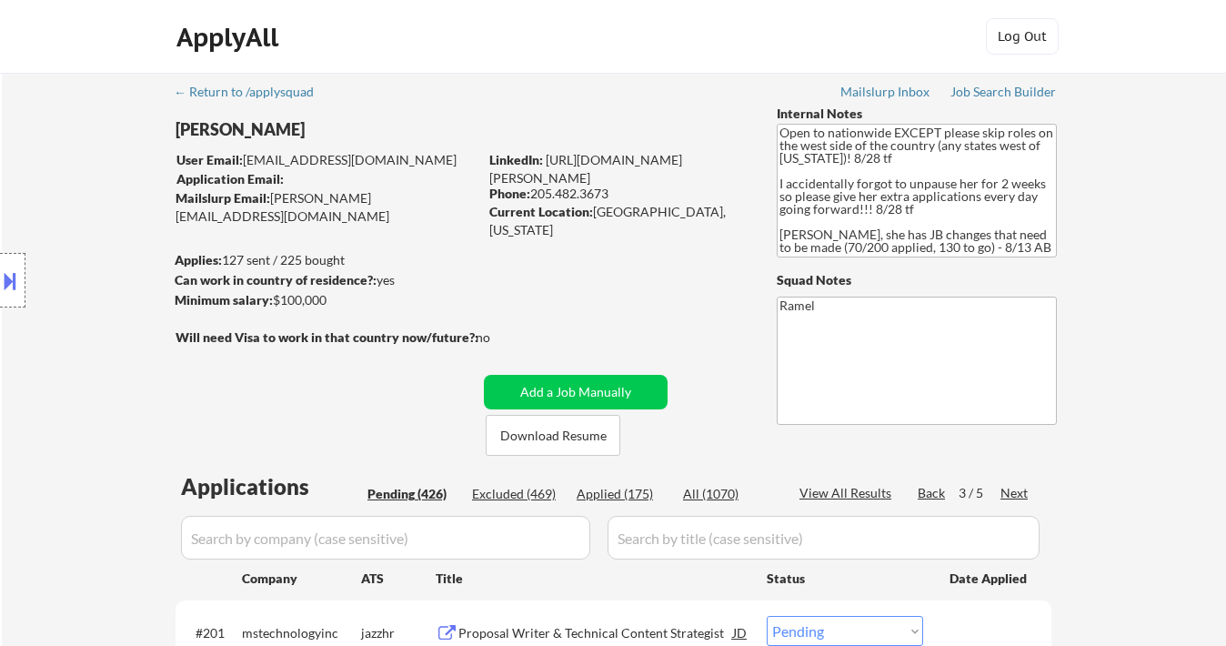
select select ""pending""
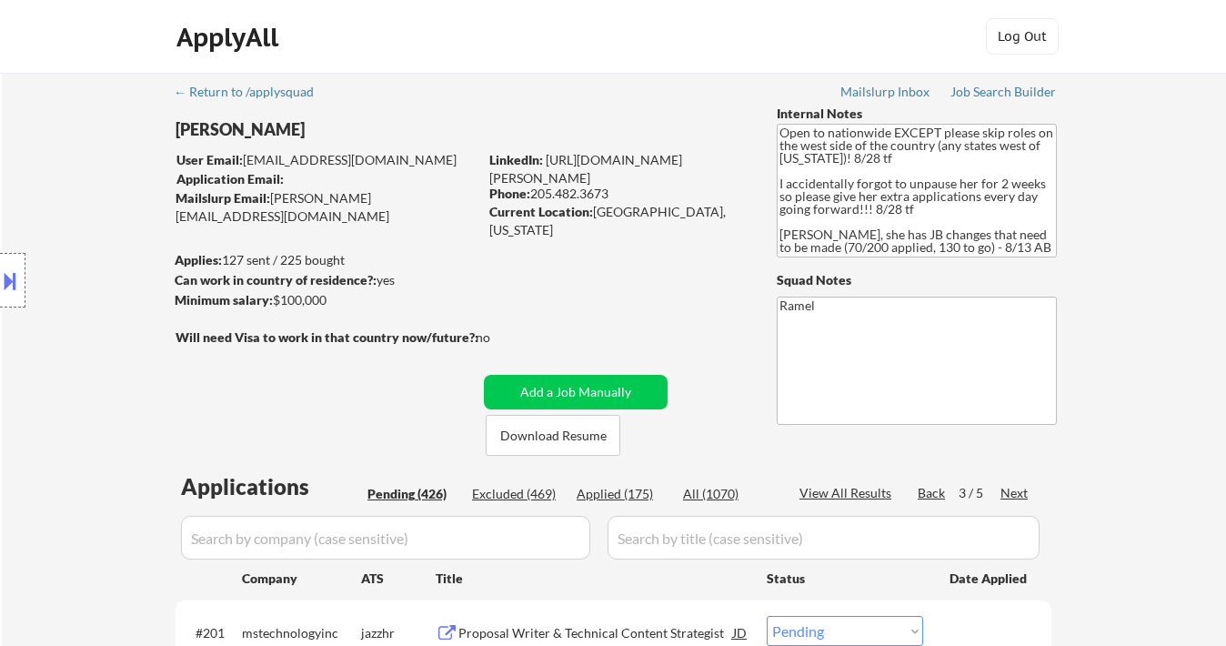
select select ""pending""
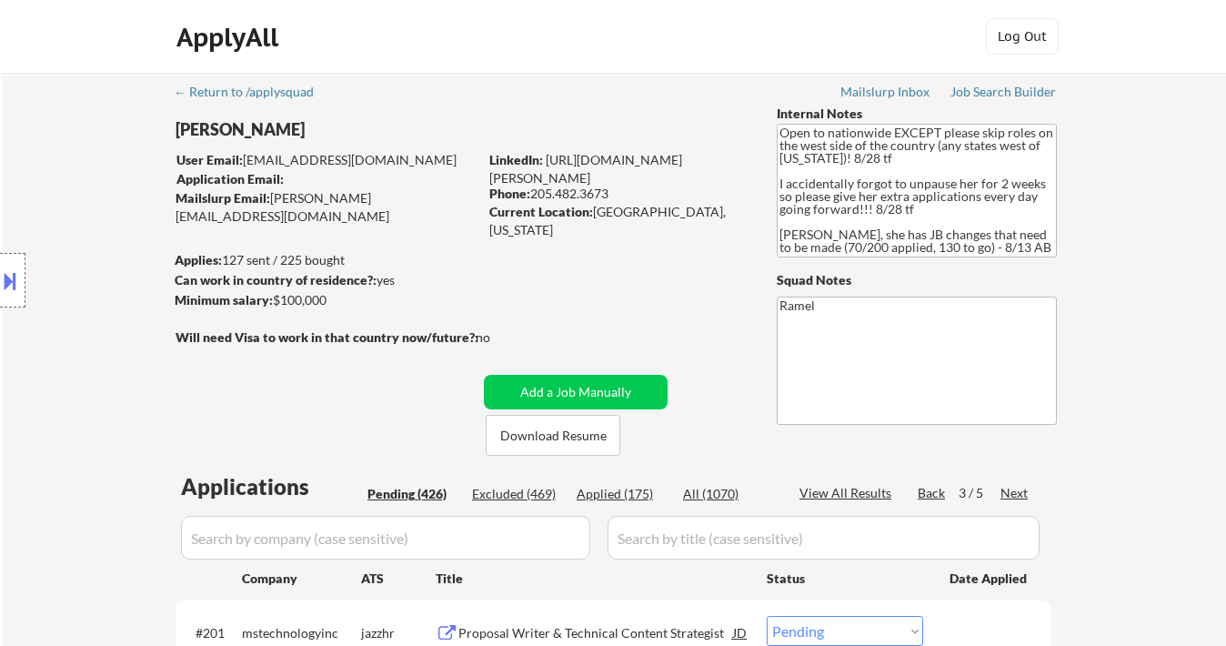
select select ""pending""
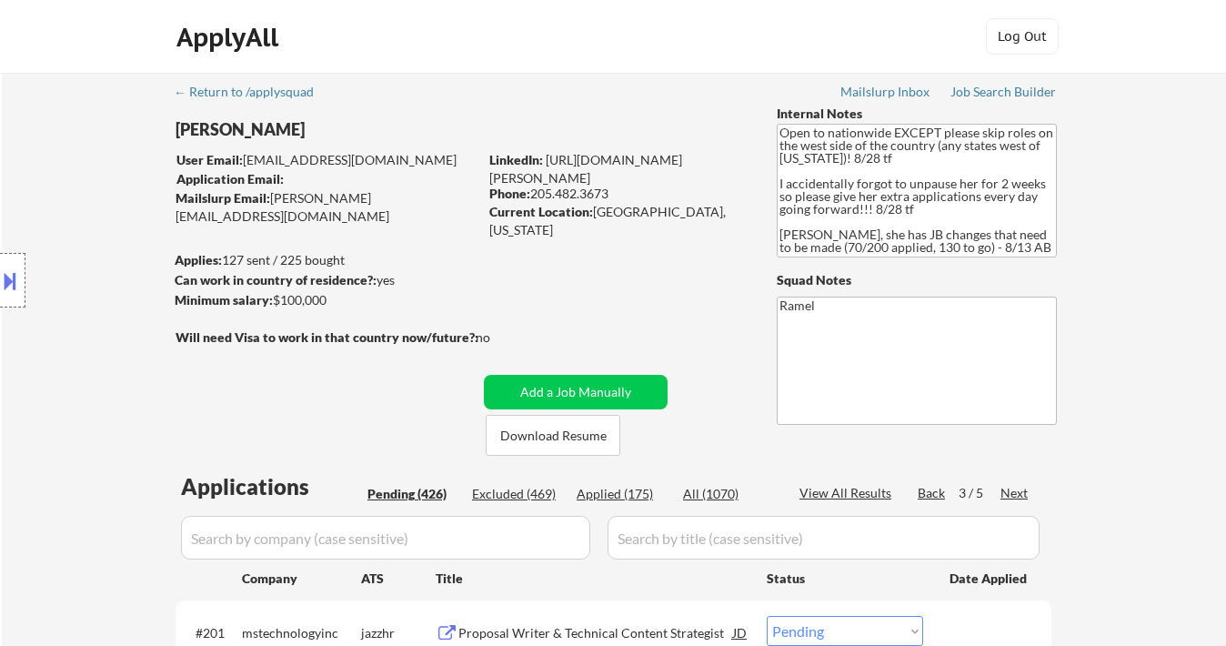
select select ""pending""
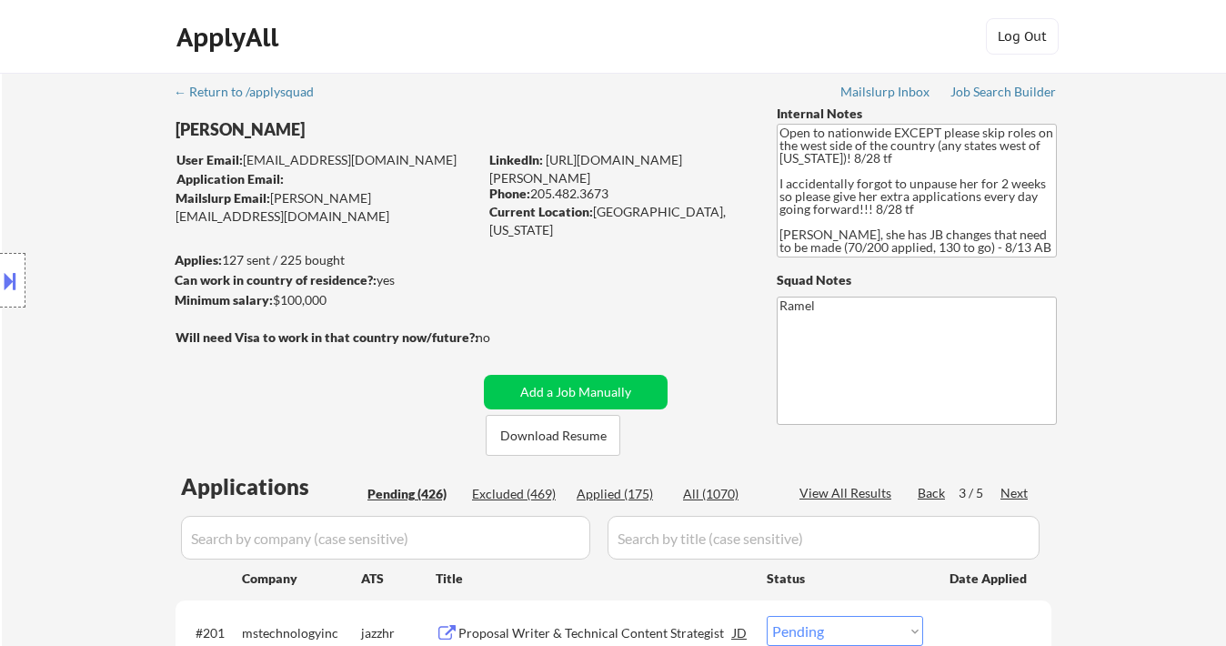
select select ""pending""
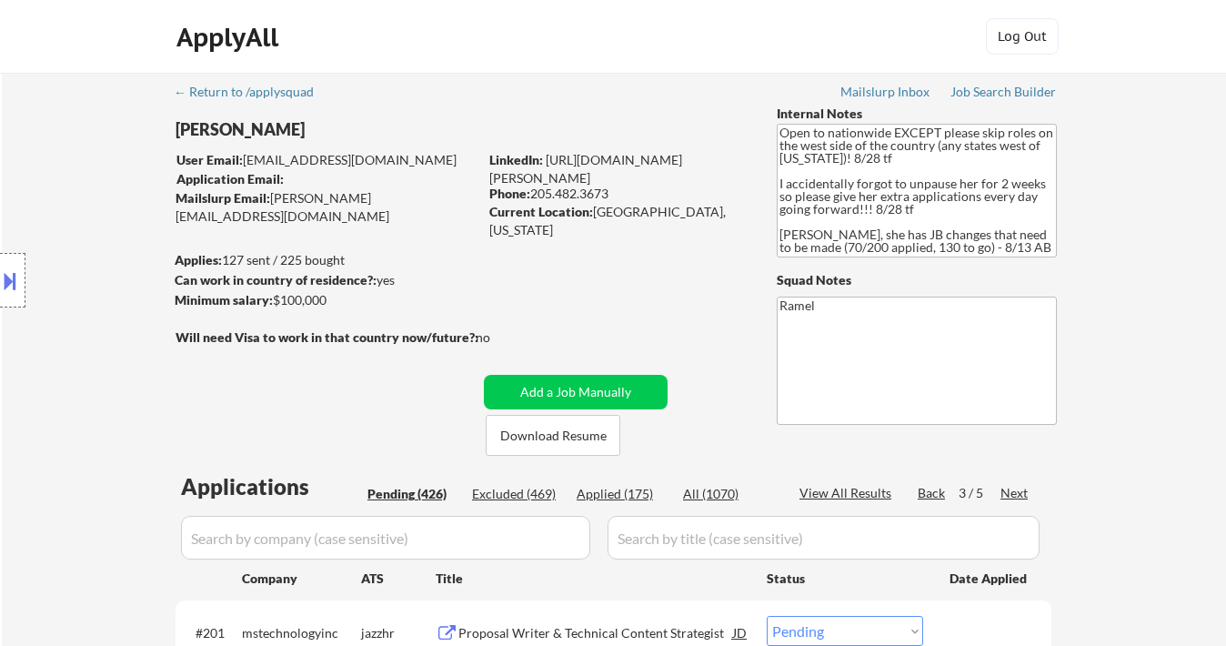
select select ""pending""
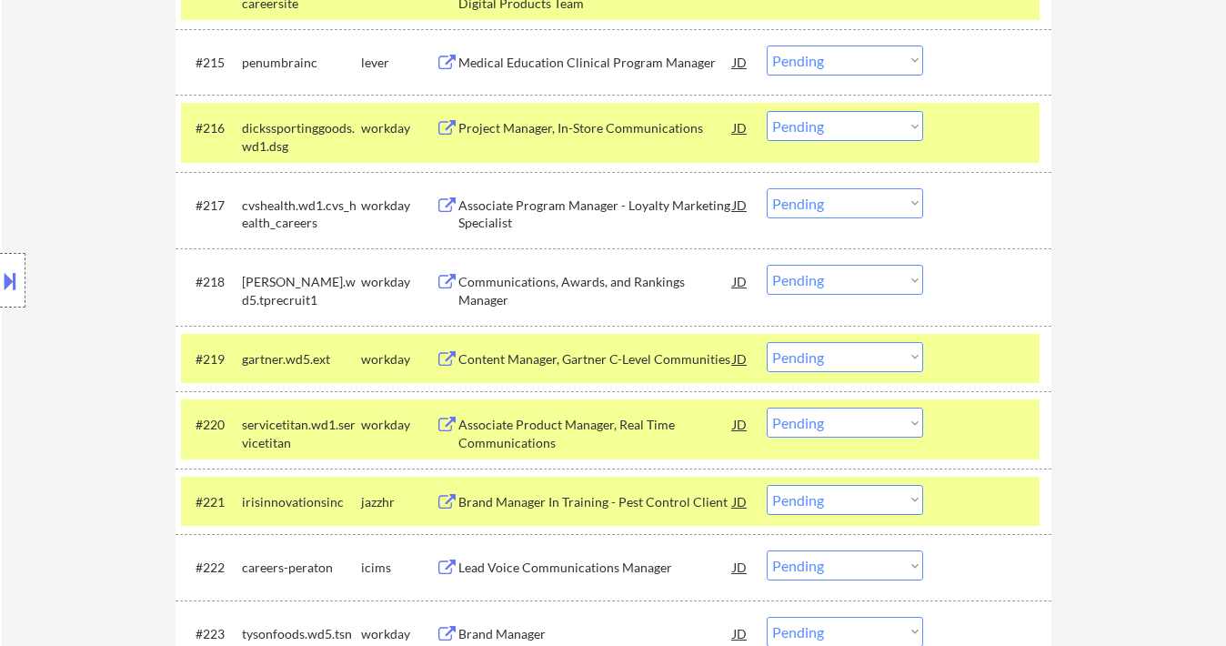
scroll to position [1599, 0]
click at [564, 355] on div "Content Manager, Gartner C-Level Communities" at bounding box center [595, 359] width 275 height 18
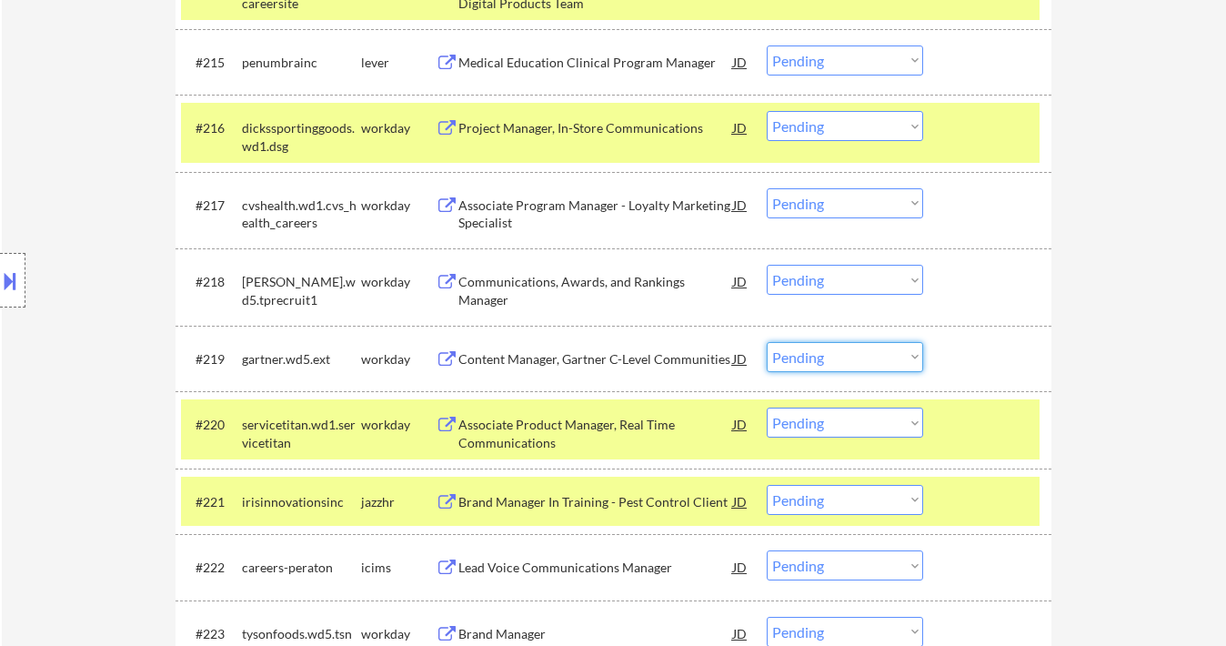
drag, startPoint x: 815, startPoint y: 349, endPoint x: 828, endPoint y: 370, distance: 24.5
click at [815, 349] on select "Choose an option... Pending Applied Excluded (Questions) Excluded (Expired) Exc…" at bounding box center [845, 357] width 156 height 30
click at [767, 342] on select "Choose an option... Pending Applied Excluded (Questions) Excluded (Expired) Exc…" at bounding box center [845, 357] width 156 height 30
click at [575, 426] on div "Associate Product Manager, Real Time Communications" at bounding box center [595, 433] width 275 height 35
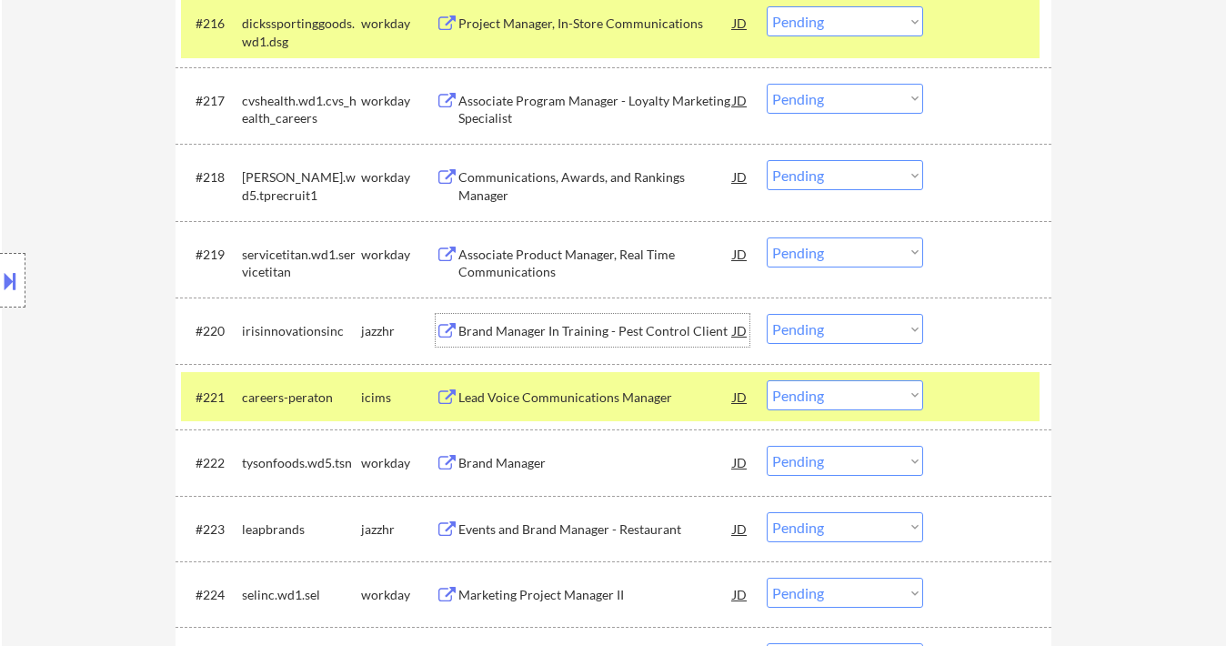
scroll to position [1720, 0]
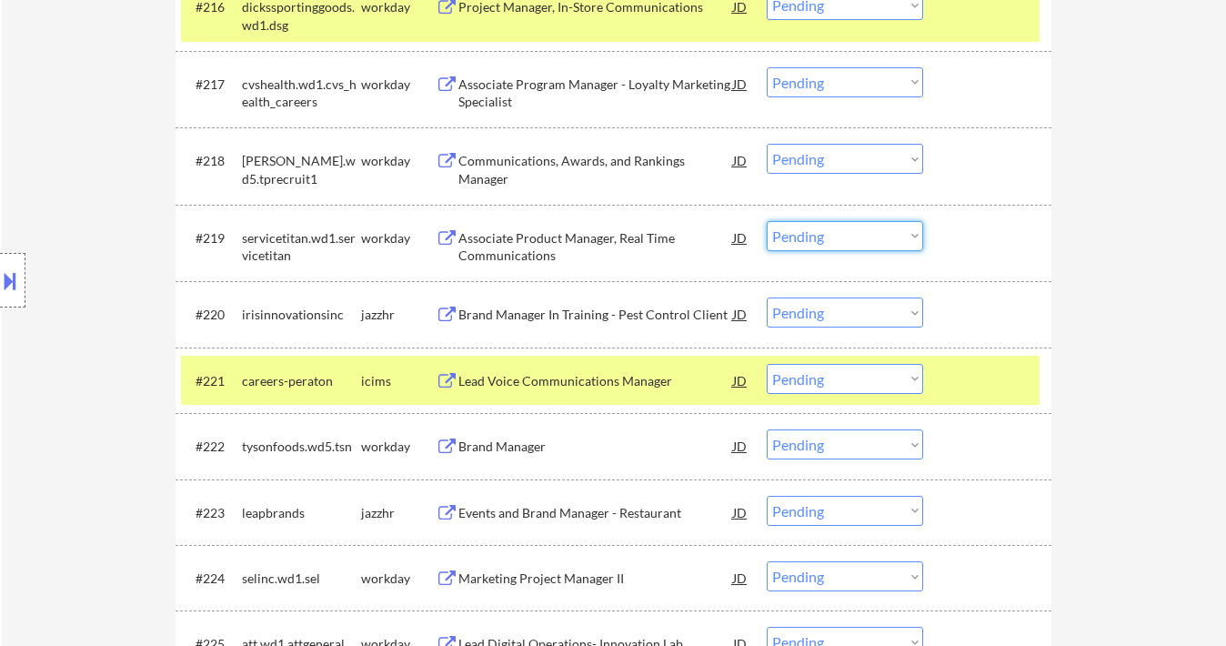
click at [802, 230] on select "Choose an option... Pending Applied Excluded (Questions) Excluded (Expired) Exc…" at bounding box center [845, 236] width 156 height 30
click at [767, 221] on select "Choose an option... Pending Applied Excluded (Questions) Excluded (Expired) Exc…" at bounding box center [845, 236] width 156 height 30
select select ""pending""
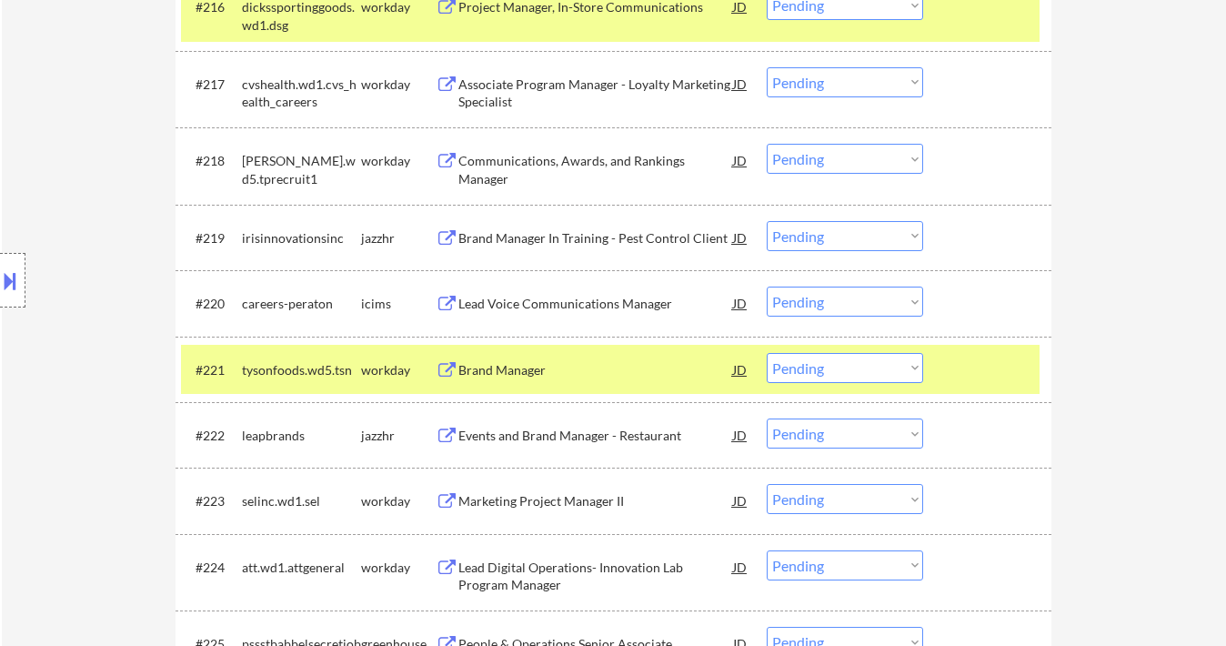
click at [526, 371] on div "Brand Manager" at bounding box center [595, 370] width 275 height 18
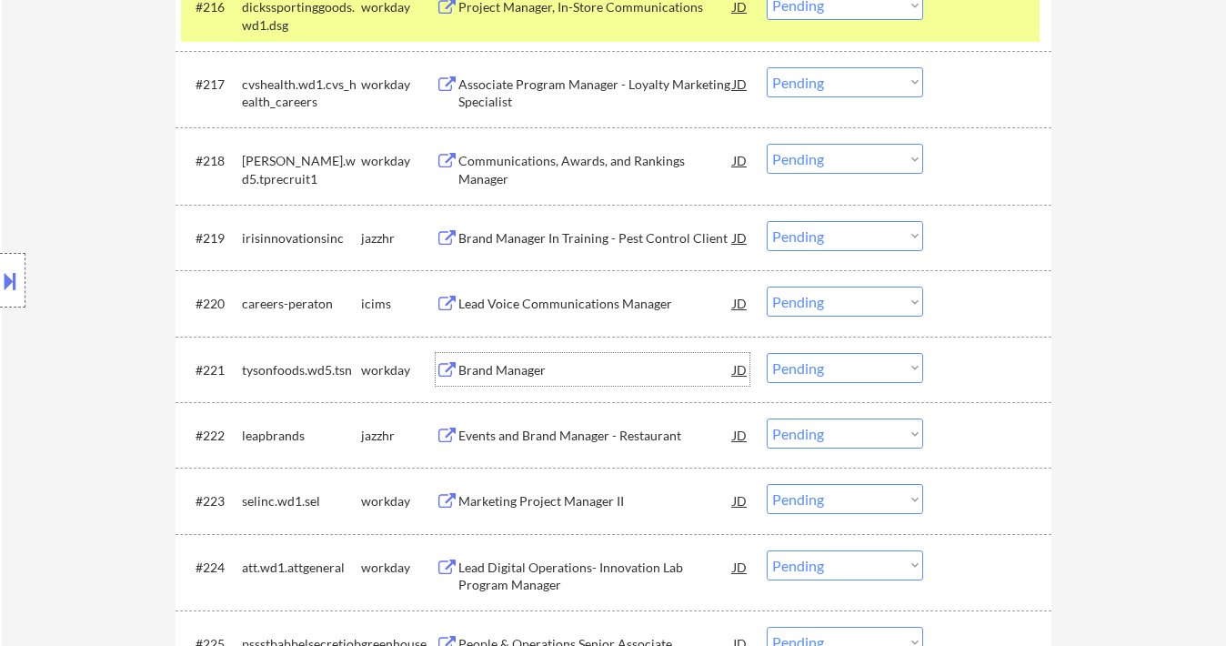
drag, startPoint x: 838, startPoint y: 360, endPoint x: 836, endPoint y: 381, distance: 21.0
click at [838, 360] on select "Choose an option... Pending Applied Excluded (Questions) Excluded (Expired) Exc…" at bounding box center [845, 368] width 156 height 30
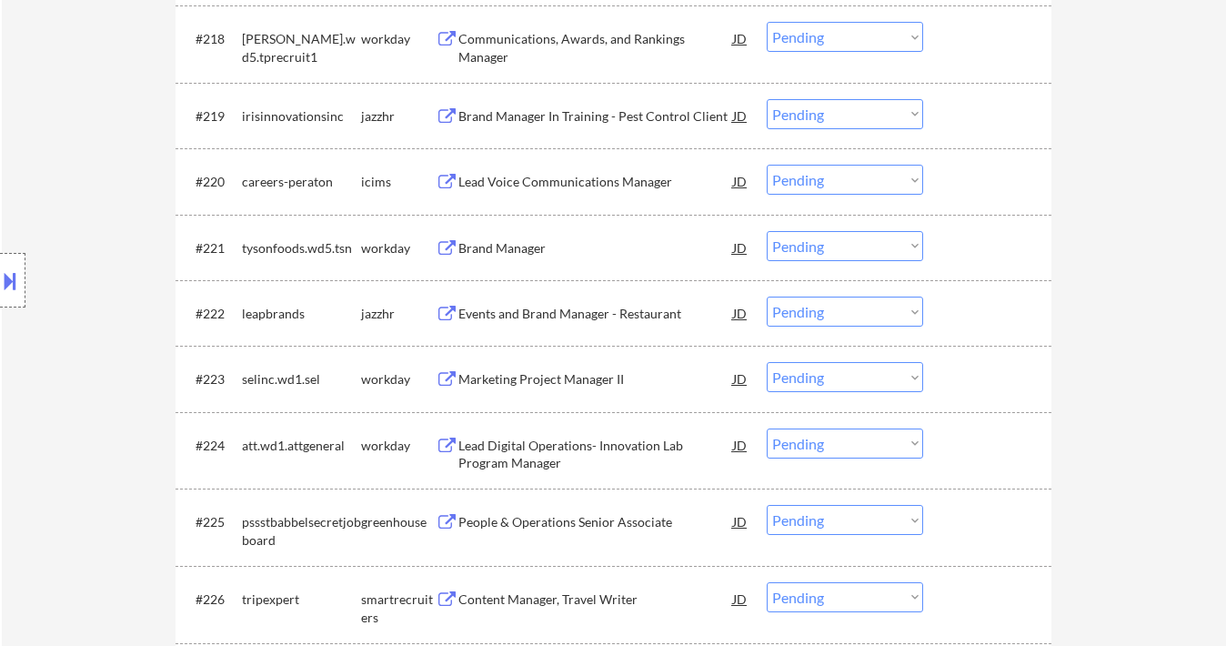
click at [545, 378] on div "Marketing Project Manager II" at bounding box center [595, 379] width 275 height 18
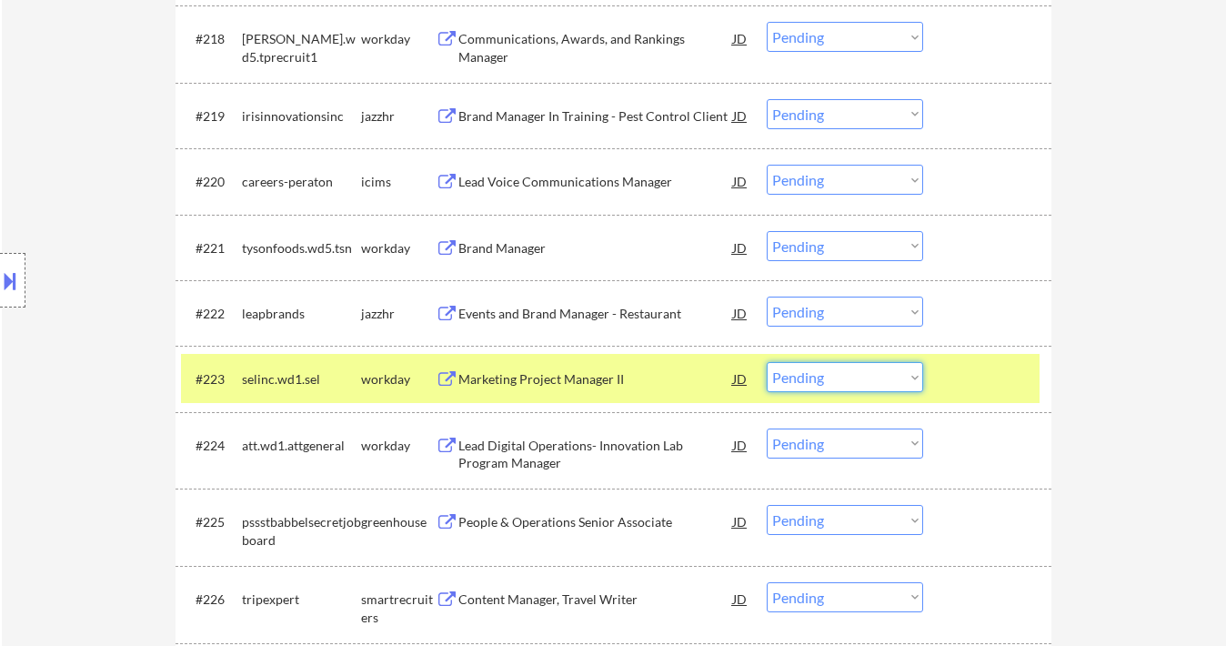
click at [826, 392] on select "Choose an option... Pending Applied Excluded (Questions) Excluded (Expired) Exc…" at bounding box center [845, 377] width 156 height 30
click at [767, 362] on select "Choose an option... Pending Applied Excluded (Questions) Excluded (Expired) Exc…" at bounding box center [845, 377] width 156 height 30
click at [594, 452] on div "Lead Digital Operations- Innovation Lab Program Manager" at bounding box center [595, 454] width 275 height 35
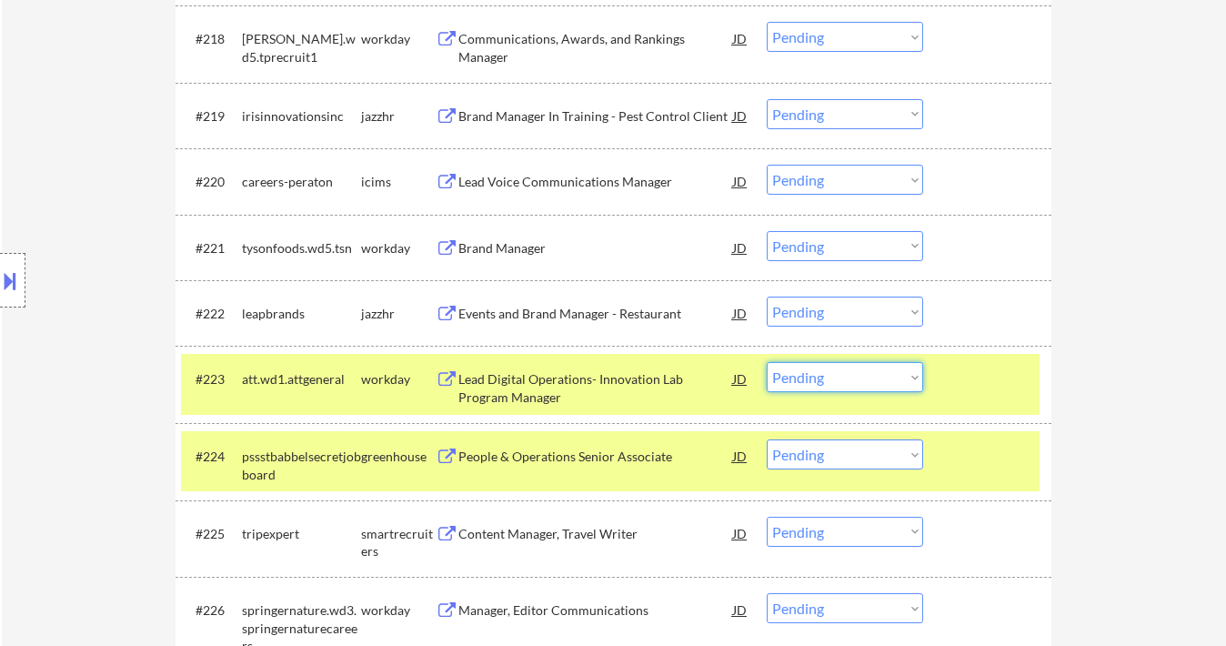
drag, startPoint x: 825, startPoint y: 366, endPoint x: 834, endPoint y: 375, distance: 12.9
click at [825, 366] on select "Choose an option... Pending Applied Excluded (Questions) Excluded (Expired) Exc…" at bounding box center [845, 377] width 156 height 30
click at [767, 362] on select "Choose an option... Pending Applied Excluded (Questions) Excluded (Expired) Exc…" at bounding box center [845, 377] width 156 height 30
select select ""pending""
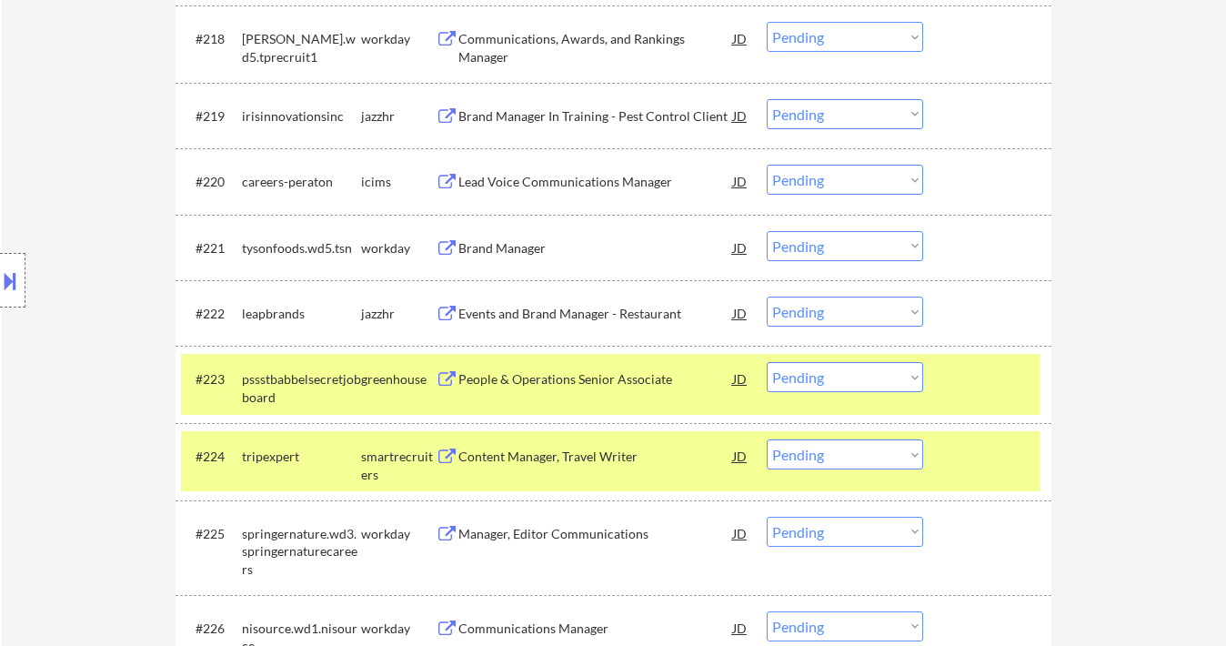
click at [602, 465] on div "Content Manager, Travel Writer" at bounding box center [595, 457] width 275 height 18
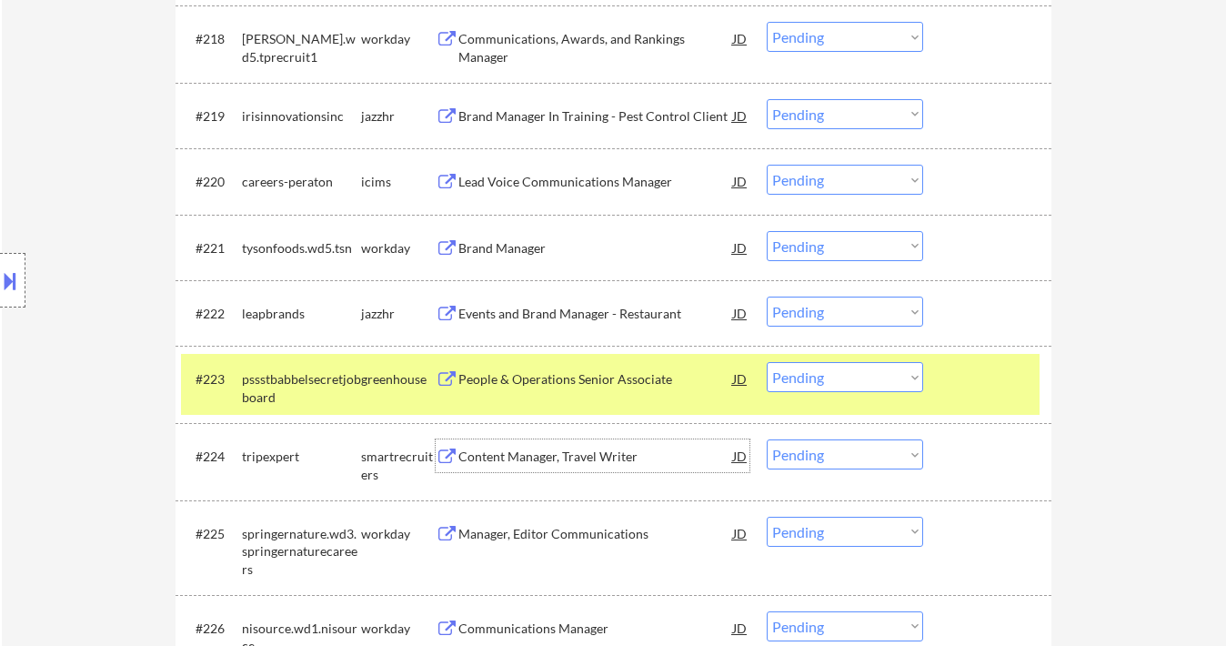
drag, startPoint x: 908, startPoint y: 317, endPoint x: 910, endPoint y: 326, distance: 9.3
click at [908, 317] on select "Choose an option... Pending Applied Excluded (Questions) Excluded (Expired) Exc…" at bounding box center [845, 312] width 156 height 30
click at [767, 297] on select "Choose an option... Pending Applied Excluded (Questions) Excluded (Expired) Exc…" at bounding box center [845, 312] width 156 height 30
click at [587, 388] on div "People & Operations Senior Associate" at bounding box center [595, 378] width 275 height 33
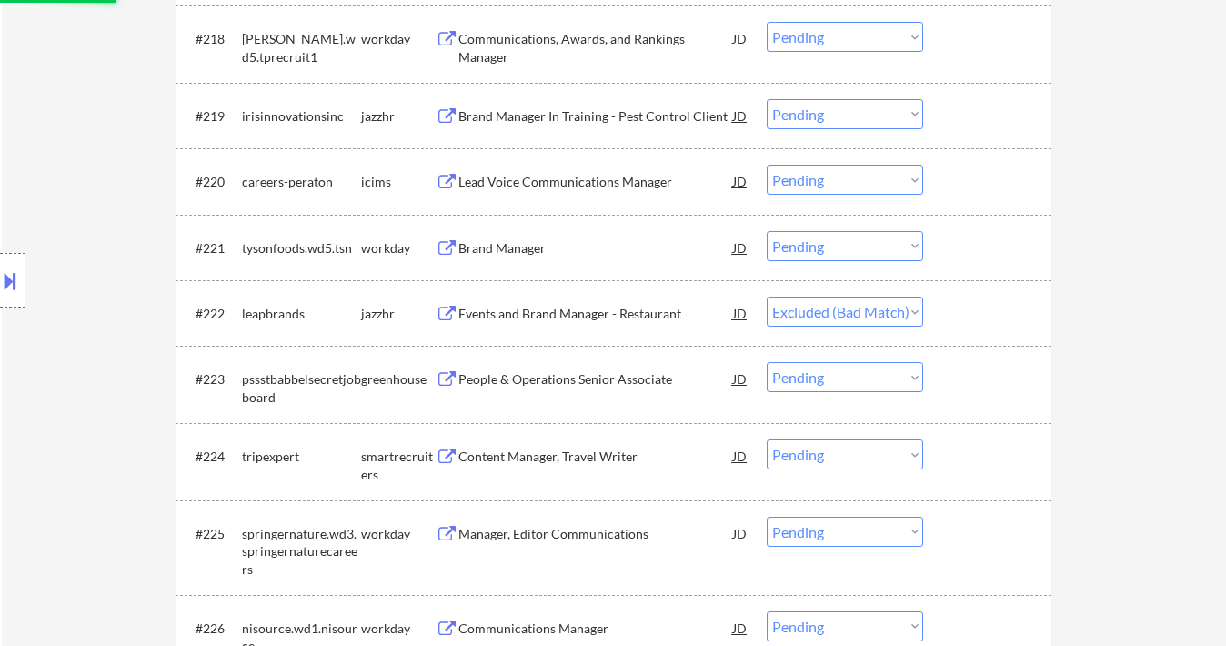
select select ""pending""
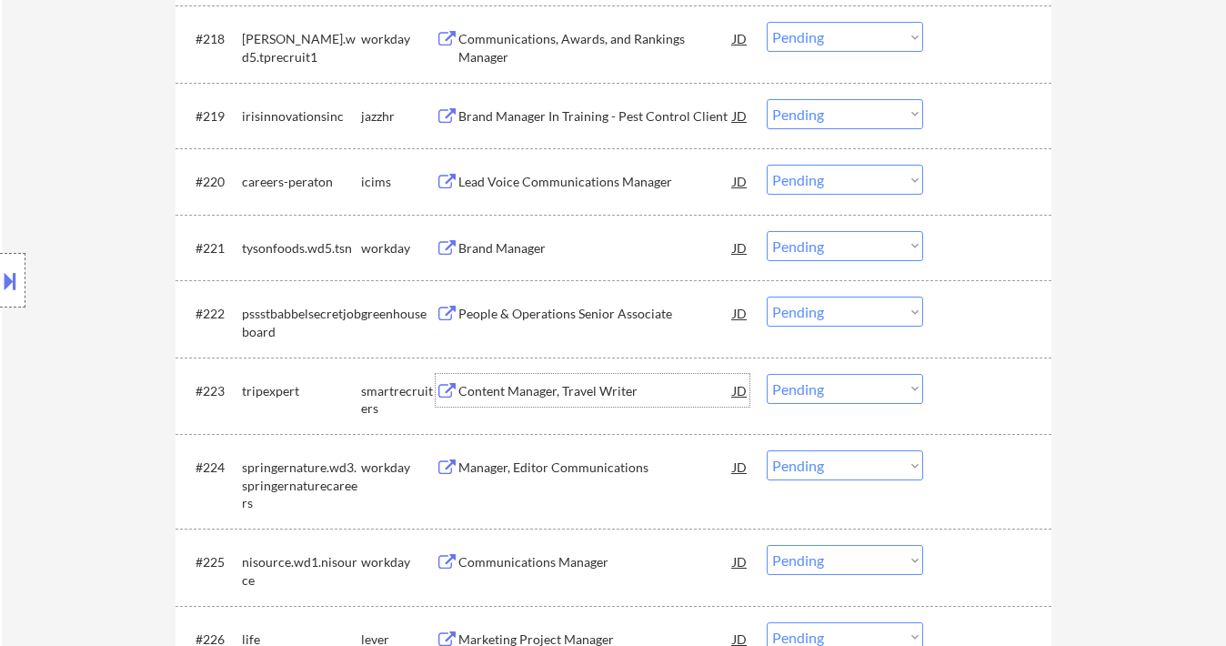
click at [740, 310] on div "JD" at bounding box center [740, 313] width 18 height 33
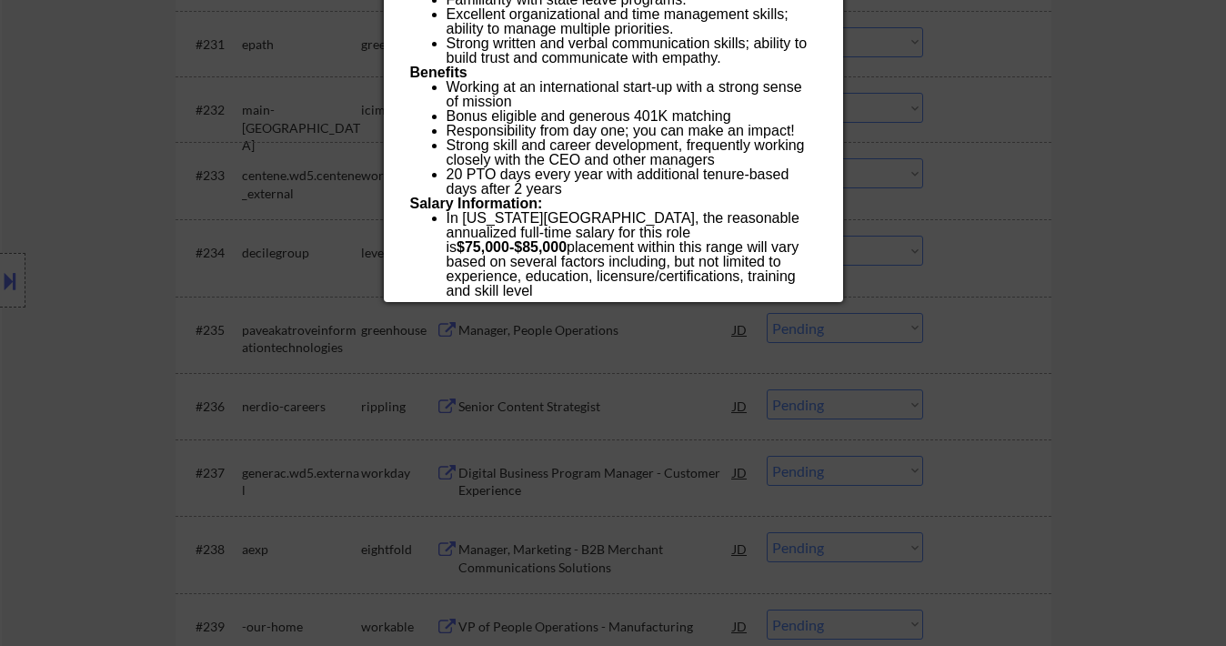
scroll to position [2812, 0]
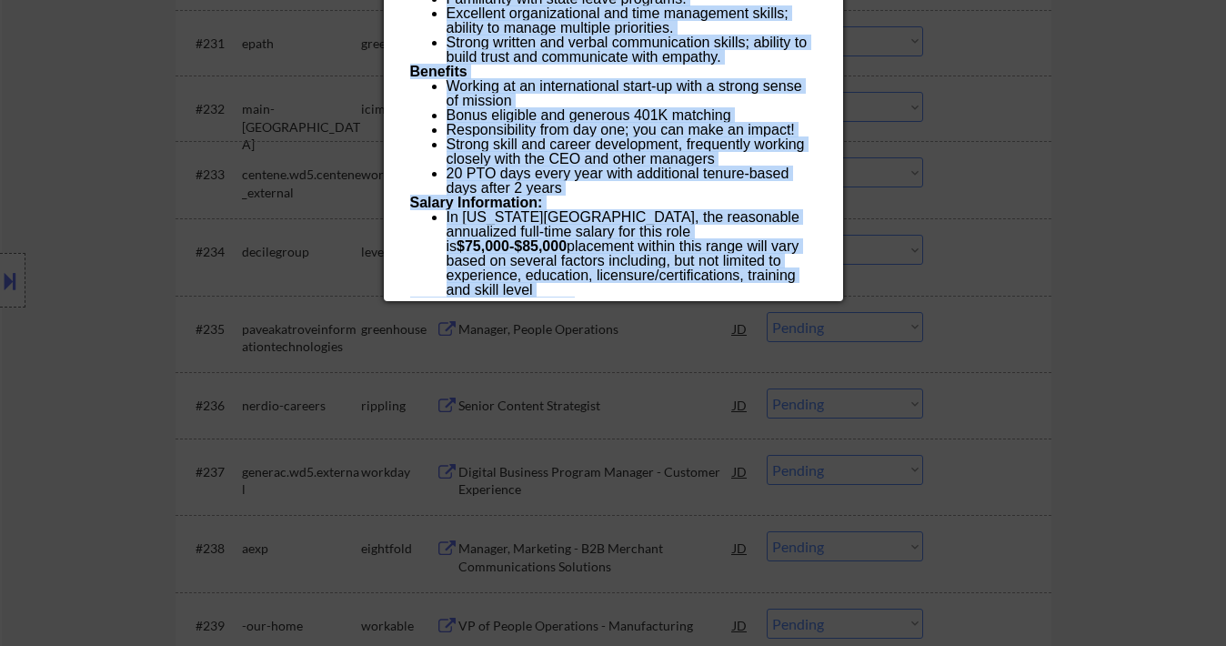
drag, startPoint x: 410, startPoint y: 84, endPoint x: 575, endPoint y: 297, distance: 269.8
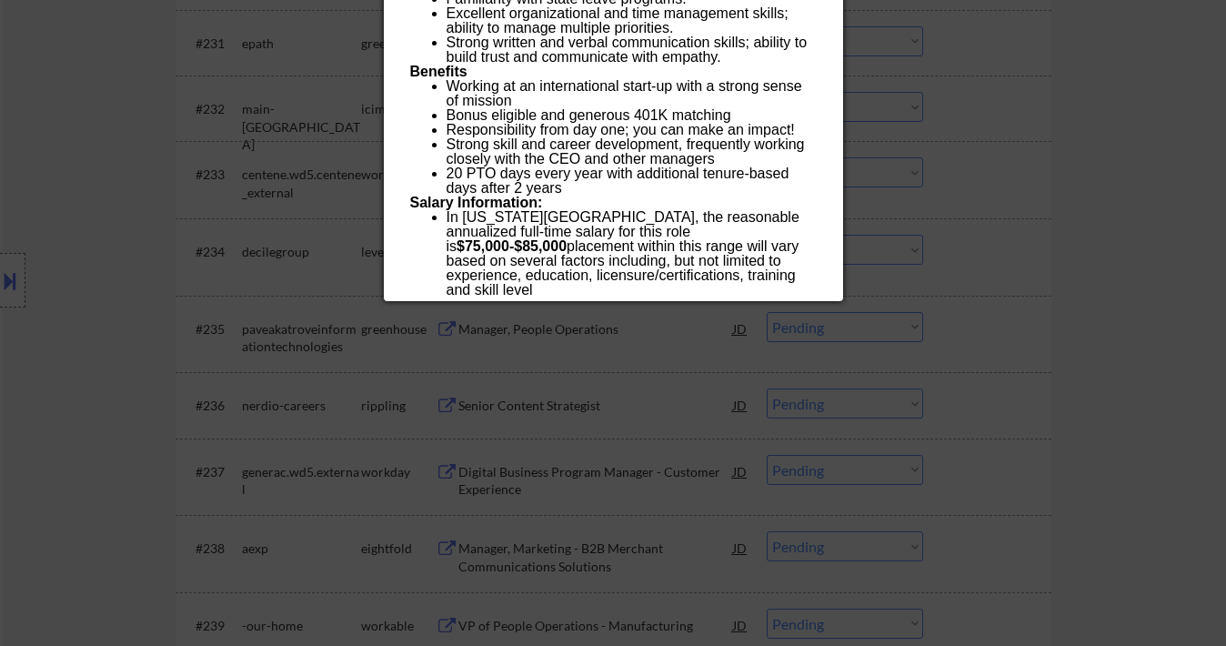
click at [642, 363] on div at bounding box center [613, 323] width 1226 height 646
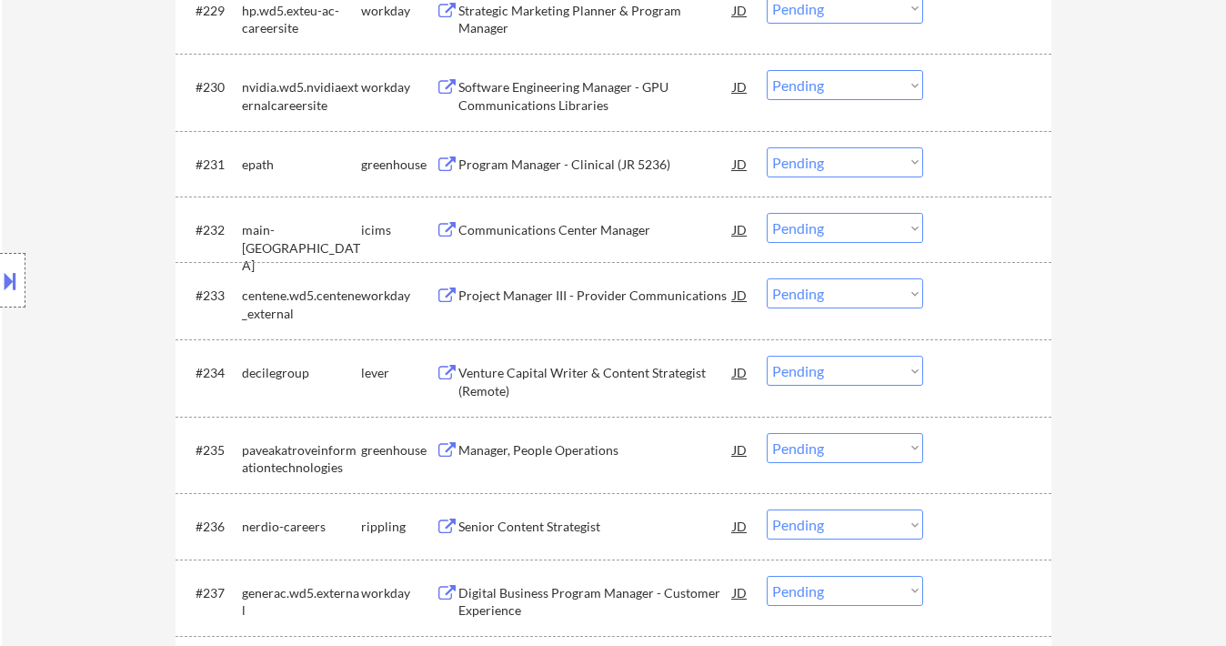
scroll to position [2933, 0]
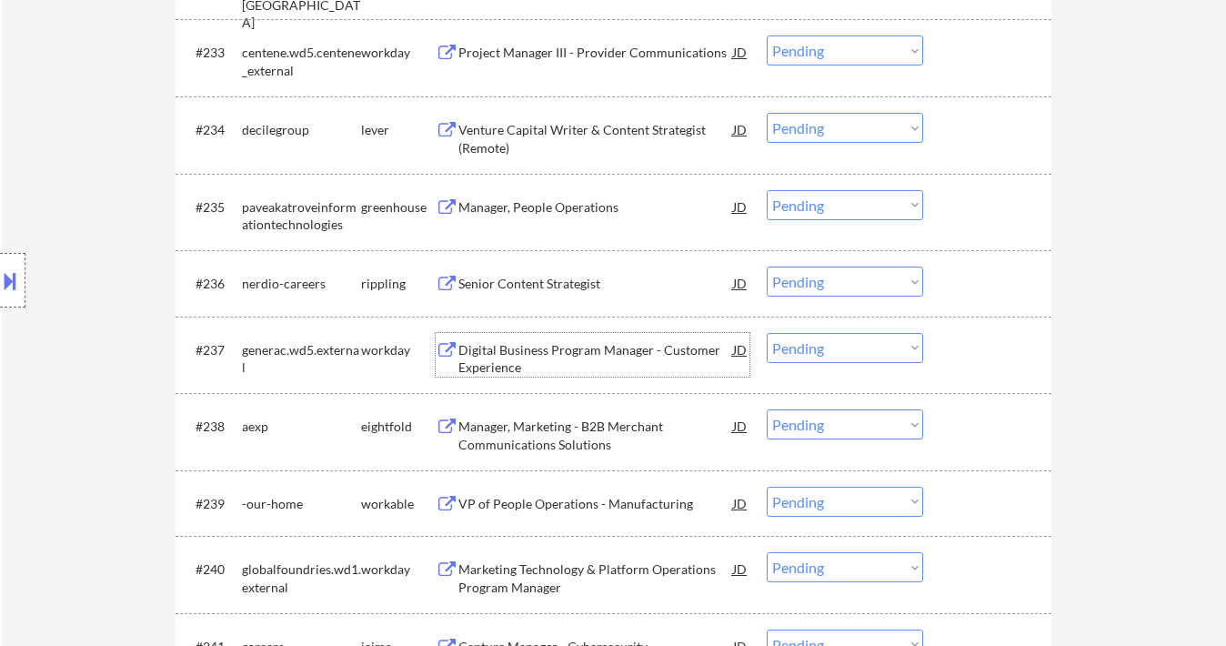
click at [597, 342] on div "Digital Business Program Manager - Customer Experience" at bounding box center [595, 358] width 275 height 35
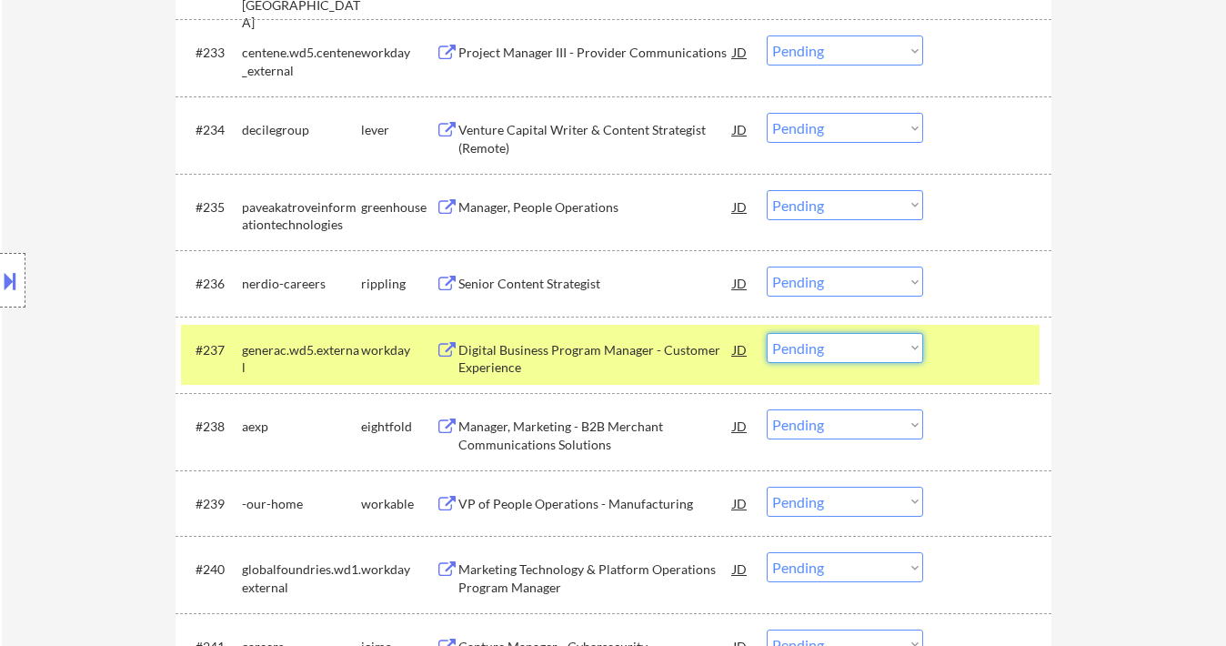
click at [855, 349] on select "Choose an option... Pending Applied Excluded (Questions) Excluded (Expired) Exc…" at bounding box center [845, 348] width 156 height 30
click at [767, 333] on select "Choose an option... Pending Applied Excluded (Questions) Excluded (Expired) Exc…" at bounding box center [845, 348] width 156 height 30
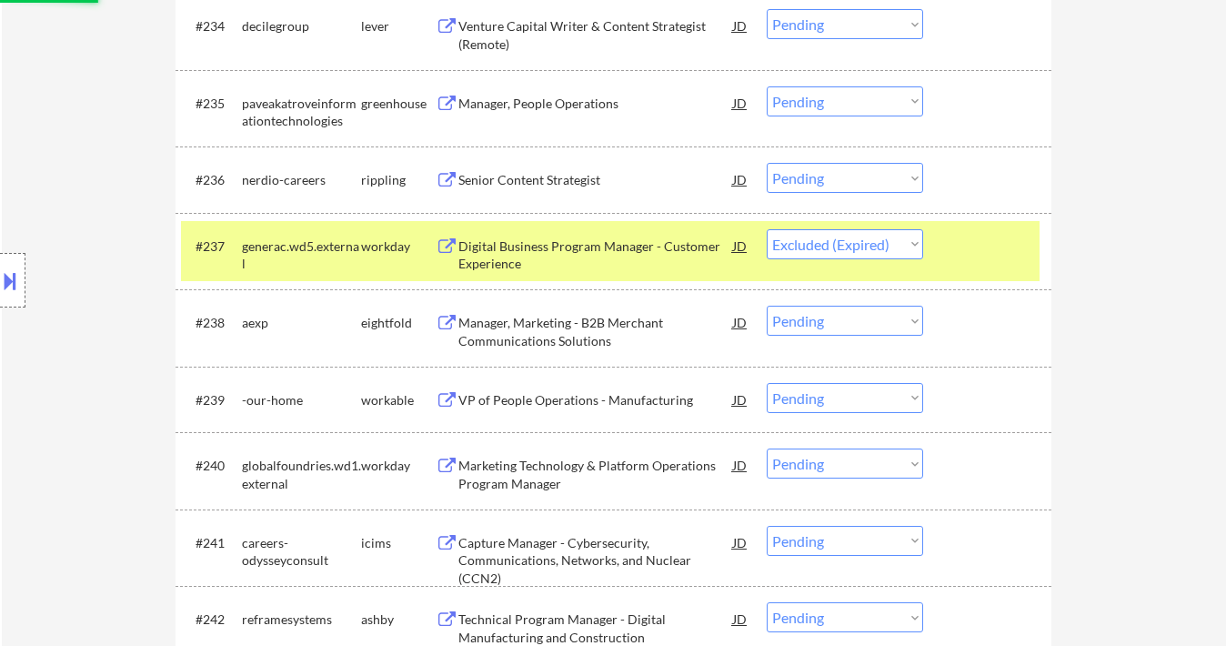
scroll to position [3054, 0]
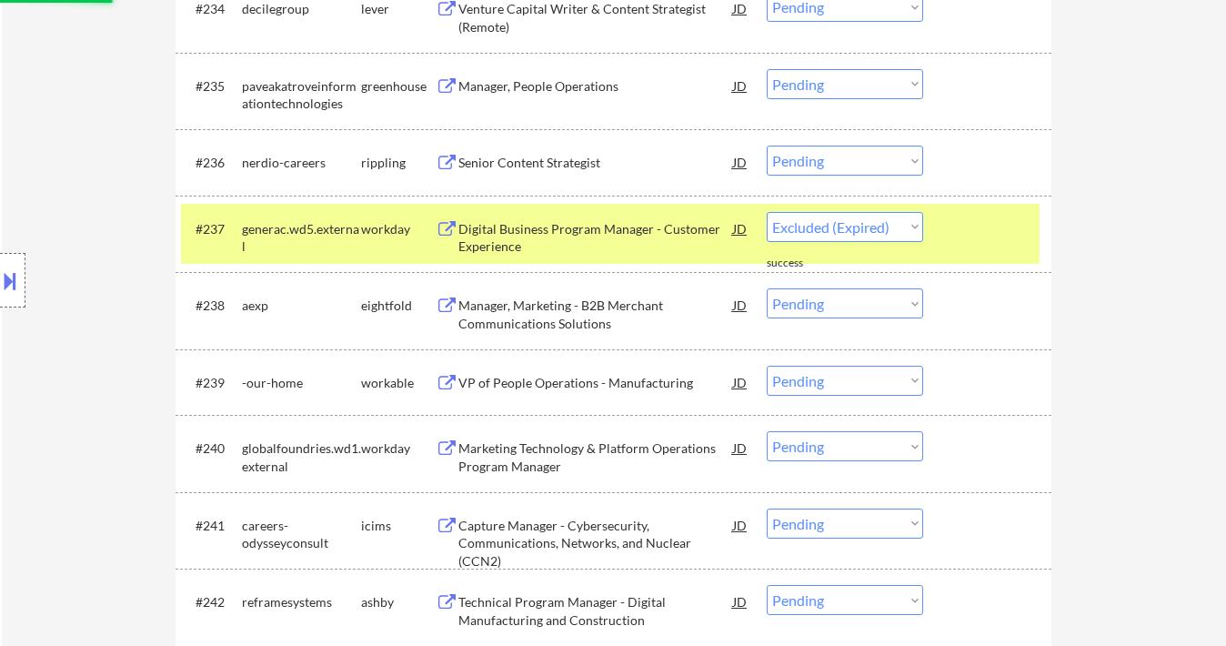
click at [616, 383] on div "VP of People Operations - Manufacturing" at bounding box center [595, 383] width 275 height 18
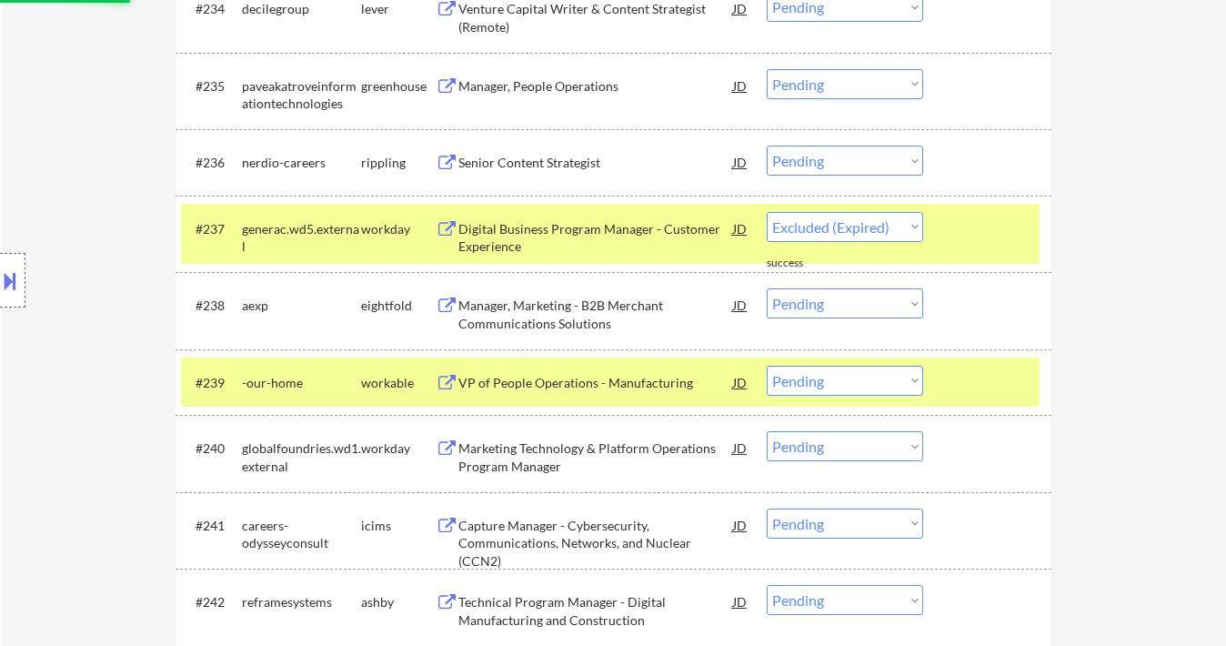
select select ""pending""
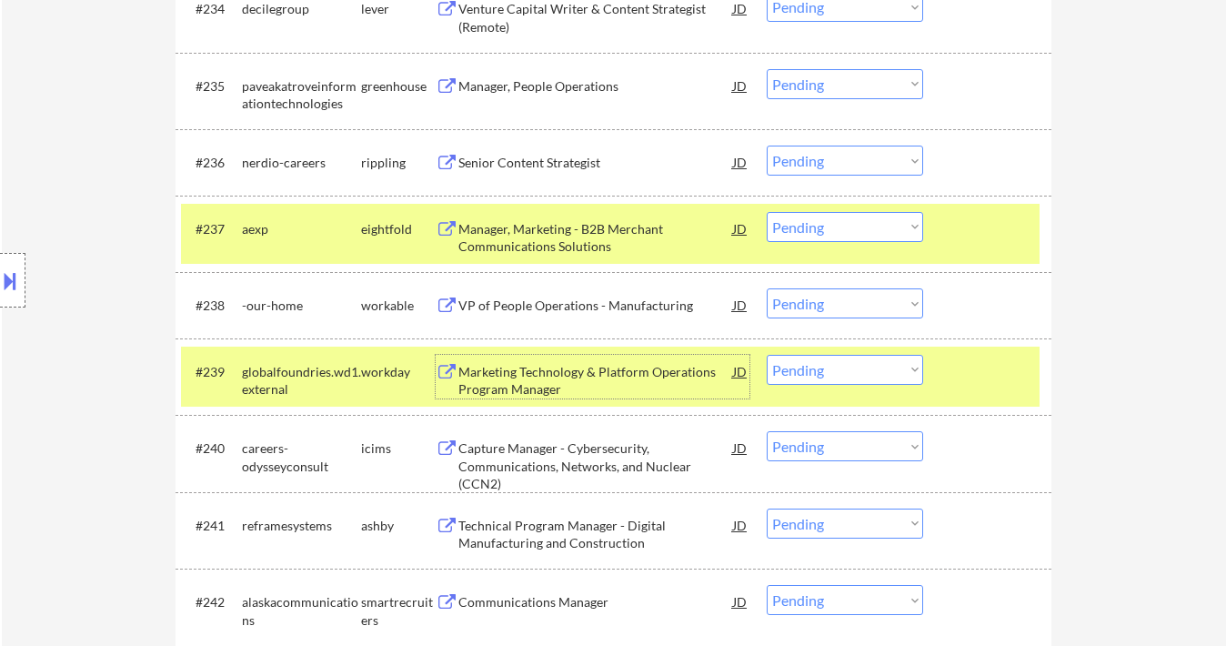
drag, startPoint x: 809, startPoint y: 301, endPoint x: 817, endPoint y: 317, distance: 18.3
click at [810, 301] on select "Choose an option... Pending Applied Excluded (Questions) Excluded (Expired) Exc…" at bounding box center [845, 303] width 156 height 30
click at [767, 288] on select "Choose an option... Pending Applied Excluded (Questions) Excluded (Expired) Exc…" at bounding box center [845, 303] width 156 height 30
click at [649, 371] on div "Marketing Technology & Platform Operations Program Manager" at bounding box center [595, 380] width 275 height 35
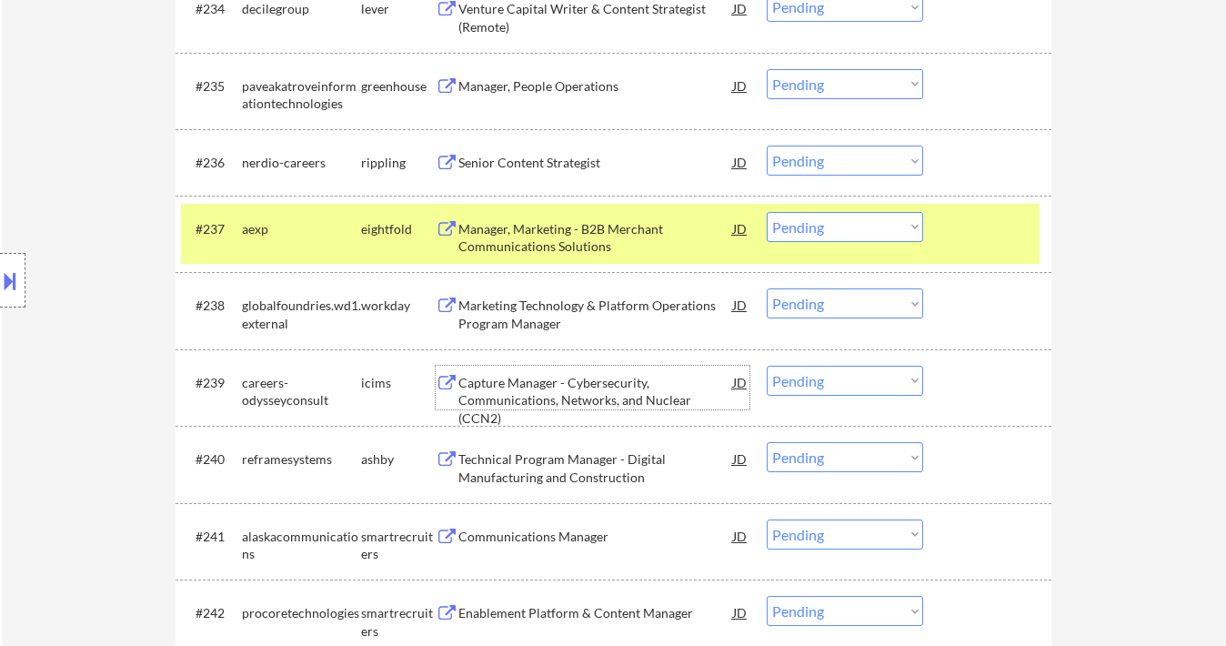
drag, startPoint x: 856, startPoint y: 303, endPoint x: 856, endPoint y: 317, distance: 14.6
click at [856, 303] on select "Choose an option... Pending Applied Excluded (Questions) Excluded (Expired) Exc…" at bounding box center [845, 303] width 156 height 30
click at [767, 288] on select "Choose an option... Pending Applied Excluded (Questions) Excluded (Expired) Exc…" at bounding box center [845, 303] width 156 height 30
select select ""pending""
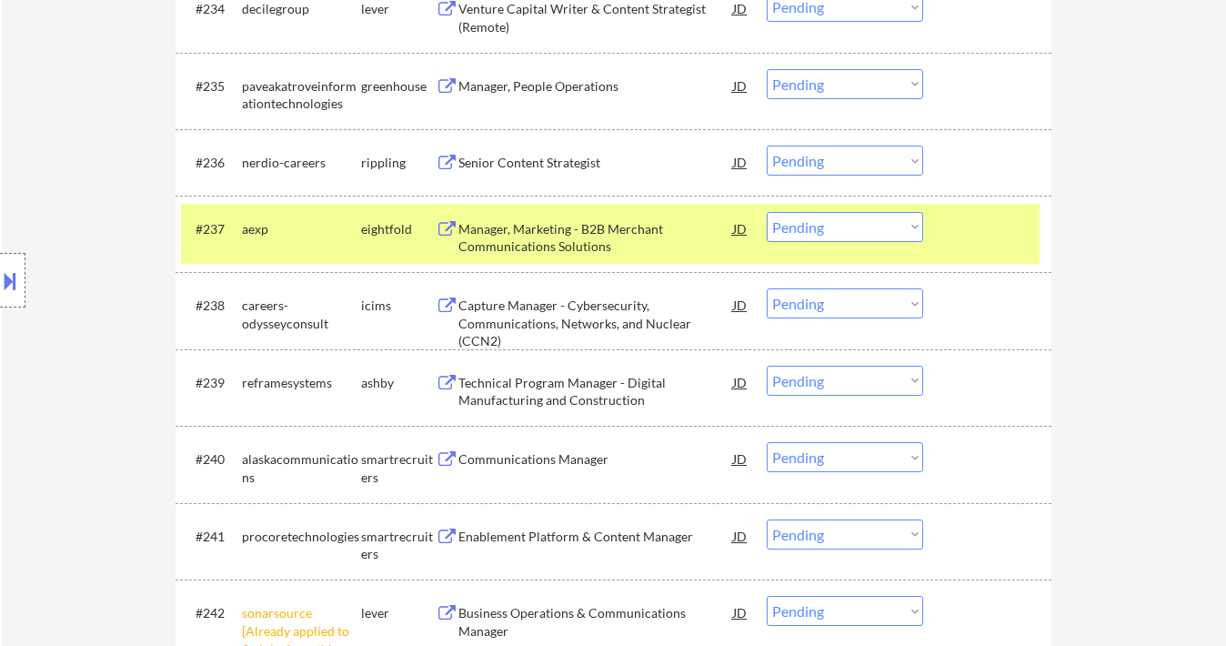
click at [539, 171] on div "Senior Content Strategist" at bounding box center [595, 163] width 275 height 18
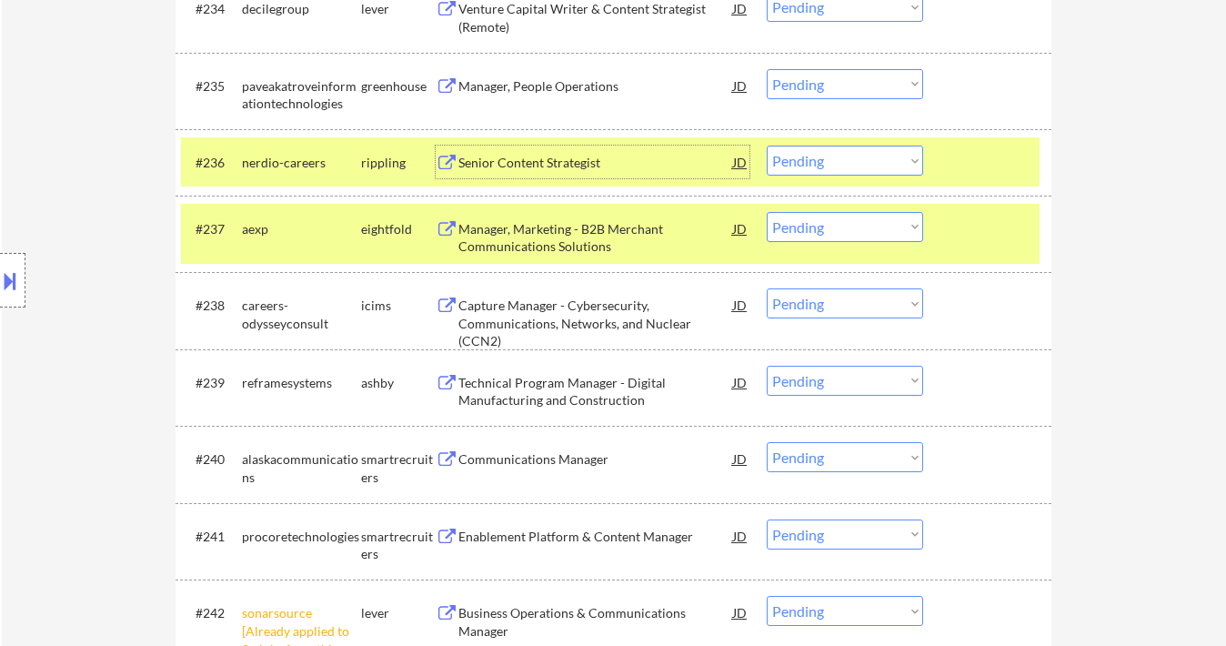
click at [781, 157] on select "Choose an option... Pending Applied Excluded (Questions) Excluded (Expired) Exc…" at bounding box center [845, 161] width 156 height 30
click at [767, 146] on select "Choose an option... Pending Applied Excluded (Questions) Excluded (Expired) Exc…" at bounding box center [845, 161] width 156 height 30
select select ""pending""
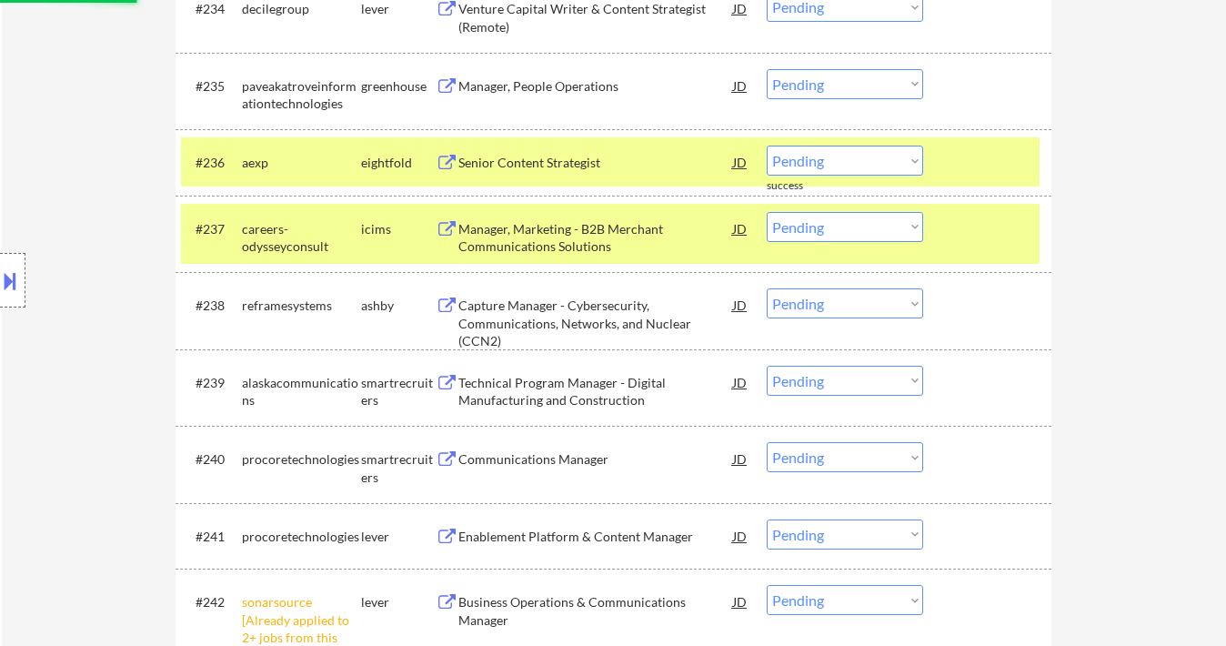
scroll to position [3175, 0]
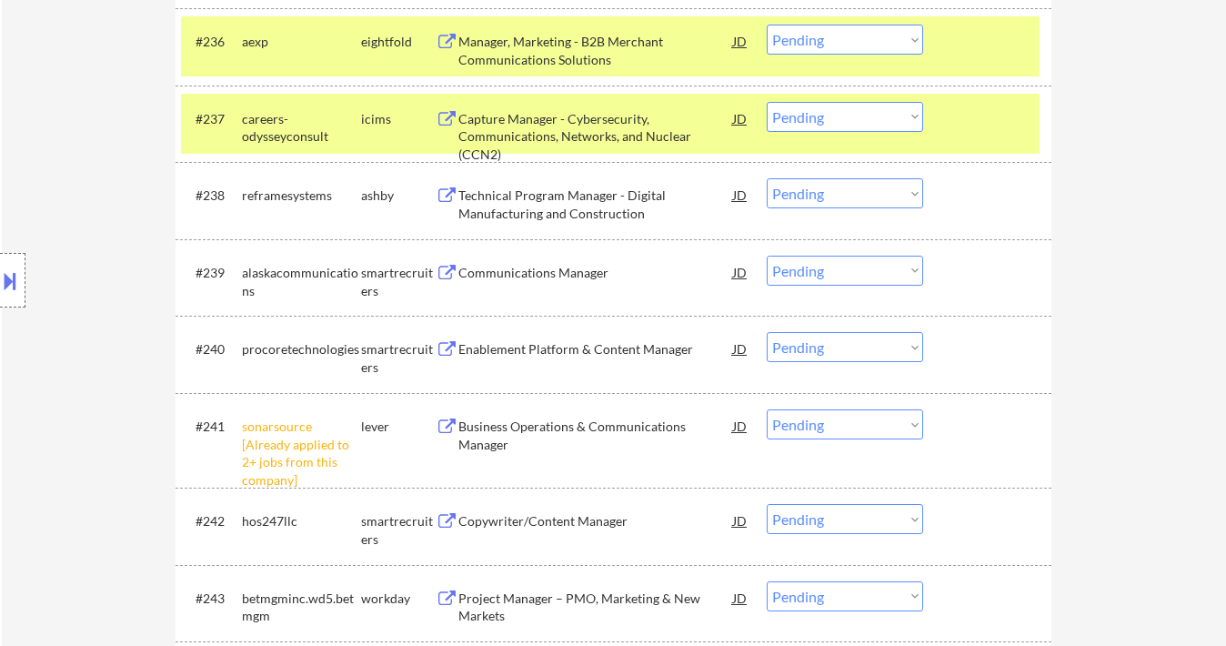
click at [559, 286] on div "Communications Manager" at bounding box center [595, 272] width 275 height 33
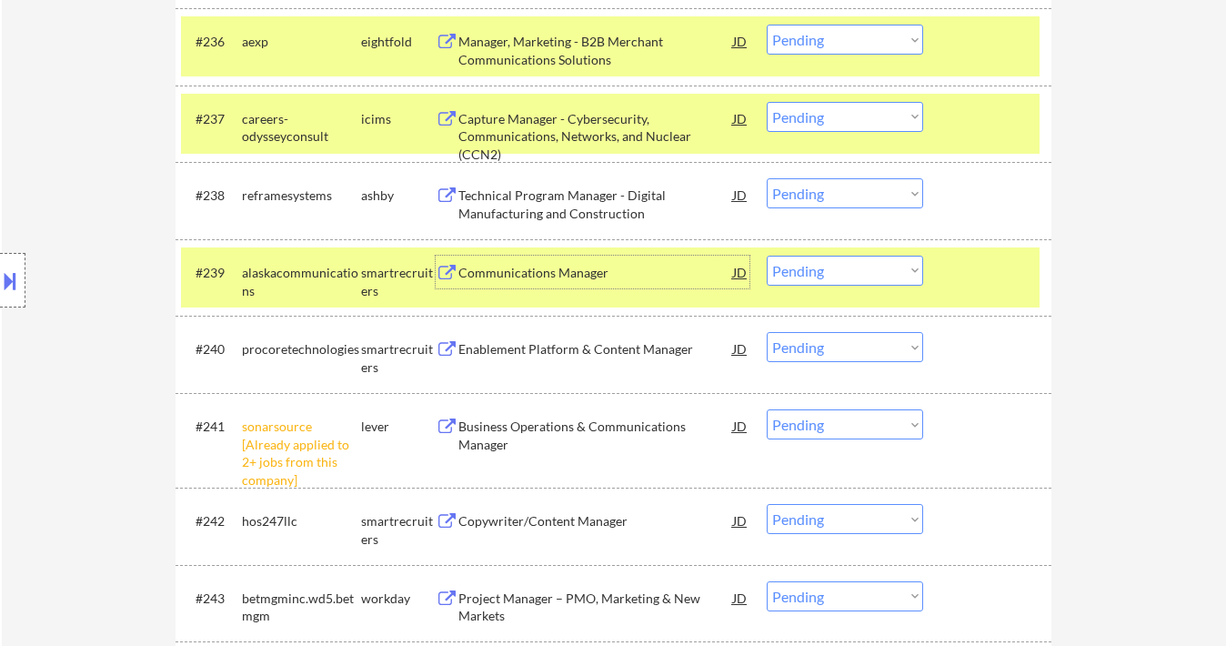
click at [820, 266] on select "Choose an option... Pending Applied Excluded (Questions) Excluded (Expired) Exc…" at bounding box center [845, 271] width 156 height 30
click at [767, 256] on select "Choose an option... Pending Applied Excluded (Questions) Excluded (Expired) Exc…" at bounding box center [845, 271] width 156 height 30
click at [613, 354] on div "Enablement Platform & Content Manager" at bounding box center [595, 349] width 275 height 18
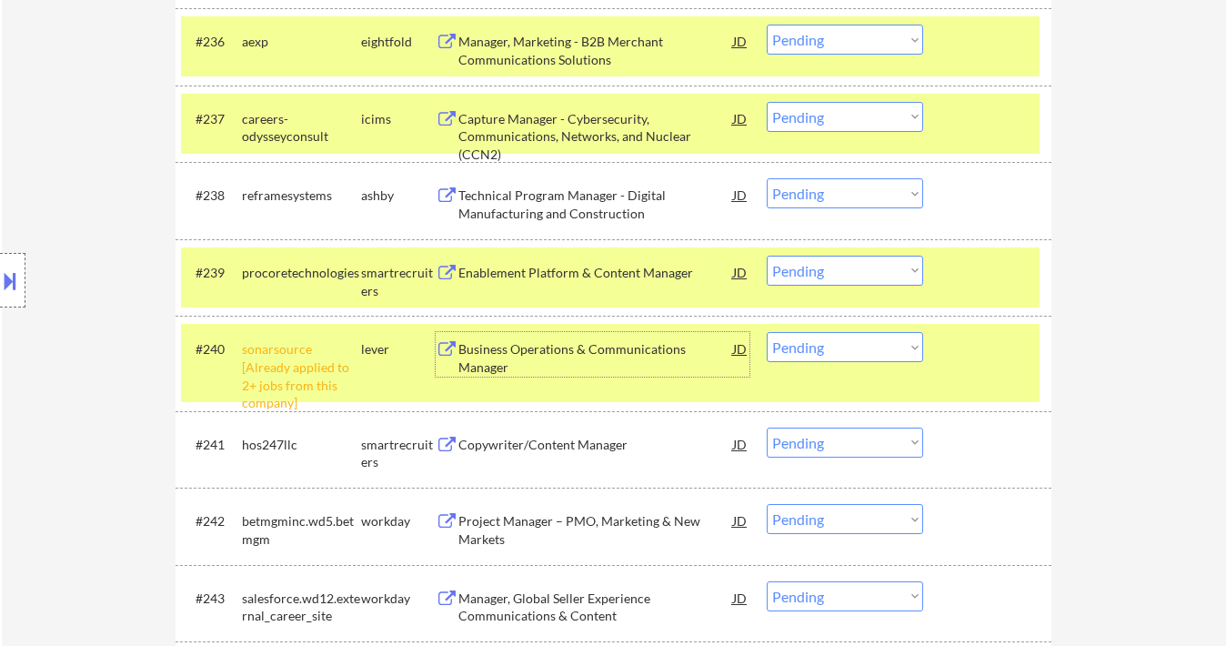
drag, startPoint x: 836, startPoint y: 271, endPoint x: 843, endPoint y: 277, distance: 9.7
click at [836, 271] on select "Choose an option... Pending Applied Excluded (Questions) Excluded (Expired) Exc…" at bounding box center [845, 271] width 156 height 30
select select ""applied""
click at [767, 256] on select "Choose an option... Pending Applied Excluded (Questions) Excluded (Expired) Exc…" at bounding box center [845, 271] width 156 height 30
drag, startPoint x: 826, startPoint y: 345, endPoint x: 829, endPoint y: 361, distance: 16.6
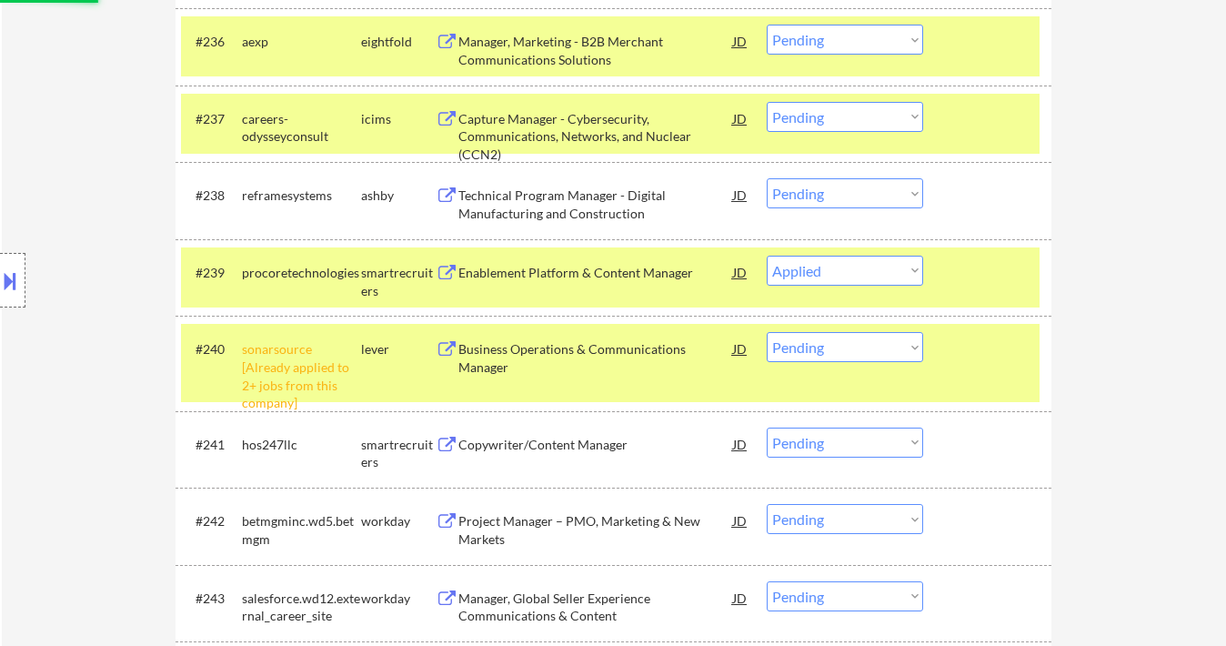
click at [826, 345] on select "Choose an option... Pending Applied Excluded (Questions) Excluded (Expired) Exc…" at bounding box center [845, 347] width 156 height 30
select select ""excluded__other_""
click at [767, 332] on select "Choose an option... Pending Applied Excluded (Questions) Excluded (Expired) Exc…" at bounding box center [845, 347] width 156 height 30
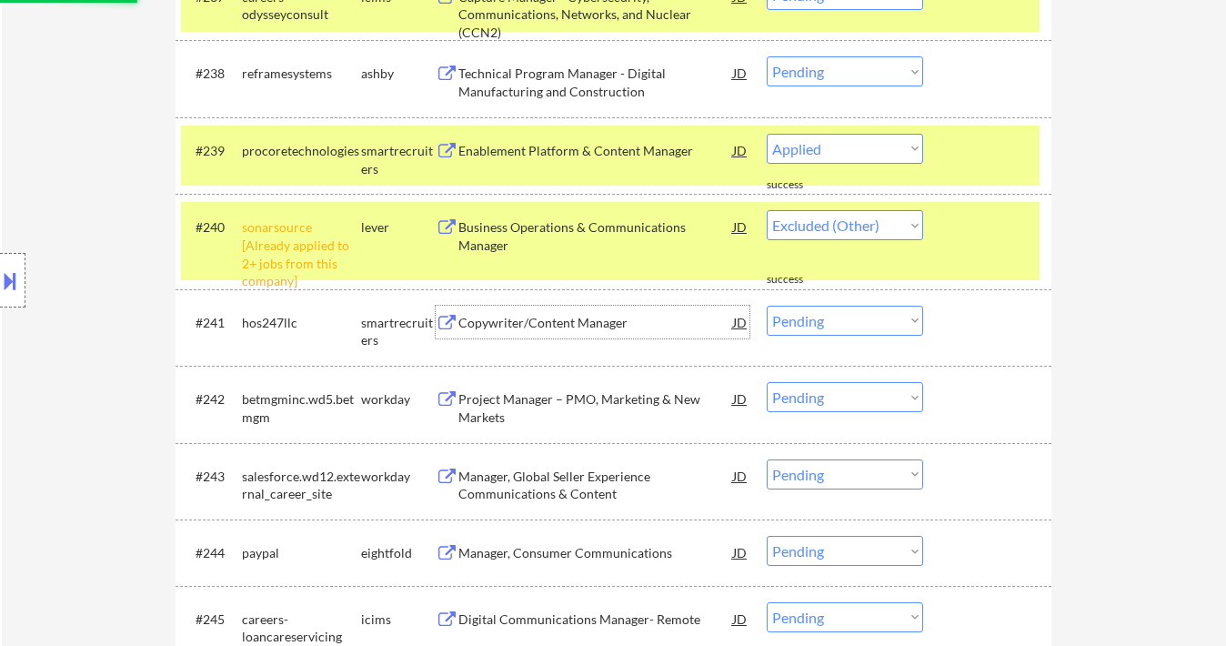
click at [525, 327] on div "Copywriter/Content Manager" at bounding box center [595, 323] width 275 height 18
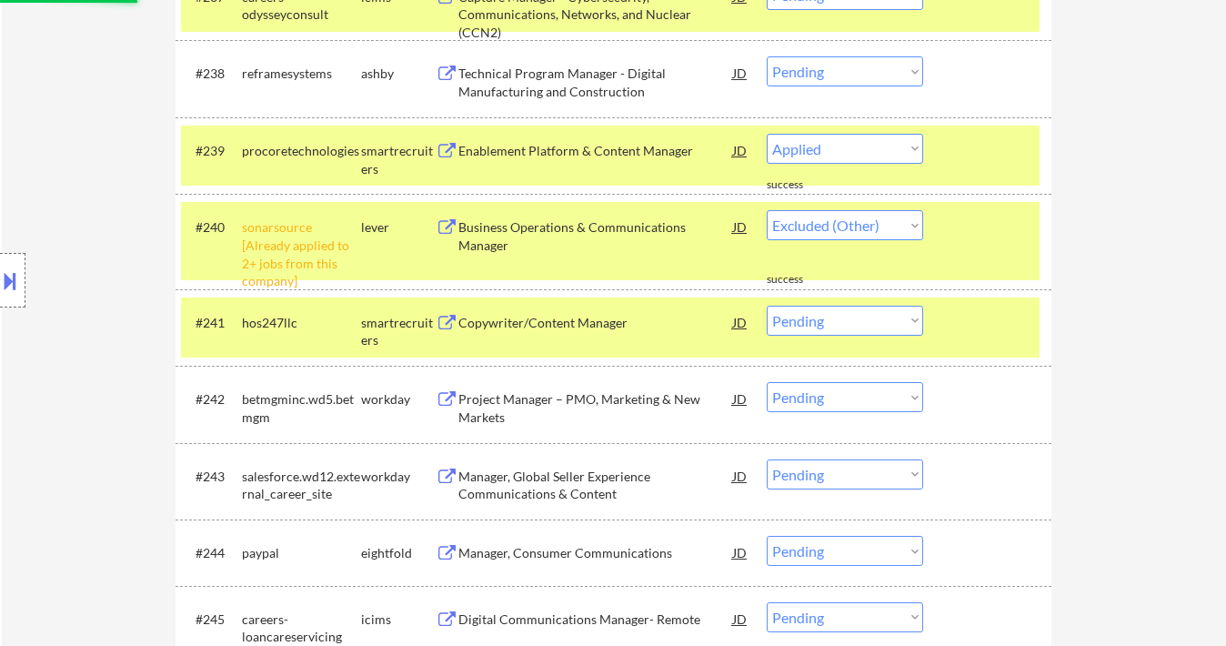
select select ""pending""
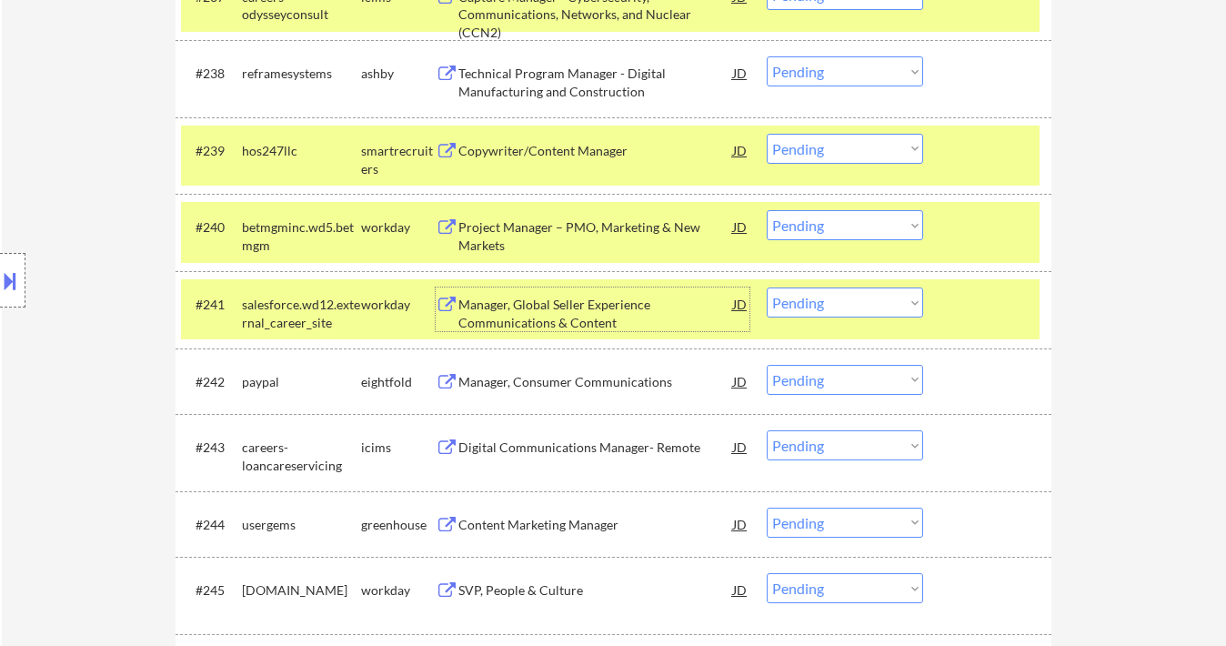
click at [825, 145] on select "Choose an option... Pending Applied Excluded (Questions) Excluded (Expired) Exc…" at bounding box center [845, 149] width 156 height 30
click at [767, 134] on select "Choose an option... Pending Applied Excluded (Questions) Excluded (Expired) Exc…" at bounding box center [845, 149] width 156 height 30
click at [595, 225] on div "Project Manager – PMO, Marketing & New Markets" at bounding box center [595, 235] width 275 height 35
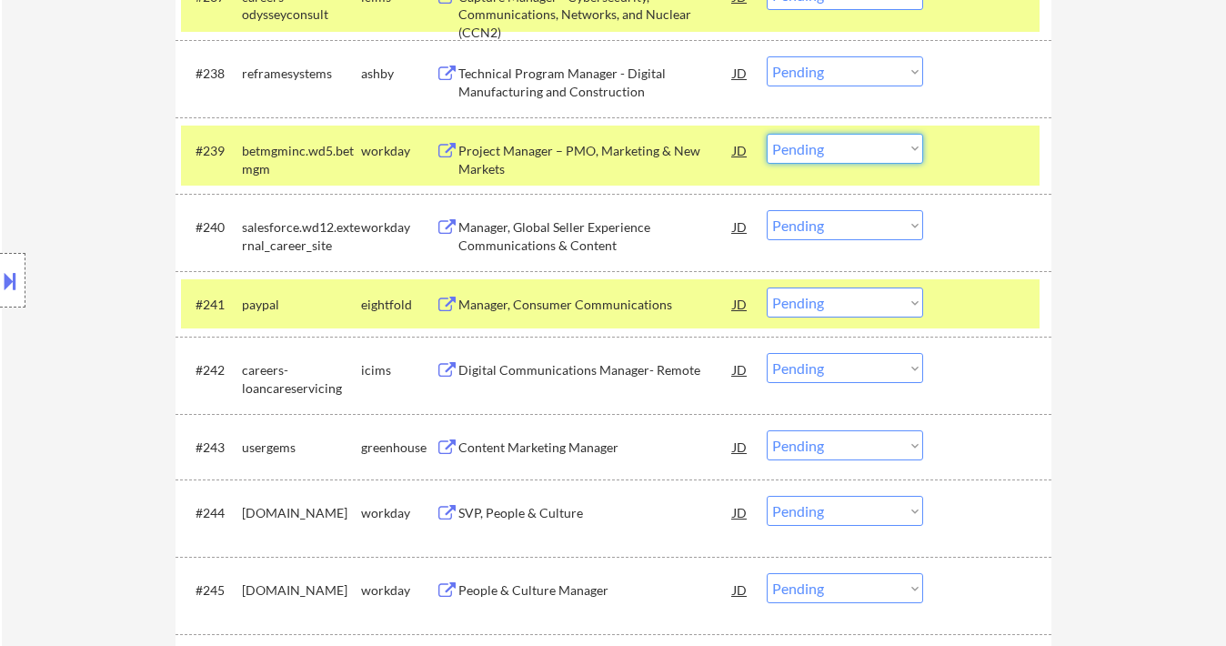
drag, startPoint x: 824, startPoint y: 145, endPoint x: 836, endPoint y: 163, distance: 21.7
click at [824, 145] on select "Choose an option... Pending Applied Excluded (Questions) Excluded (Expired) Exc…" at bounding box center [845, 149] width 156 height 30
click at [767, 134] on select "Choose an option... Pending Applied Excluded (Questions) Excluded (Expired) Exc…" at bounding box center [845, 149] width 156 height 30
click at [578, 239] on div "Manager, Global Seller Experience Communications & Content" at bounding box center [595, 235] width 275 height 35
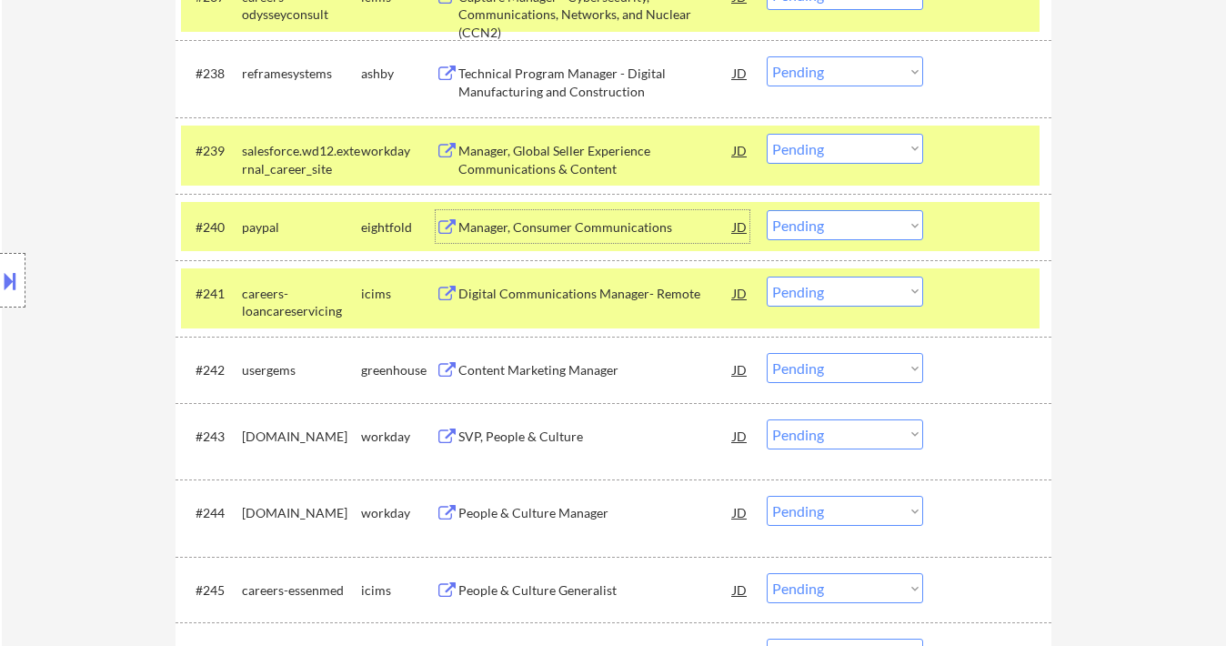
click at [850, 152] on select "Choose an option... Pending Applied Excluded (Questions) Excluded (Expired) Exc…" at bounding box center [845, 149] width 156 height 30
click at [767, 134] on select "Choose an option... Pending Applied Excluded (Questions) Excluded (Expired) Exc…" at bounding box center [845, 149] width 156 height 30
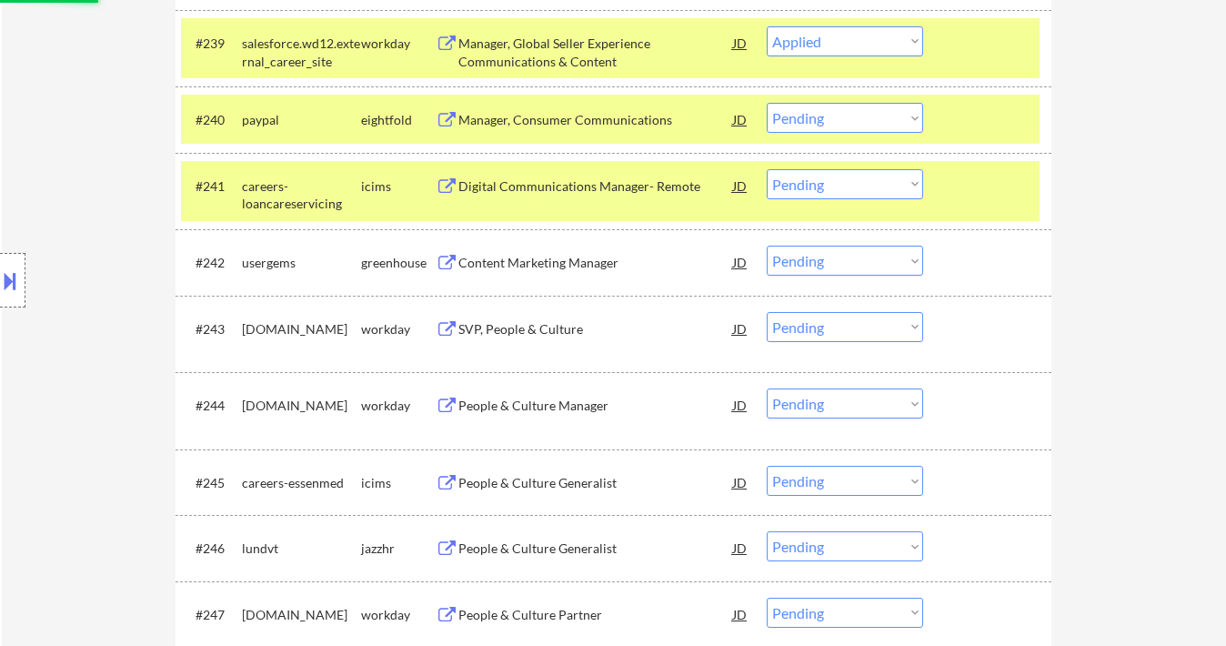
scroll to position [3418, 0]
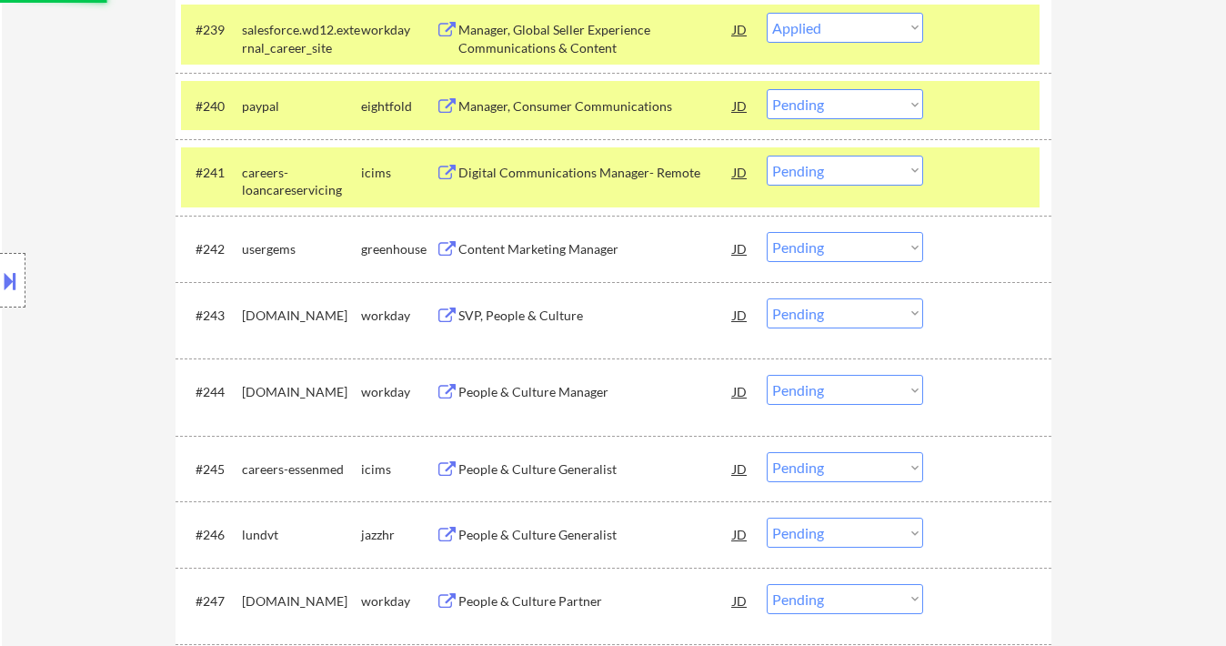
click at [609, 255] on div "Content Marketing Manager" at bounding box center [595, 249] width 275 height 18
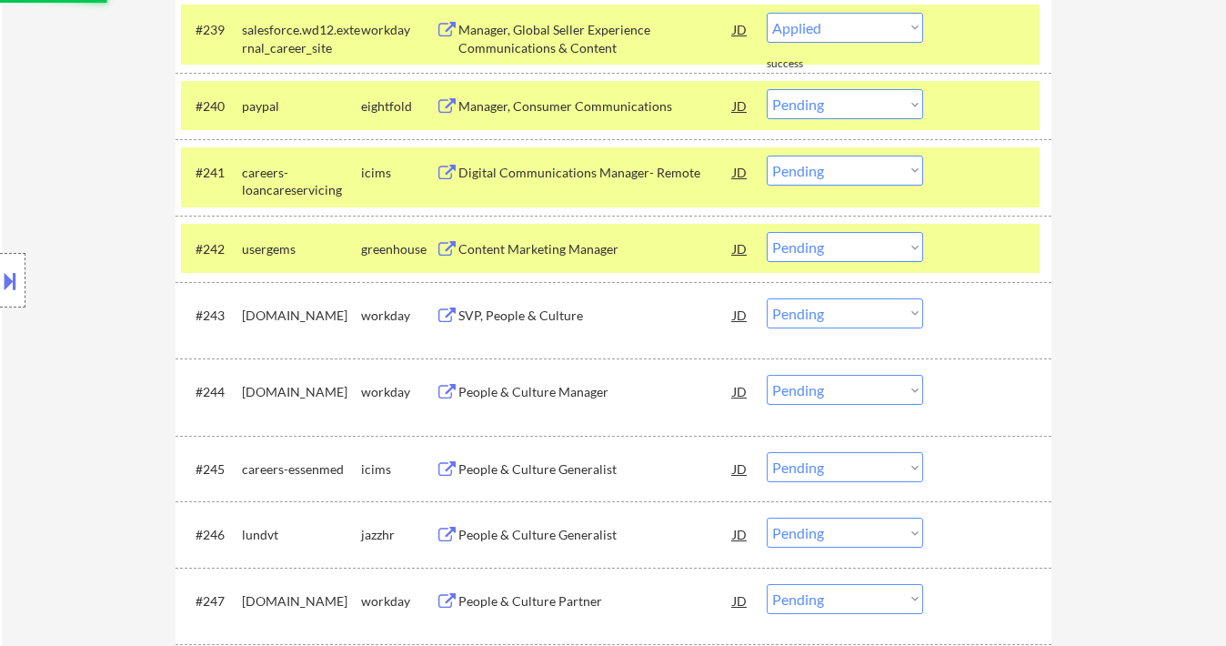
select select ""pending""
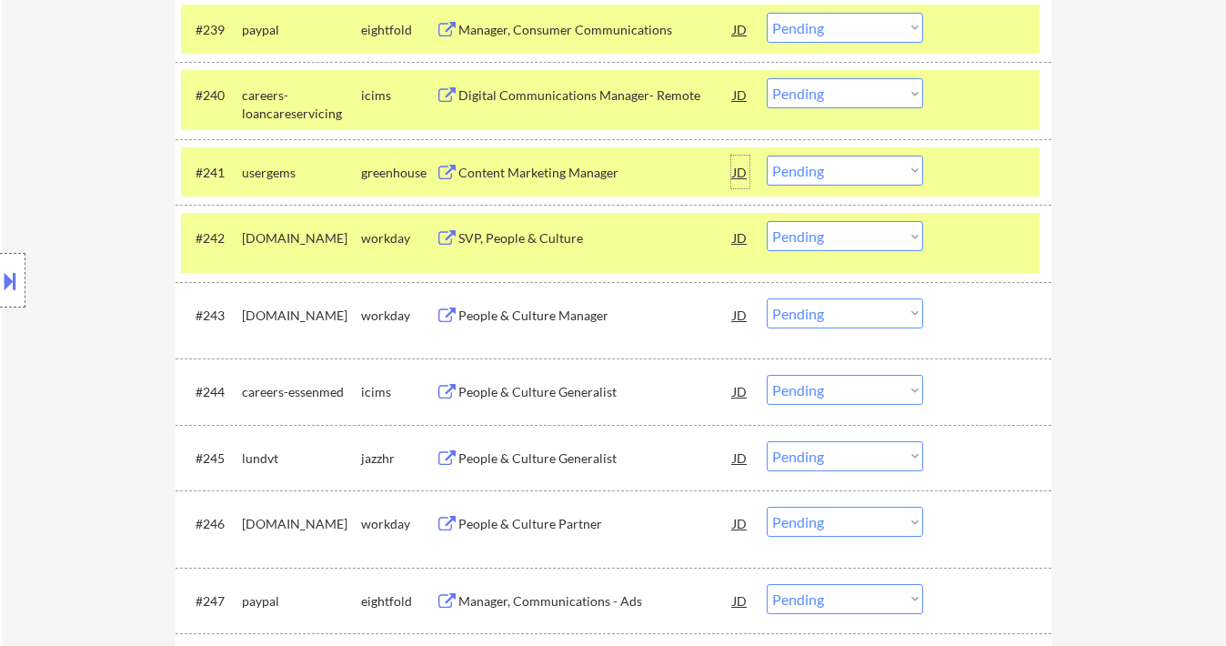
click at [742, 168] on div "JD" at bounding box center [740, 172] width 18 height 33
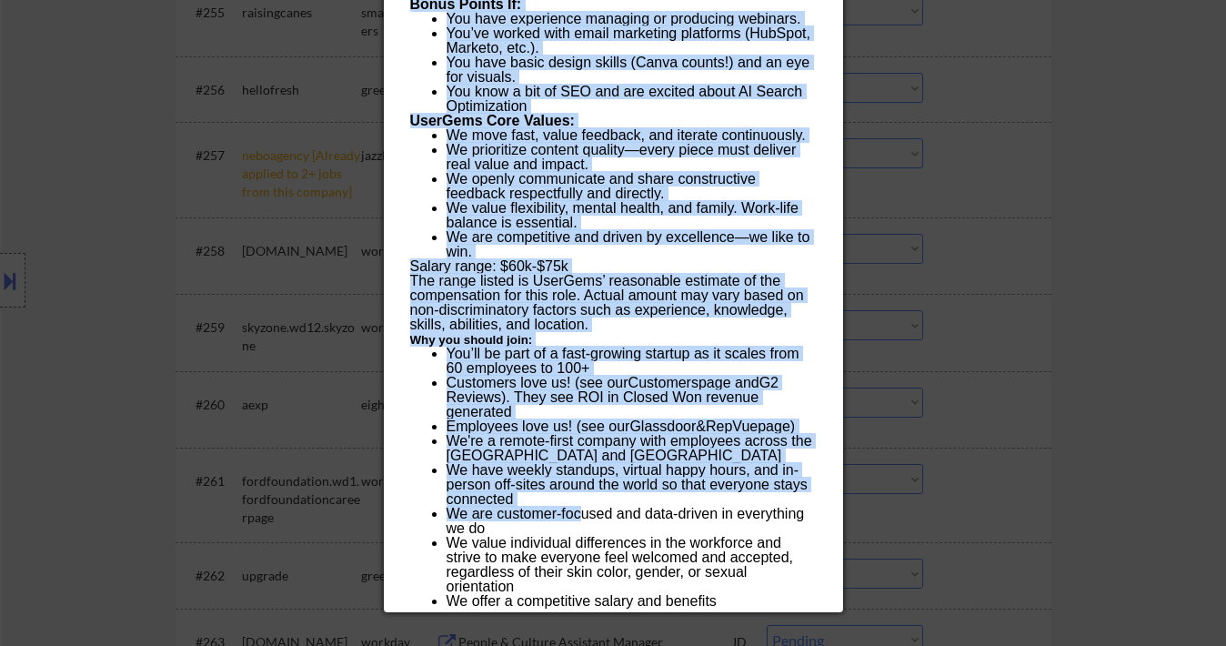
scroll to position [4874, 0]
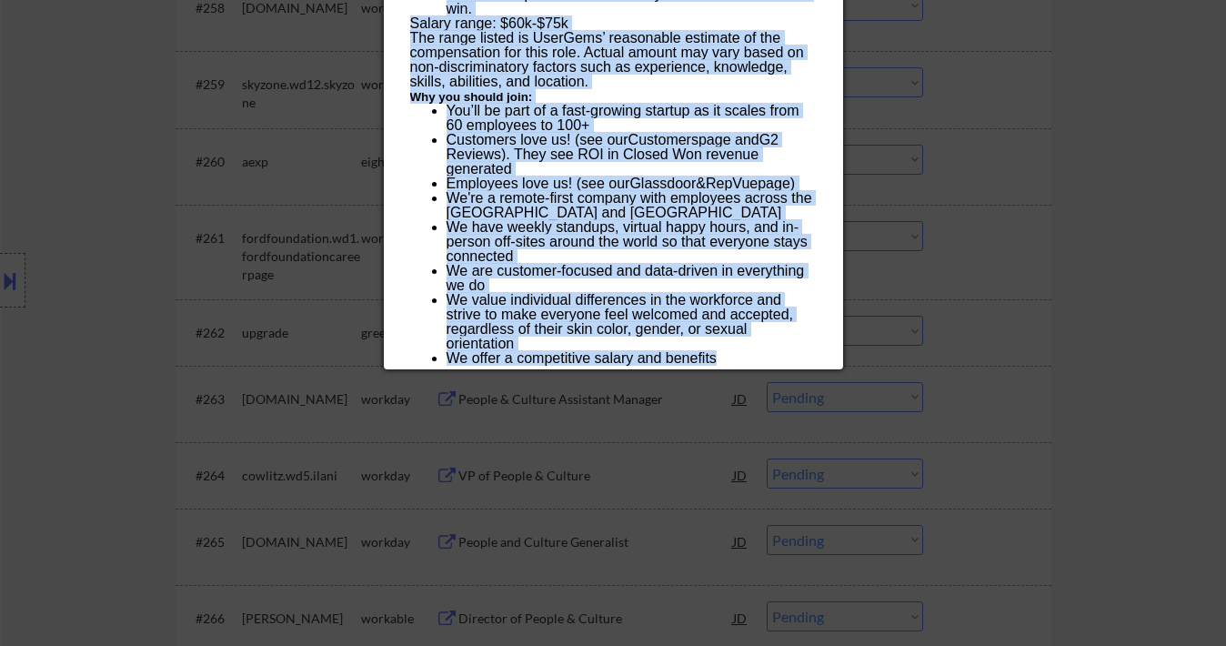
drag, startPoint x: 404, startPoint y: 75, endPoint x: 725, endPoint y: 362, distance: 431.0
copy div "AI Blocklist Check ✅: UserGems is not listed in the blocklist. UserGems is an A…"
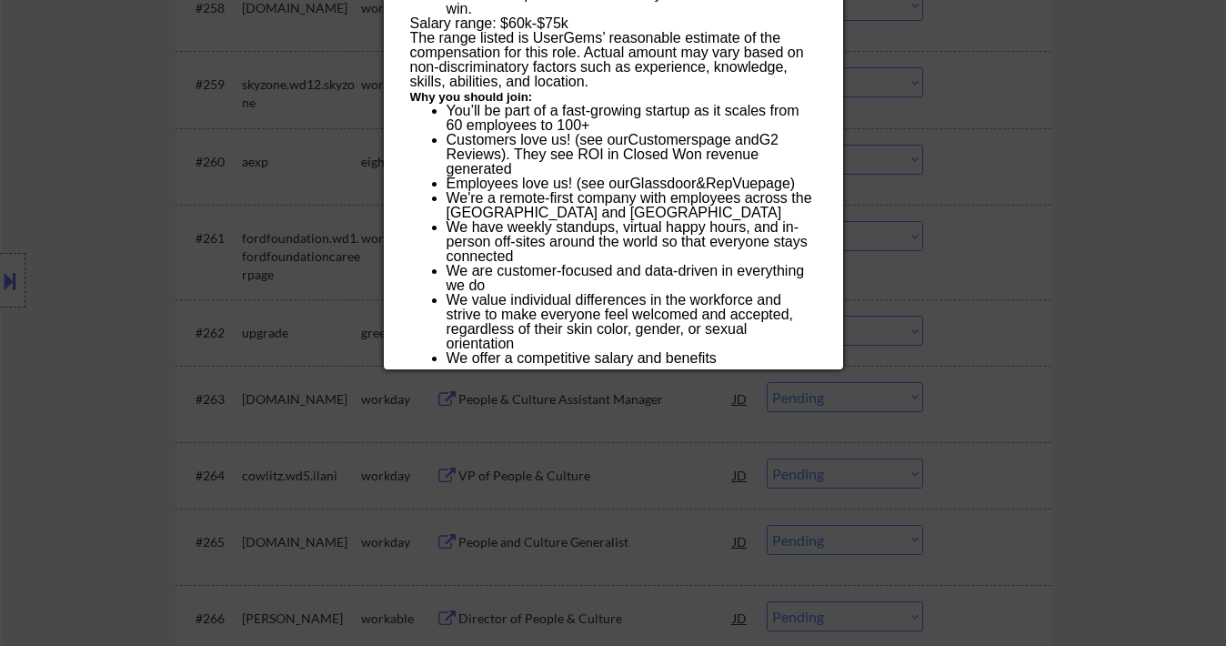
click at [864, 376] on div at bounding box center [613, 323] width 1226 height 646
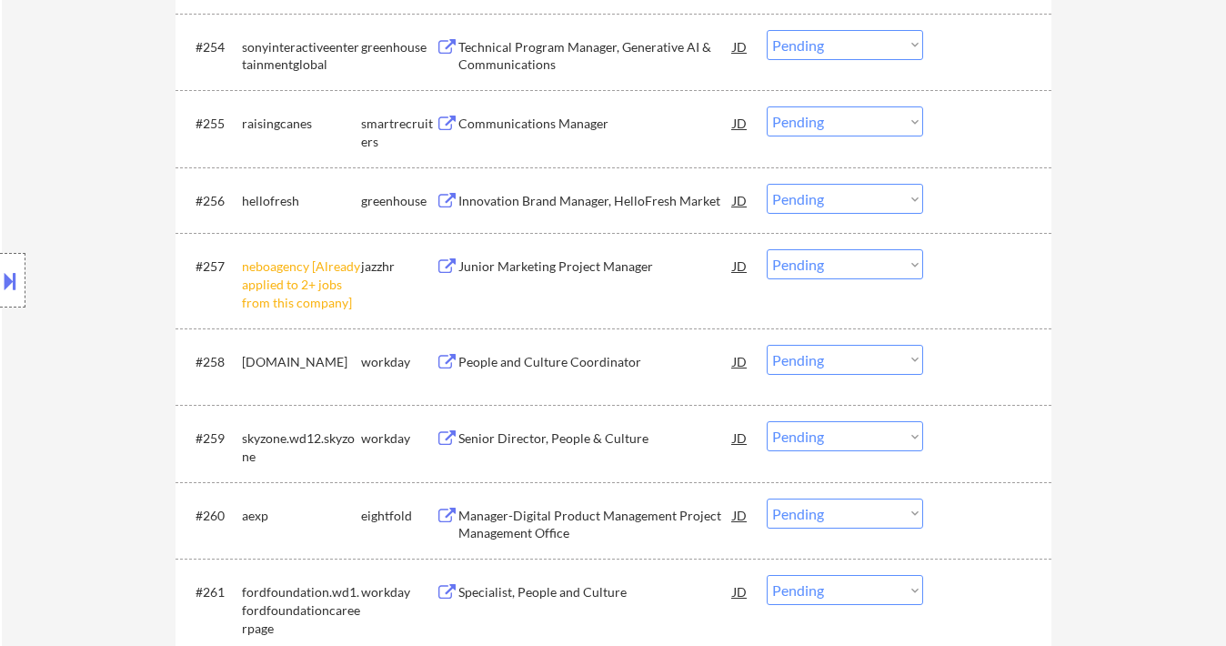
scroll to position [4510, 0]
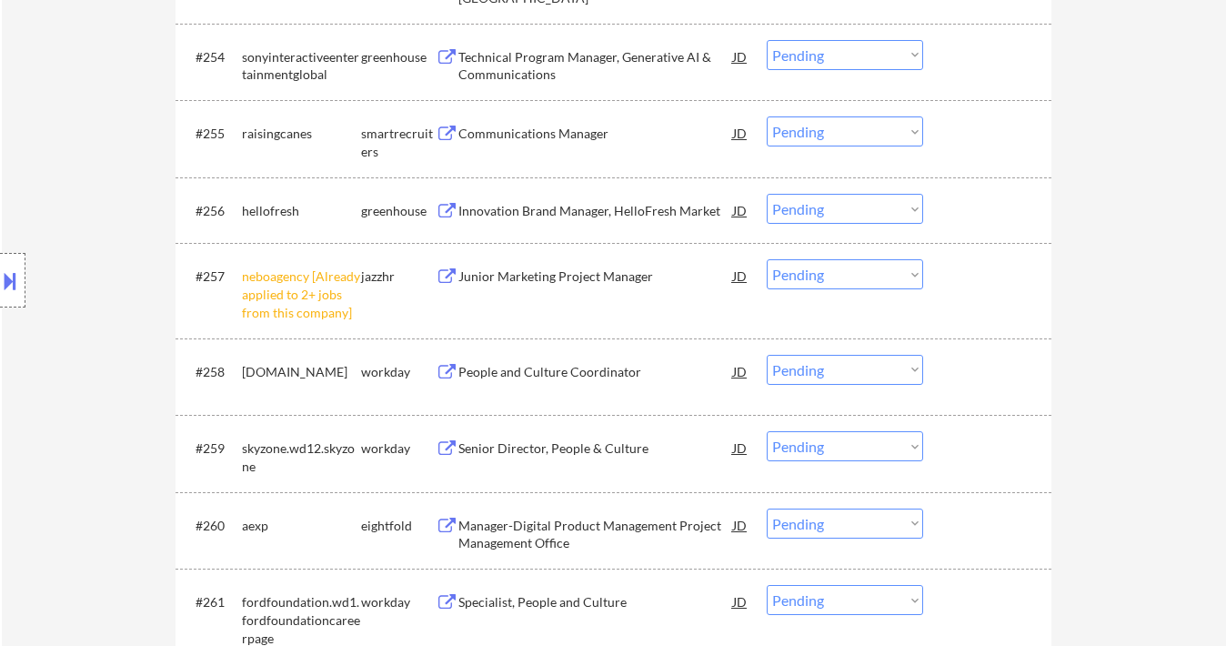
click at [558, 137] on div "Communications Manager" at bounding box center [595, 134] width 275 height 18
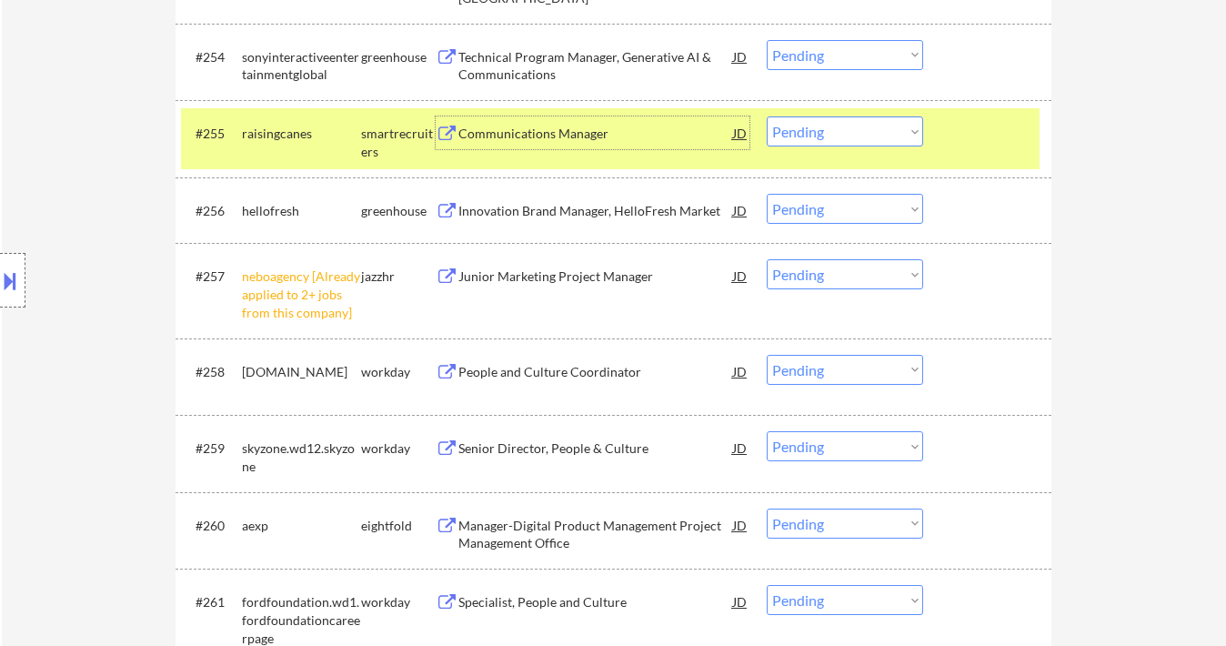
drag, startPoint x: 815, startPoint y: 136, endPoint x: 836, endPoint y: 146, distance: 23.6
click at [816, 136] on select "Choose an option... Pending Applied Excluded (Questions) Excluded (Expired) Exc…" at bounding box center [845, 131] width 156 height 30
click at [1046, 236] on div "#256 hellofresh greenhouse Innovation Brand Manager, HelloFresh Market JD Choos…" at bounding box center [614, 209] width 876 height 65
drag, startPoint x: 790, startPoint y: 137, endPoint x: 810, endPoint y: 146, distance: 21.2
click at [790, 137] on select "Choose an option... Pending Applied Excluded (Questions) Excluded (Expired) Exc…" at bounding box center [845, 131] width 156 height 30
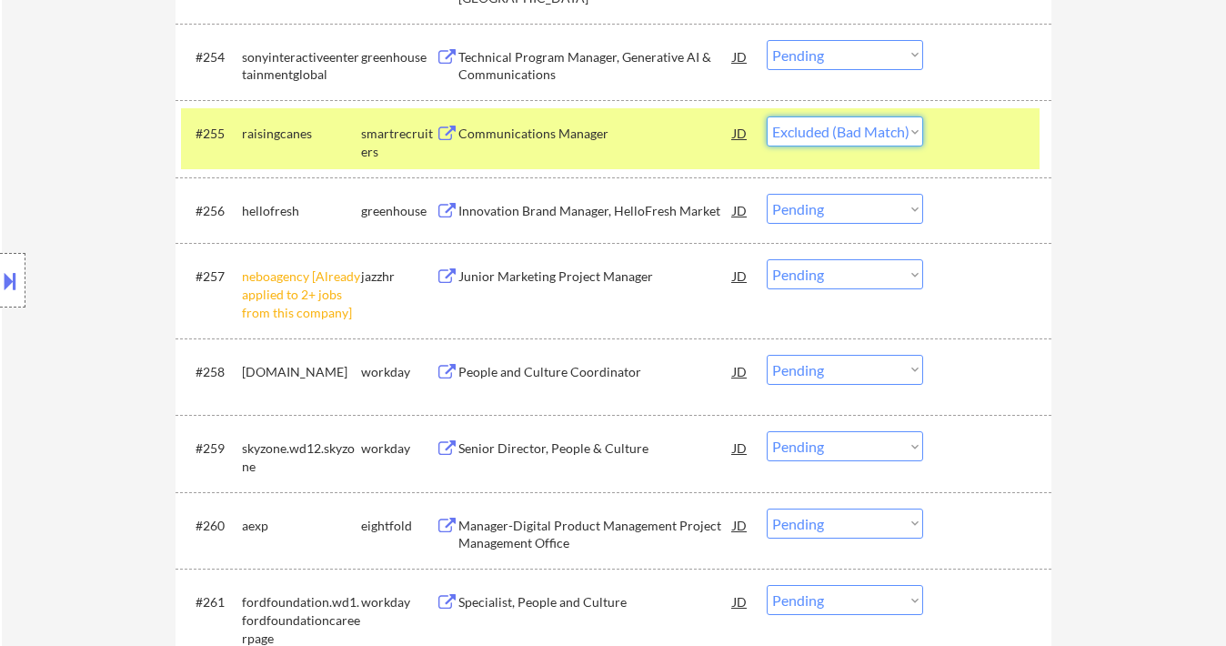
click at [767, 116] on select "Choose an option... Pending Applied Excluded (Questions) Excluded (Expired) Exc…" at bounding box center [845, 131] width 156 height 30
click at [526, 212] on div "Innovation Brand Manager, HelloFresh Market" at bounding box center [595, 211] width 275 height 18
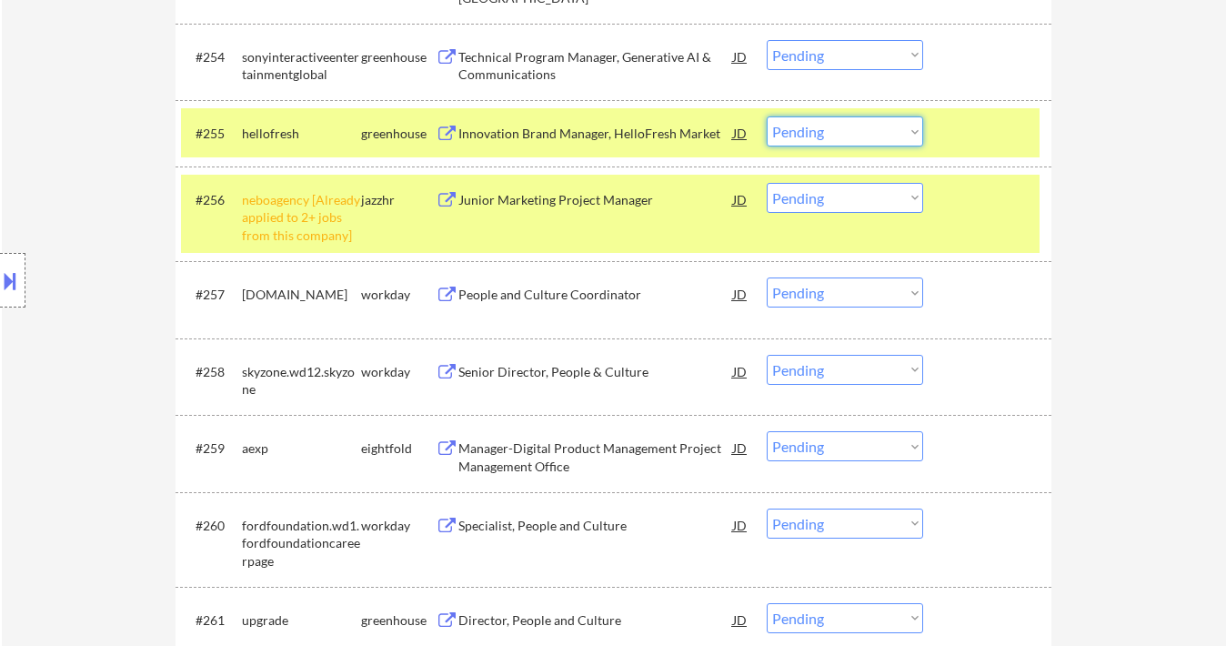
drag, startPoint x: 849, startPoint y: 136, endPoint x: 858, endPoint y: 146, distance: 14.2
click at [849, 136] on select "Choose an option... Pending Applied Excluded (Questions) Excluded (Expired) Exc…" at bounding box center [845, 131] width 156 height 30
select select ""excluded__bad_match_""
click at [767, 116] on select "Choose an option... Pending Applied Excluded (Questions) Excluded (Expired) Exc…" at bounding box center [845, 131] width 156 height 30
click at [811, 191] on select "Choose an option... Pending Applied Excluded (Questions) Excluded (Expired) Exc…" at bounding box center [845, 198] width 156 height 30
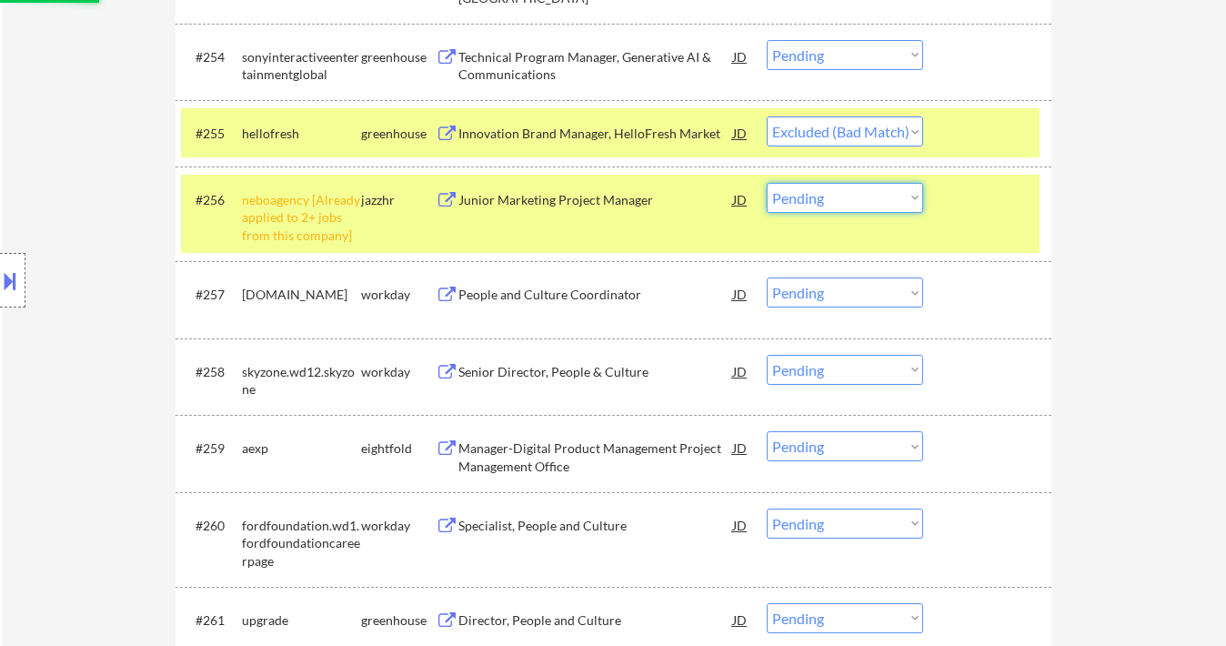
select select ""excluded__other_""
click at [767, 183] on select "Choose an option... Pending Applied Excluded (Questions) Excluded (Expired) Exc…" at bounding box center [845, 198] width 156 height 30
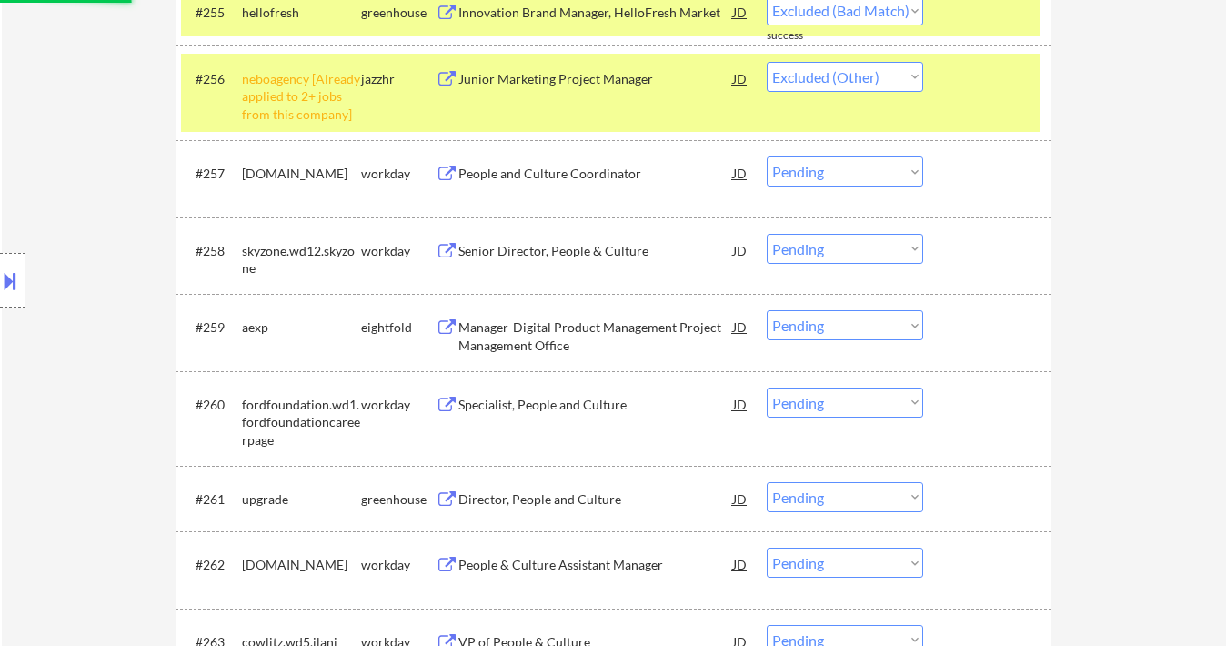
select select ""pending""
click at [547, 171] on div "People and Culture Coordinator" at bounding box center [595, 174] width 275 height 18
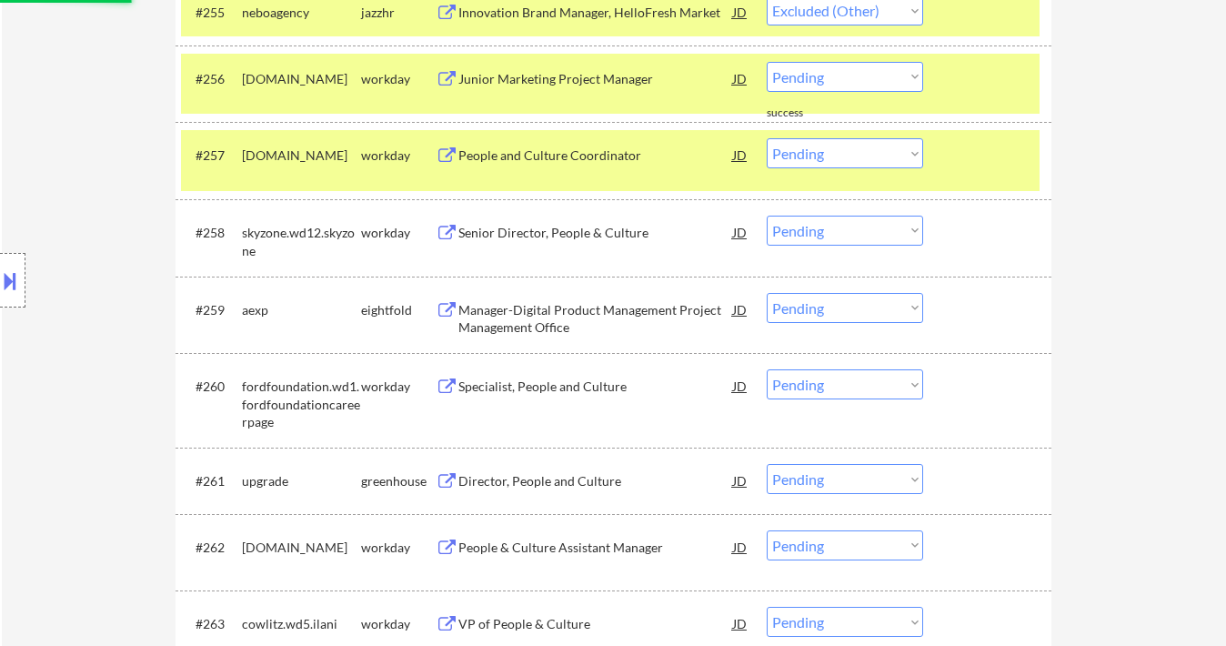
select select ""pending""
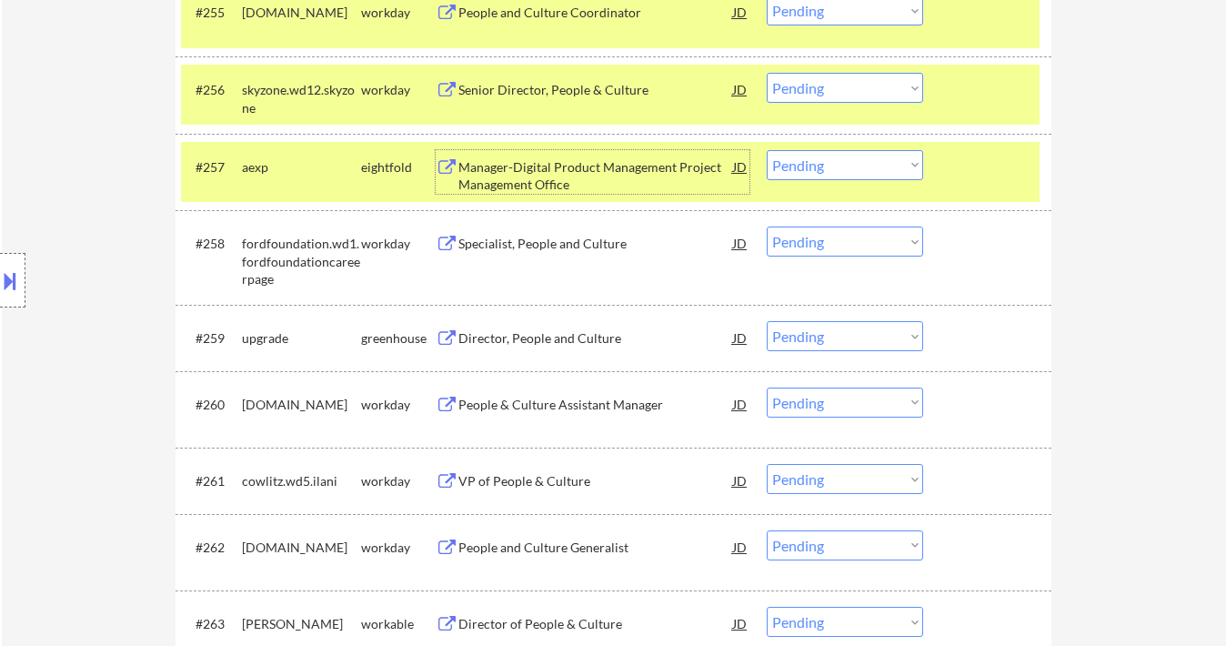
drag, startPoint x: 820, startPoint y: 87, endPoint x: 828, endPoint y: 99, distance: 13.9
click at [820, 87] on select "Choose an option... Pending Applied Excluded (Questions) Excluded (Expired) Exc…" at bounding box center [845, 88] width 156 height 30
click at [767, 73] on select "Choose an option... Pending Applied Excluded (Questions) Excluded (Expired) Exc…" at bounding box center [845, 88] width 156 height 30
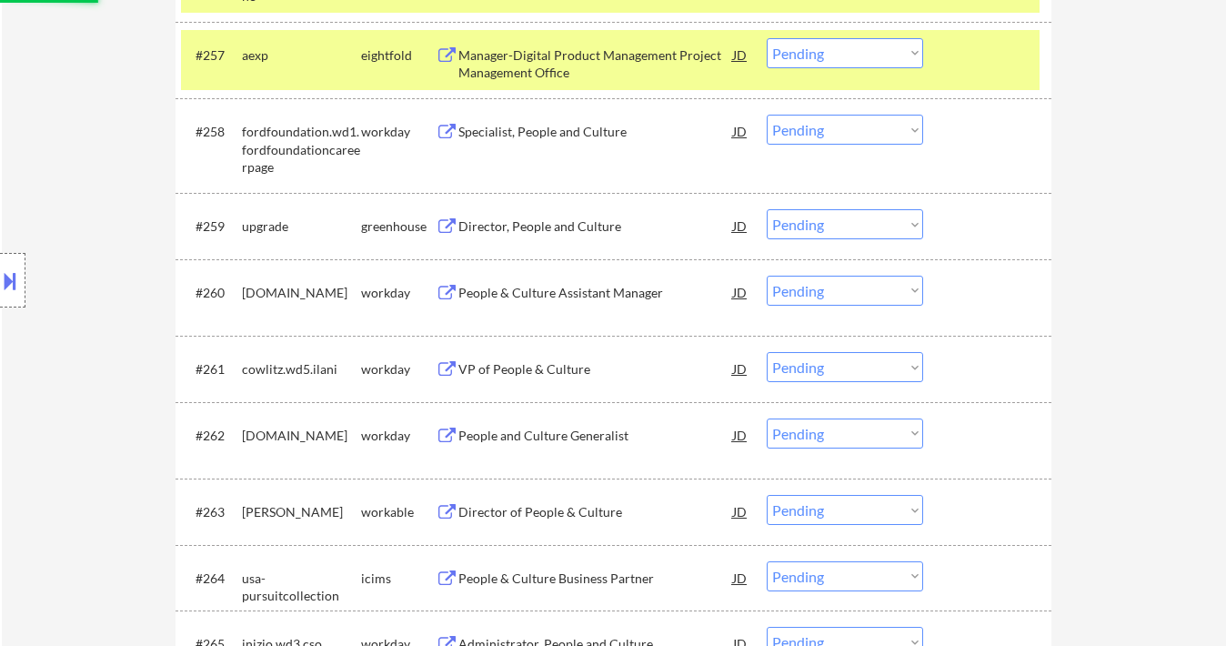
scroll to position [4753, 0]
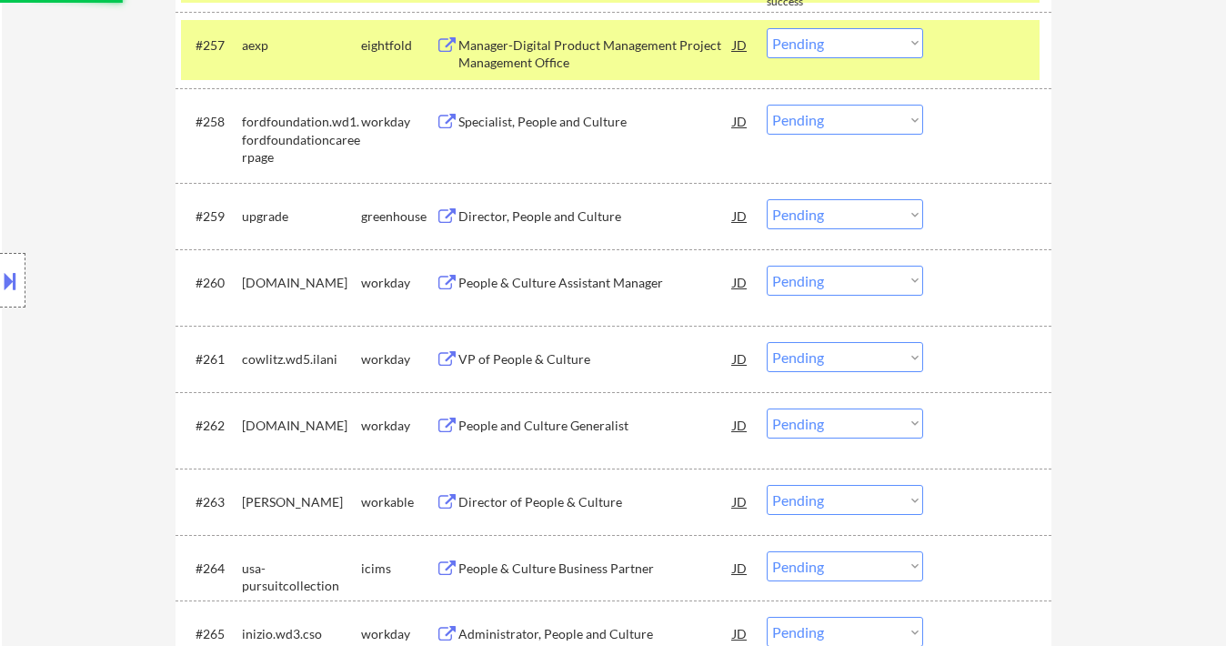
select select ""pending""
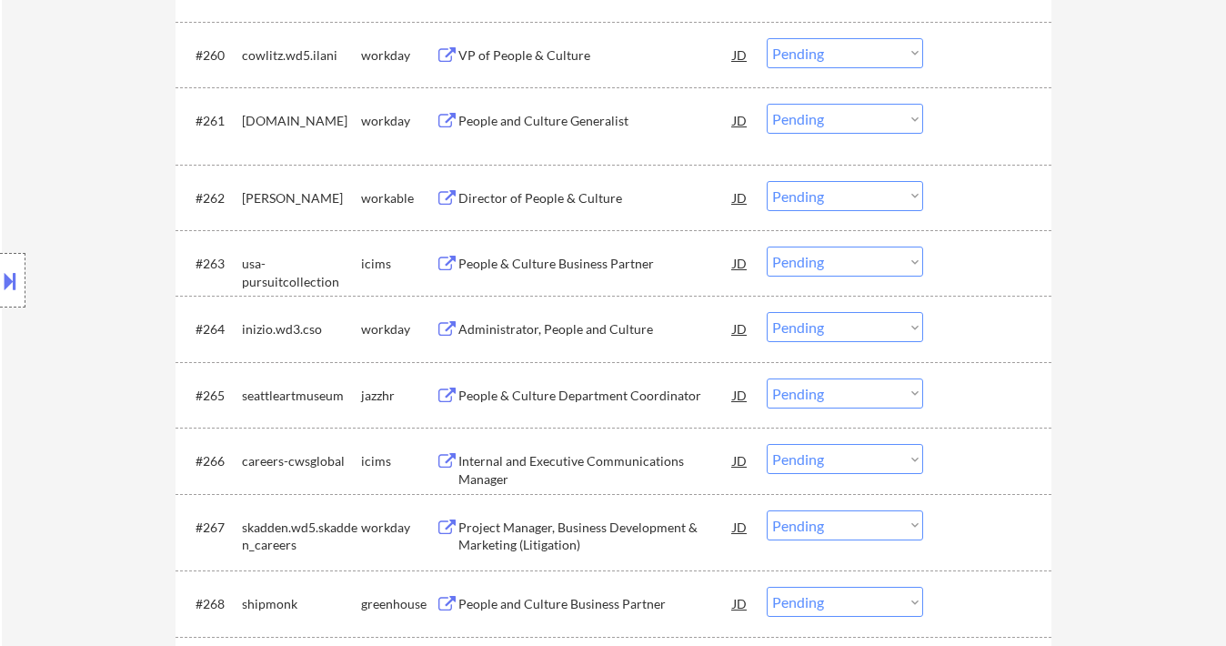
scroll to position [4995, 0]
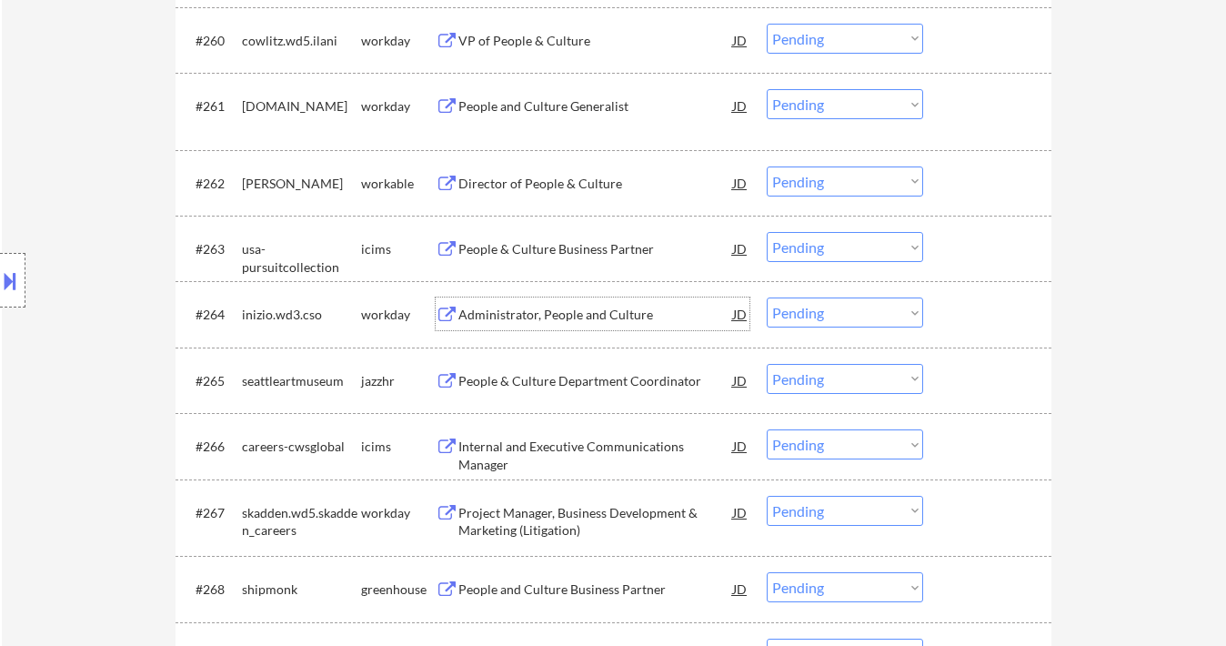
click at [594, 317] on div "Administrator, People and Culture" at bounding box center [595, 315] width 275 height 18
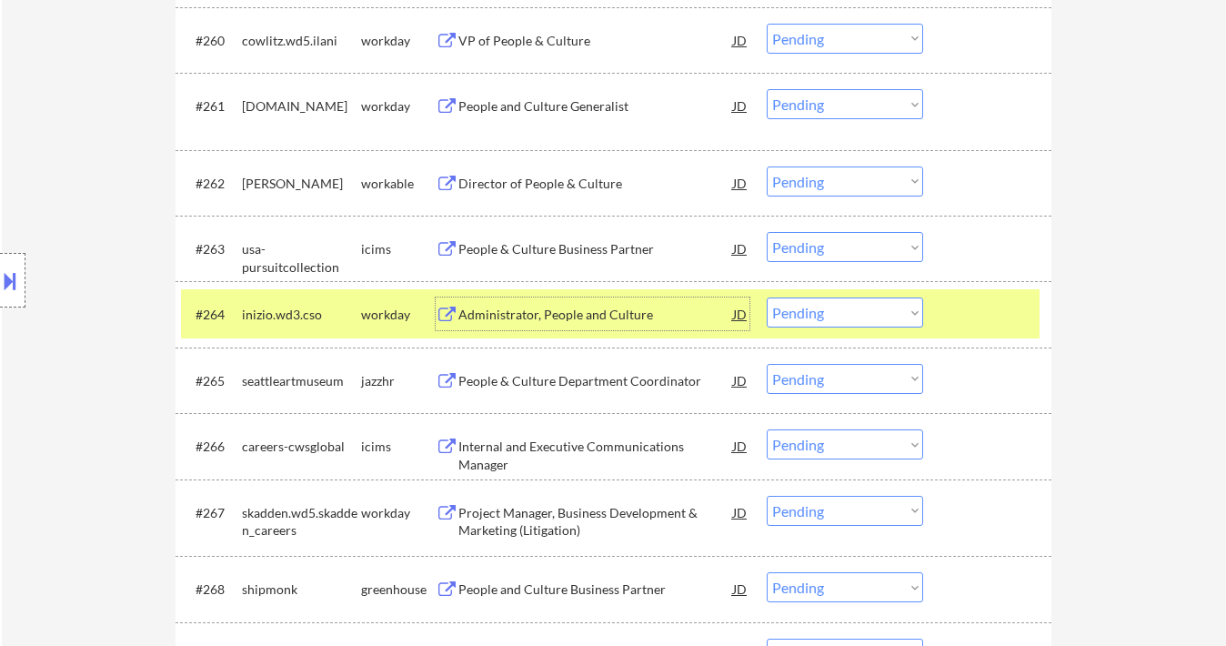
click at [834, 317] on select "Choose an option... Pending Applied Excluded (Questions) Excluded (Expired) Exc…" at bounding box center [845, 312] width 156 height 30
click at [767, 297] on select "Choose an option... Pending Applied Excluded (Questions) Excluded (Expired) Exc…" at bounding box center [845, 312] width 156 height 30
select select ""pending""
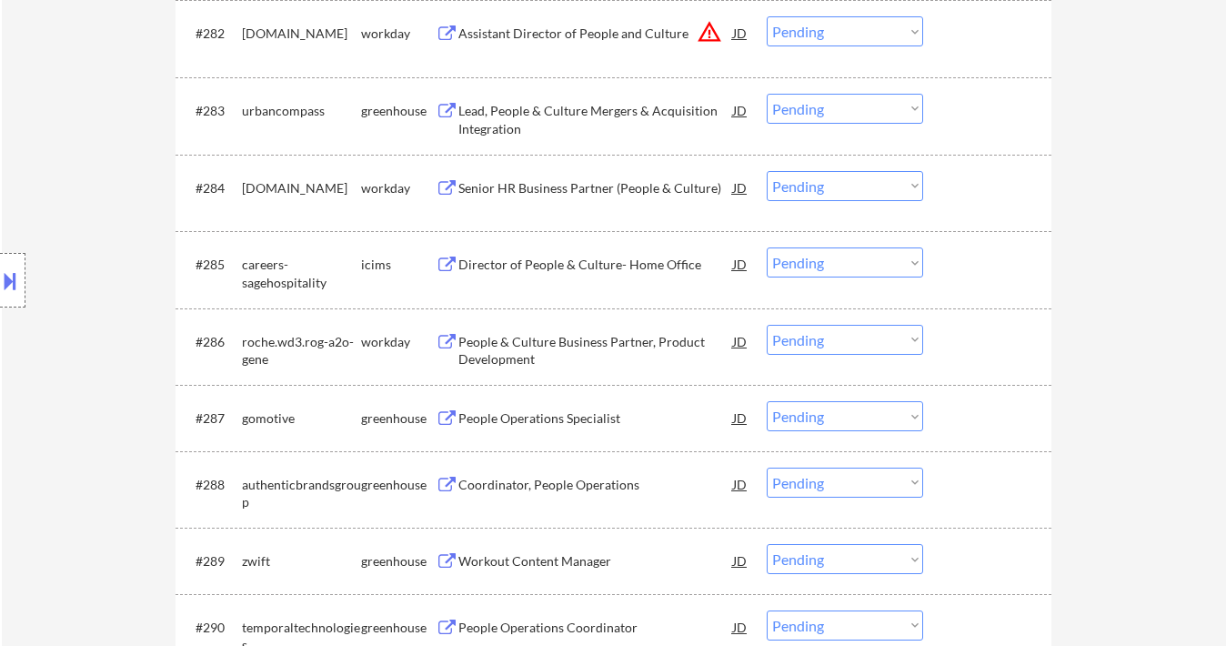
scroll to position [6693, 0]
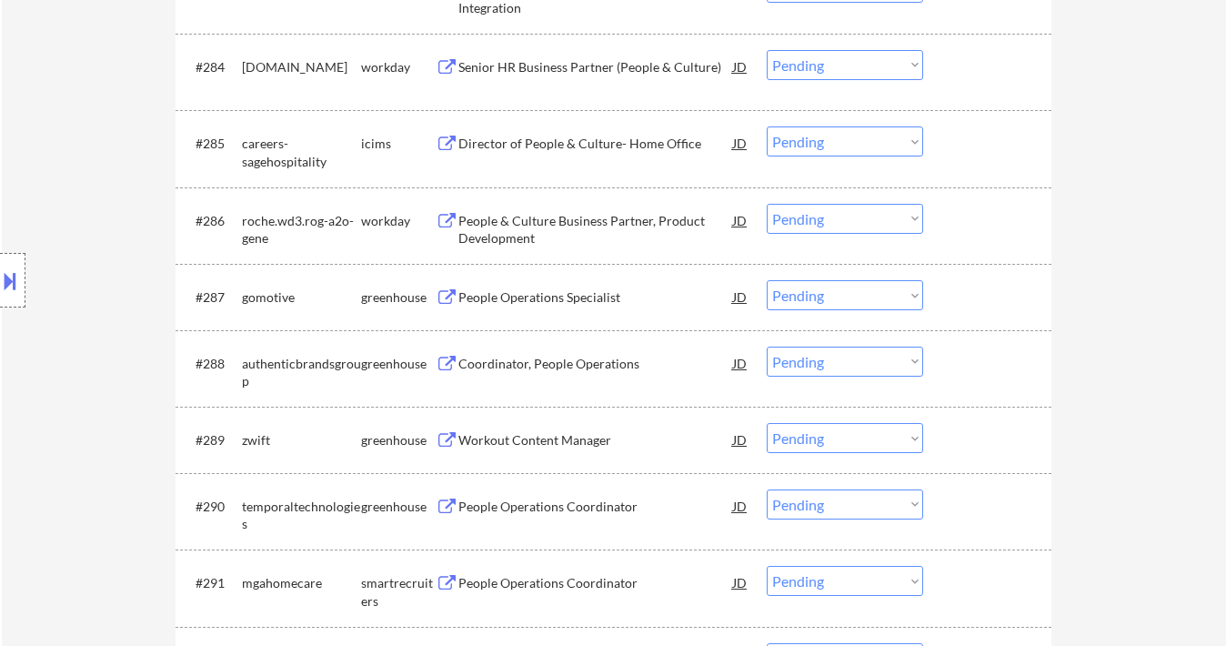
click at [517, 299] on div "People Operations Specialist" at bounding box center [595, 297] width 275 height 18
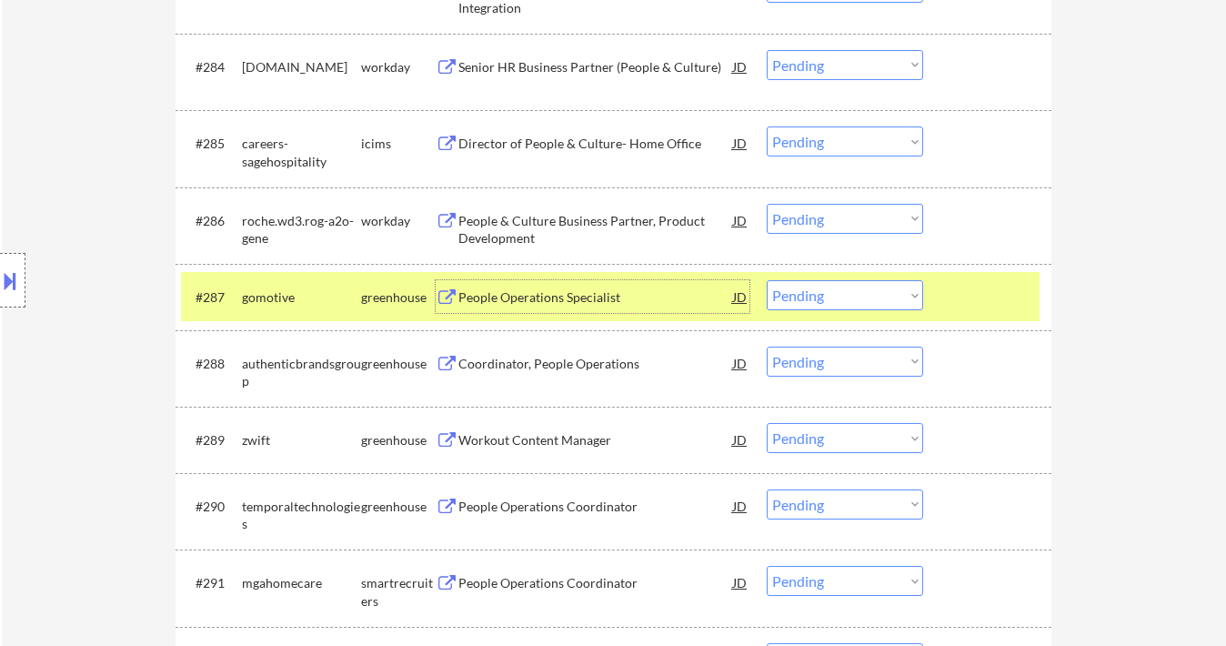
click at [820, 303] on select "Choose an option... Pending Applied Excluded (Questions) Excluded (Expired) Exc…" at bounding box center [845, 295] width 156 height 30
click at [767, 280] on select "Choose an option... Pending Applied Excluded (Questions) Excluded (Expired) Exc…" at bounding box center [845, 295] width 156 height 30
click at [539, 375] on div "Coordinator, People Operations" at bounding box center [595, 363] width 275 height 33
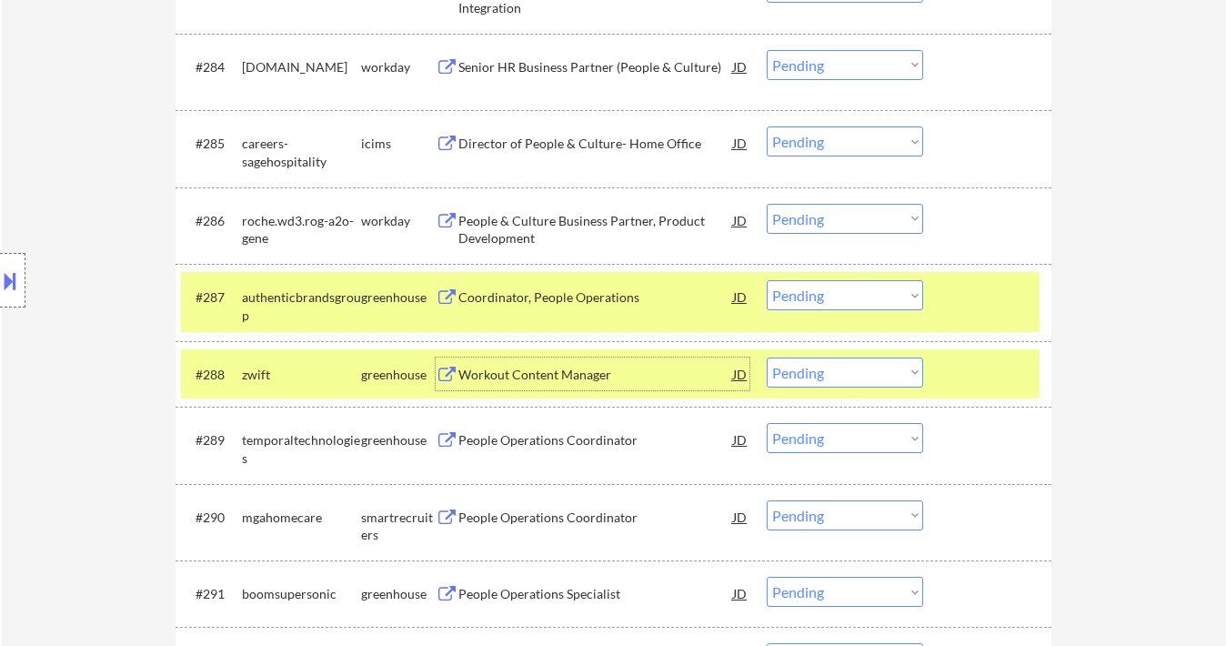
click at [830, 303] on select "Choose an option... Pending Applied Excluded (Questions) Excluded (Expired) Exc…" at bounding box center [845, 295] width 156 height 30
click at [767, 280] on select "Choose an option... Pending Applied Excluded (Questions) Excluded (Expired) Exc…" at bounding box center [845, 295] width 156 height 30
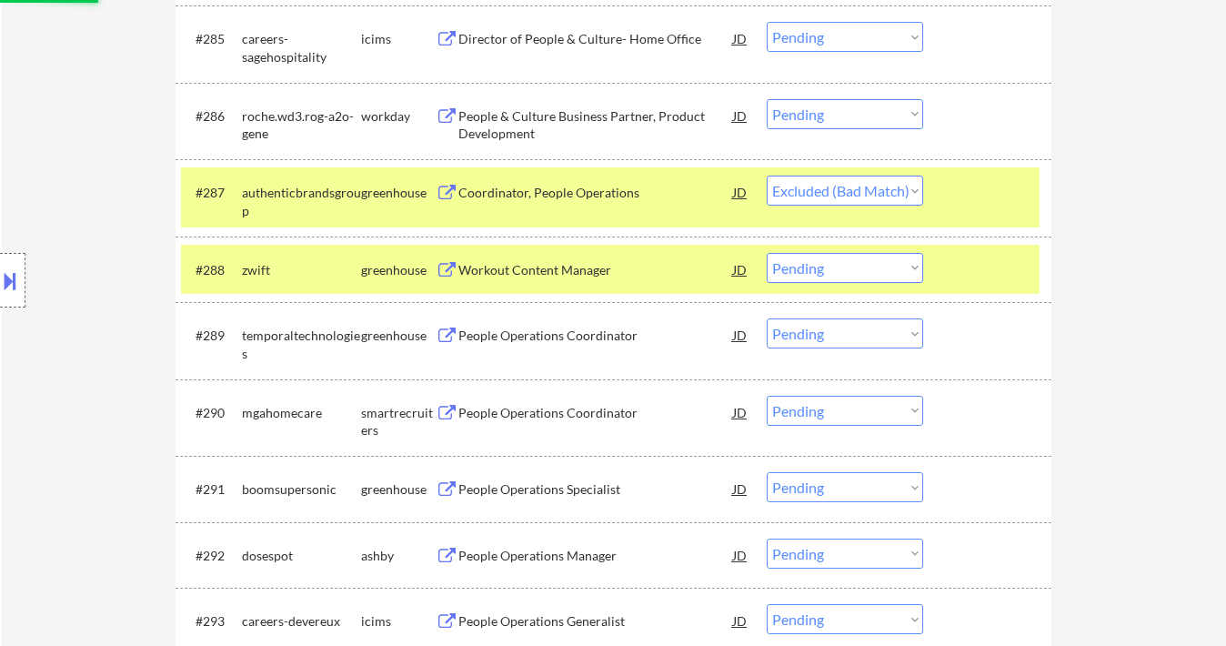
scroll to position [6814, 0]
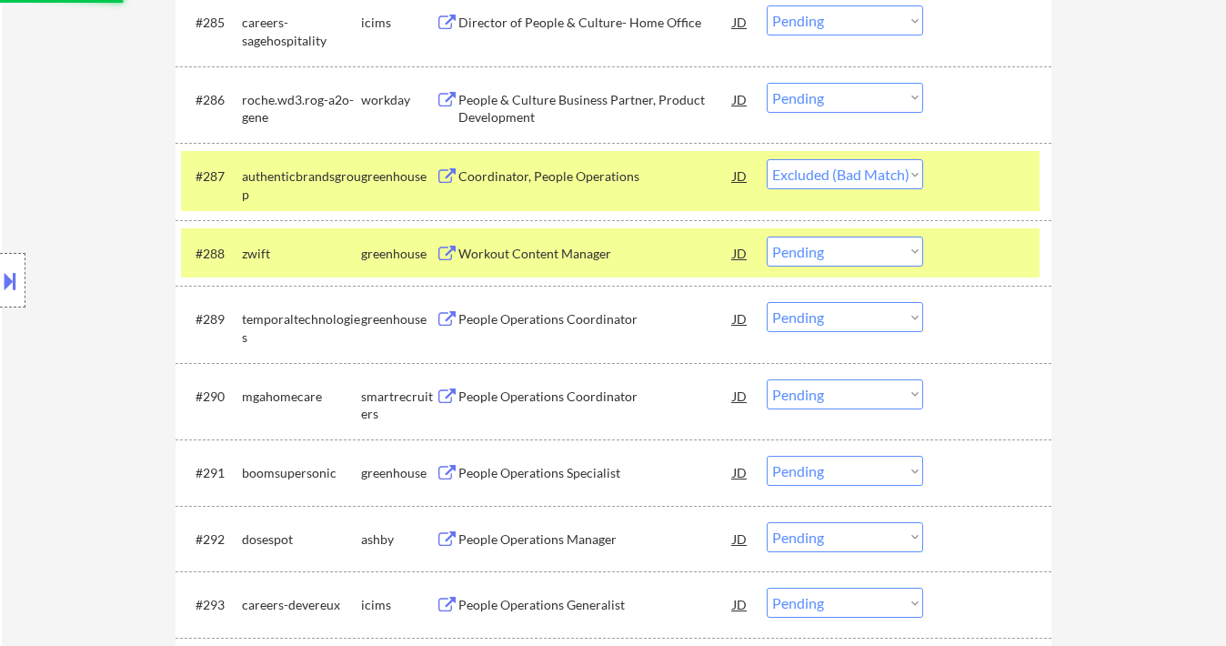
click at [562, 320] on div "People Operations Coordinator" at bounding box center [595, 319] width 275 height 18
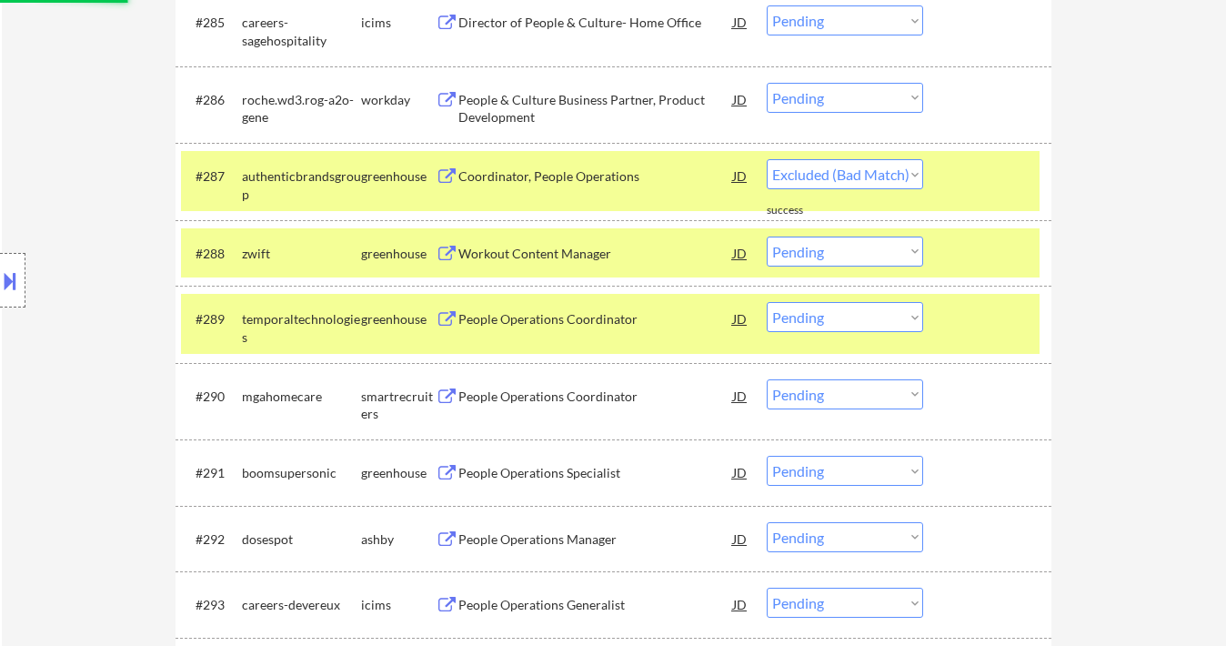
select select ""pending""
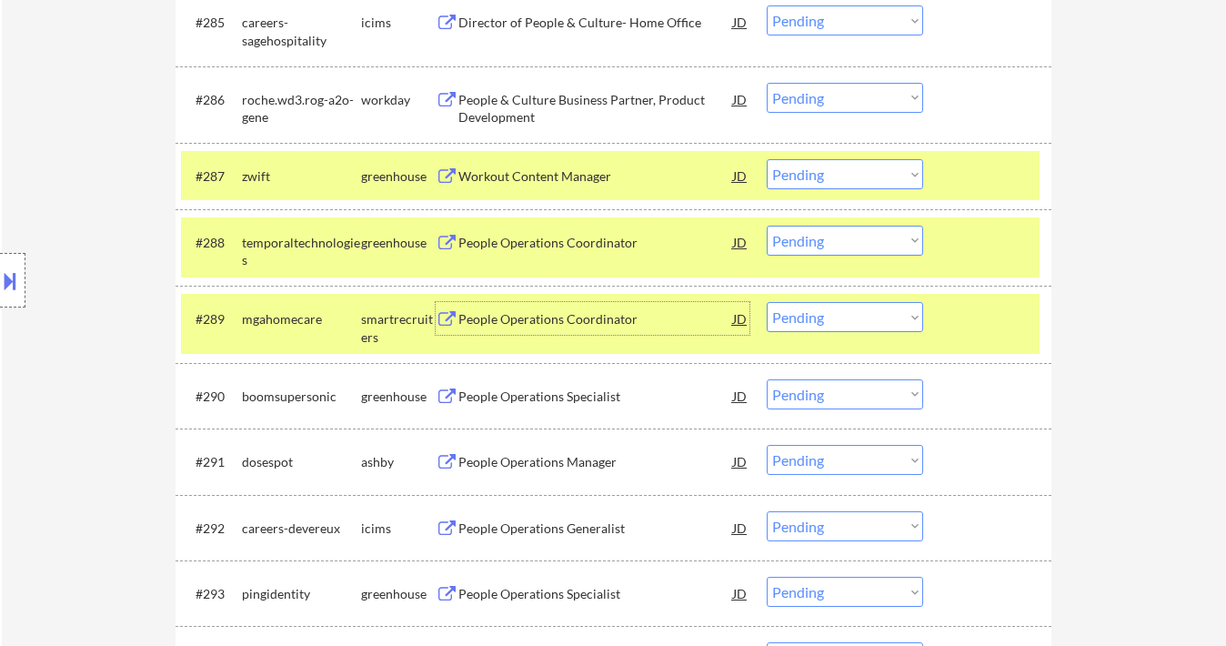
click at [823, 234] on select "Choose an option... Pending Applied Excluded (Questions) Excluded (Expired) Exc…" at bounding box center [845, 241] width 156 height 30
click at [767, 226] on select "Choose an option... Pending Applied Excluded (Questions) Excluded (Expired) Exc…" at bounding box center [845, 241] width 156 height 30
click at [611, 326] on div "People Operations Coordinator" at bounding box center [595, 319] width 275 height 18
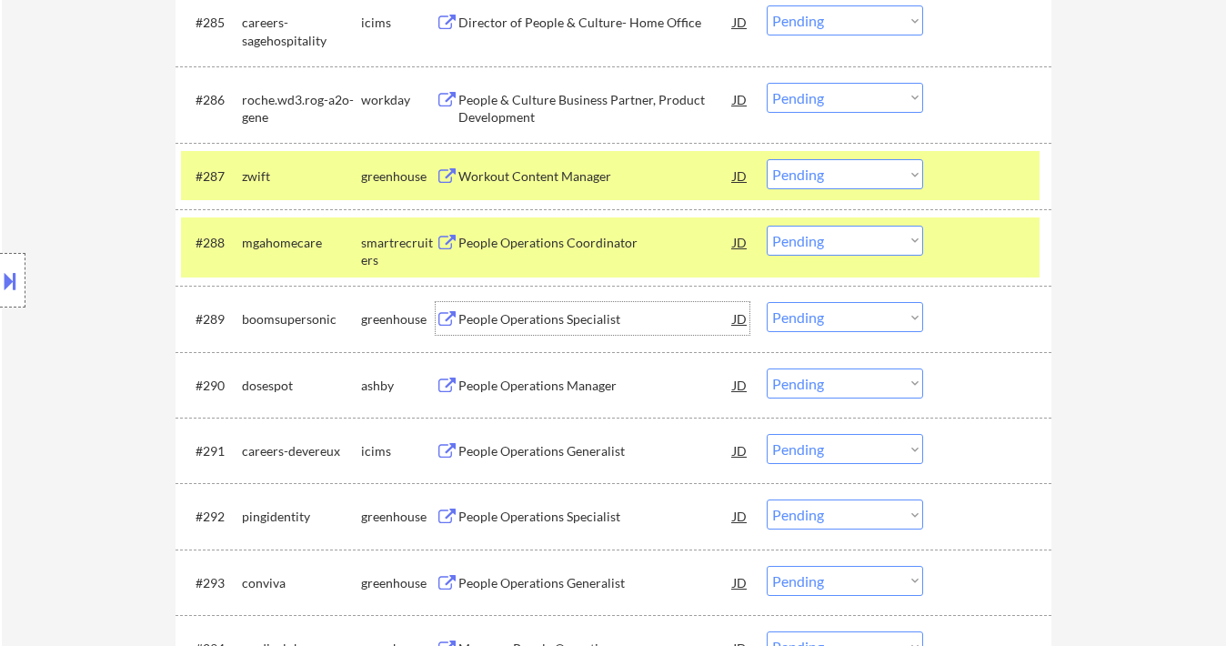
click at [836, 244] on select "Choose an option... Pending Applied Excluded (Questions) Excluded (Expired) Exc…" at bounding box center [845, 241] width 156 height 30
click at [767, 226] on select "Choose an option... Pending Applied Excluded (Questions) Excluded (Expired) Exc…" at bounding box center [845, 241] width 156 height 30
click at [544, 320] on div "People Operations Specialist" at bounding box center [595, 319] width 275 height 18
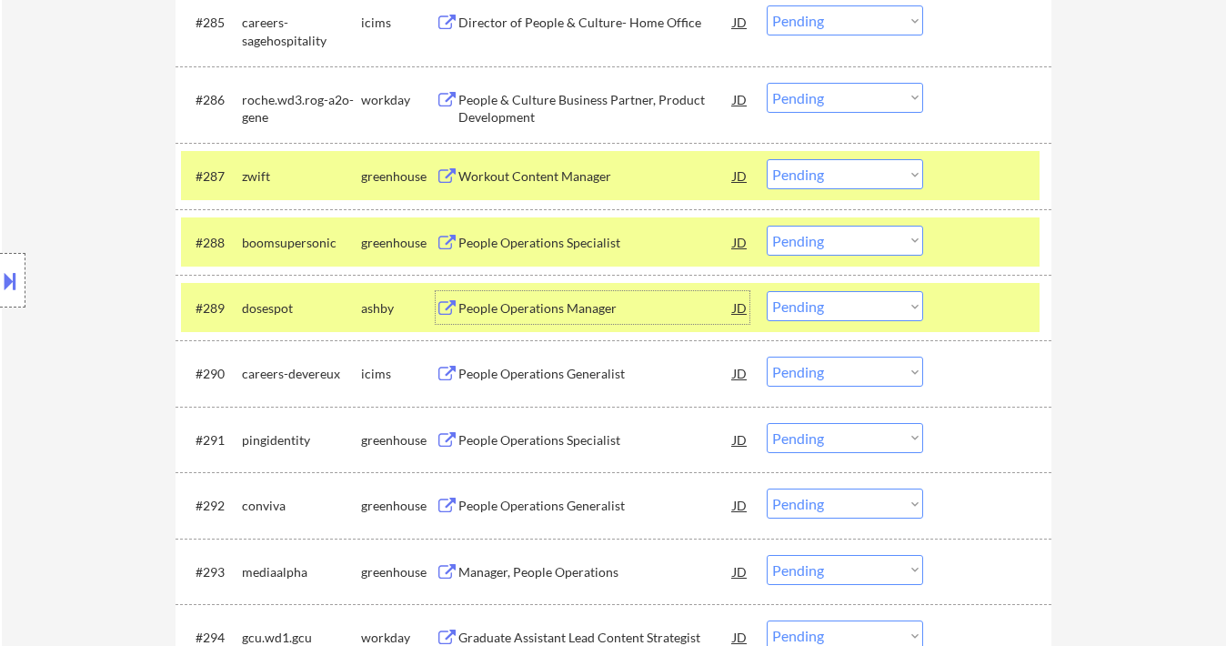
click at [872, 237] on select "Choose an option... Pending Applied Excluded (Questions) Excluded (Expired) Exc…" at bounding box center [845, 241] width 156 height 30
click at [767, 226] on select "Choose an option... Pending Applied Excluded (Questions) Excluded (Expired) Exc…" at bounding box center [845, 241] width 156 height 30
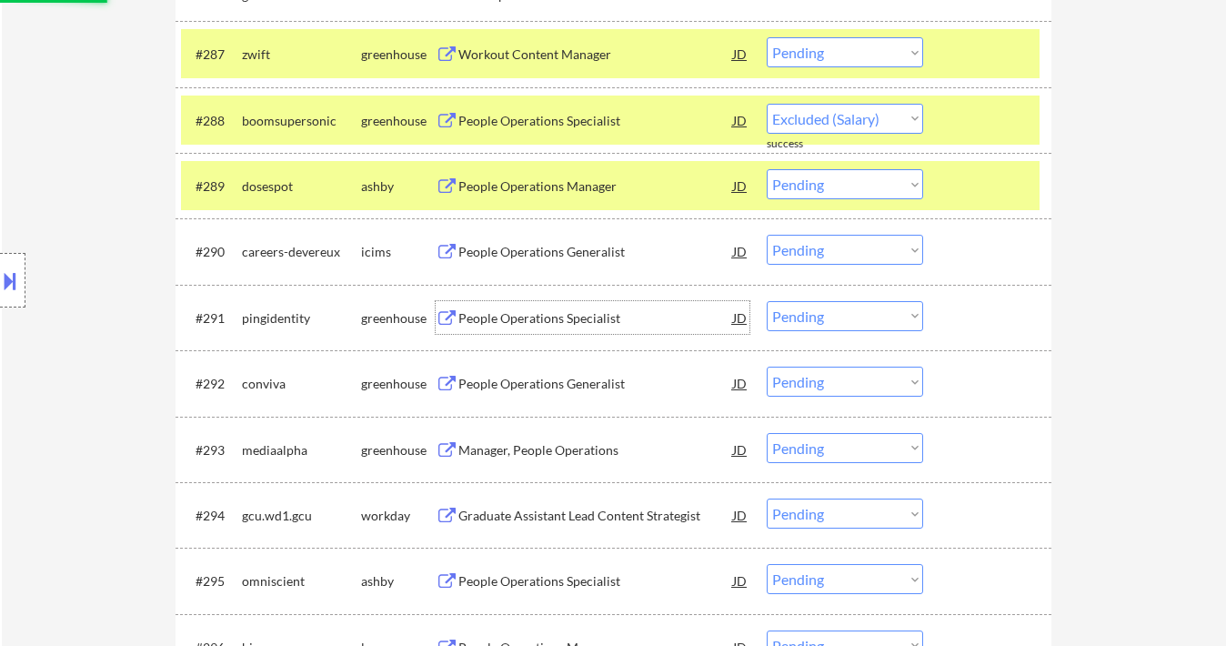
click at [589, 319] on div "People Operations Specialist" at bounding box center [595, 318] width 275 height 18
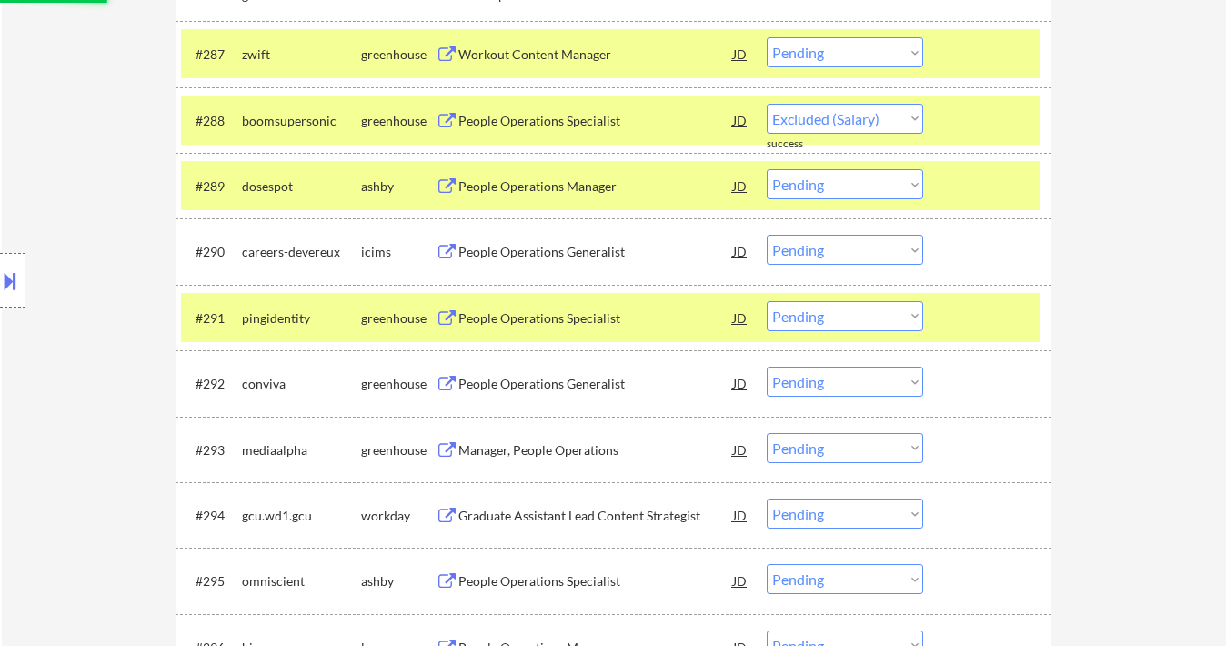
select select ""pending""
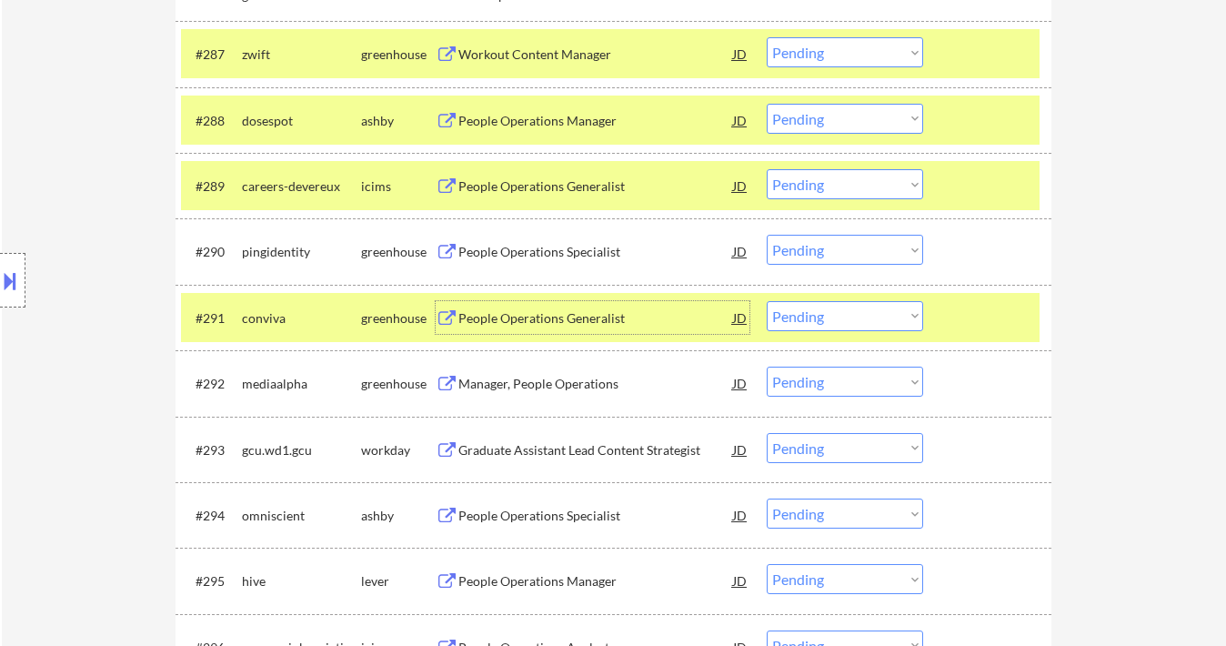
drag, startPoint x: 850, startPoint y: 253, endPoint x: 871, endPoint y: 265, distance: 24.8
click at [850, 253] on select "Choose an option... Pending Applied Excluded (Questions) Excluded (Expired) Exc…" at bounding box center [845, 250] width 156 height 30
click at [767, 236] on select "Choose an option... Pending Applied Excluded (Questions) Excluded (Expired) Exc…" at bounding box center [845, 250] width 156 height 30
click at [562, 322] on div "People Operations Generalist" at bounding box center [595, 318] width 275 height 18
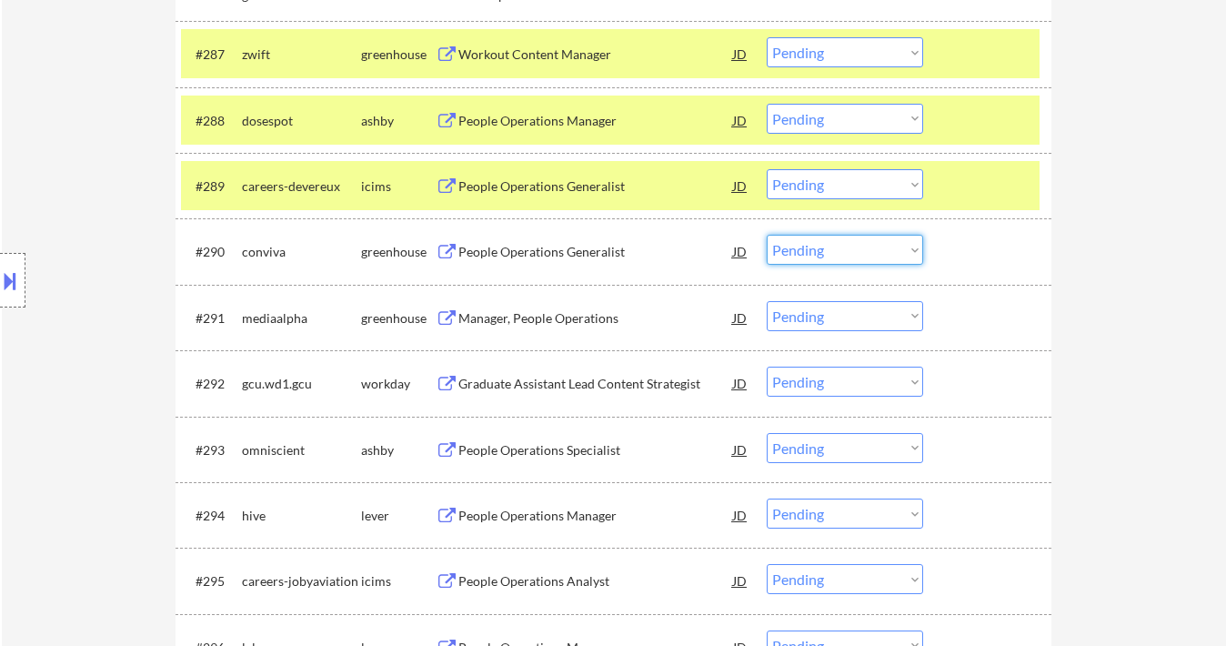
drag, startPoint x: 857, startPoint y: 254, endPoint x: 880, endPoint y: 265, distance: 25.2
click at [857, 254] on select "Choose an option... Pending Applied Excluded (Questions) Excluded (Expired) Exc…" at bounding box center [845, 250] width 156 height 30
click at [767, 236] on select "Choose an option... Pending Applied Excluded (Questions) Excluded (Expired) Exc…" at bounding box center [845, 250] width 156 height 30
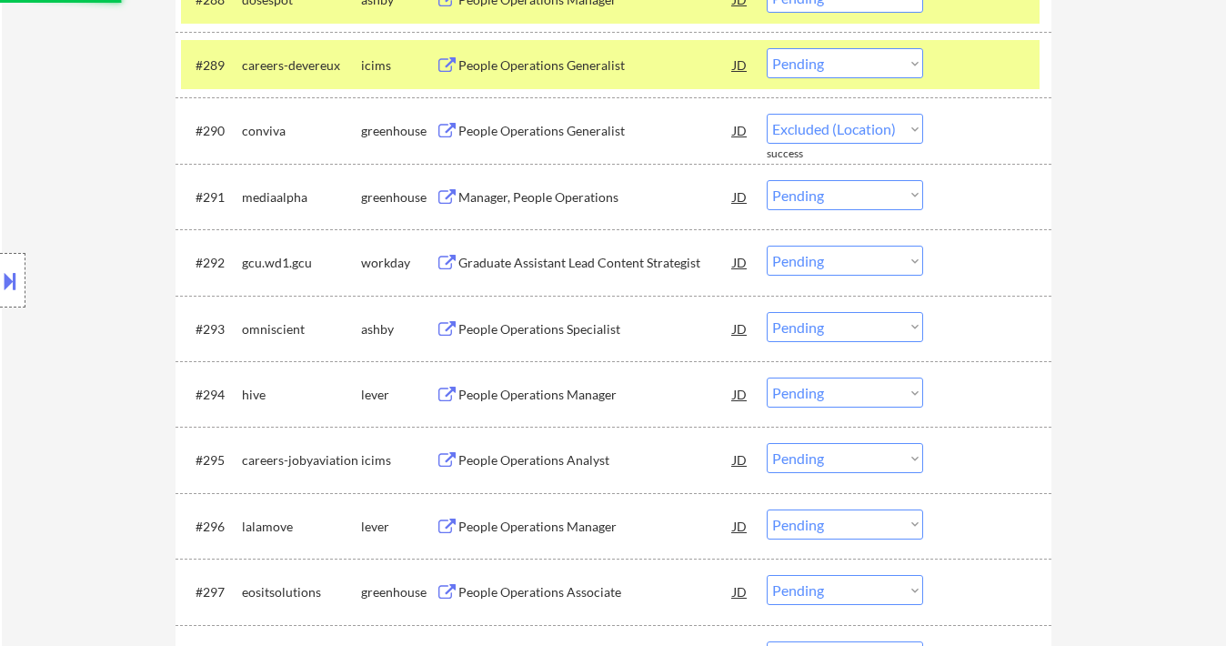
select select ""pending""
click at [593, 341] on div "People Operations Specialist" at bounding box center [595, 328] width 275 height 33
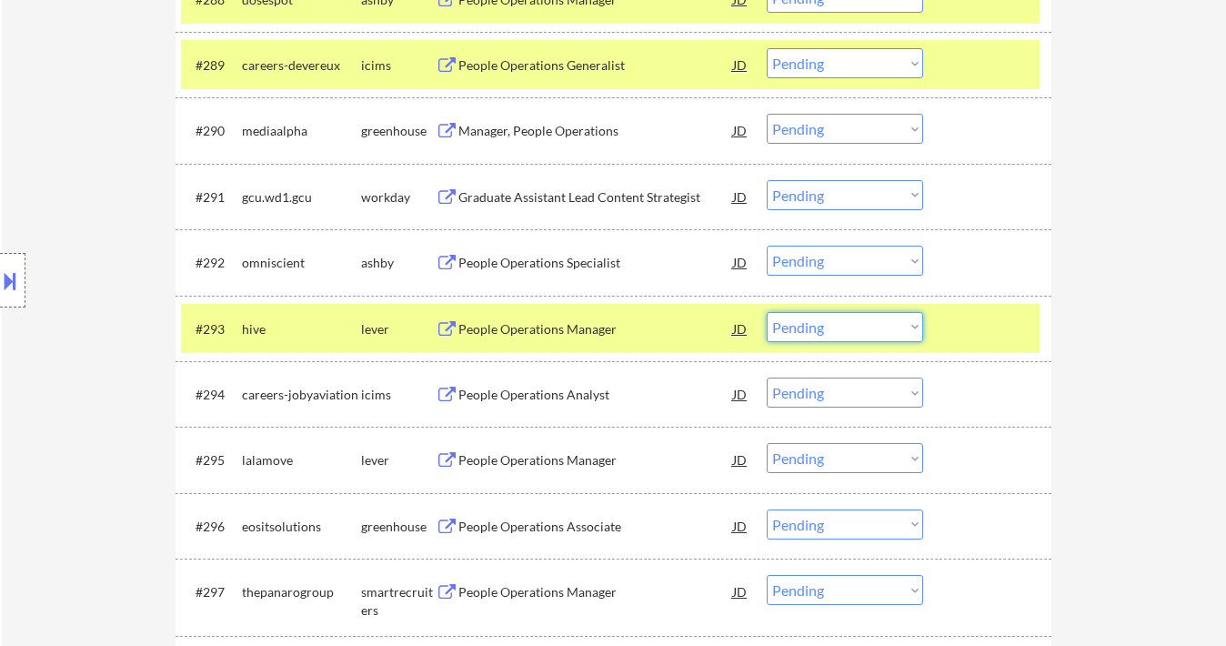
click at [843, 329] on select "Choose an option... Pending Applied Excluded (Questions) Excluded (Expired) Exc…" at bounding box center [845, 327] width 156 height 30
click at [767, 312] on select "Choose an option... Pending Applied Excluded (Questions) Excluded (Expired) Exc…" at bounding box center [845, 327] width 156 height 30
click at [582, 465] on div "People Operations Manager" at bounding box center [595, 460] width 275 height 18
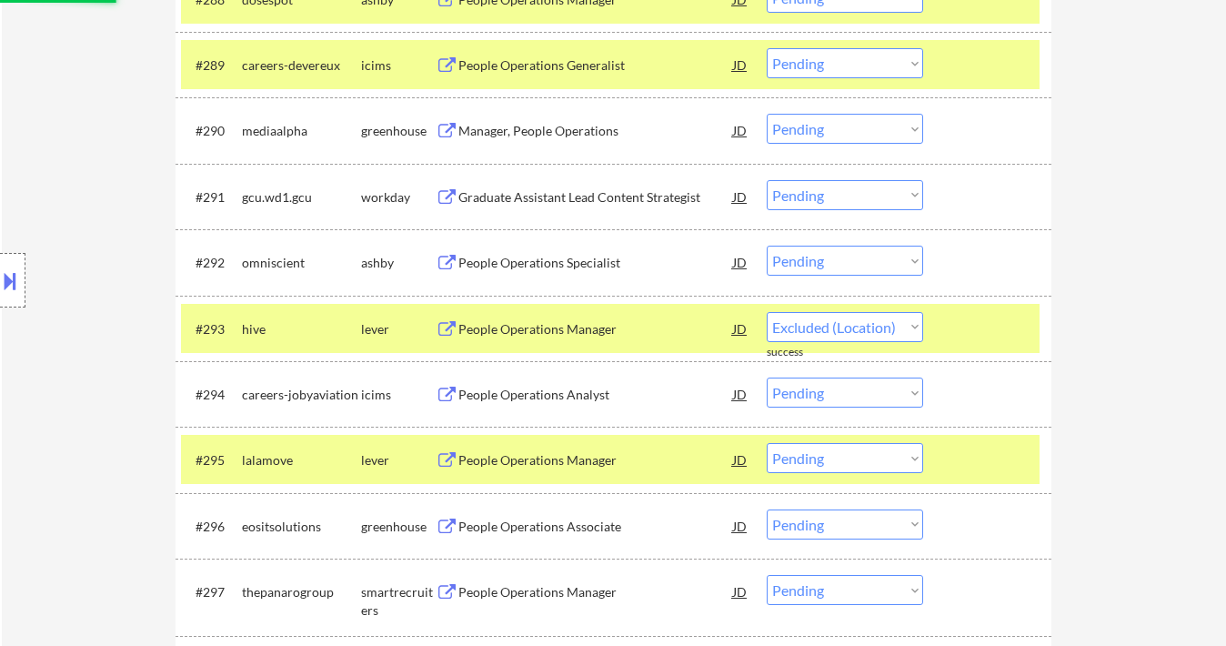
select select ""pending""
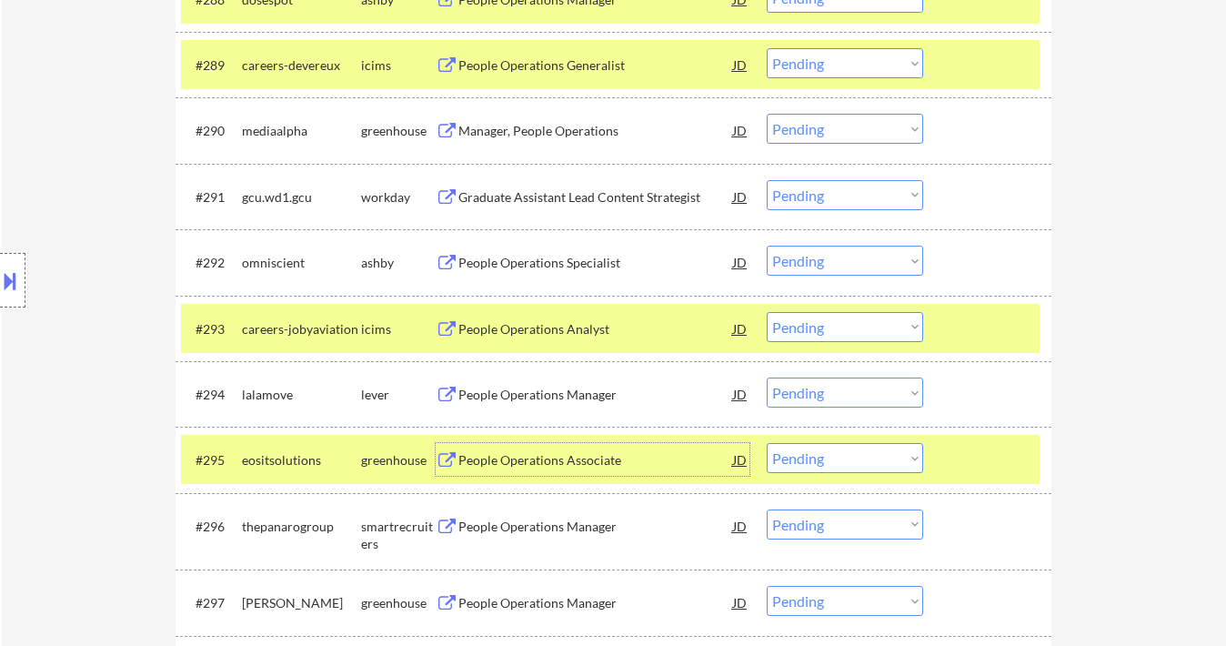
drag, startPoint x: 827, startPoint y: 392, endPoint x: 826, endPoint y: 407, distance: 14.6
click at [827, 392] on select "Choose an option... Pending Applied Excluded (Questions) Excluded (Expired) Exc…" at bounding box center [845, 392] width 156 height 30
click at [767, 377] on select "Choose an option... Pending Applied Excluded (Questions) Excluded (Expired) Exc…" at bounding box center [845, 392] width 156 height 30
click at [594, 463] on div "People Operations Associate" at bounding box center [595, 460] width 275 height 18
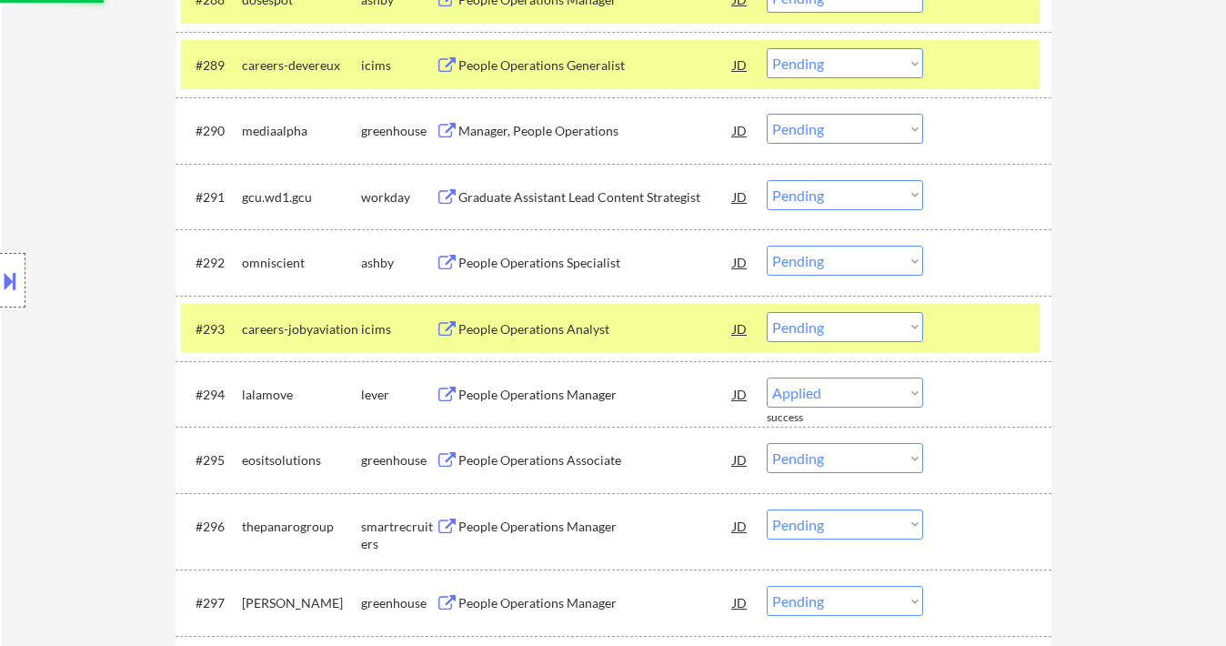
select select ""pending""
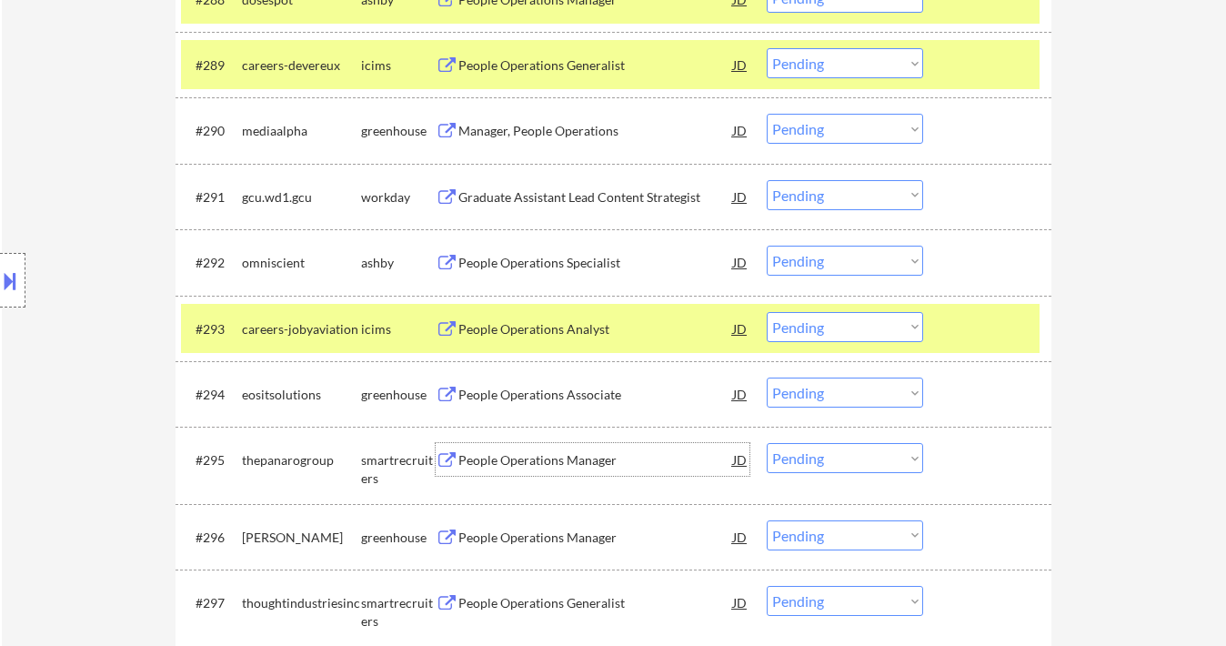
drag, startPoint x: 828, startPoint y: 256, endPoint x: 838, endPoint y: 259, distance: 10.6
click at [828, 256] on select "Choose an option... Pending Applied Excluded (Questions) Excluded (Expired) Exc…" at bounding box center [845, 261] width 156 height 30
click at [767, 246] on select "Choose an option... Pending Applied Excluded (Questions) Excluded (Expired) Exc…" at bounding box center [845, 261] width 156 height 30
click at [566, 468] on div "People Operations Manager" at bounding box center [595, 460] width 275 height 18
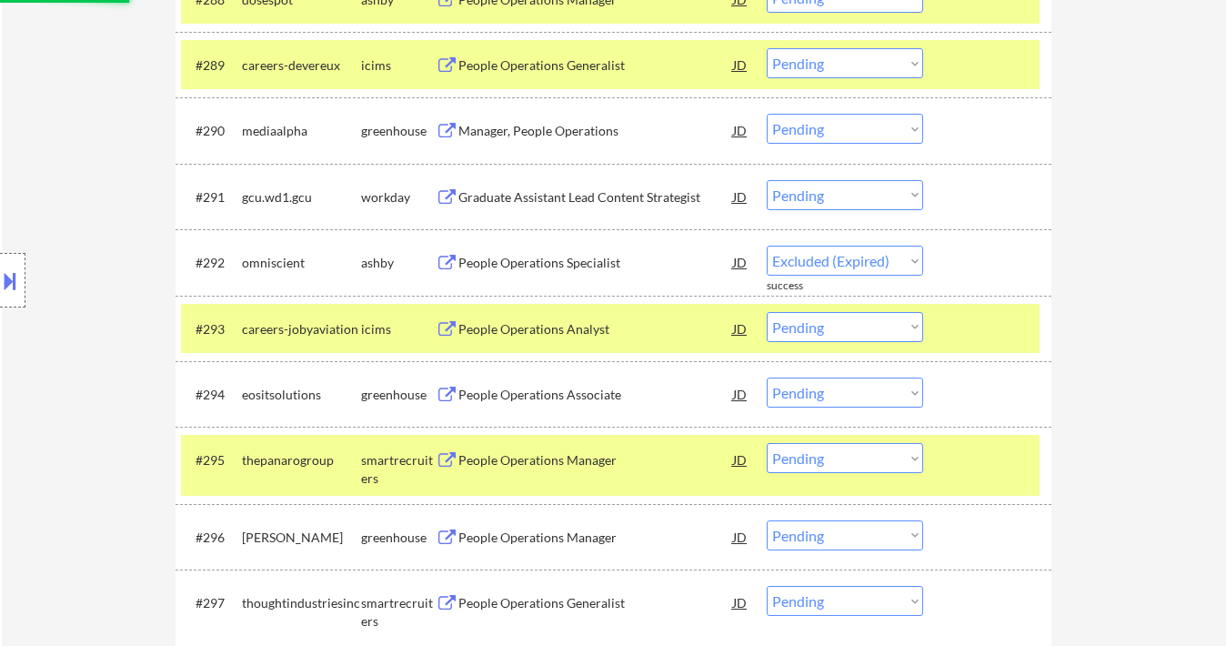
select select ""pending""
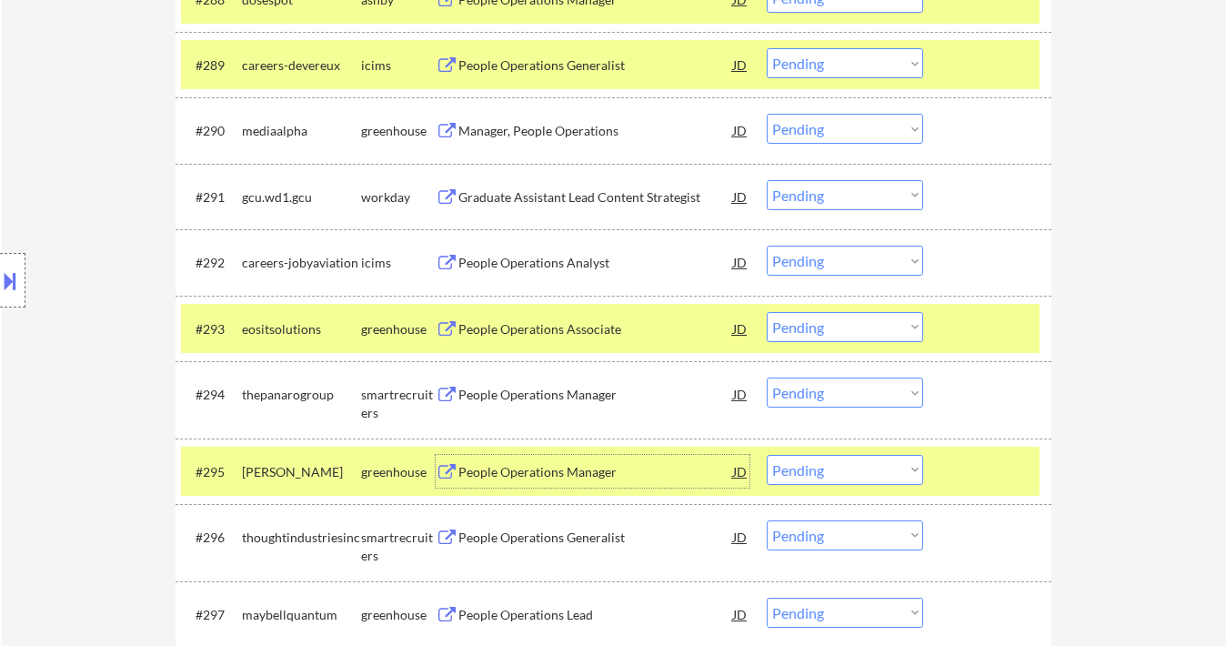
click at [831, 318] on select "Choose an option... Pending Applied Excluded (Questions) Excluded (Expired) Exc…" at bounding box center [845, 327] width 156 height 30
drag, startPoint x: 1131, startPoint y: 397, endPoint x: 1062, endPoint y: 410, distance: 69.6
drag, startPoint x: 821, startPoint y: 385, endPoint x: 828, endPoint y: 407, distance: 22.7
click at [822, 389] on select "Choose an option... Pending Applied Excluded (Questions) Excluded (Expired) Exc…" at bounding box center [845, 392] width 156 height 30
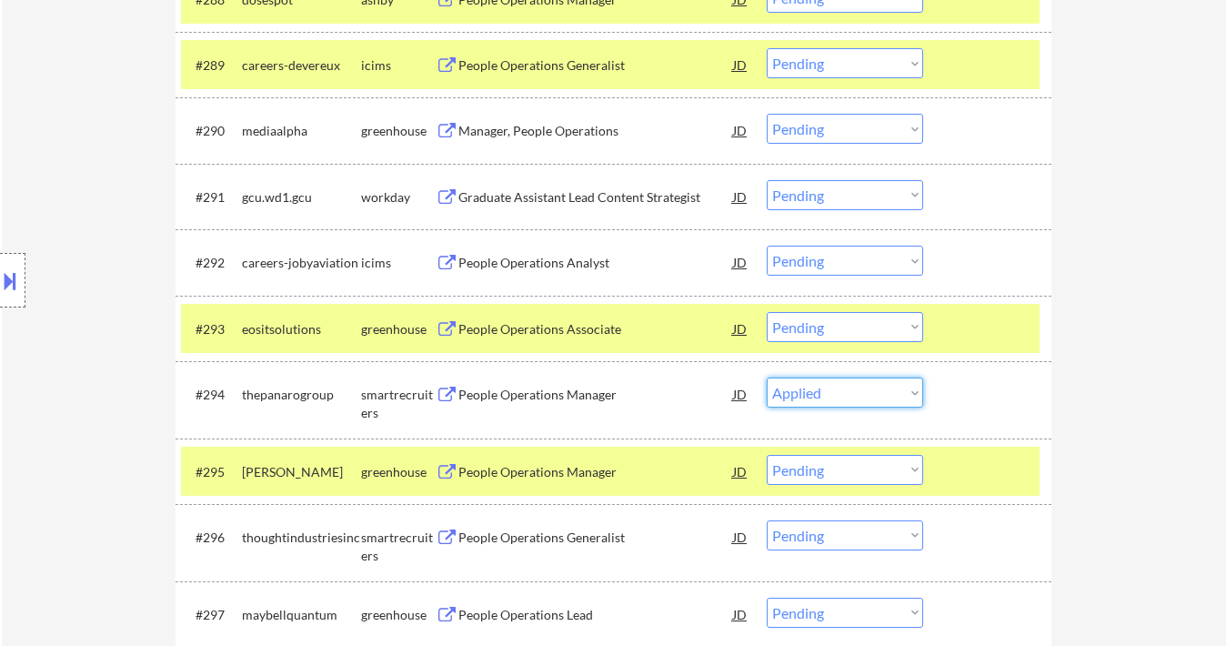
click at [767, 377] on select "Choose an option... Pending Applied Excluded (Questions) Excluded (Expired) Exc…" at bounding box center [845, 392] width 156 height 30
click at [569, 478] on div "People Operations Manager" at bounding box center [595, 472] width 275 height 18
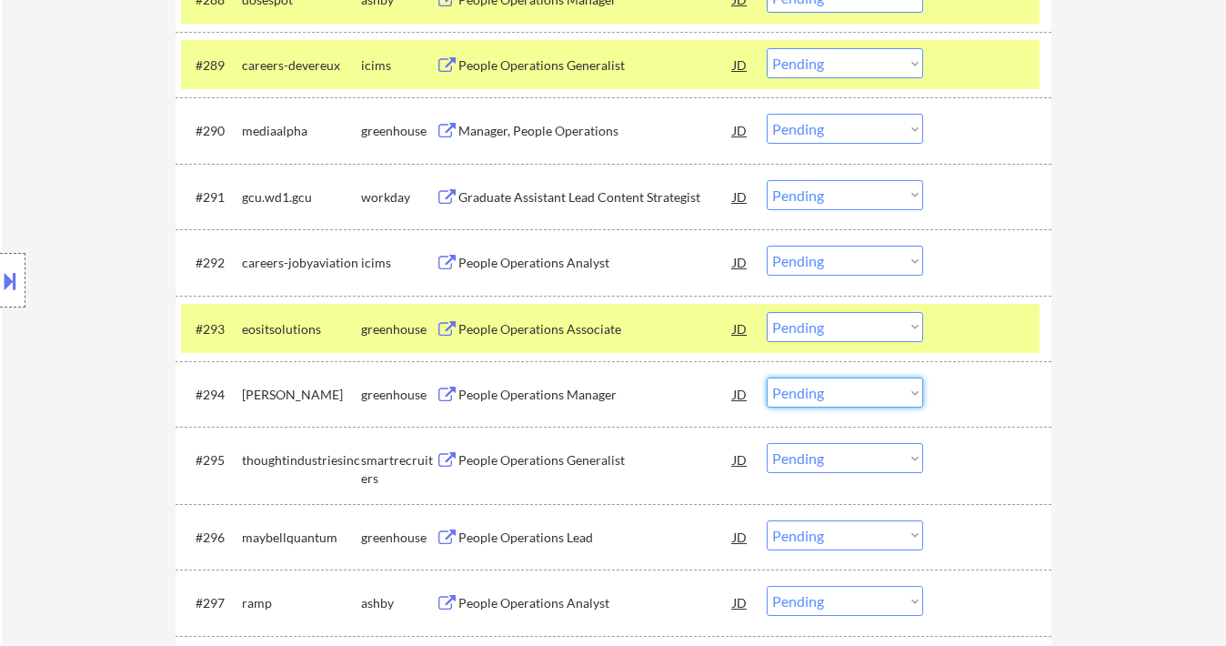
click at [826, 399] on select "Choose an option... Pending Applied Excluded (Questions) Excluded (Expired) Exc…" at bounding box center [845, 392] width 156 height 30
click at [767, 377] on select "Choose an option... Pending Applied Excluded (Questions) Excluded (Expired) Exc…" at bounding box center [845, 392] width 156 height 30
click at [565, 461] on div "People Operations Generalist" at bounding box center [595, 460] width 275 height 18
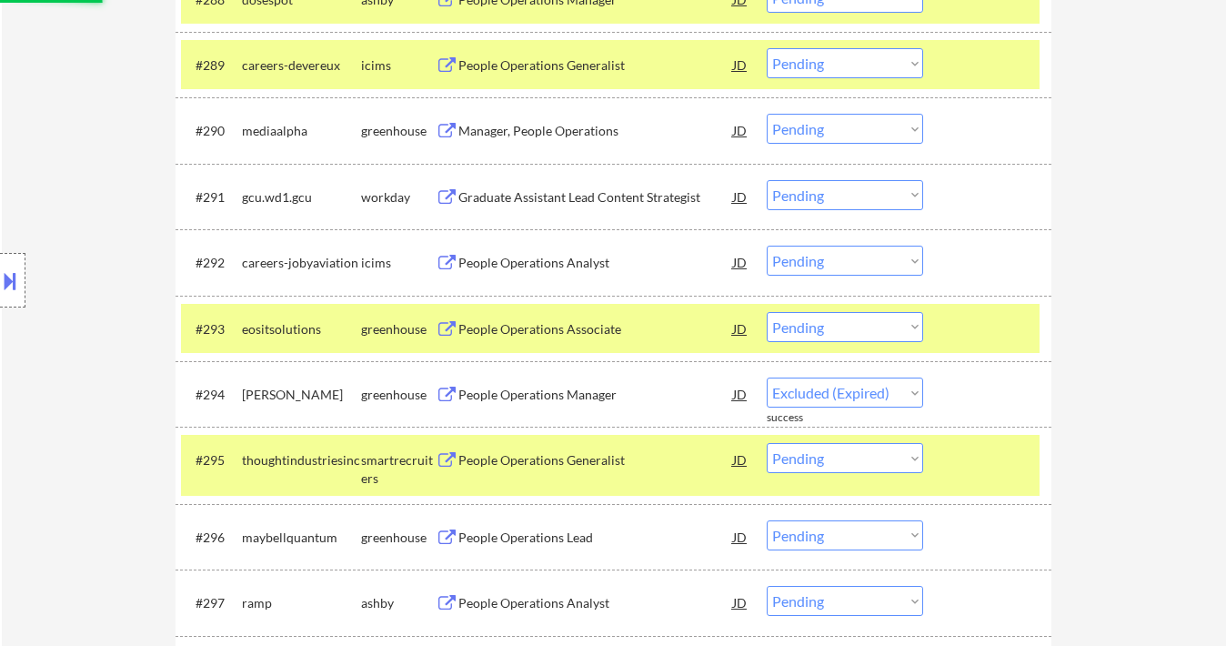
select select ""pending""
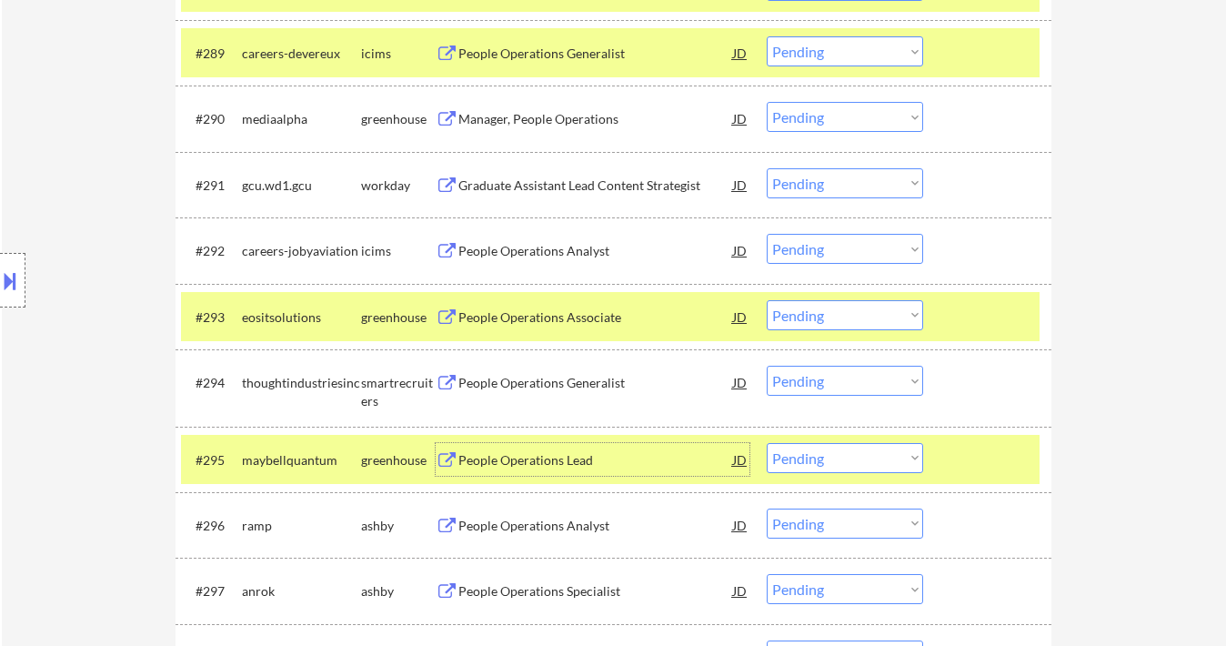
scroll to position [7178, 0]
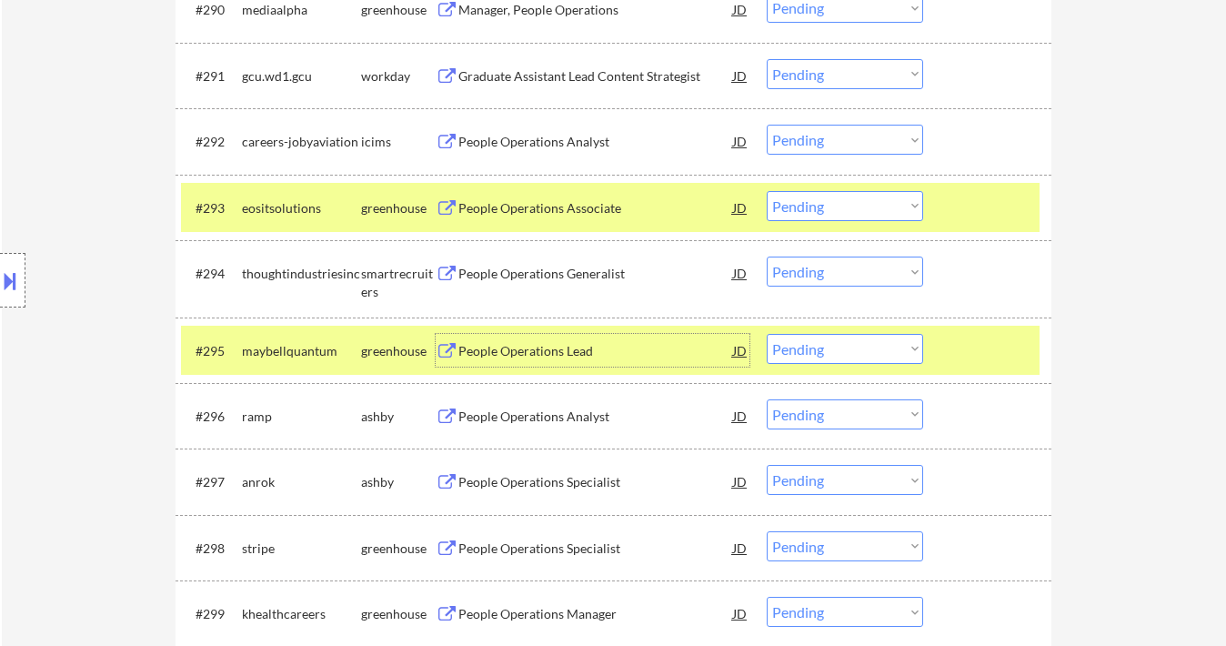
click at [543, 350] on div "People Operations Lead" at bounding box center [595, 351] width 275 height 18
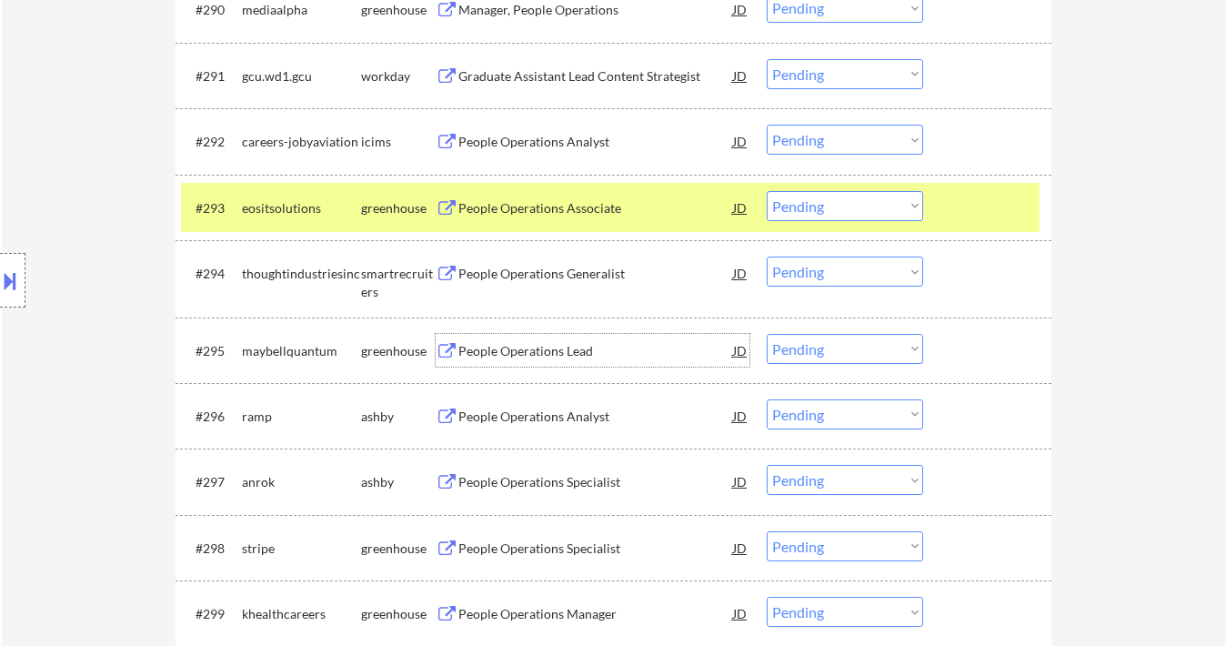
click at [558, 335] on div "People Operations Lead" at bounding box center [595, 350] width 275 height 33
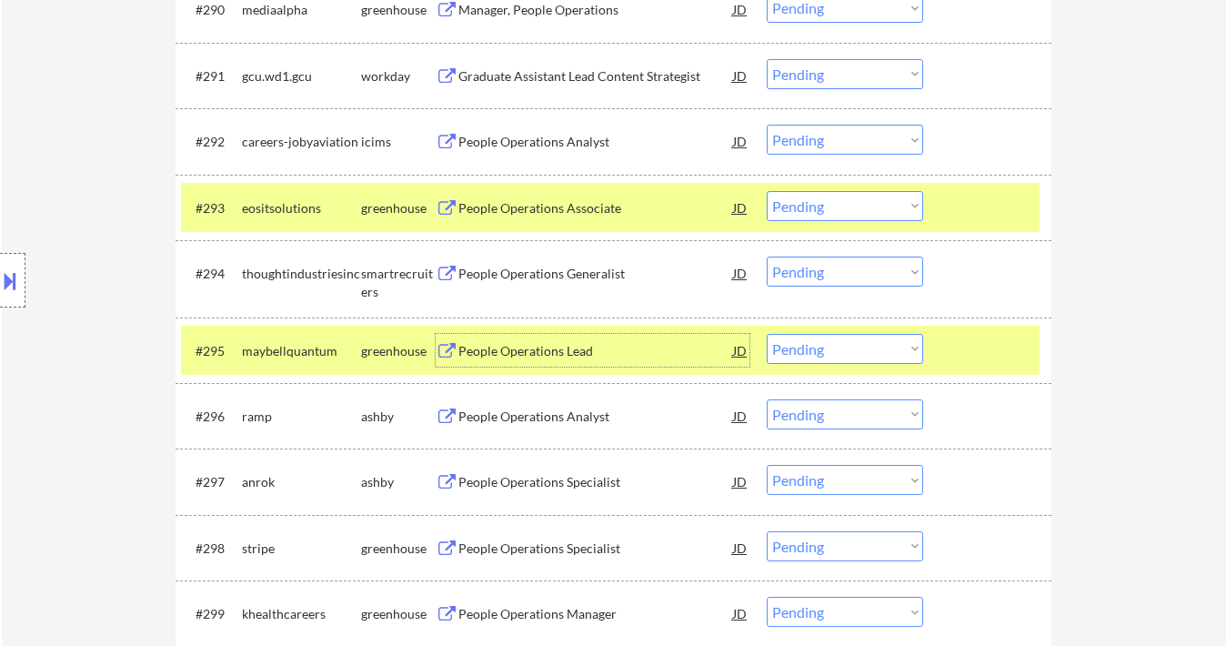
click at [855, 357] on select "Choose an option... Pending Applied Excluded (Questions) Excluded (Expired) Exc…" at bounding box center [845, 349] width 156 height 30
click at [767, 334] on select "Choose an option... Pending Applied Excluded (Questions) Excluded (Expired) Exc…" at bounding box center [845, 349] width 156 height 30
click at [560, 420] on div "People Operations Analyst" at bounding box center [595, 417] width 275 height 18
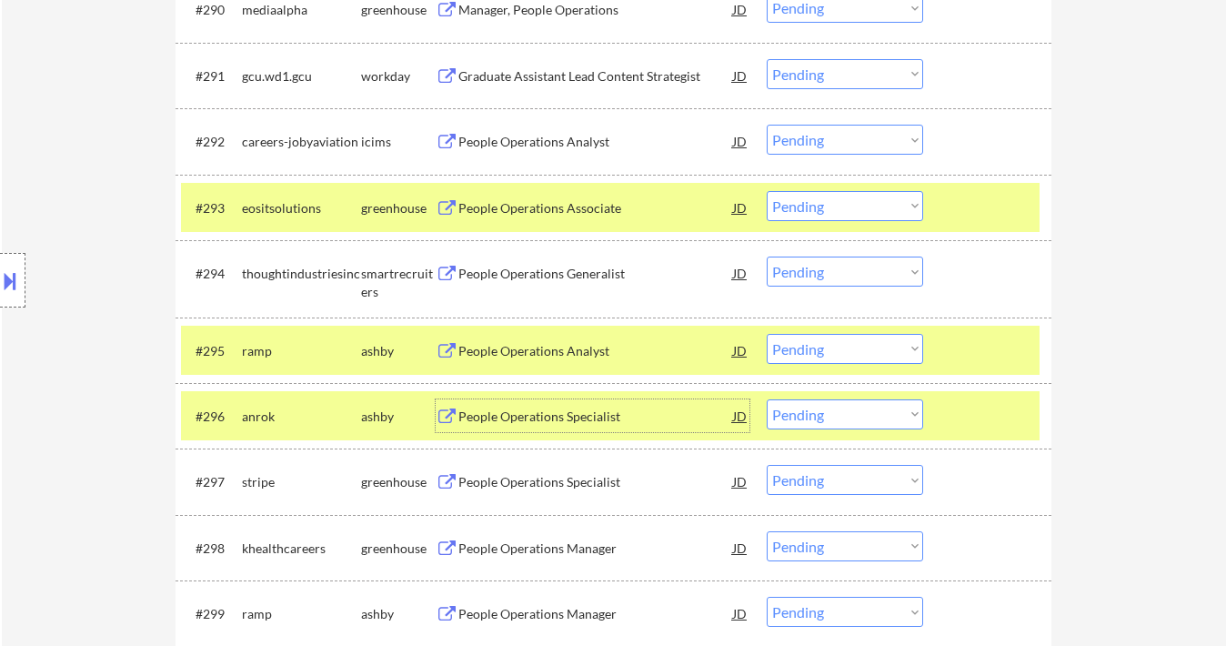
click at [817, 346] on select "Choose an option... Pending Applied Excluded (Questions) Excluded (Expired) Exc…" at bounding box center [845, 349] width 156 height 30
click at [767, 334] on select "Choose an option... Pending Applied Excluded (Questions) Excluded (Expired) Exc…" at bounding box center [845, 349] width 156 height 30
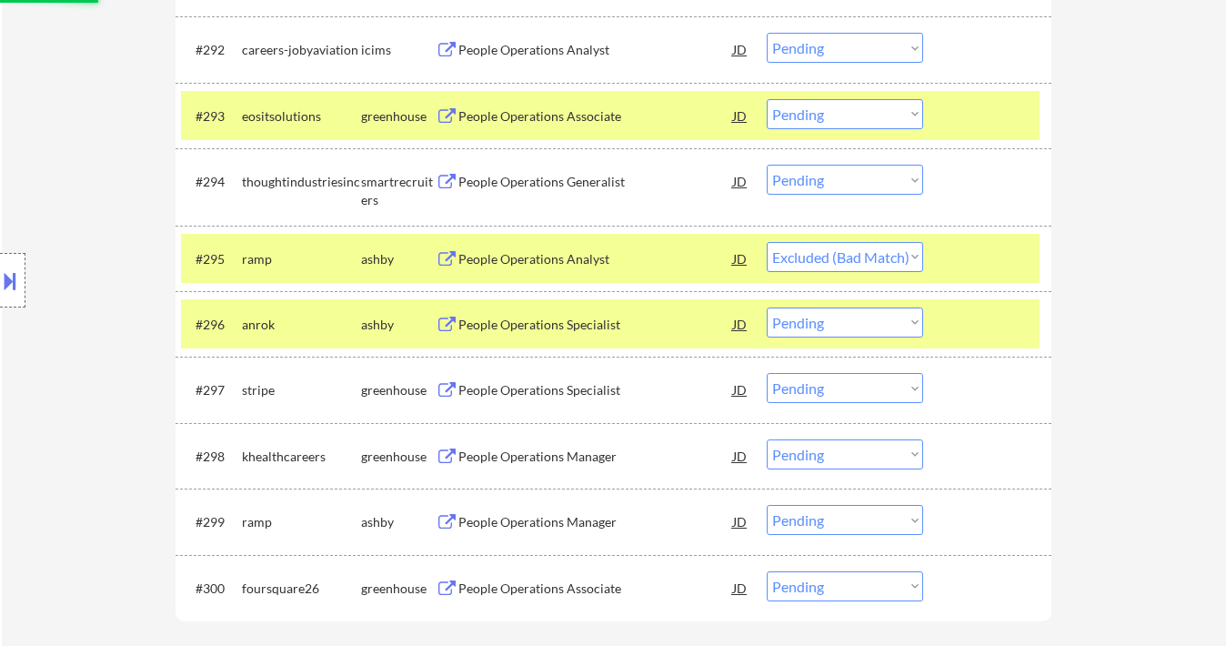
scroll to position [7300, 0]
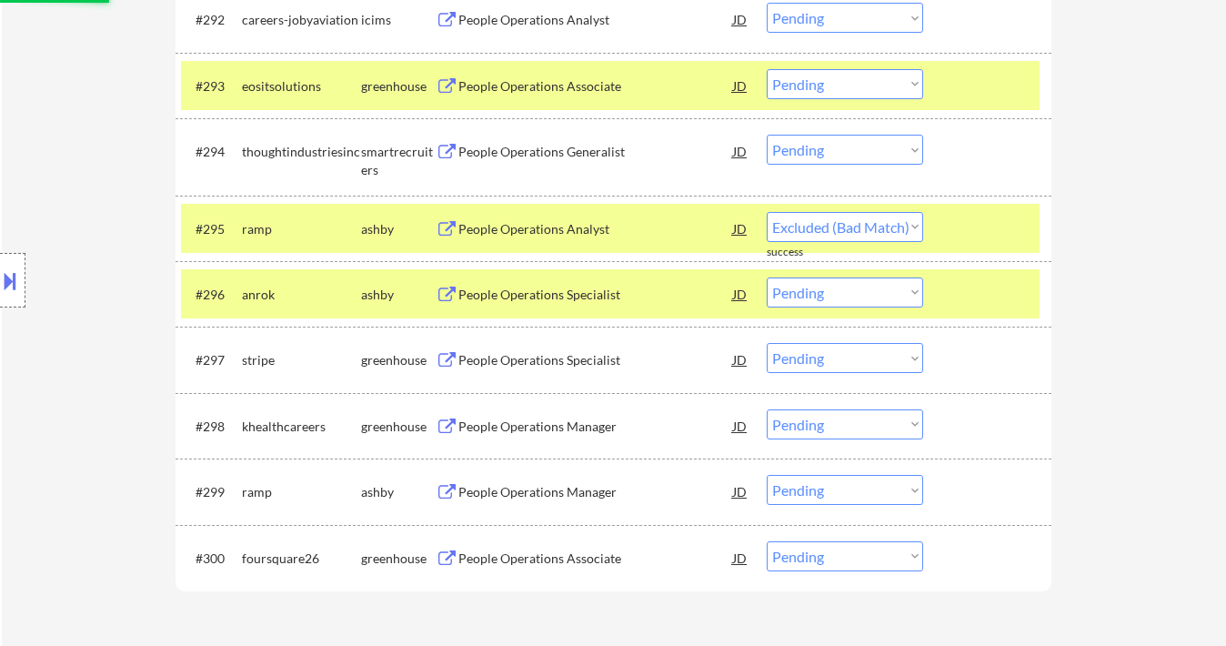
click at [579, 430] on div "People Operations Manager" at bounding box center [595, 427] width 275 height 18
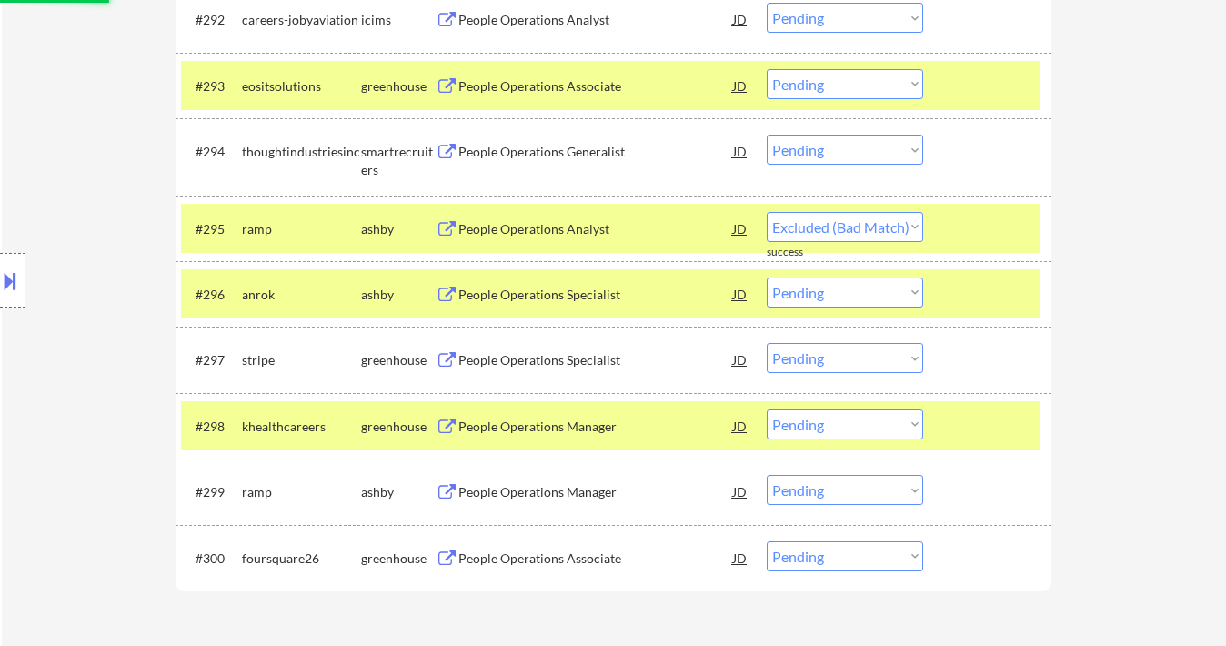
select select ""pending""
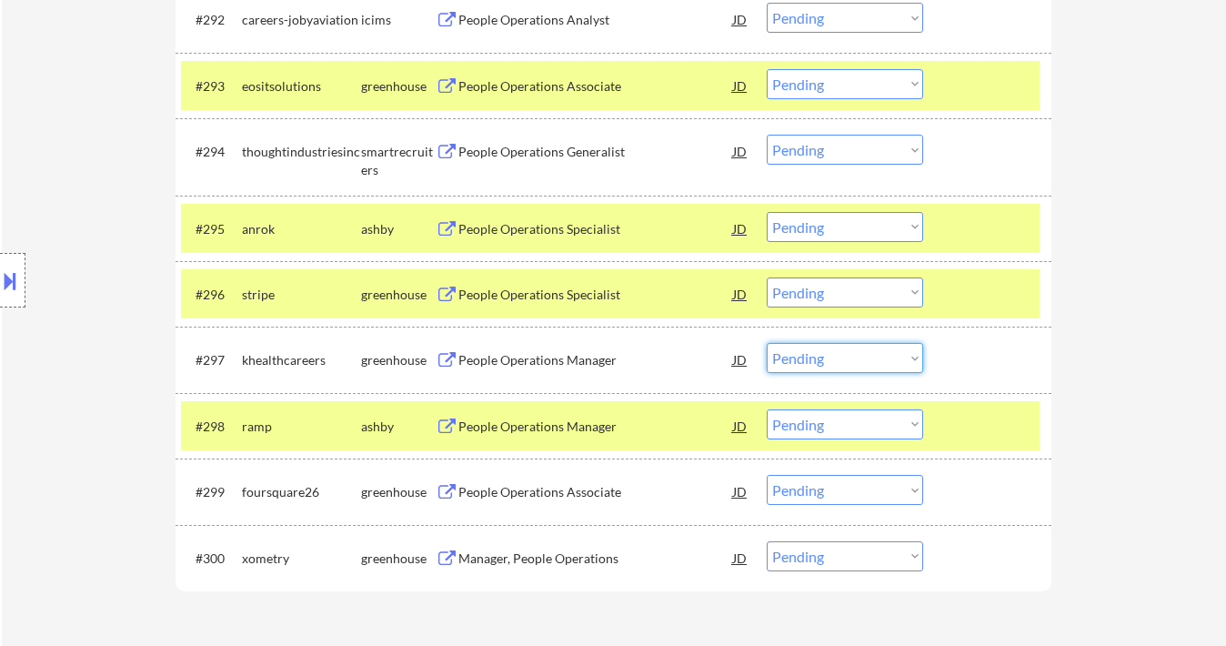
drag, startPoint x: 780, startPoint y: 352, endPoint x: 808, endPoint y: 373, distance: 34.4
click at [781, 352] on select "Choose an option... Pending Applied Excluded (Questions) Excluded (Expired) Exc…" at bounding box center [845, 358] width 156 height 30
click at [767, 344] on select "Choose an option... Pending Applied Excluded (Questions) Excluded (Expired) Exc…" at bounding box center [845, 358] width 156 height 30
click at [589, 421] on div "People Operations Manager" at bounding box center [595, 427] width 275 height 18
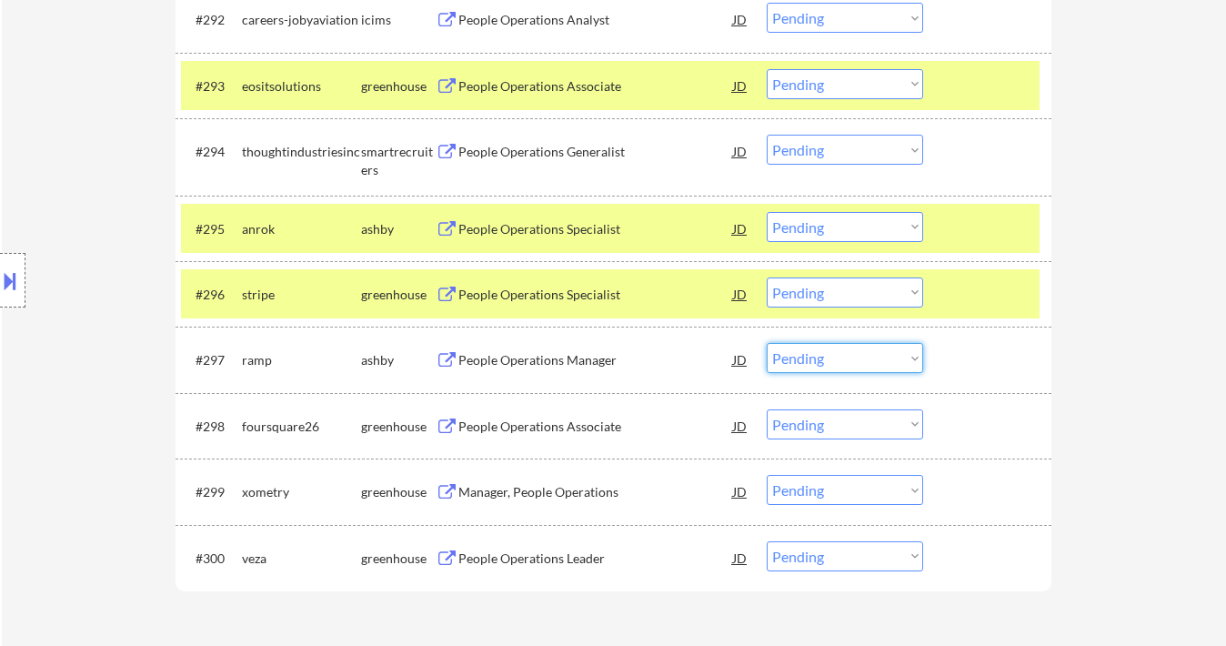
click at [827, 353] on select "Choose an option... Pending Applied Excluded (Questions) Excluded (Expired) Exc…" at bounding box center [845, 358] width 156 height 30
click at [767, 344] on select "Choose an option... Pending Applied Excluded (Questions) Excluded (Expired) Exc…" at bounding box center [845, 358] width 156 height 30
click at [569, 498] on div "Manager, People Operations" at bounding box center [595, 492] width 275 height 18
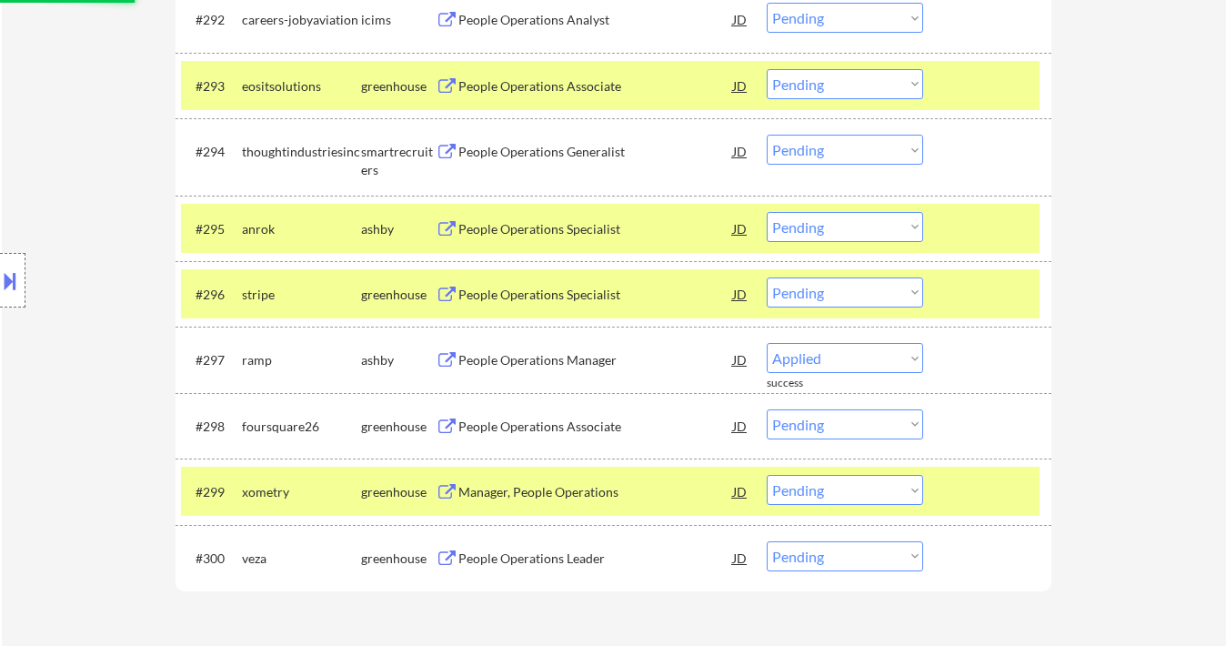
select select ""pending""
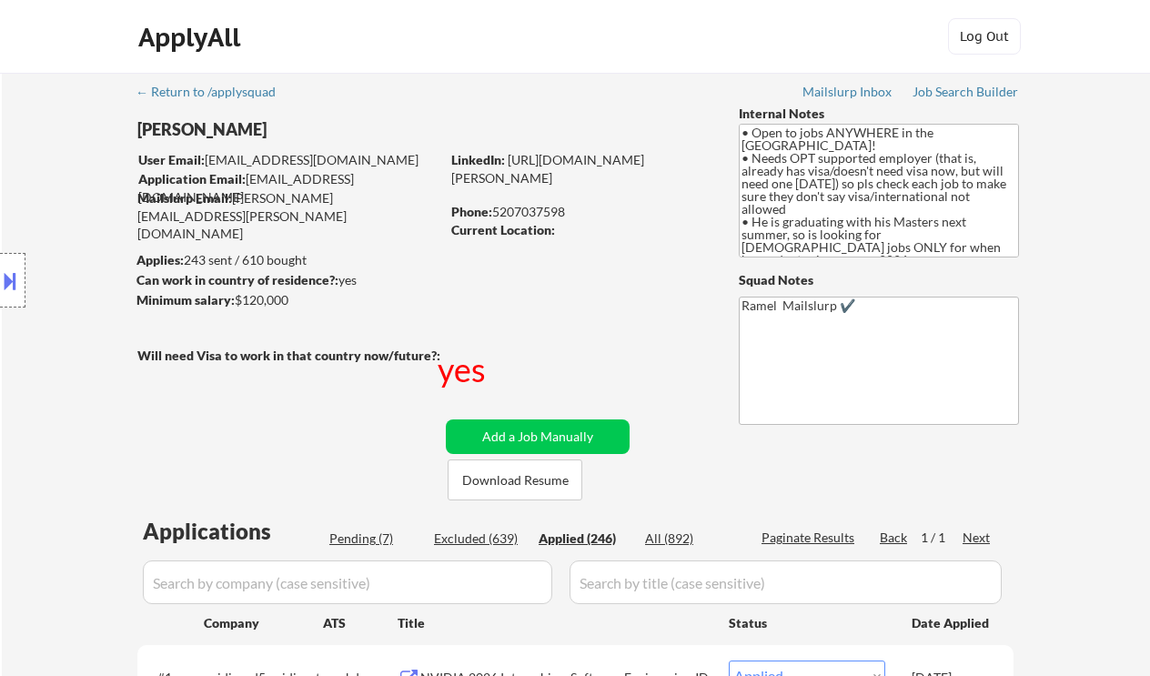
select select ""applied""
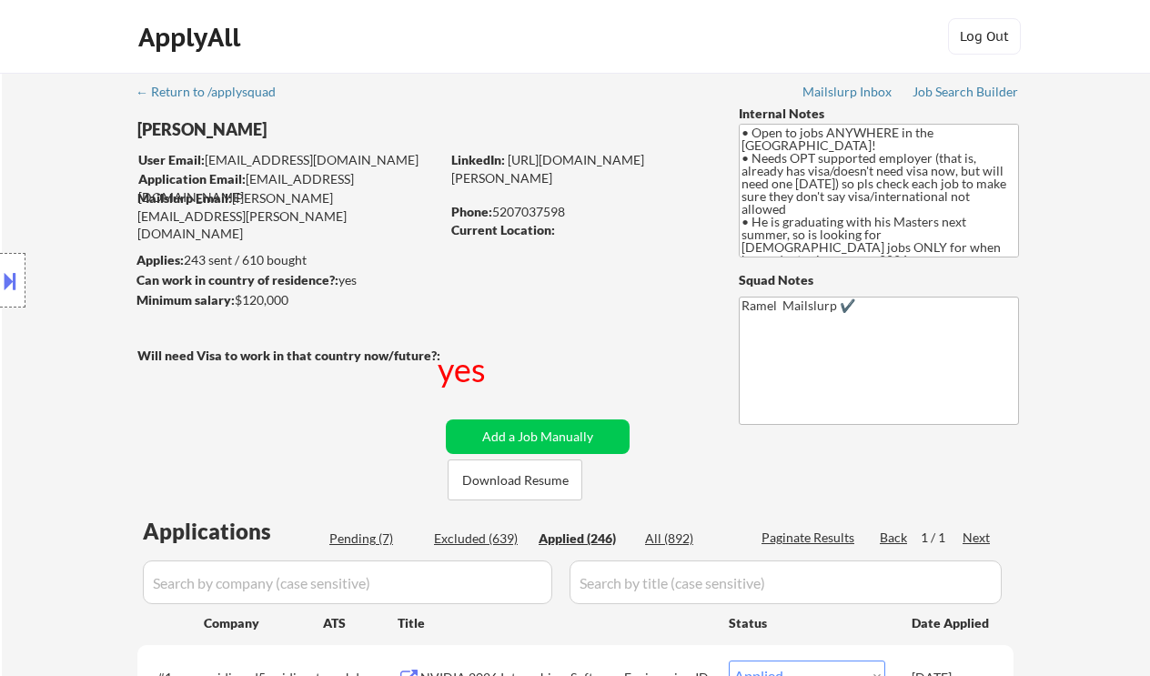
select select ""applied""
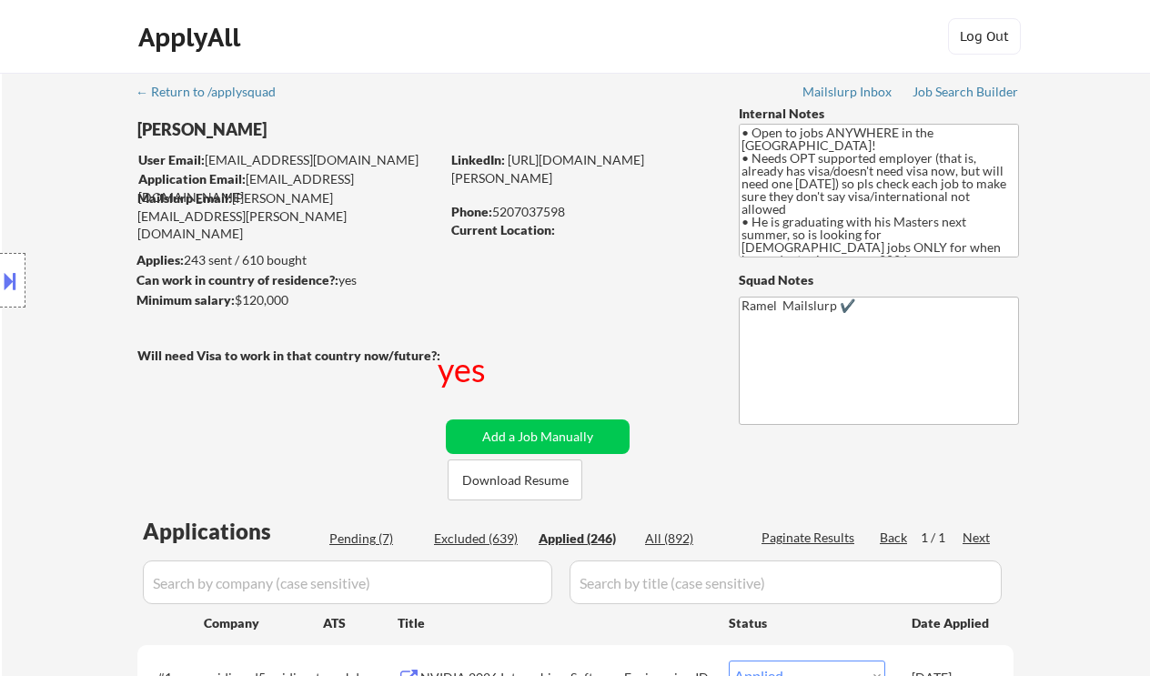
select select ""applied""
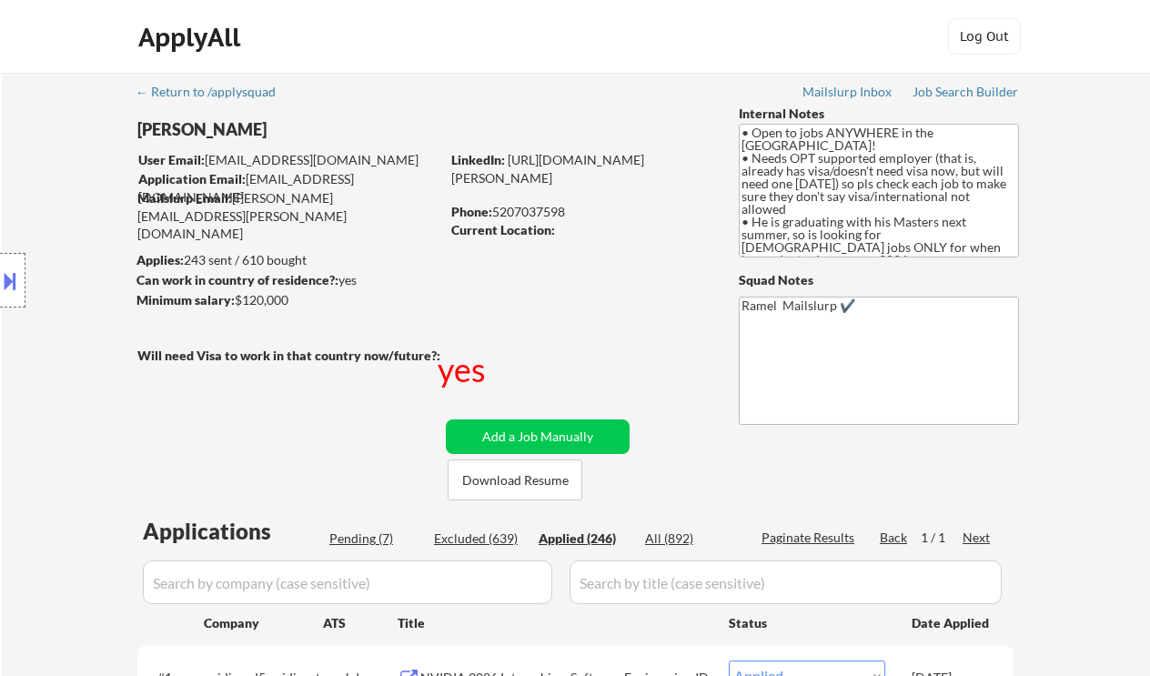
select select ""applied""
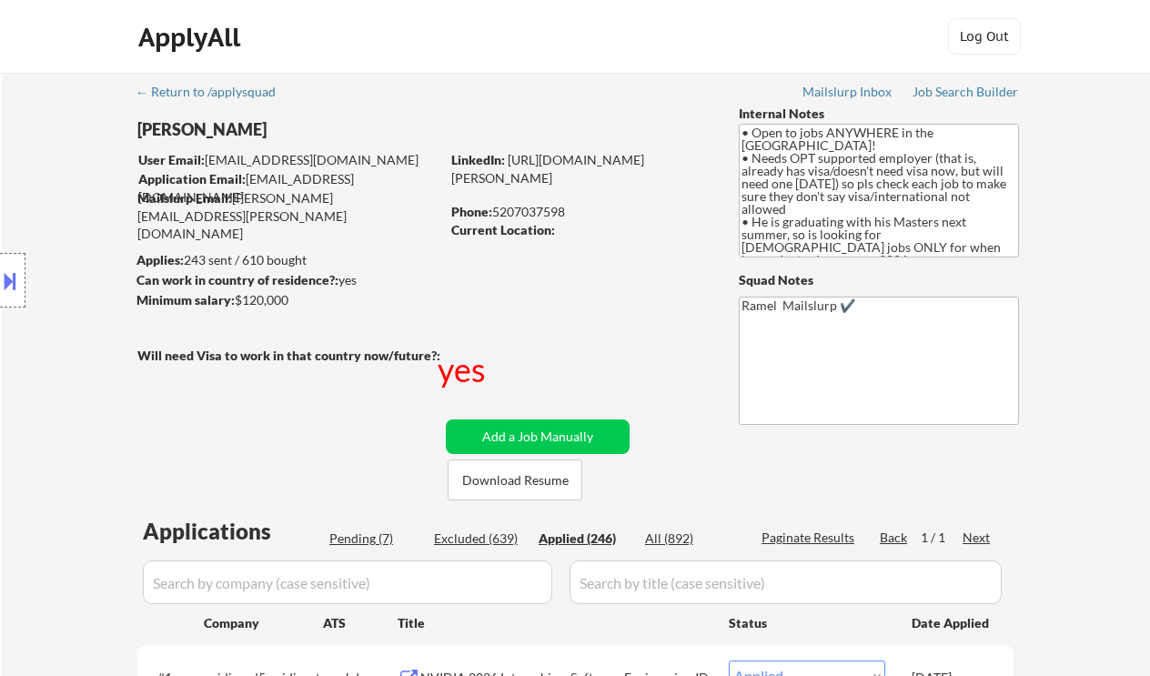
select select ""applied""
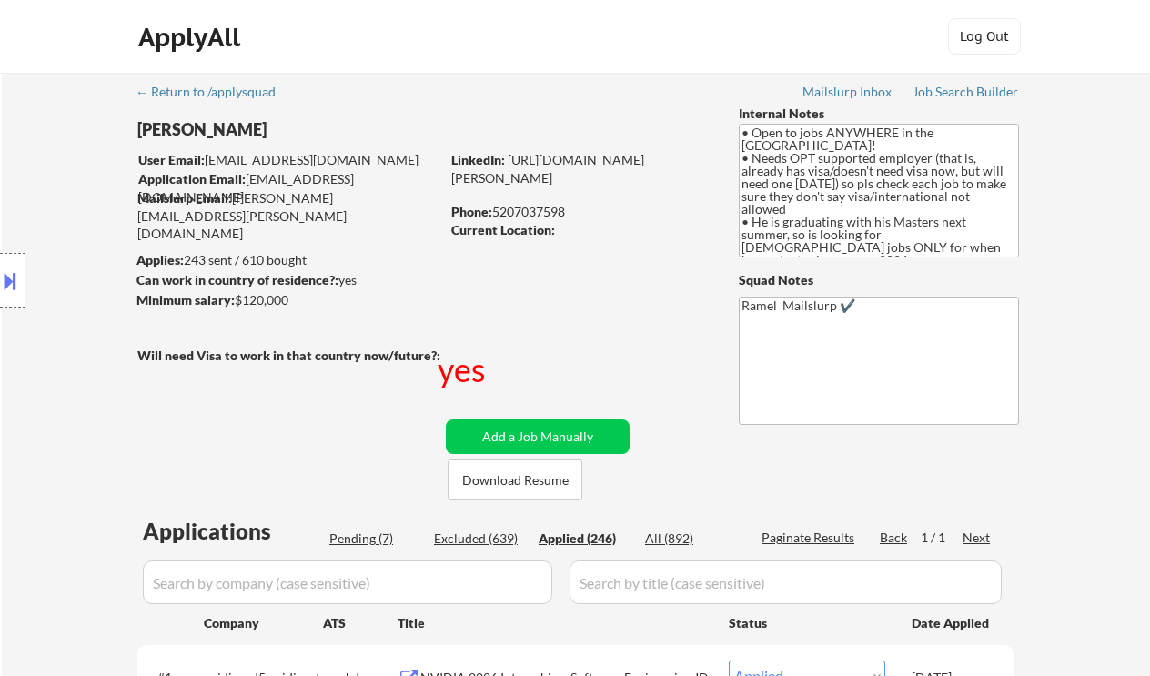
select select ""applied""
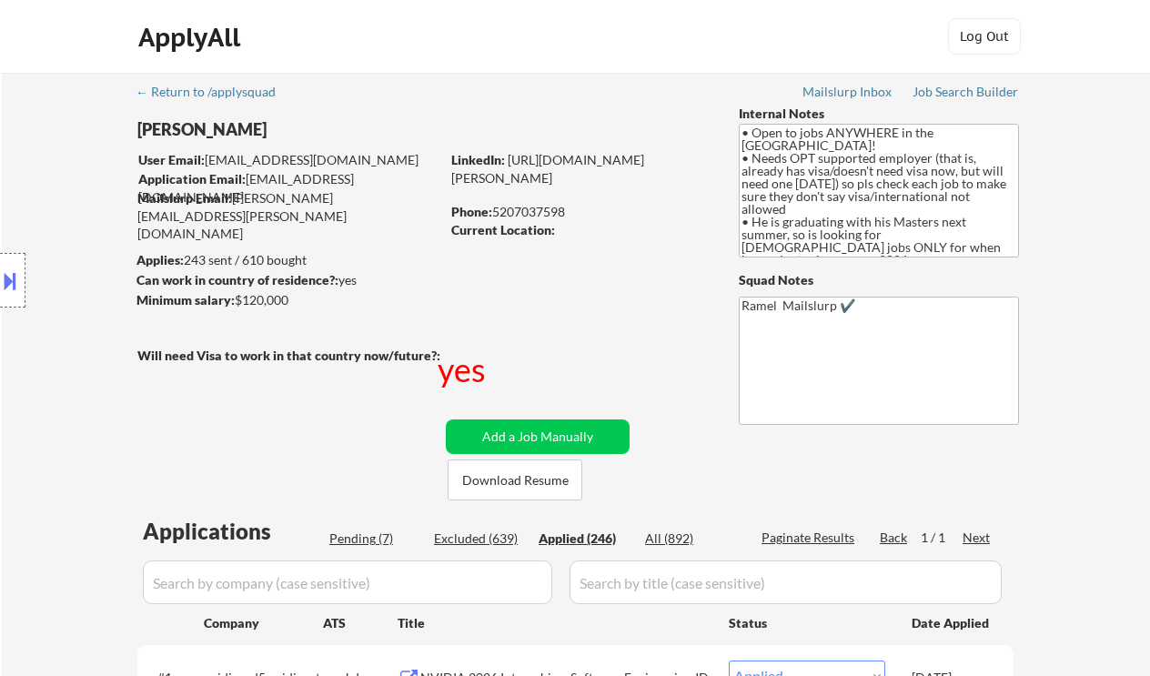
select select ""applied""
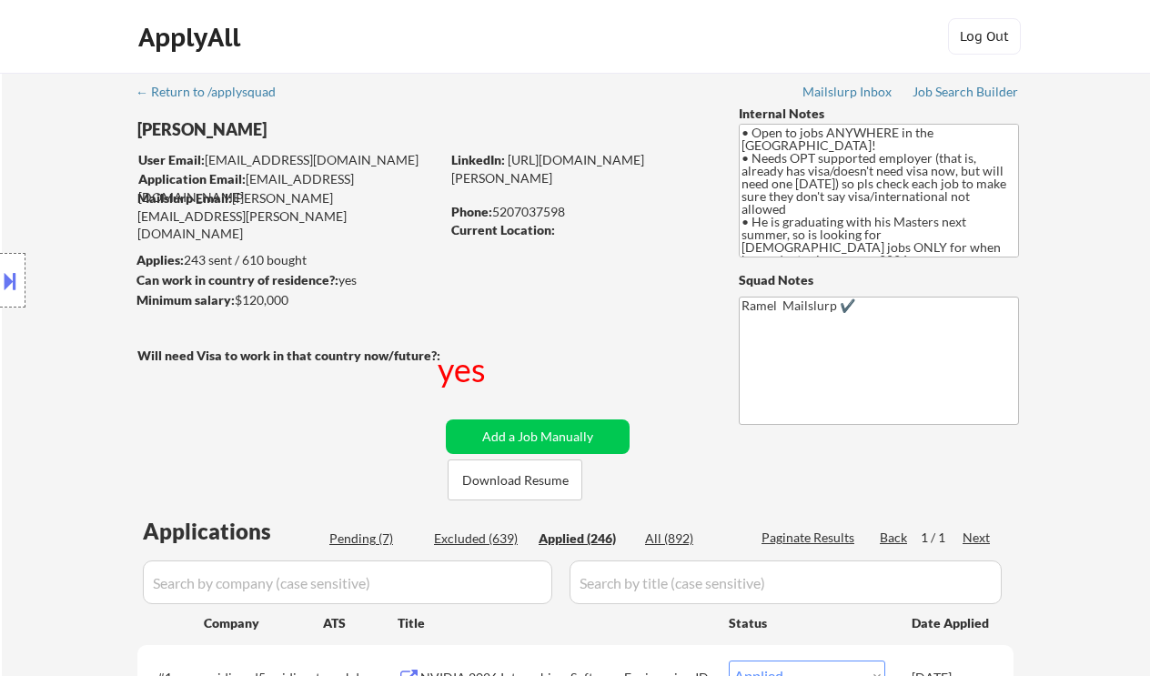
select select ""applied""
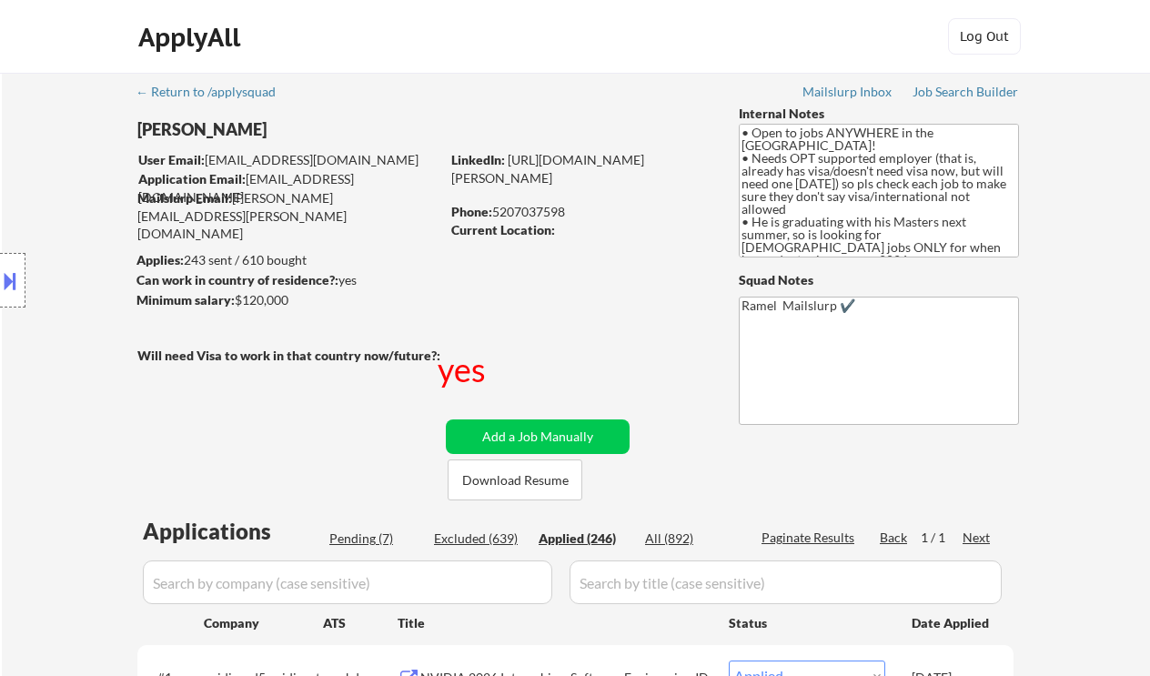
select select ""applied""
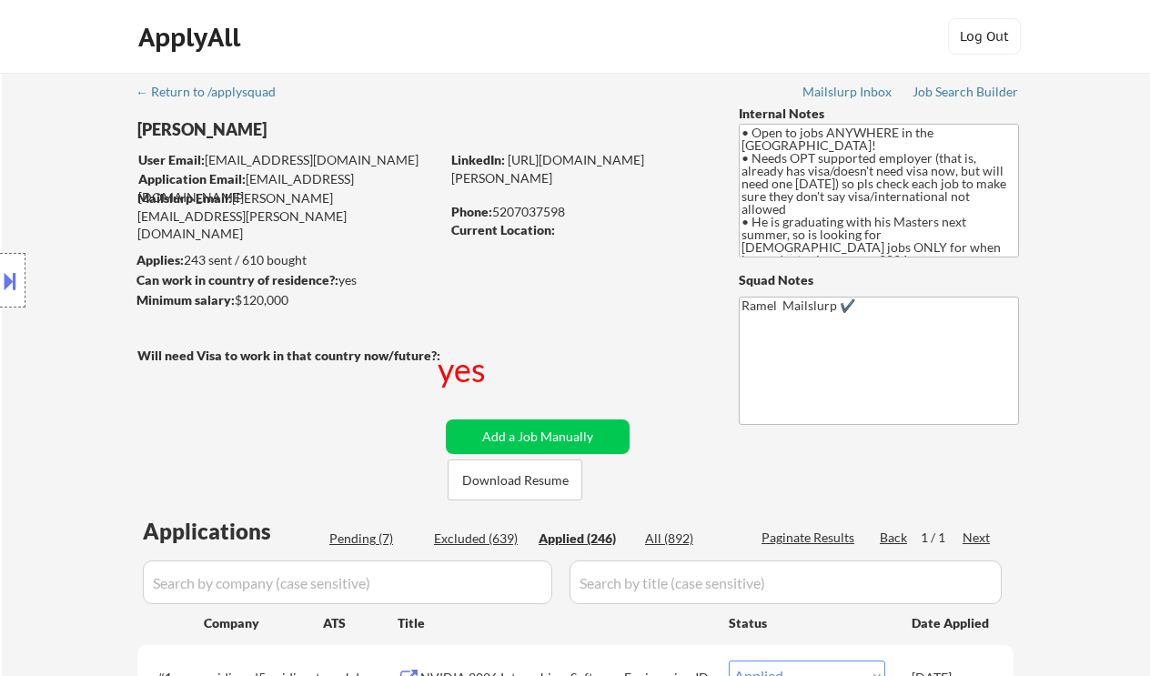
select select ""applied""
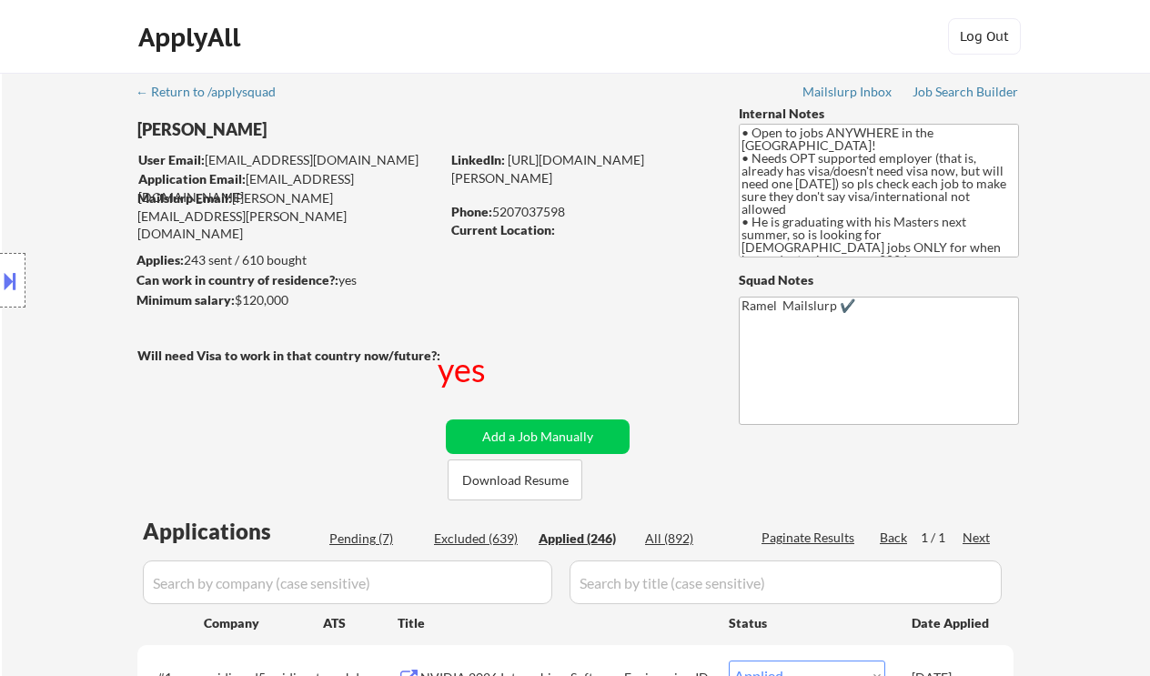
select select ""applied""
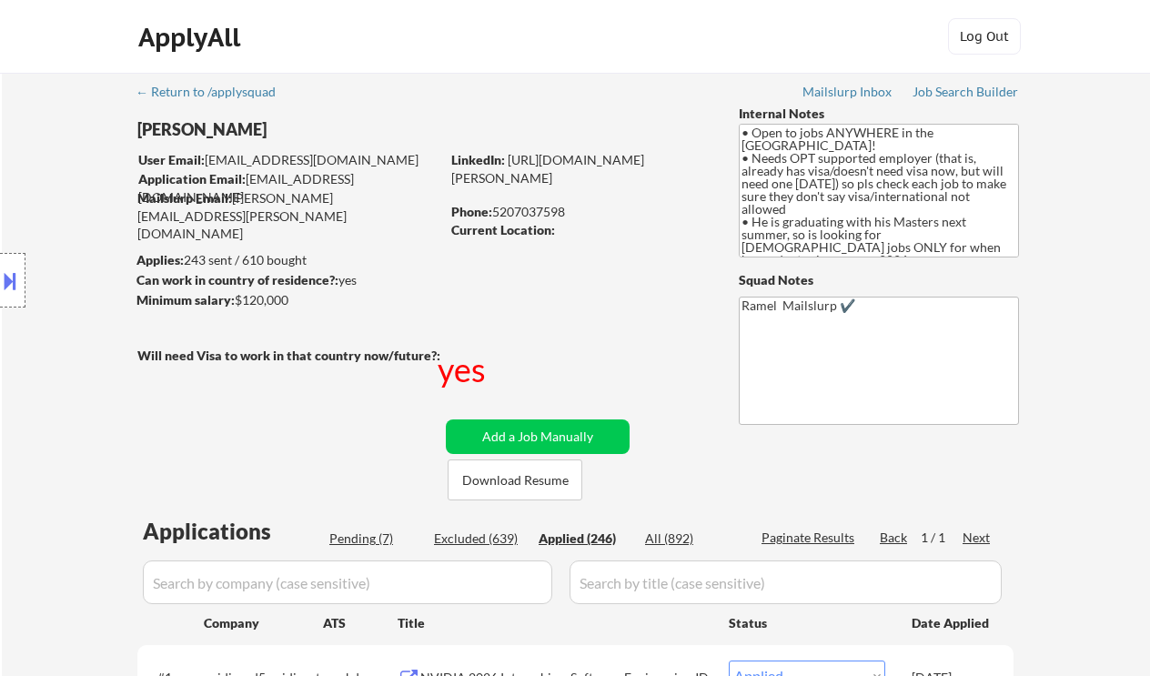
select select ""applied""
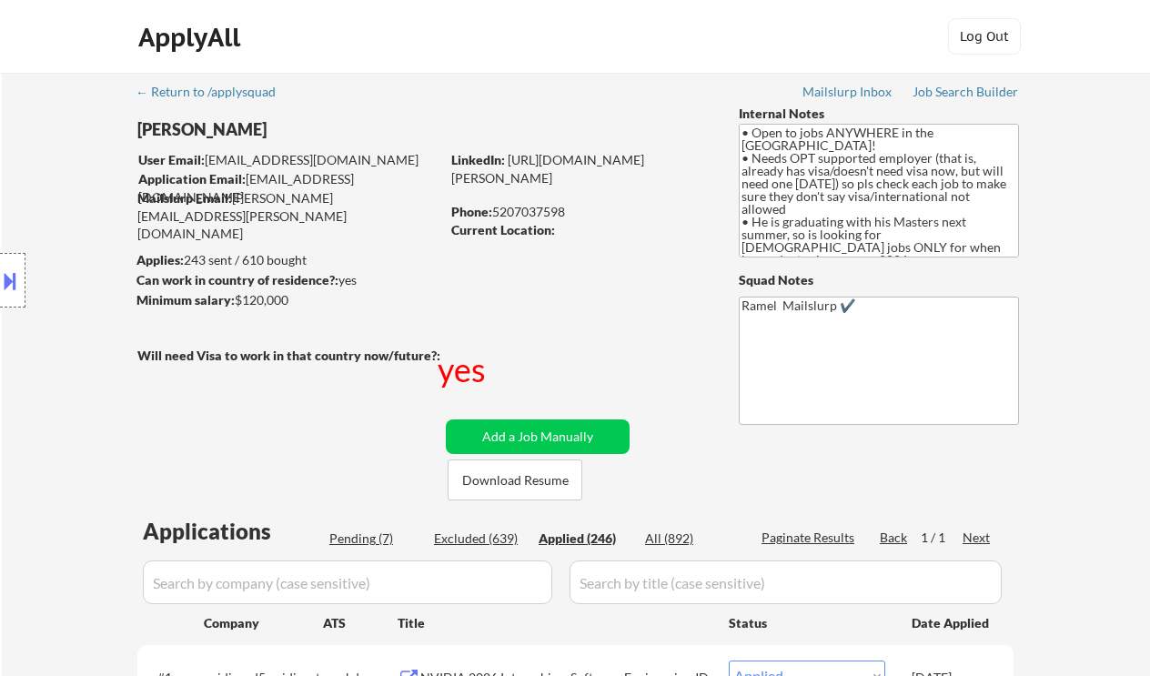
select select ""applied""
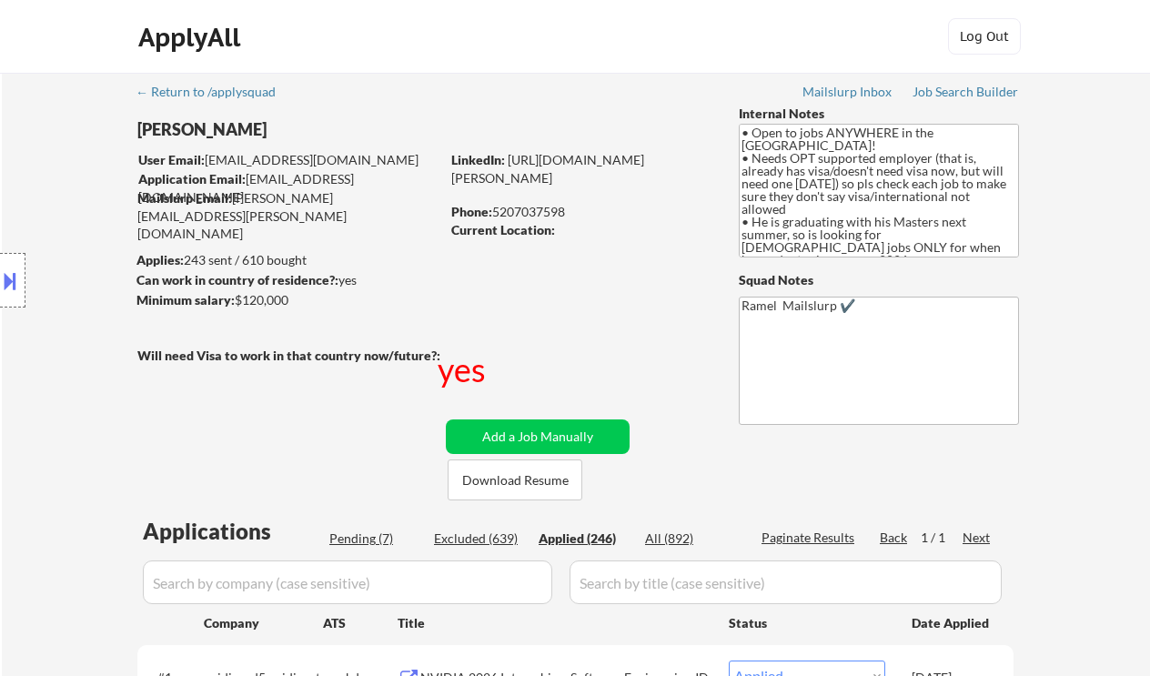
select select ""applied""
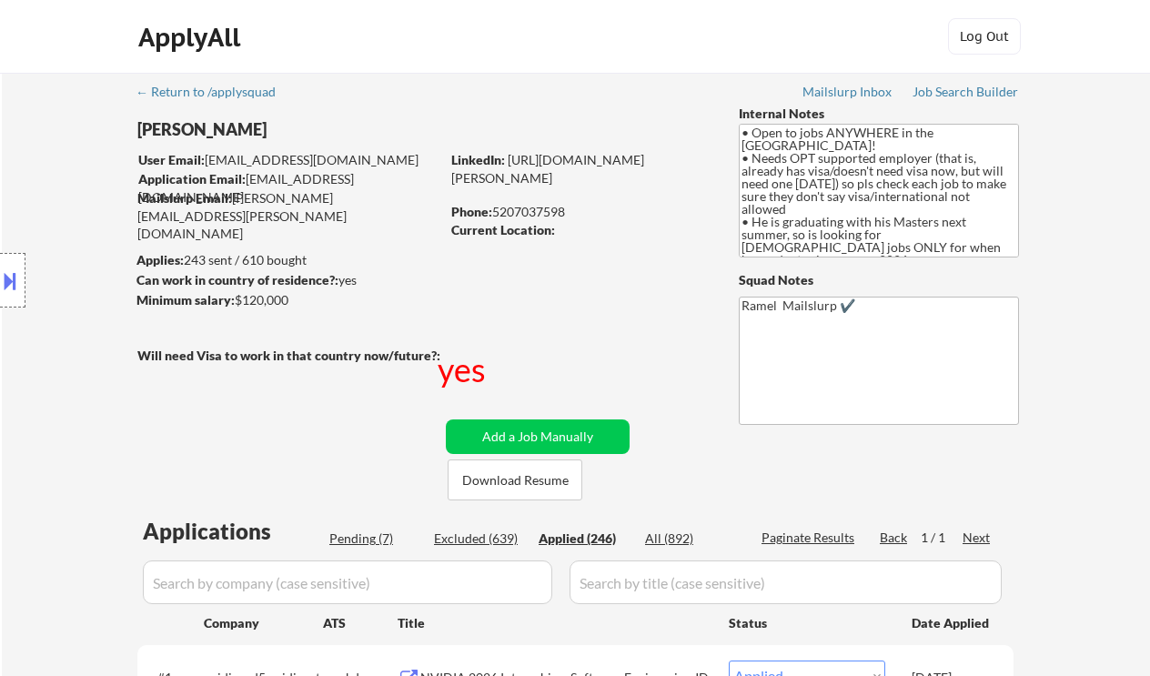
select select ""applied""
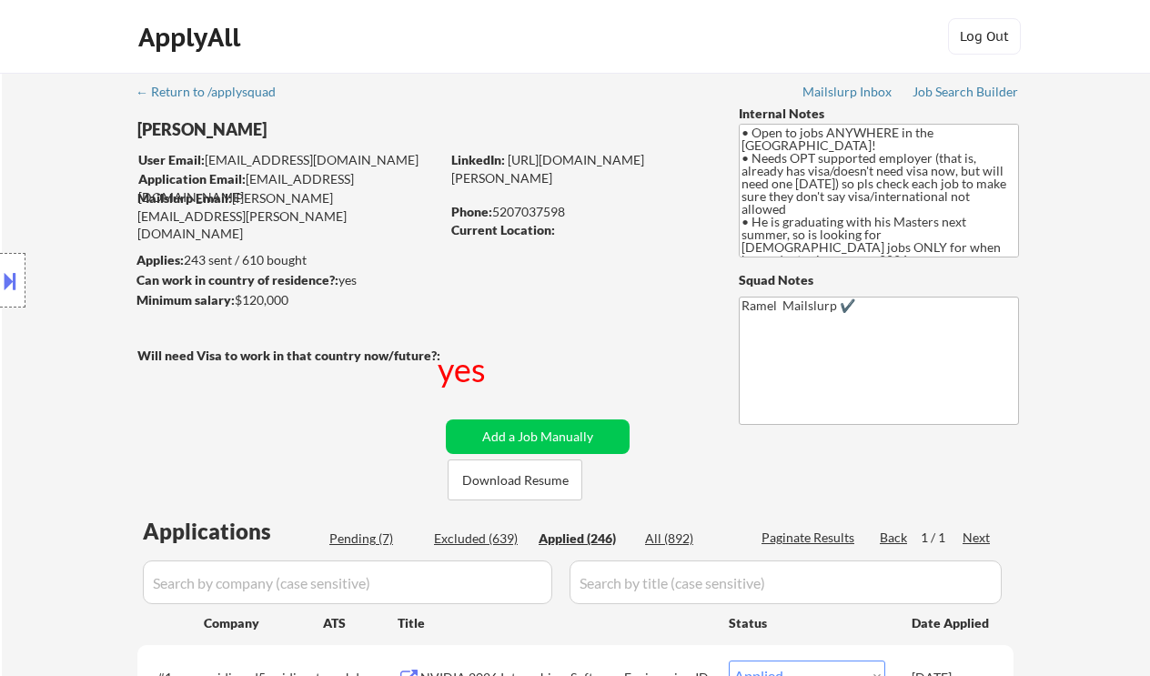
select select ""applied""
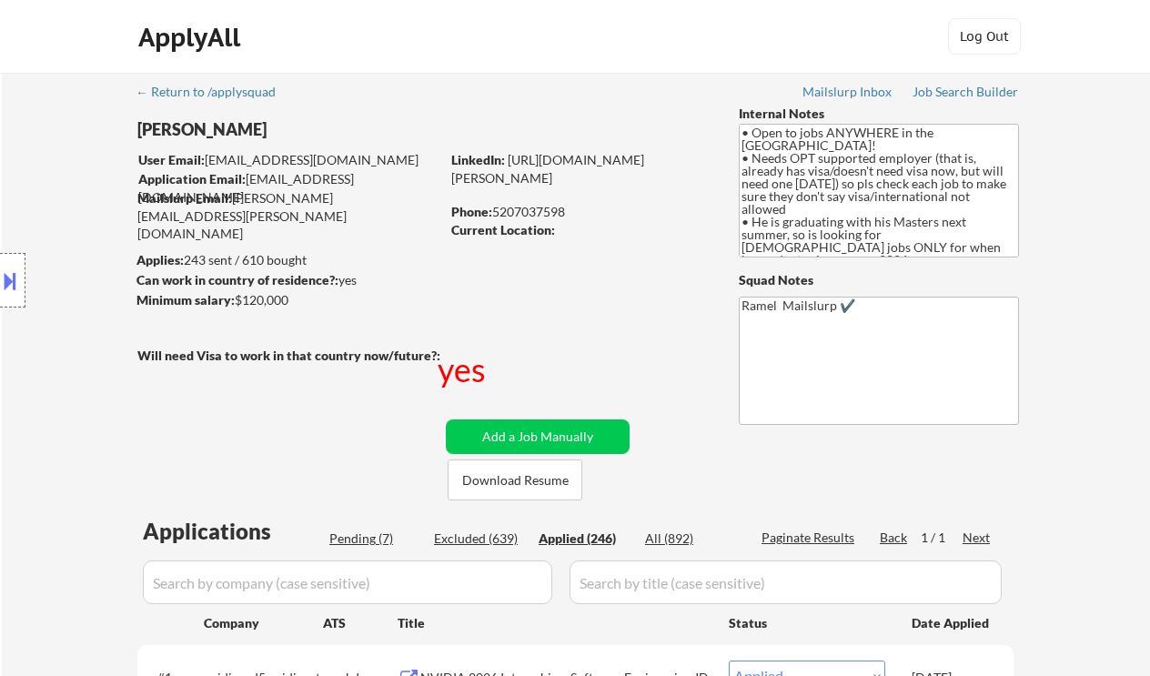
select select ""applied""
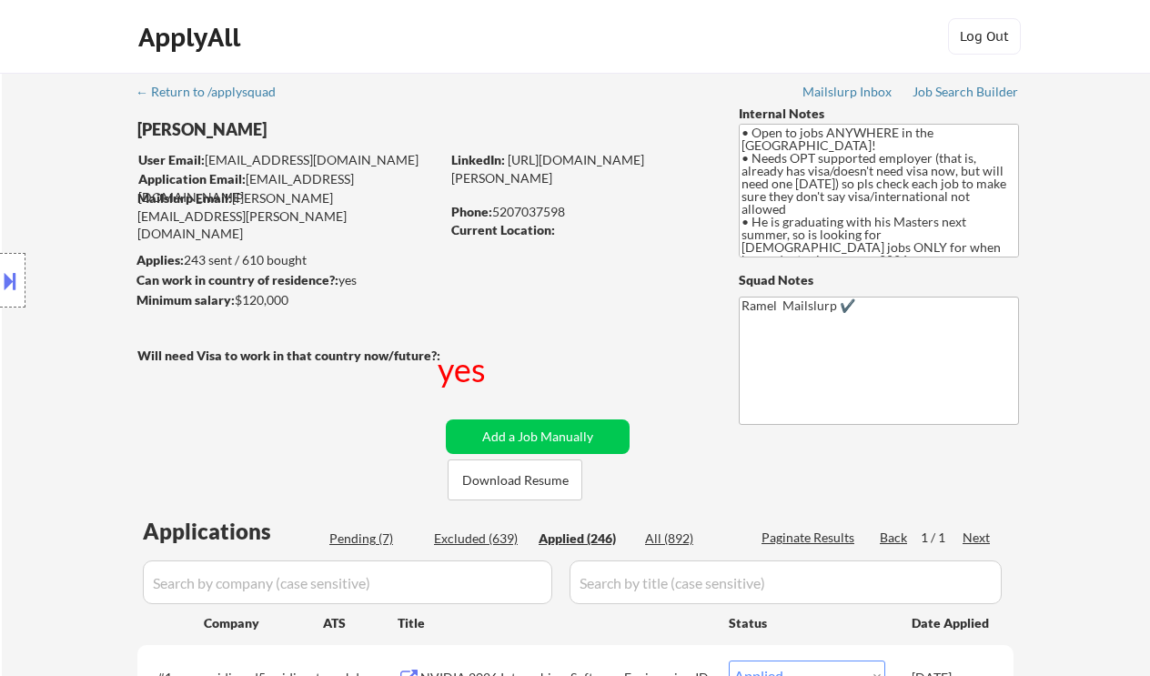
select select ""applied""
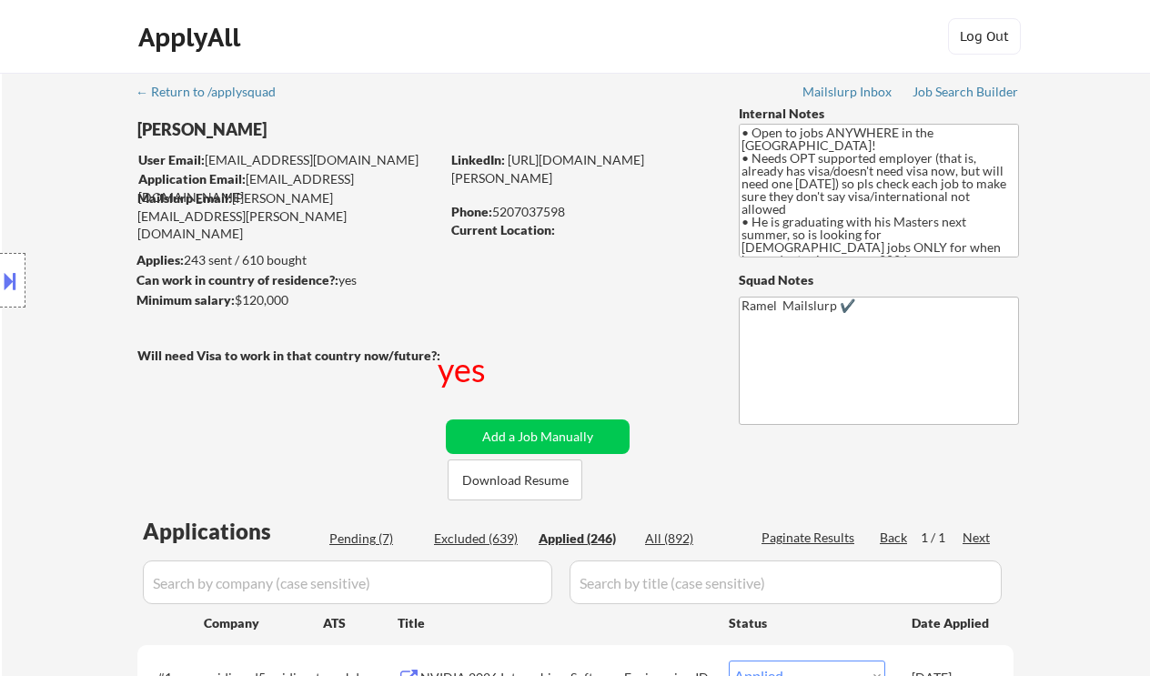
select select ""applied""
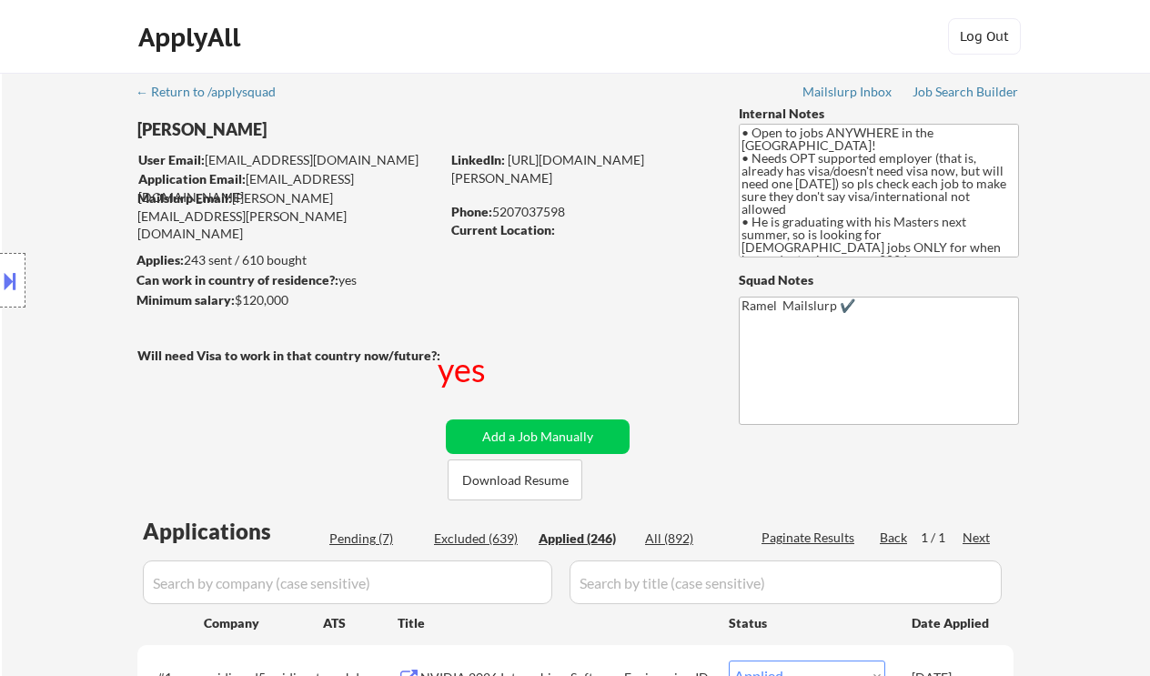
select select ""applied""
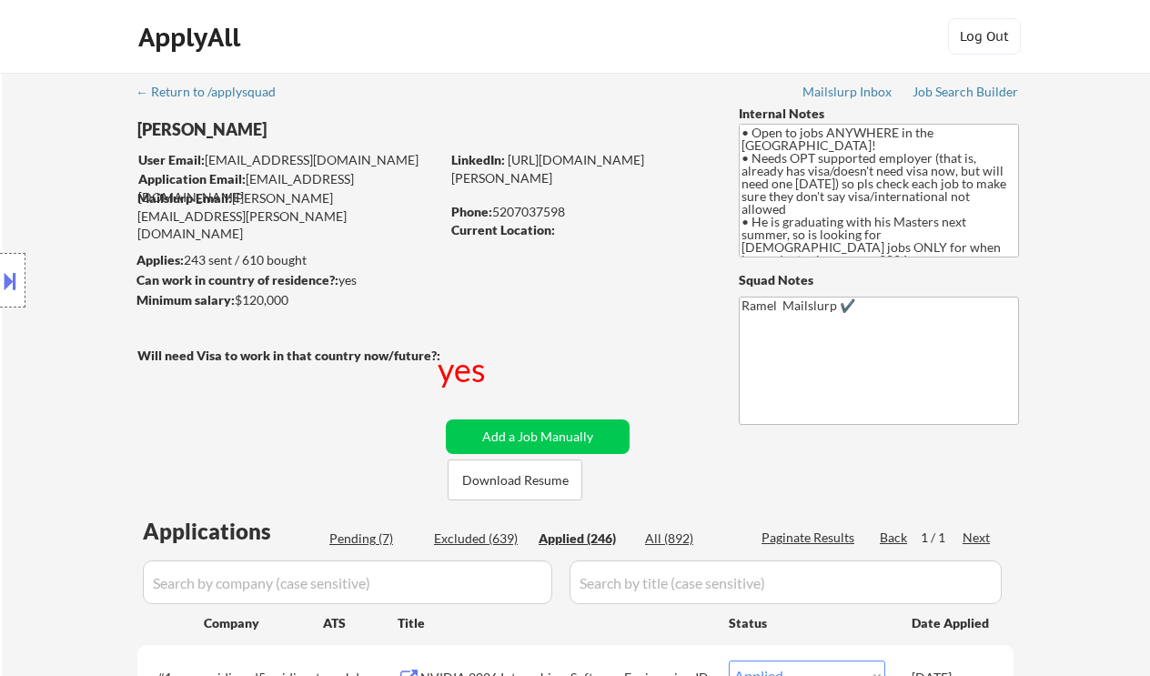
select select ""applied""
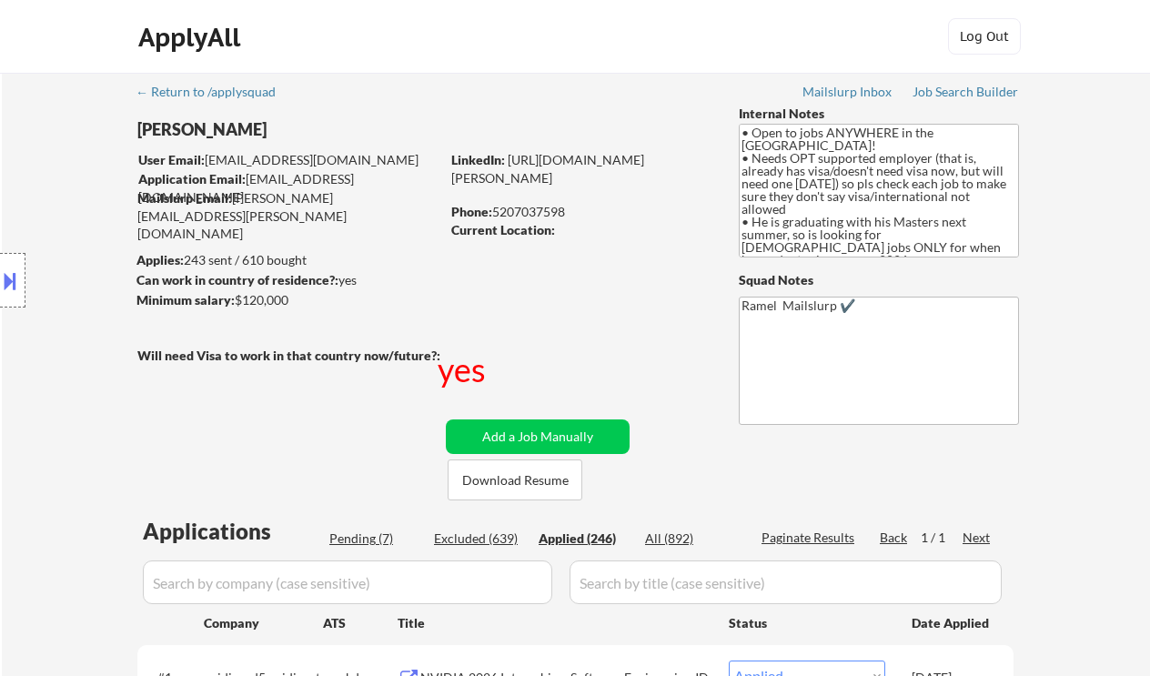
select select ""applied""
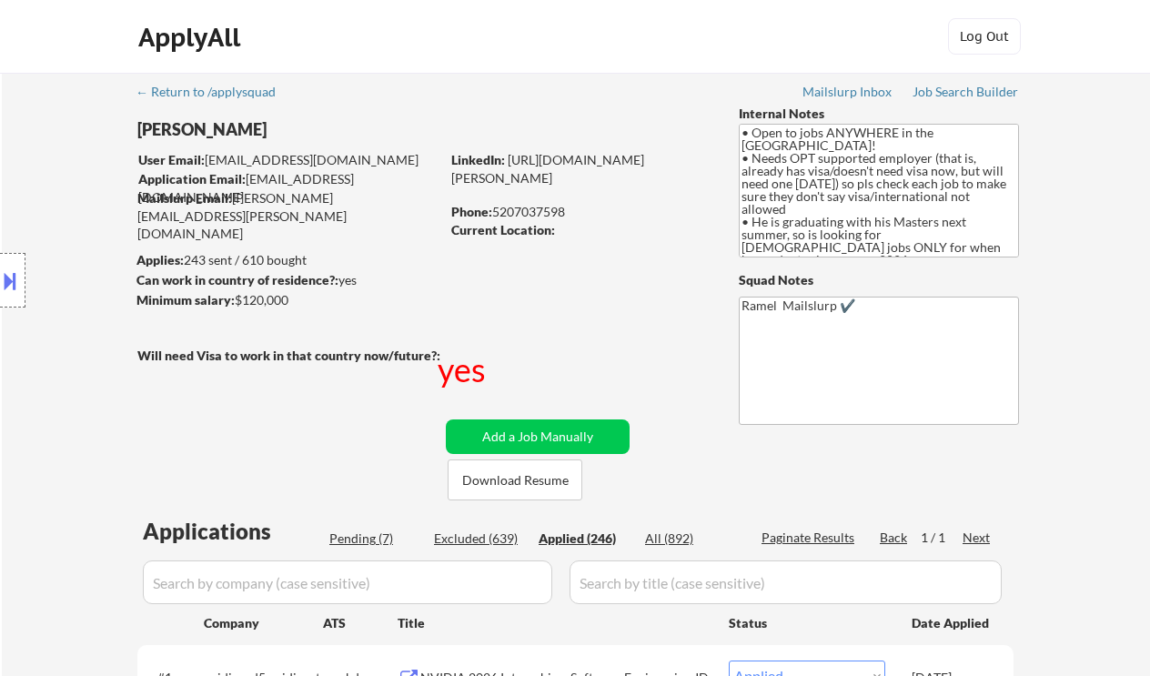
select select ""applied""
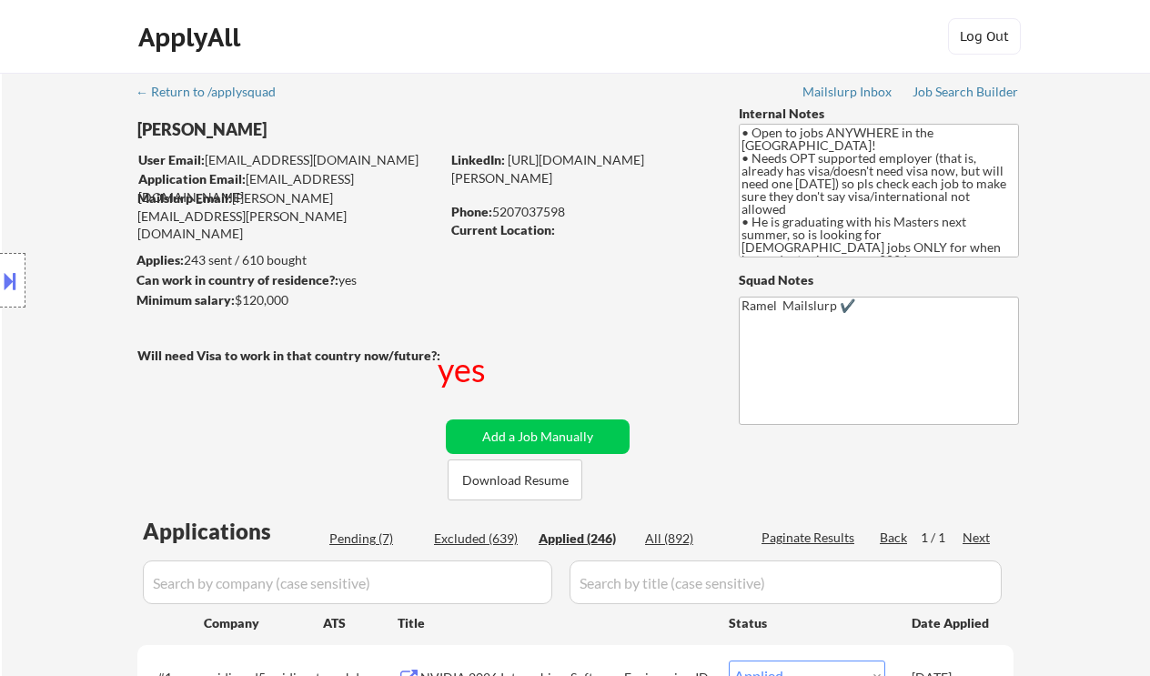
select select ""applied""
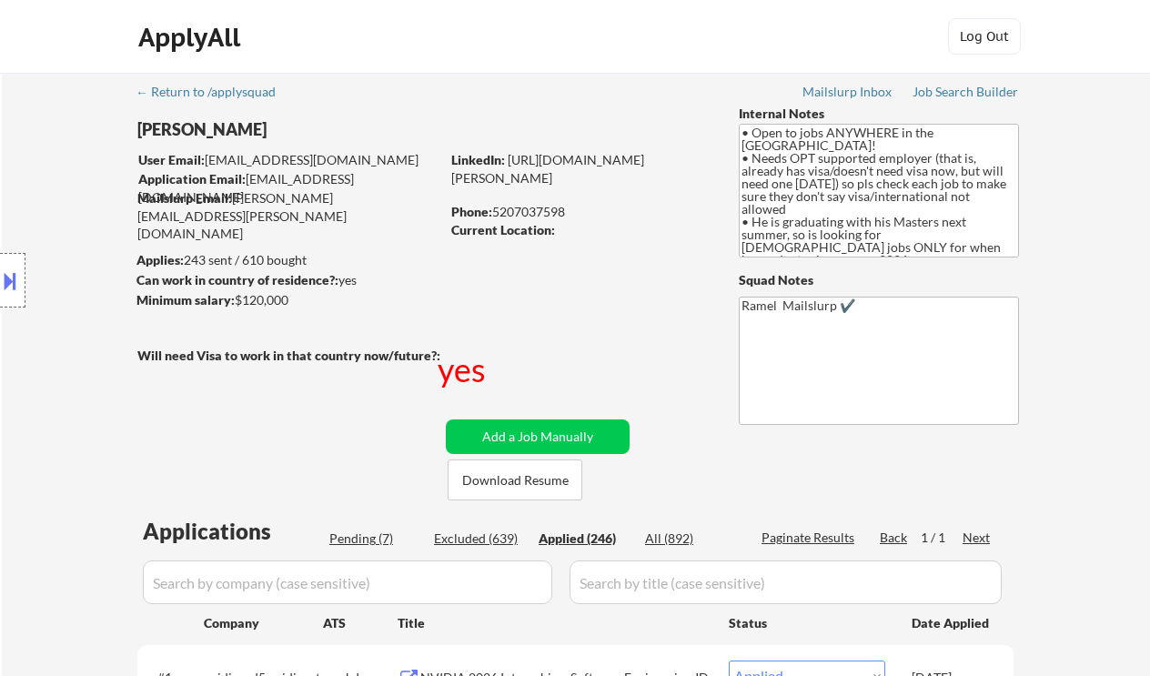
select select ""applied""
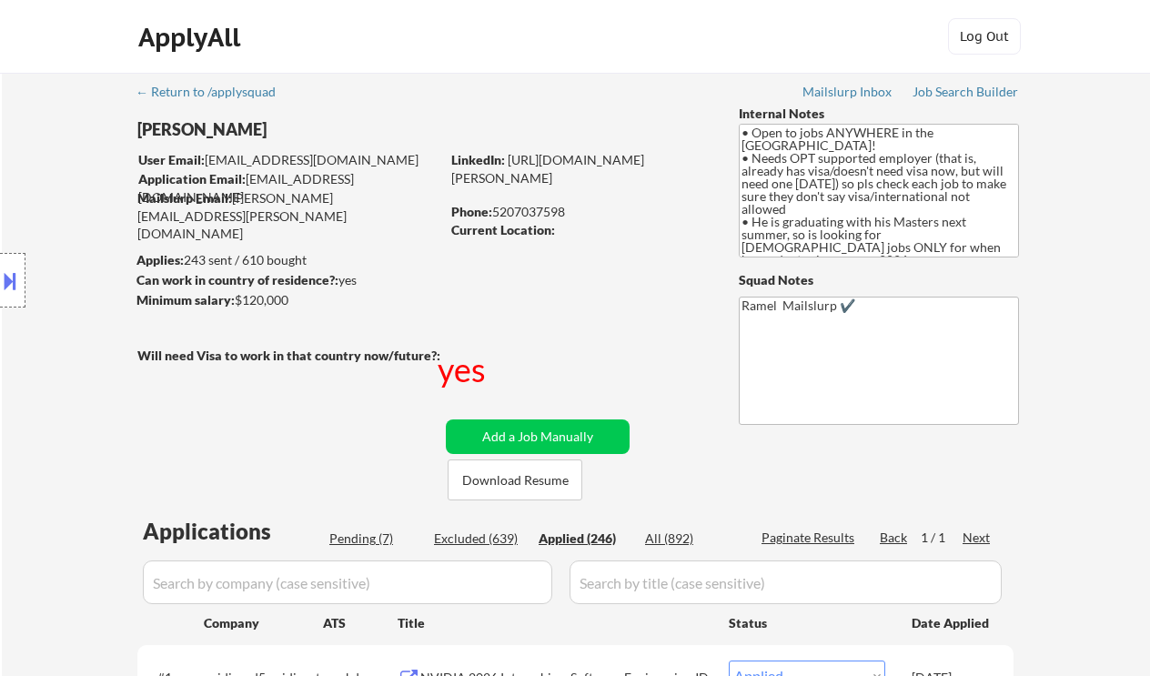
select select ""applied""
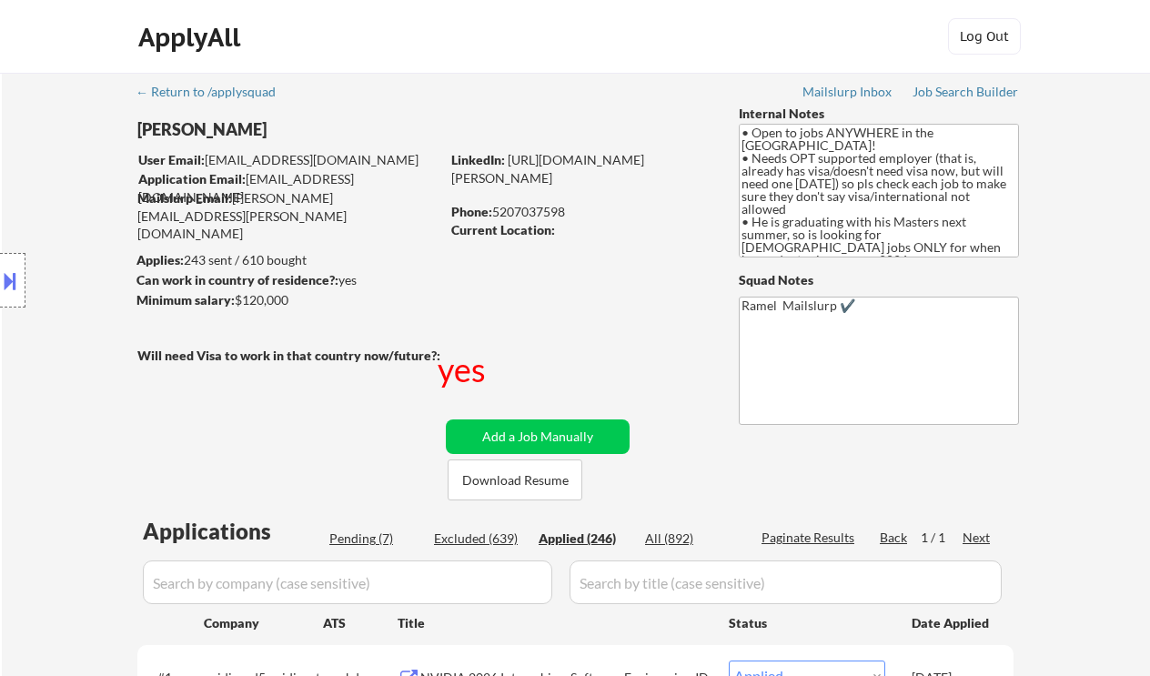
select select ""applied""
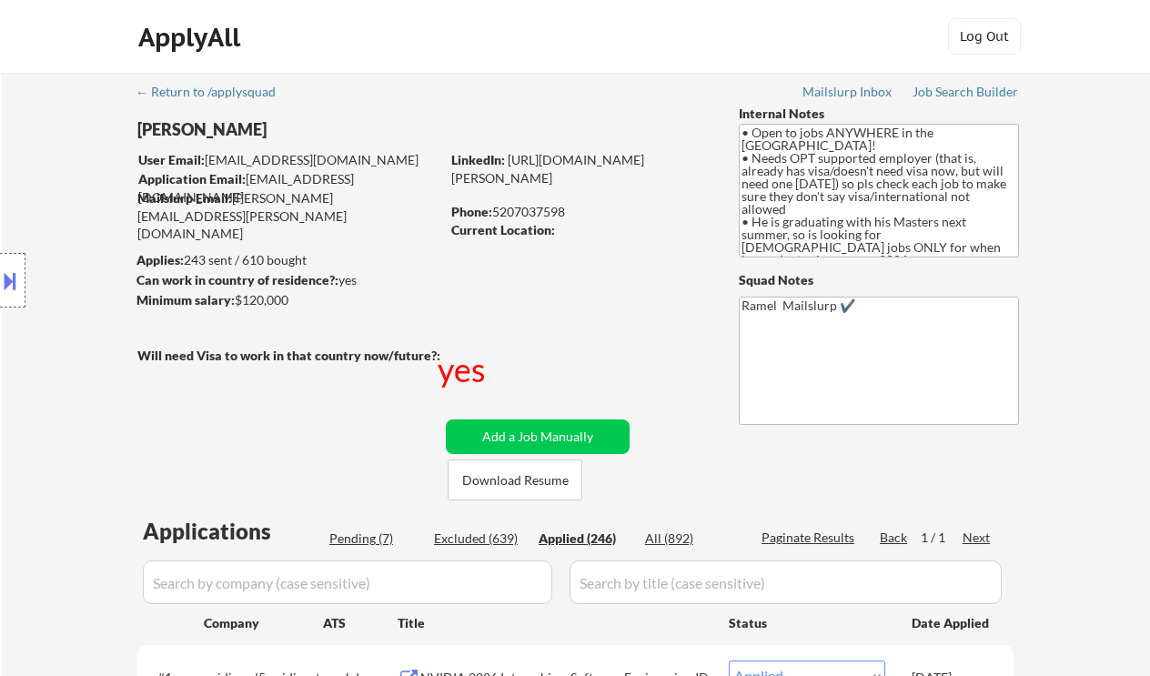
select select ""applied""
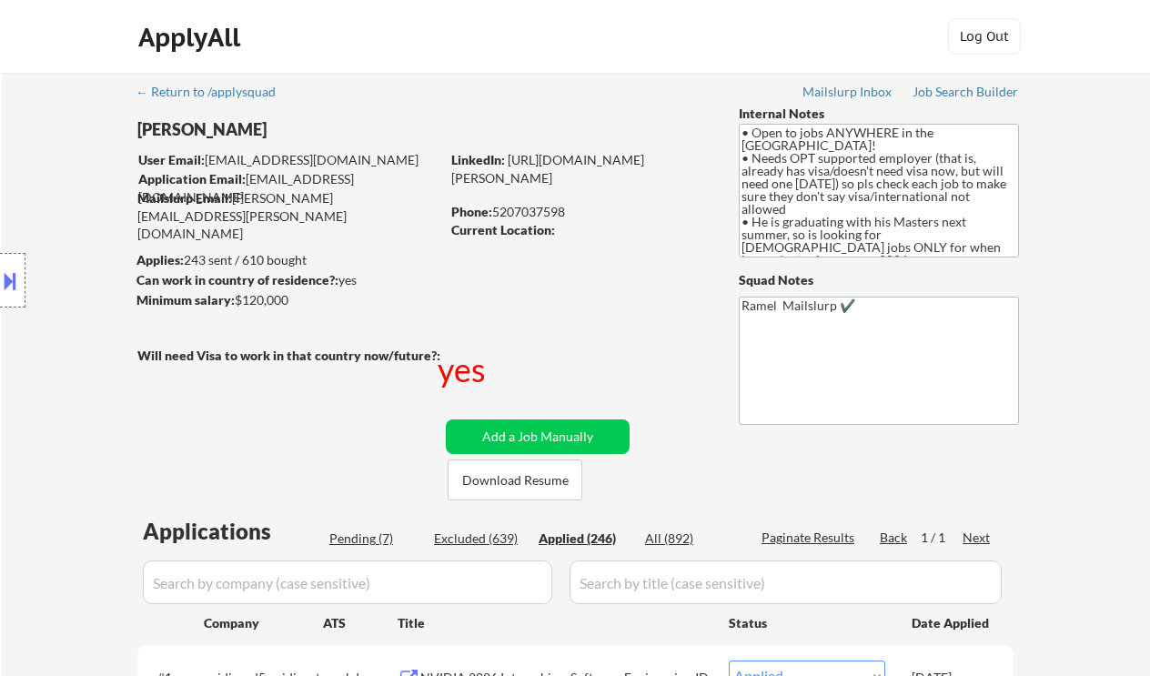
select select ""applied""
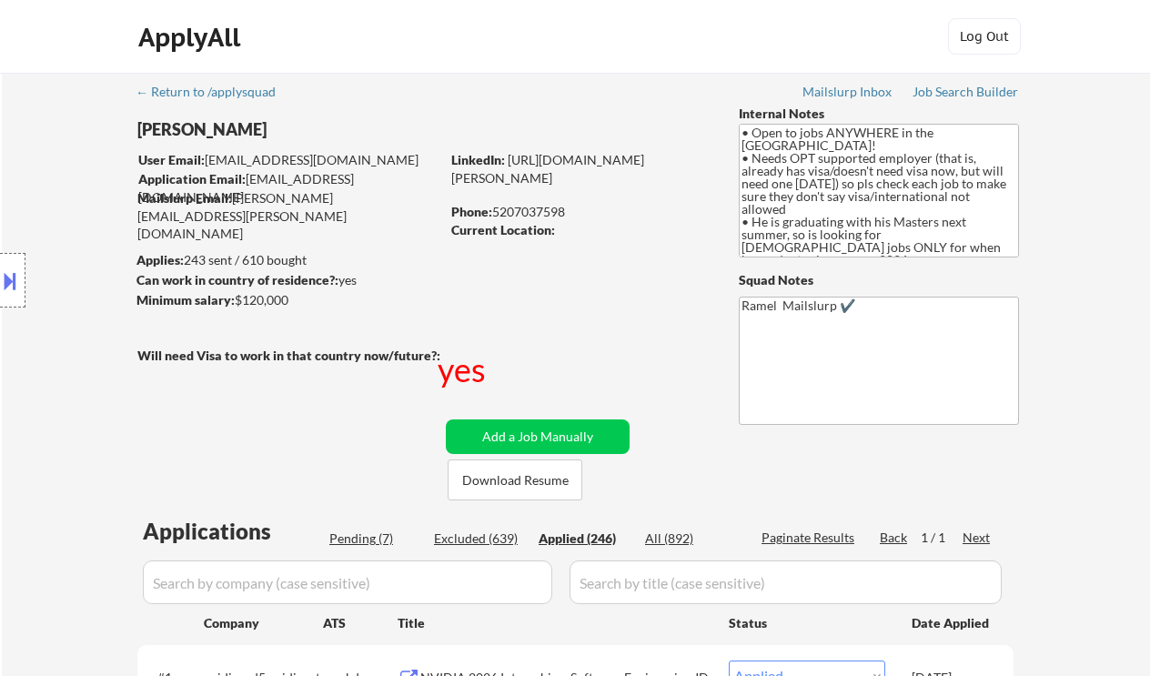
select select ""applied""
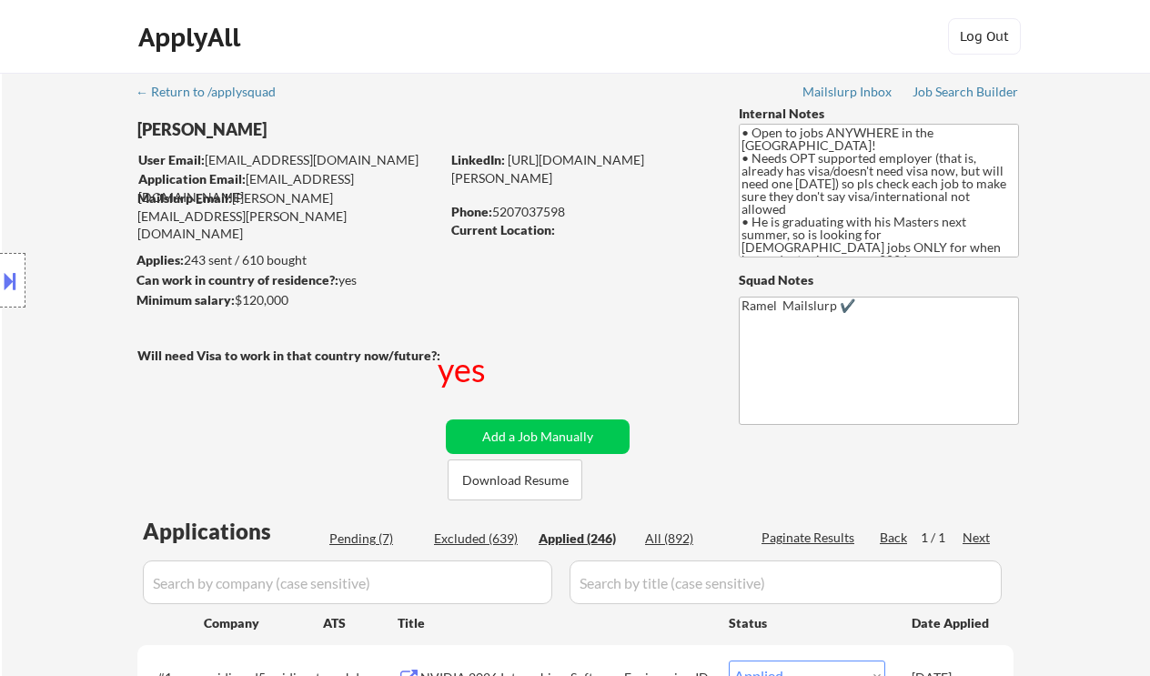
select select ""applied""
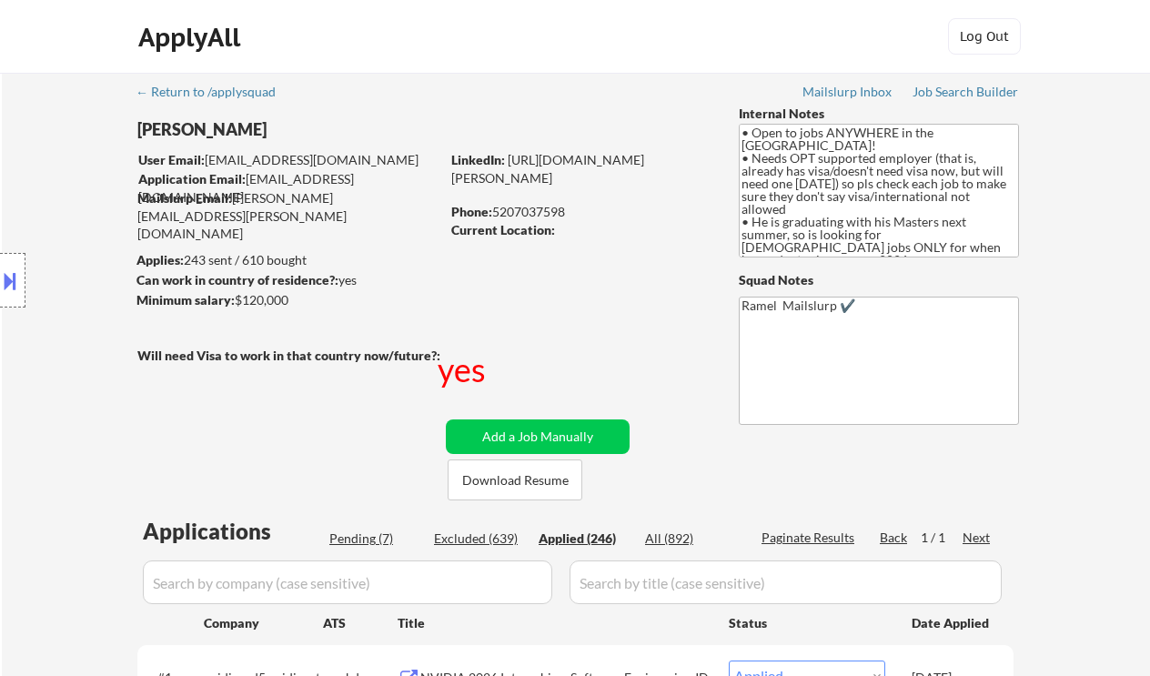
select select ""applied""
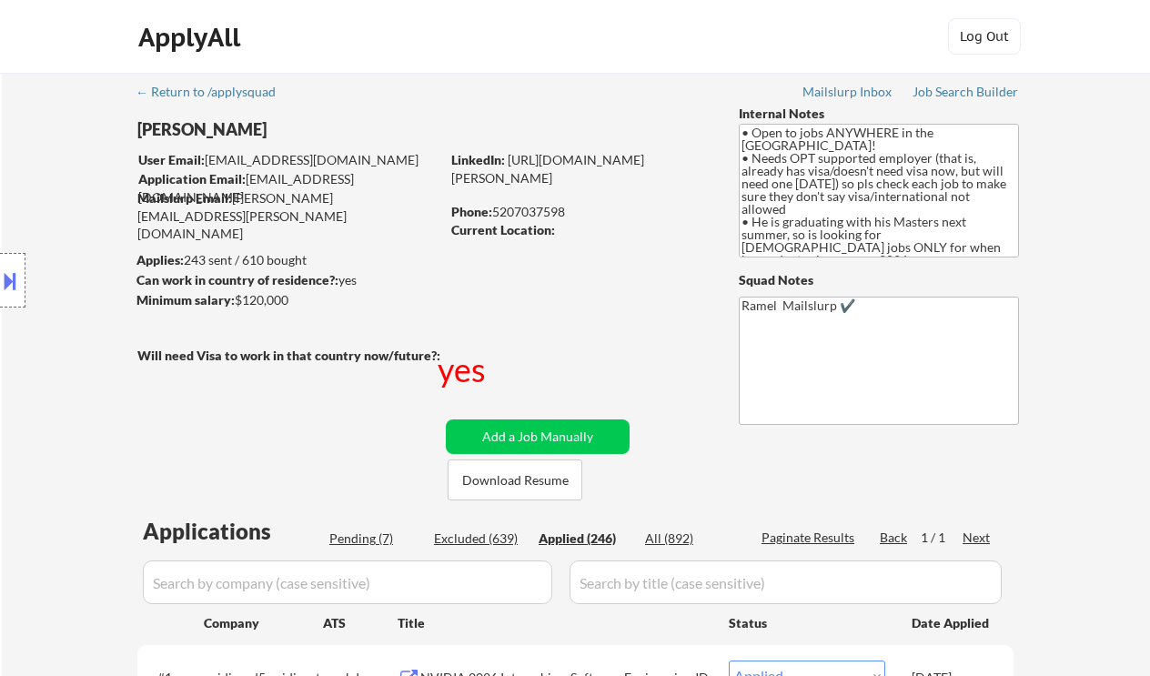
select select ""applied""
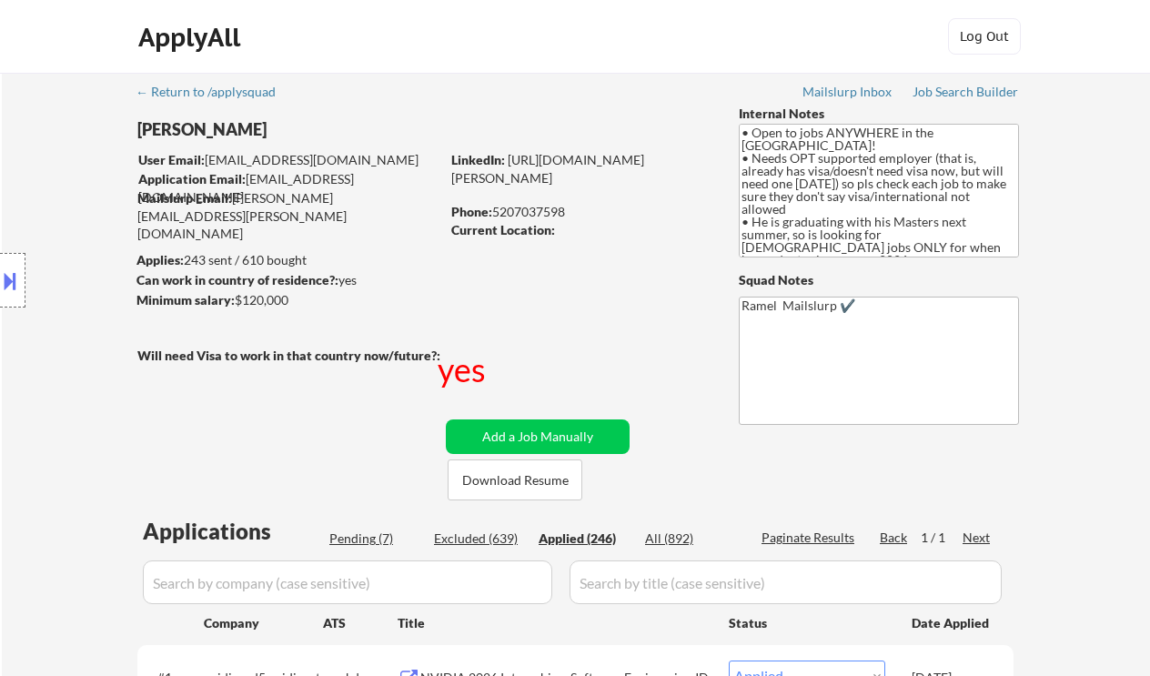
select select ""applied""
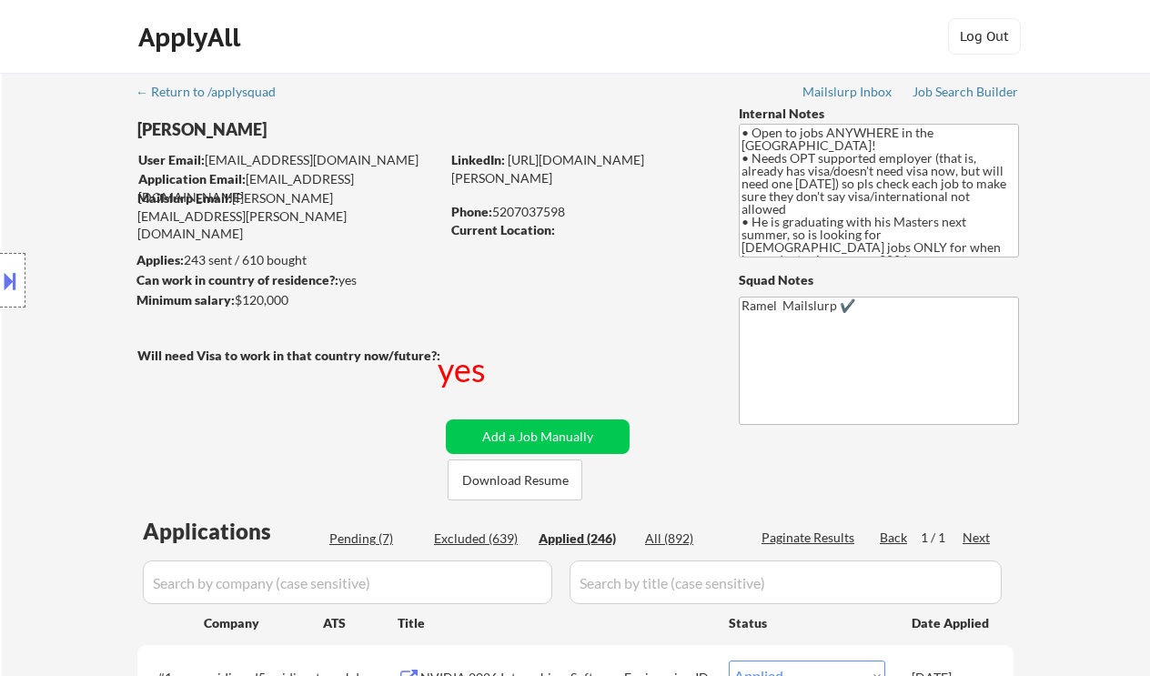
select select ""applied""
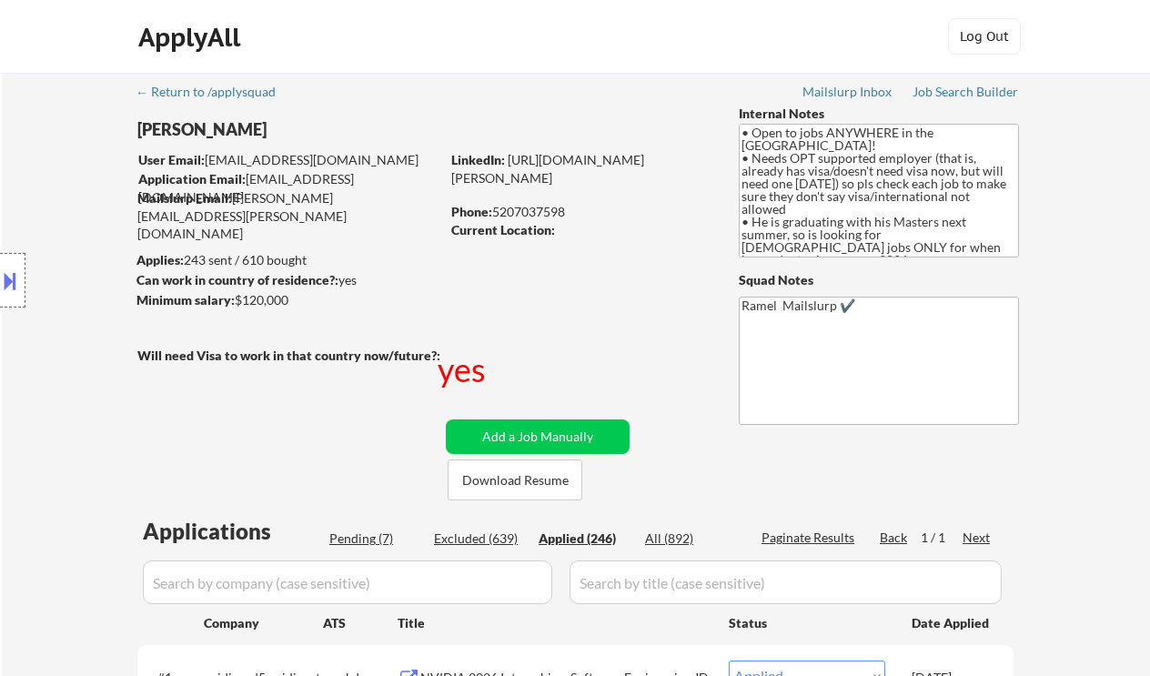
select select ""applied""
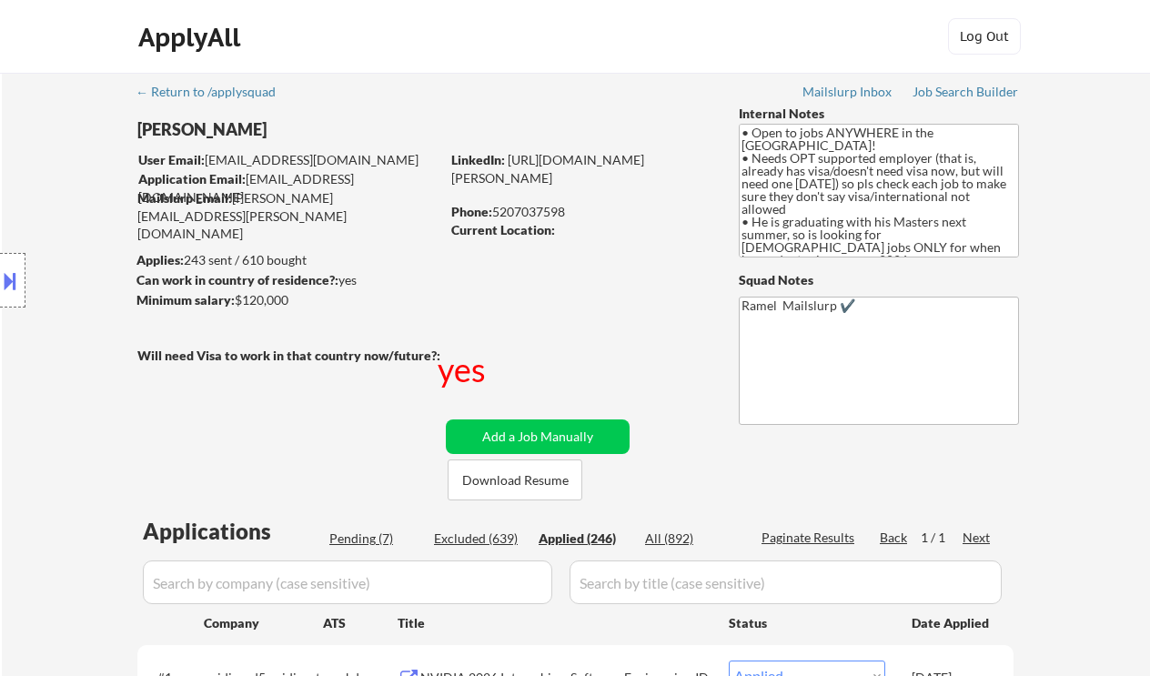
select select ""applied""
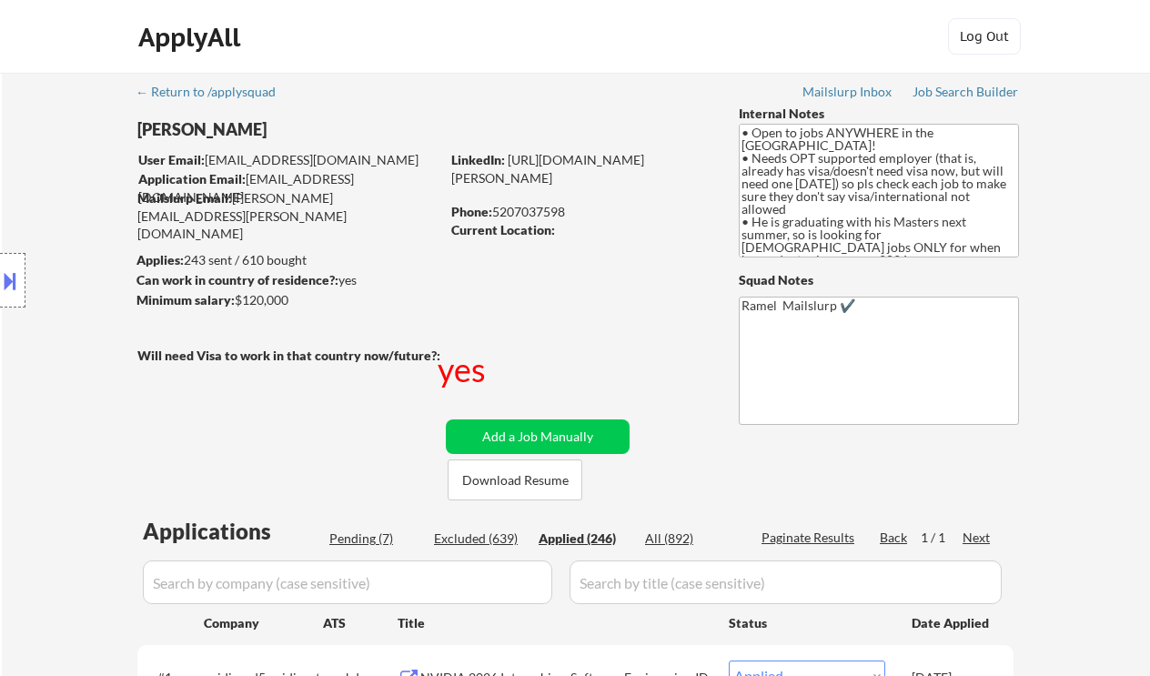
select select ""applied""
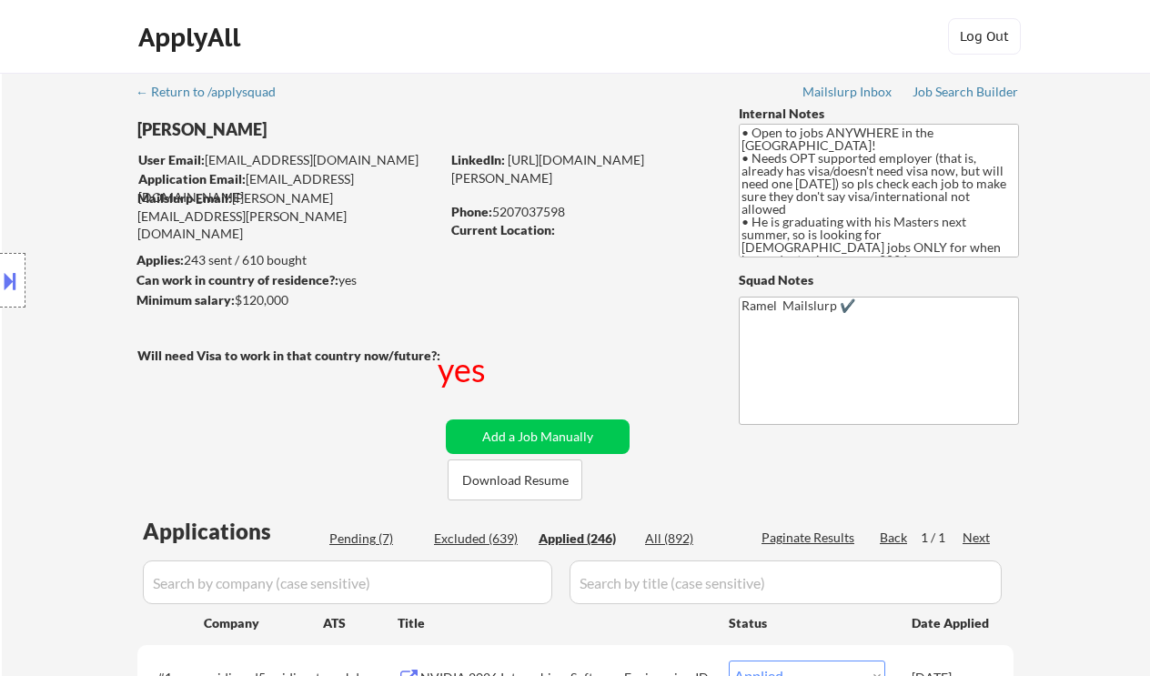
select select ""applied""
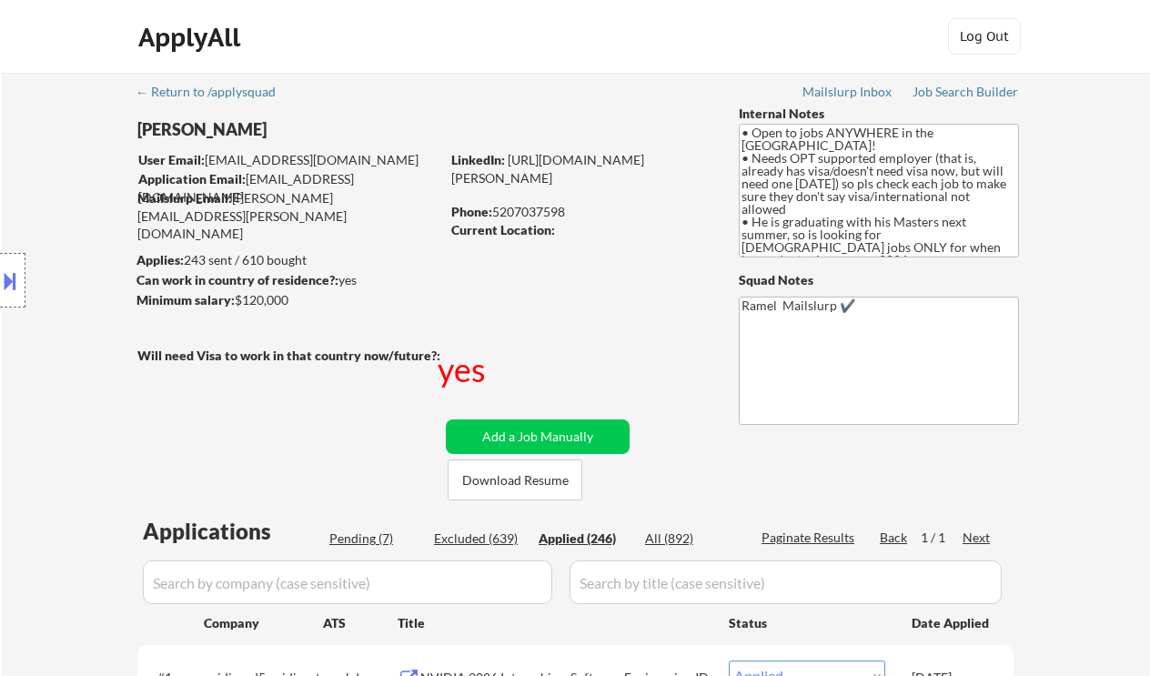
select select ""applied""
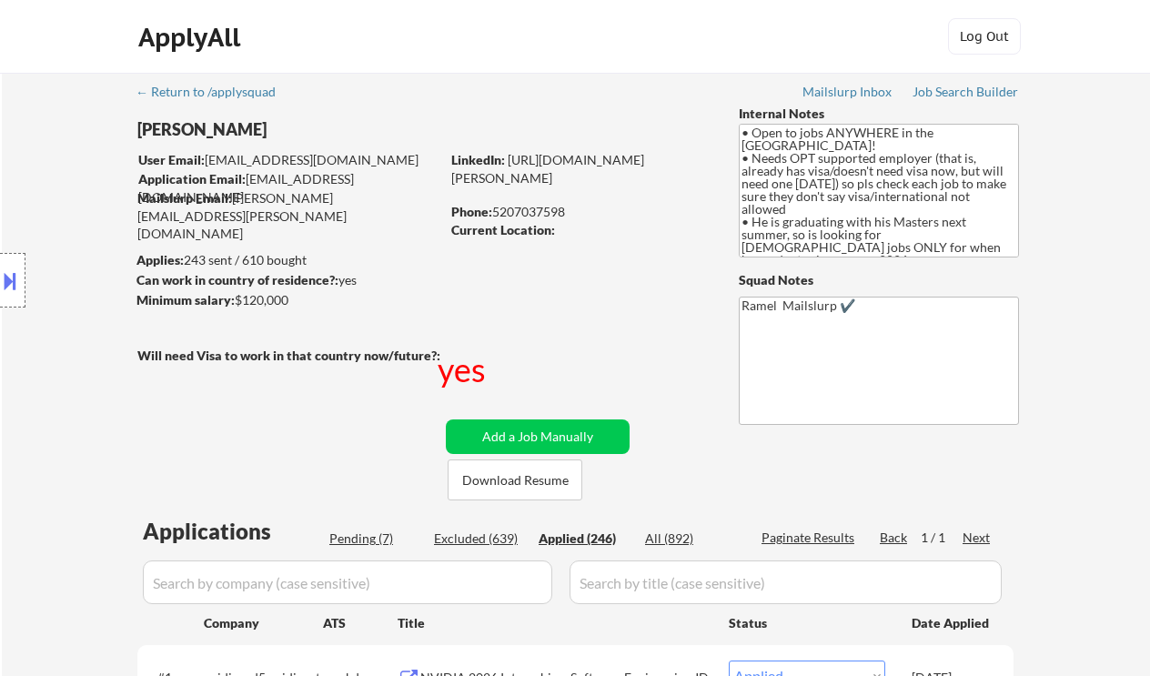
select select ""applied""
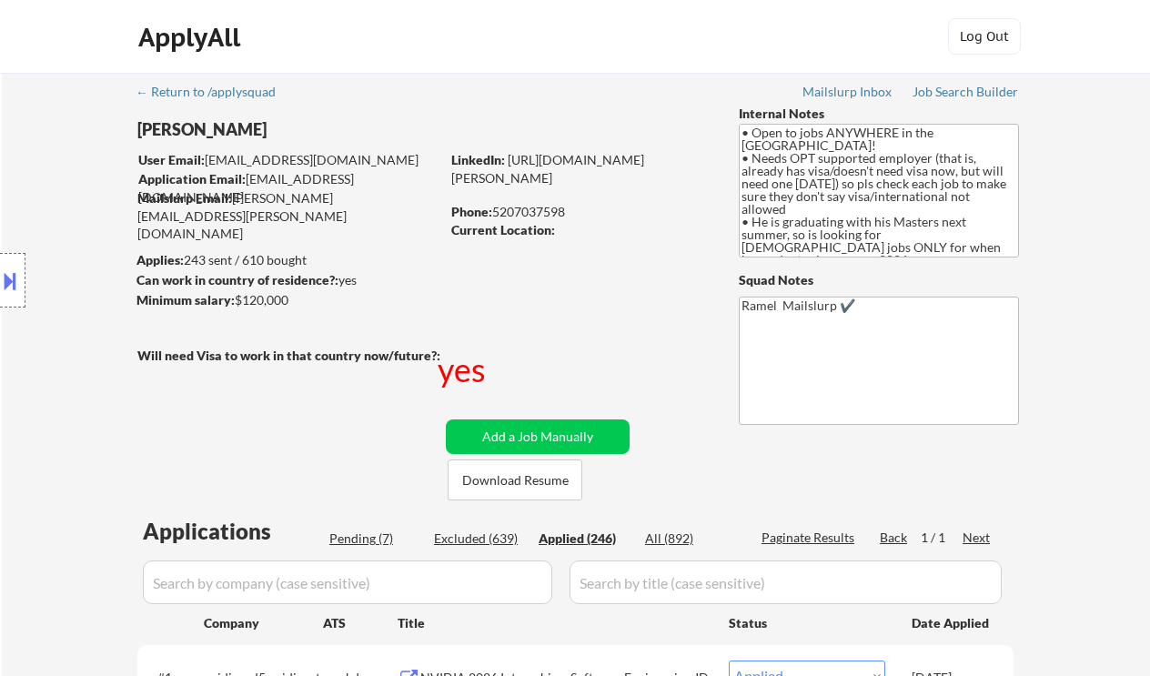
select select ""applied""
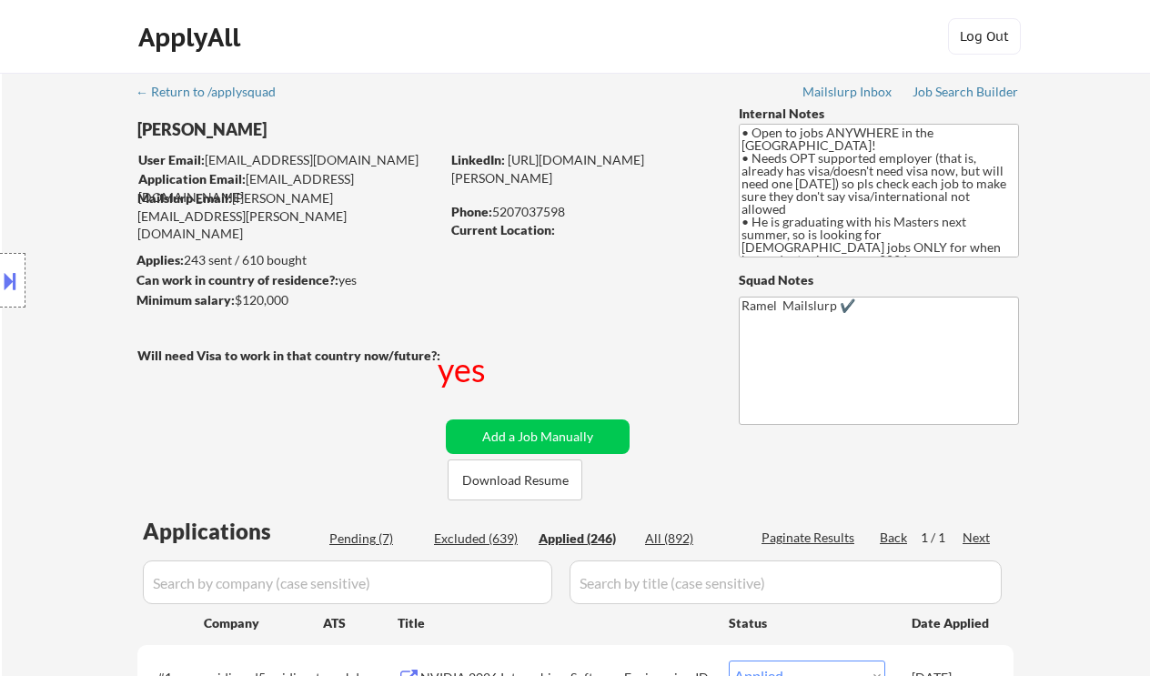
select select ""applied""
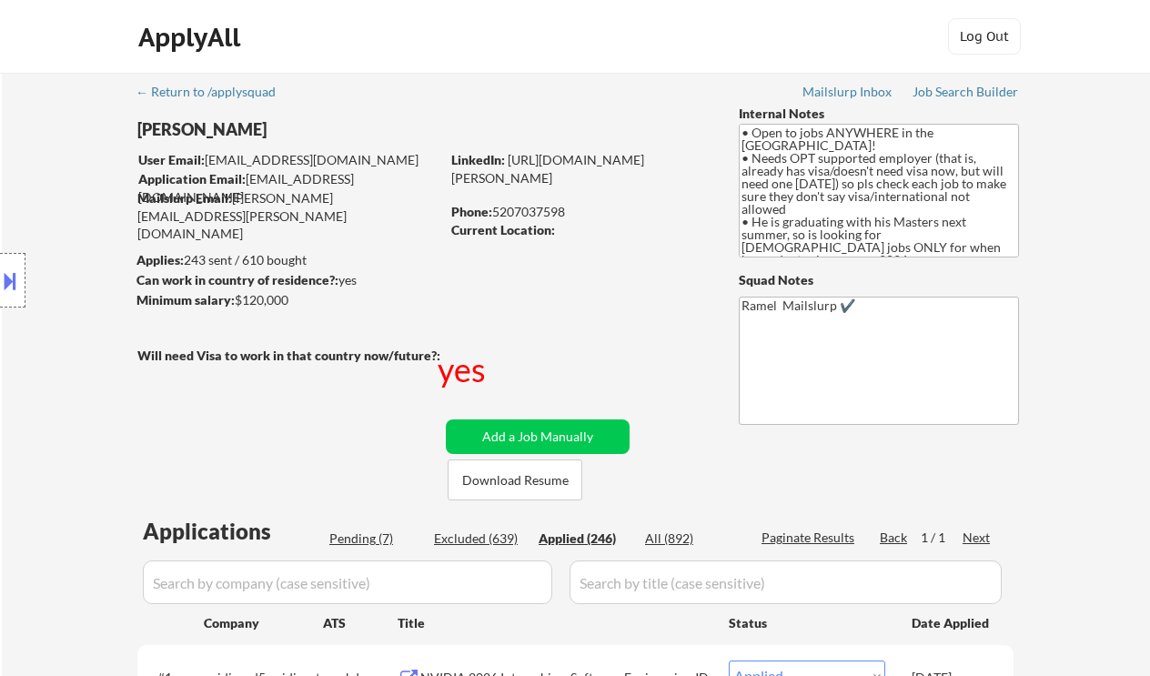
select select ""applied""
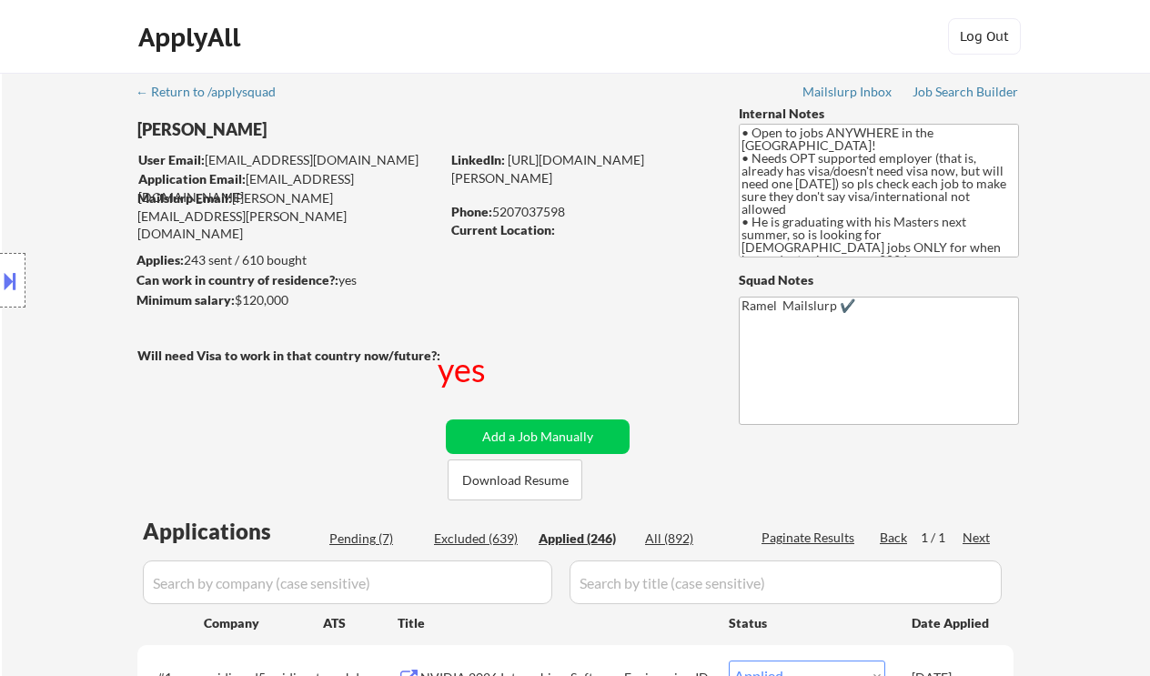
select select ""applied""
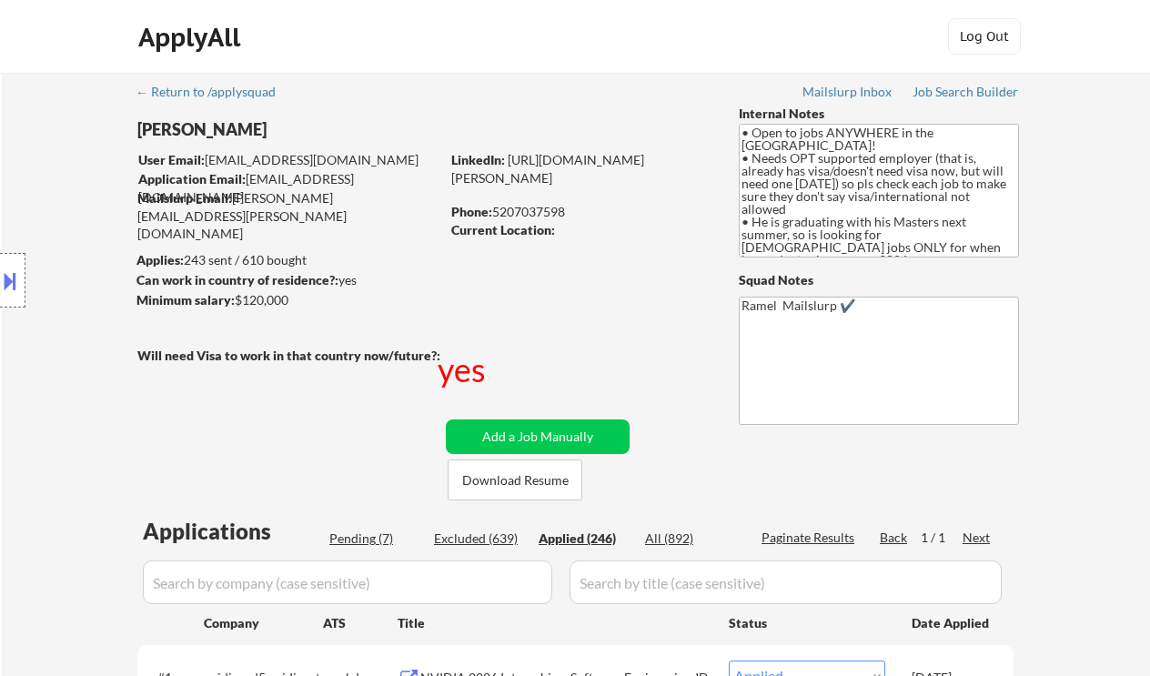
select select ""applied""
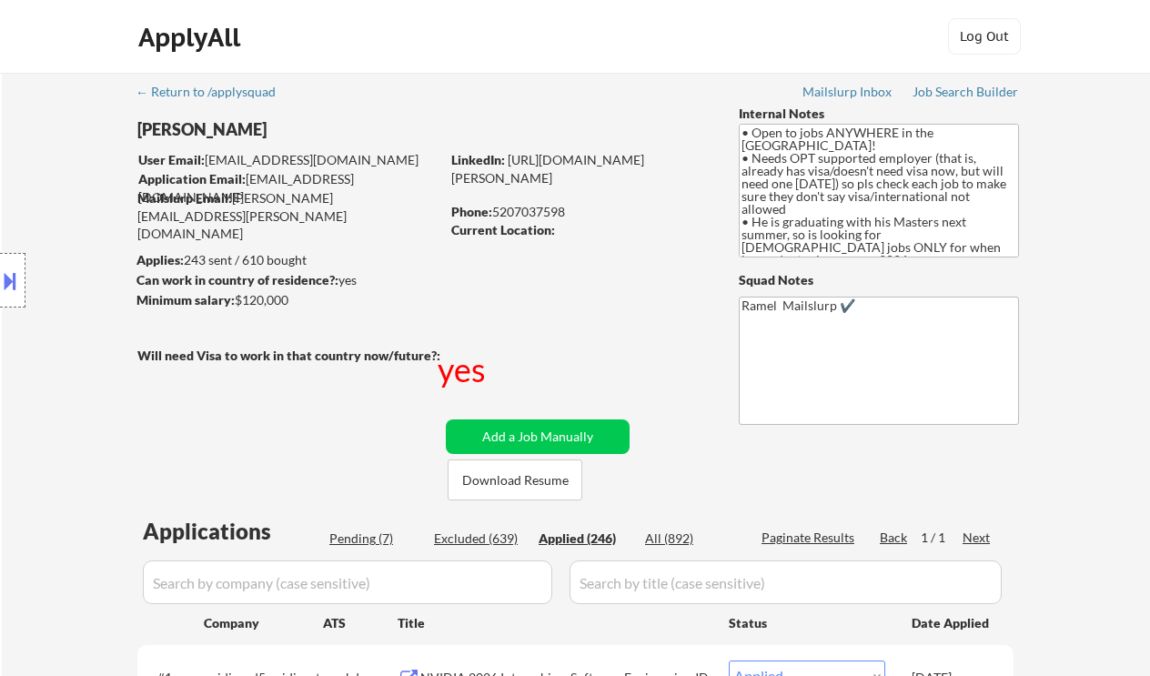
select select ""applied""
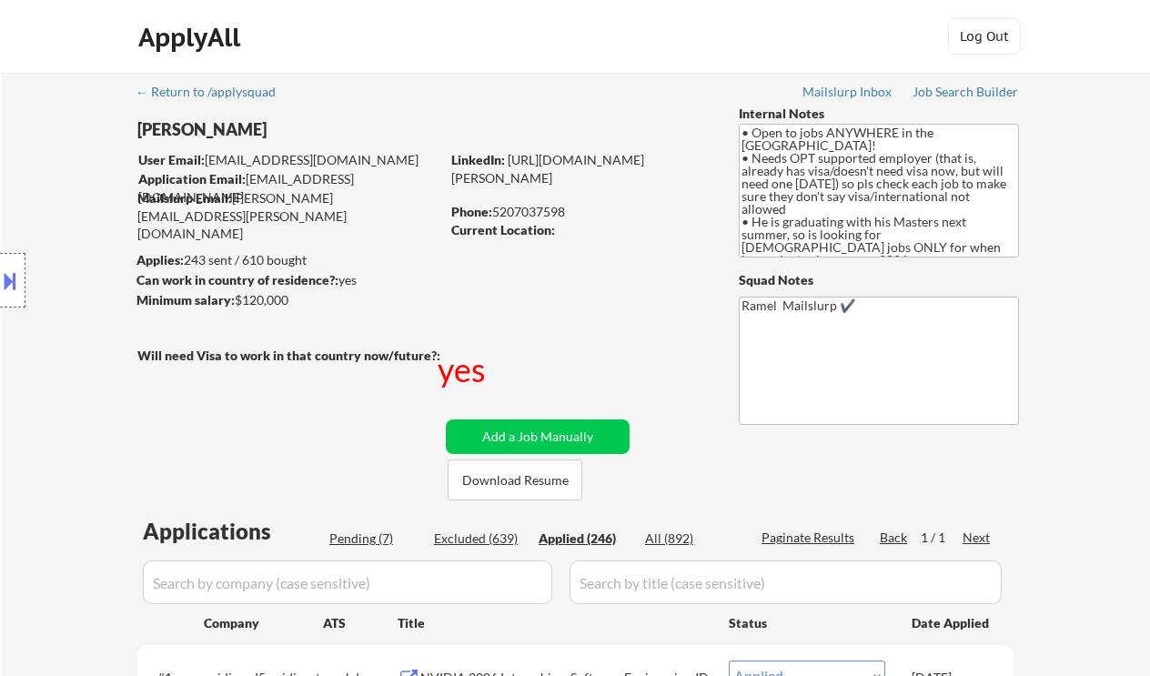
select select ""applied""
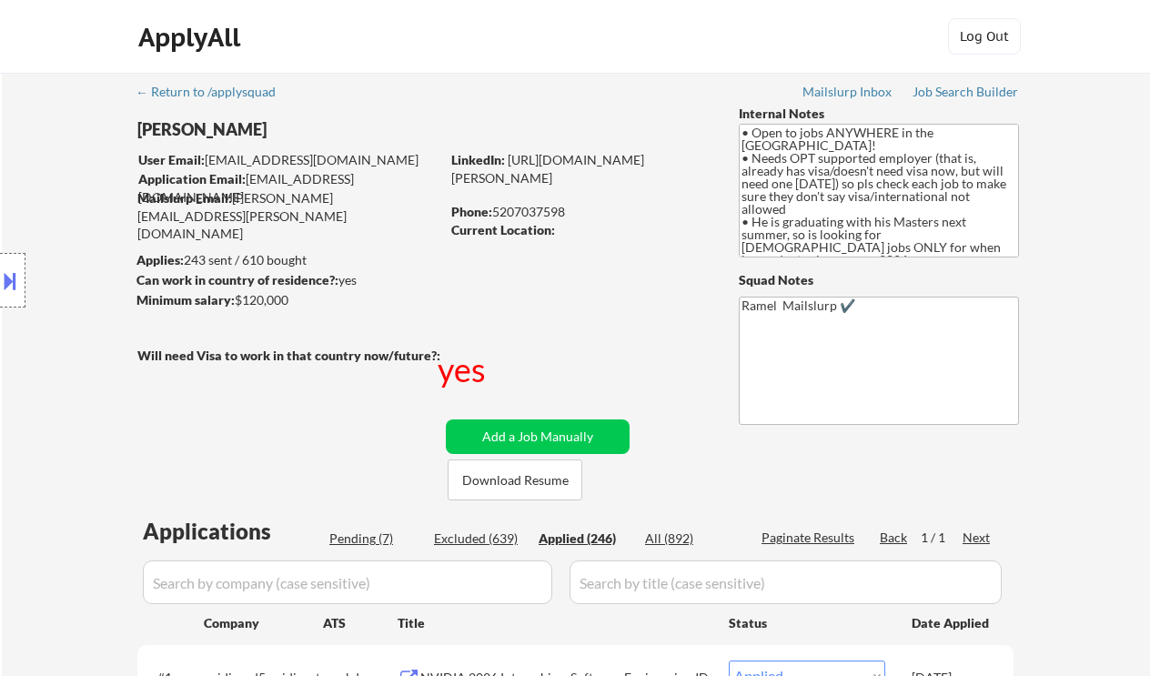
select select ""applied""
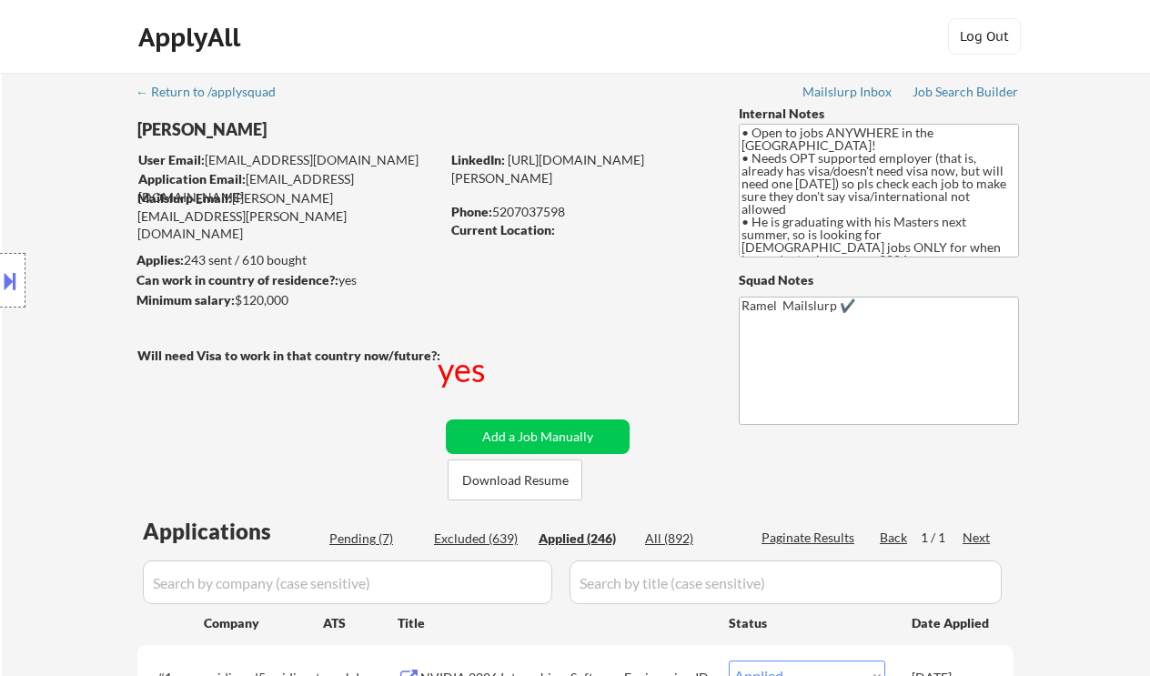
select select ""applied""
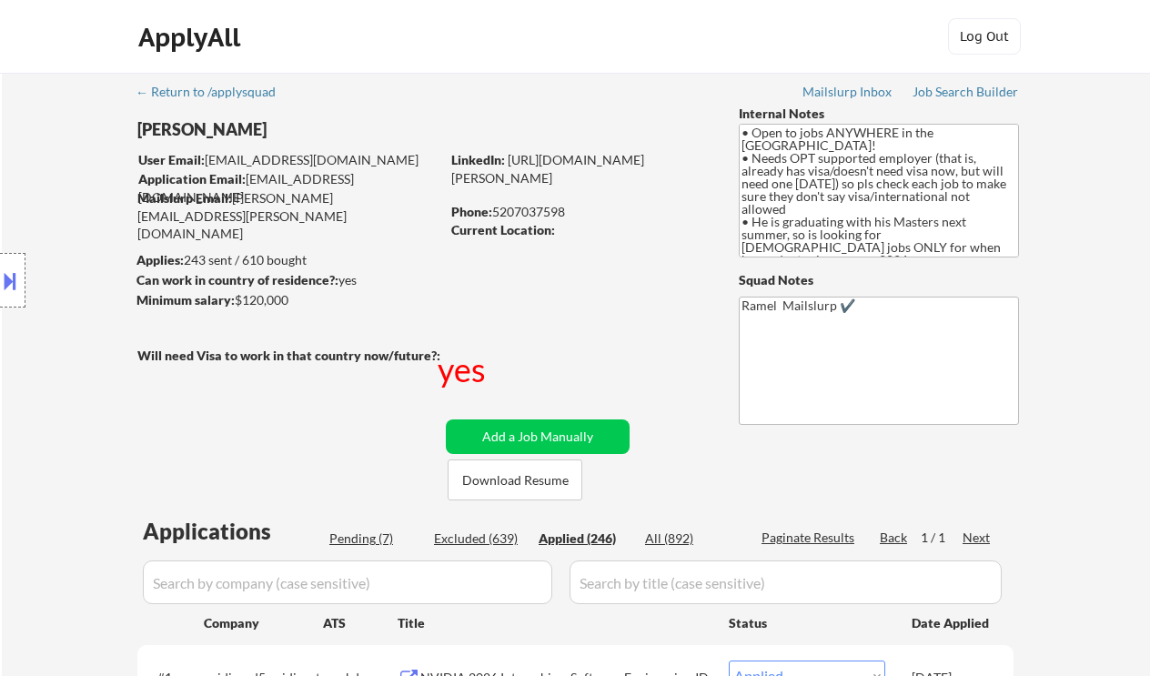
select select ""applied""
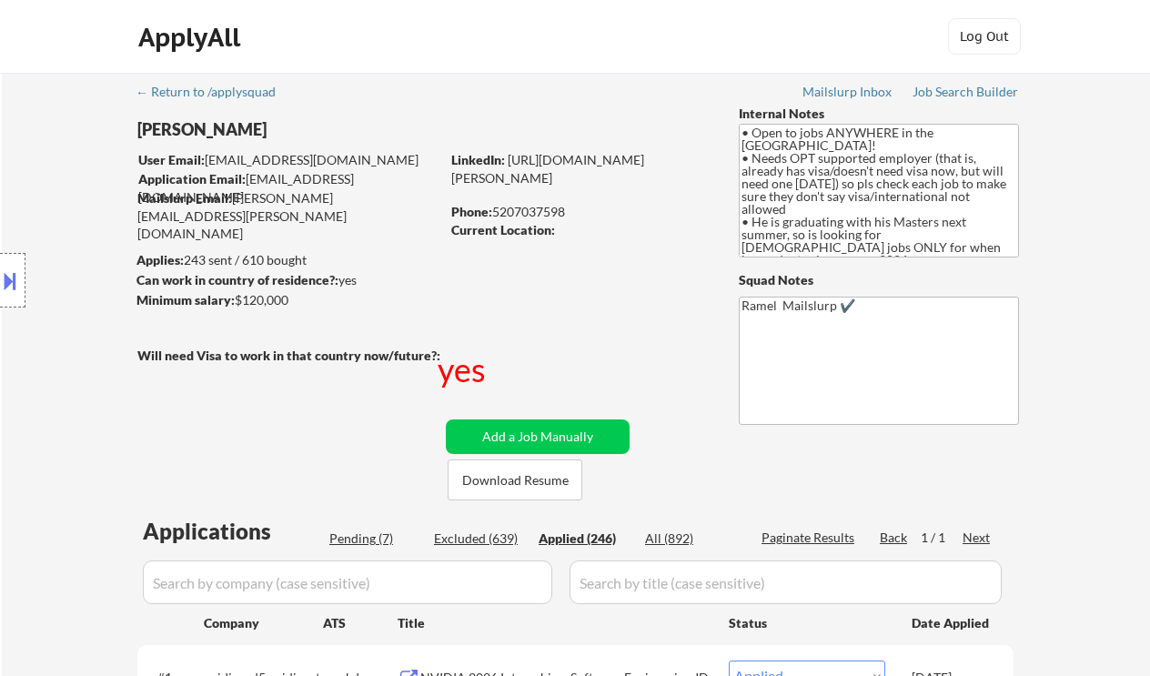
select select ""applied""
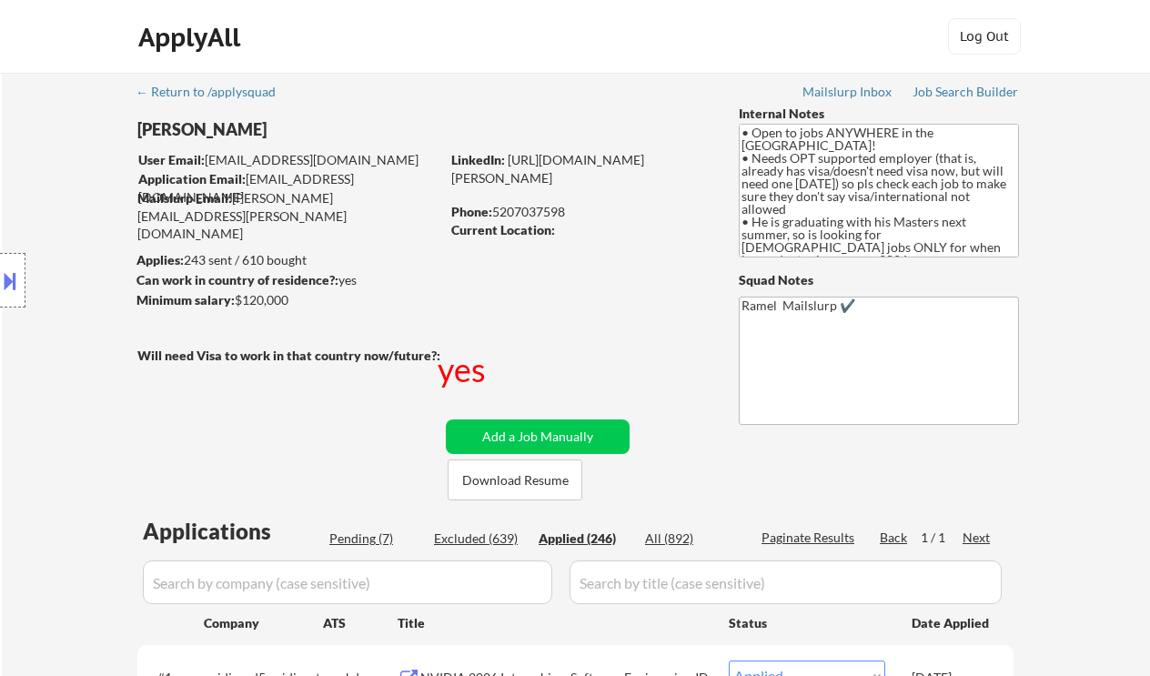
select select ""applied""
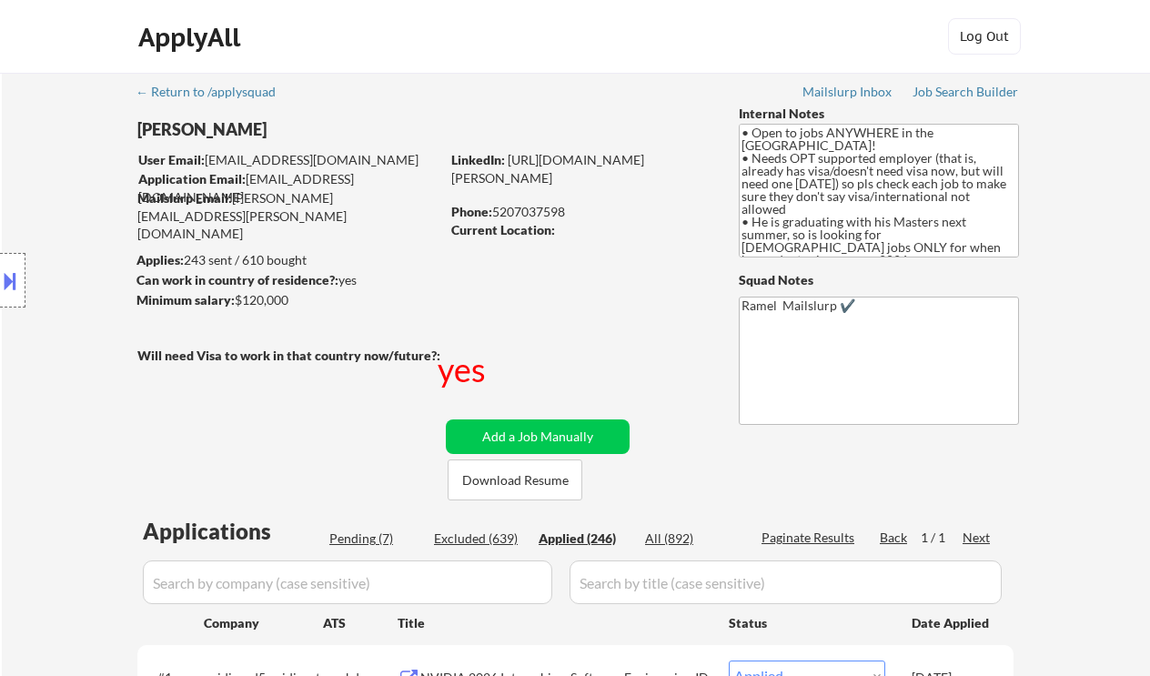
select select ""applied""
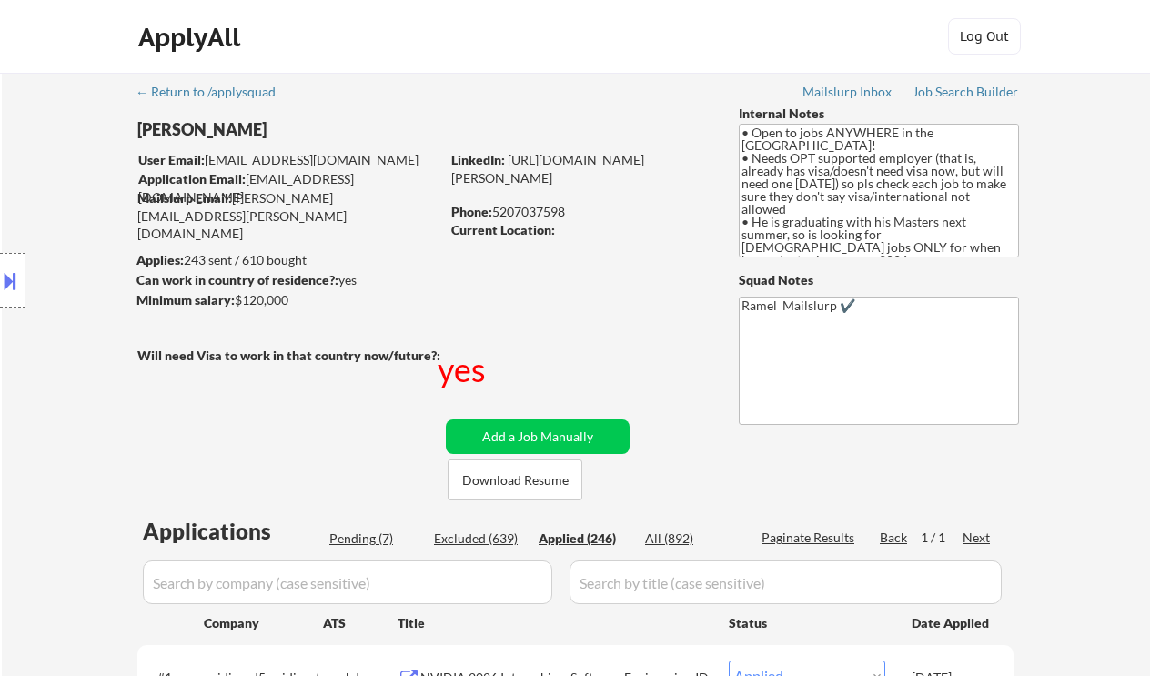
select select ""applied""
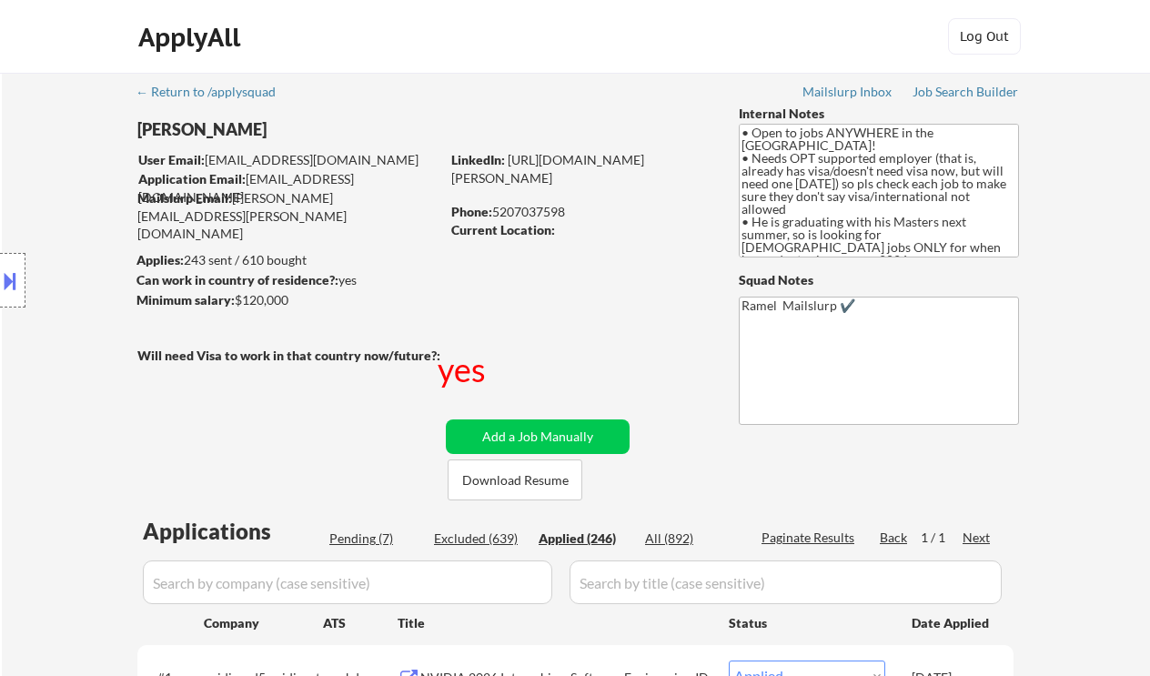
select select ""applied""
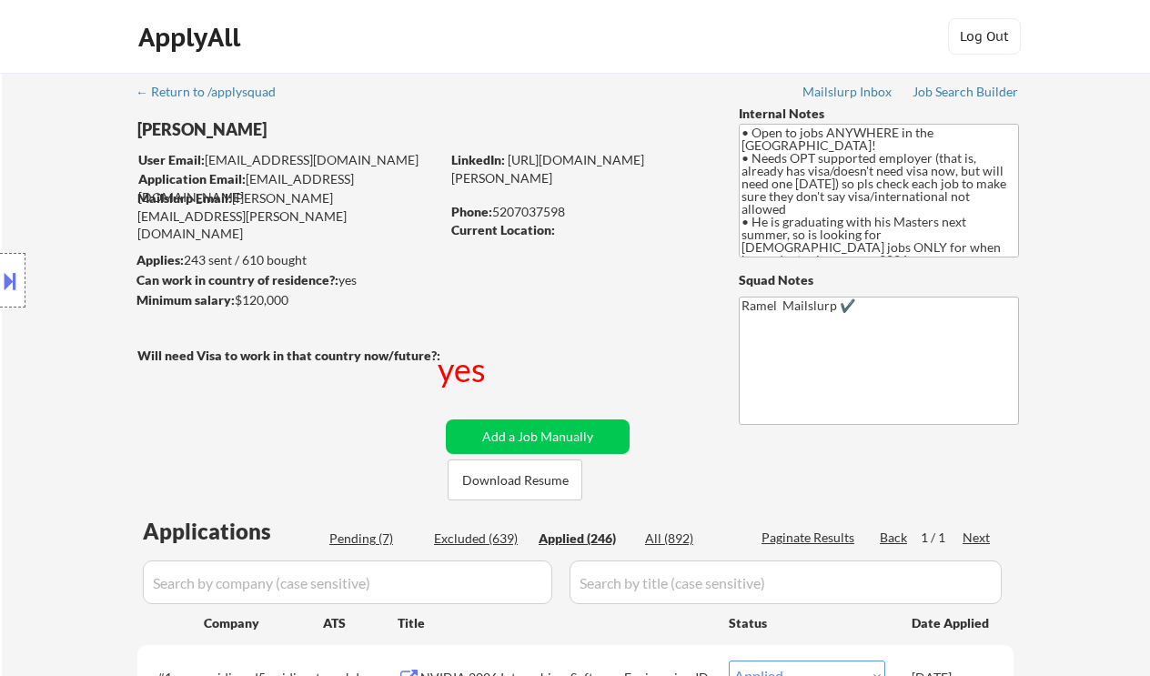
select select ""applied""
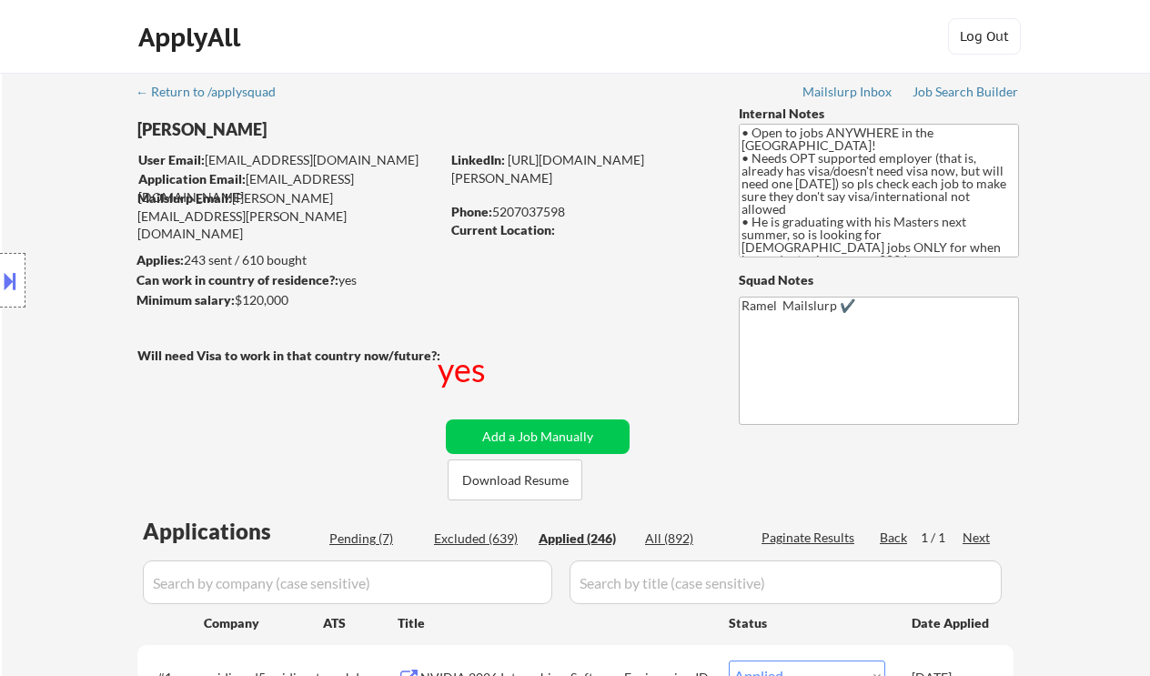
select select ""applied""
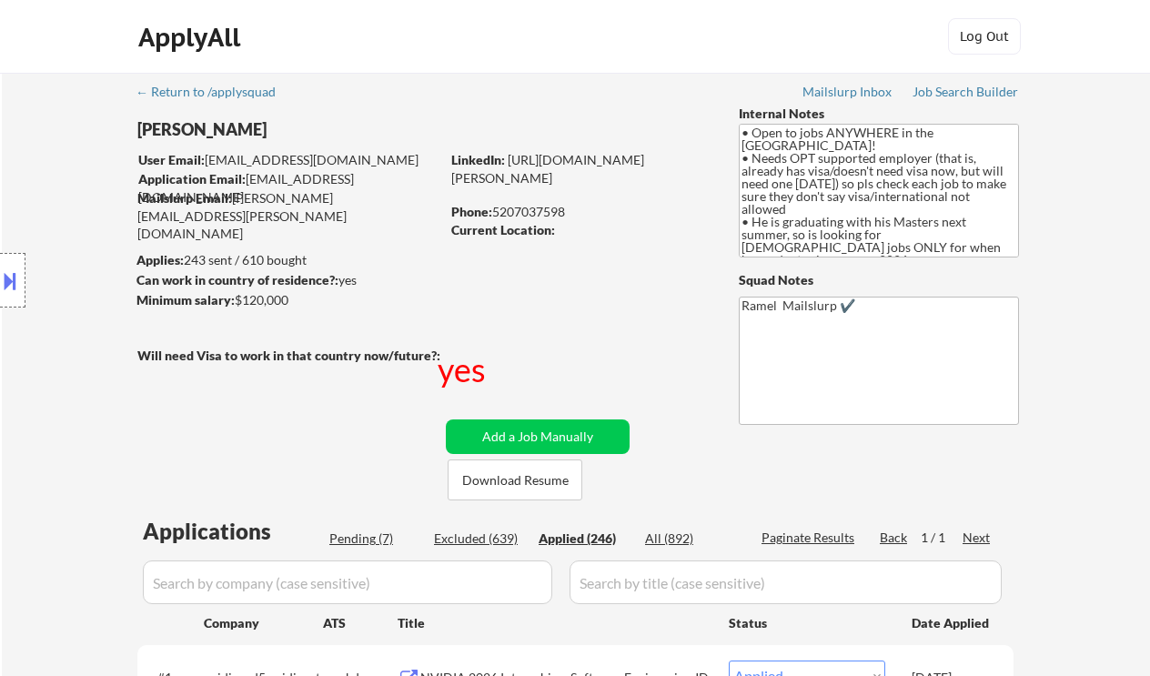
select select ""applied""
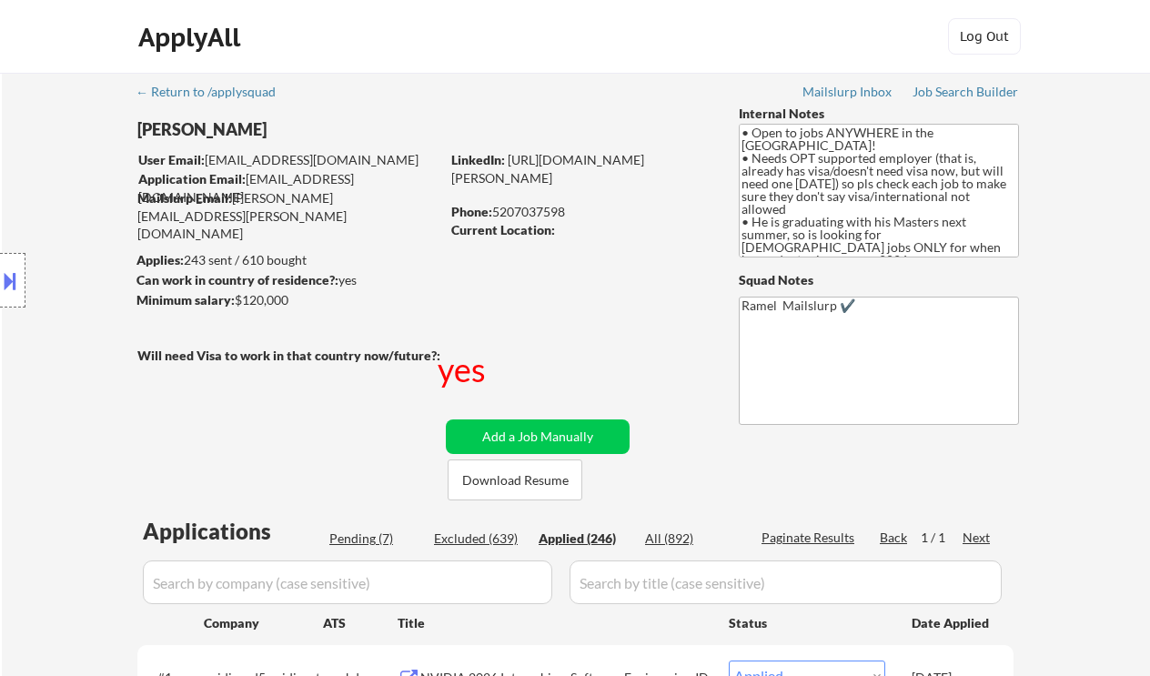
select select ""applied""
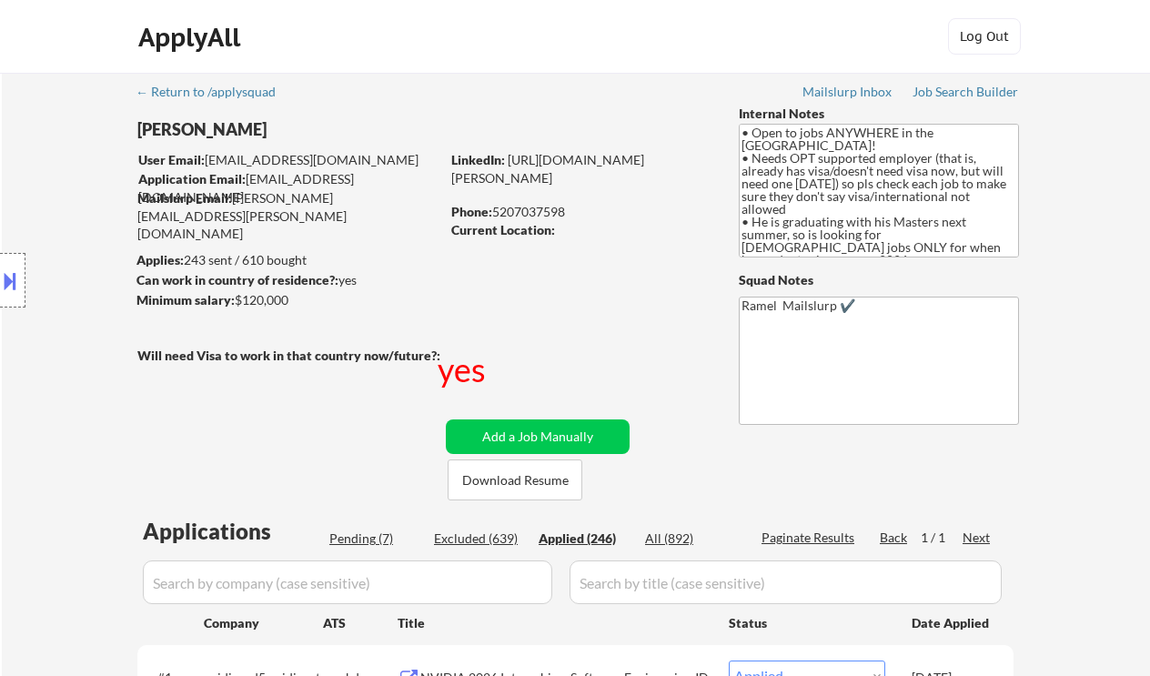
select select ""applied""
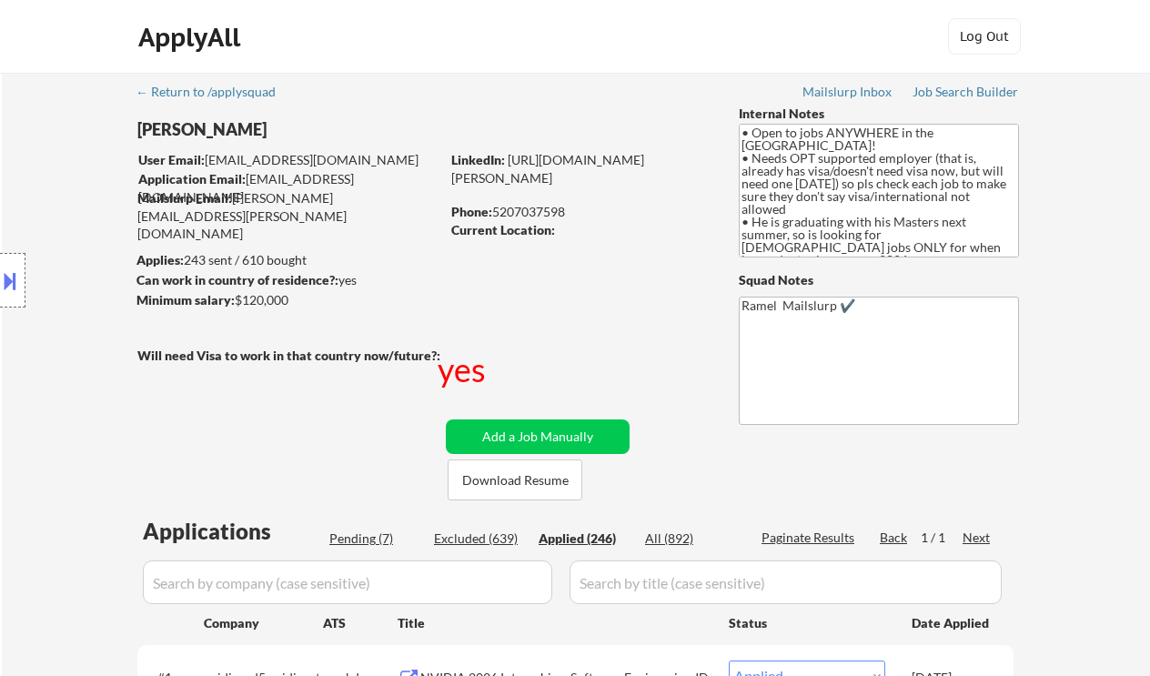
select select ""applied""
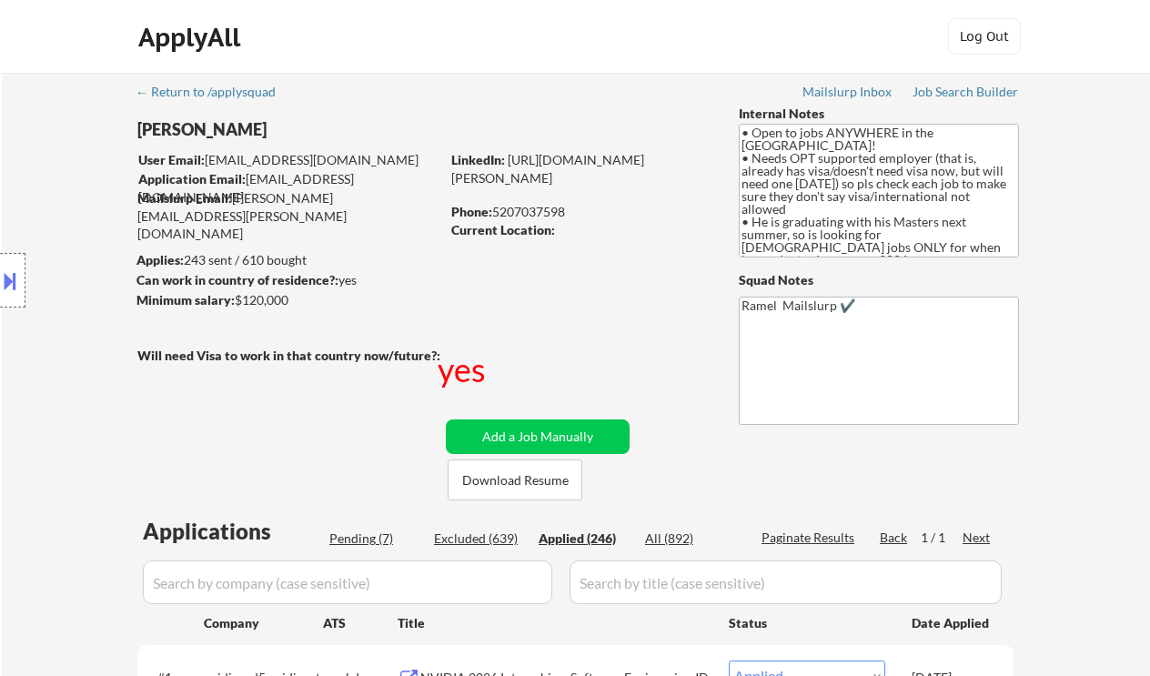
select select ""applied""
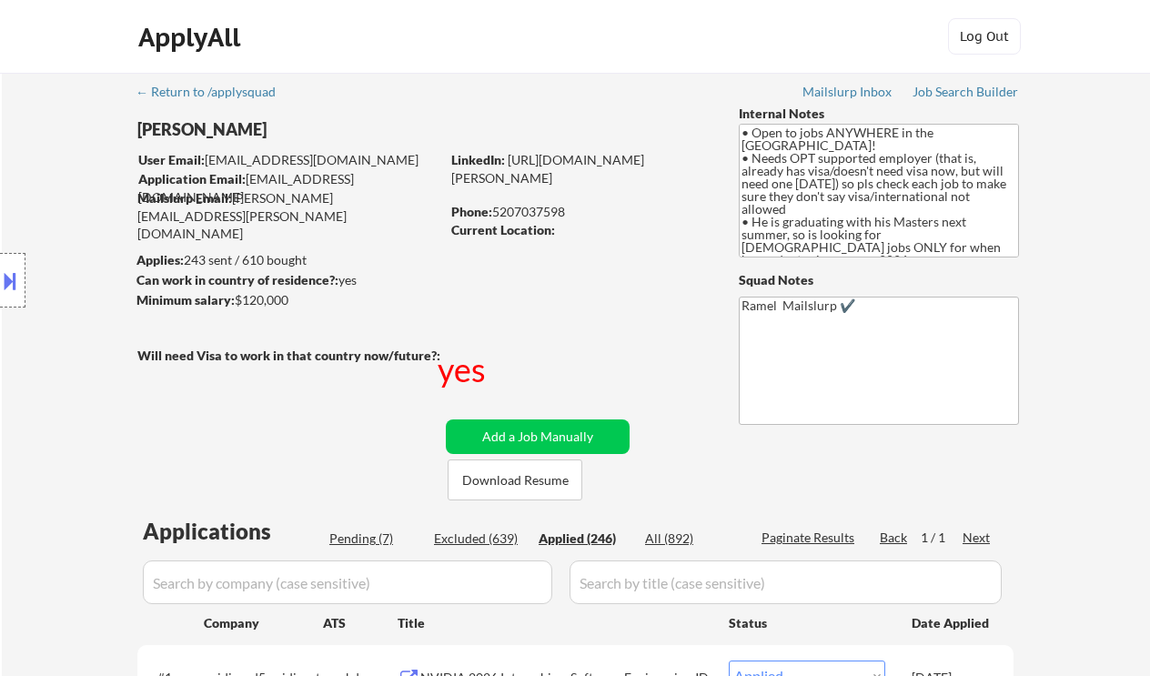
select select ""applied""
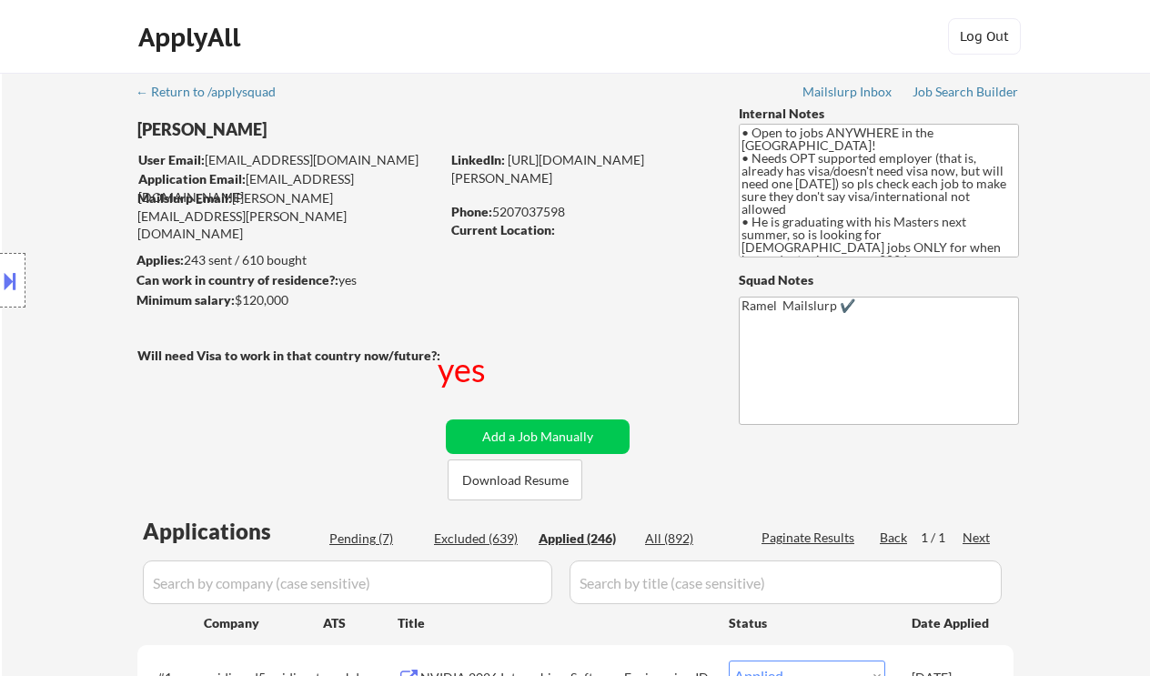
select select ""applied""
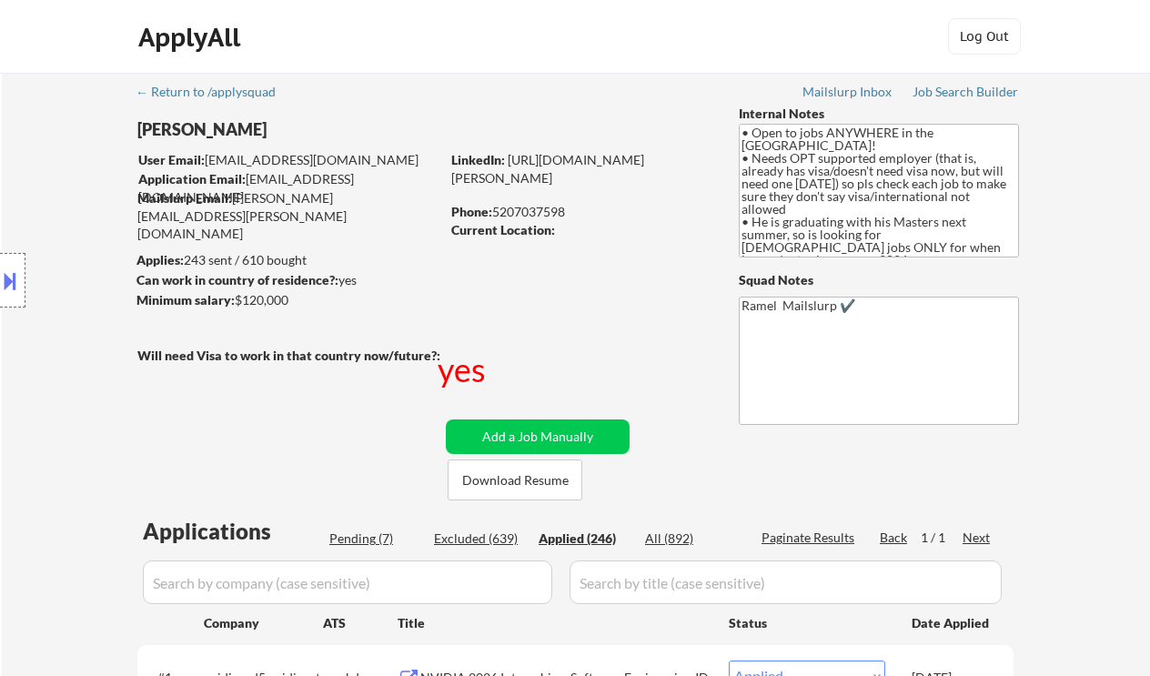
select select ""applied""
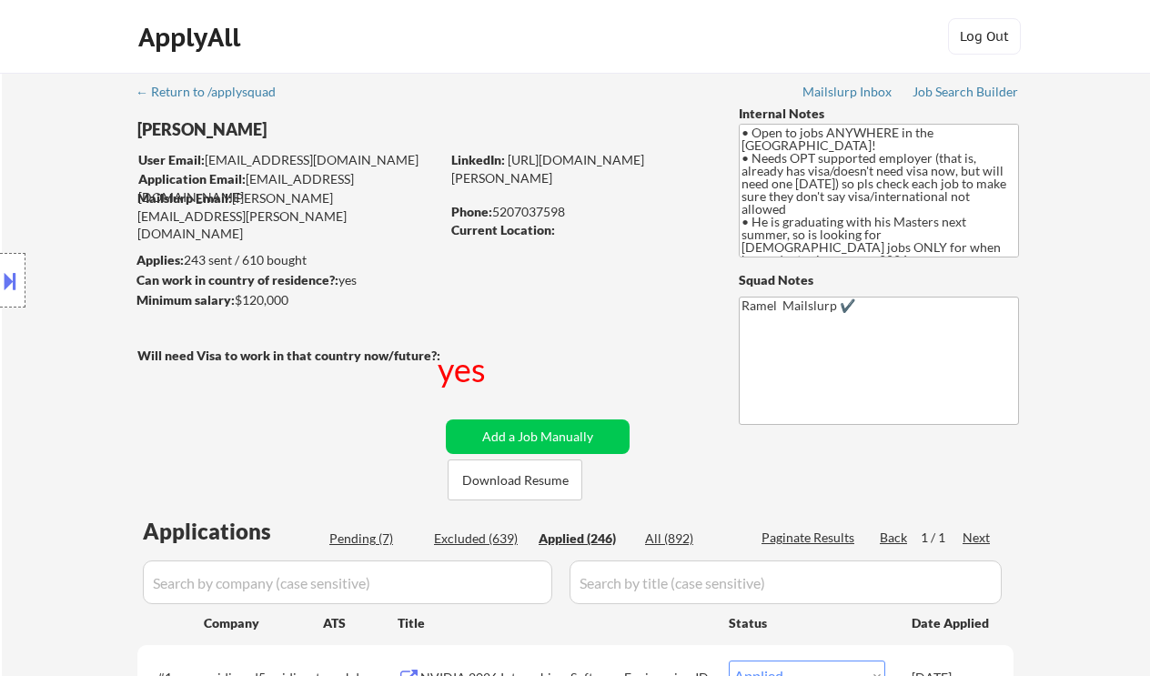
select select ""applied""
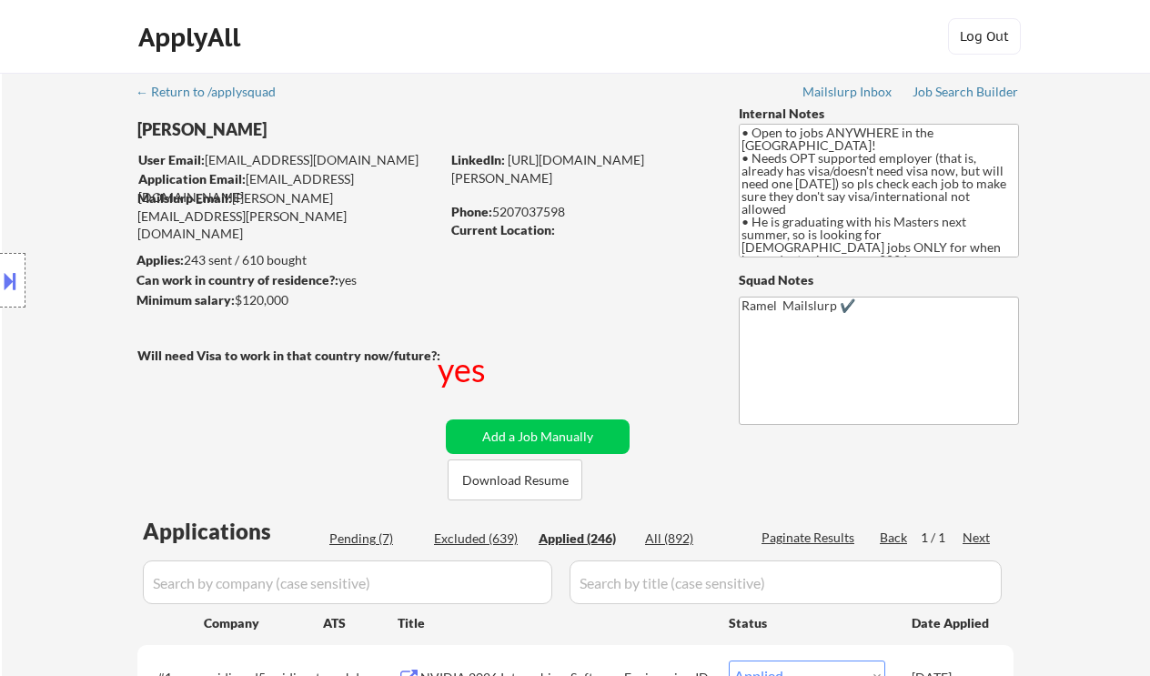
select select ""applied""
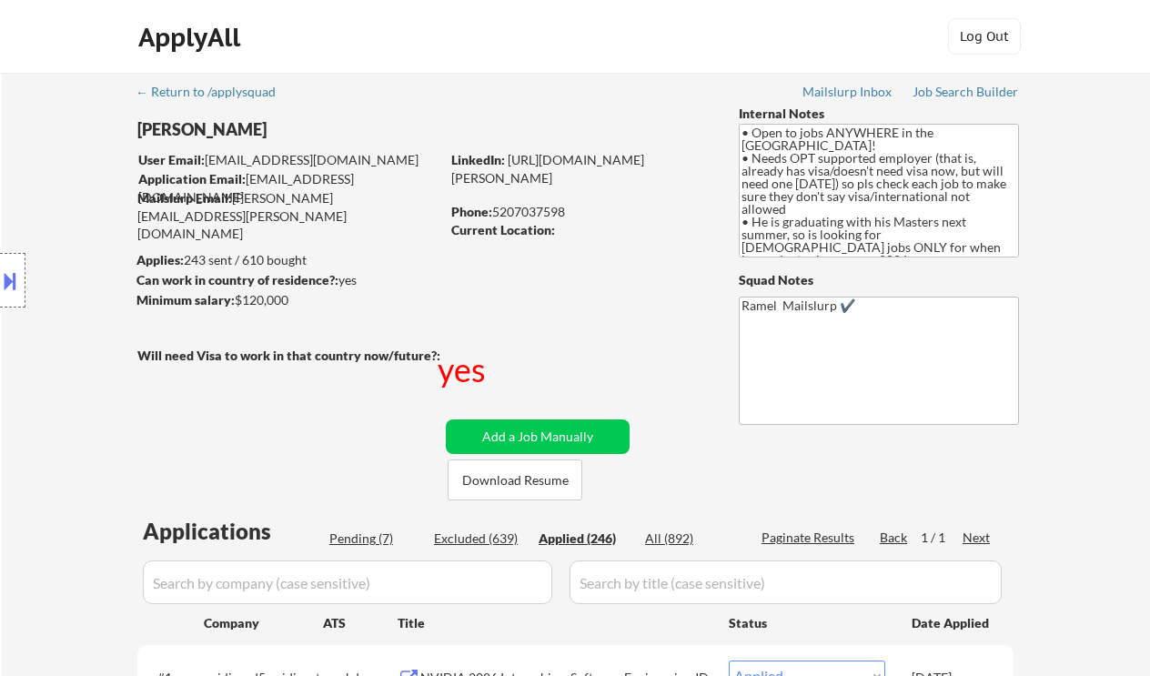
select select ""applied""
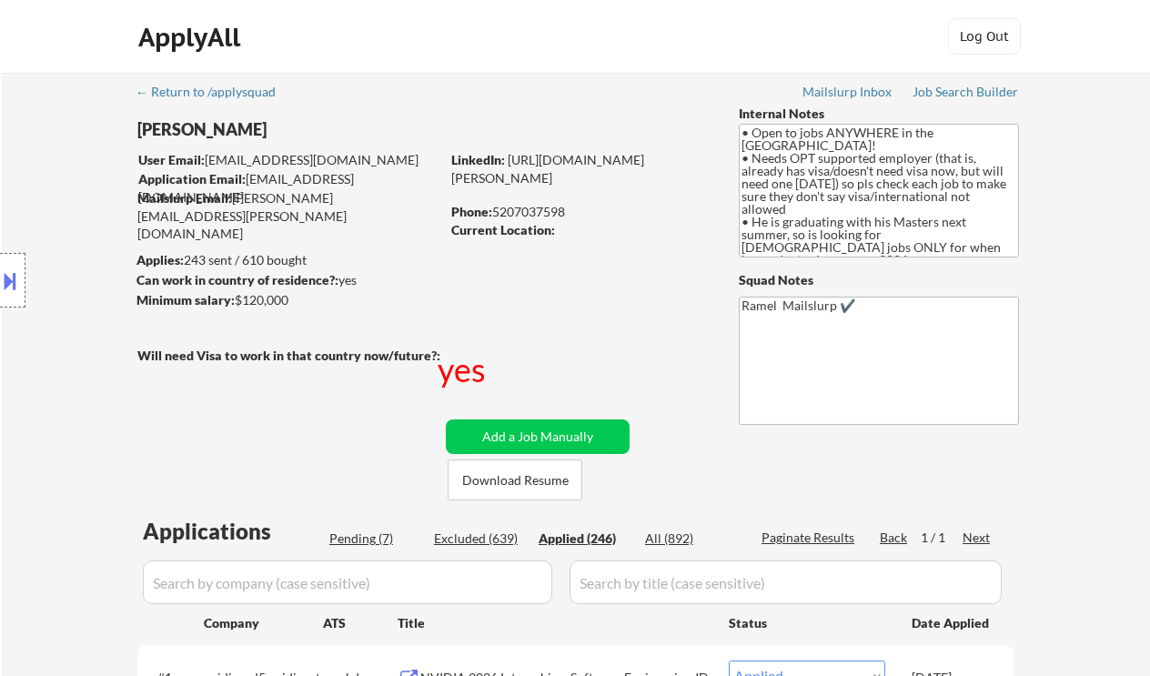
select select ""applied""
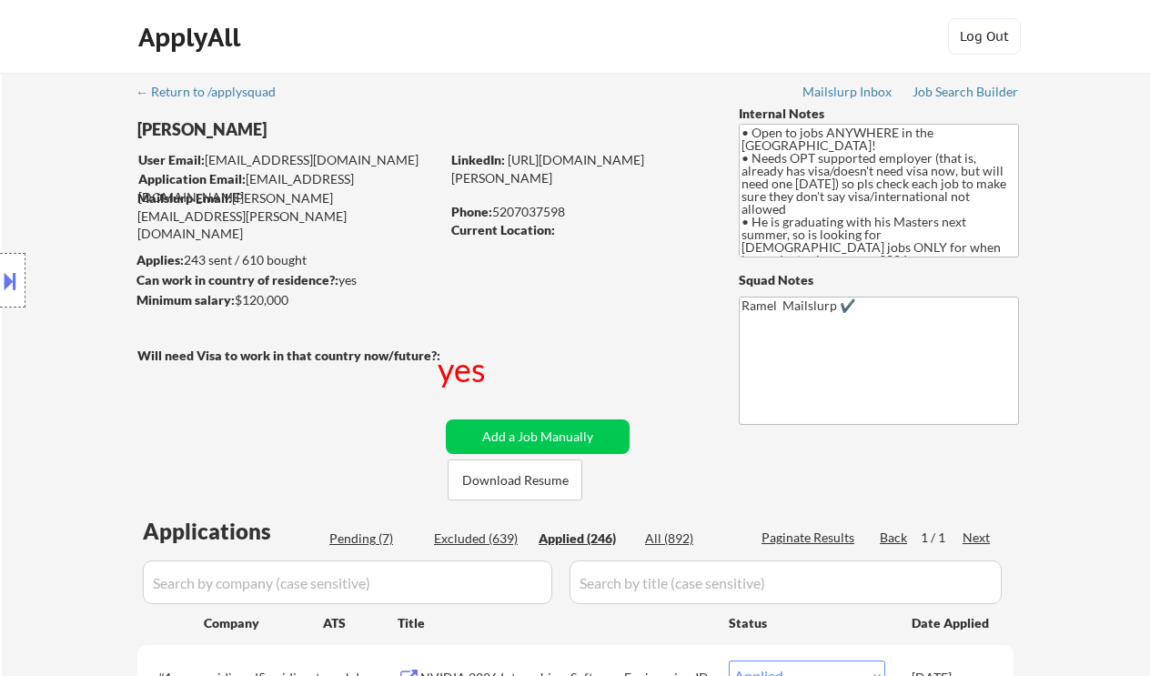
select select ""applied""
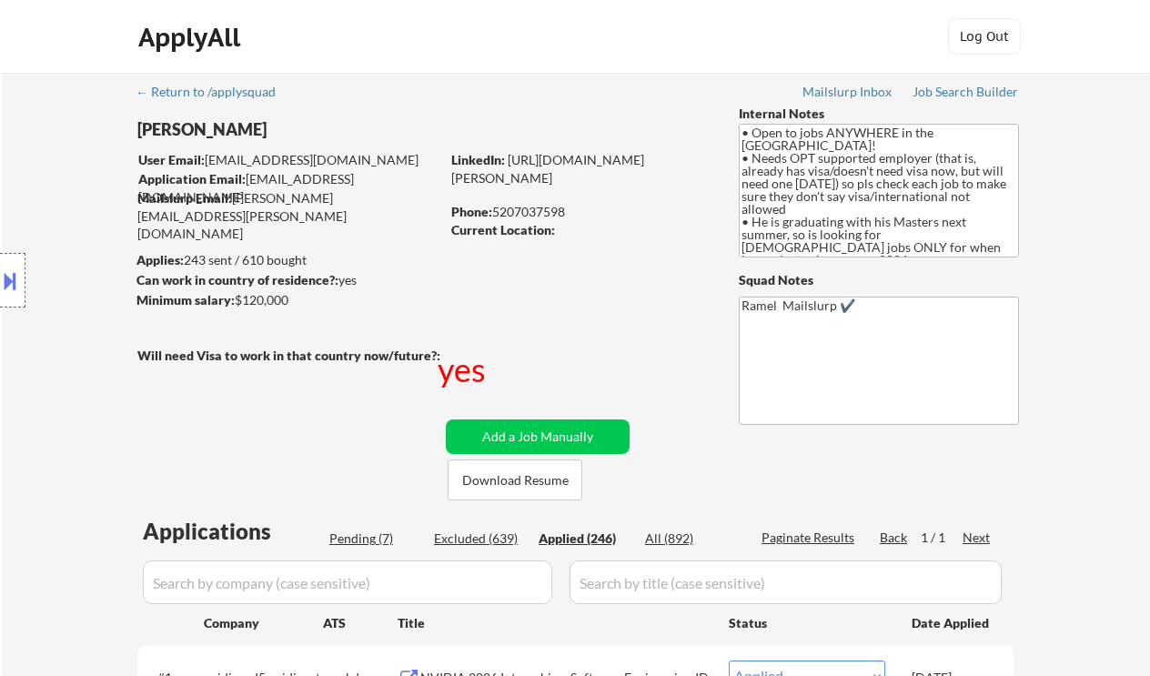
select select ""applied""
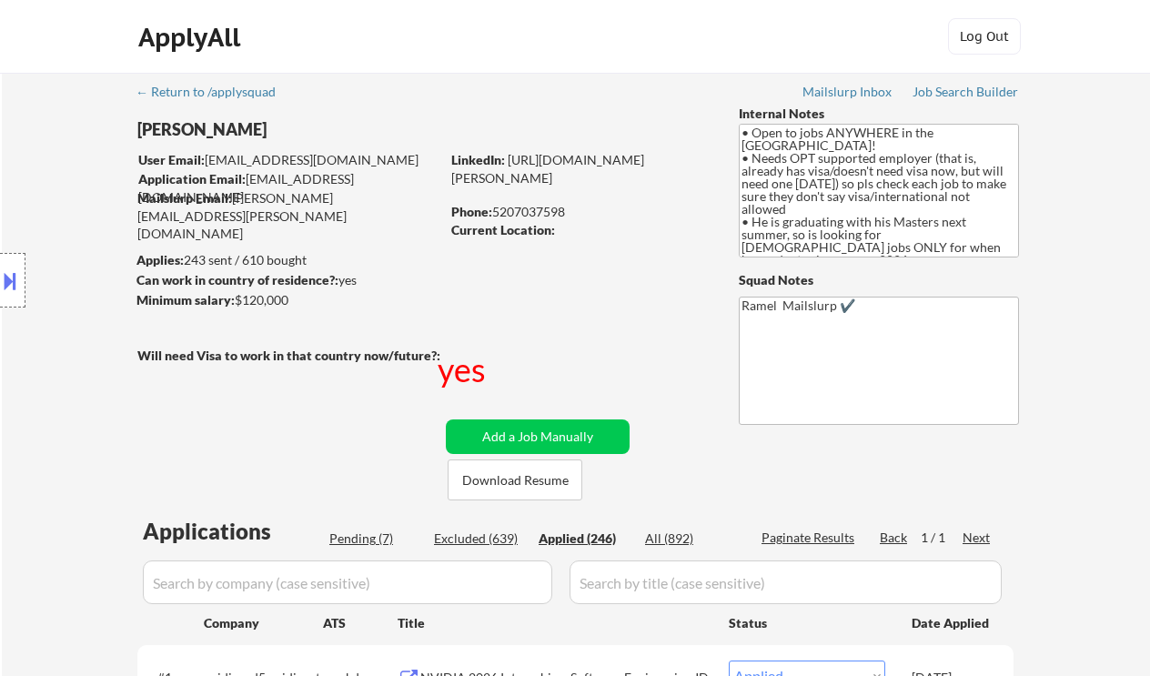
select select ""applied""
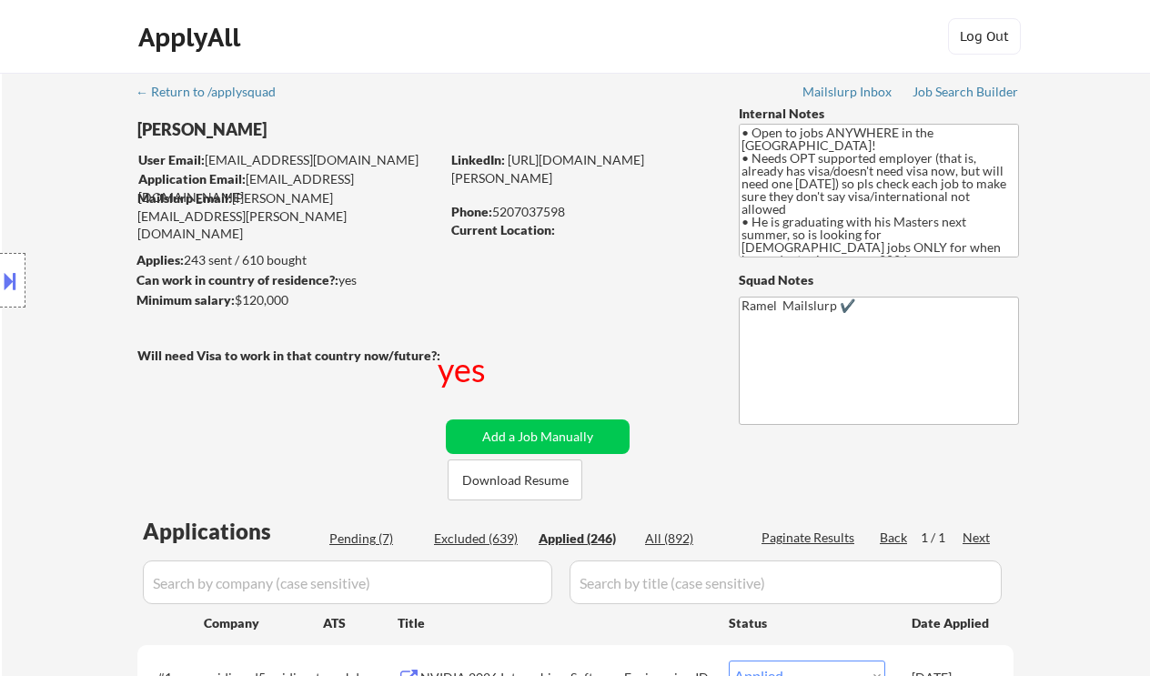
select select ""applied""
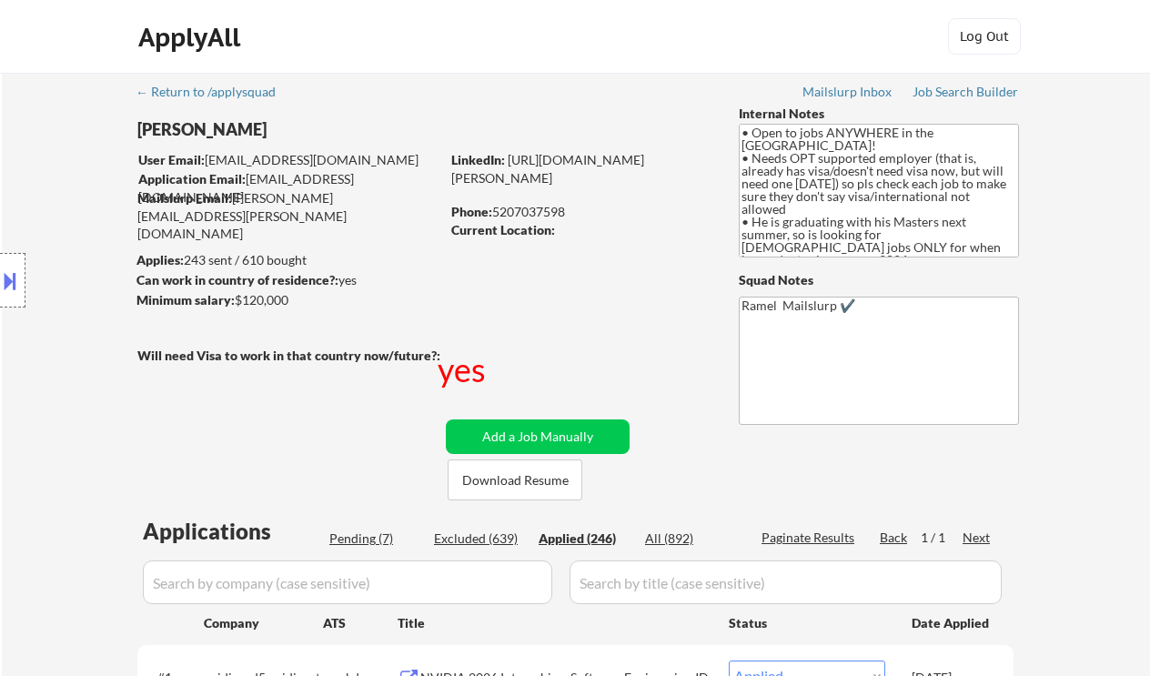
select select ""applied""
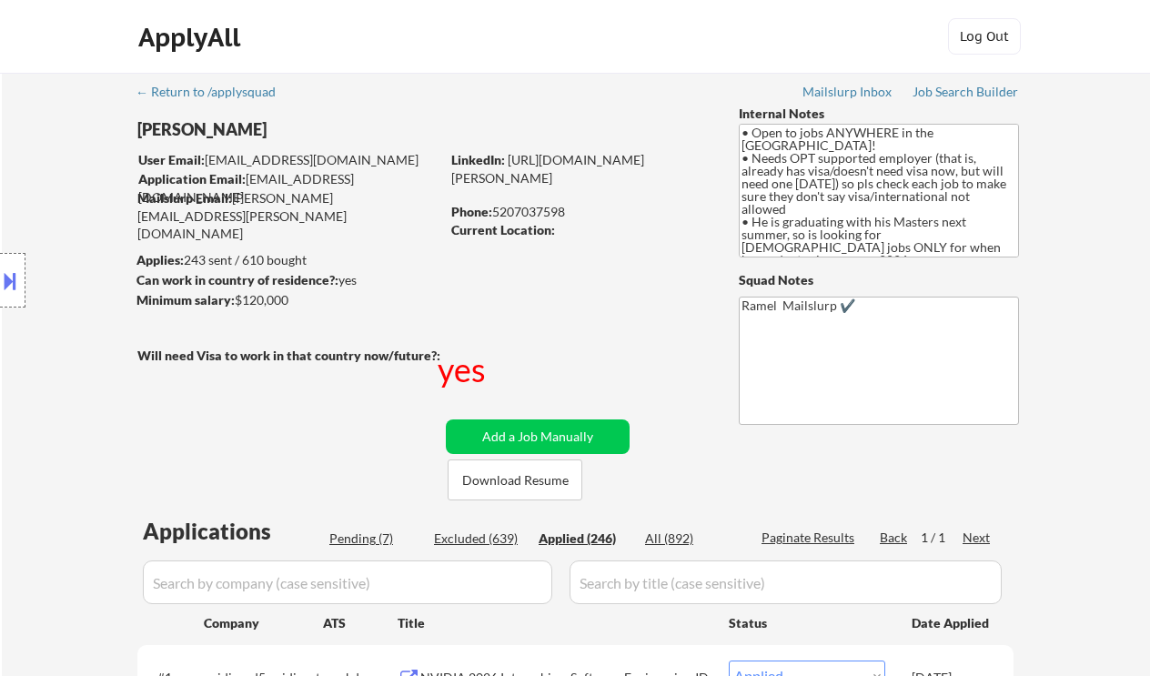
select select ""applied""
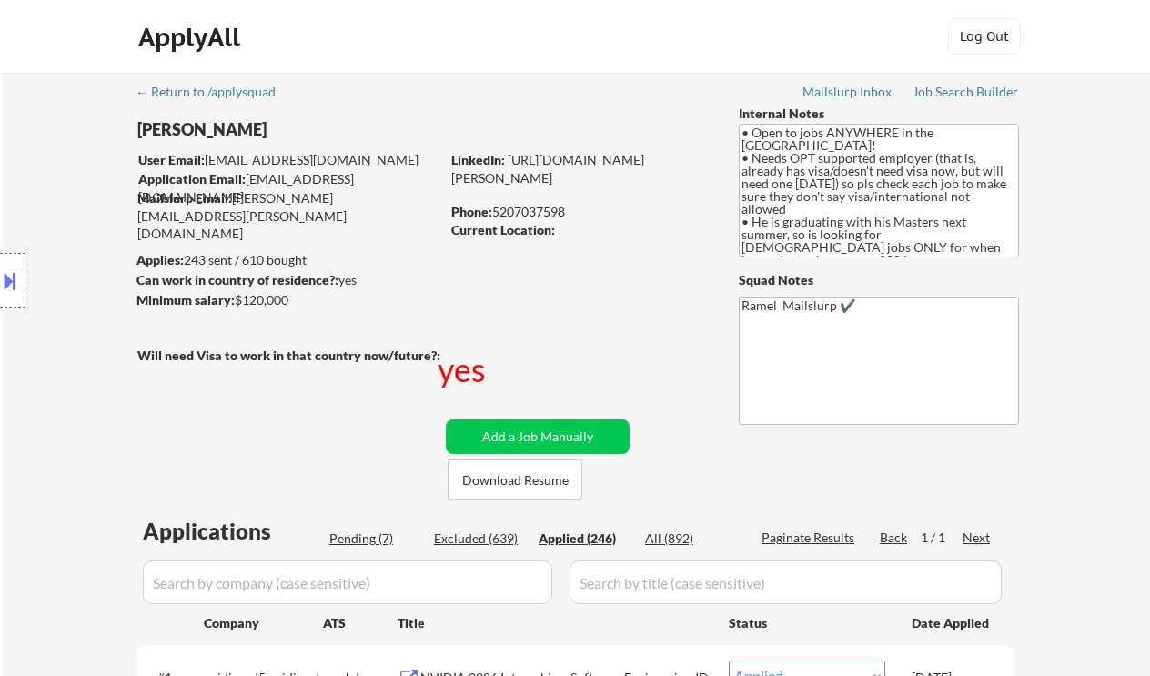
select select ""applied""
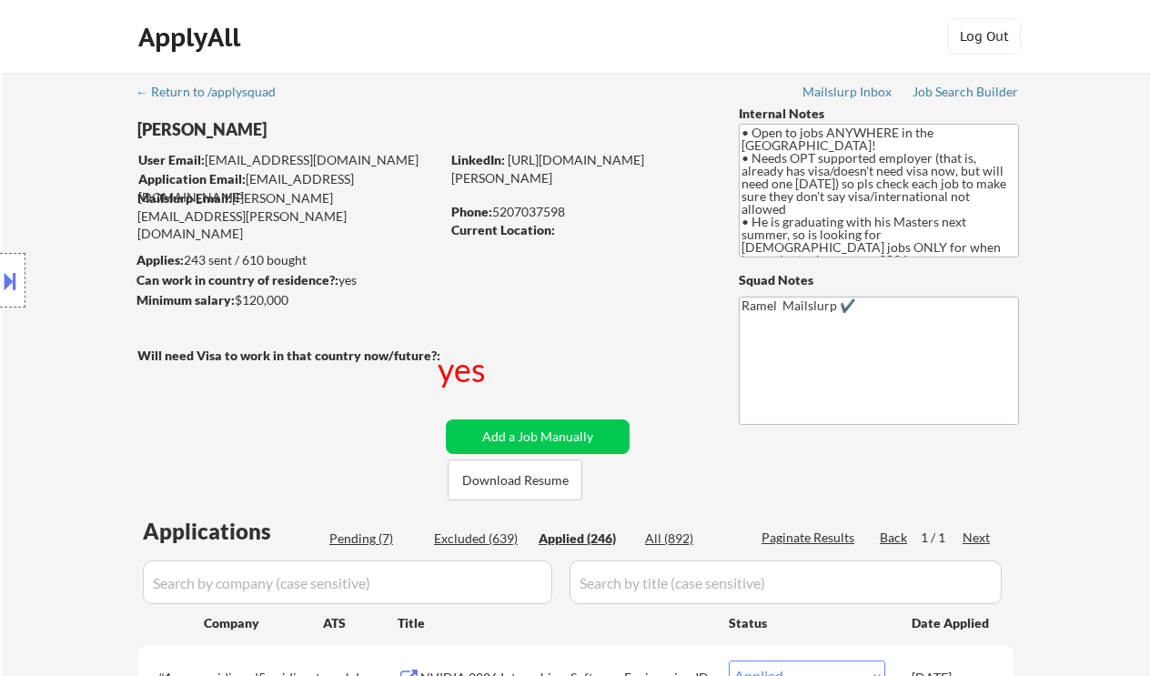
select select ""applied""
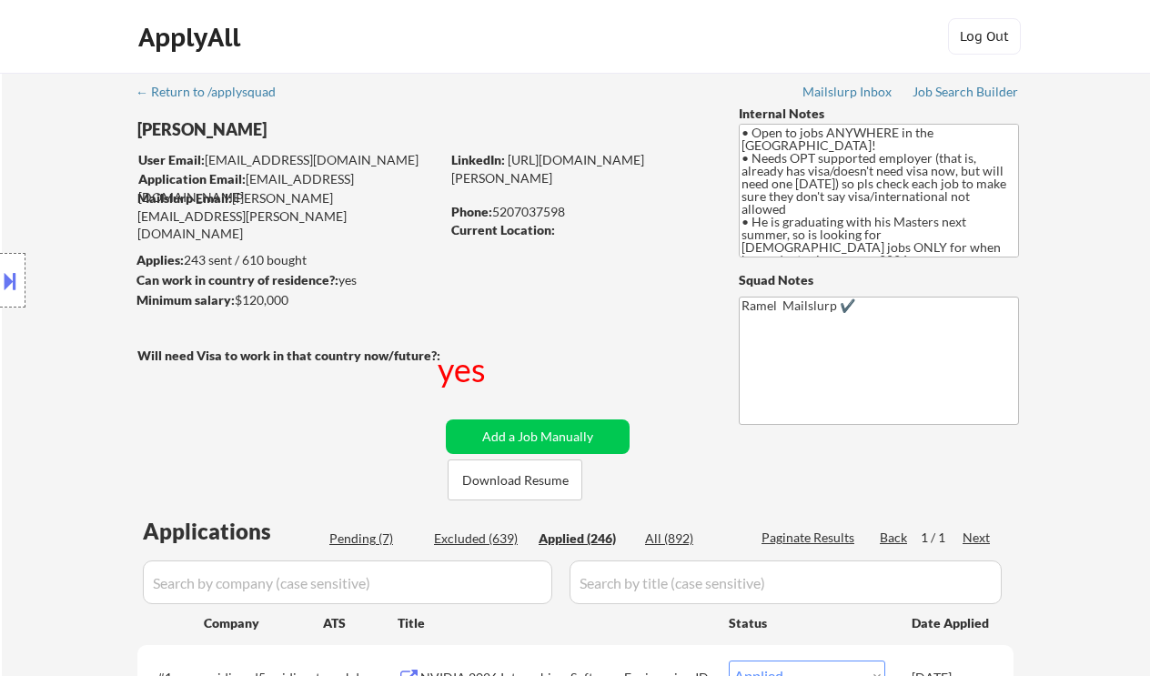
select select ""applied""
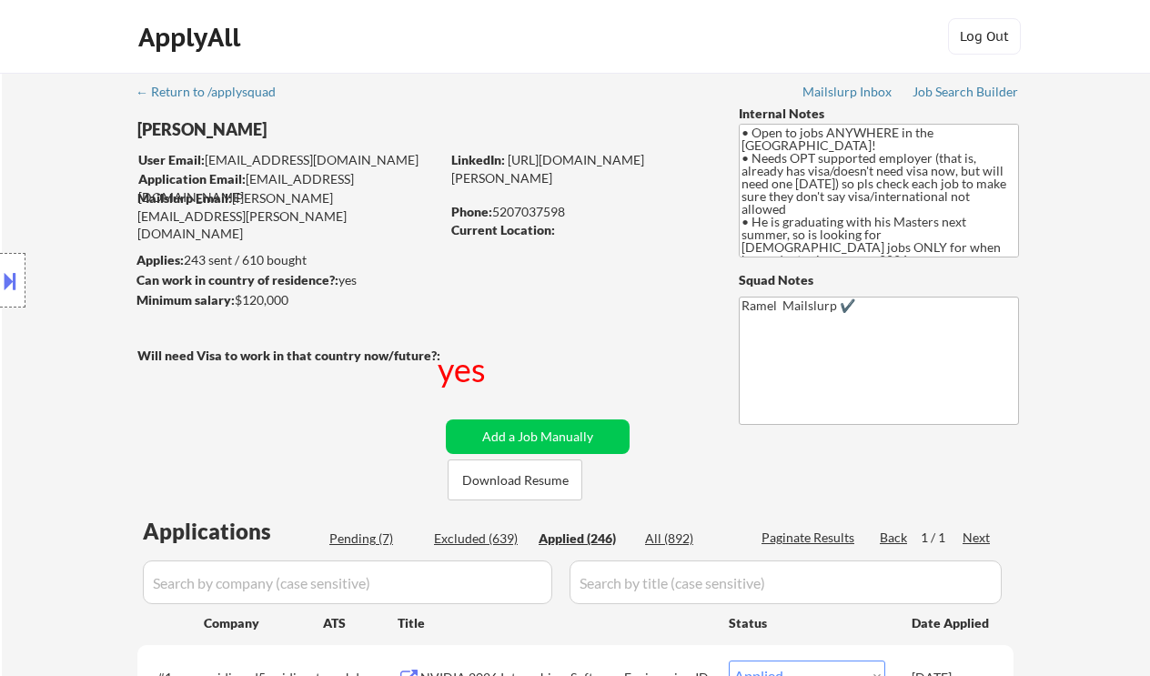
select select ""applied""
